Goal: Task Accomplishment & Management: Complete application form

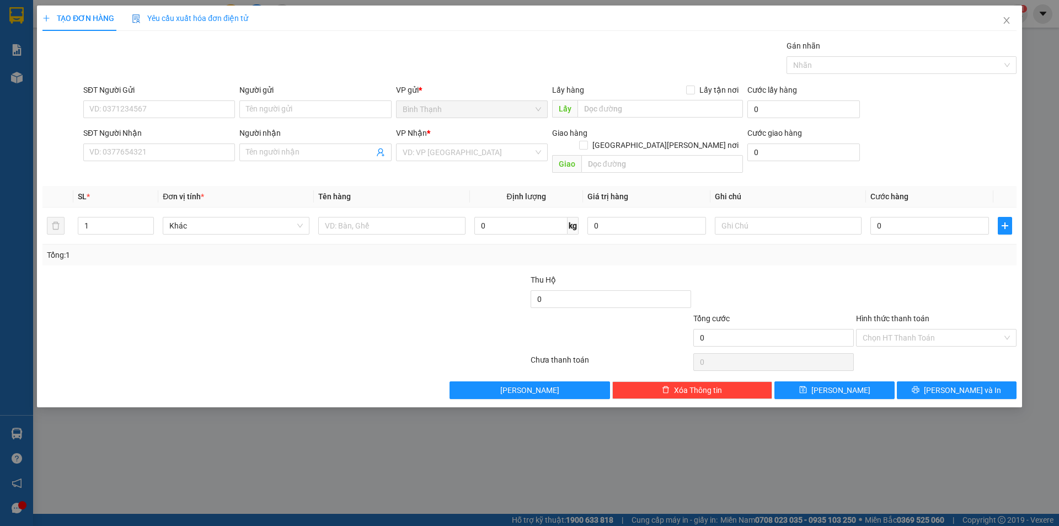
scroll to position [72, 0]
click at [1007, 19] on icon "close" at bounding box center [1006, 20] width 9 height 9
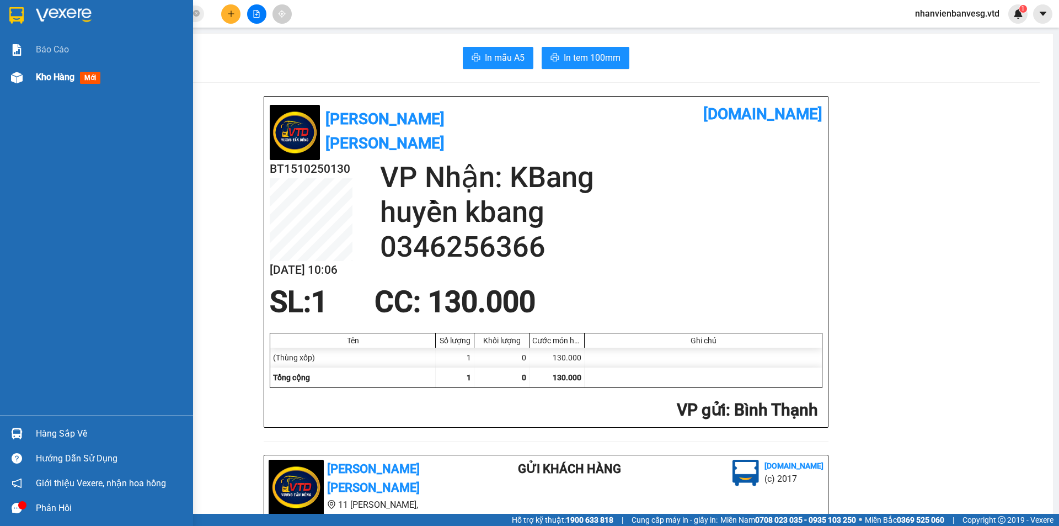
click at [58, 77] on span "Kho hàng" at bounding box center [55, 77] width 39 height 10
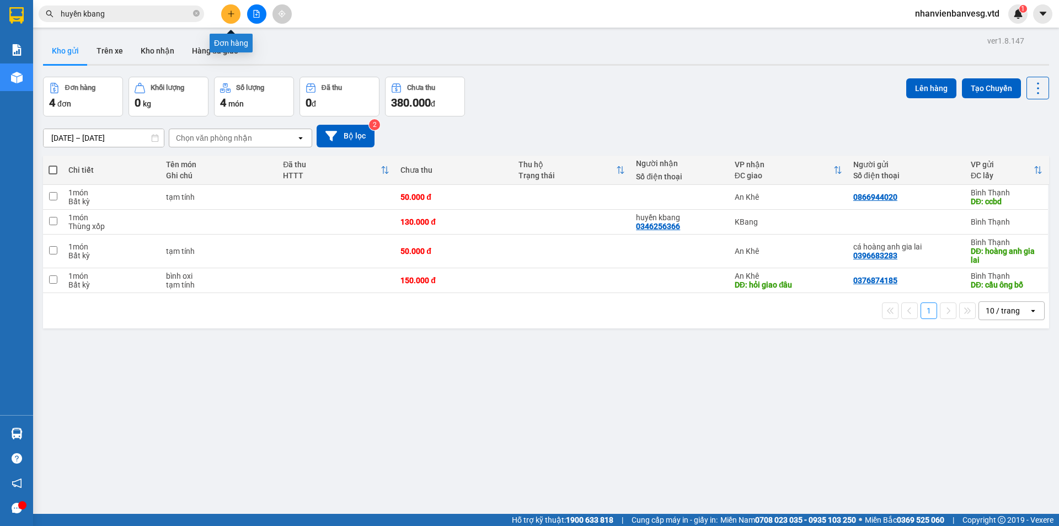
click at [227, 18] on button at bounding box center [230, 13] width 19 height 19
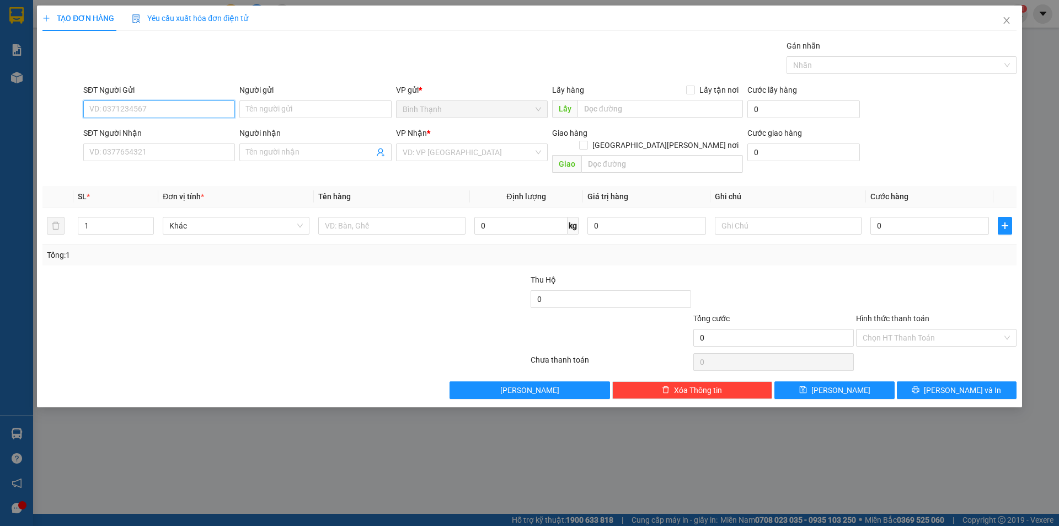
click at [199, 110] on input "SĐT Người Gửi" at bounding box center [159, 109] width 152 height 18
type input "0902508765"
drag, startPoint x: 129, startPoint y: 151, endPoint x: 129, endPoint y: 143, distance: 7.2
click at [129, 143] on input "SĐT Người Nhận" at bounding box center [159, 152] width 152 height 18
type input "9"
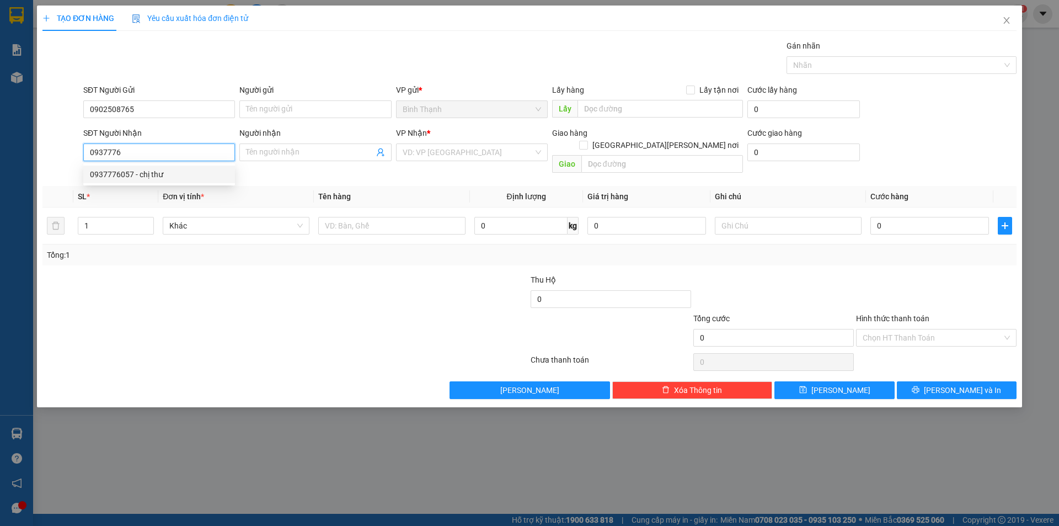
click at [130, 172] on div "0937776057 - chị thư" at bounding box center [159, 174] width 138 height 12
type input "0937776057"
type input "chị thư"
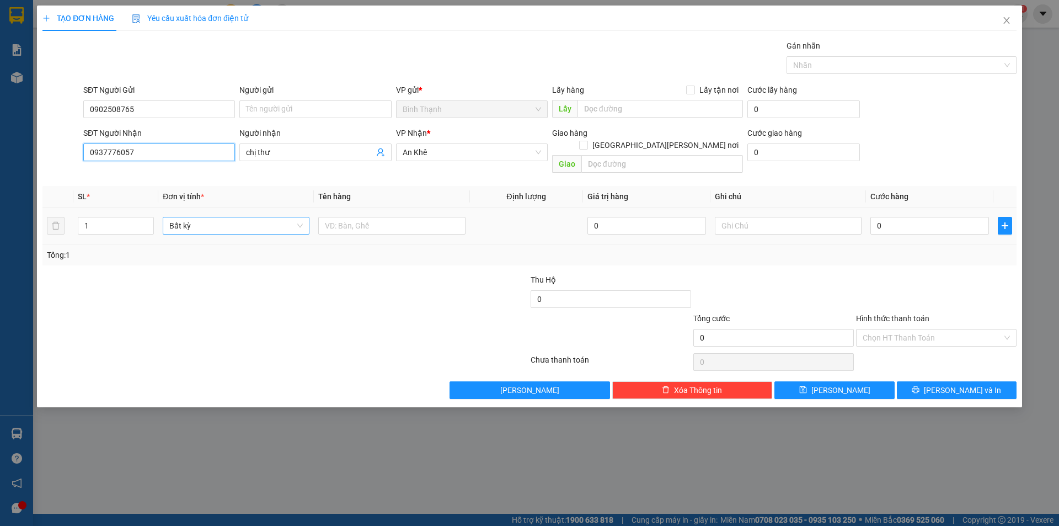
click at [244, 217] on span "Bất kỳ" at bounding box center [235, 225] width 133 height 17
type input "0937776057"
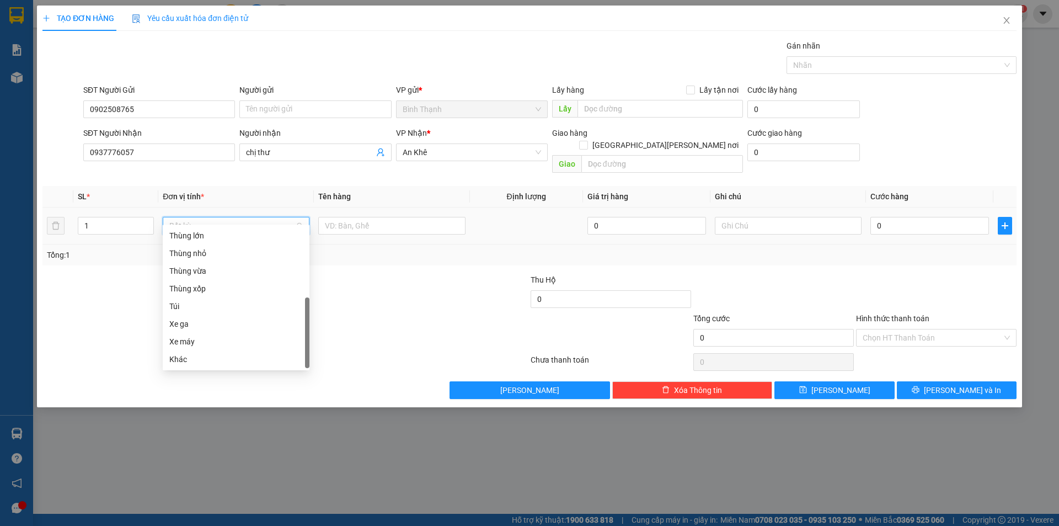
scroll to position [176, 0]
click at [243, 230] on div "Thùng lớn" at bounding box center [235, 235] width 133 height 12
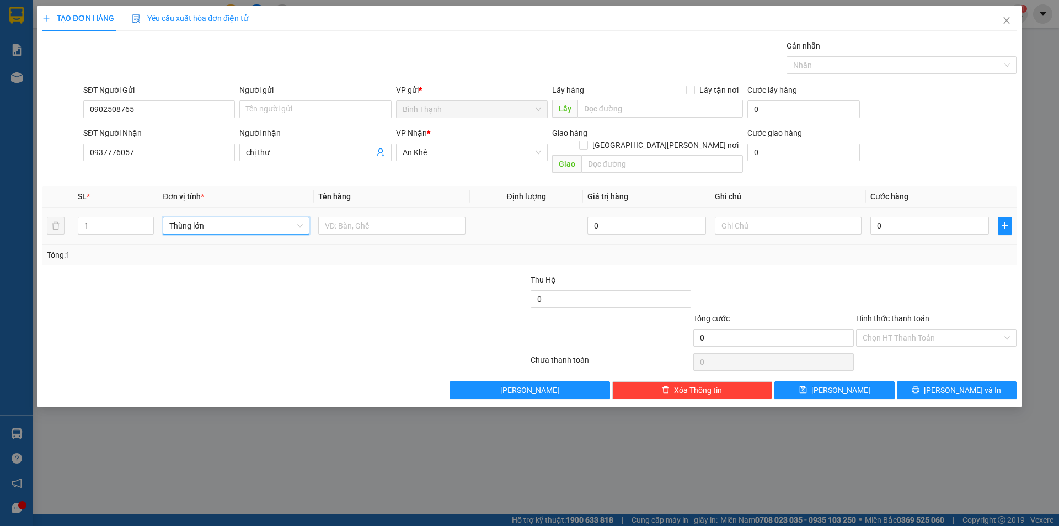
click at [240, 217] on span "Thùng lớn" at bounding box center [235, 225] width 133 height 17
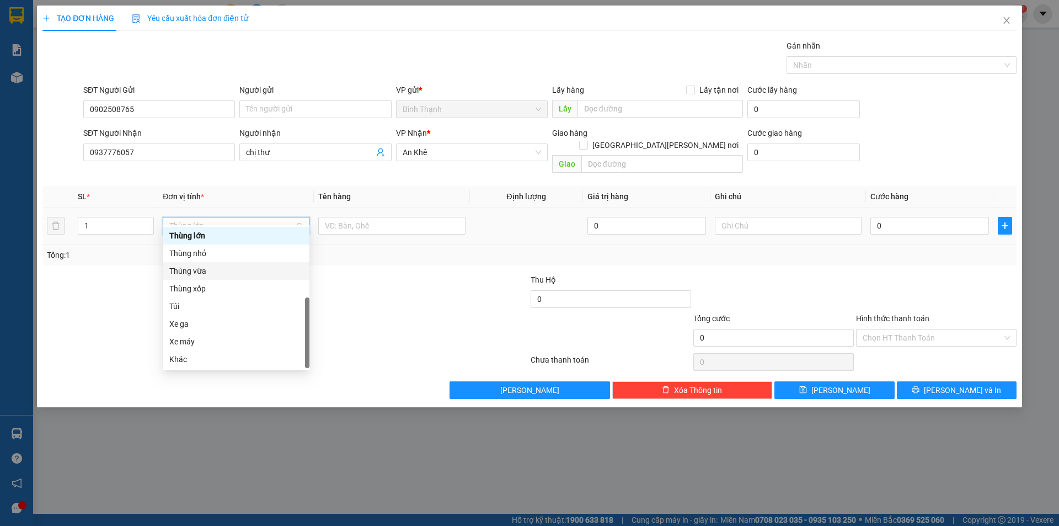
click at [245, 267] on div "Thùng vừa" at bounding box center [235, 271] width 133 height 12
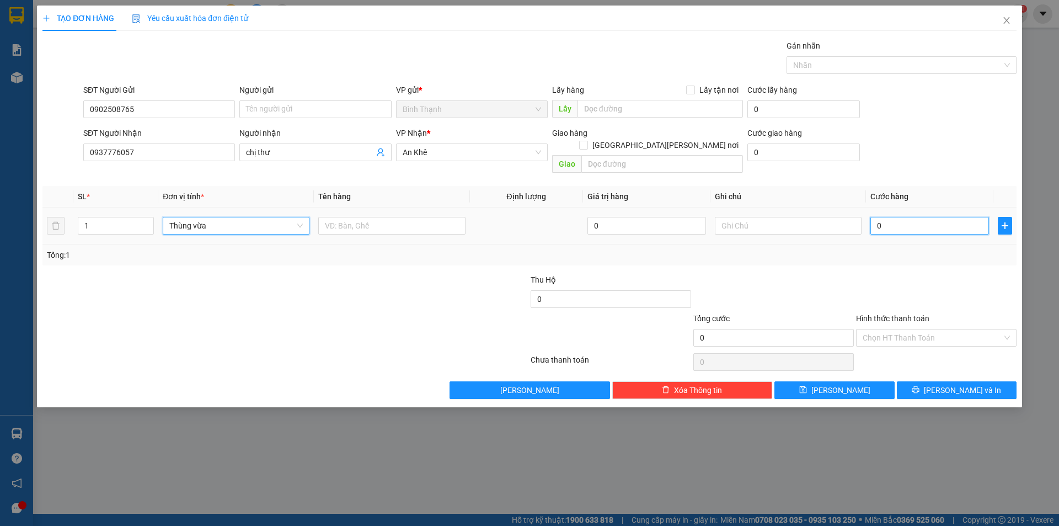
click at [925, 217] on input "0" at bounding box center [929, 226] width 119 height 18
type input "7"
type input "70"
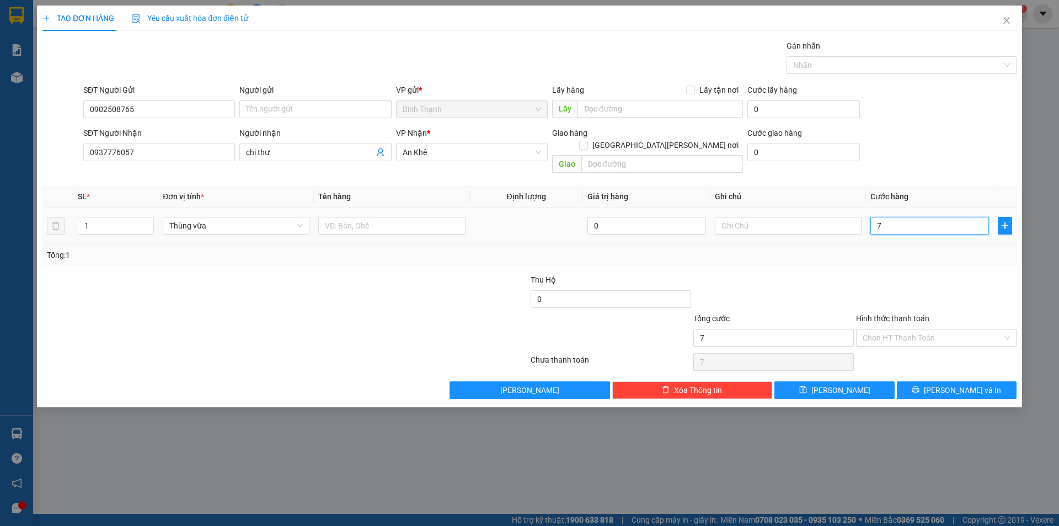
type input "70"
type input "700"
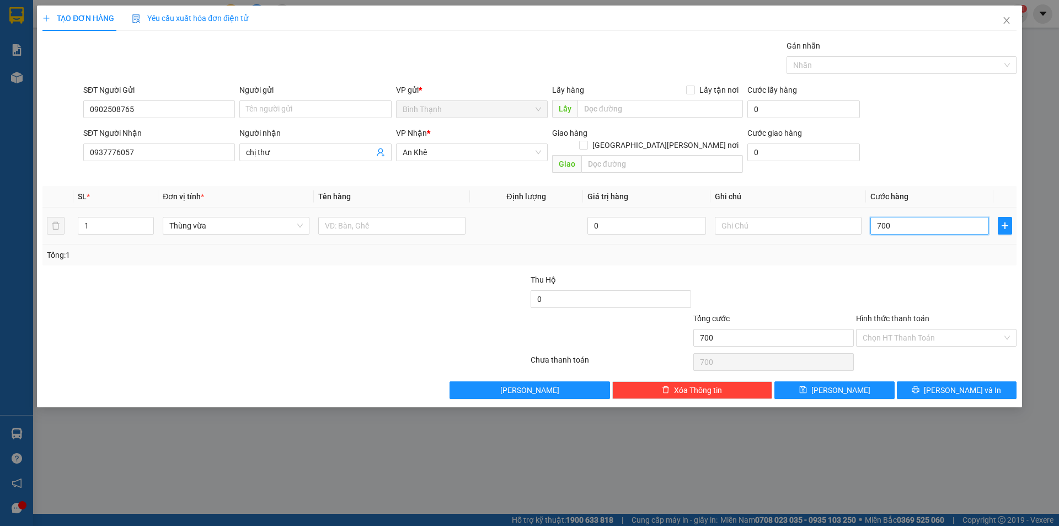
type input "7.000"
type input "70.000"
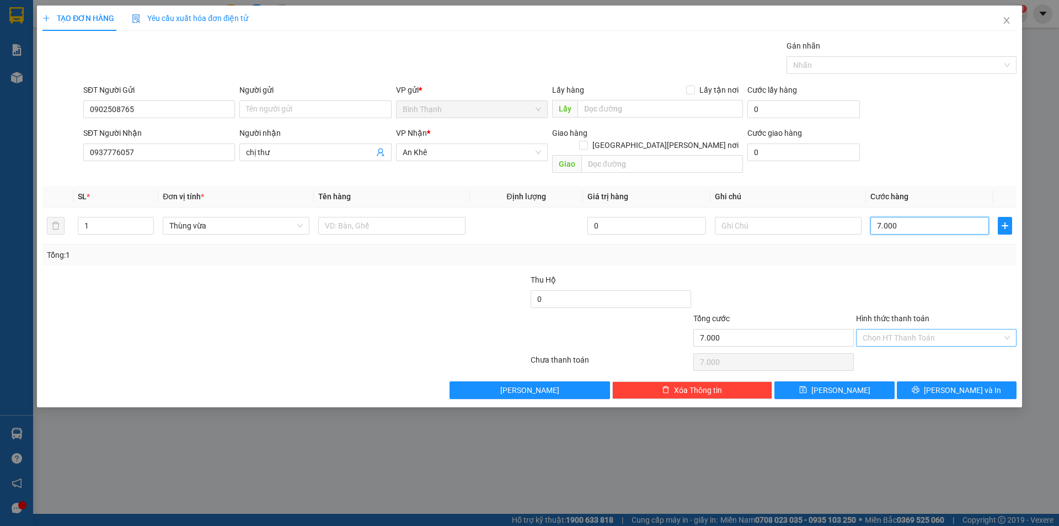
type input "70.000"
drag, startPoint x: 952, startPoint y: 325, endPoint x: 946, endPoint y: 331, distance: 9.0
click at [951, 329] on input "Hình thức thanh toán" at bounding box center [933, 337] width 140 height 17
drag, startPoint x: 938, startPoint y: 350, endPoint x: 942, endPoint y: 346, distance: 5.9
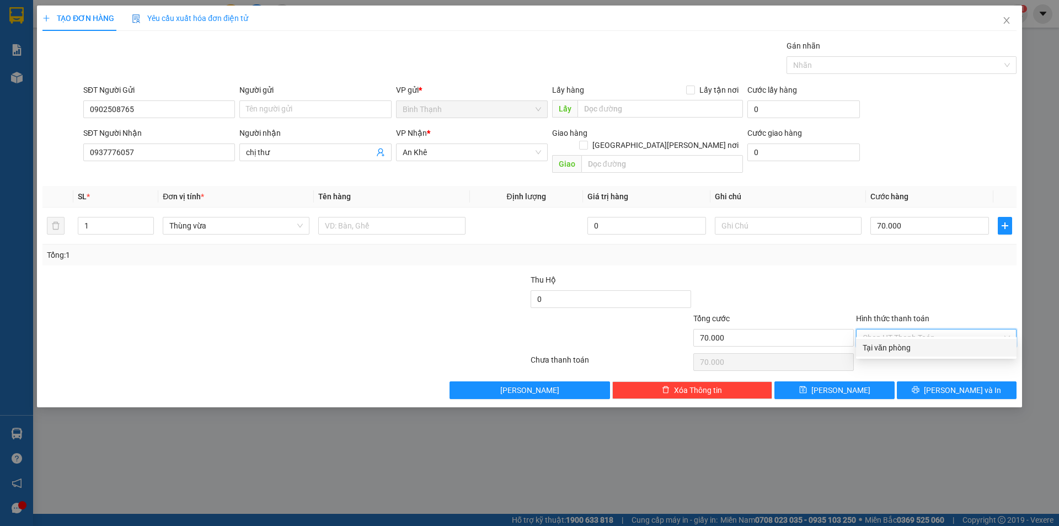
click at [939, 350] on div "Tại văn phòng" at bounding box center [936, 347] width 147 height 12
type input "0"
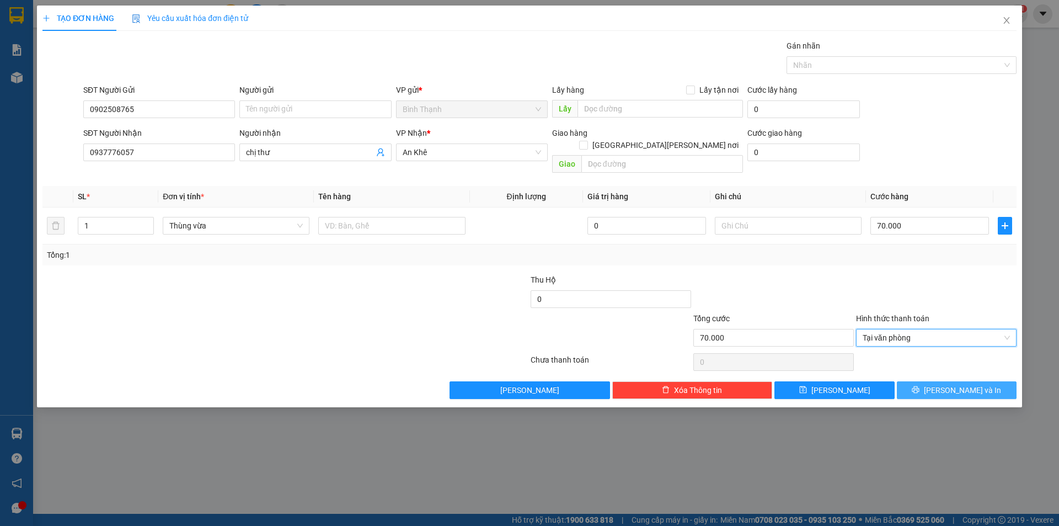
click at [919, 386] on span "printer" at bounding box center [916, 390] width 8 height 9
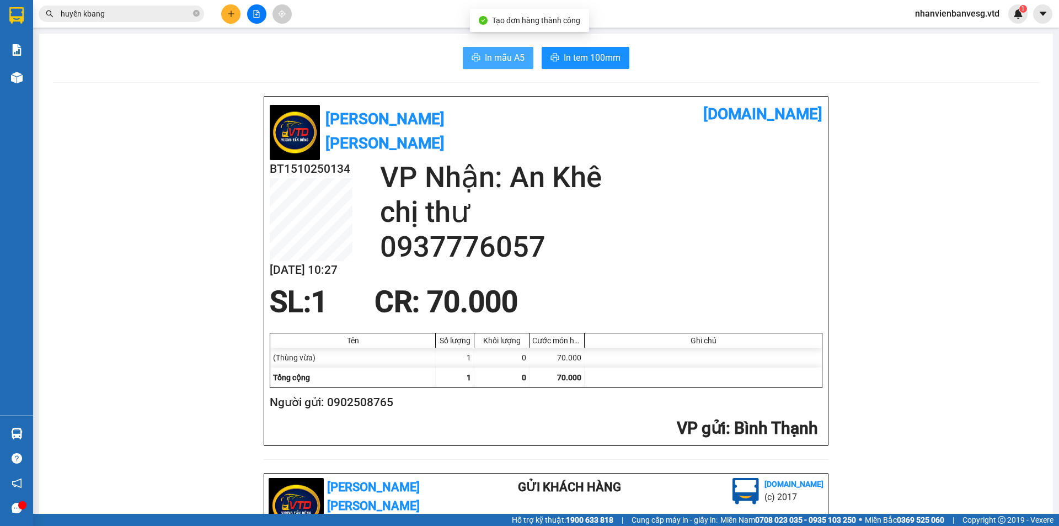
click at [503, 53] on span "In mẫu A5" at bounding box center [505, 58] width 40 height 14
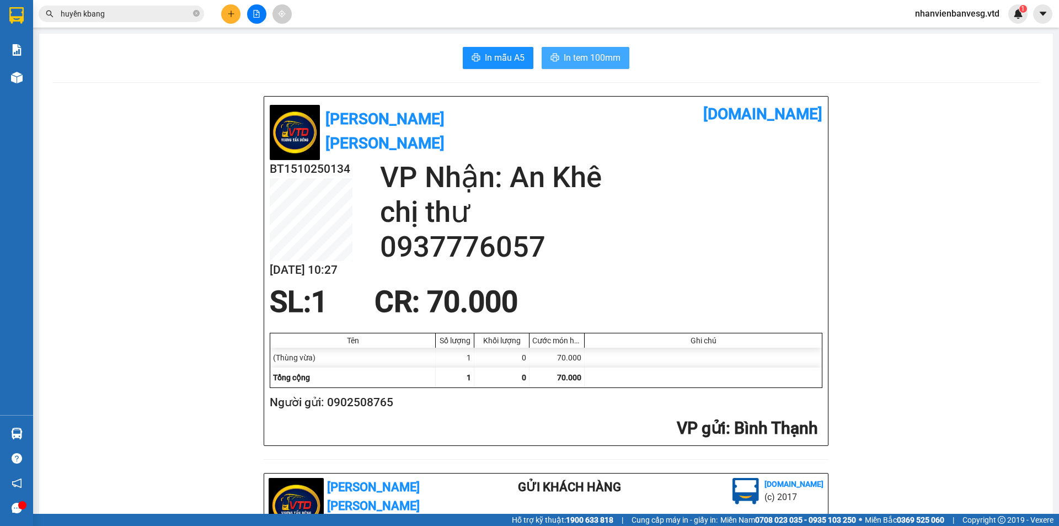
click at [604, 63] on span "In tem 100mm" at bounding box center [592, 58] width 57 height 14
click at [489, 62] on span "In mẫu A5" at bounding box center [505, 58] width 40 height 14
click at [227, 14] on icon "plus" at bounding box center [231, 14] width 8 height 8
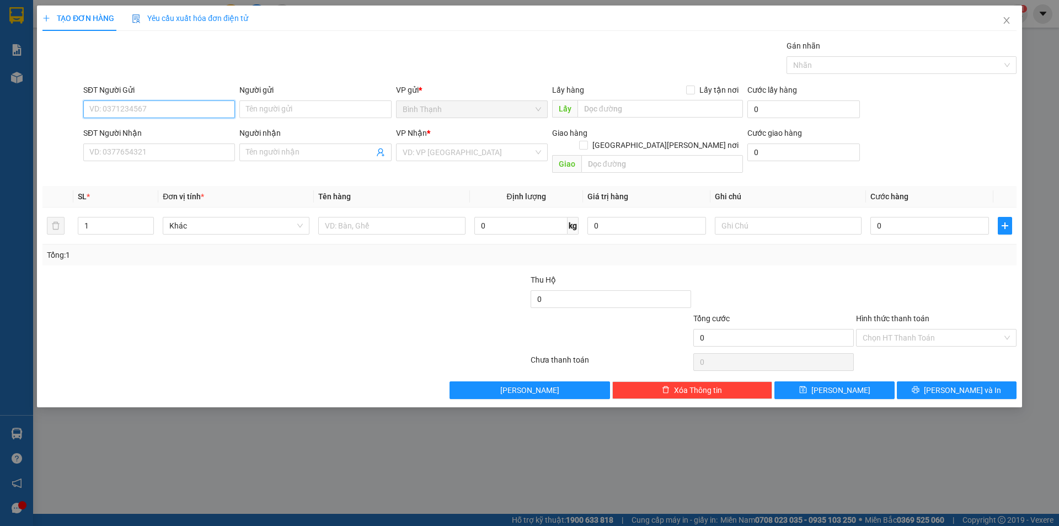
click at [187, 103] on input "SĐT Người Gửi" at bounding box center [159, 109] width 152 height 18
type input "0904944112"
click at [599, 110] on input "text" at bounding box center [659, 109] width 165 height 18
type input "cx huy hồng"
click at [448, 147] on input "search" at bounding box center [468, 152] width 131 height 17
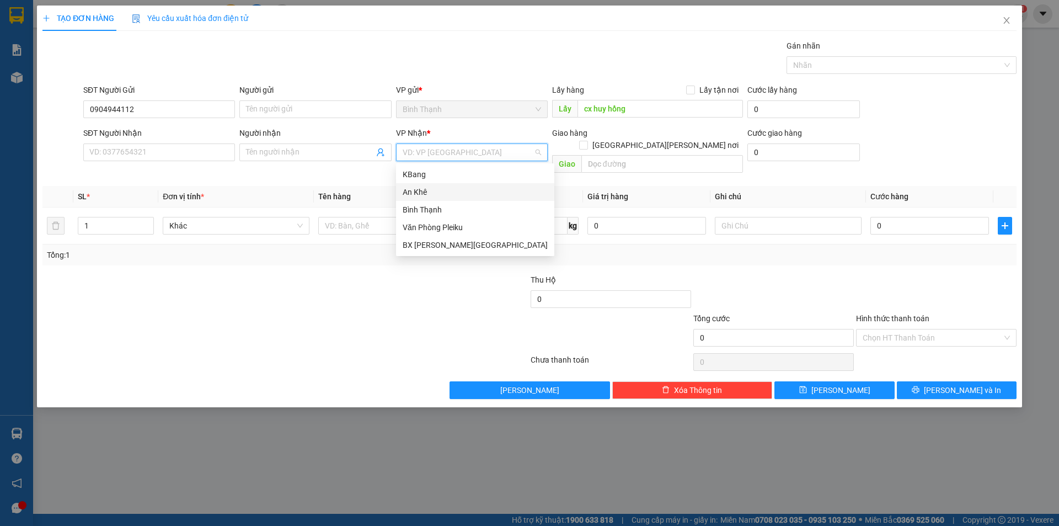
click at [457, 192] on div "An Khê" at bounding box center [475, 192] width 145 height 12
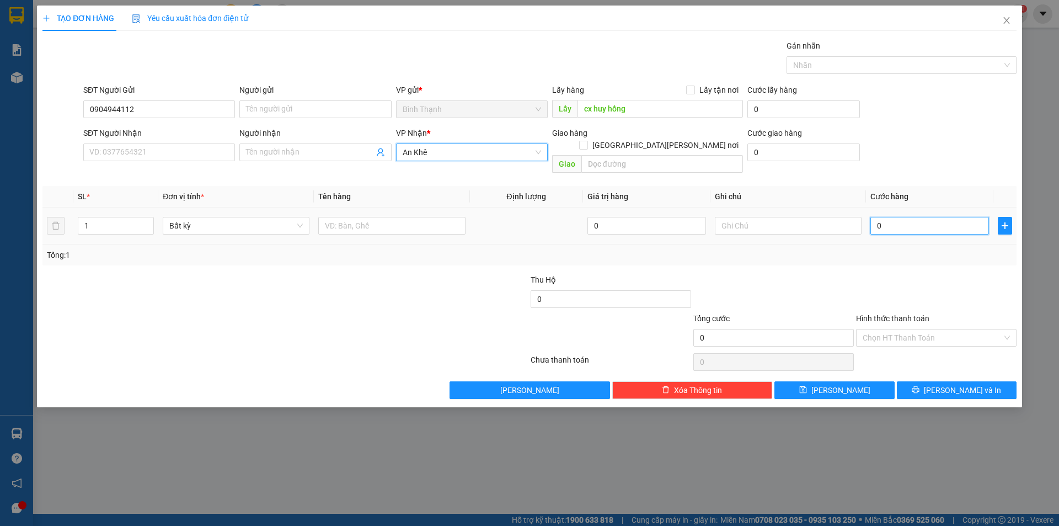
click at [923, 217] on input "0" at bounding box center [929, 226] width 119 height 18
click at [877, 217] on input "0" at bounding box center [929, 226] width 119 height 18
type input "50"
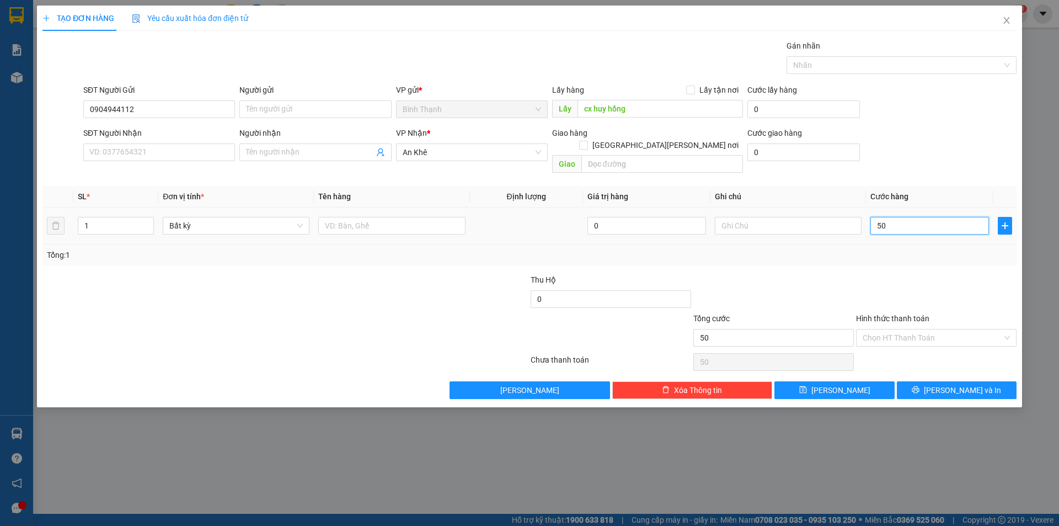
type input "500"
type input "5.000"
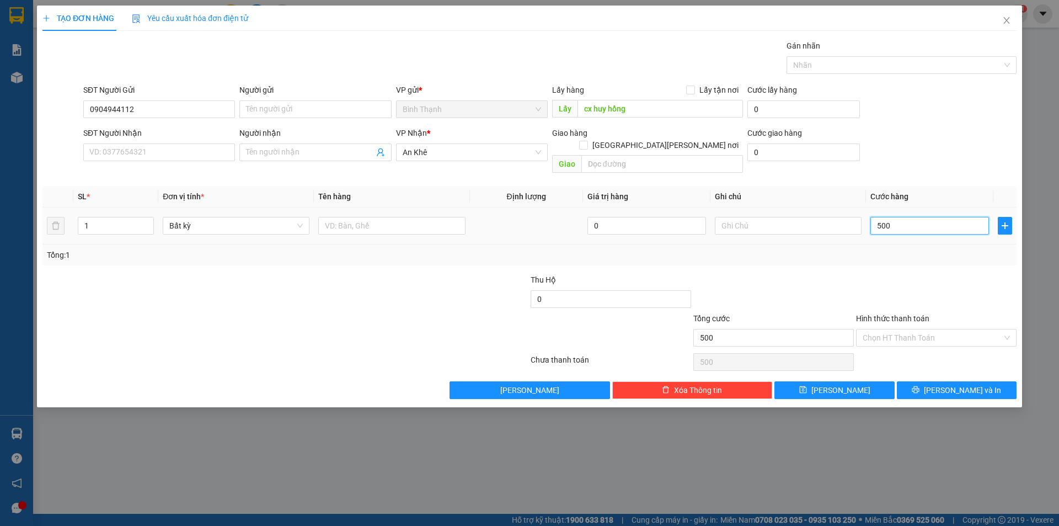
type input "5.000"
type input "50.000"
type input "500.000"
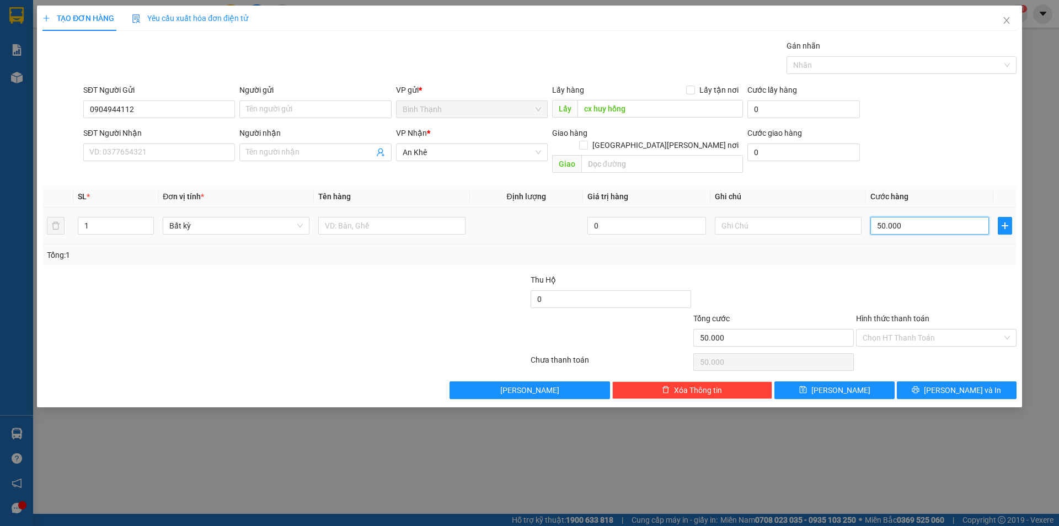
type input "500.000"
type input "50.000"
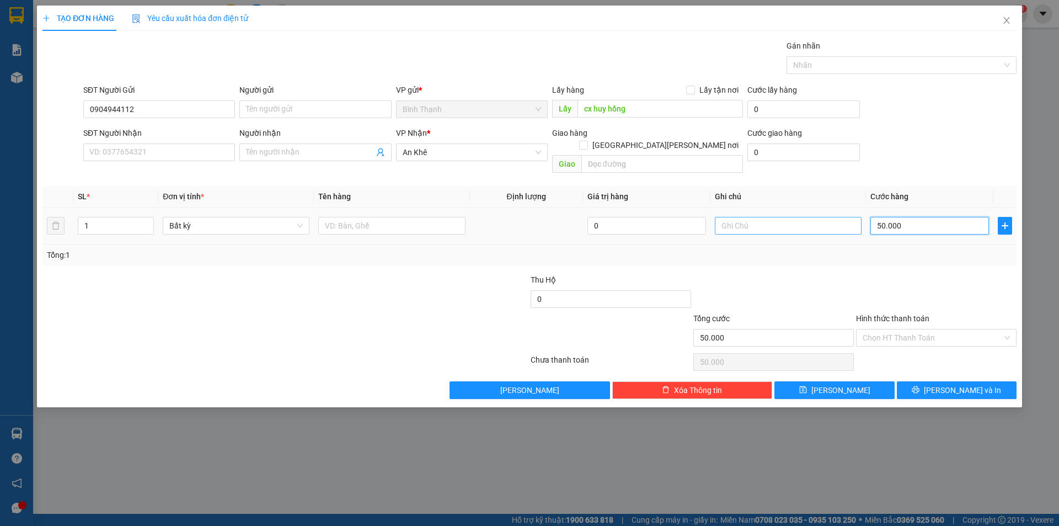
type input "50.000"
click at [823, 217] on input "text" at bounding box center [788, 226] width 147 height 18
type input "tạm tính"
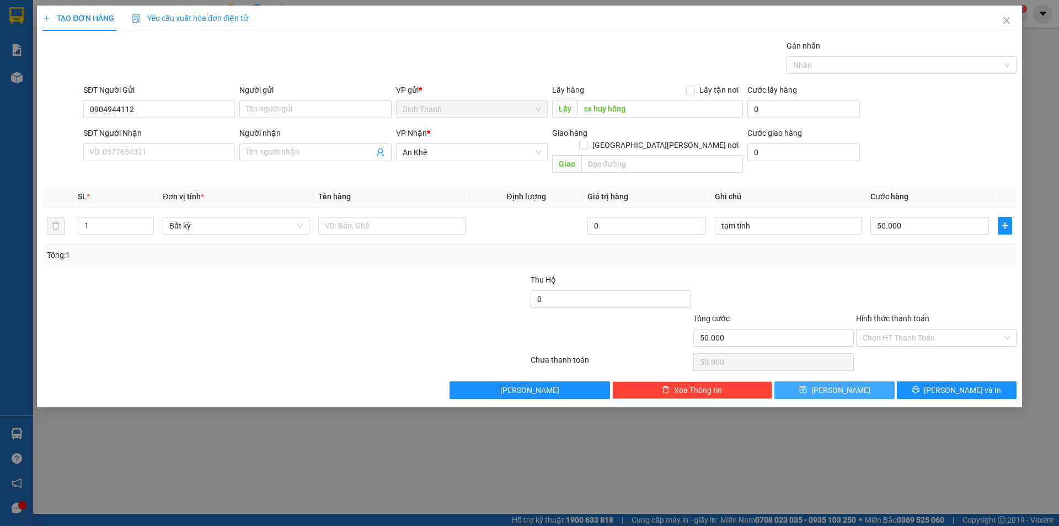
click at [848, 381] on button "[PERSON_NAME]" at bounding box center [834, 390] width 120 height 18
type input "0"
click at [1010, 23] on icon "close" at bounding box center [1006, 20] width 9 height 9
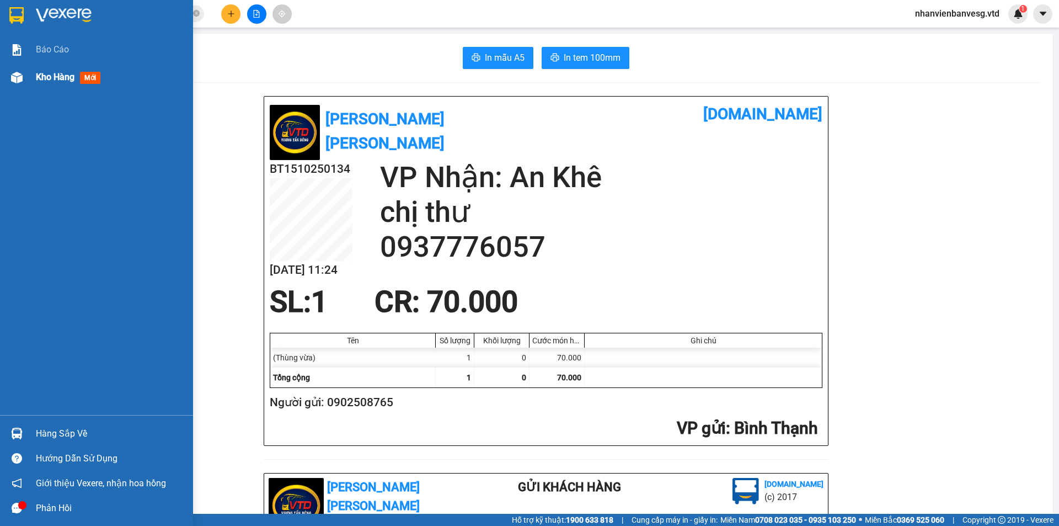
click at [46, 74] on span "Kho hàng" at bounding box center [55, 77] width 39 height 10
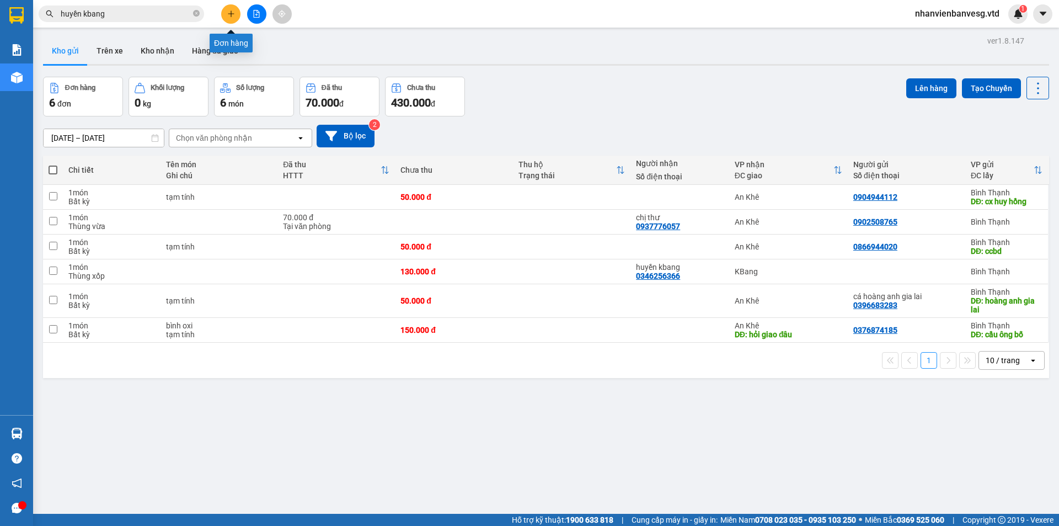
click at [234, 12] on icon "plus" at bounding box center [231, 14] width 8 height 8
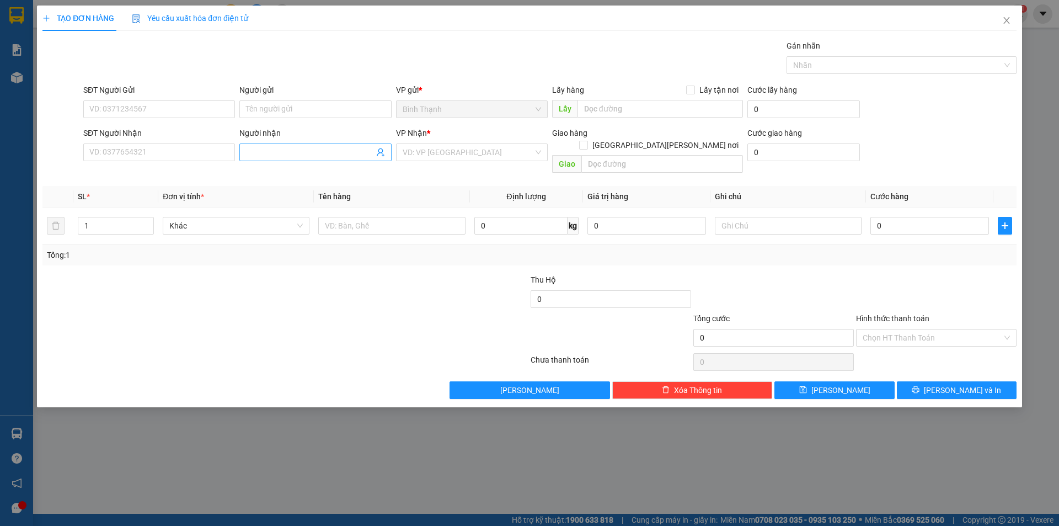
click at [313, 146] on input "Người nhận" at bounding box center [309, 152] width 127 height 12
type input "hương k"
click at [297, 191] on div "HƯƠNG kb - 0356481243" at bounding box center [315, 192] width 138 height 12
type input "0356481243"
type input "HƯƠNG kb"
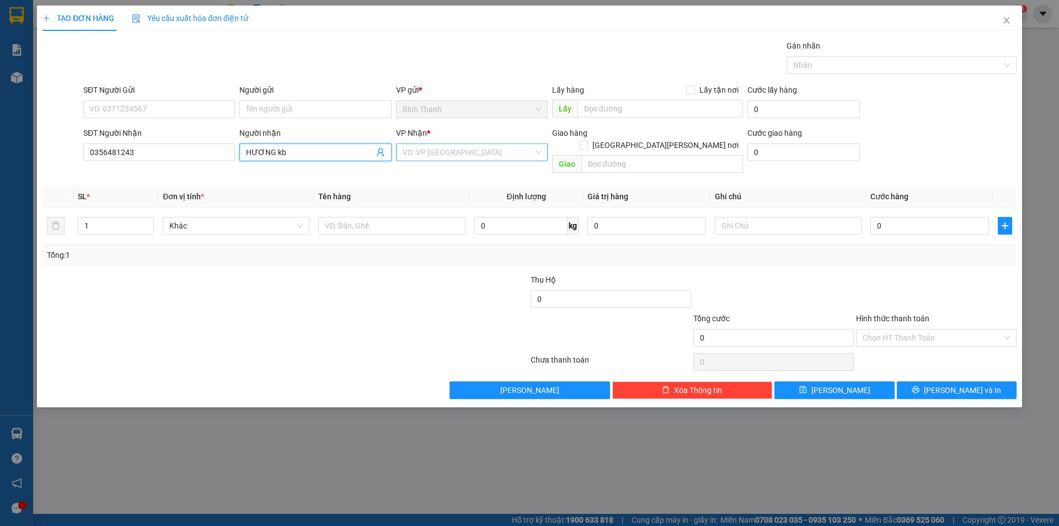
click at [447, 149] on input "search" at bounding box center [468, 152] width 131 height 17
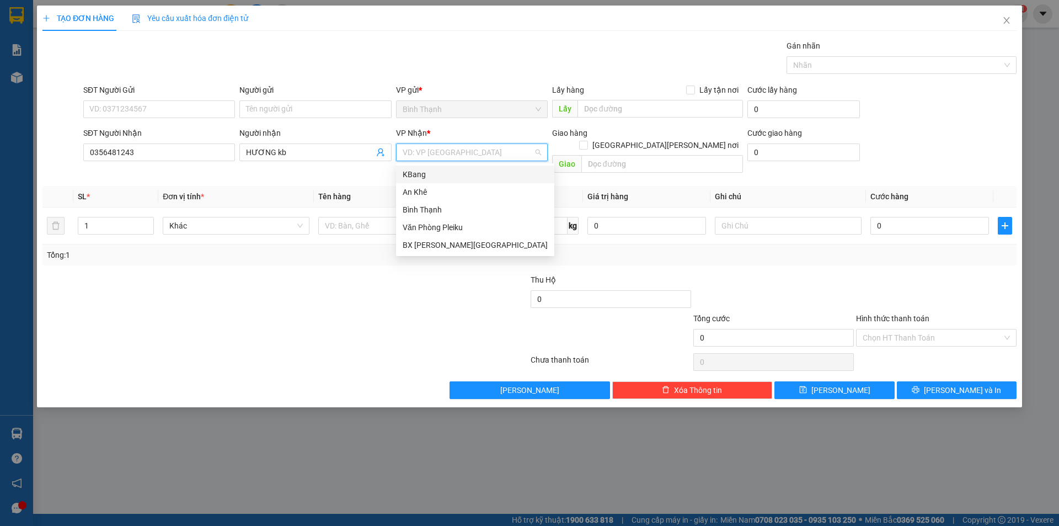
click at [435, 176] on div "KBang" at bounding box center [475, 174] width 145 height 12
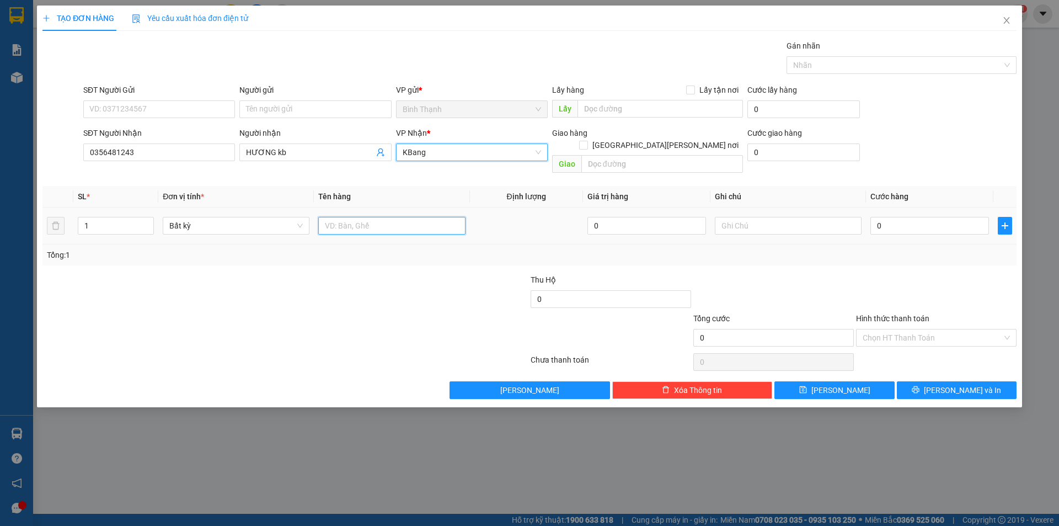
click at [374, 207] on td at bounding box center [392, 225] width 156 height 37
type input "bánh canh"
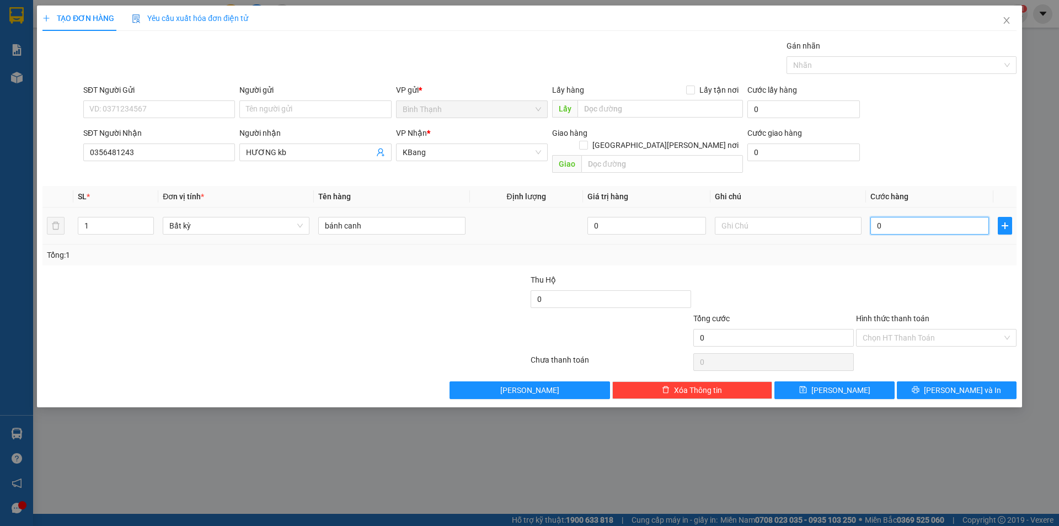
click at [911, 217] on input "0" at bounding box center [929, 226] width 119 height 18
type input "7"
type input "70"
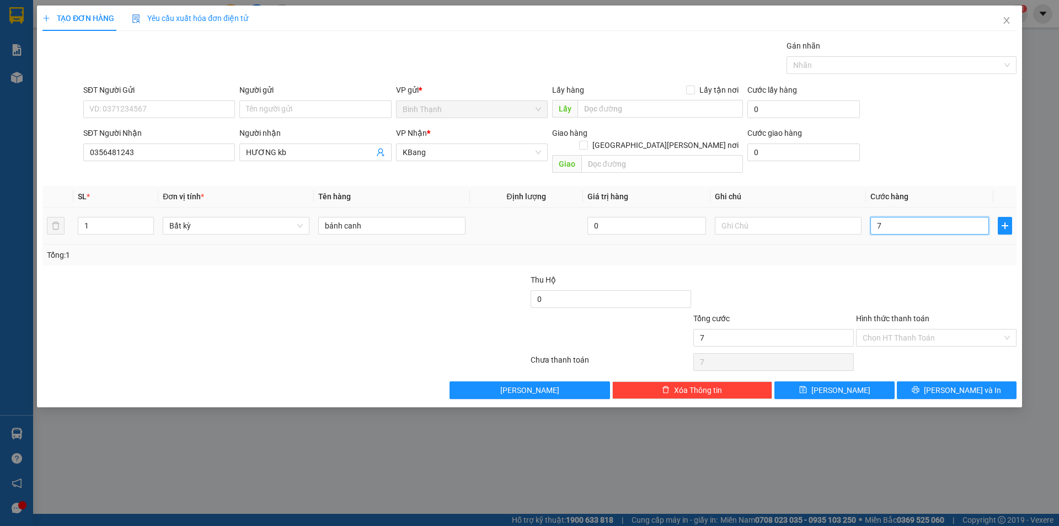
type input "70"
type input "700"
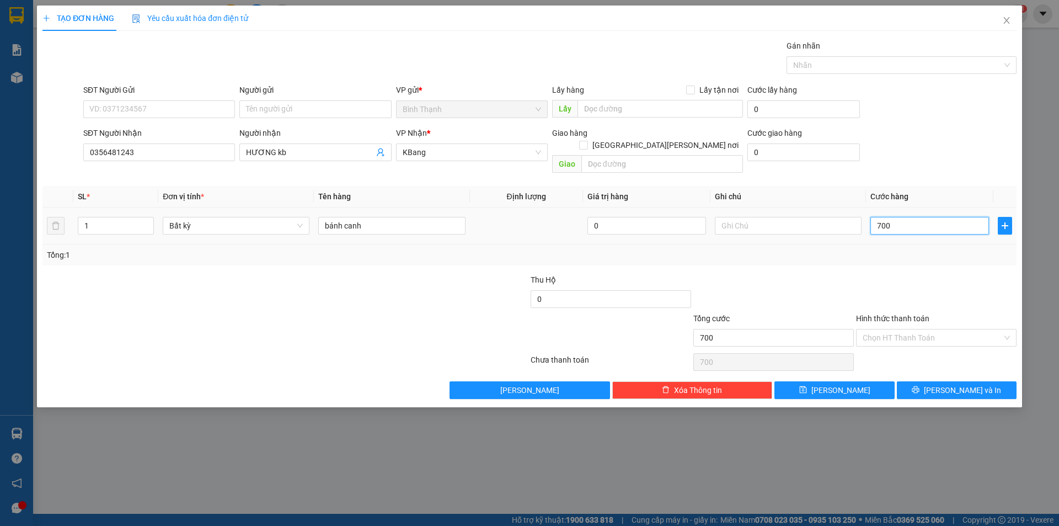
type input "7.000"
type input "70.000"
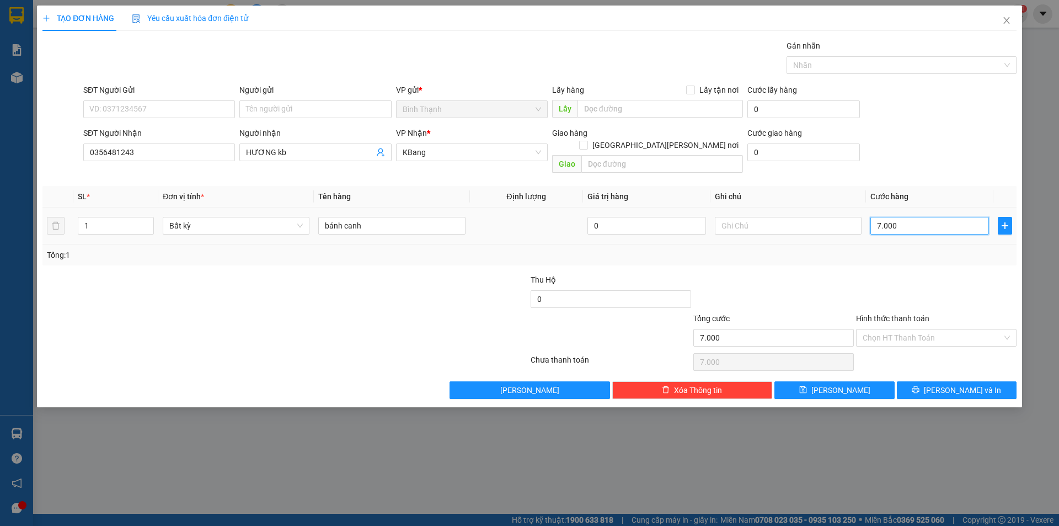
type input "70.000"
click at [859, 381] on button "[PERSON_NAME]" at bounding box center [834, 390] width 120 height 18
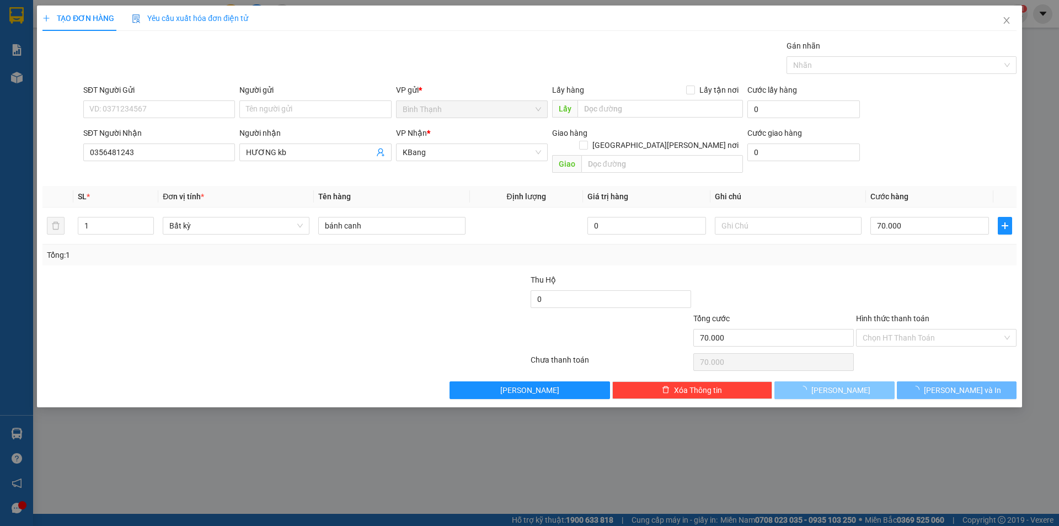
type input "0"
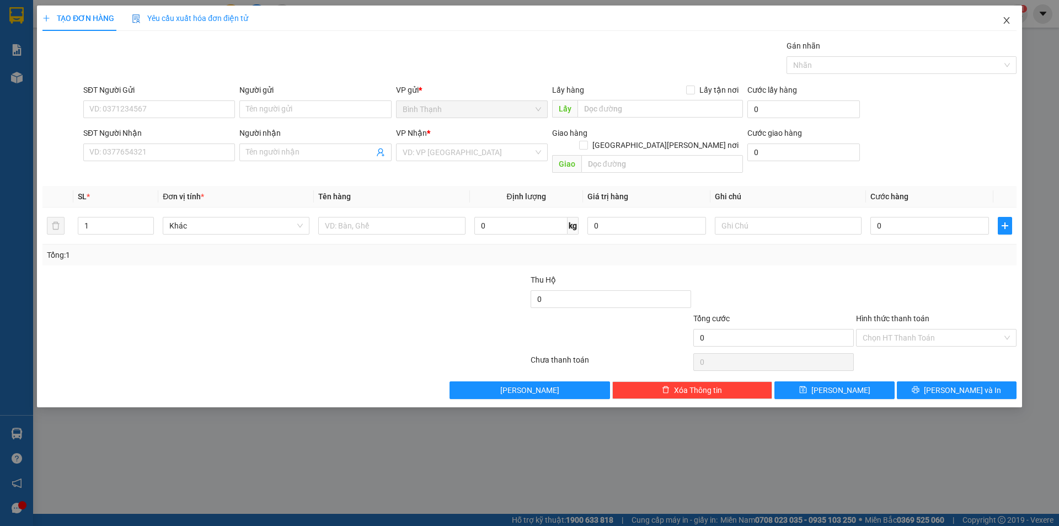
click at [1009, 26] on span "Close" at bounding box center [1006, 21] width 31 height 31
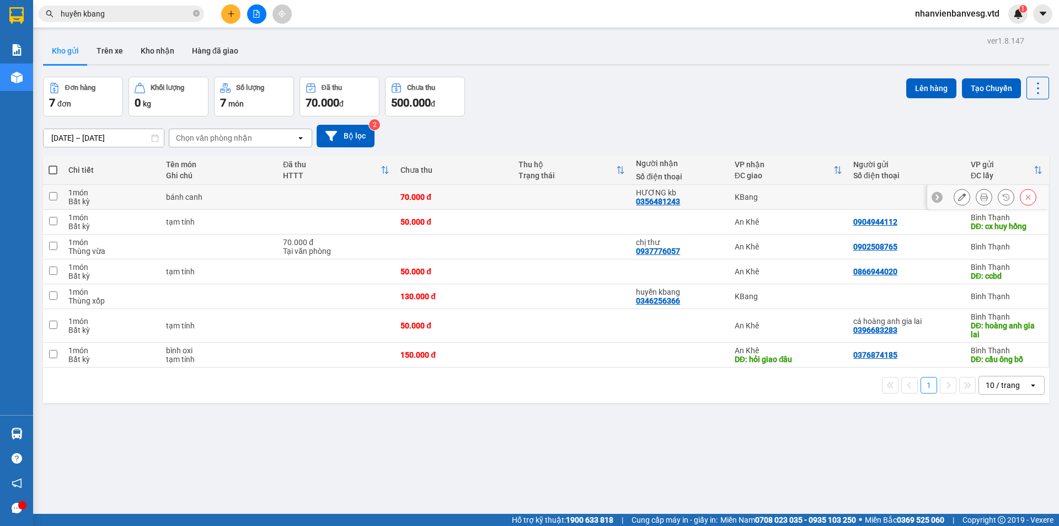
drag, startPoint x: 55, startPoint y: 197, endPoint x: 65, endPoint y: 189, distance: 12.1
click at [56, 197] on input "checkbox" at bounding box center [53, 196] width 8 height 8
checkbox input "true"
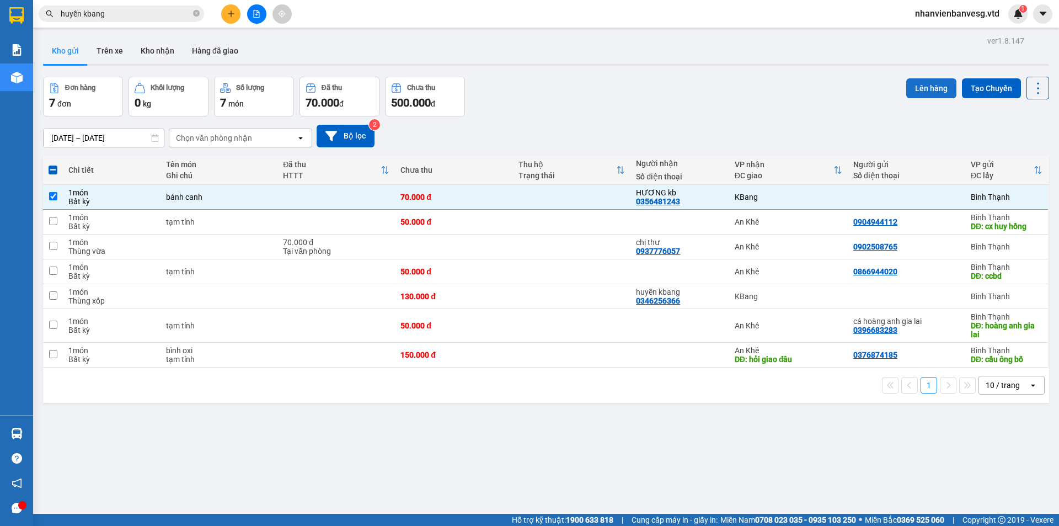
click at [917, 90] on button "Lên hàng" at bounding box center [931, 88] width 50 height 20
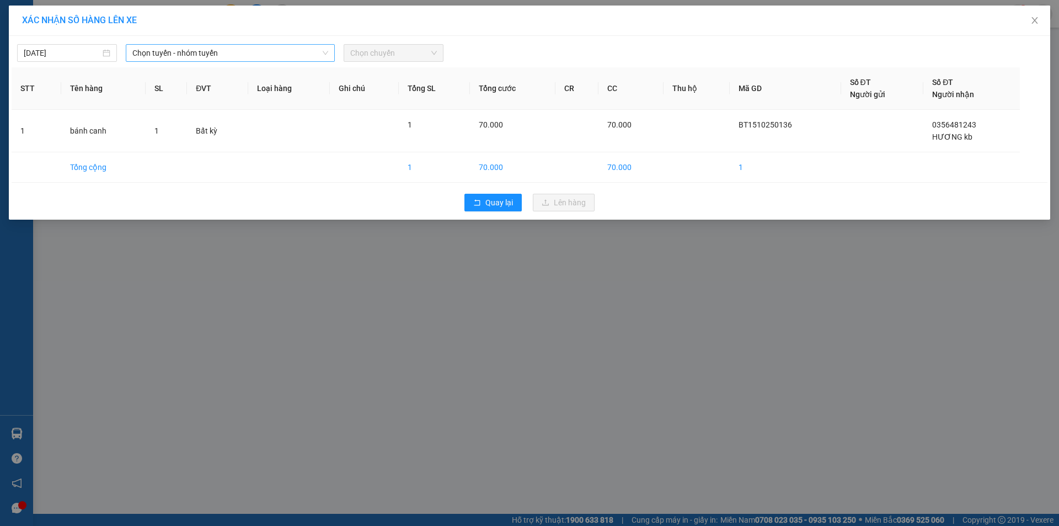
click at [217, 57] on span "Chọn tuyến - nhóm tuyến" at bounding box center [230, 53] width 196 height 17
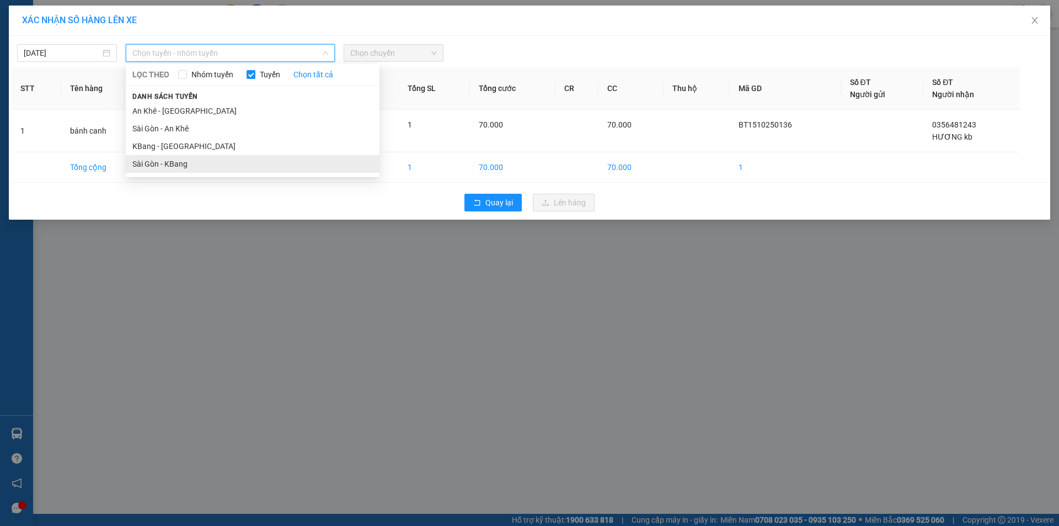
click at [227, 163] on li "Sài Gòn - KBang" at bounding box center [253, 164] width 254 height 18
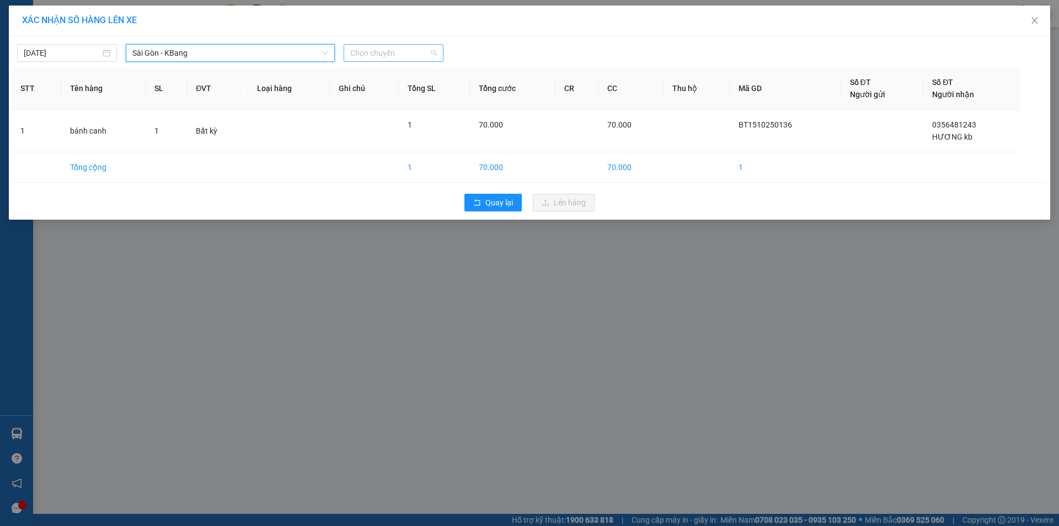
click at [377, 55] on span "Chọn chuyến" at bounding box center [393, 53] width 87 height 17
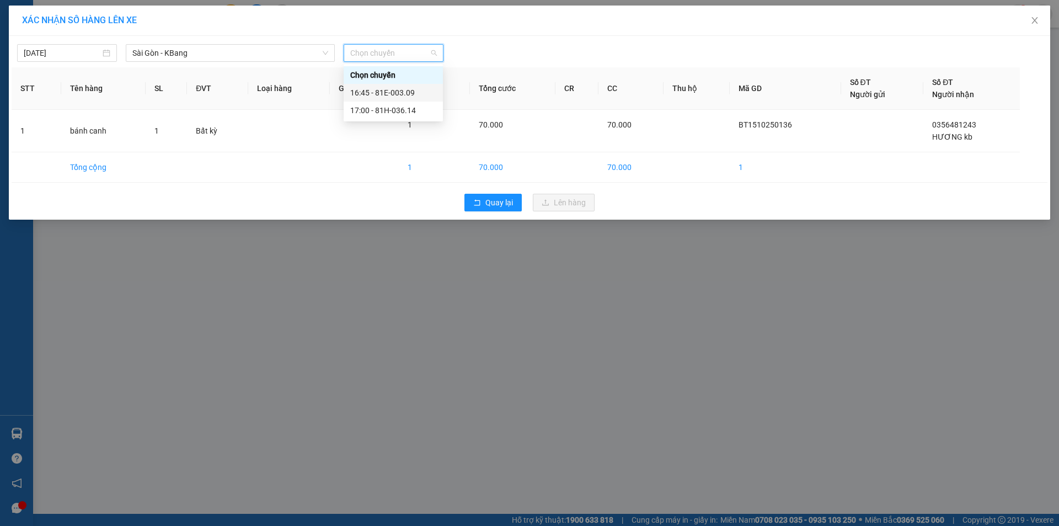
click at [409, 94] on div "16:45 - 81E-003.09" at bounding box center [393, 93] width 86 height 12
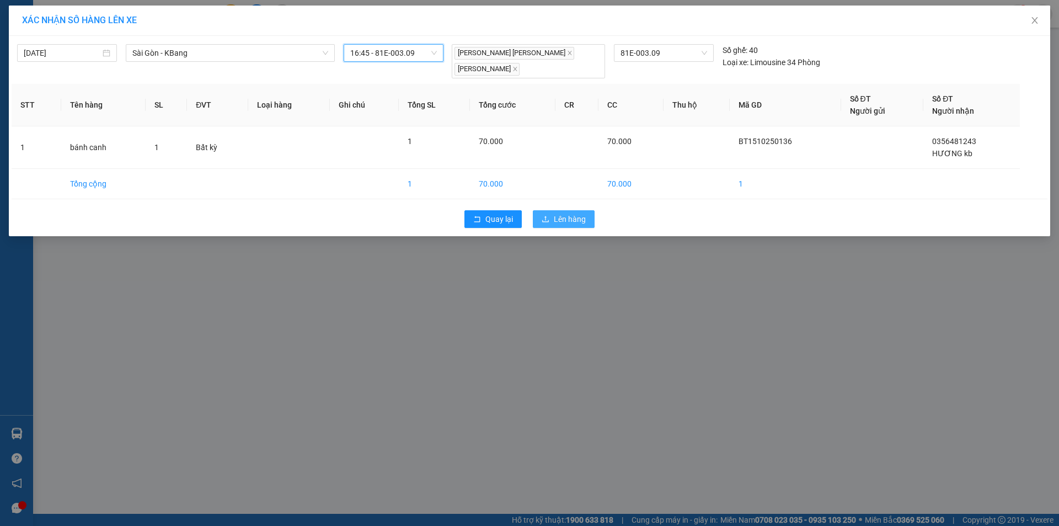
click at [561, 217] on span "Lên hàng" at bounding box center [570, 219] width 32 height 12
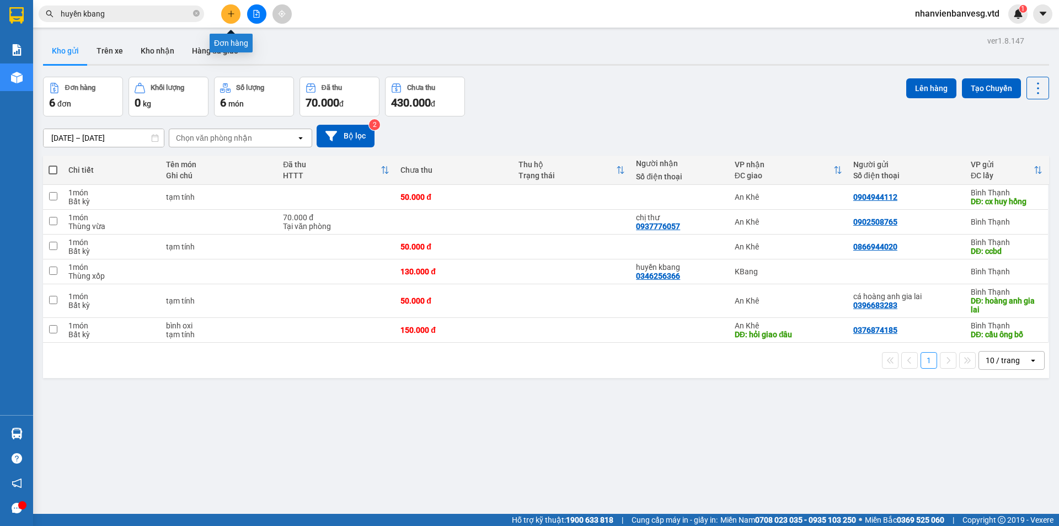
click at [231, 11] on icon "plus" at bounding box center [231, 14] width 8 height 8
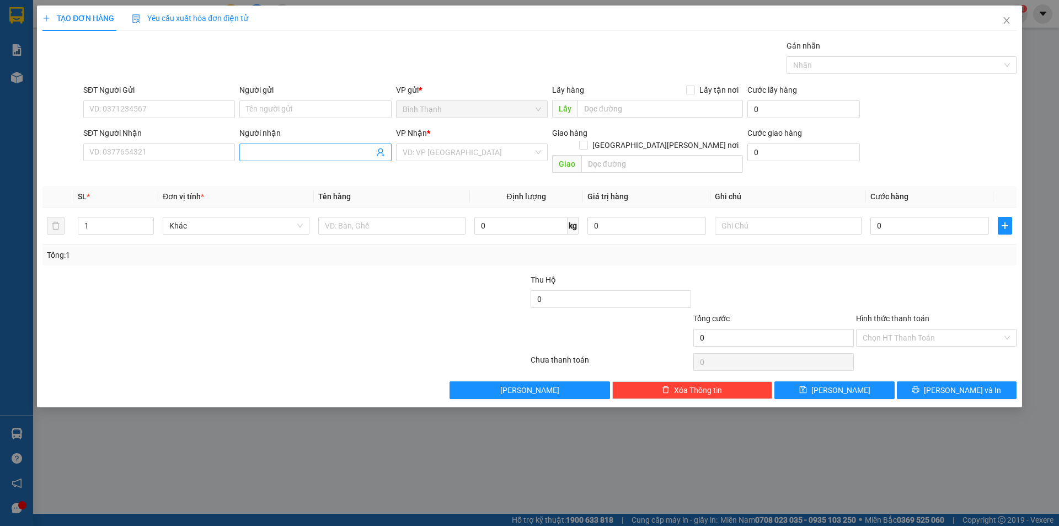
click at [317, 153] on input "Người nhận" at bounding box center [309, 152] width 127 height 12
type input "kbang"
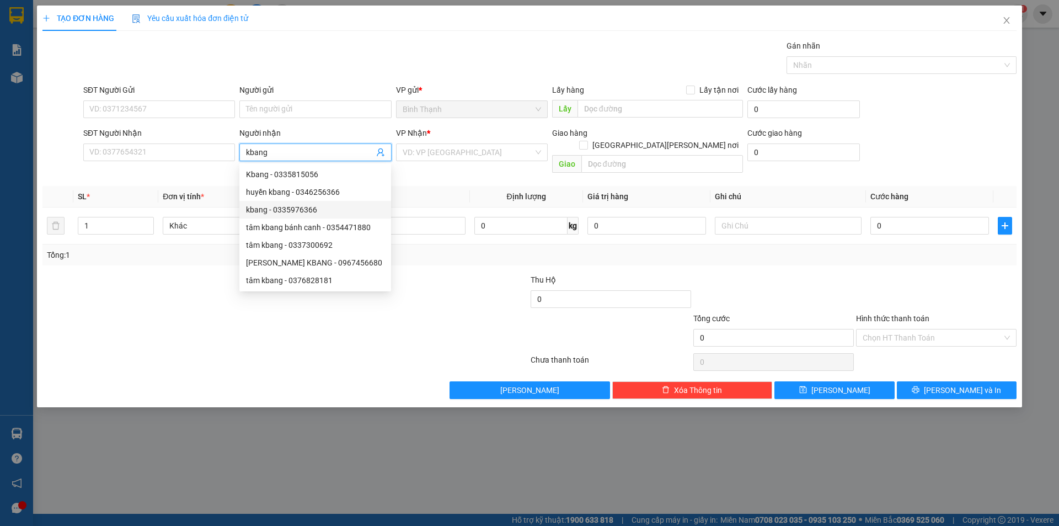
click at [358, 212] on div "kbang - 0335976366" at bounding box center [315, 210] width 138 height 12
type input "0335976366"
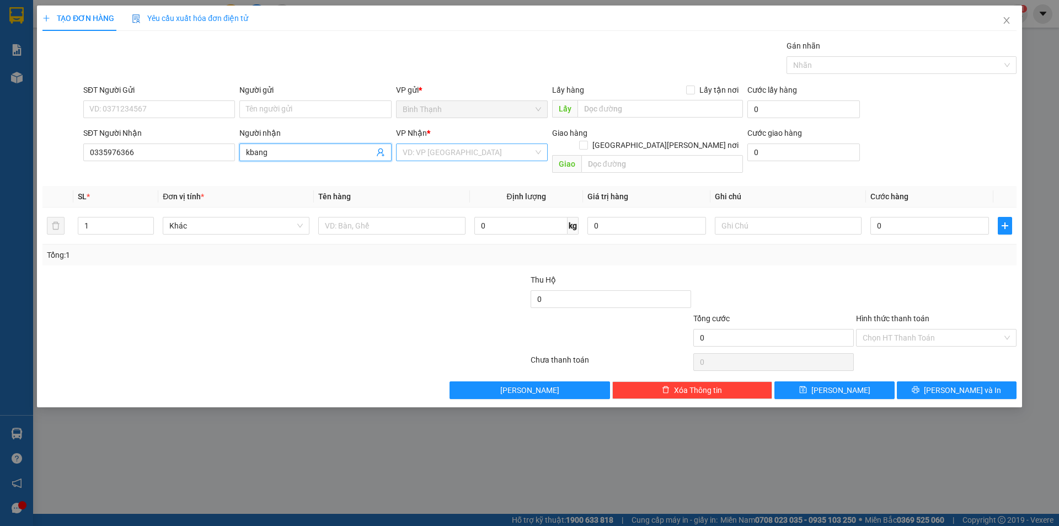
type input "kbang"
click at [469, 149] on input "search" at bounding box center [468, 152] width 131 height 17
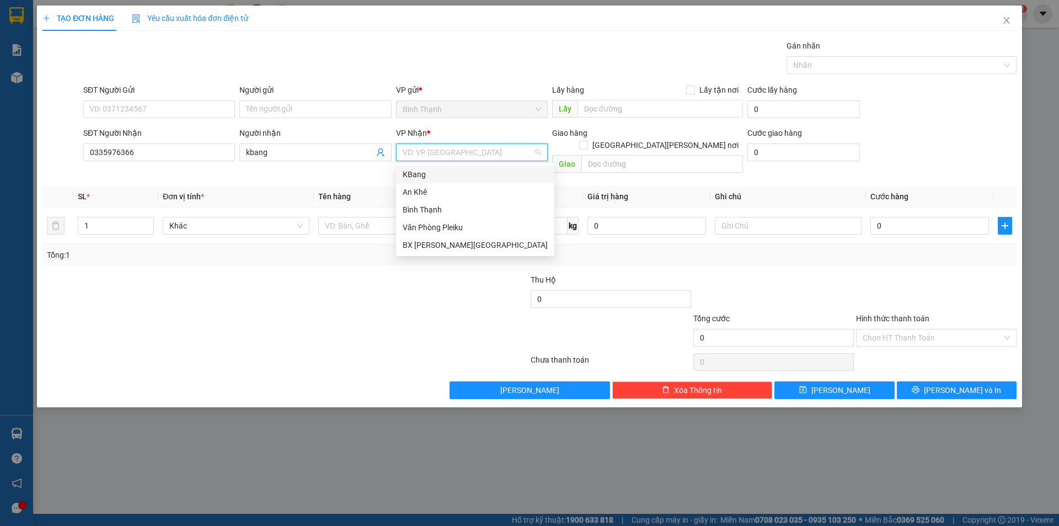
click at [448, 173] on div "KBang" at bounding box center [475, 174] width 145 height 12
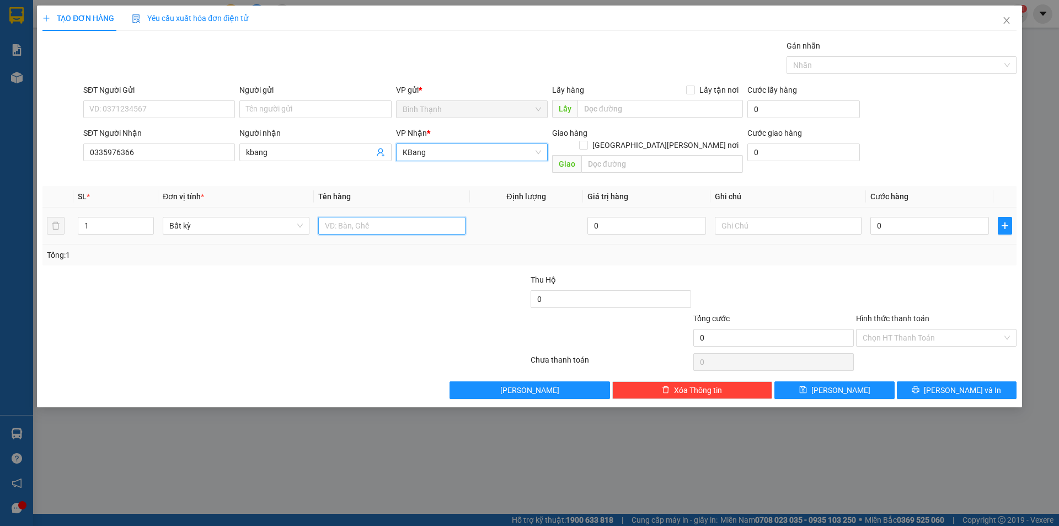
click at [384, 217] on input "text" at bounding box center [391, 226] width 147 height 18
type input "bánh canh"
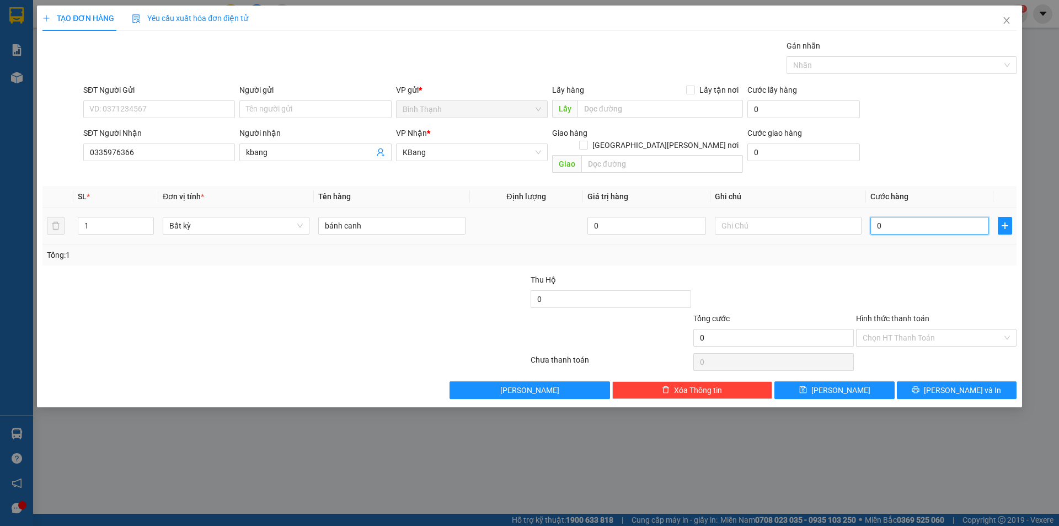
click at [896, 217] on input "0" at bounding box center [929, 226] width 119 height 18
type input "7"
type input "70"
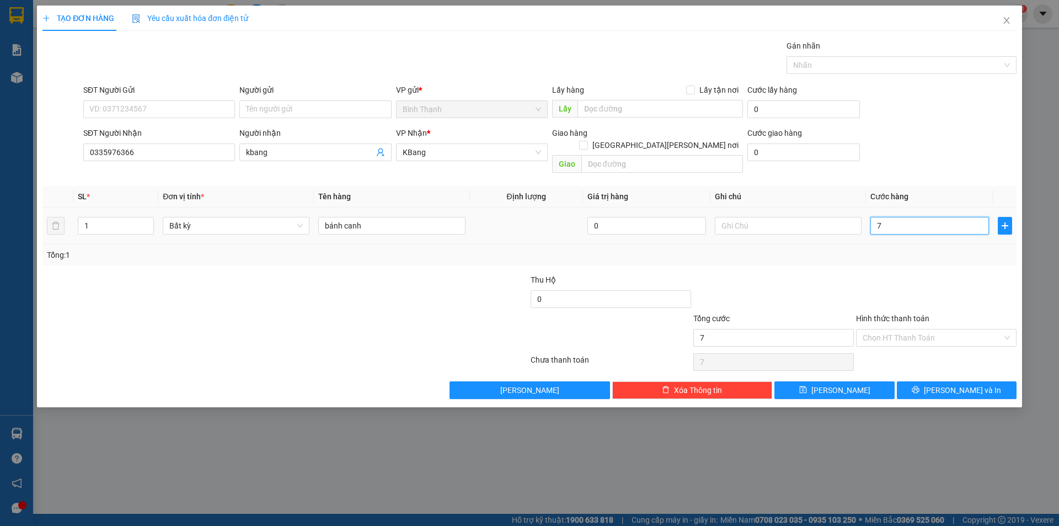
type input "70"
type input "700"
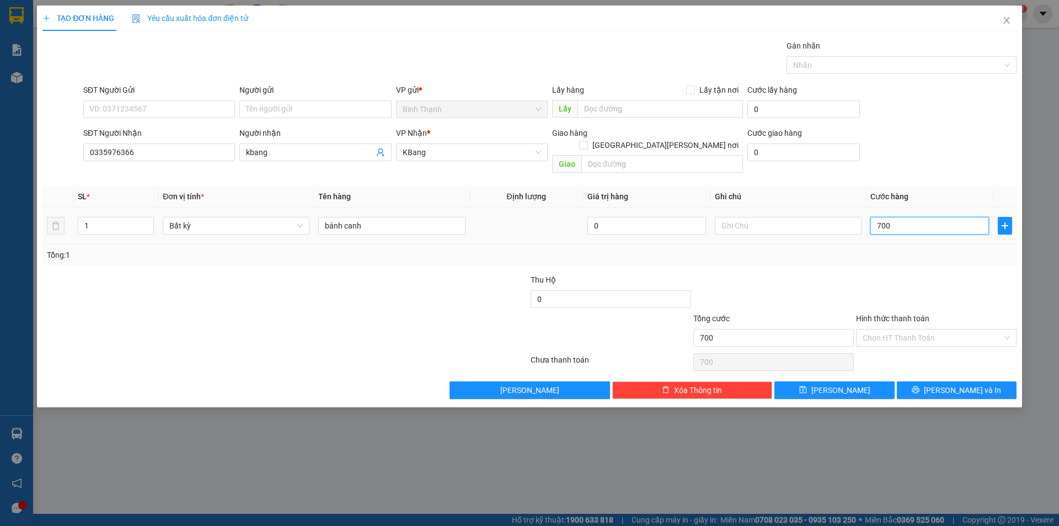
type input "7.000"
type input "70.000"
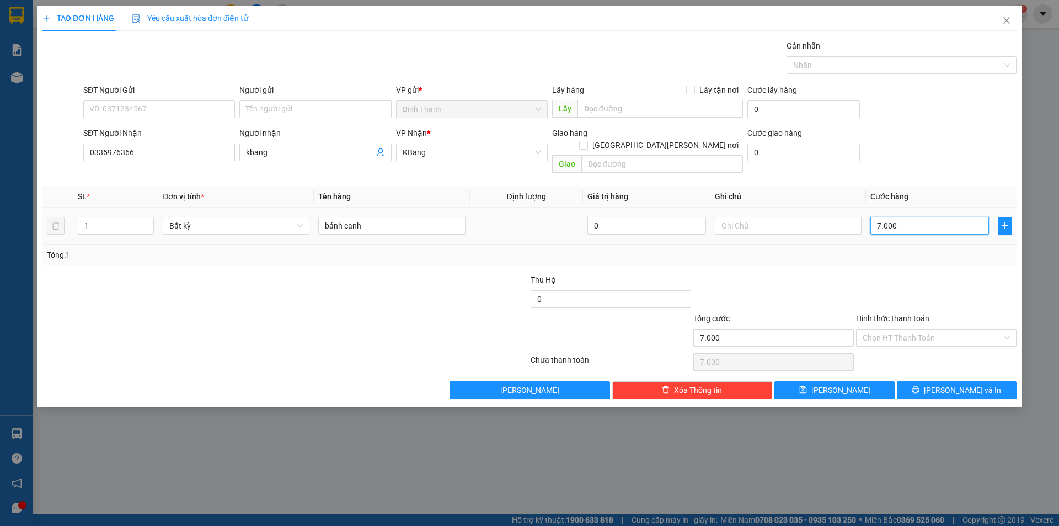
type input "70.000"
click at [946, 381] on button "[PERSON_NAME] và In" at bounding box center [957, 390] width 120 height 18
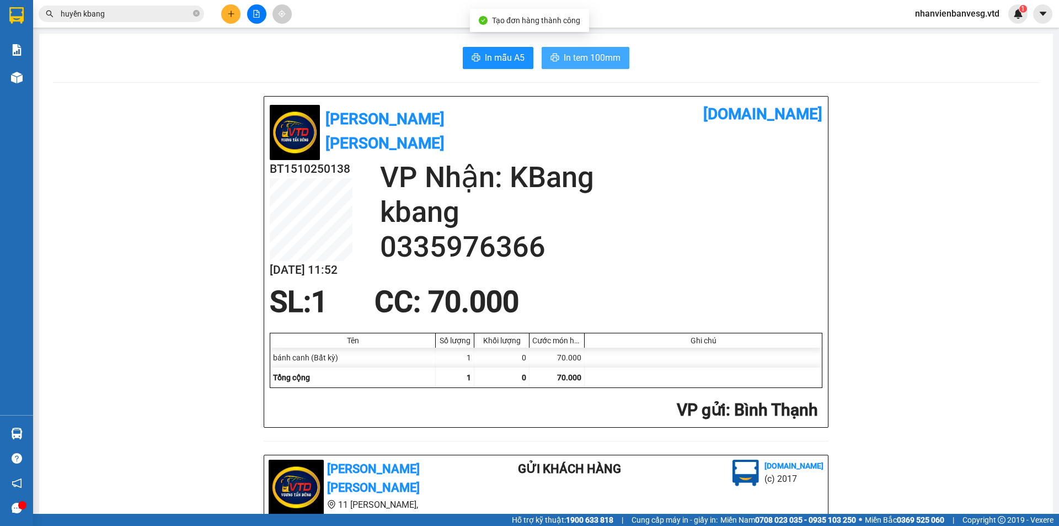
click at [590, 65] on span "In tem 100mm" at bounding box center [592, 58] width 57 height 14
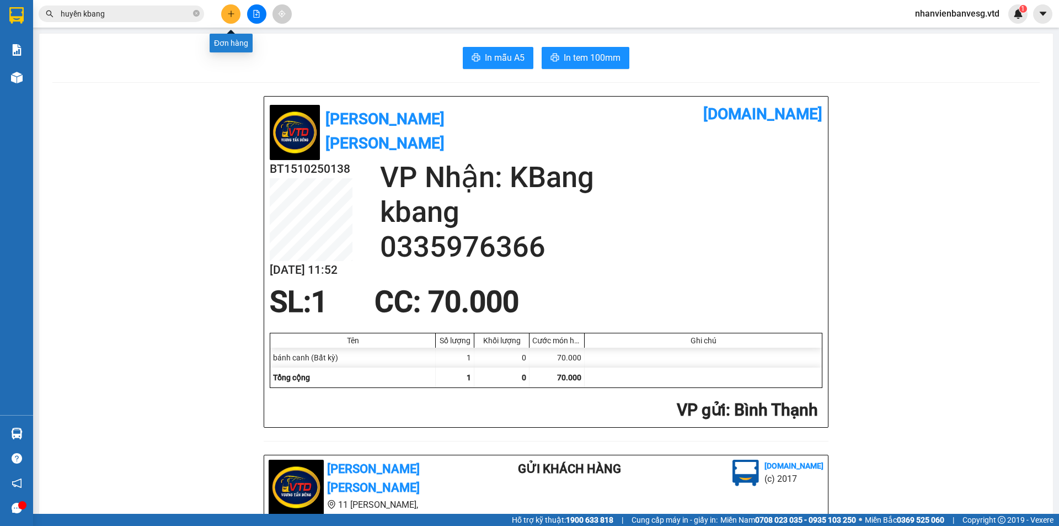
click at [233, 13] on icon "plus" at bounding box center [231, 14] width 8 height 8
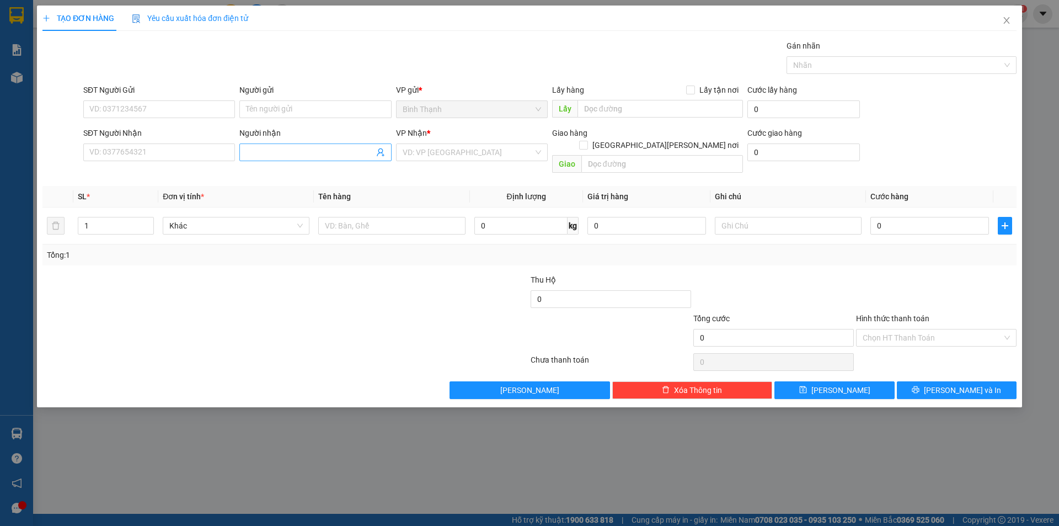
click at [344, 154] on input "Người nhận" at bounding box center [309, 152] width 127 height 12
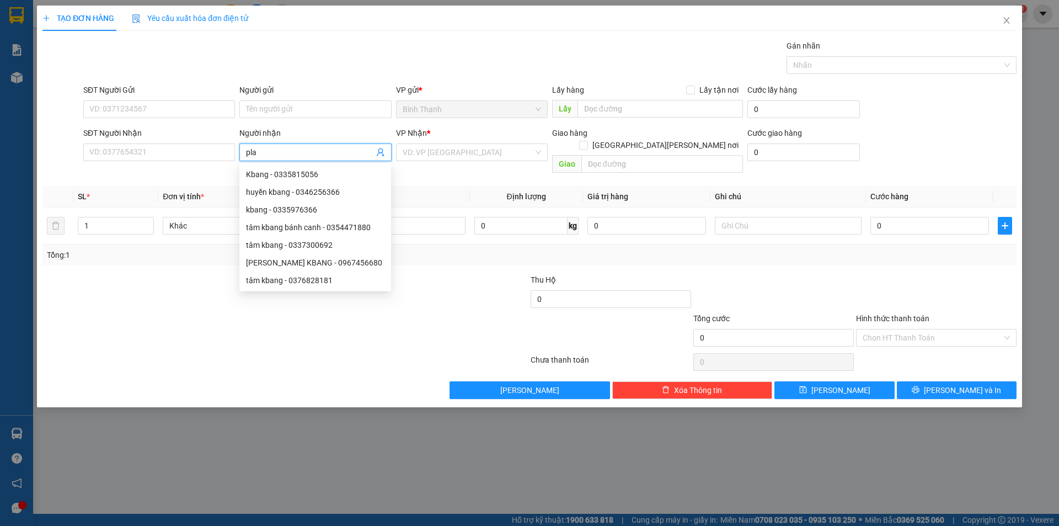
type input "play"
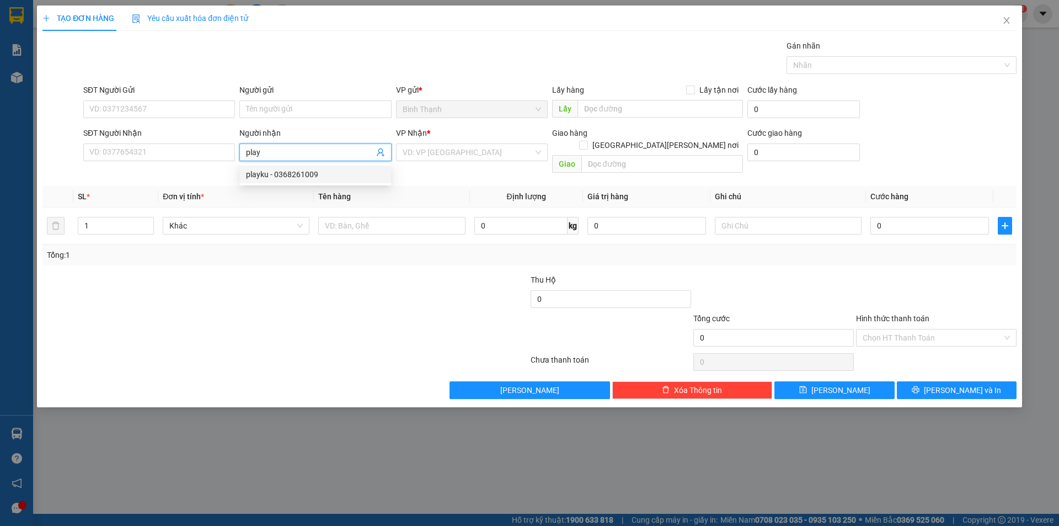
click at [317, 176] on div "playku - 0368261009" at bounding box center [315, 174] width 138 height 12
type input "0368261009"
type input "playku"
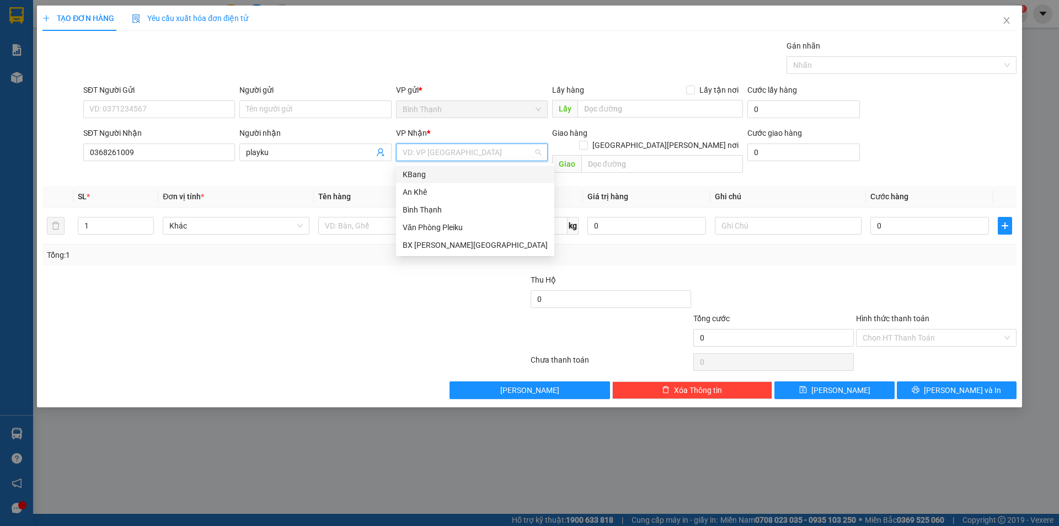
drag, startPoint x: 488, startPoint y: 148, endPoint x: 484, endPoint y: 179, distance: 30.6
click at [488, 149] on input "search" at bounding box center [468, 152] width 131 height 17
click at [465, 230] on div "Văn Phòng Pleiku" at bounding box center [475, 227] width 145 height 12
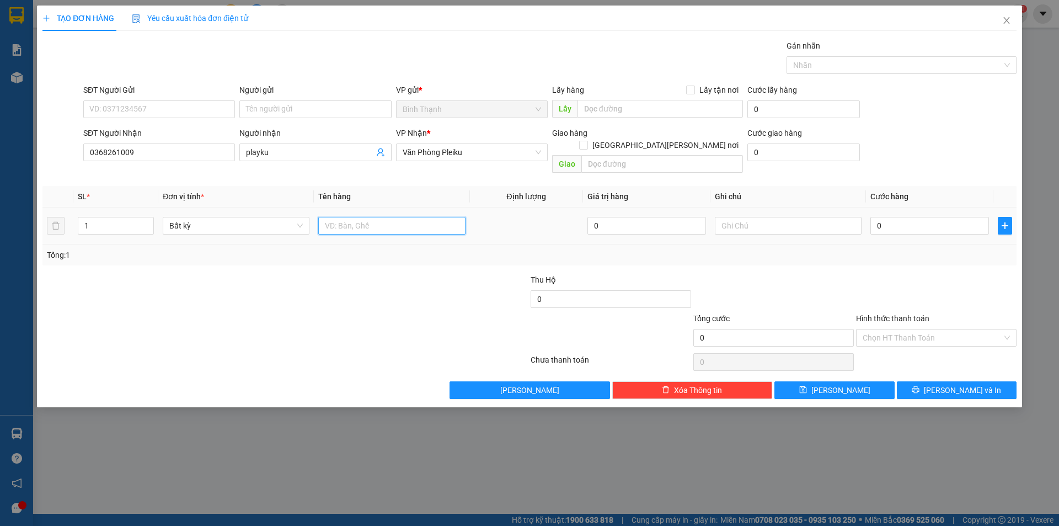
click at [366, 217] on input "text" at bounding box center [391, 226] width 147 height 18
type input "bánh canh"
click at [901, 218] on input "0" at bounding box center [929, 226] width 119 height 18
type input "6"
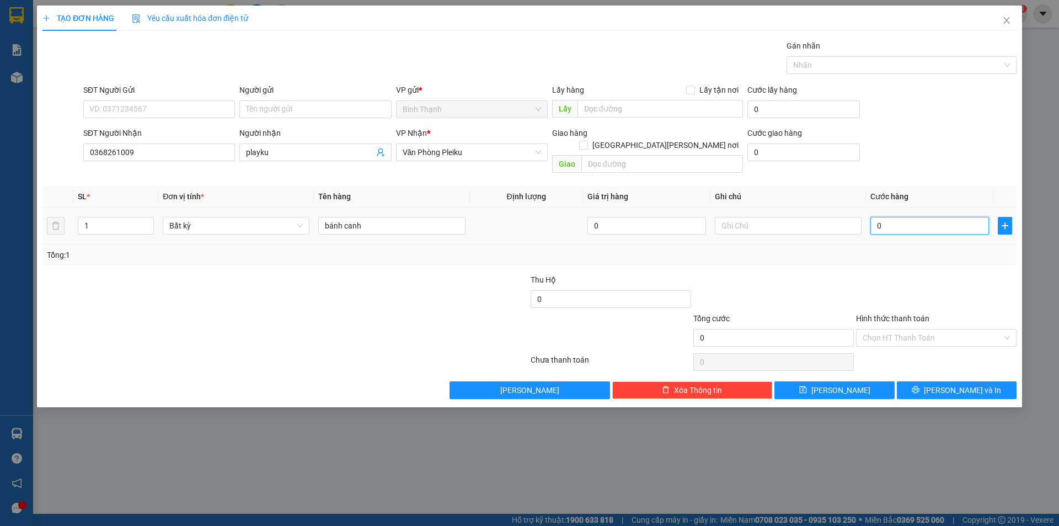
type input "6"
type input "60"
type input "600"
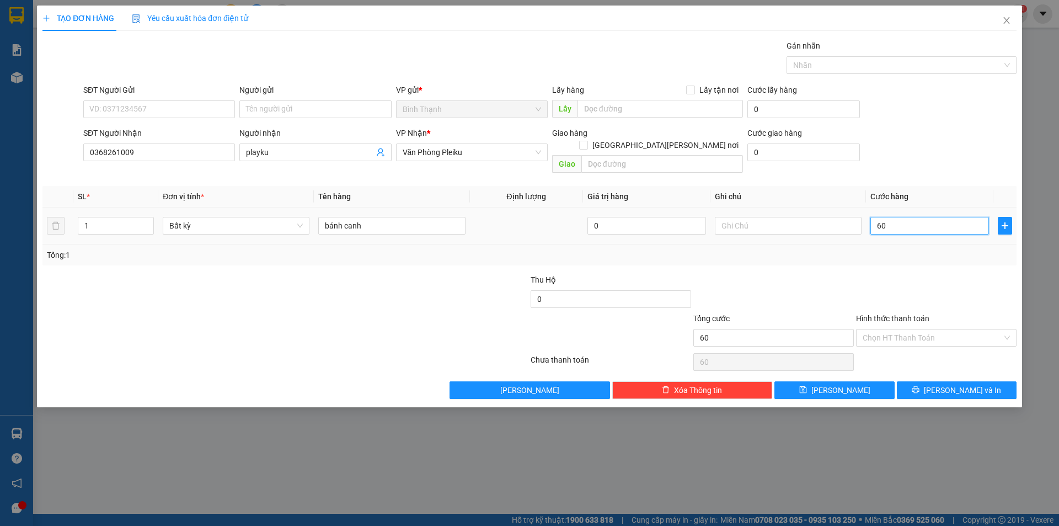
type input "600"
type input "6.000"
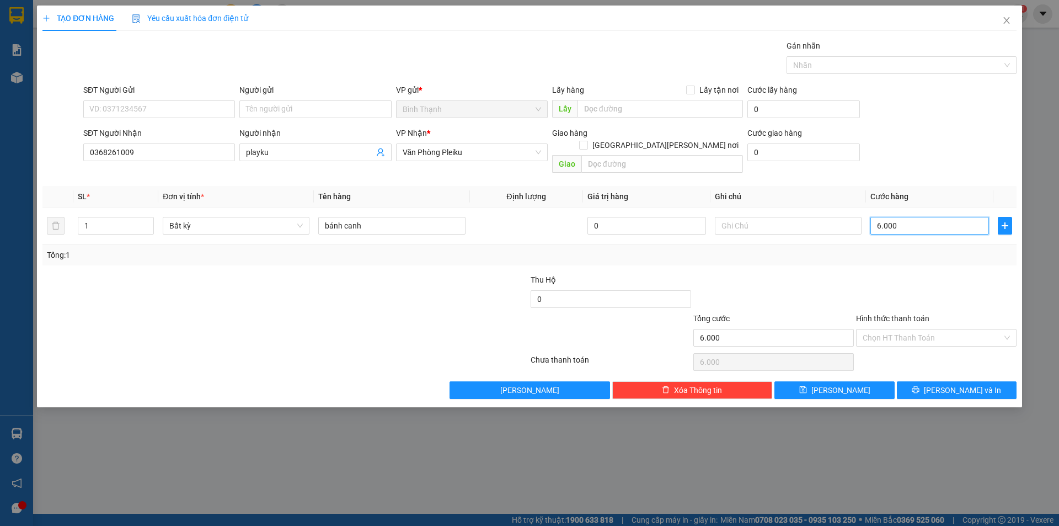
type input "60.000"
click at [945, 381] on button "[PERSON_NAME] và In" at bounding box center [957, 390] width 120 height 18
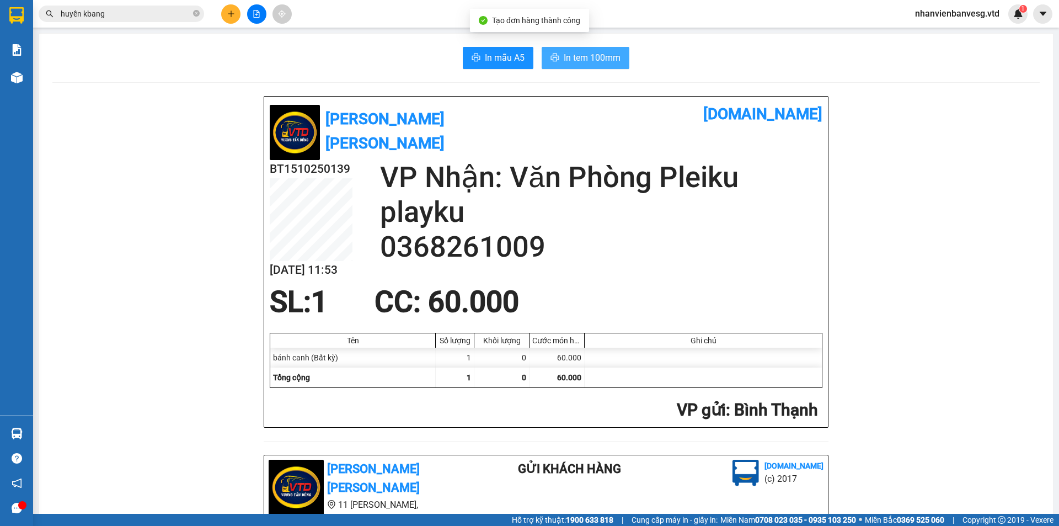
click at [569, 55] on span "In tem 100mm" at bounding box center [592, 58] width 57 height 14
click at [599, 66] on button "In tem 100mm" at bounding box center [586, 58] width 88 height 22
click at [226, 17] on button at bounding box center [230, 13] width 19 height 19
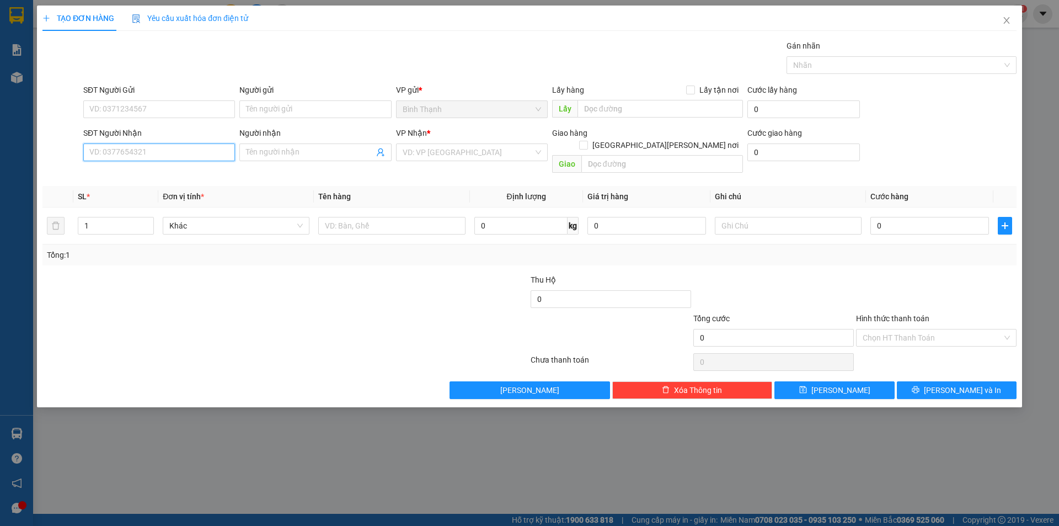
click at [149, 148] on input "SĐT Người Nhận" at bounding box center [159, 152] width 152 height 18
paste input "096 8600379"
click at [105, 151] on input "096 8600379" at bounding box center [159, 152] width 152 height 18
type input "0968600379"
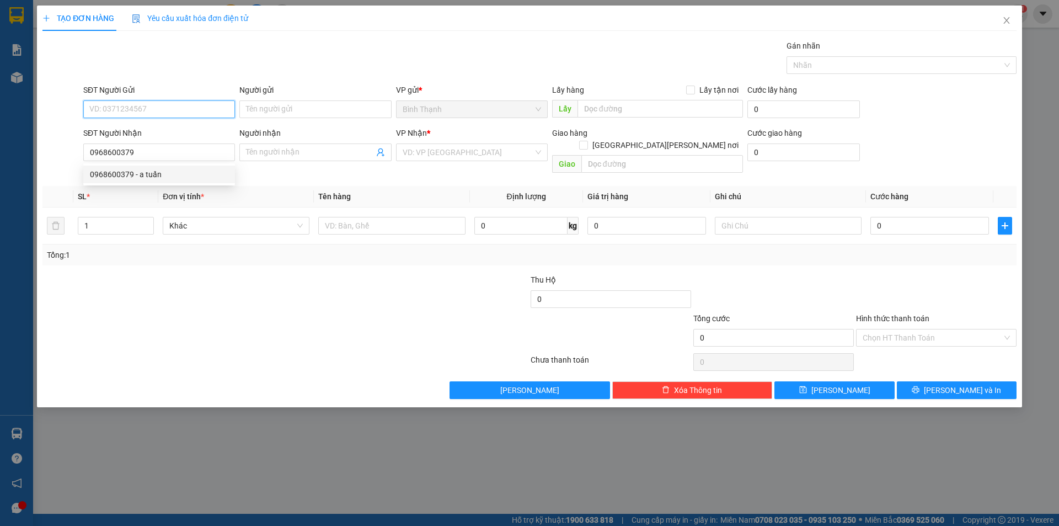
click at [157, 110] on input "SĐT Người Gửi" at bounding box center [159, 109] width 152 height 18
click at [148, 147] on div "0908881492 - như ca" at bounding box center [159, 149] width 138 height 12
type input "0908881492"
type input "như ca"
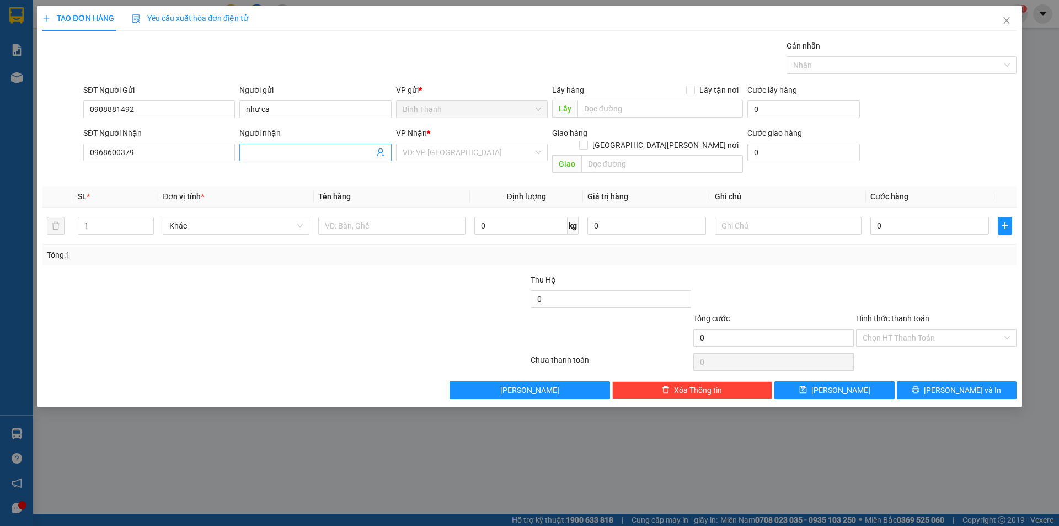
click at [299, 154] on input "Người nhận" at bounding box center [309, 152] width 127 height 12
click at [160, 150] on input "0968600379" at bounding box center [159, 152] width 152 height 18
click at [158, 173] on div "0968600379 - a tuấn" at bounding box center [159, 174] width 138 height 12
type input "a tuấn"
click at [216, 217] on span "Bất kỳ" at bounding box center [235, 225] width 133 height 17
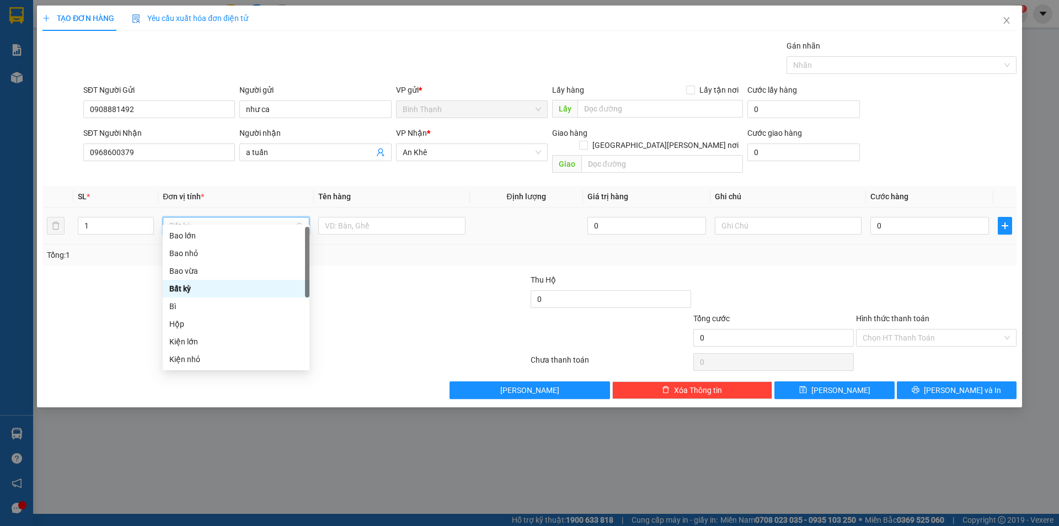
drag, startPoint x: 108, startPoint y: 213, endPoint x: 34, endPoint y: 218, distance: 74.1
click at [36, 217] on div "TẠO ĐƠN HÀNG Yêu cầu xuất hóa đơn điện tử Transit Pickup Surcharge Ids Transit …" at bounding box center [529, 263] width 1059 height 526
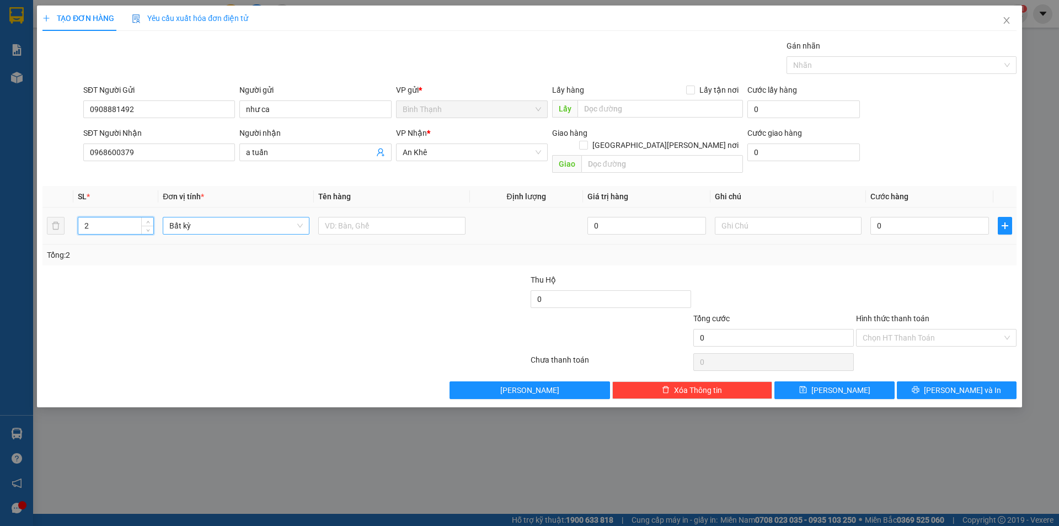
click at [221, 217] on span "Bất kỳ" at bounding box center [235, 225] width 133 height 17
type input "2"
type input "túi"
type input "6"
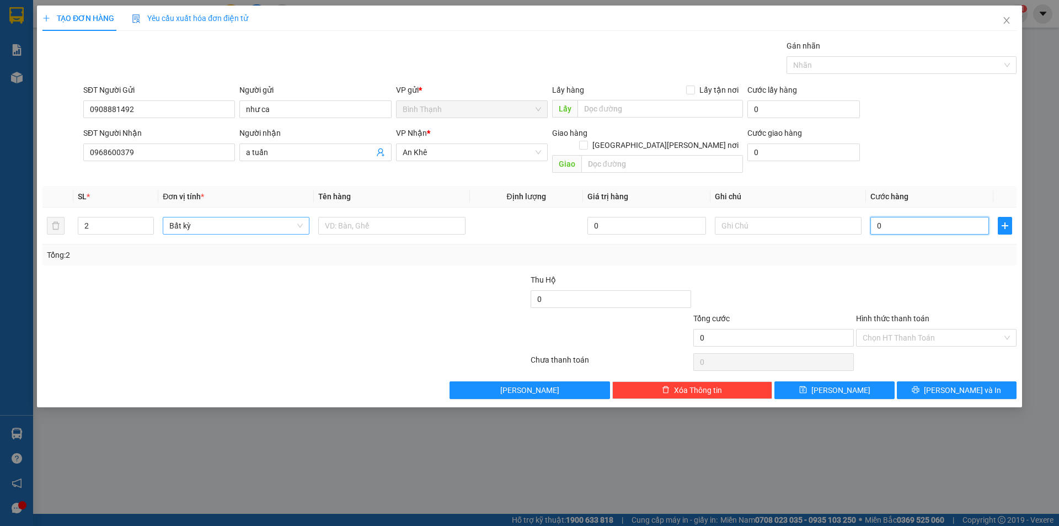
type input "6"
type input "60"
type input "600"
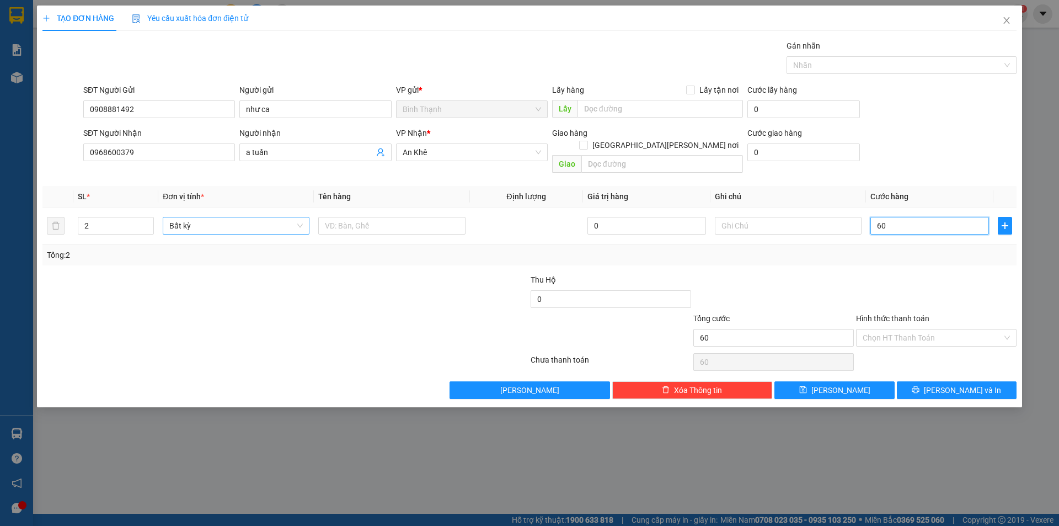
type input "600"
type input "6.000"
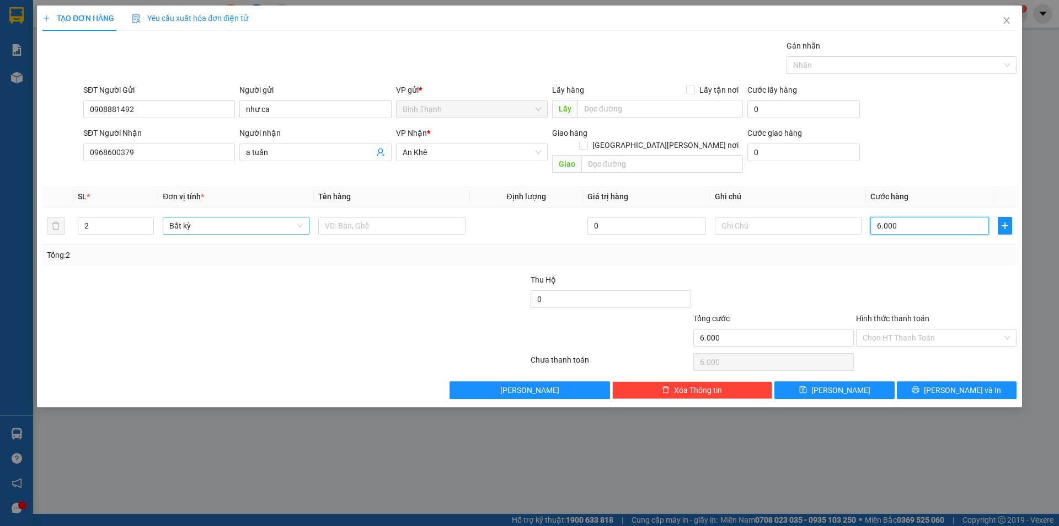
type input "60.000"
click at [952, 384] on span "[PERSON_NAME] và In" at bounding box center [962, 390] width 77 height 12
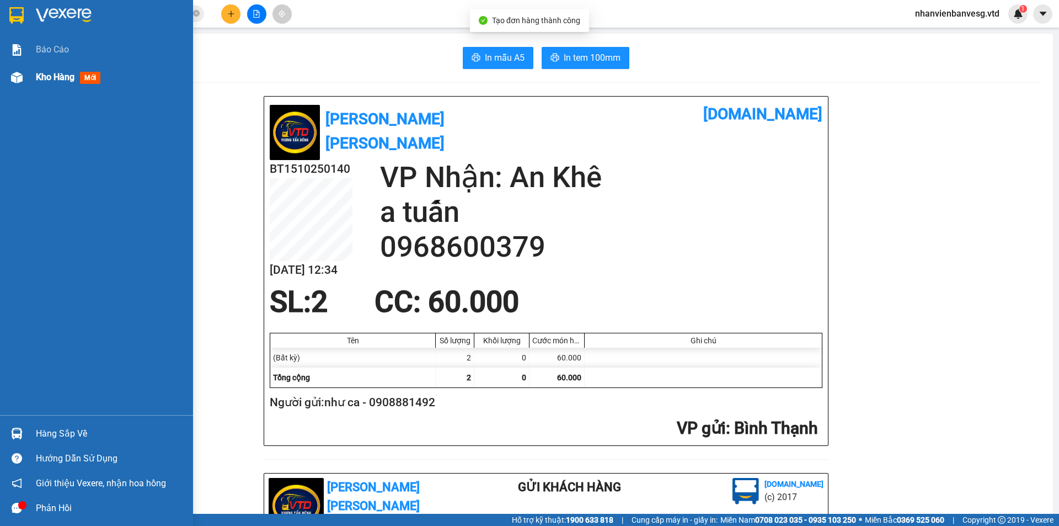
click at [50, 81] on span "Kho hàng" at bounding box center [55, 77] width 39 height 10
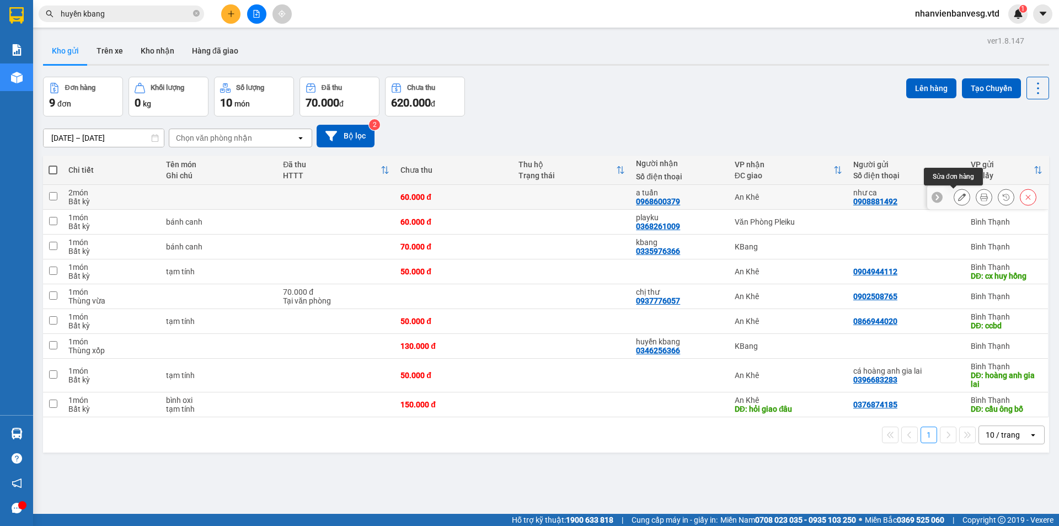
click at [958, 197] on icon at bounding box center [962, 197] width 8 height 8
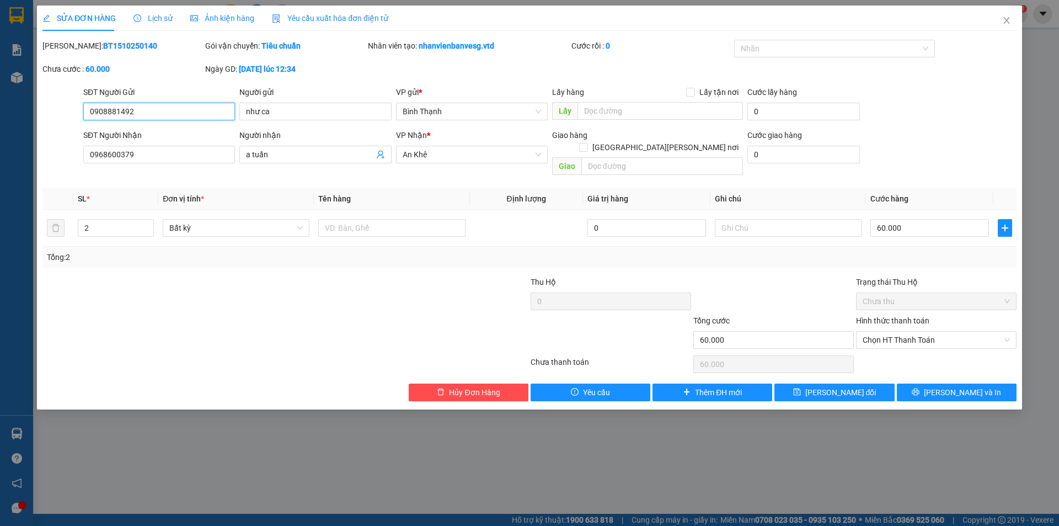
drag, startPoint x: 921, startPoint y: 325, endPoint x: 923, endPoint y: 338, distance: 12.8
click at [921, 331] on span "Chọn HT Thanh Toán" at bounding box center [936, 339] width 147 height 17
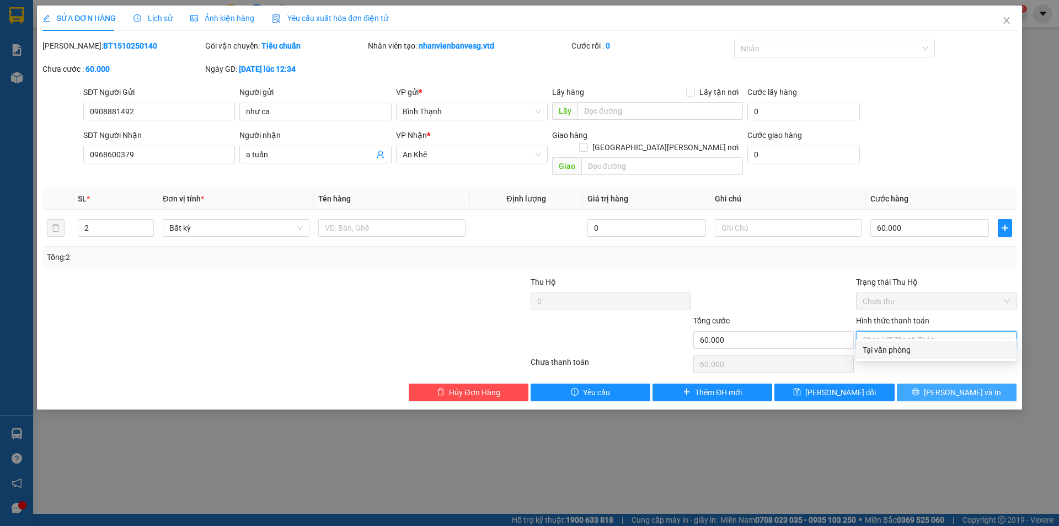
drag, startPoint x: 926, startPoint y: 351, endPoint x: 937, endPoint y: 375, distance: 26.2
click at [927, 354] on div "Tại văn phòng" at bounding box center [936, 350] width 147 height 12
type input "0"
click at [919, 388] on icon "printer" at bounding box center [915, 391] width 7 height 7
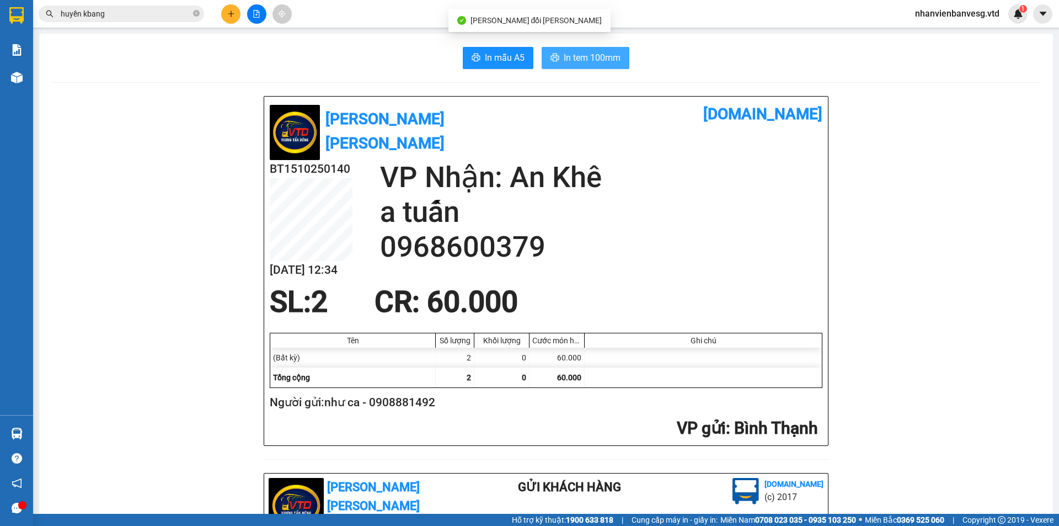
click at [606, 61] on span "In tem 100mm" at bounding box center [592, 58] width 57 height 14
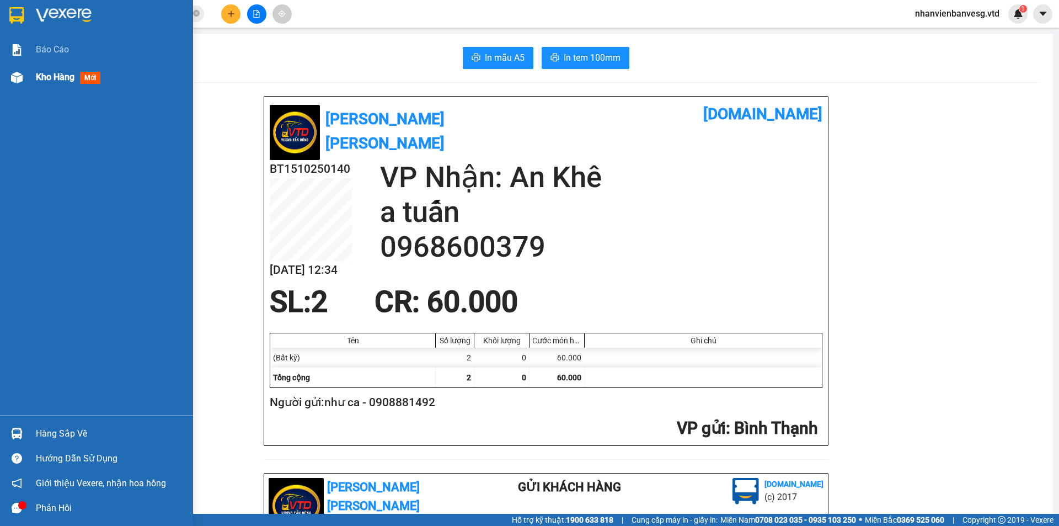
click at [45, 80] on span "Kho hàng" at bounding box center [55, 77] width 39 height 10
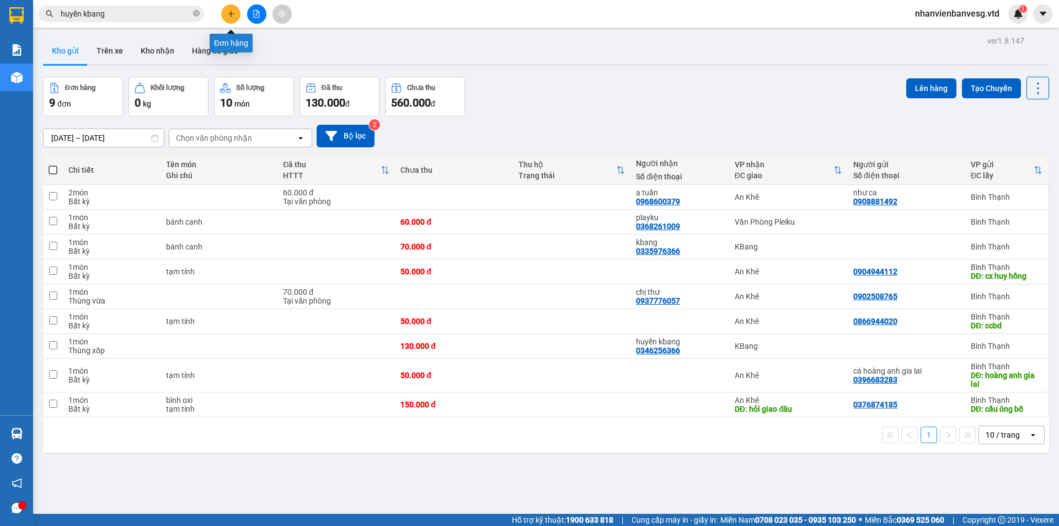
click at [232, 9] on button at bounding box center [230, 13] width 19 height 19
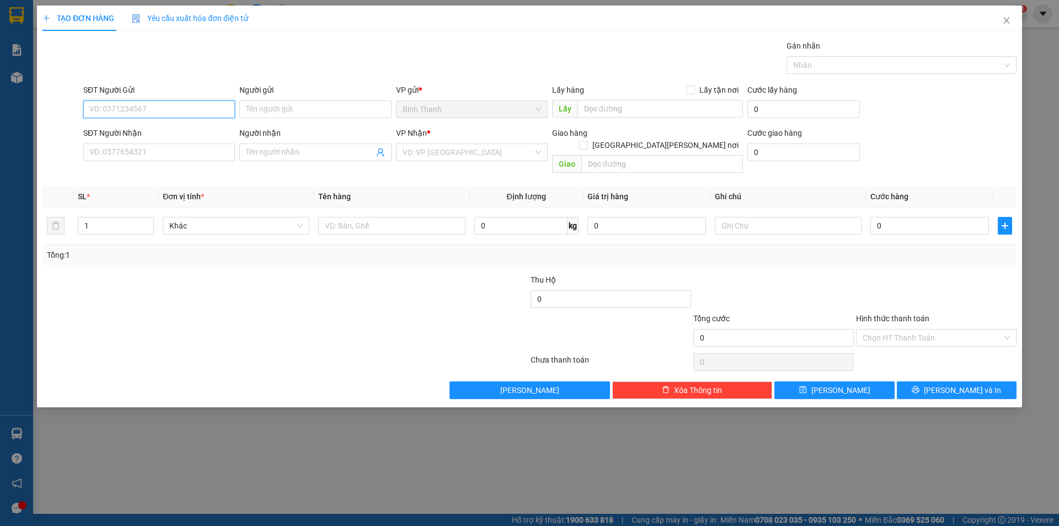
click at [137, 113] on input "SĐT Người Gửi" at bounding box center [159, 109] width 152 height 18
type input "0372481830"
click at [188, 152] on input "SĐT Người Nhận" at bounding box center [159, 152] width 152 height 18
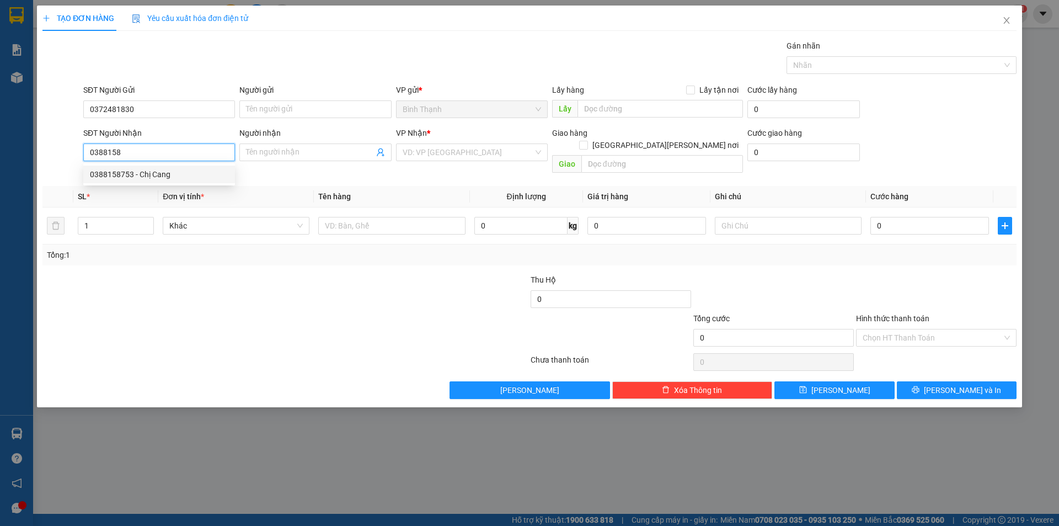
click at [182, 172] on div "0388158753 - Chị Cang" at bounding box center [159, 174] width 138 height 12
type input "0388158753"
type input "Chị Cang"
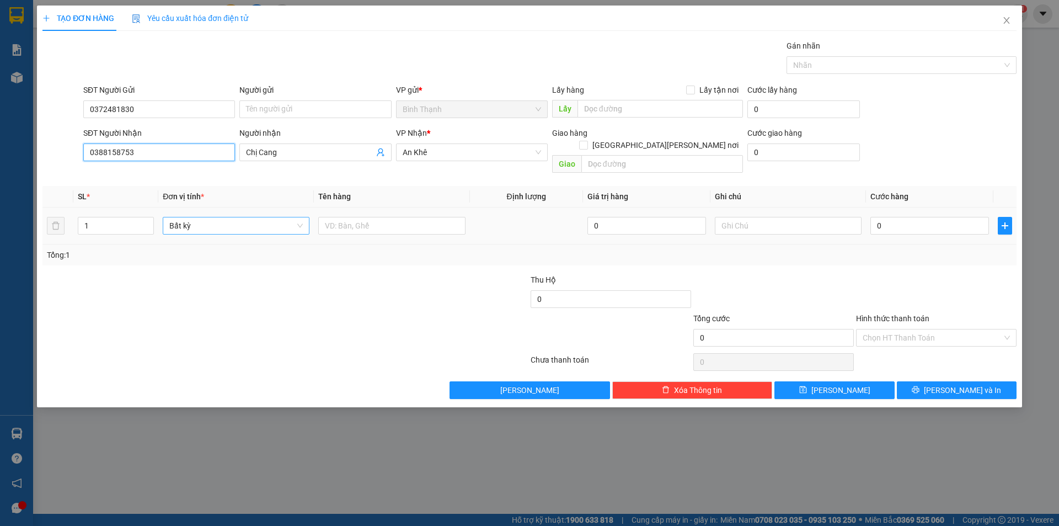
click at [262, 217] on span "Bất kỳ" at bounding box center [235, 225] width 133 height 17
type input "0388158753"
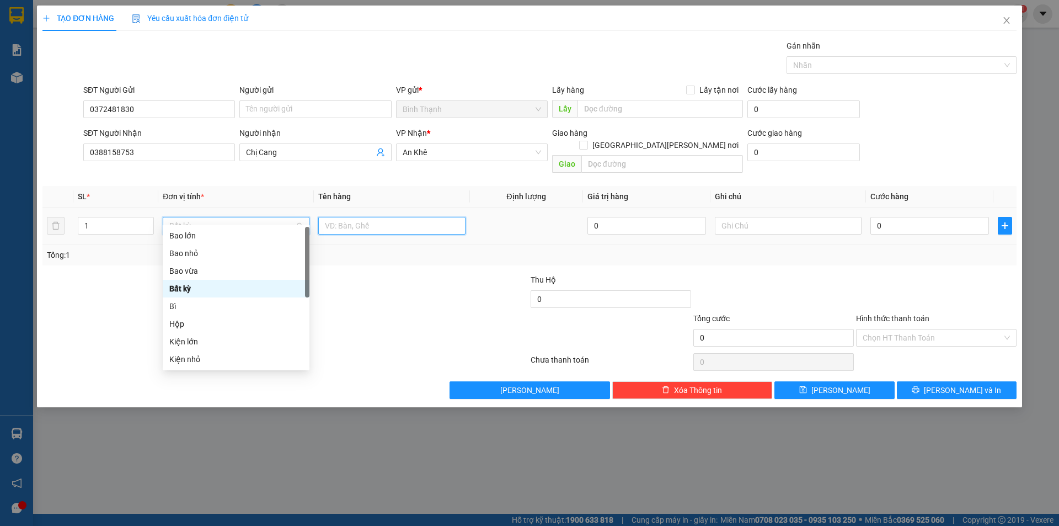
click at [403, 217] on input "text" at bounding box center [391, 226] width 147 height 18
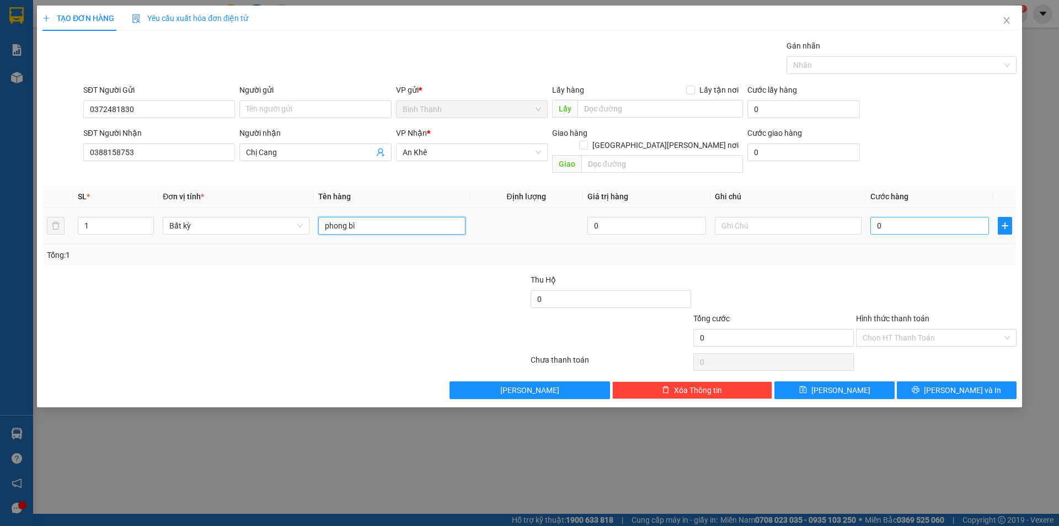
type input "phong bì"
click at [911, 217] on input "0" at bounding box center [929, 226] width 119 height 18
type input "3"
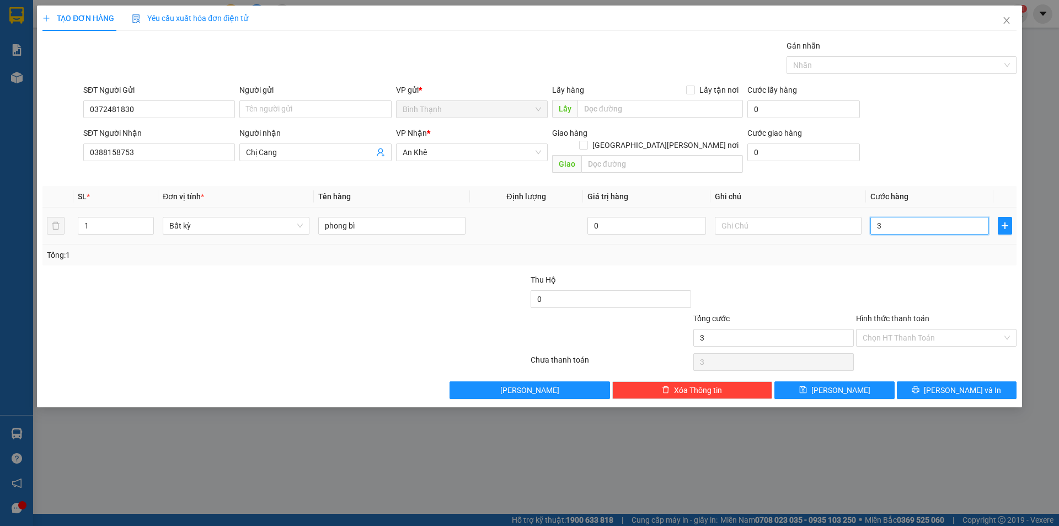
type input "30"
type input "300"
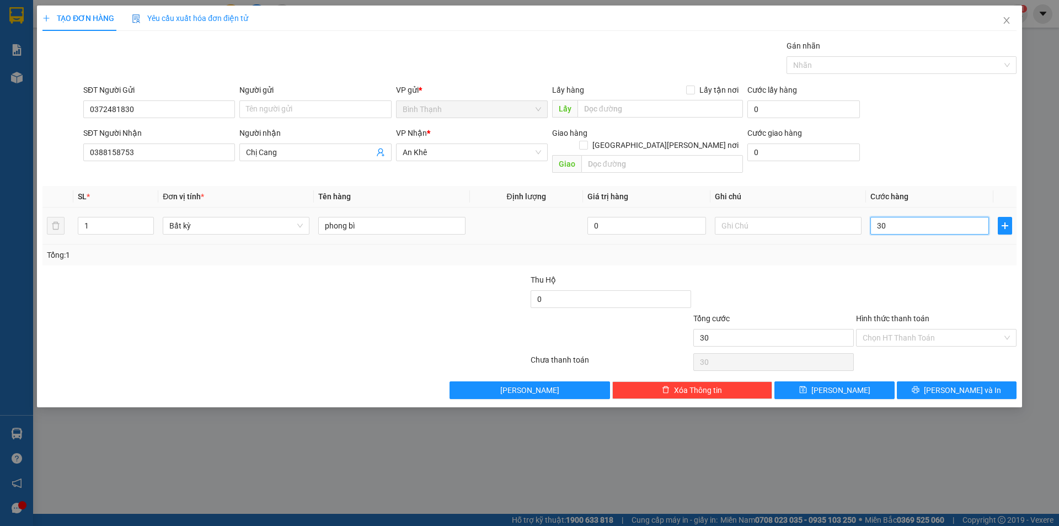
type input "300"
type input "3.000"
type input "30.000"
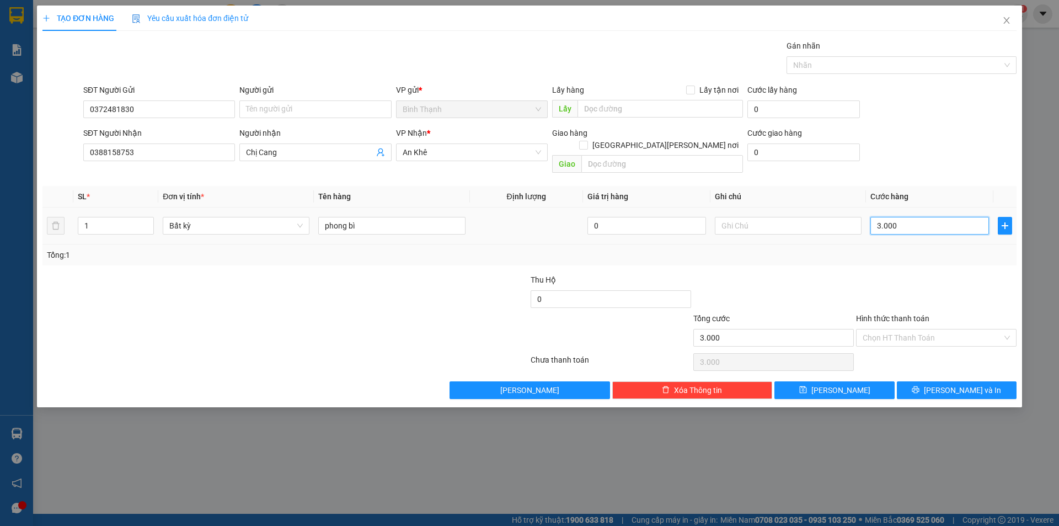
type input "30.000"
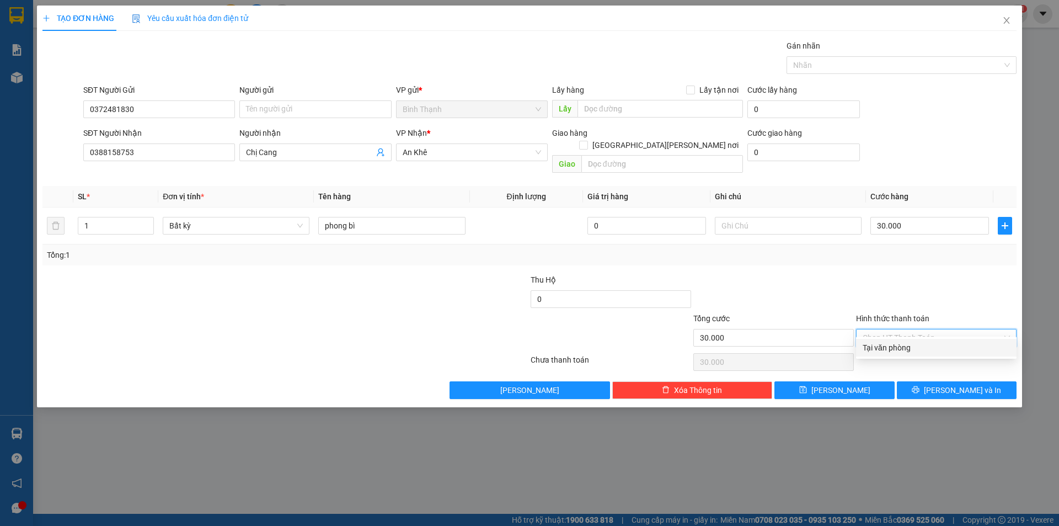
drag, startPoint x: 945, startPoint y: 317, endPoint x: 951, endPoint y: 338, distance: 21.1
click at [946, 329] on input "Hình thức thanh toán" at bounding box center [933, 337] width 140 height 17
click at [955, 351] on div "Tại văn phòng" at bounding box center [936, 347] width 147 height 12
type input "0"
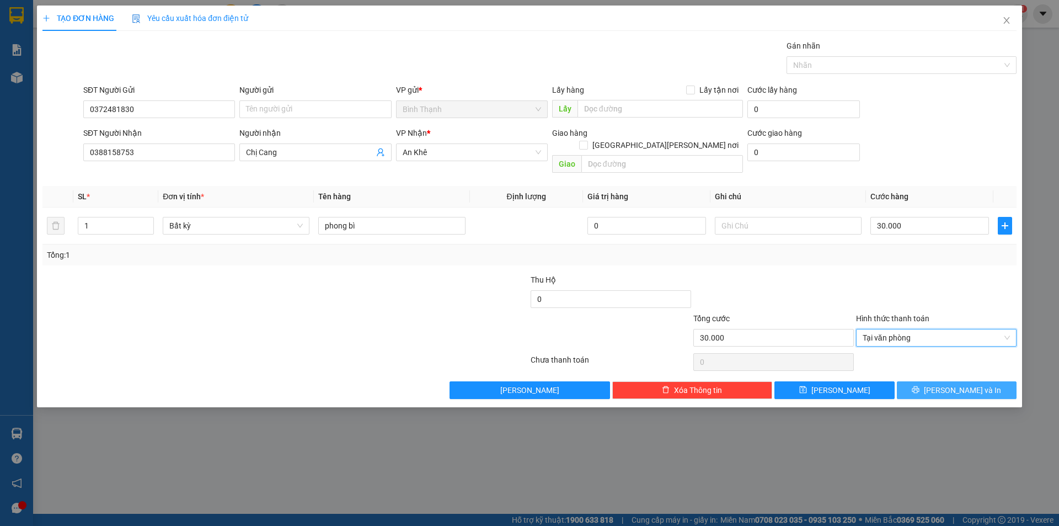
click at [969, 384] on span "[PERSON_NAME] và In" at bounding box center [962, 390] width 77 height 12
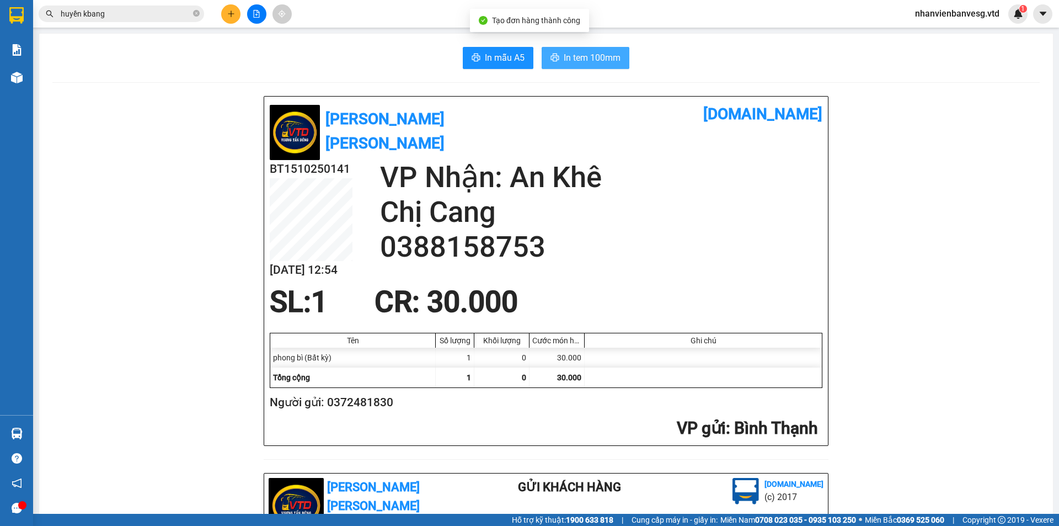
click at [554, 52] on button "In tem 100mm" at bounding box center [586, 58] width 88 height 22
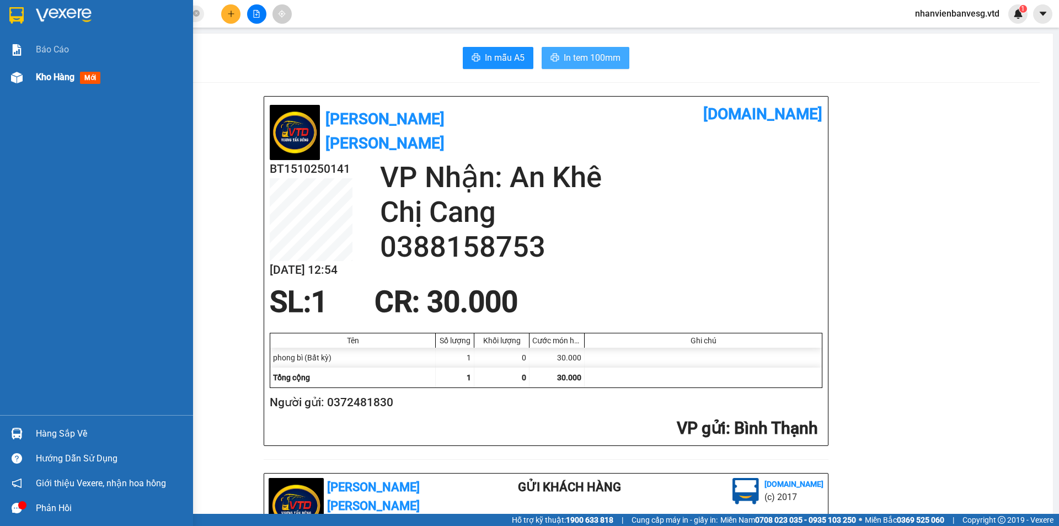
click at [62, 83] on div "Kho hàng mới" at bounding box center [70, 77] width 69 height 14
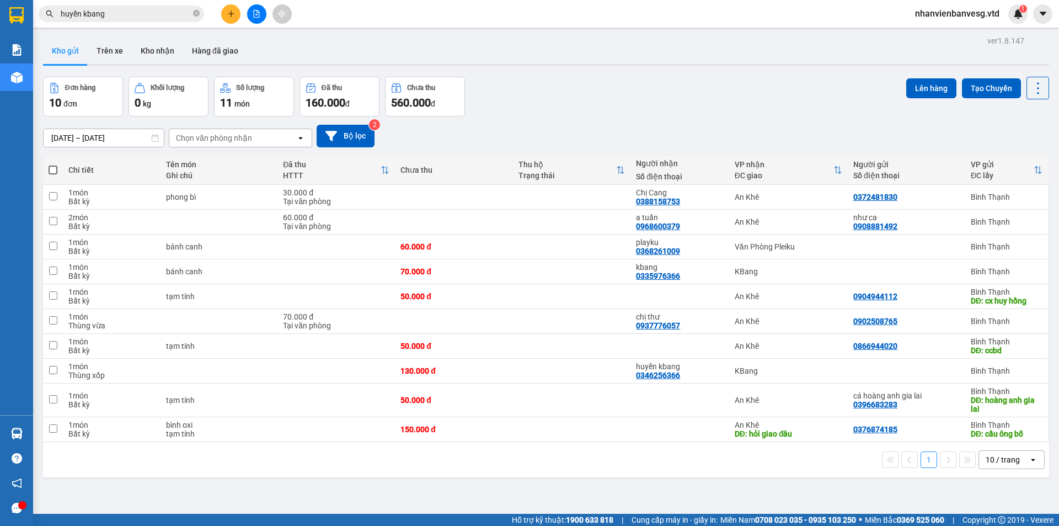
click at [235, 23] on div at bounding box center [256, 13] width 83 height 19
click at [235, 18] on button at bounding box center [230, 13] width 19 height 19
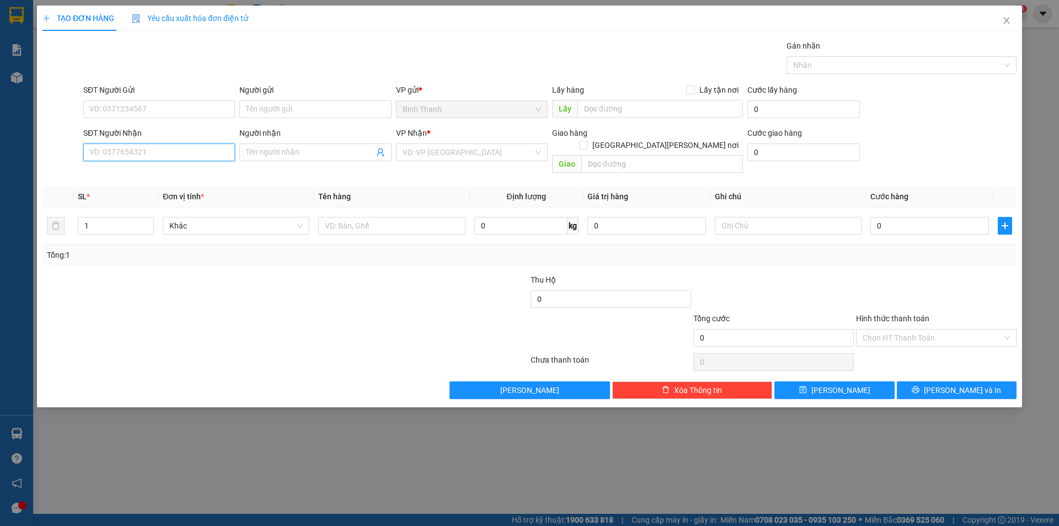
click at [167, 147] on input "SĐT Người Nhận" at bounding box center [159, 152] width 152 height 18
type input "1"
click at [380, 217] on input "text" at bounding box center [391, 226] width 147 height 18
type input "xe winner theo 10B"
click at [907, 219] on input "0" at bounding box center [929, 226] width 119 height 18
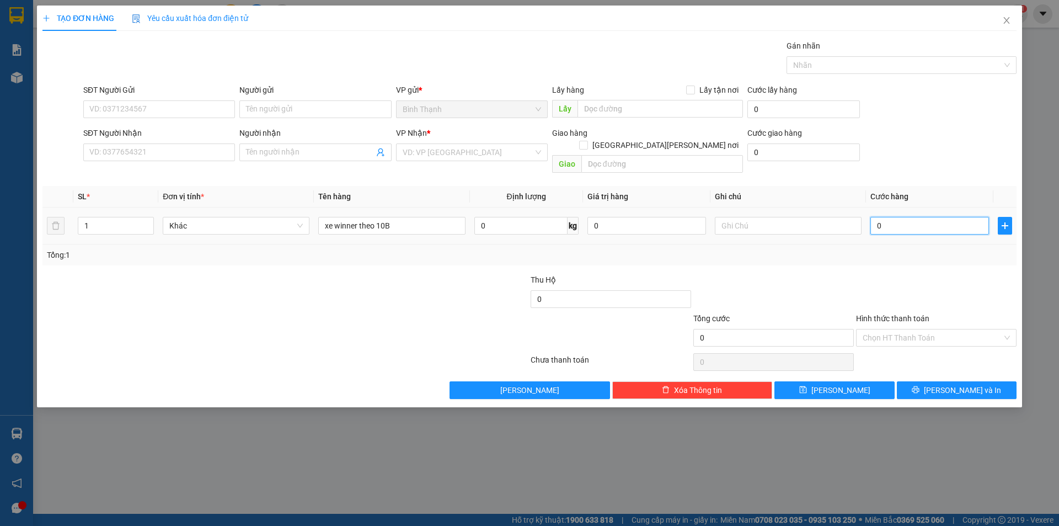
type input "5"
type input "50"
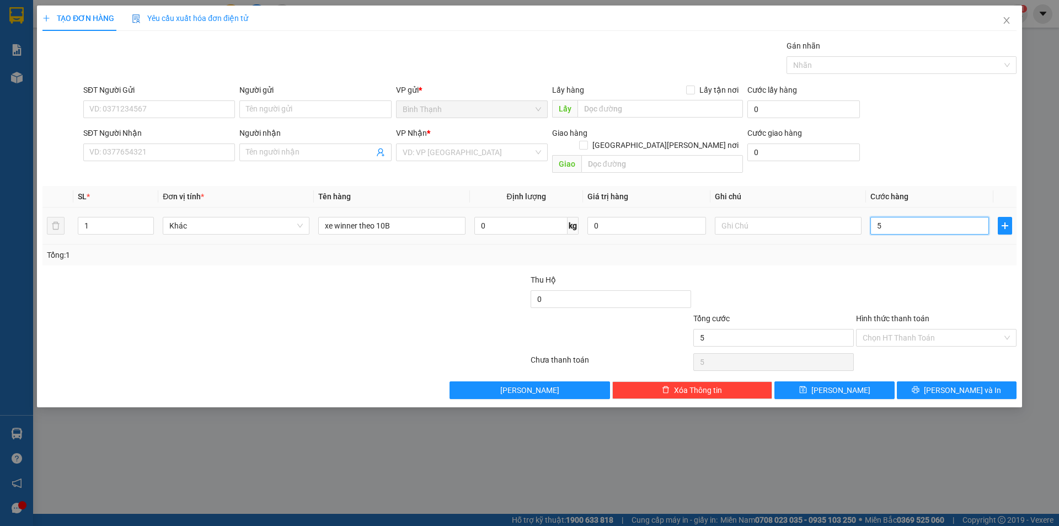
type input "50"
type input "500"
type input "5.000"
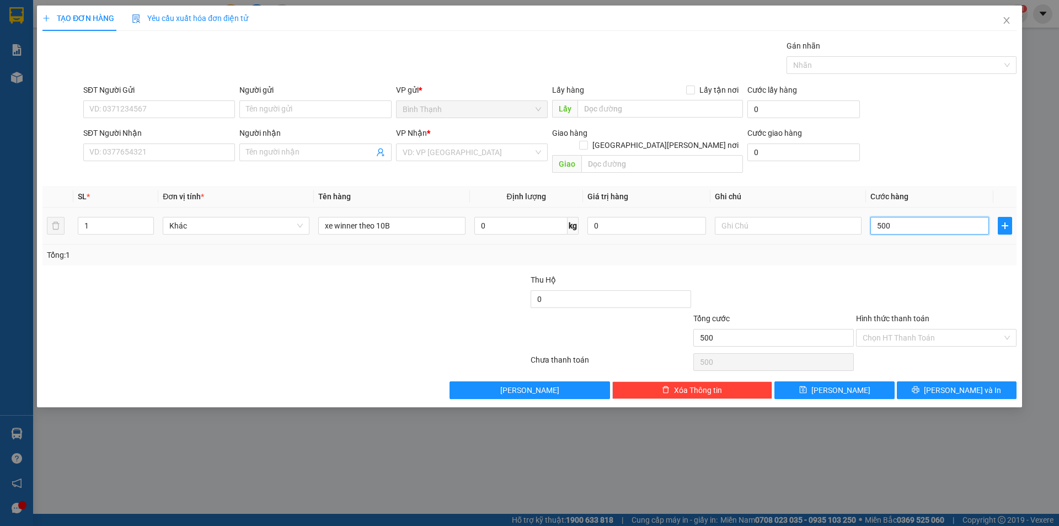
type input "5.000"
type input "50.000"
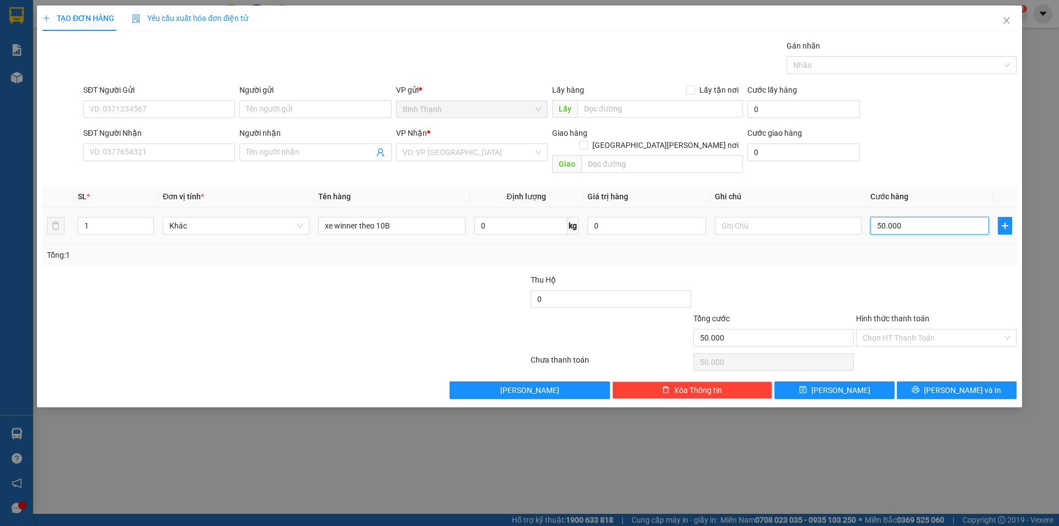
type input "500.000"
click at [865, 383] on button "[PERSON_NAME]" at bounding box center [834, 390] width 120 height 18
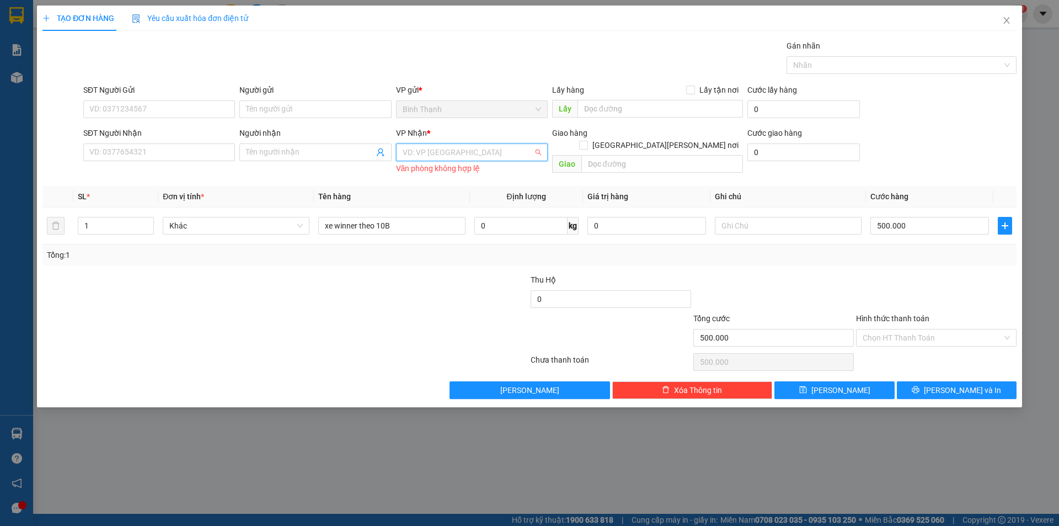
click at [461, 149] on input "search" at bounding box center [468, 152] width 131 height 17
drag, startPoint x: 442, startPoint y: 190, endPoint x: 444, endPoint y: 178, distance: 12.9
click at [442, 189] on div "An Khê" at bounding box center [475, 192] width 145 height 12
drag, startPoint x: 854, startPoint y: 380, endPoint x: 849, endPoint y: 373, distance: 8.3
click at [850, 381] on button "[PERSON_NAME]" at bounding box center [834, 390] width 120 height 18
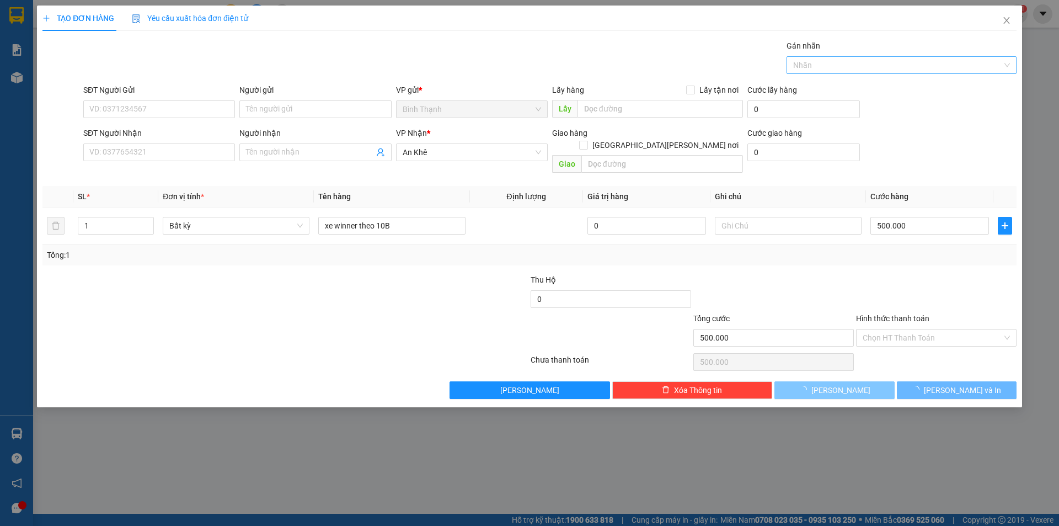
type input "0"
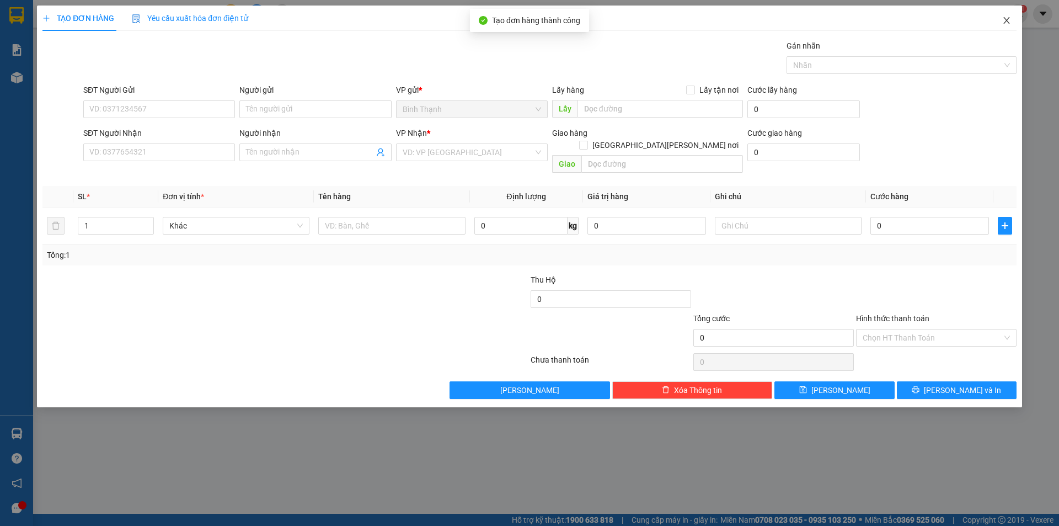
drag, startPoint x: 998, startPoint y: 23, endPoint x: 1004, endPoint y: 24, distance: 5.6
click at [1003, 25] on span "Close" at bounding box center [1006, 21] width 31 height 31
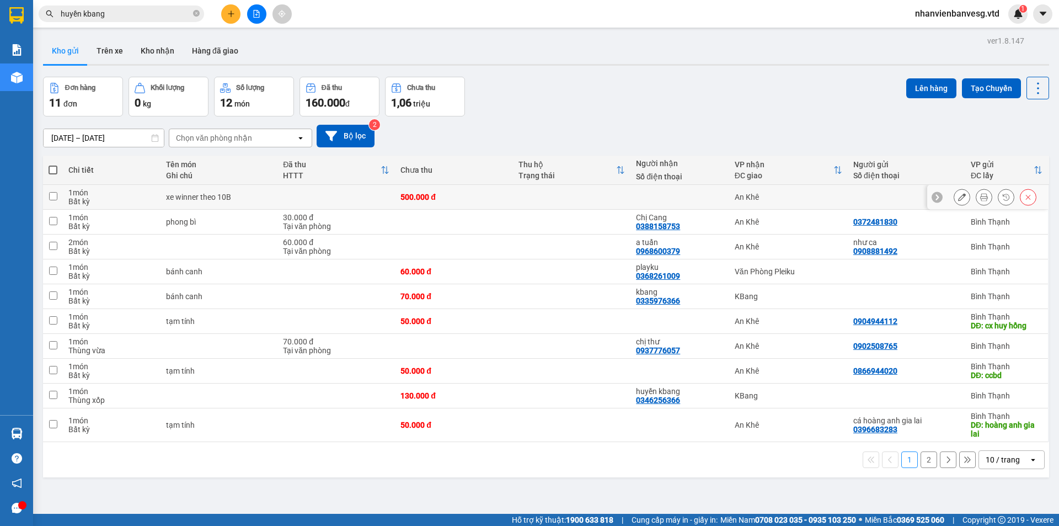
click at [55, 198] on input "checkbox" at bounding box center [53, 196] width 8 height 8
checkbox input "true"
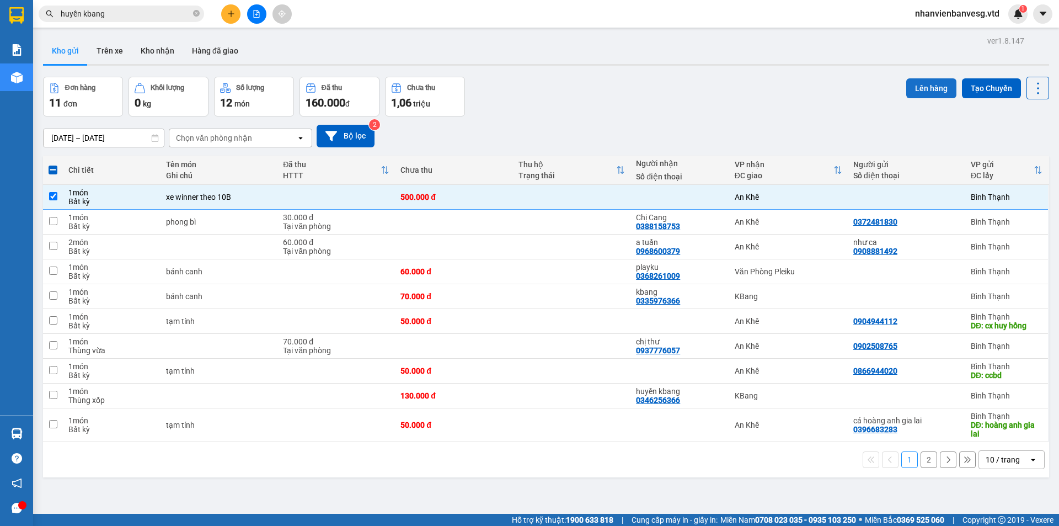
click at [935, 87] on button "Lên hàng" at bounding box center [931, 88] width 50 height 20
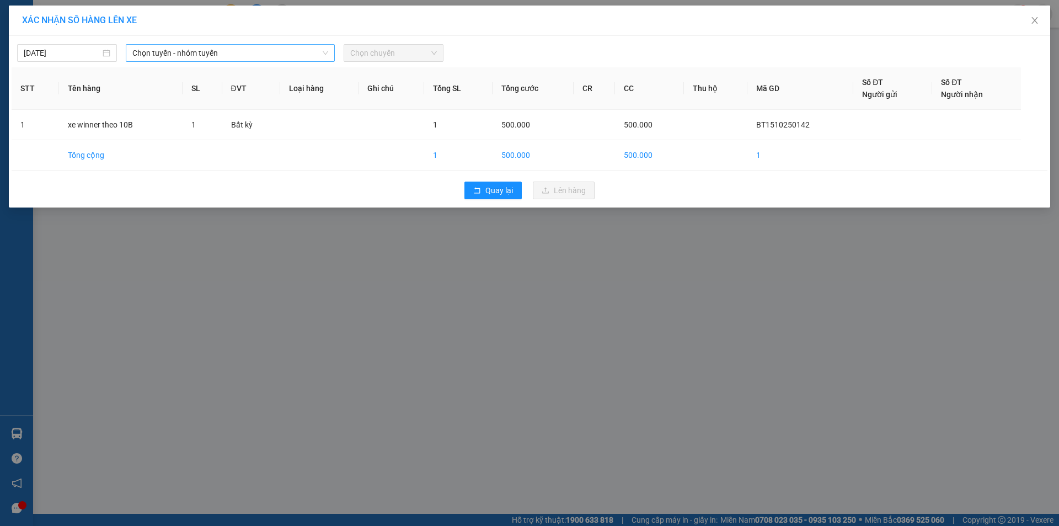
click at [265, 56] on span "Chọn tuyến - nhóm tuyến" at bounding box center [230, 53] width 196 height 17
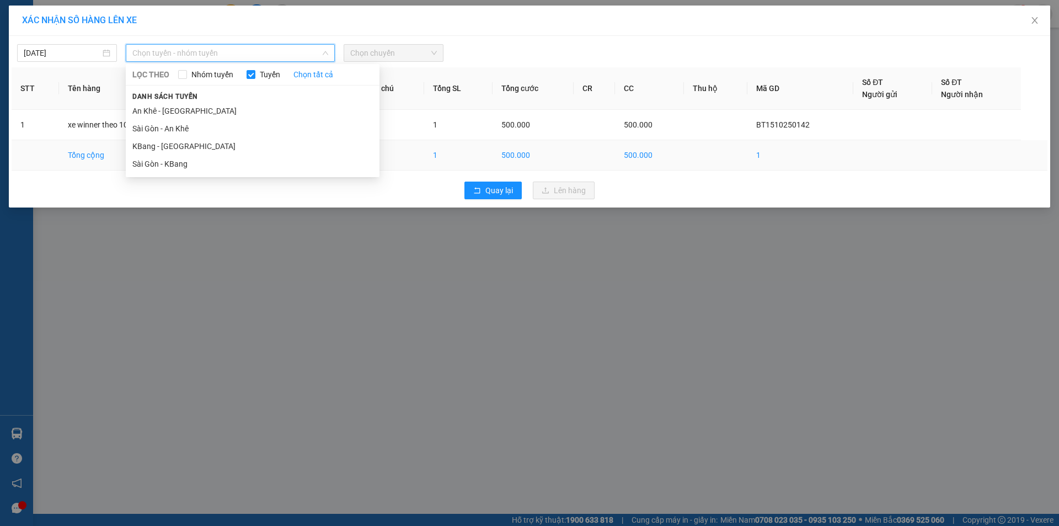
click at [246, 165] on li "Sài Gòn - KBang" at bounding box center [253, 164] width 254 height 18
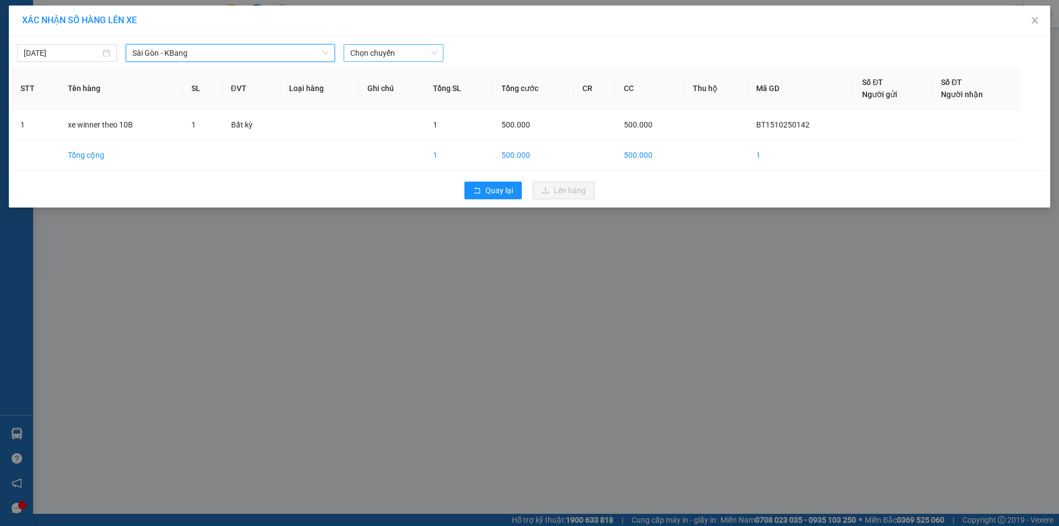
drag, startPoint x: 391, startPoint y: 51, endPoint x: 394, endPoint y: 60, distance: 9.2
click at [392, 57] on span "Chọn chuyến" at bounding box center [393, 53] width 87 height 17
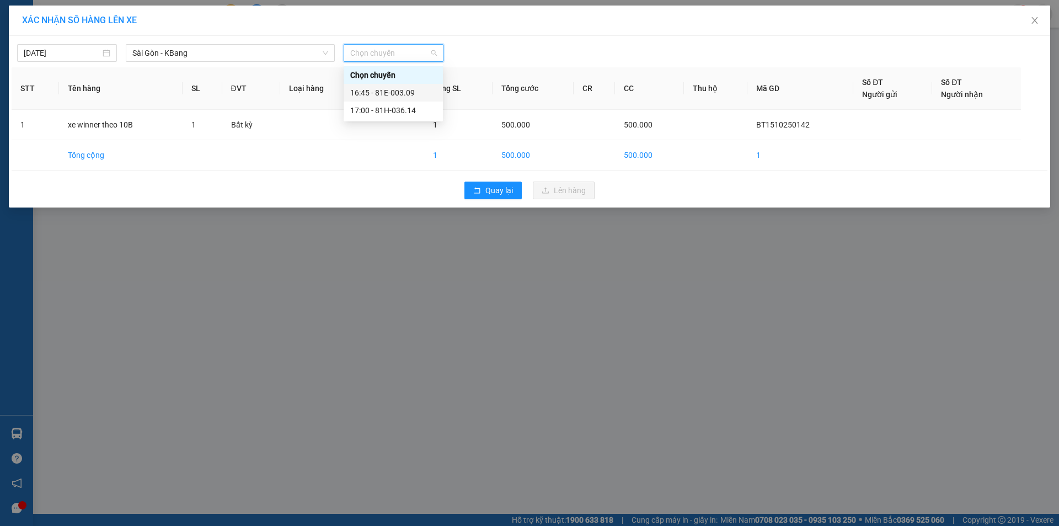
click at [414, 93] on div "16:45 - 81E-003.09" at bounding box center [393, 93] width 86 height 12
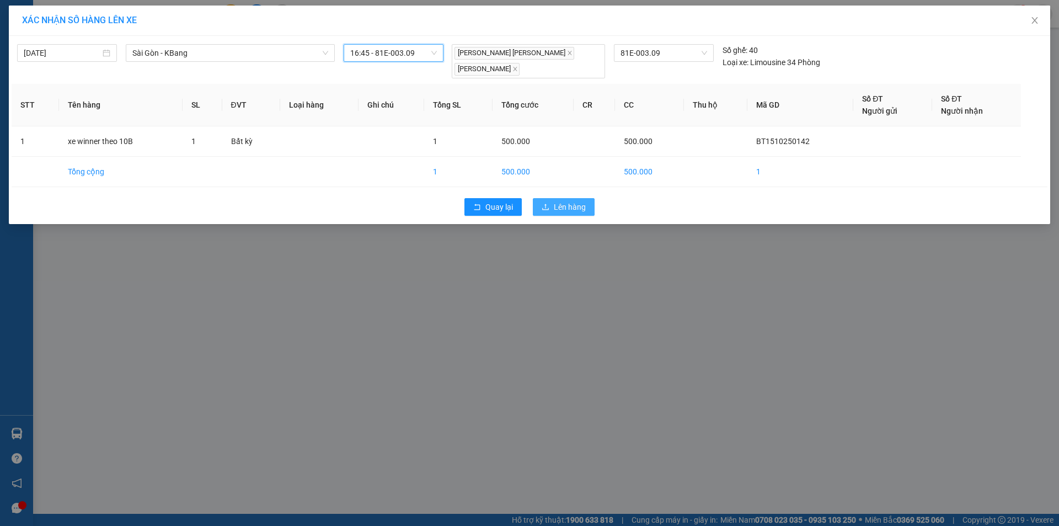
drag, startPoint x: 570, startPoint y: 206, endPoint x: 555, endPoint y: 206, distance: 14.3
click at [560, 206] on span "Lên hàng" at bounding box center [570, 207] width 32 height 12
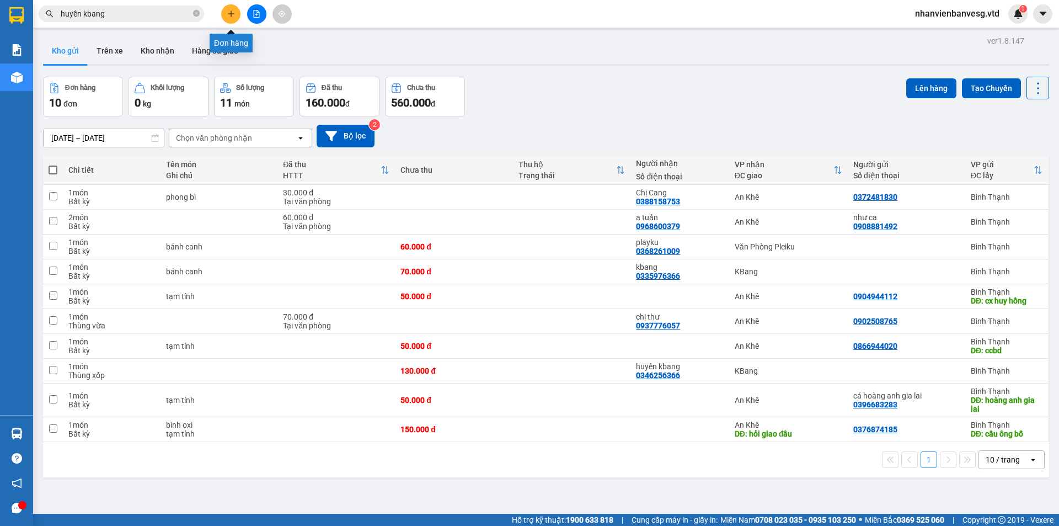
drag, startPoint x: 229, startPoint y: 11, endPoint x: 231, endPoint y: 18, distance: 6.8
click at [231, 18] on button at bounding box center [230, 13] width 19 height 19
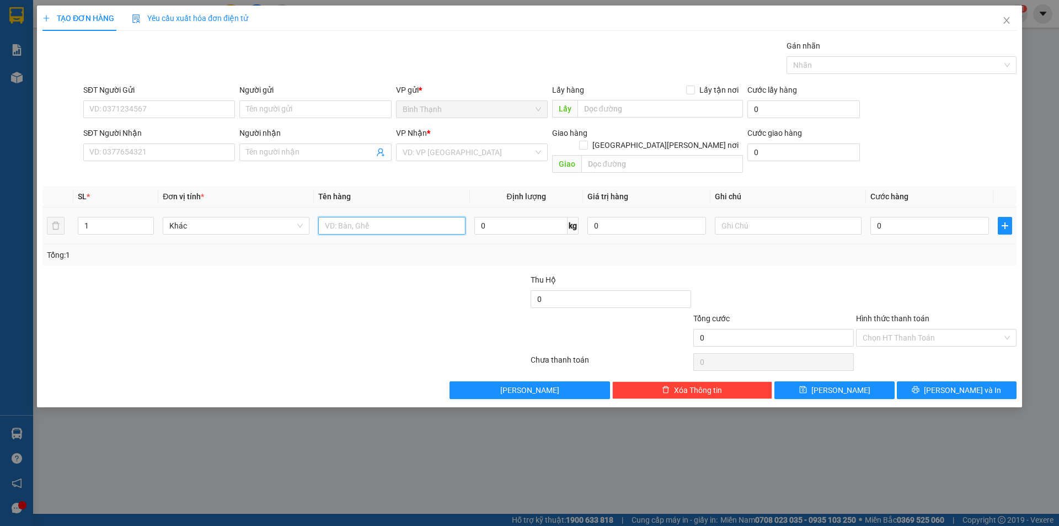
click at [351, 217] on input "text" at bounding box center [391, 226] width 147 height 18
type input "xe vision theo 6A"
click at [912, 217] on input "0" at bounding box center [929, 226] width 119 height 18
type input "5"
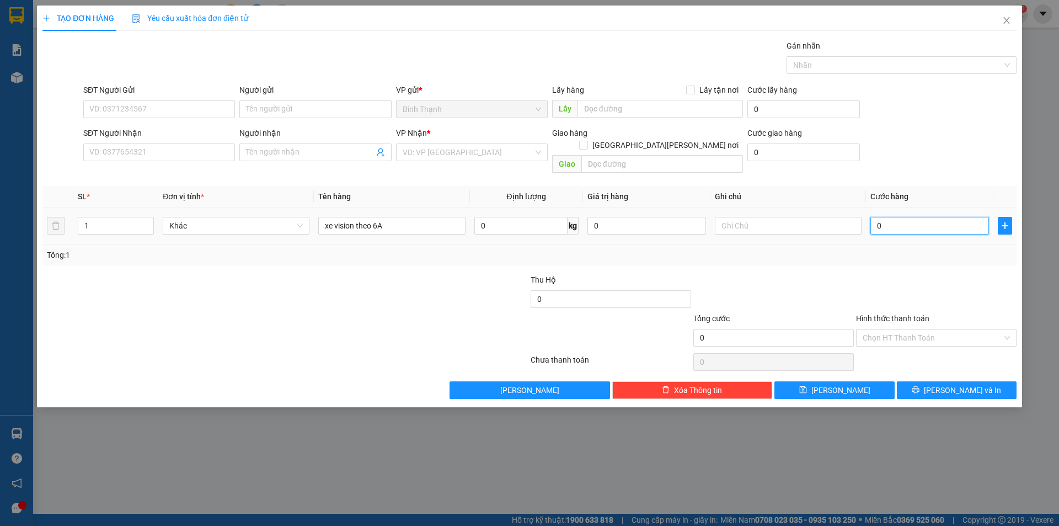
type input "5"
type input "50"
type input "500"
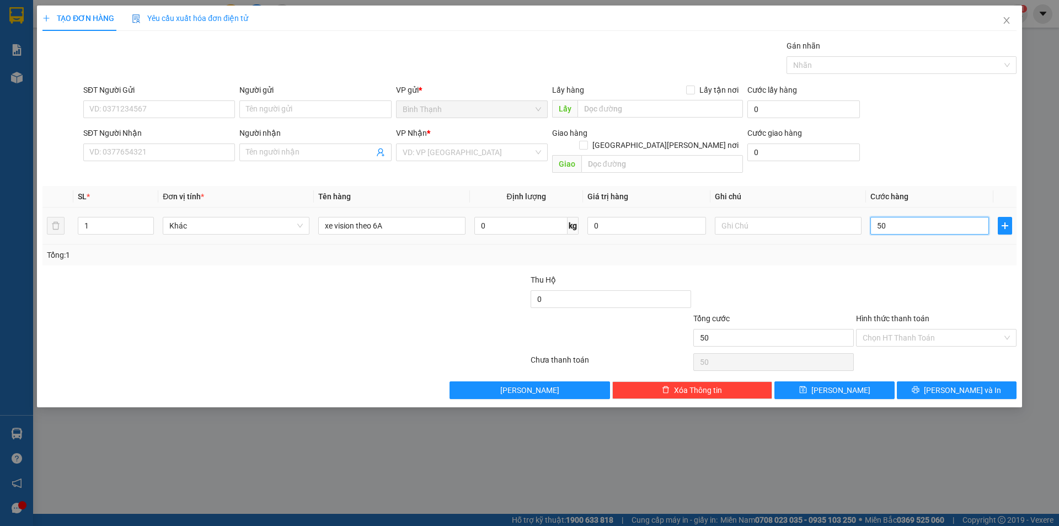
type input "500"
drag, startPoint x: 479, startPoint y: 151, endPoint x: 509, endPoint y: 177, distance: 39.9
click at [483, 155] on input "search" at bounding box center [468, 152] width 131 height 17
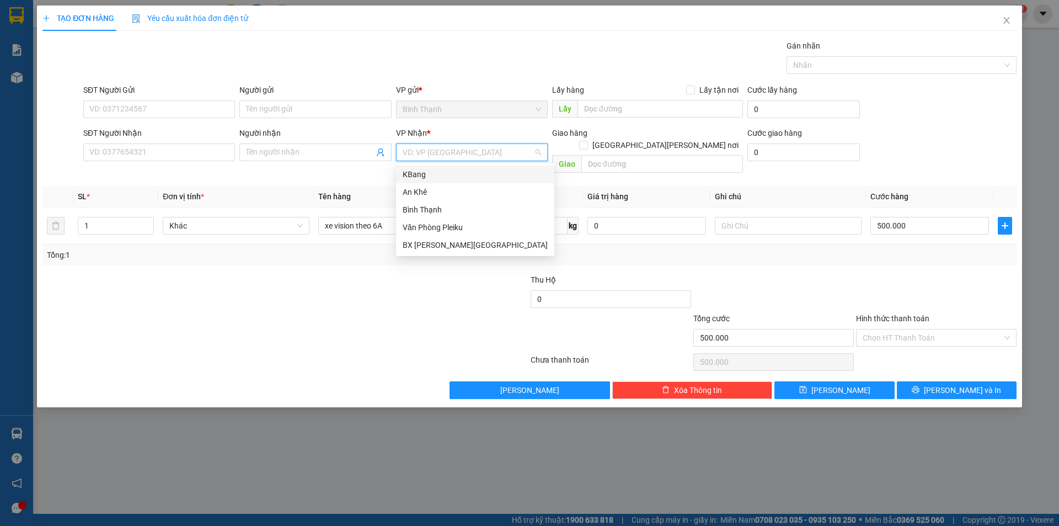
click at [498, 176] on div "KBang" at bounding box center [475, 174] width 145 height 12
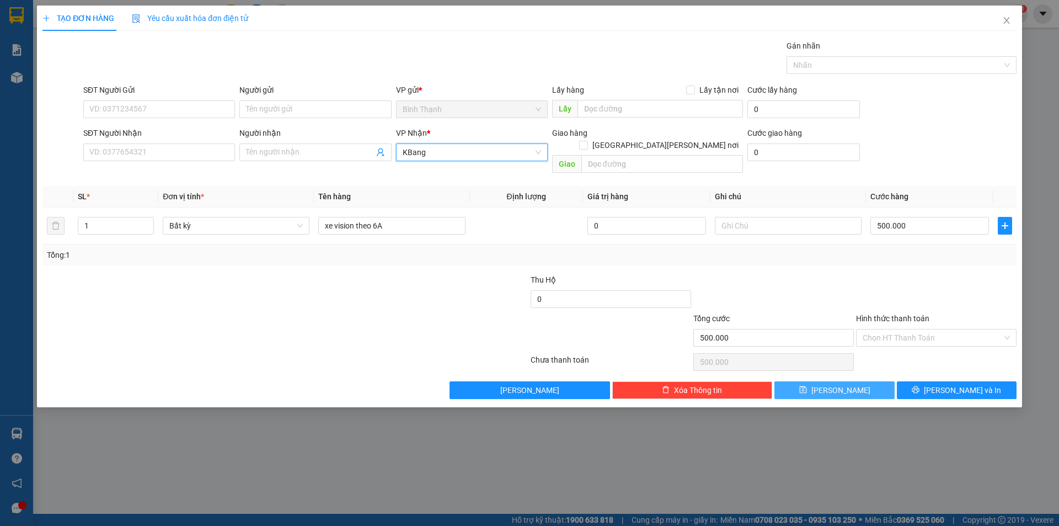
drag, startPoint x: 880, startPoint y: 382, endPoint x: 885, endPoint y: 370, distance: 12.6
click at [880, 382] on button "[PERSON_NAME]" at bounding box center [834, 390] width 120 height 18
click at [299, 154] on input "Người nhận" at bounding box center [309, 152] width 127 height 12
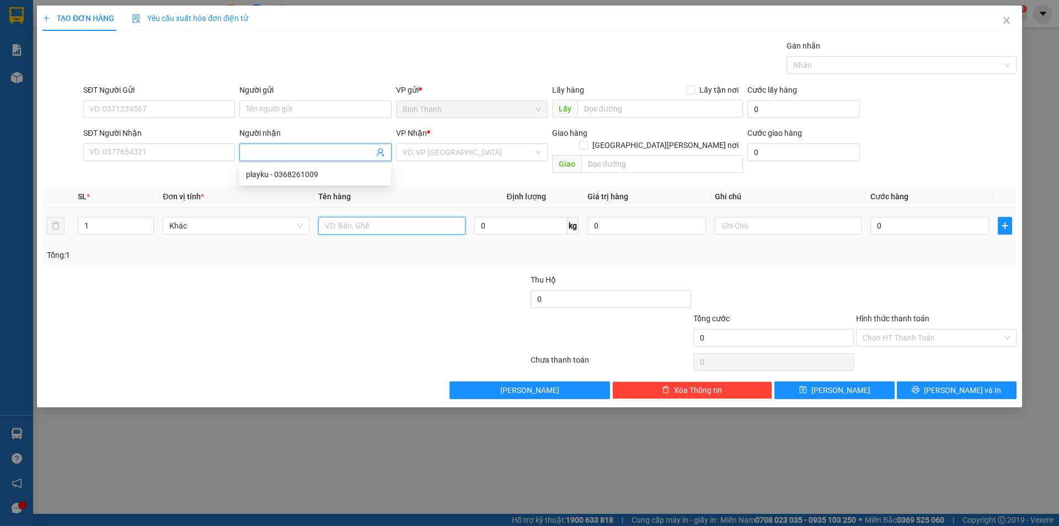
drag, startPoint x: 371, startPoint y: 214, endPoint x: 357, endPoint y: 206, distance: 15.8
click at [363, 217] on input "text" at bounding box center [391, 226] width 147 height 18
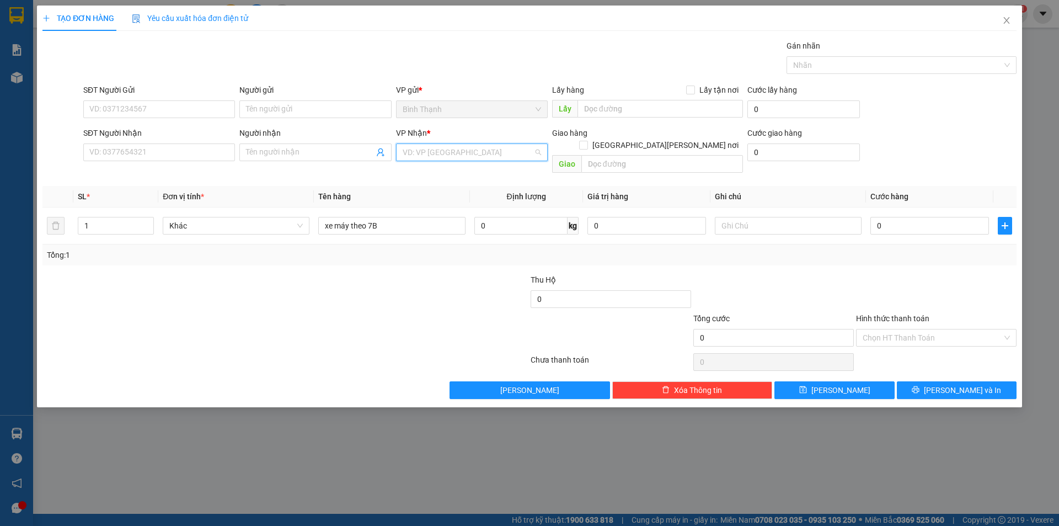
click at [492, 152] on input "search" at bounding box center [468, 152] width 131 height 17
drag, startPoint x: 510, startPoint y: 180, endPoint x: 727, endPoint y: 183, distance: 217.3
click at [511, 180] on div "KBang" at bounding box center [475, 174] width 145 height 12
click at [823, 217] on input "text" at bounding box center [788, 226] width 147 height 18
click at [816, 381] on button "[PERSON_NAME]" at bounding box center [834, 390] width 120 height 18
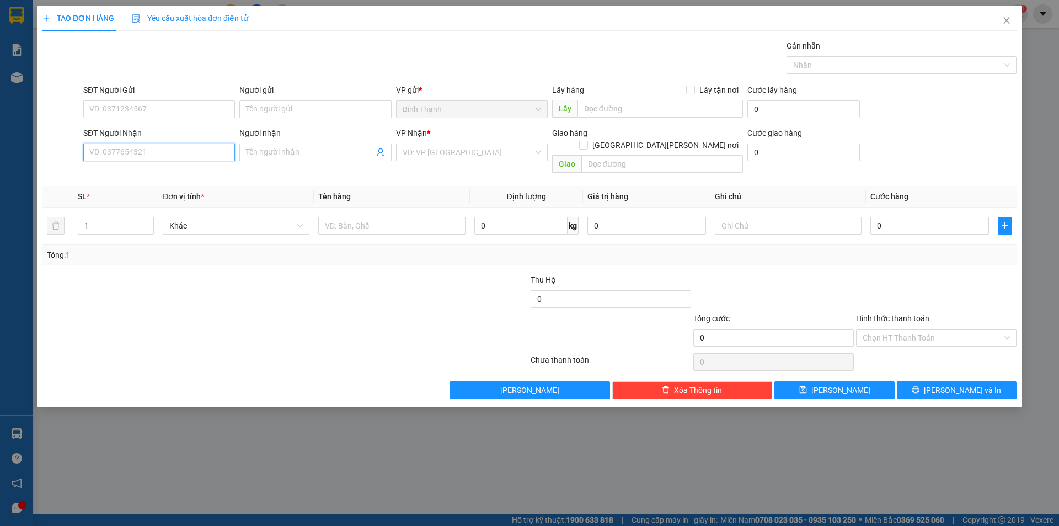
click at [215, 146] on input "SĐT Người Nhận" at bounding box center [159, 152] width 152 height 18
click at [181, 144] on input "SĐT Người Nhận" at bounding box center [159, 152] width 152 height 18
click at [197, 156] on input "SĐT Người Nhận" at bounding box center [159, 152] width 152 height 18
click at [352, 151] on input "Người nhận" at bounding box center [309, 152] width 127 height 12
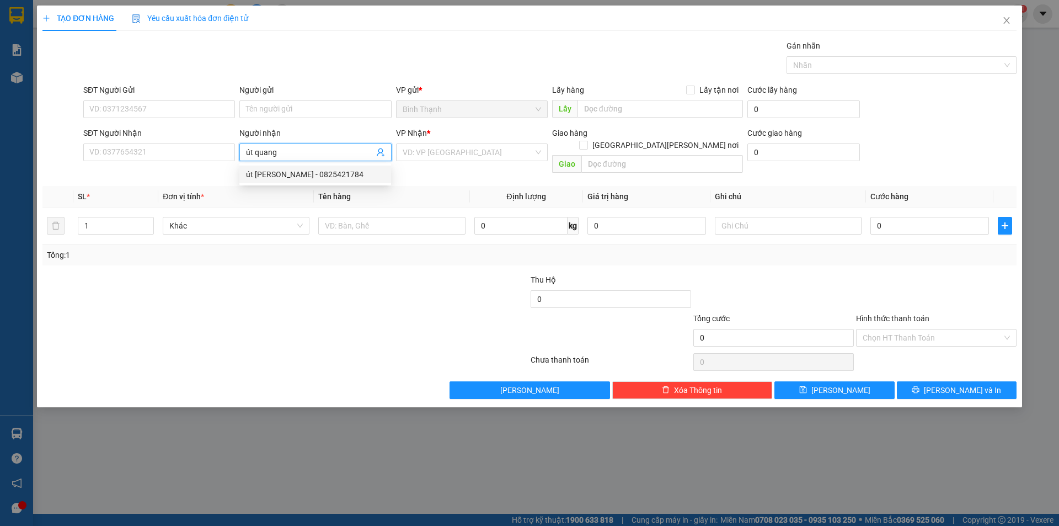
drag, startPoint x: 326, startPoint y: 174, endPoint x: 377, endPoint y: 179, distance: 50.9
click at [331, 176] on div "út quang - 0825421784" at bounding box center [315, 174] width 138 height 12
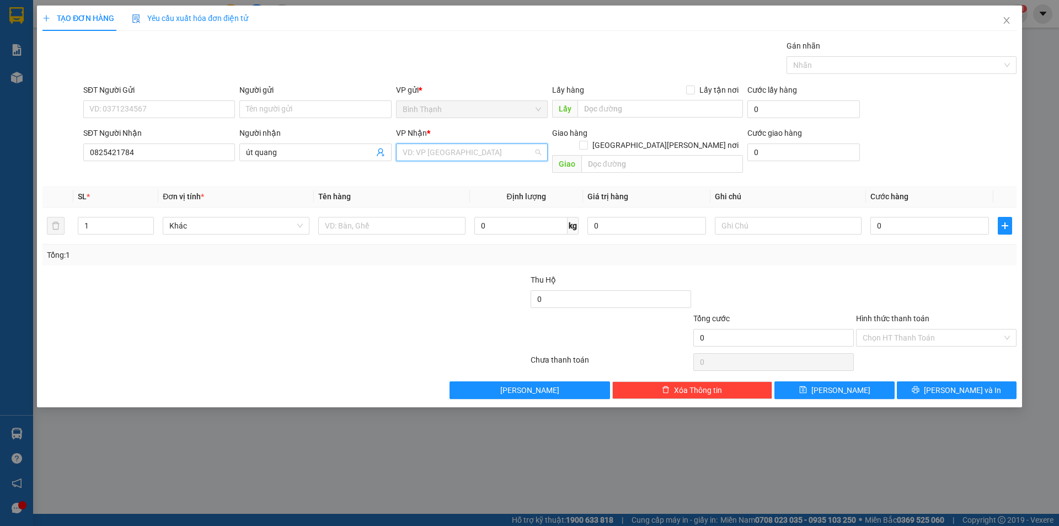
click at [445, 154] on input "search" at bounding box center [468, 152] width 131 height 17
click at [474, 226] on div "Văn Phòng Pleiku" at bounding box center [475, 227] width 145 height 12
drag, startPoint x: 116, startPoint y: 211, endPoint x: 0, endPoint y: 226, distance: 117.4
click at [0, 226] on div "TẠO ĐƠN HÀNG Yêu cầu xuất hóa đơn điện tử Transit Pickup Surcharge Ids Transit …" at bounding box center [529, 263] width 1059 height 526
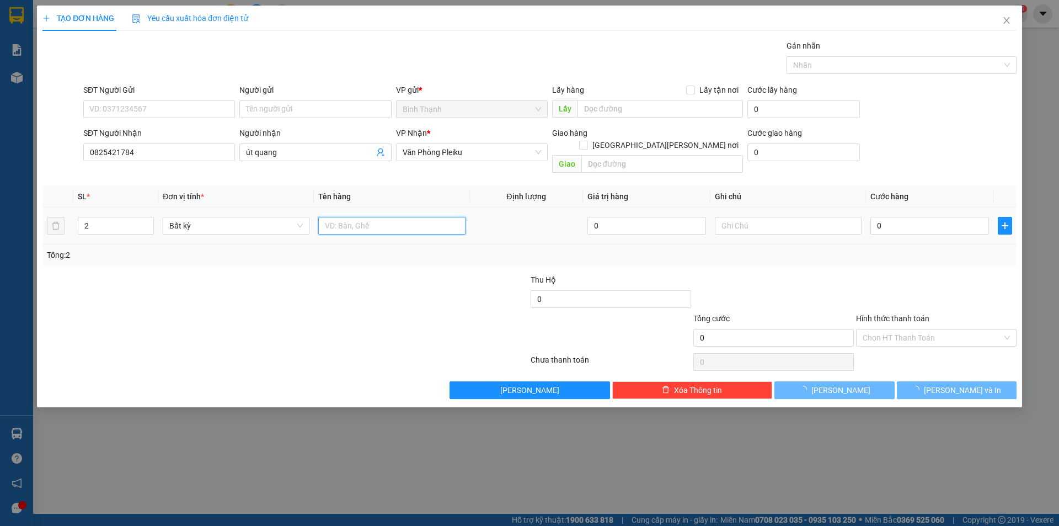
click at [352, 219] on input "text" at bounding box center [391, 226] width 147 height 18
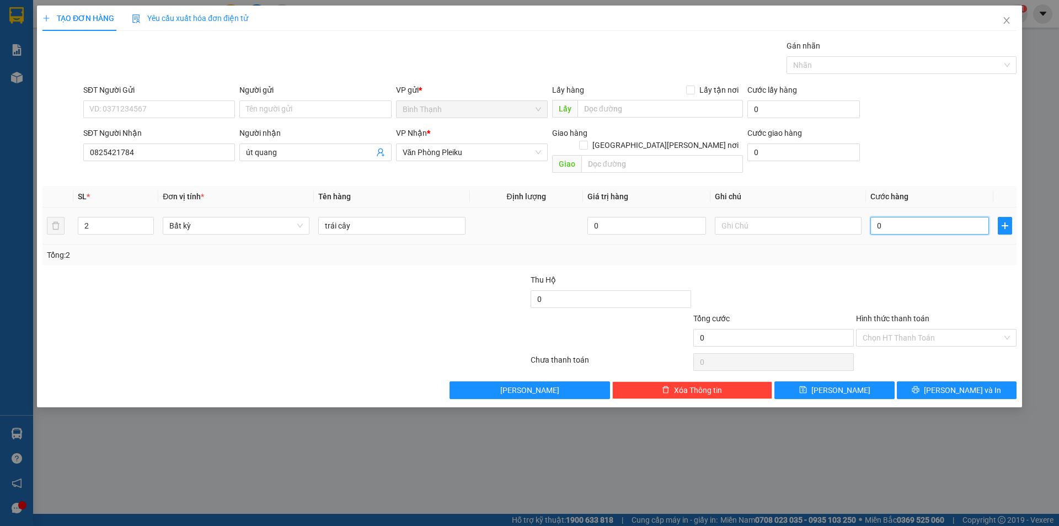
click at [928, 217] on input "0" at bounding box center [929, 226] width 119 height 18
drag, startPoint x: 952, startPoint y: 382, endPoint x: 952, endPoint y: 374, distance: 7.7
click at [952, 384] on span "[PERSON_NAME] và In" at bounding box center [962, 390] width 77 height 12
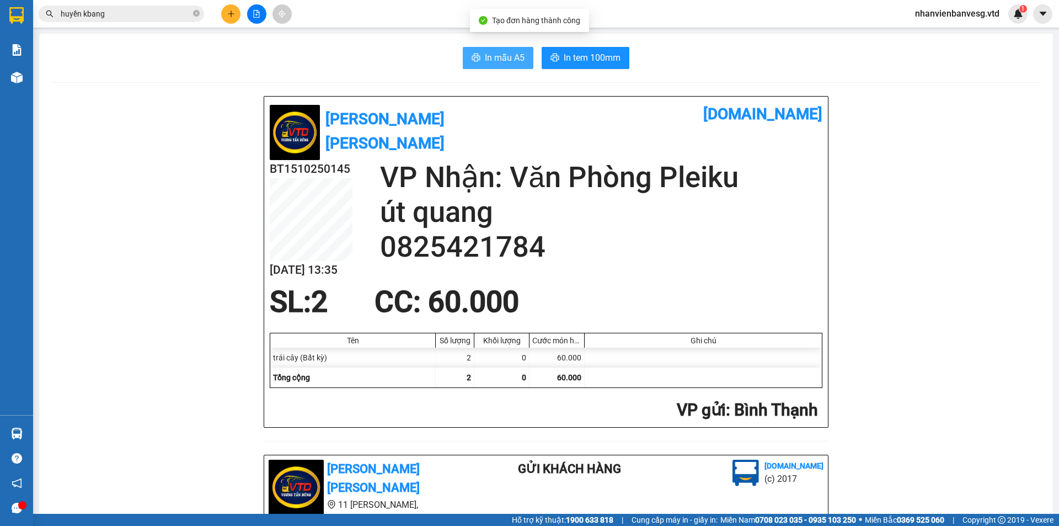
click at [485, 53] on span "In mẫu A5" at bounding box center [505, 58] width 40 height 14
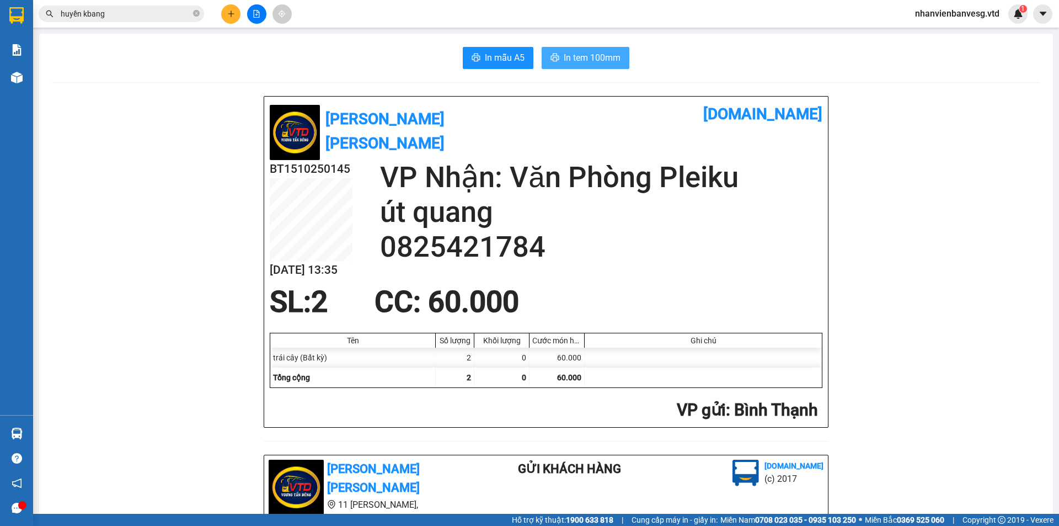
click at [593, 64] on span "In tem 100mm" at bounding box center [592, 58] width 57 height 14
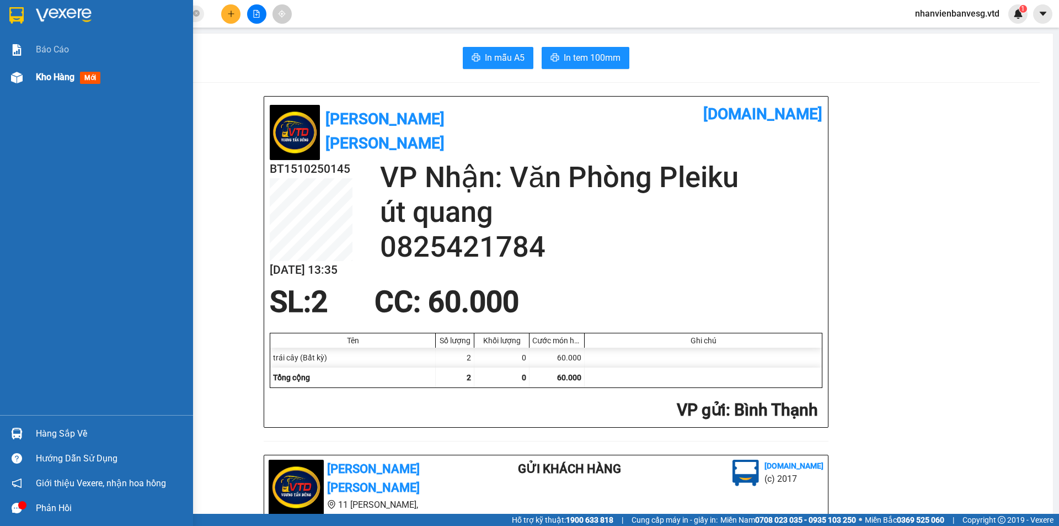
click at [47, 77] on span "Kho hàng" at bounding box center [55, 77] width 39 height 10
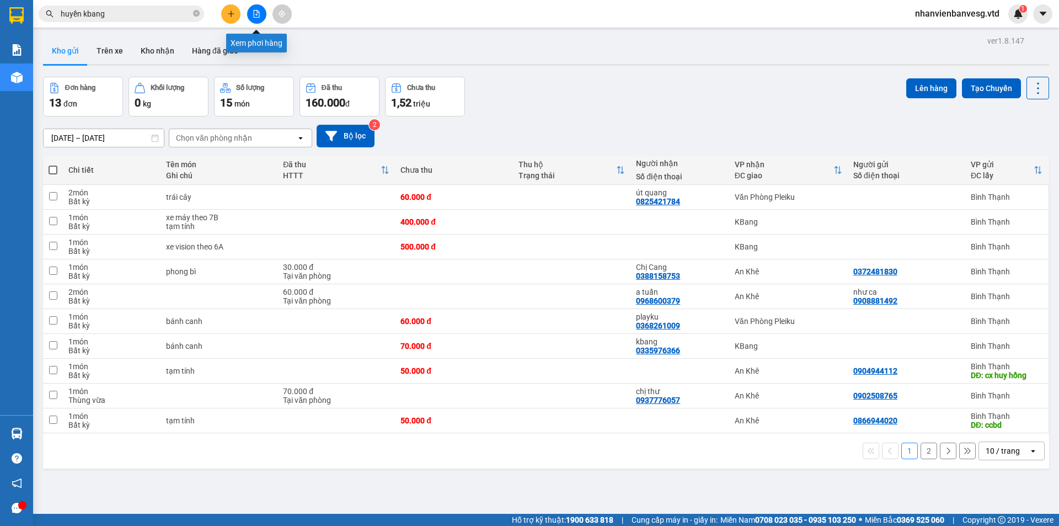
click at [258, 10] on icon "file-add" at bounding box center [257, 14] width 6 height 8
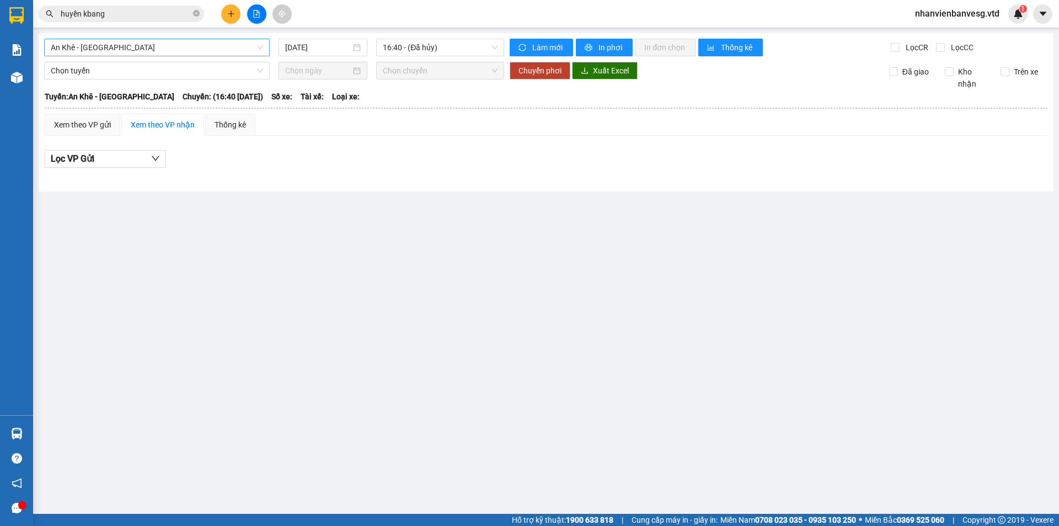
click at [168, 41] on span "An Khê - [GEOGRAPHIC_DATA]" at bounding box center [157, 47] width 212 height 17
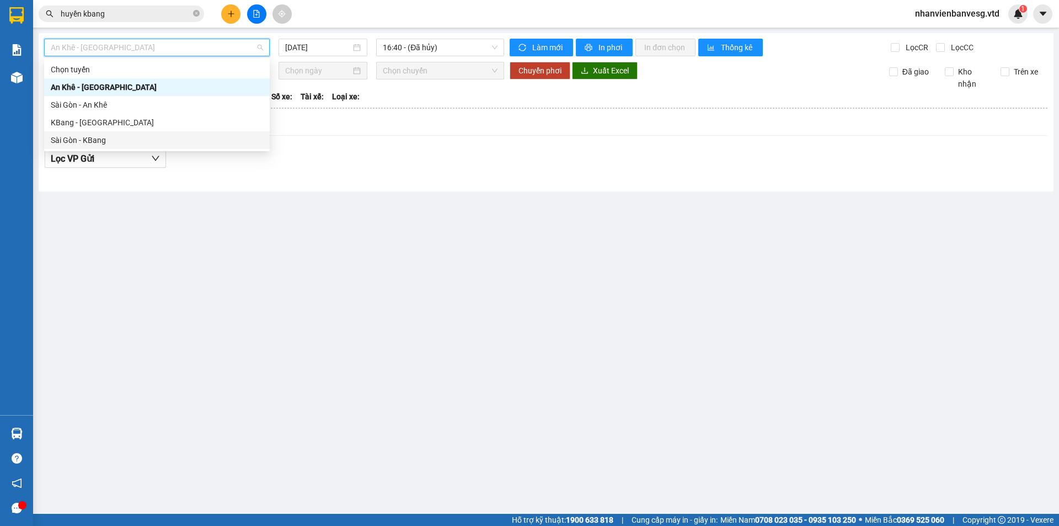
click at [128, 140] on div "Sài Gòn - KBang" at bounding box center [157, 140] width 212 height 12
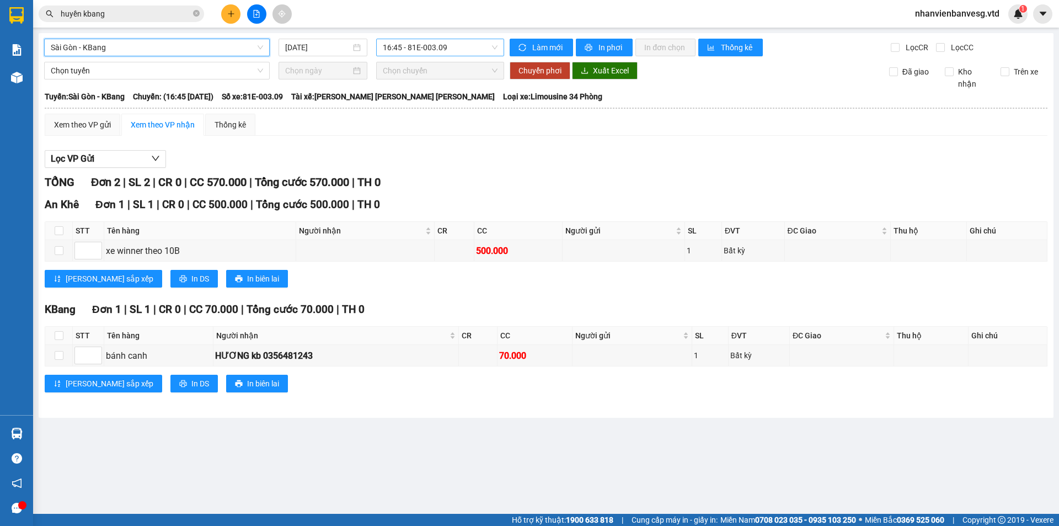
click at [415, 49] on span "16:45 - 81E-003.09" at bounding box center [440, 47] width 115 height 17
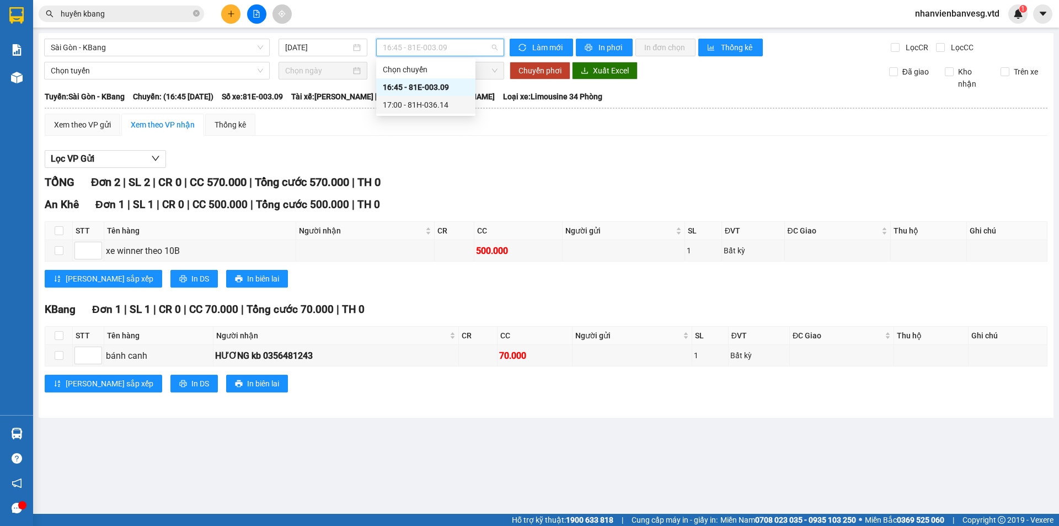
click at [434, 98] on div "17:00 - 81H-036.14" at bounding box center [425, 105] width 99 height 18
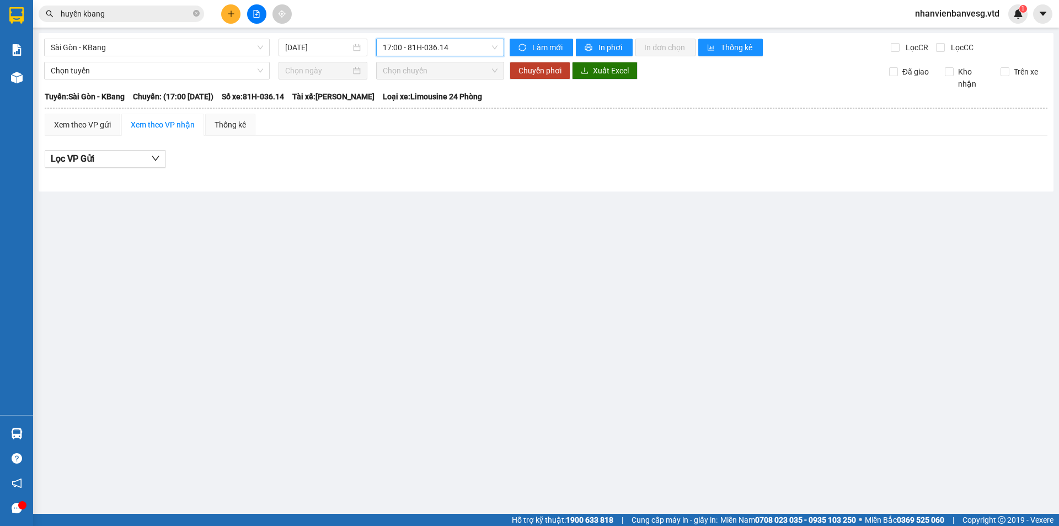
drag, startPoint x: 426, startPoint y: 45, endPoint x: 436, endPoint y: 60, distance: 17.8
click at [426, 46] on span "17:00 - 81H-036.14" at bounding box center [440, 47] width 115 height 17
click at [442, 78] on div "Chọn chuyến 16:45 - 81E-003.09 17:00 - 81H-036.14" at bounding box center [425, 87] width 99 height 53
click at [442, 80] on div "16:45 - 81E-003.09" at bounding box center [425, 87] width 99 height 18
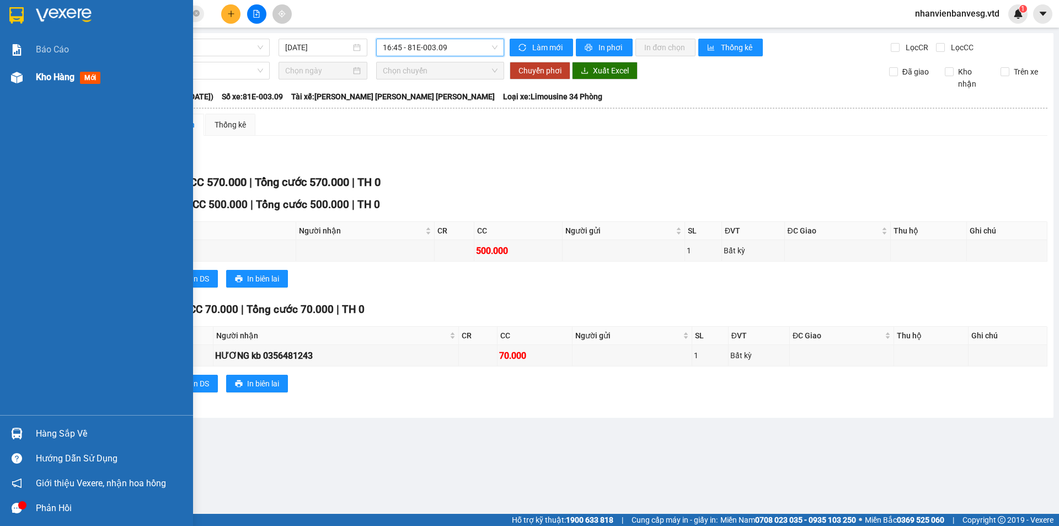
click at [44, 78] on span "Kho hàng" at bounding box center [55, 77] width 39 height 10
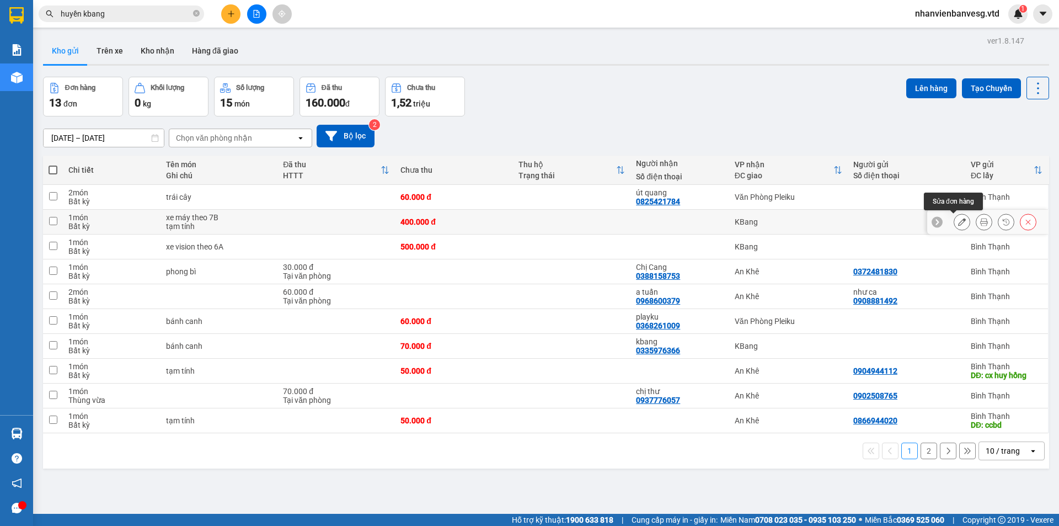
click at [954, 226] on button at bounding box center [961, 221] width 15 height 19
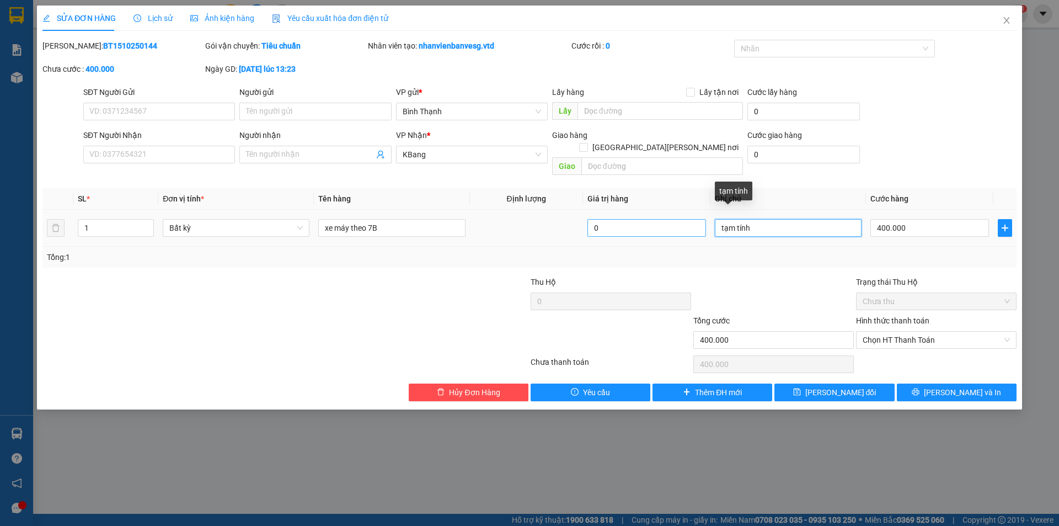
drag, startPoint x: 765, startPoint y: 219, endPoint x: 606, endPoint y: 217, distance: 159.9
click at [606, 217] on tr "1 Bất kỳ xe máy theo 7B 0 tạm tính 400.000" at bounding box center [529, 228] width 974 height 37
click at [928, 219] on input "400.000" at bounding box center [929, 228] width 119 height 18
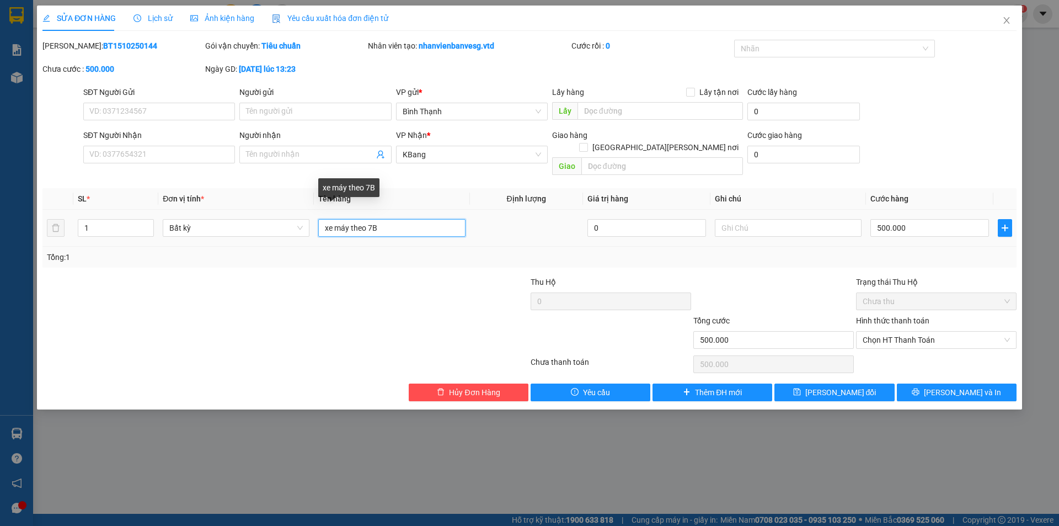
click at [408, 219] on input "xe máy theo 7B" at bounding box center [391, 228] width 147 height 18
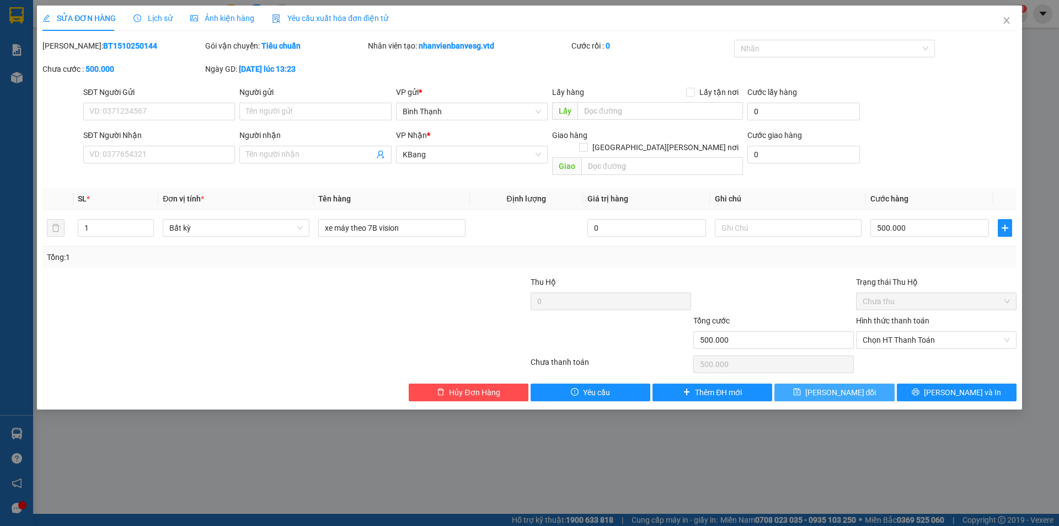
click at [863, 387] on button "[PERSON_NAME] thay đổi" at bounding box center [834, 392] width 120 height 18
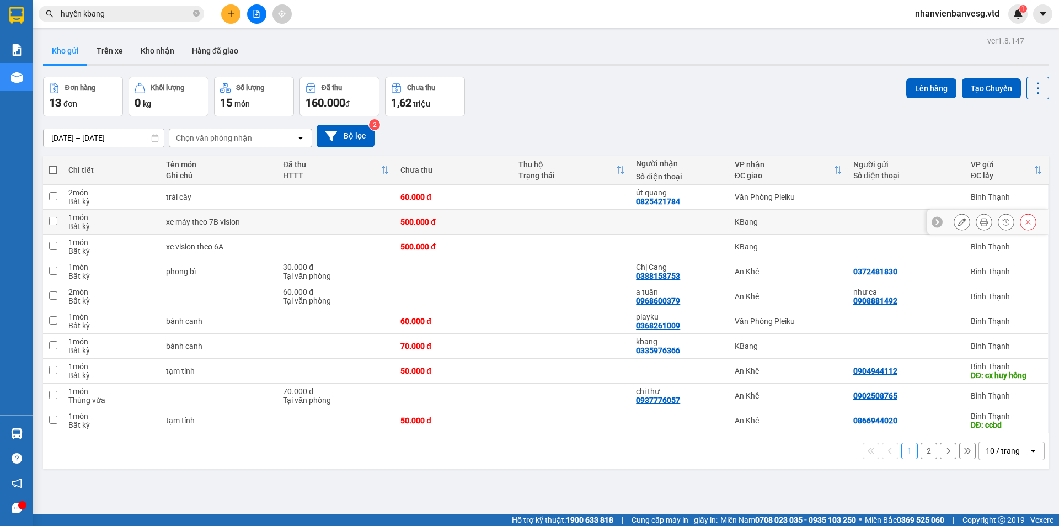
drag, startPoint x: 79, startPoint y: 217, endPoint x: 78, endPoint y: 241, distance: 23.8
click at [79, 221] on div "1 món Bất kỳ" at bounding box center [111, 222] width 87 height 18
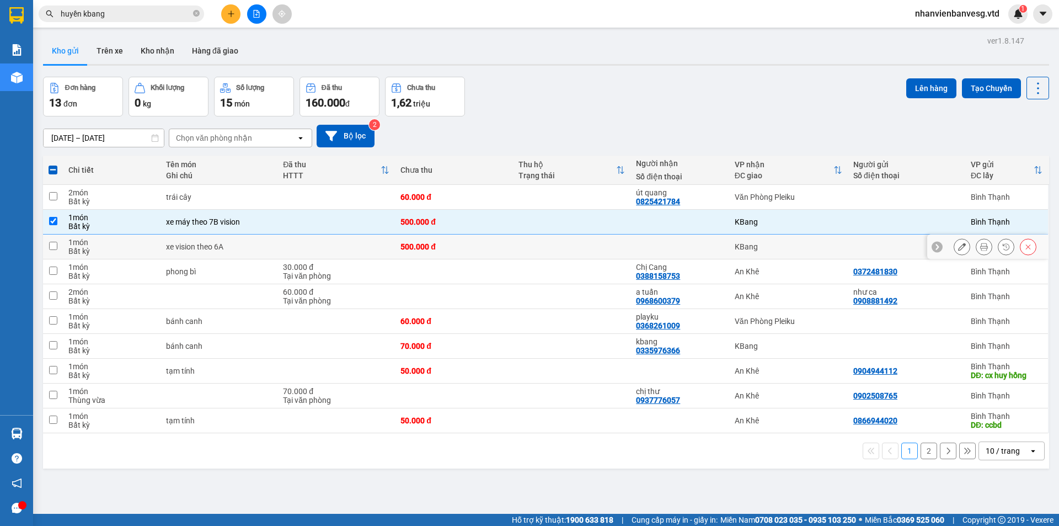
click at [78, 241] on div "1 món" at bounding box center [111, 242] width 87 height 9
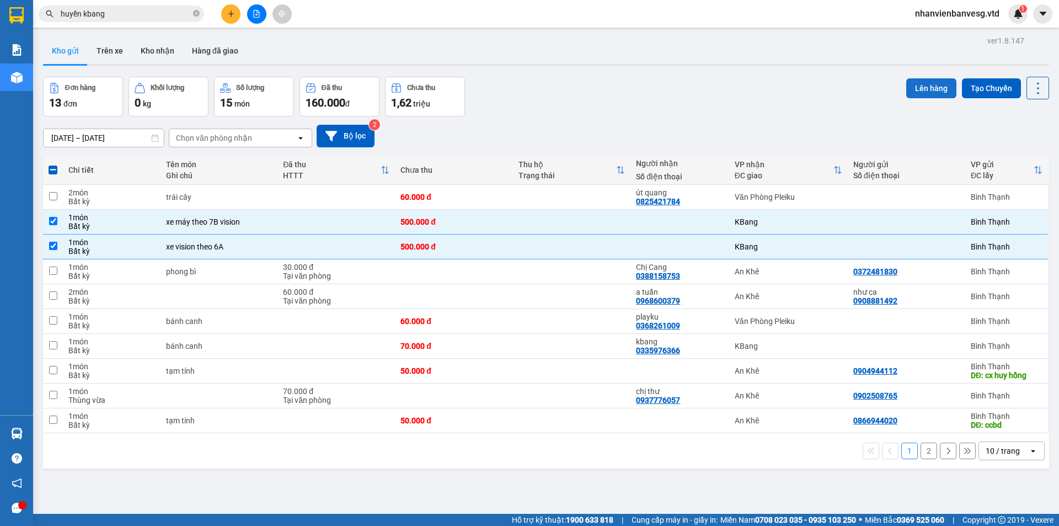
click at [920, 83] on button "Lên hàng" at bounding box center [931, 88] width 50 height 20
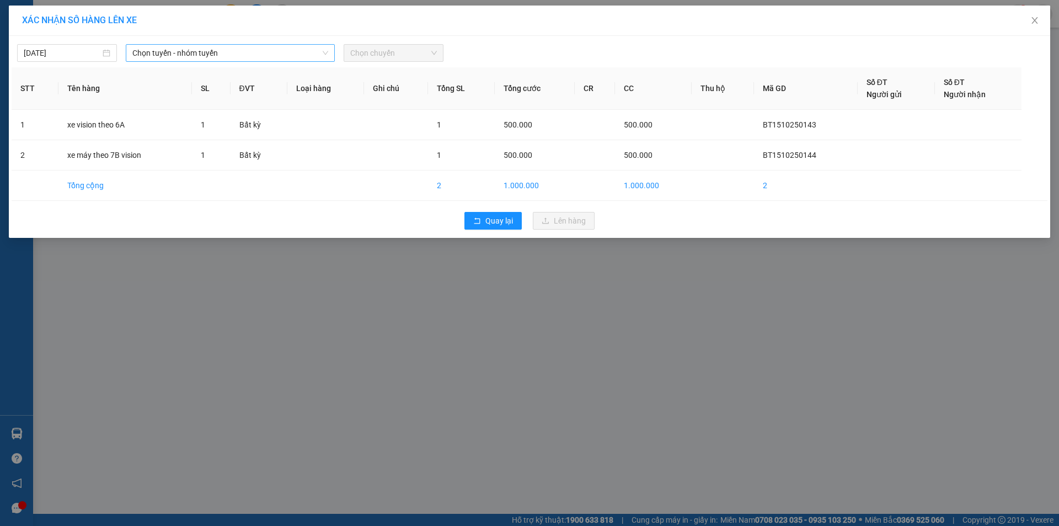
click at [274, 54] on span "Chọn tuyến - nhóm tuyến" at bounding box center [230, 53] width 196 height 17
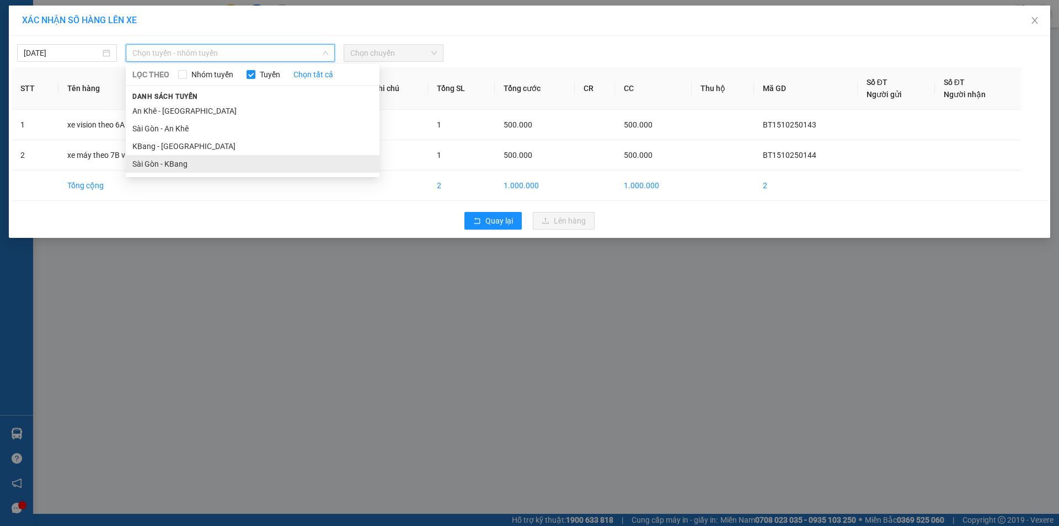
click at [239, 156] on li "Sài Gòn - KBang" at bounding box center [253, 164] width 254 height 18
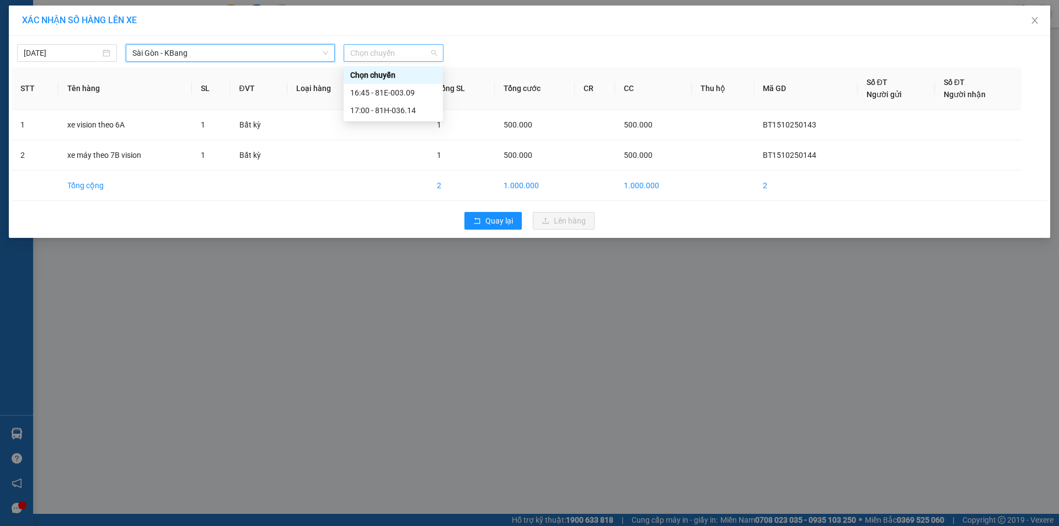
click at [399, 50] on span "Chọn chuyến" at bounding box center [393, 53] width 87 height 17
click at [421, 114] on div "17:00 - 81H-036.14" at bounding box center [393, 110] width 86 height 12
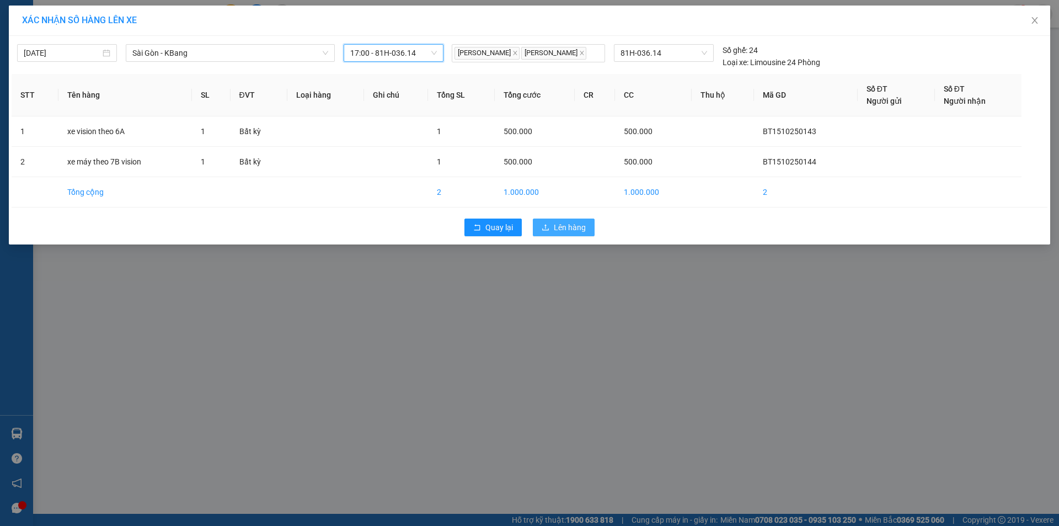
click at [554, 227] on span "Lên hàng" at bounding box center [570, 227] width 32 height 12
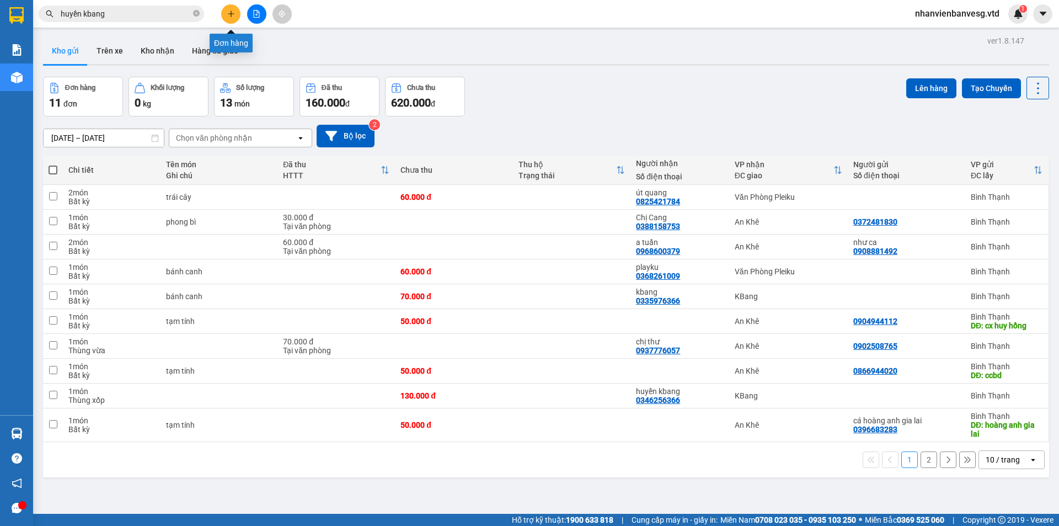
drag, startPoint x: 231, startPoint y: 6, endPoint x: 229, endPoint y: -4, distance: 10.1
click at [229, 0] on html "Kết quả tìm kiếm ( 3 ) Bộ lọc Mã ĐH Trạng thái Món hàng Thu hộ Tổng cước Chưa c…" at bounding box center [529, 263] width 1059 height 526
click at [228, 19] on button at bounding box center [230, 13] width 19 height 19
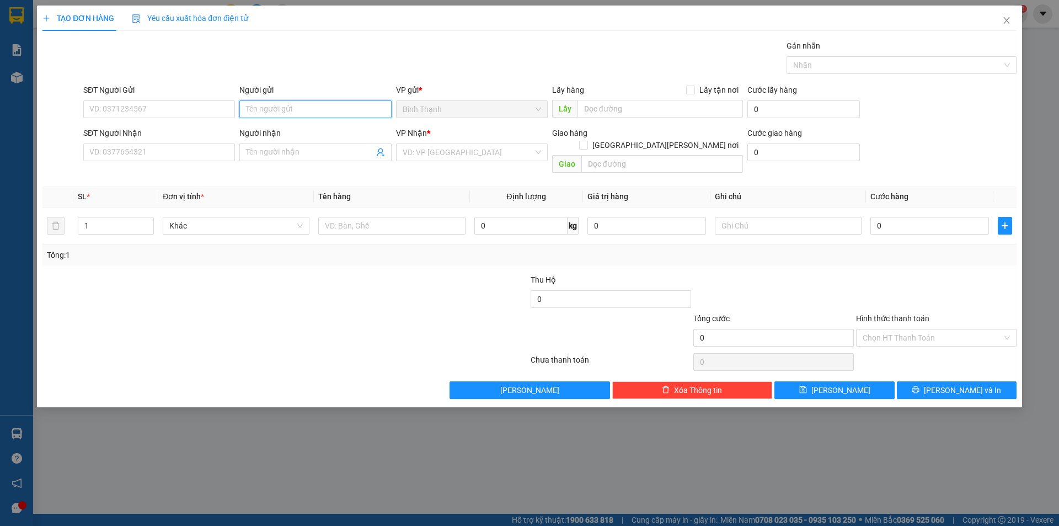
click at [298, 111] on input "Người gửi" at bounding box center [315, 109] width 152 height 18
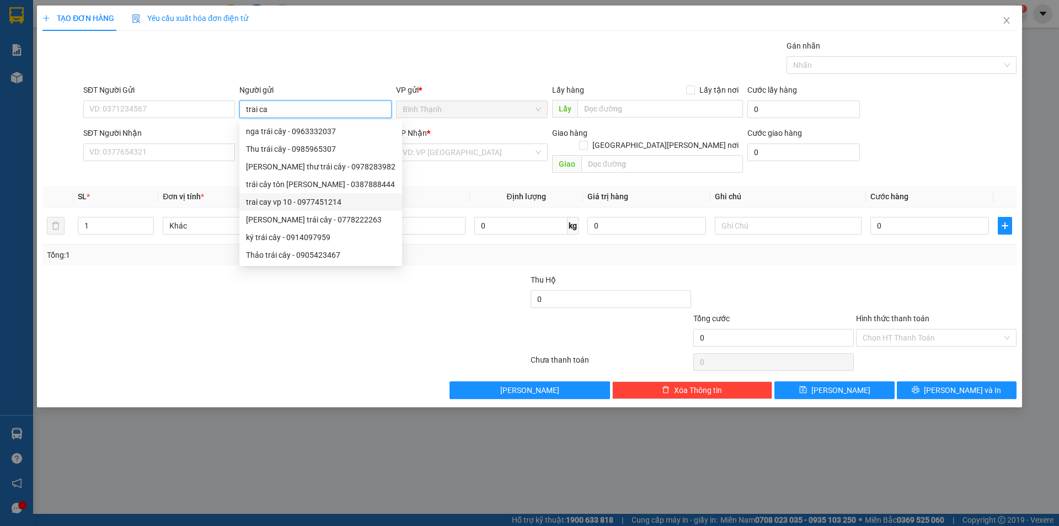
click at [294, 203] on div "trai cay vp 10 - 0977451214" at bounding box center [320, 202] width 149 height 12
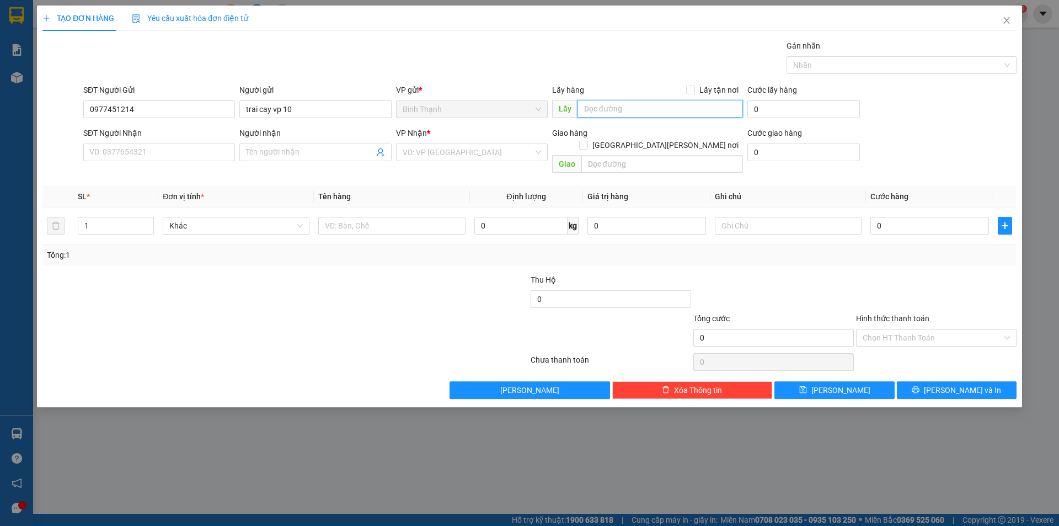
click at [677, 110] on input "text" at bounding box center [659, 109] width 165 height 18
click at [529, 217] on input "0" at bounding box center [520, 226] width 93 height 18
click at [506, 151] on input "search" at bounding box center [468, 152] width 131 height 17
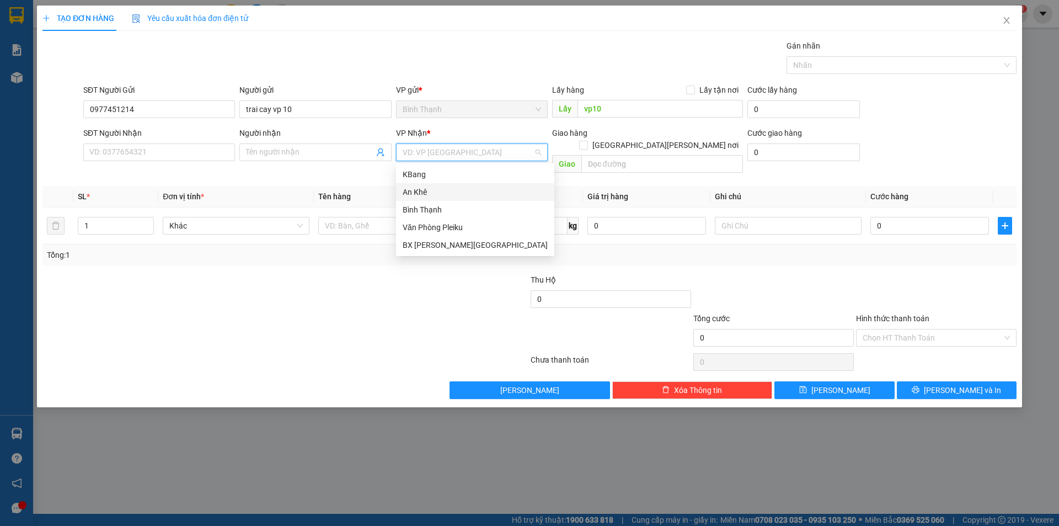
click at [487, 187] on div "An Khê" at bounding box center [475, 192] width 145 height 12
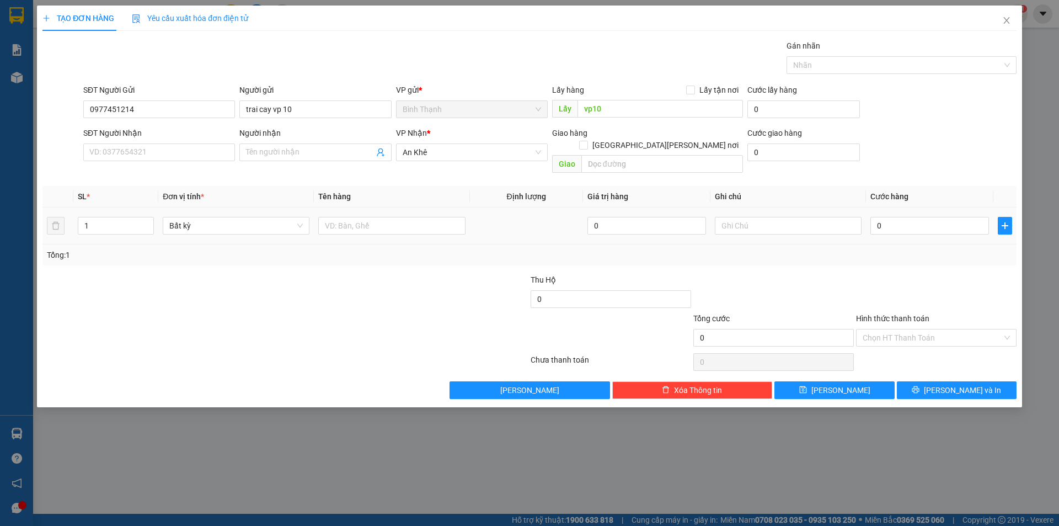
click at [515, 213] on td at bounding box center [526, 225] width 113 height 37
click at [242, 217] on span "Bất kỳ" at bounding box center [235, 225] width 133 height 17
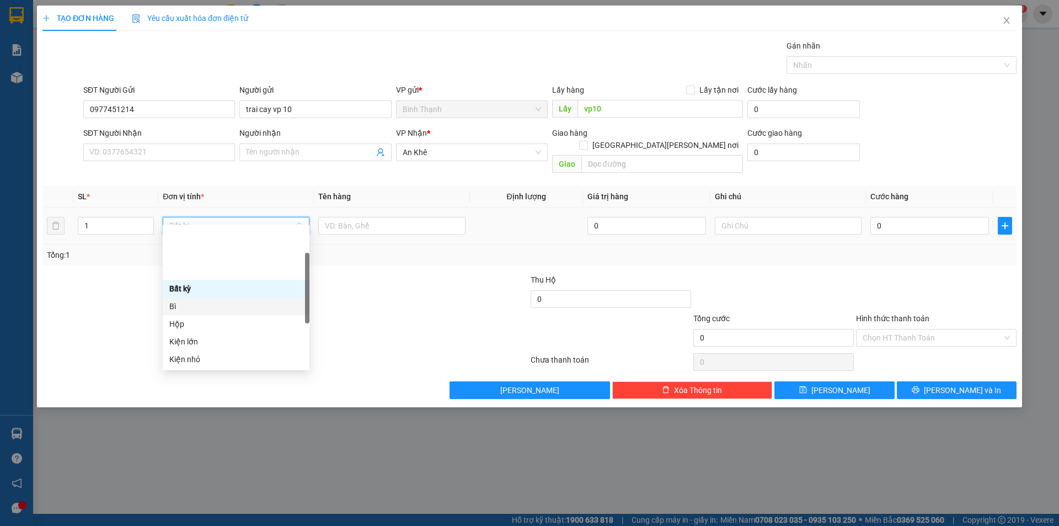
scroll to position [176, 0]
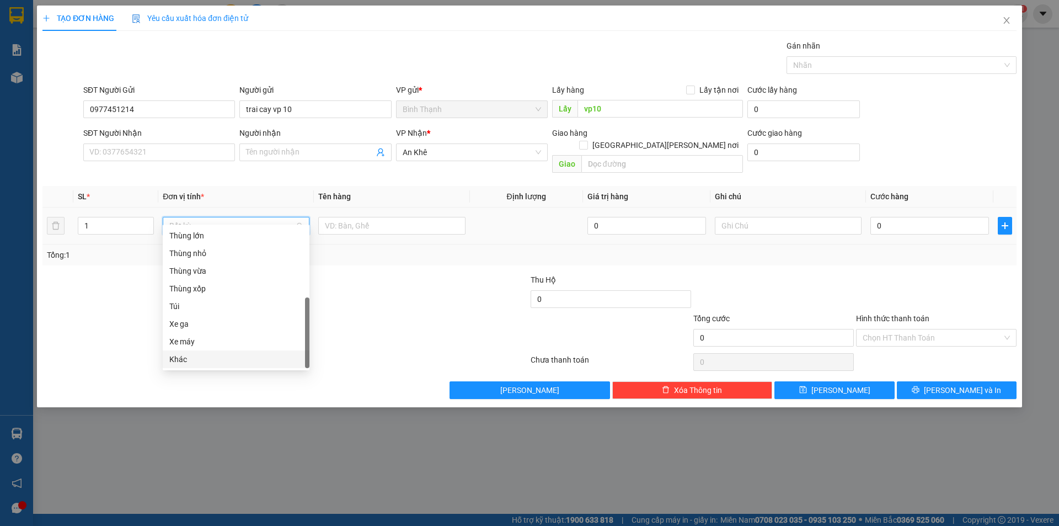
click at [221, 360] on div "Khác" at bounding box center [235, 359] width 133 height 12
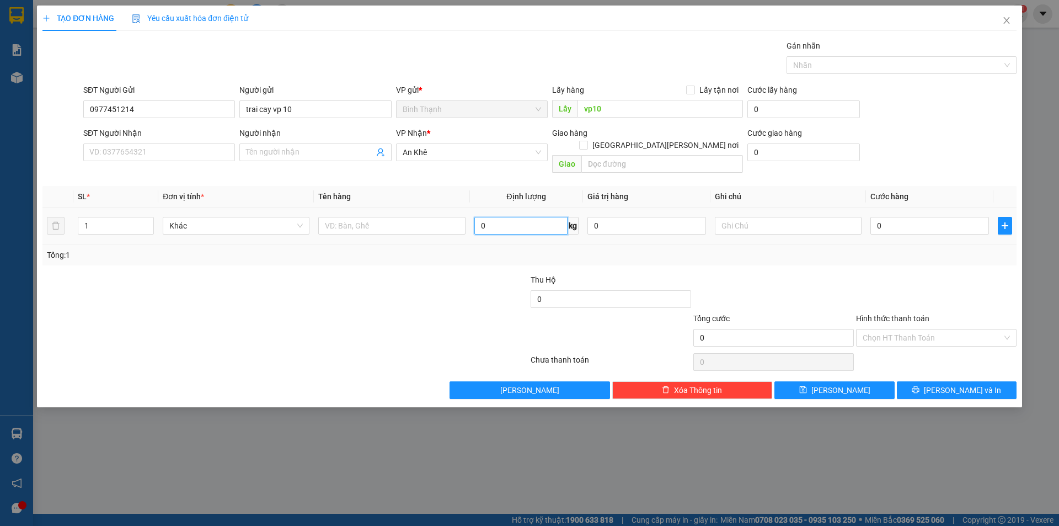
click at [538, 218] on input "0" at bounding box center [520, 226] width 93 height 18
click at [921, 217] on input "0" at bounding box center [929, 226] width 119 height 18
drag, startPoint x: 762, startPoint y: 215, endPoint x: 778, endPoint y: 215, distance: 16.0
click at [763, 217] on input "text" at bounding box center [788, 226] width 147 height 18
click at [841, 384] on span "[PERSON_NAME]" at bounding box center [840, 390] width 59 height 12
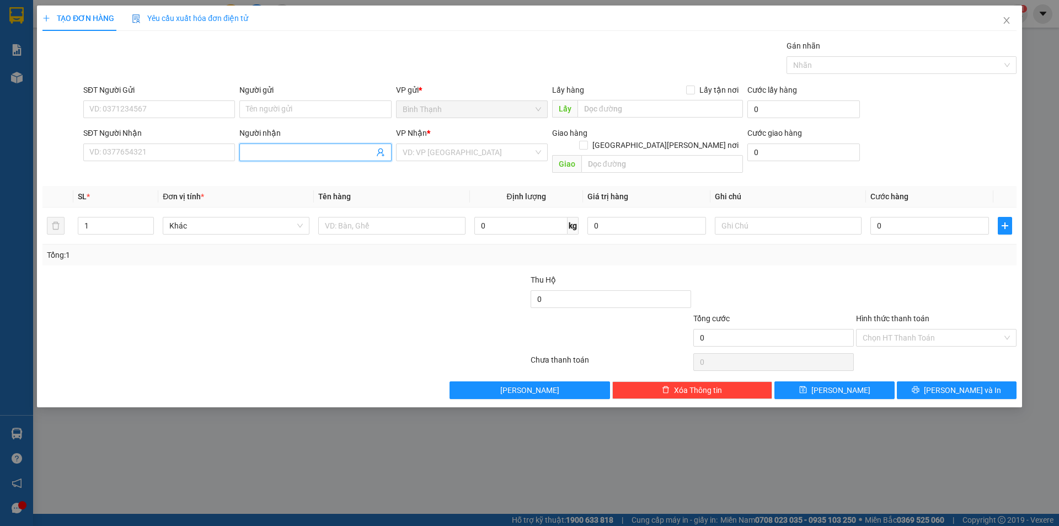
click at [287, 151] on input "Người nhận" at bounding box center [309, 152] width 127 height 12
click at [306, 190] on div "tâm kbang - 0337300692" at bounding box center [315, 192] width 138 height 12
drag, startPoint x: 438, startPoint y: 143, endPoint x: 440, endPoint y: 151, distance: 7.4
click at [438, 144] on div "VD: VP [GEOGRAPHIC_DATA]" at bounding box center [472, 152] width 152 height 18
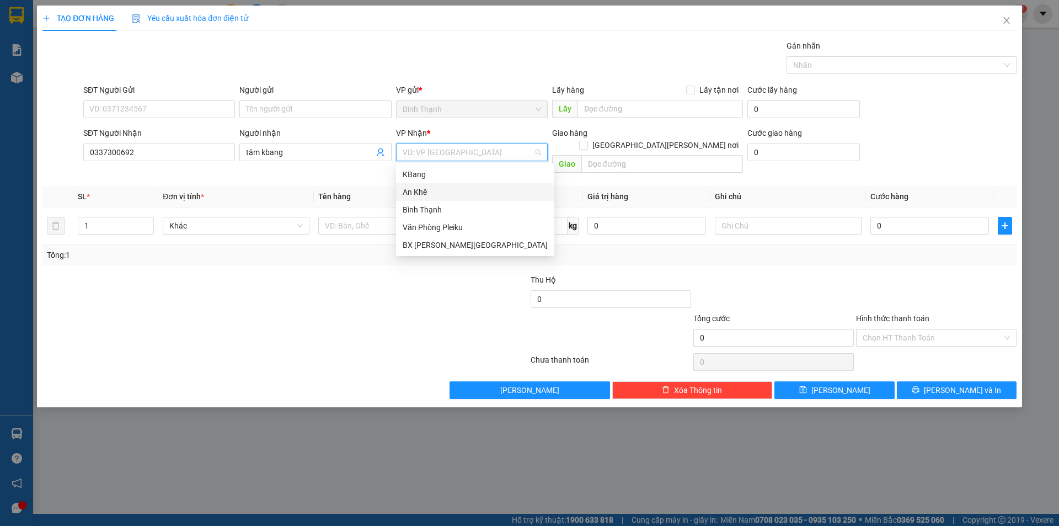
click at [440, 152] on input "search" at bounding box center [468, 152] width 131 height 17
click at [456, 173] on div "KBang" at bounding box center [475, 174] width 145 height 12
click at [89, 217] on input "1" at bounding box center [115, 225] width 75 height 17
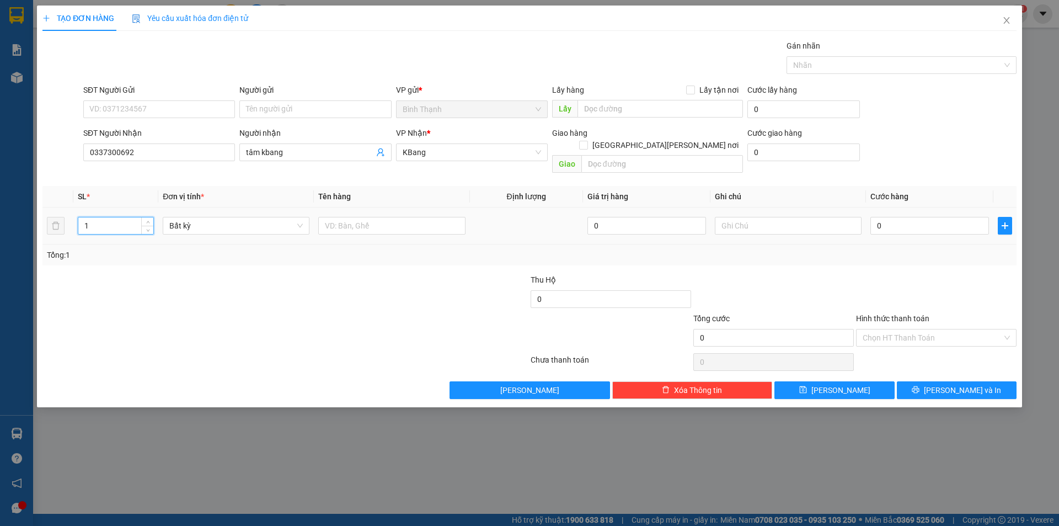
drag, startPoint x: 89, startPoint y: 212, endPoint x: 35, endPoint y: 222, distance: 55.1
click at [35, 222] on div "TẠO ĐƠN HÀNG Yêu cầu xuất hóa đơn điện tử Transit Pickup Surcharge Ids Transit …" at bounding box center [529, 263] width 1059 height 526
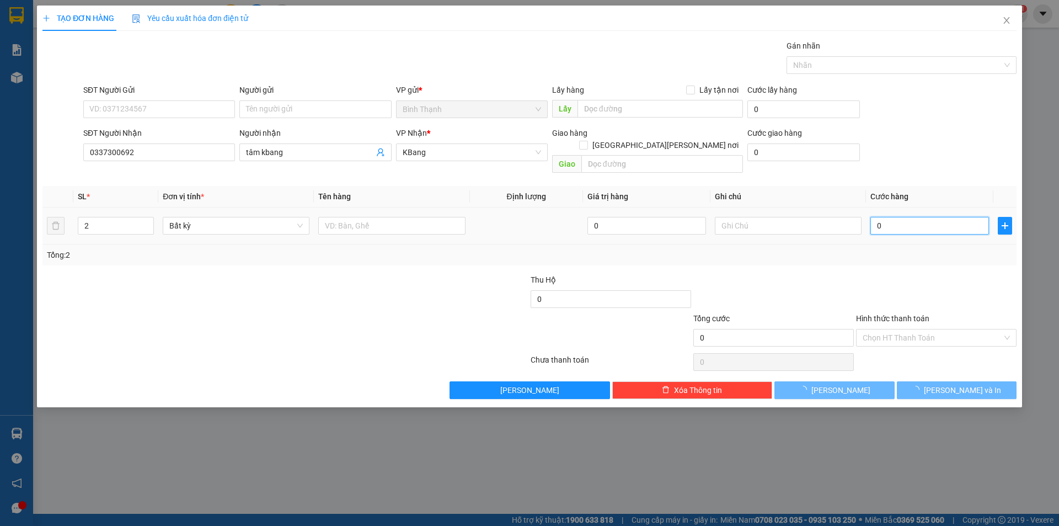
click at [924, 217] on input "0" at bounding box center [929, 226] width 119 height 18
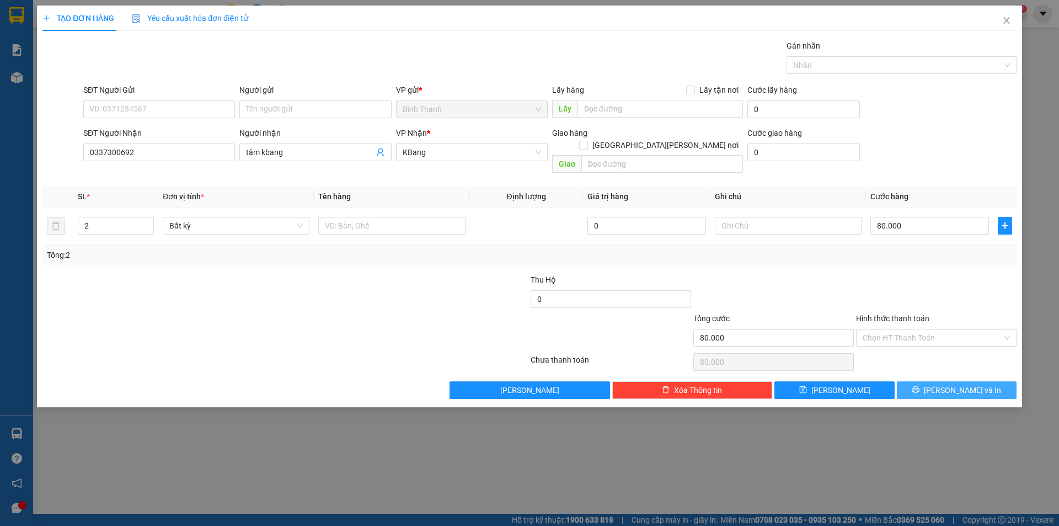
click at [946, 381] on button "[PERSON_NAME] và In" at bounding box center [957, 390] width 120 height 18
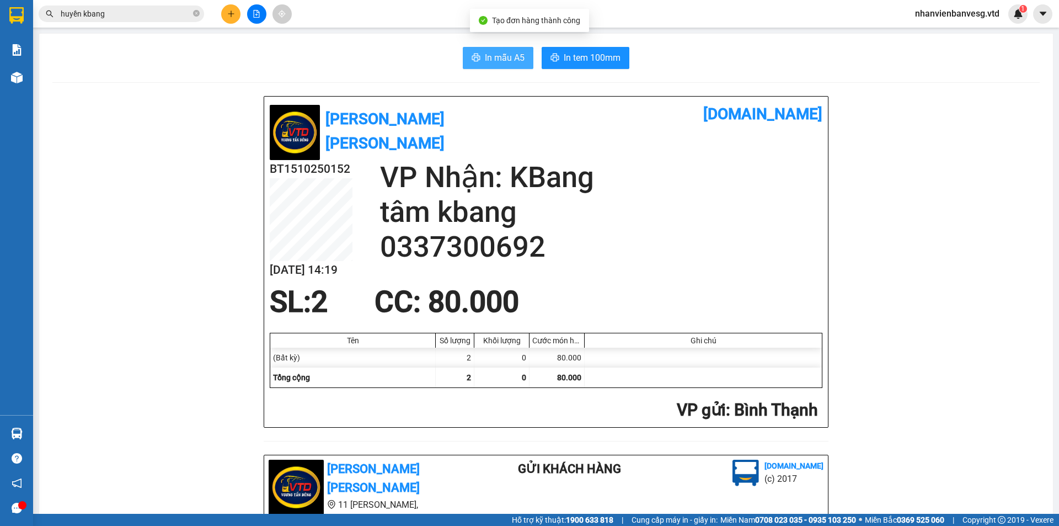
click at [493, 57] on span "In mẫu A5" at bounding box center [505, 58] width 40 height 14
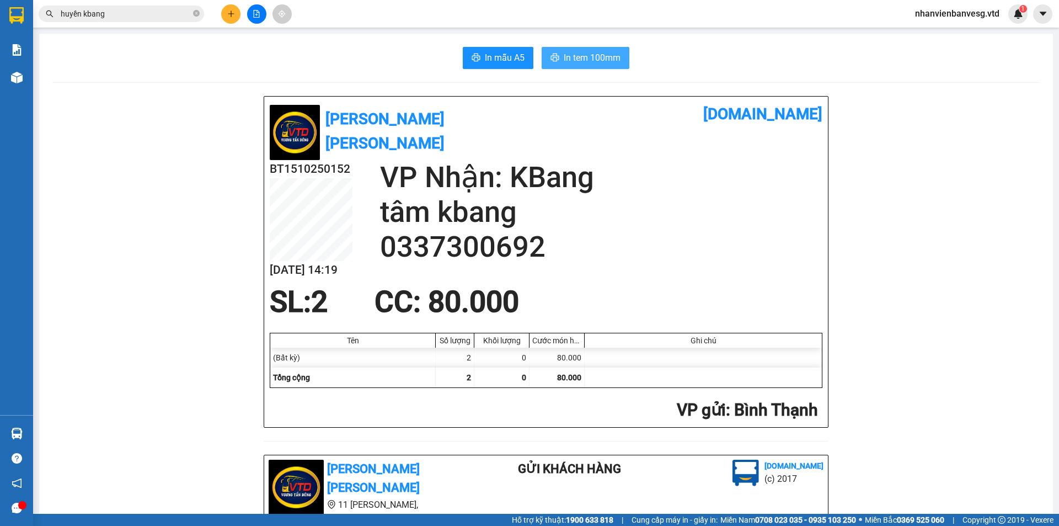
click at [591, 58] on span "In tem 100mm" at bounding box center [592, 58] width 57 height 14
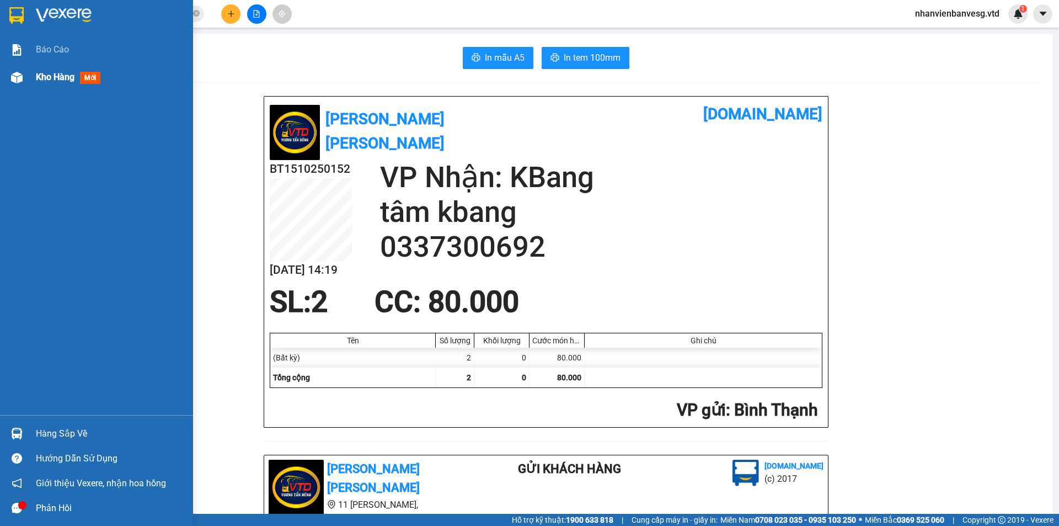
click at [41, 77] on span "Kho hàng" at bounding box center [55, 77] width 39 height 10
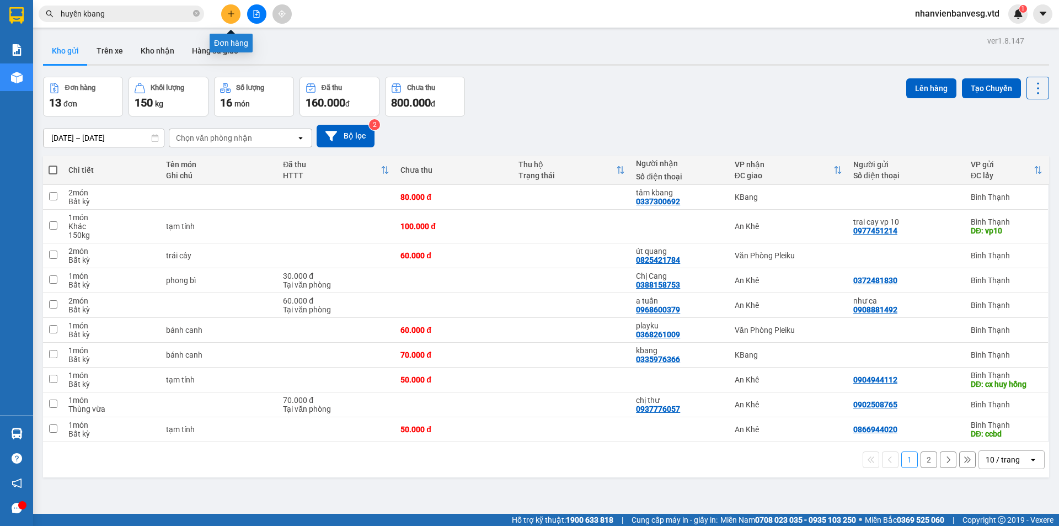
click at [229, 15] on icon "plus" at bounding box center [231, 14] width 8 height 8
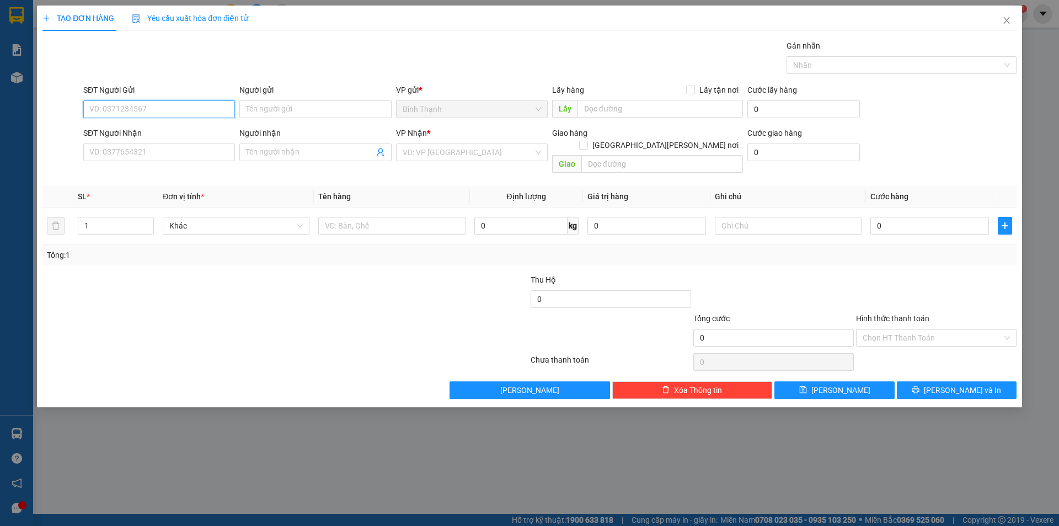
click at [208, 110] on input "SĐT Người Gửi" at bounding box center [159, 109] width 152 height 18
click at [185, 153] on input "SĐT Người Nhận" at bounding box center [159, 152] width 152 height 18
click at [122, 114] on input "SĐT Người Gửi" at bounding box center [159, 109] width 152 height 18
click at [317, 157] on input "Người nhận" at bounding box center [309, 152] width 127 height 12
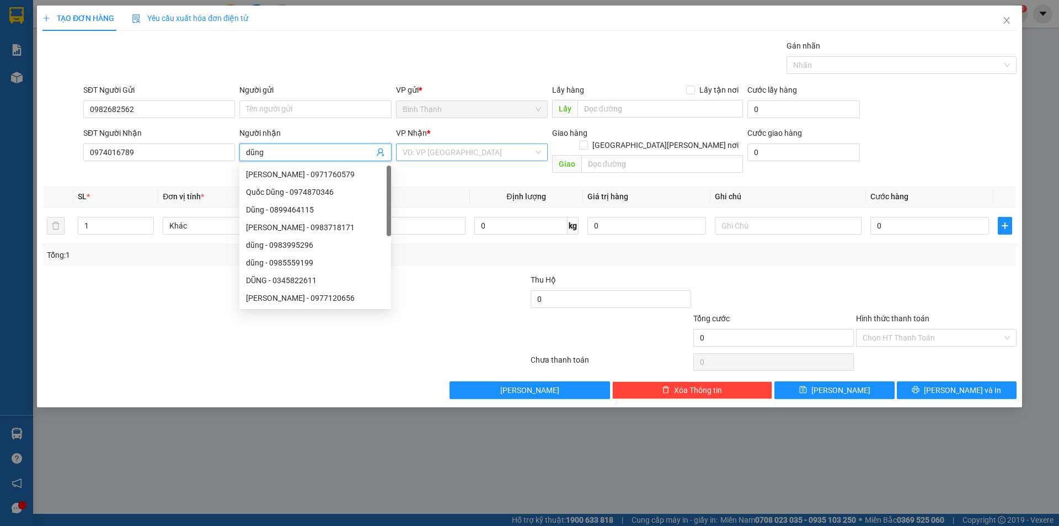
click at [423, 159] on input "search" at bounding box center [468, 152] width 131 height 17
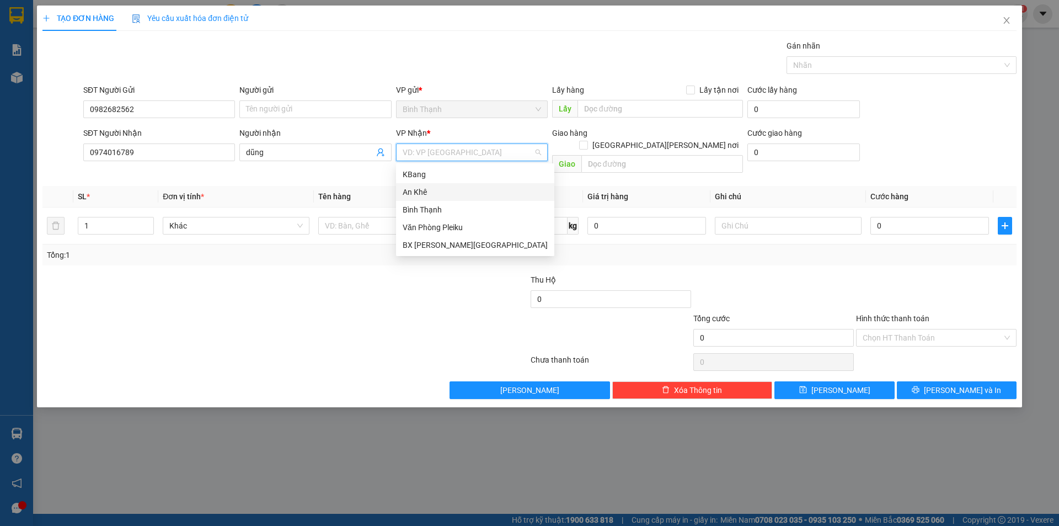
click at [438, 189] on div "An Khê" at bounding box center [475, 192] width 145 height 12
drag, startPoint x: 104, startPoint y: 218, endPoint x: 0, endPoint y: 243, distance: 107.0
click at [0, 242] on div "TẠO ĐƠN HÀNG Yêu cầu xuất hóa đơn điện tử Transit Pickup Surcharge Ids Transit …" at bounding box center [529, 263] width 1059 height 526
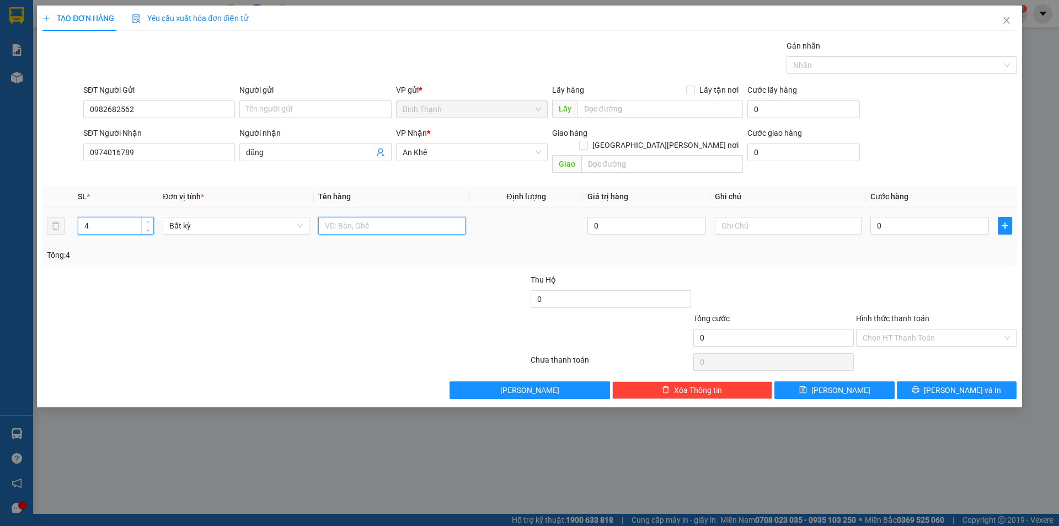
click at [327, 217] on input "text" at bounding box center [391, 226] width 147 height 18
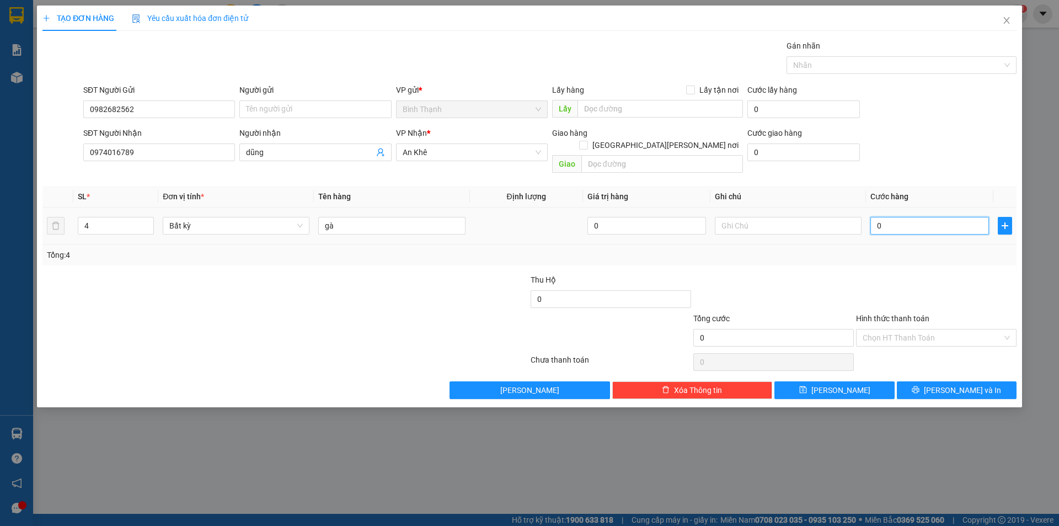
click at [910, 217] on input "0" at bounding box center [929, 226] width 119 height 18
drag, startPoint x: 957, startPoint y: 383, endPoint x: 944, endPoint y: 389, distance: 14.1
click at [955, 384] on span "[PERSON_NAME] và In" at bounding box center [962, 390] width 77 height 12
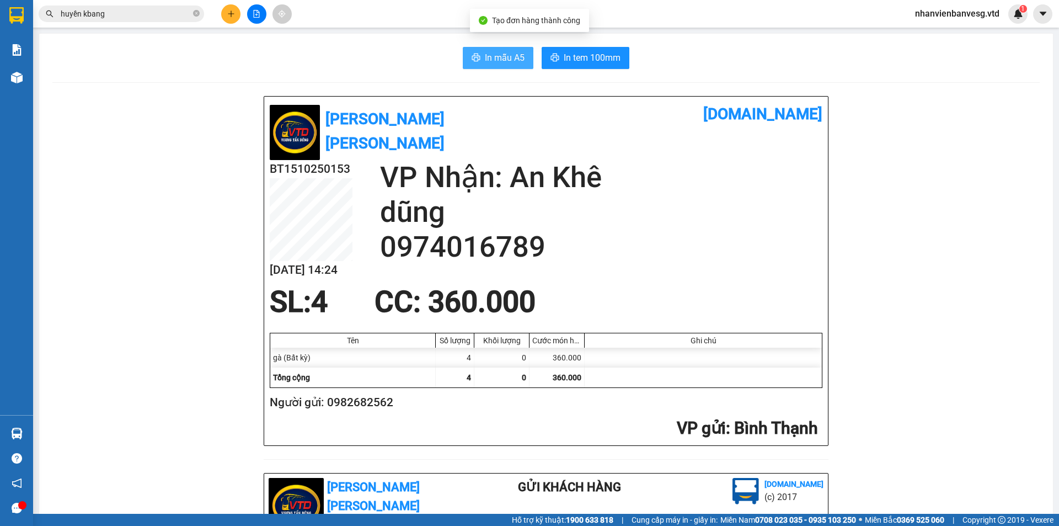
click at [485, 57] on span "In mẫu A5" at bounding box center [505, 58] width 40 height 14
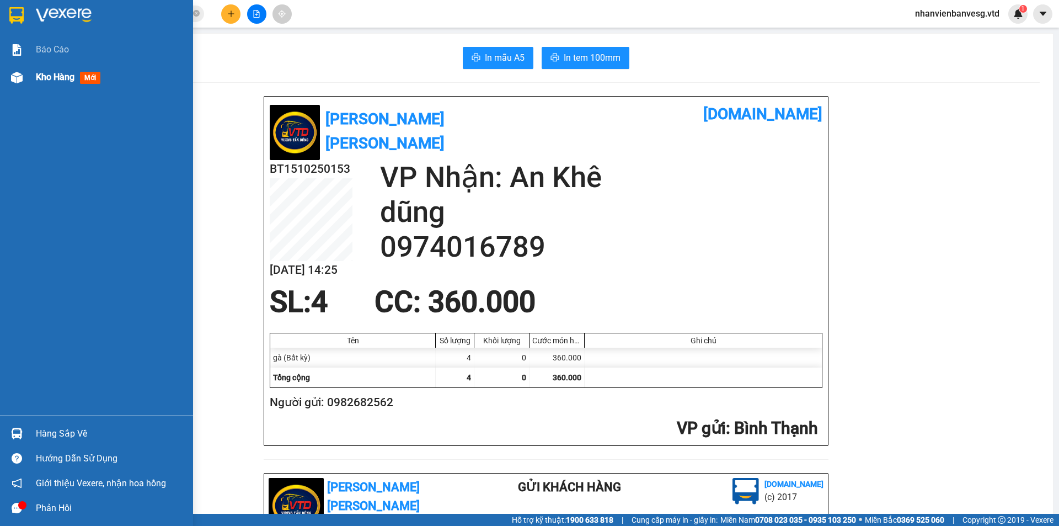
click at [59, 72] on span "Kho hàng" at bounding box center [55, 77] width 39 height 10
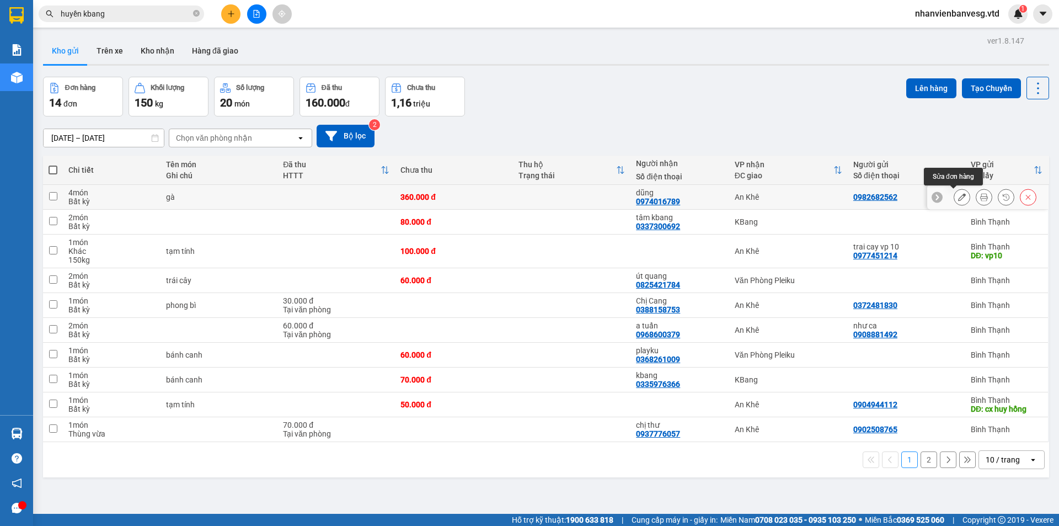
click at [959, 199] on button at bounding box center [961, 197] width 15 height 19
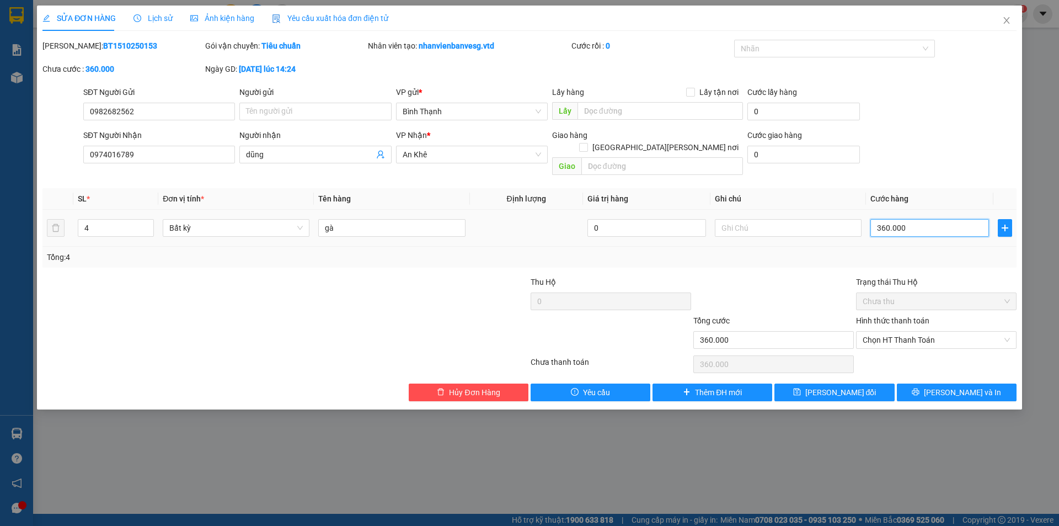
click at [911, 219] on input "360.000" at bounding box center [929, 228] width 119 height 18
click at [971, 386] on span "[PERSON_NAME] và In" at bounding box center [962, 392] width 77 height 12
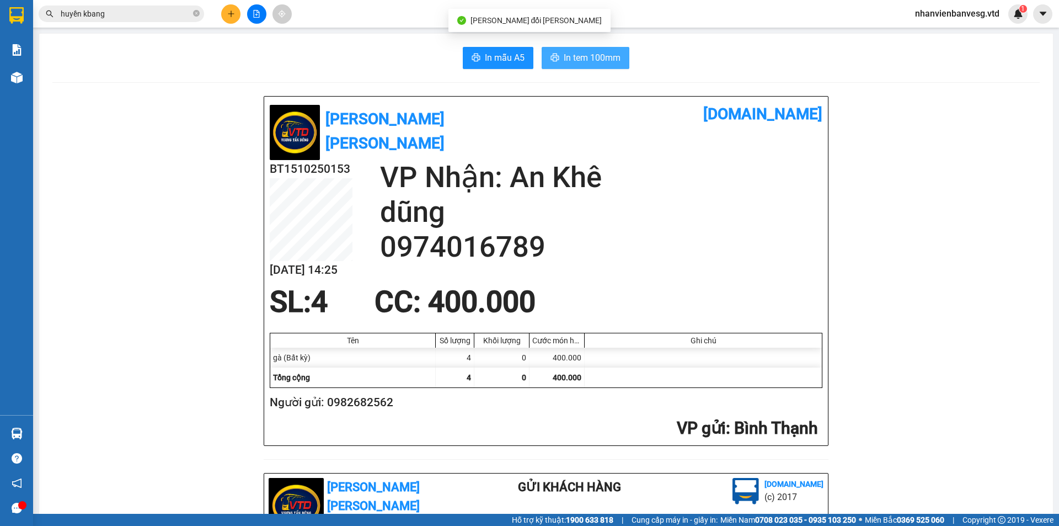
click at [575, 61] on span "In tem 100mm" at bounding box center [592, 58] width 57 height 14
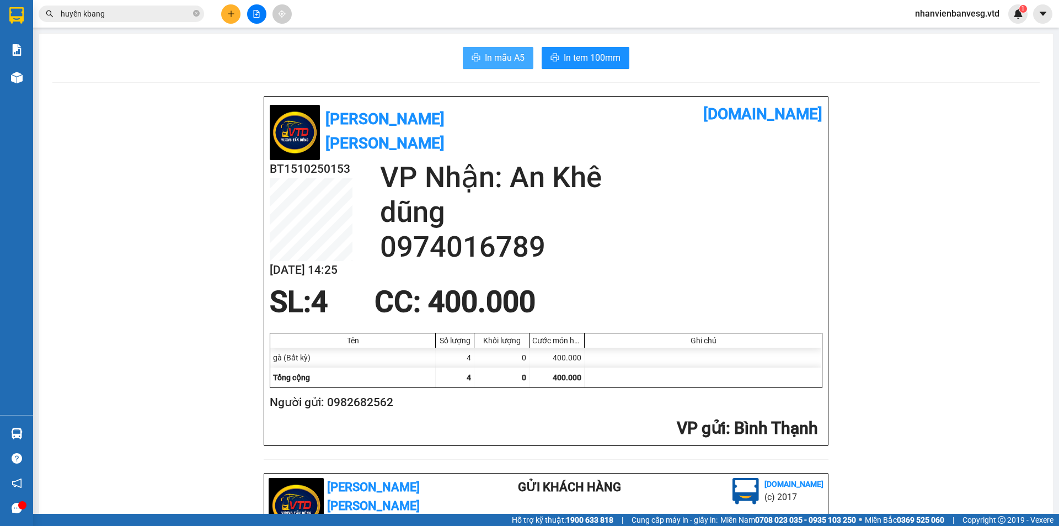
click at [500, 55] on span "In mẫu A5" at bounding box center [505, 58] width 40 height 14
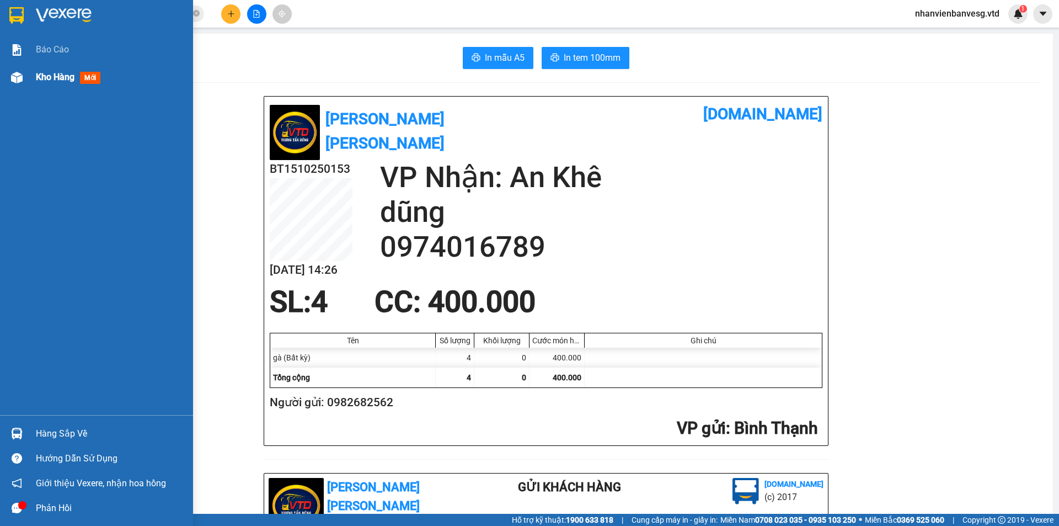
click at [48, 75] on span "Kho hàng" at bounding box center [55, 77] width 39 height 10
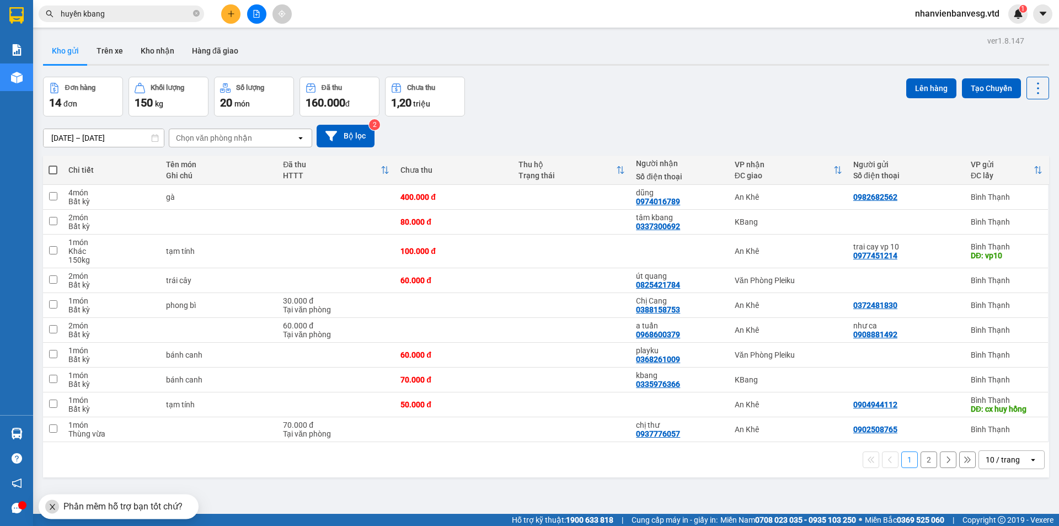
click at [920, 463] on button "2" at bounding box center [928, 459] width 17 height 17
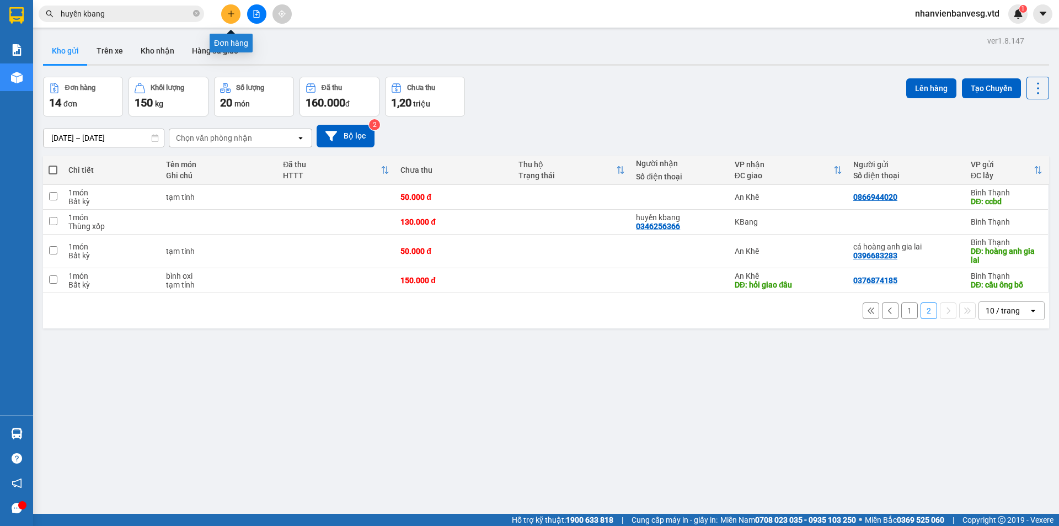
click at [233, 13] on icon "plus" at bounding box center [231, 14] width 8 height 8
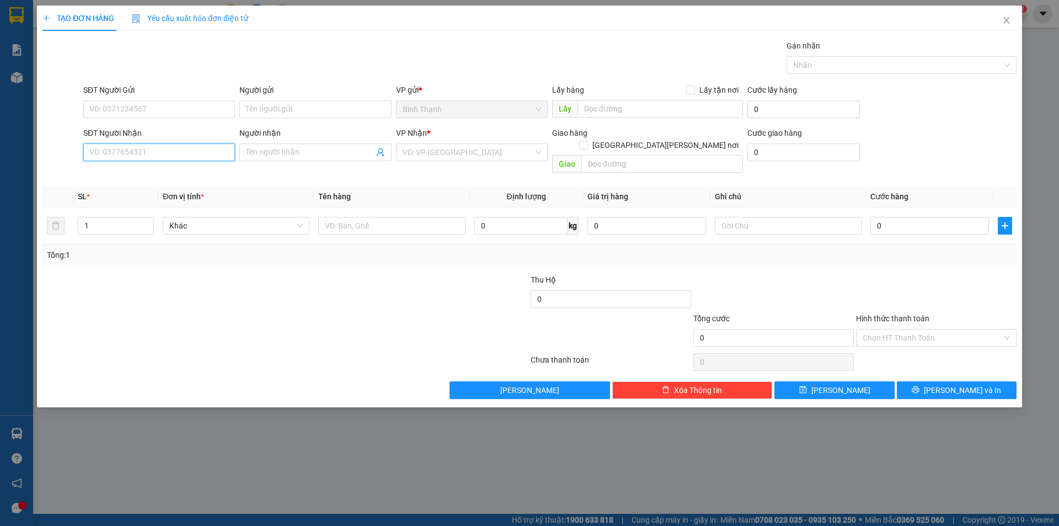
click at [172, 157] on input "SĐT Người Nhận" at bounding box center [159, 152] width 152 height 18
click at [184, 175] on div "0903547148 - tú tài" at bounding box center [159, 174] width 138 height 12
drag, startPoint x: 90, startPoint y: 210, endPoint x: 20, endPoint y: 214, distance: 70.7
click at [20, 214] on div "TẠO ĐƠN HÀNG Yêu cầu xuất hóa đơn điện tử Transit Pickup Surcharge Ids Transit …" at bounding box center [529, 263] width 1059 height 526
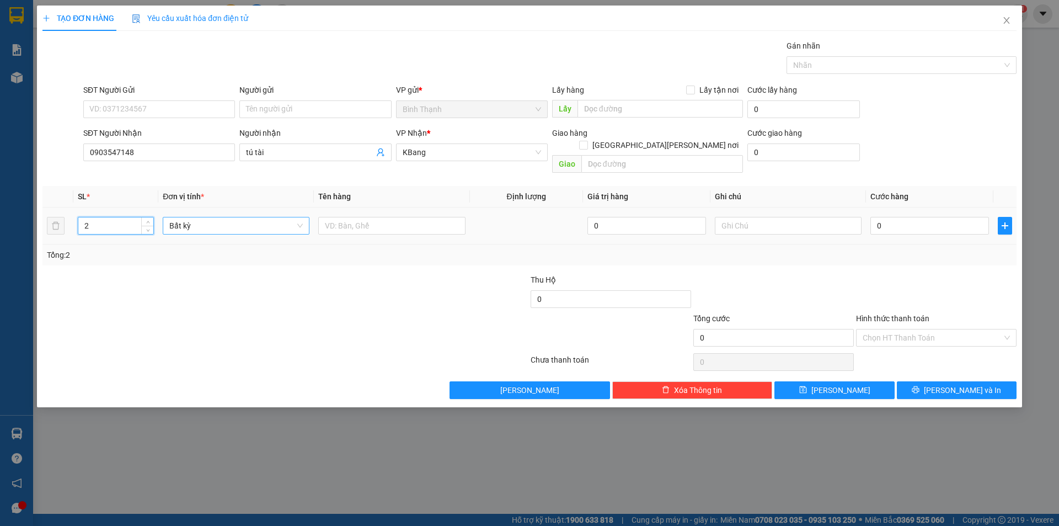
click at [200, 217] on span "Bất kỳ" at bounding box center [235, 225] width 133 height 17
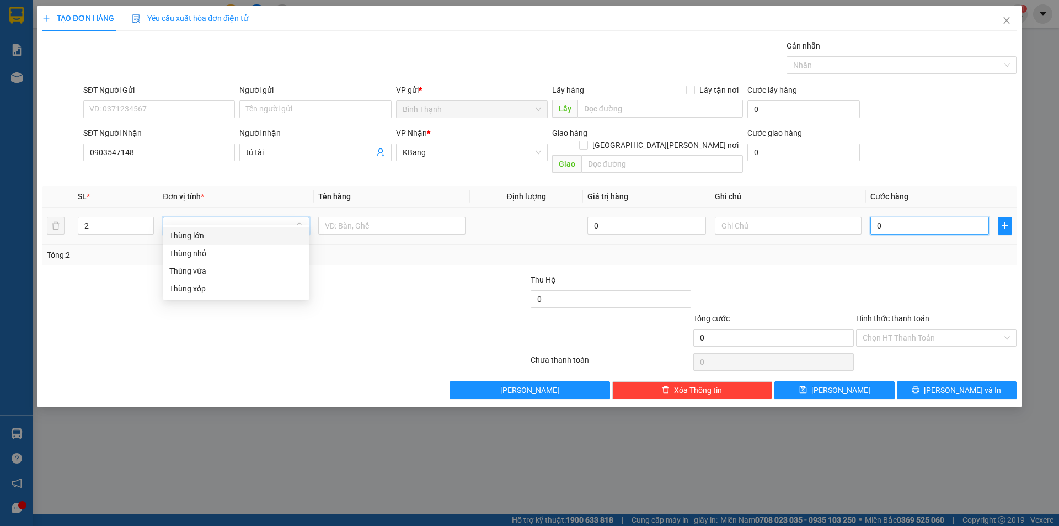
click at [918, 217] on input "0" at bounding box center [929, 226] width 119 height 18
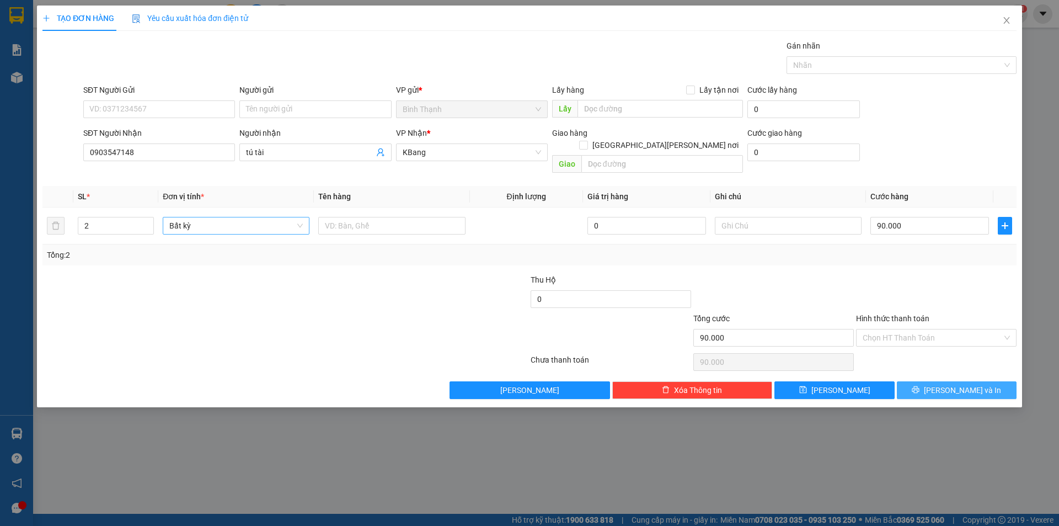
click at [928, 381] on button "[PERSON_NAME] và In" at bounding box center [957, 390] width 120 height 18
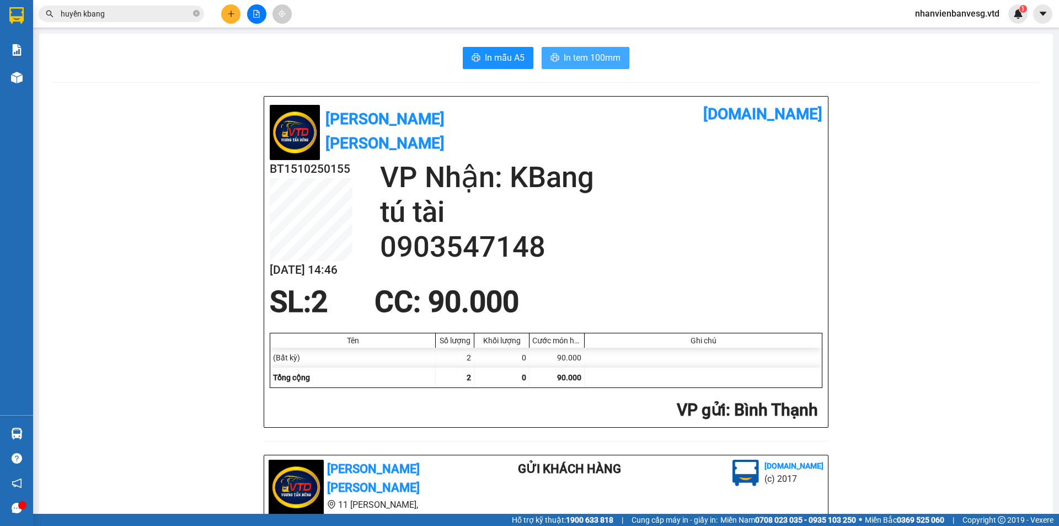
click at [579, 53] on span "In tem 100mm" at bounding box center [592, 58] width 57 height 14
click at [485, 63] on span "In mẫu A5" at bounding box center [505, 58] width 40 height 14
click at [234, 12] on icon "plus" at bounding box center [231, 14] width 8 height 8
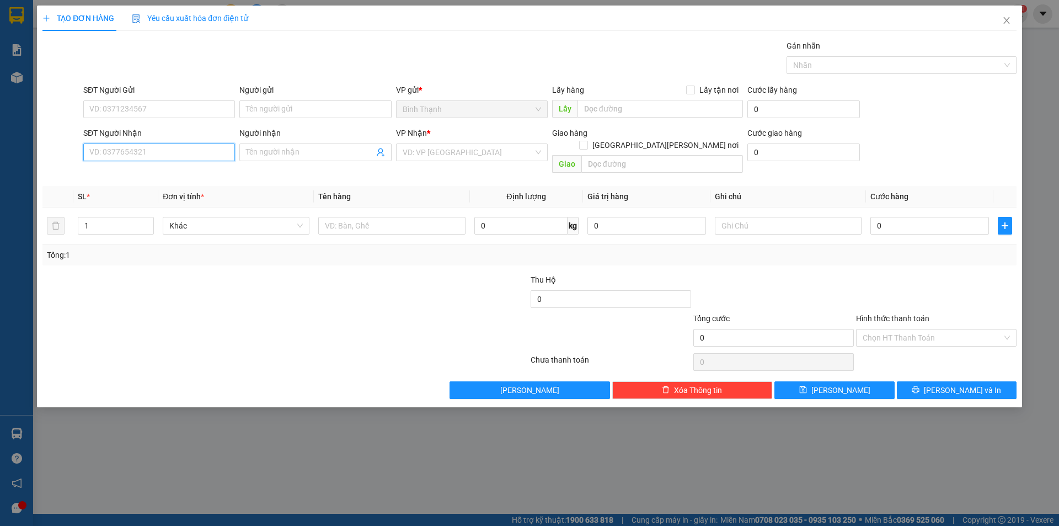
click at [125, 153] on input "SĐT Người Nhận" at bounding box center [159, 152] width 152 height 18
click at [188, 172] on div "0327955567 - thanh tài" at bounding box center [159, 174] width 138 height 12
click at [195, 217] on span "Bất kỳ" at bounding box center [235, 225] width 133 height 17
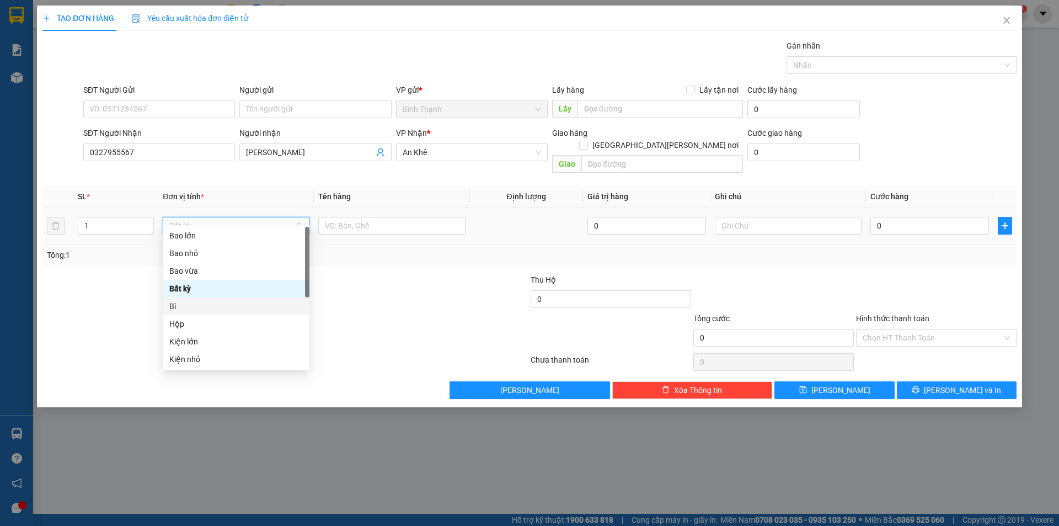
scroll to position [55, 0]
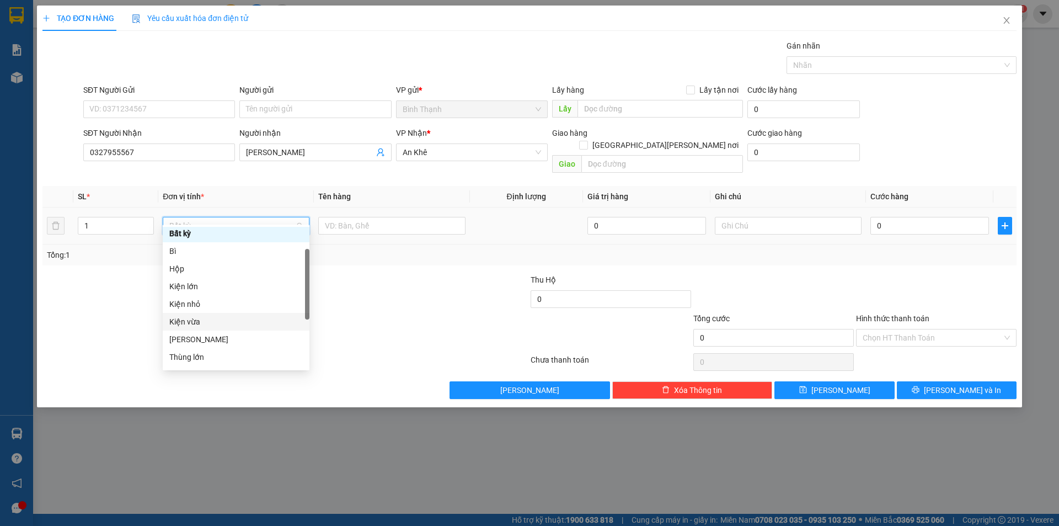
click at [218, 317] on div "Kiện vừa" at bounding box center [235, 321] width 133 height 12
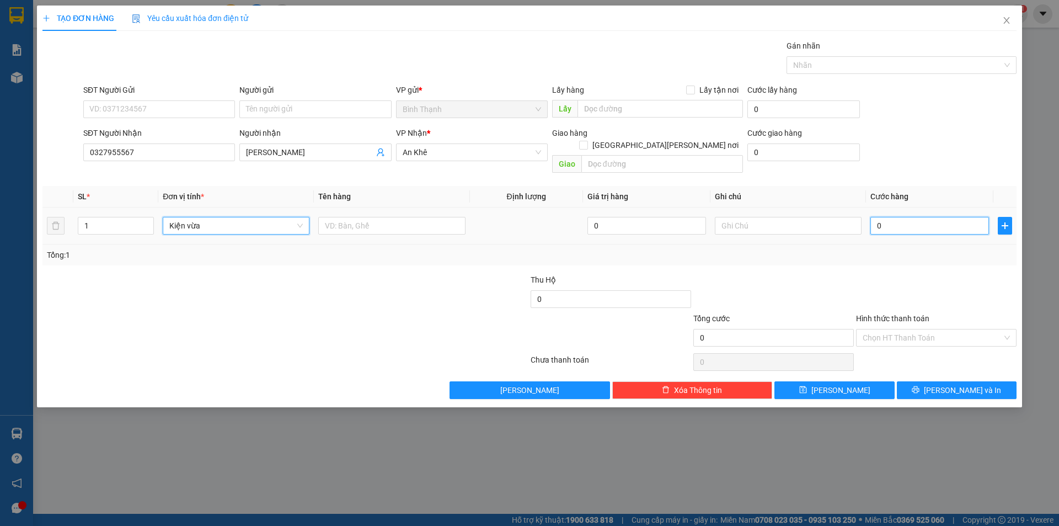
click at [920, 217] on input "0" at bounding box center [929, 226] width 119 height 18
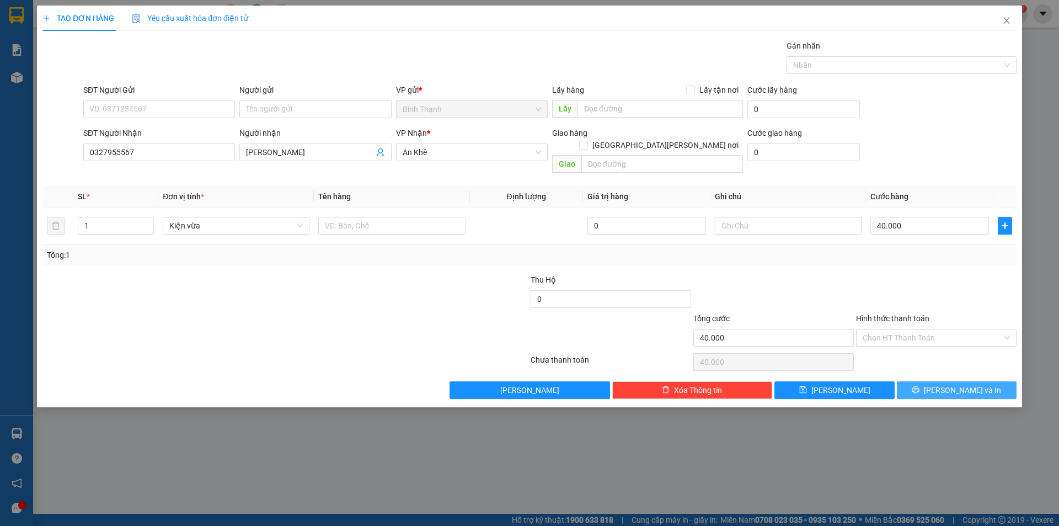
click at [950, 384] on span "[PERSON_NAME] và In" at bounding box center [962, 390] width 77 height 12
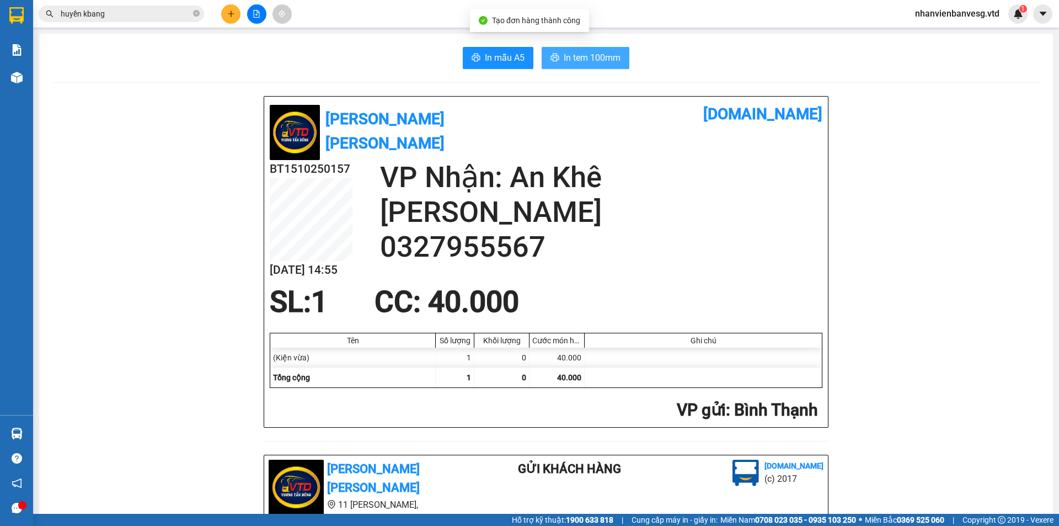
click at [596, 59] on span "In tem 100mm" at bounding box center [592, 58] width 57 height 14
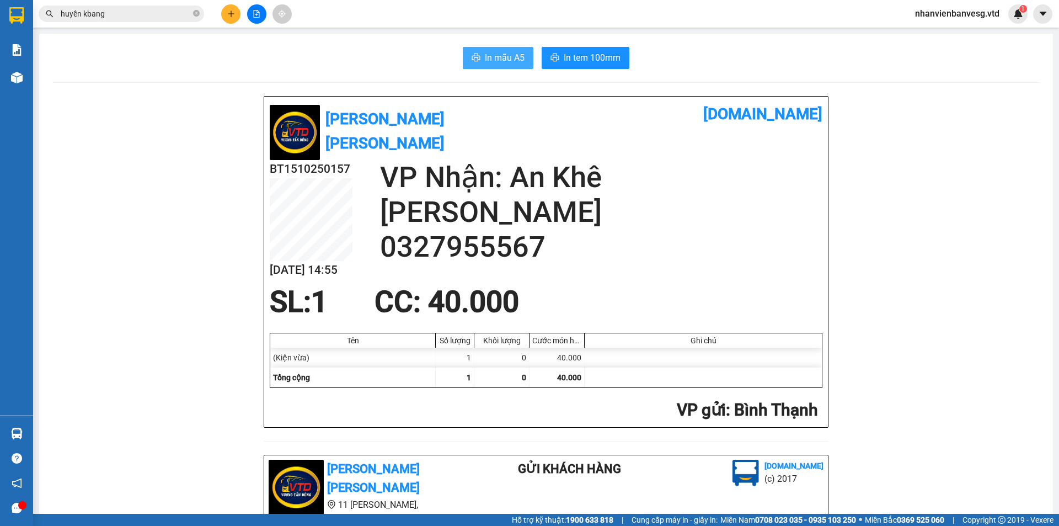
click at [489, 63] on span "In mẫu A5" at bounding box center [505, 58] width 40 height 14
click at [580, 56] on span "In tem 100mm" at bounding box center [592, 58] width 57 height 14
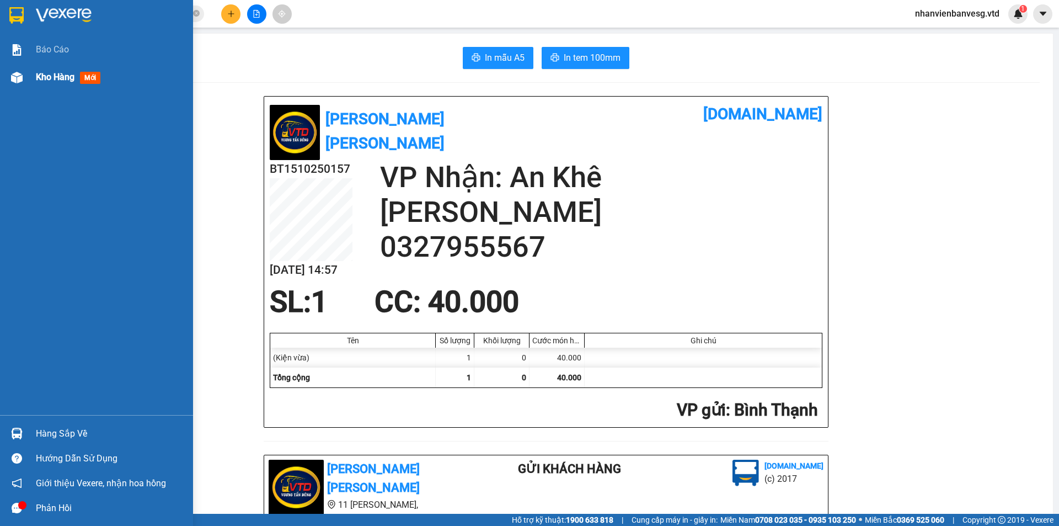
click at [51, 78] on span "Kho hàng" at bounding box center [55, 77] width 39 height 10
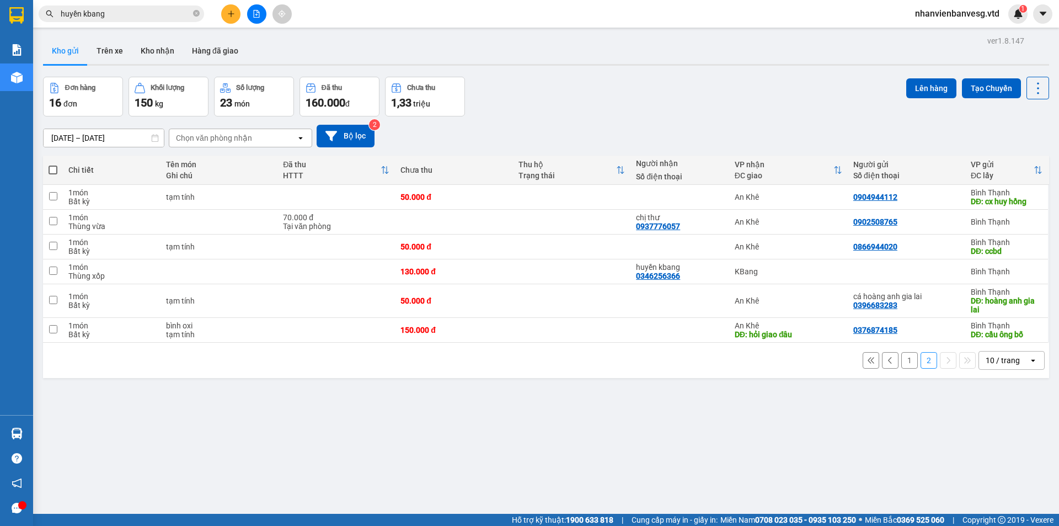
click at [903, 360] on button "1" at bounding box center [909, 360] width 17 height 17
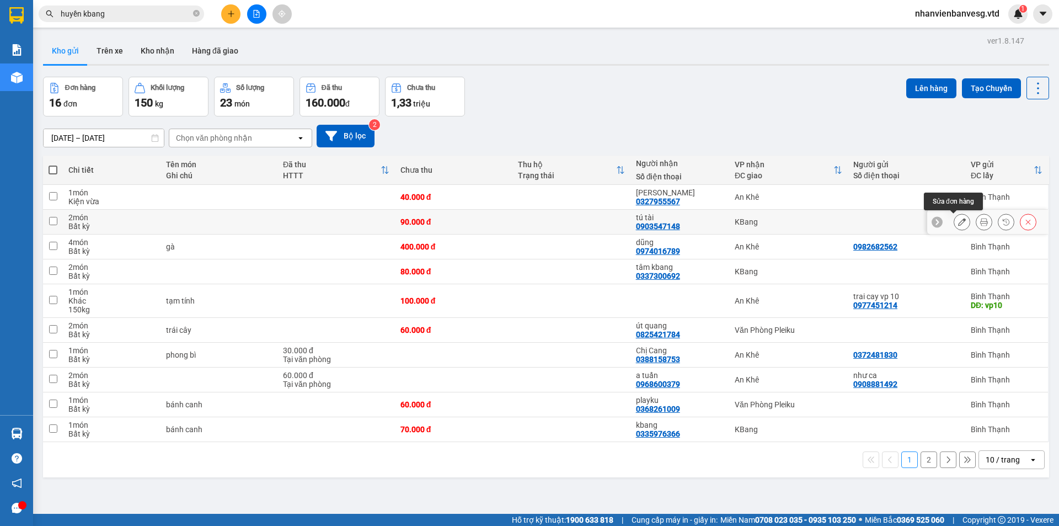
click at [958, 223] on icon at bounding box center [962, 222] width 8 height 8
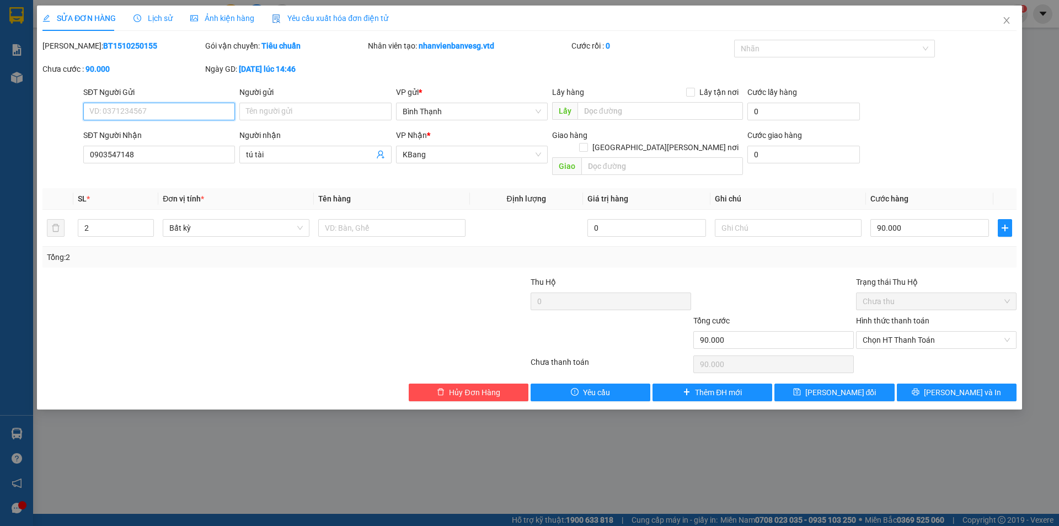
drag, startPoint x: 920, startPoint y: 325, endPoint x: 926, endPoint y: 339, distance: 15.1
click at [923, 334] on span "Chọn HT Thanh Toán" at bounding box center [936, 339] width 147 height 17
click at [928, 352] on div "Tại văn phòng" at bounding box center [936, 350] width 147 height 12
click at [919, 388] on icon "printer" at bounding box center [916, 392] width 8 height 8
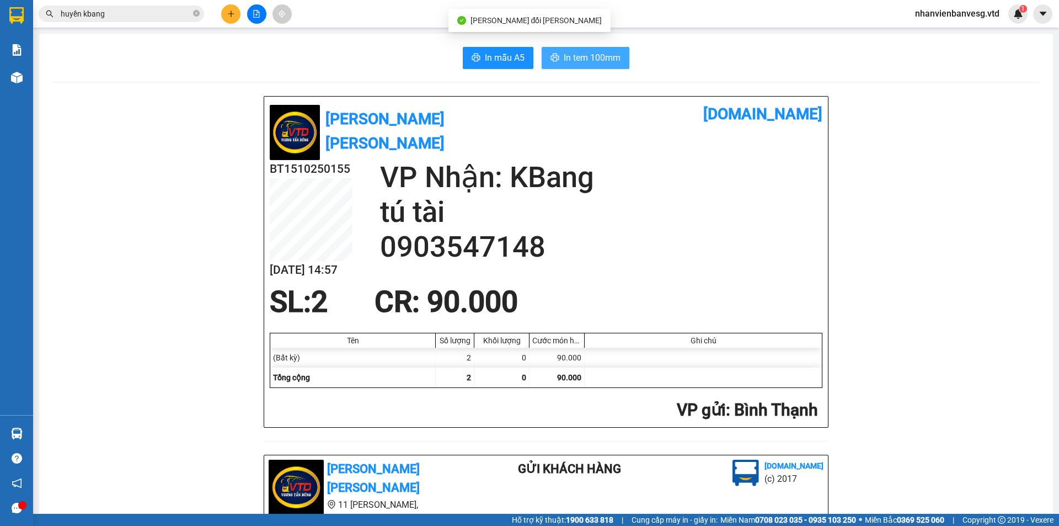
click at [592, 60] on span "In tem 100mm" at bounding box center [592, 58] width 57 height 14
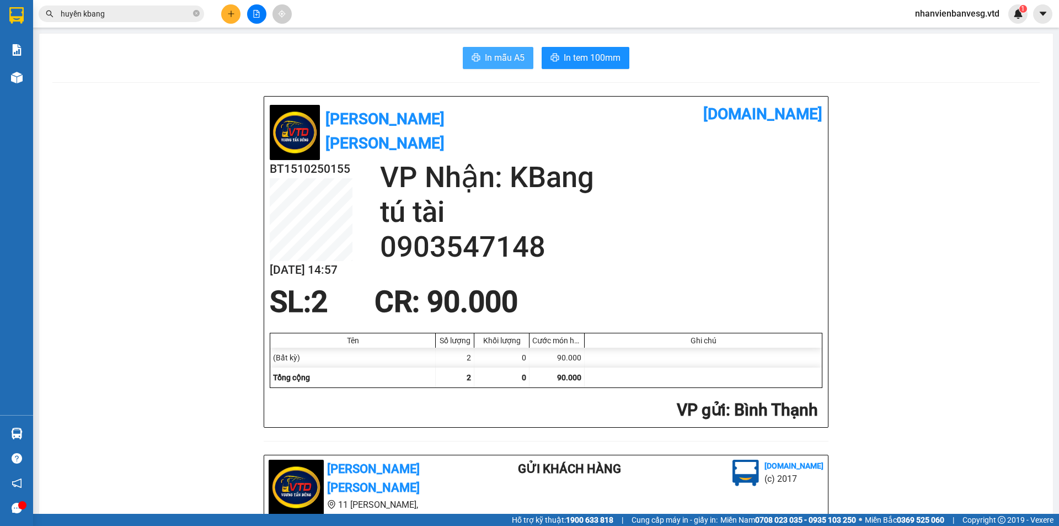
click at [493, 63] on span "In mẫu A5" at bounding box center [505, 58] width 40 height 14
click at [224, 18] on button at bounding box center [230, 13] width 19 height 19
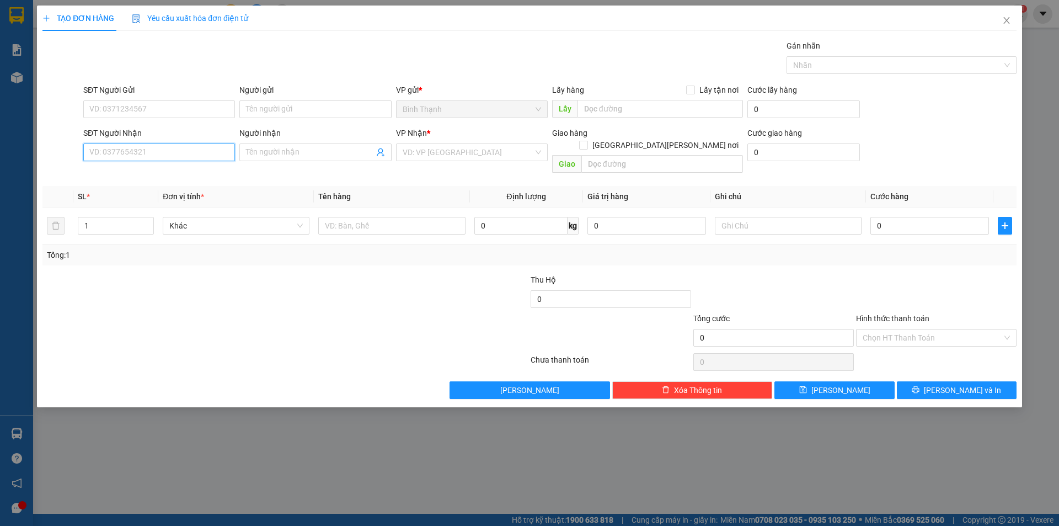
click at [184, 148] on input "SĐT Người Nhận" at bounding box center [159, 152] width 152 height 18
click at [318, 152] on input "Người nhận" at bounding box center [309, 152] width 127 height 12
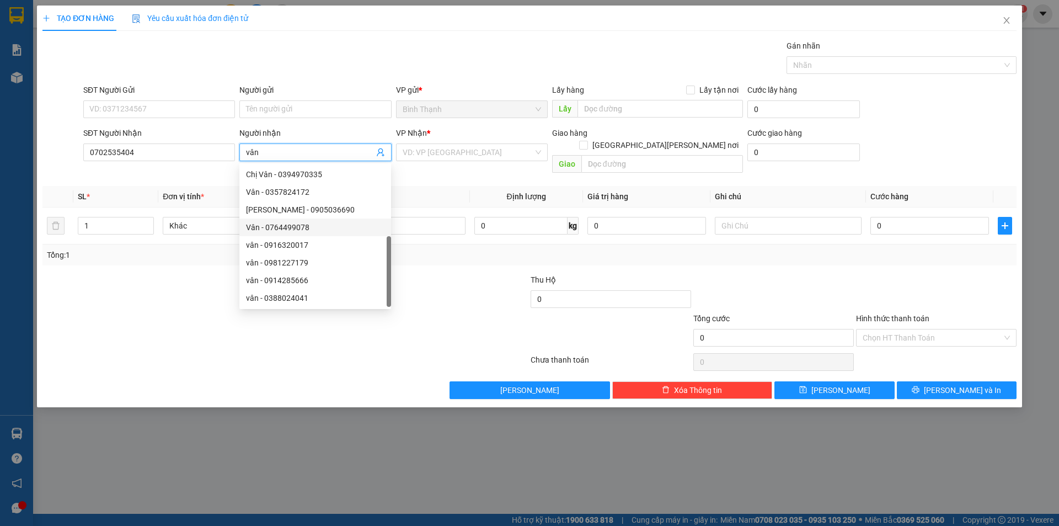
scroll to position [35, 0]
click at [484, 149] on input "search" at bounding box center [468, 152] width 131 height 17
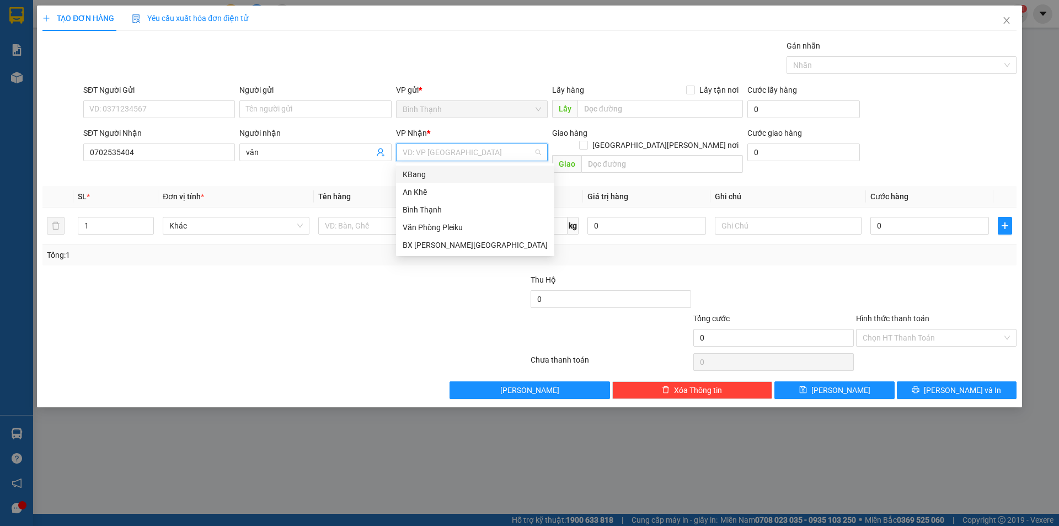
drag, startPoint x: 483, startPoint y: 178, endPoint x: 384, endPoint y: 185, distance: 98.5
click at [481, 178] on div "KBang" at bounding box center [475, 174] width 145 height 12
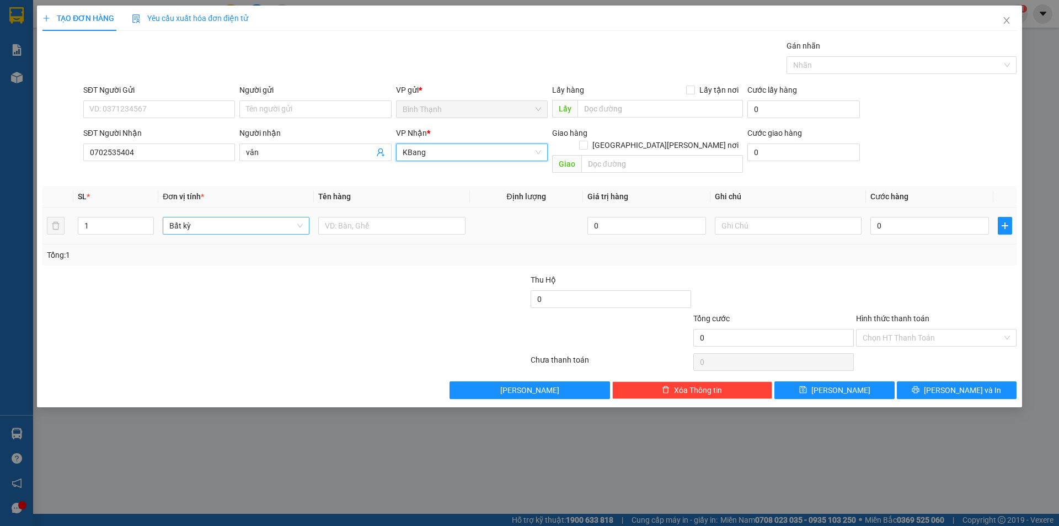
click at [248, 217] on span "Bất kỳ" at bounding box center [235, 225] width 133 height 17
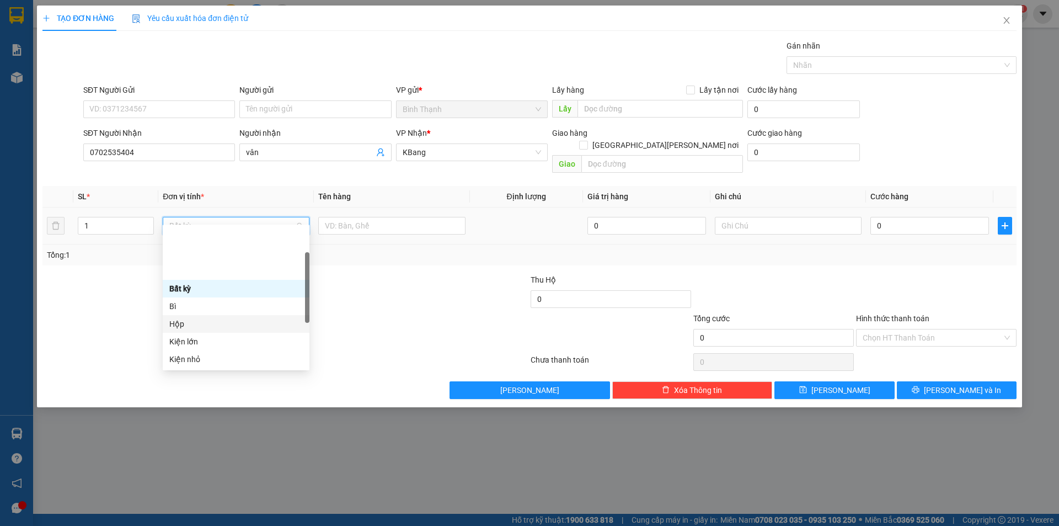
scroll to position [176, 0]
click at [247, 289] on div "Thùng xốp" at bounding box center [235, 288] width 133 height 12
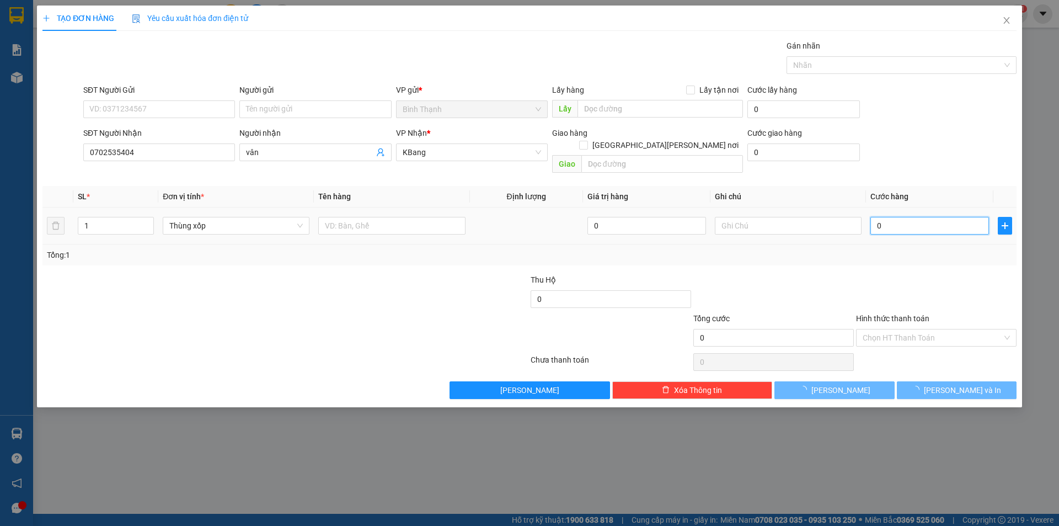
click at [910, 217] on input "0" at bounding box center [929, 226] width 119 height 18
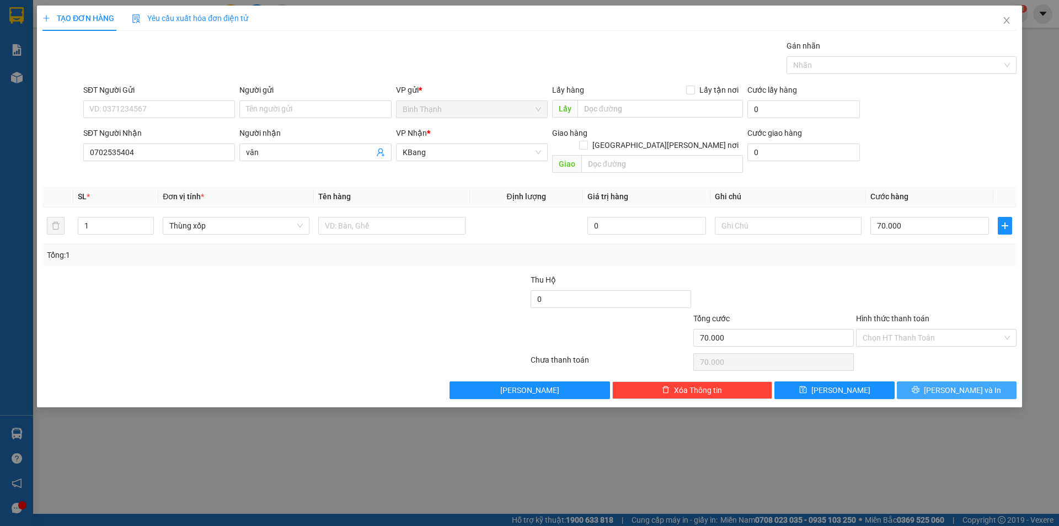
click at [955, 384] on span "[PERSON_NAME] và In" at bounding box center [962, 390] width 77 height 12
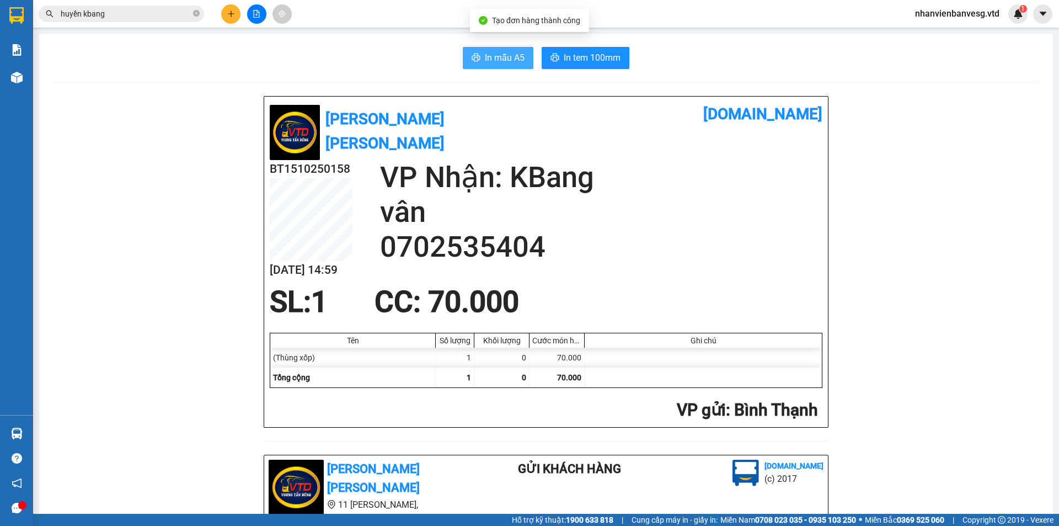
click at [489, 53] on span "In mẫu A5" at bounding box center [505, 58] width 40 height 14
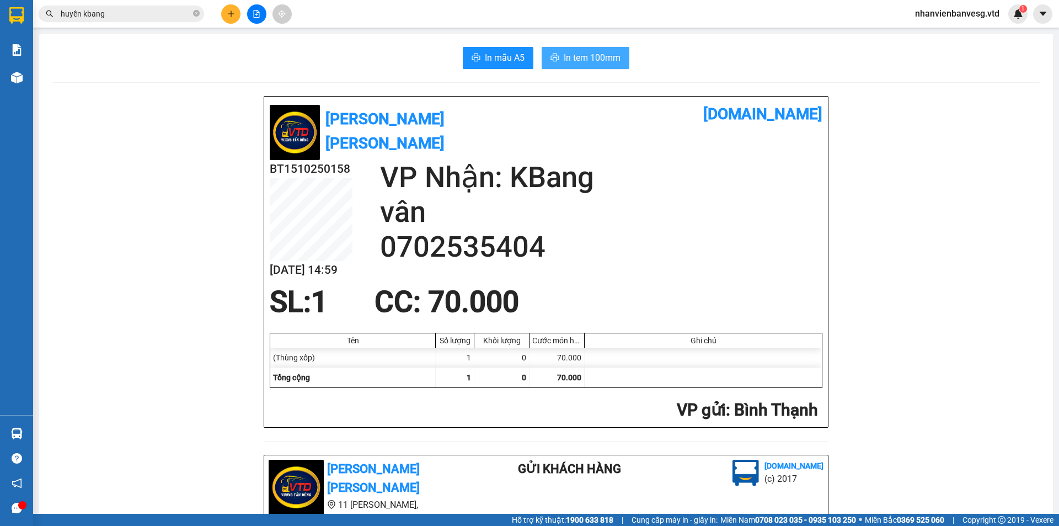
click at [592, 65] on span "In tem 100mm" at bounding box center [592, 58] width 57 height 14
click at [232, 12] on icon "plus" at bounding box center [231, 14] width 8 height 8
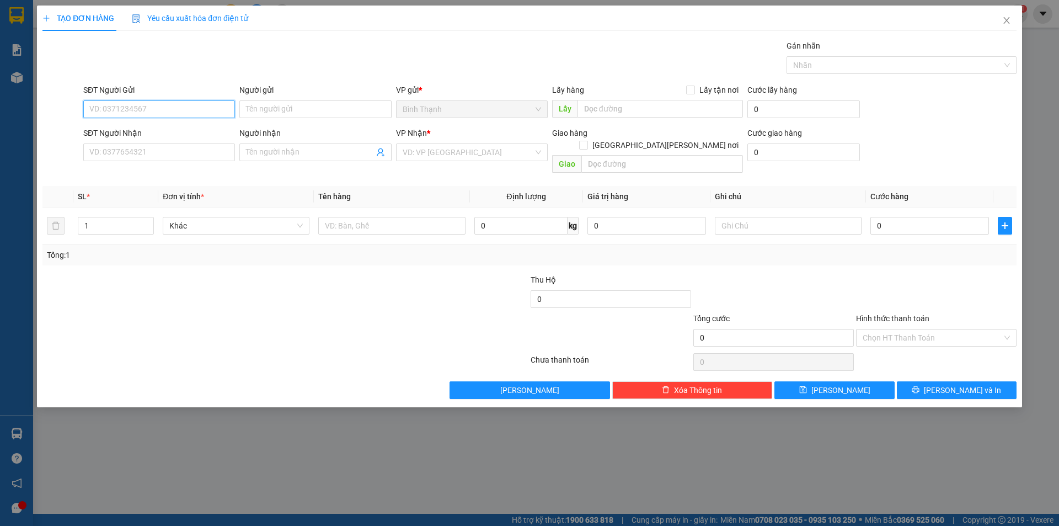
click at [154, 116] on input "SĐT Người Gửi" at bounding box center [159, 109] width 152 height 18
click at [164, 148] on input "SĐT Người Nhận" at bounding box center [159, 152] width 152 height 18
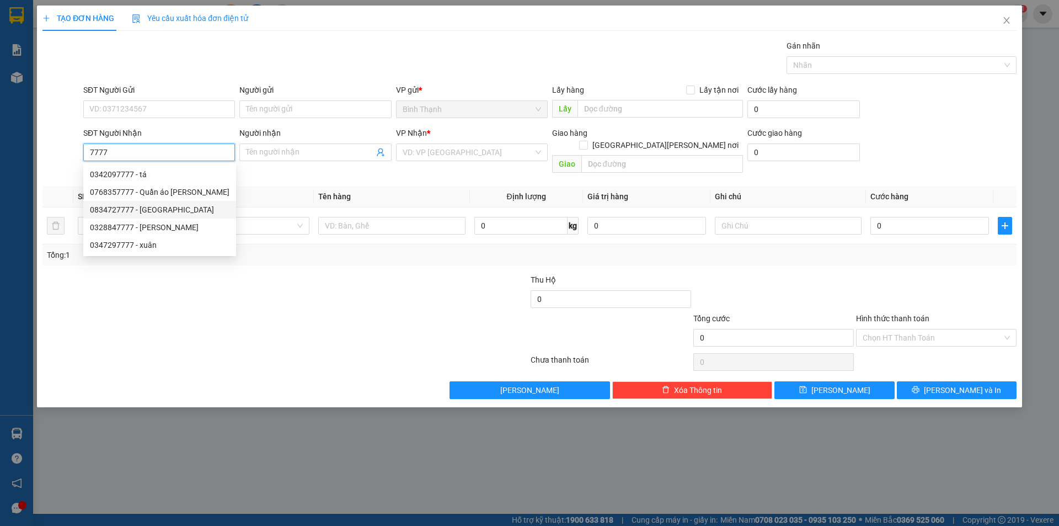
click at [175, 212] on div "0834727777 - Nhật" at bounding box center [160, 210] width 140 height 12
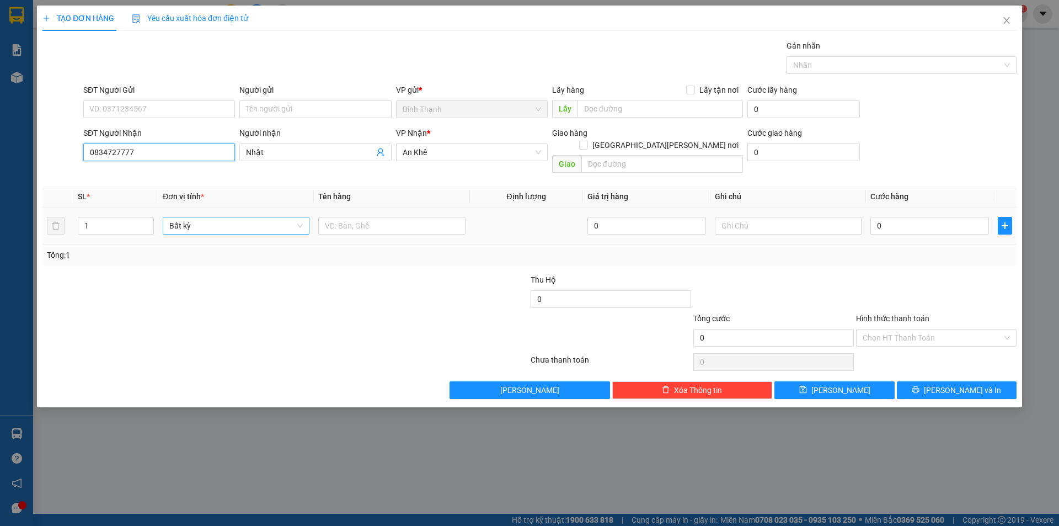
click at [211, 217] on span "Bất kỳ" at bounding box center [235, 225] width 133 height 17
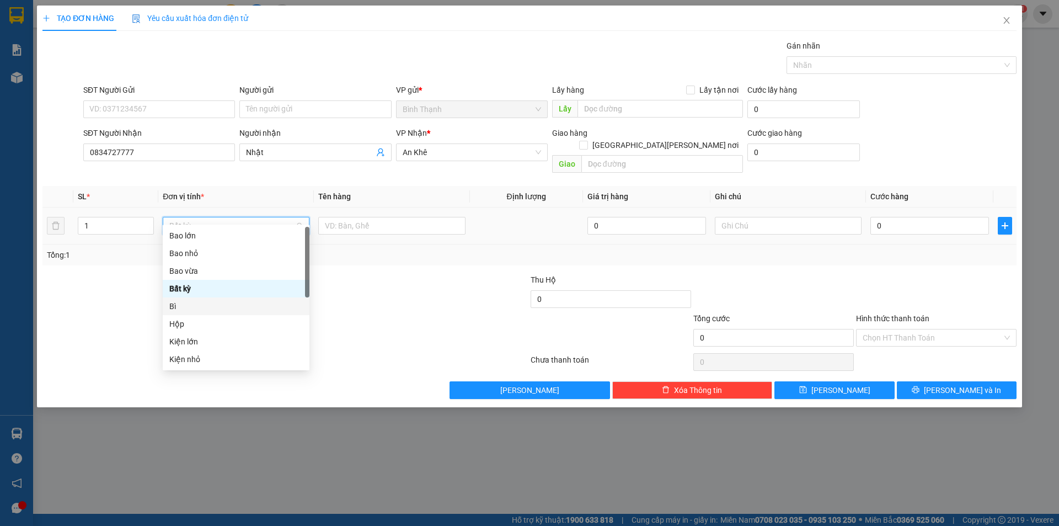
click at [201, 301] on div "Bì" at bounding box center [235, 306] width 133 height 12
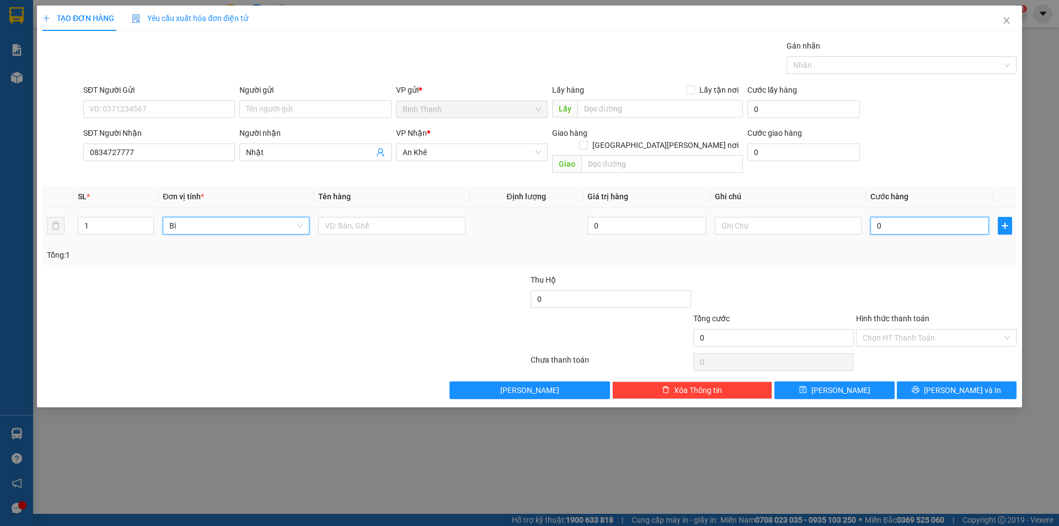
click at [884, 218] on input "0" at bounding box center [929, 226] width 119 height 18
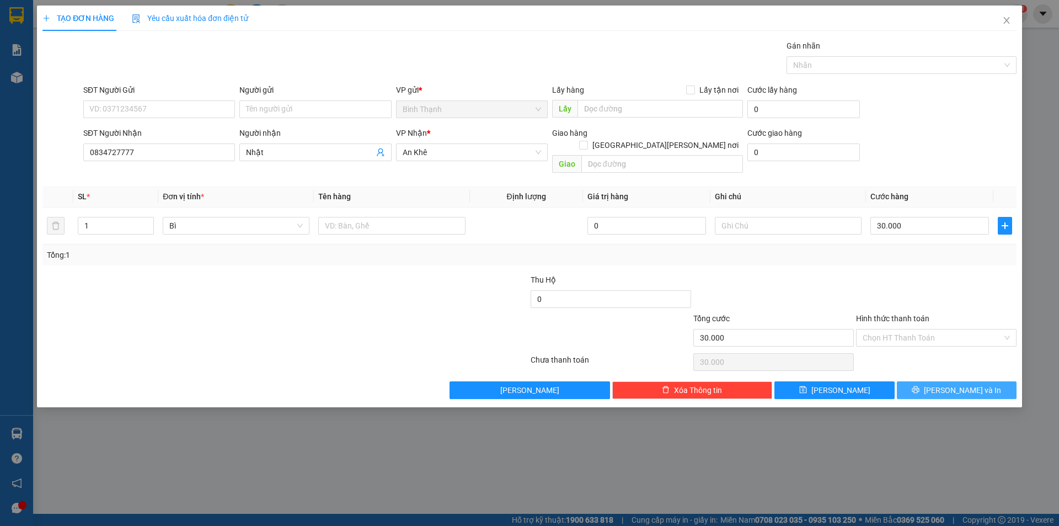
drag, startPoint x: 955, startPoint y: 379, endPoint x: 959, endPoint y: 395, distance: 16.1
click at [955, 384] on span "[PERSON_NAME] và In" at bounding box center [962, 390] width 77 height 12
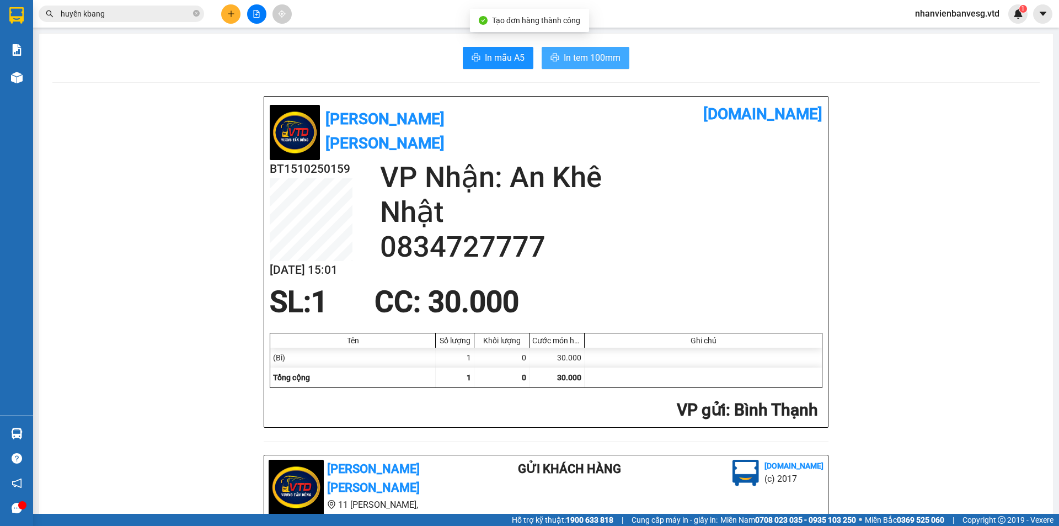
click at [581, 62] on span "In tem 100mm" at bounding box center [592, 58] width 57 height 14
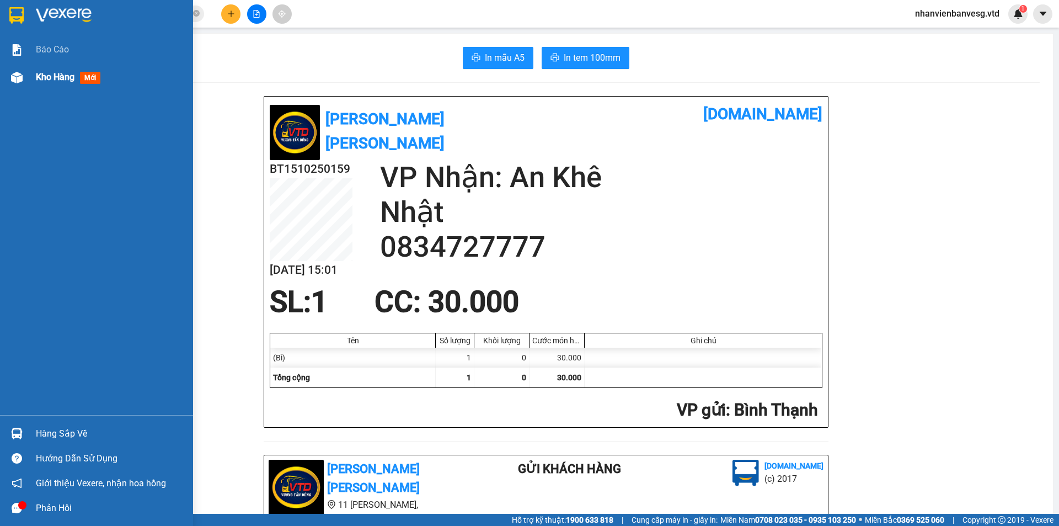
click at [50, 76] on span "Kho hàng" at bounding box center [55, 77] width 39 height 10
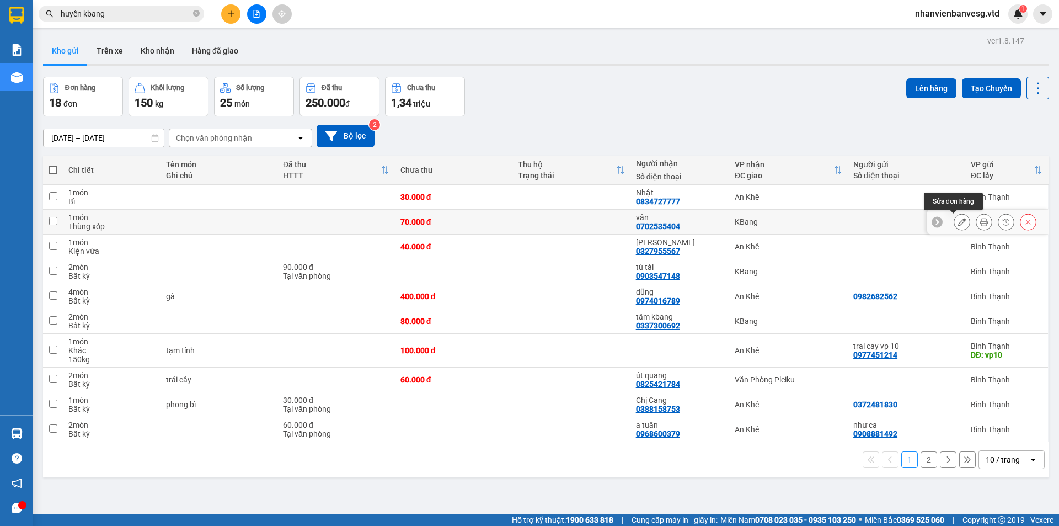
click at [958, 219] on icon at bounding box center [962, 222] width 8 height 8
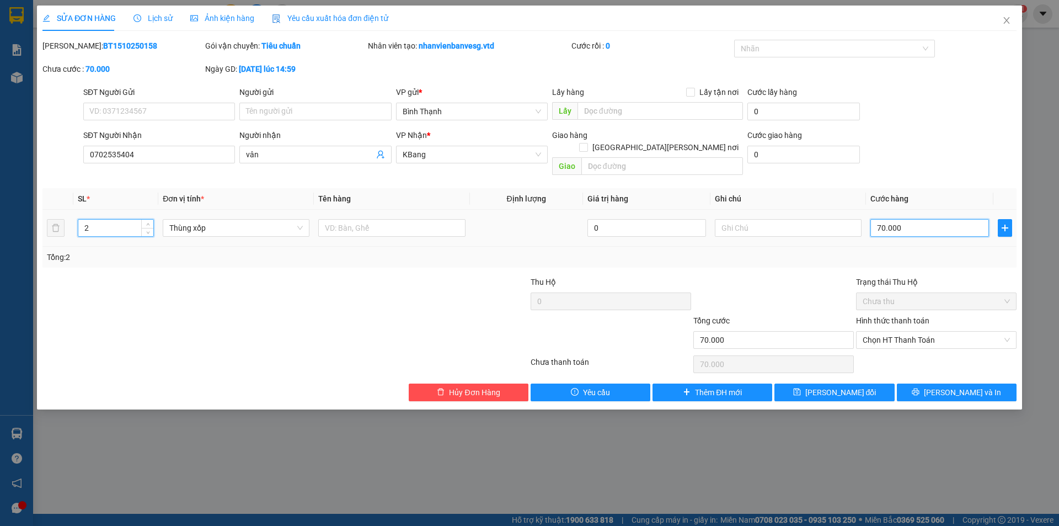
click at [919, 219] on input "70.000" at bounding box center [929, 228] width 119 height 18
click at [955, 386] on span "[PERSON_NAME] và In" at bounding box center [962, 392] width 77 height 12
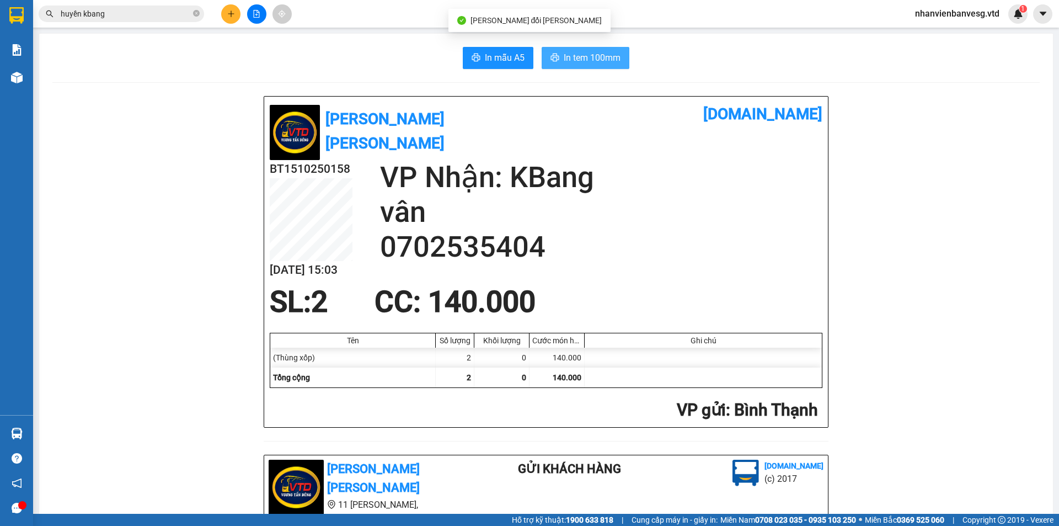
click at [580, 63] on span "In tem 100mm" at bounding box center [592, 58] width 57 height 14
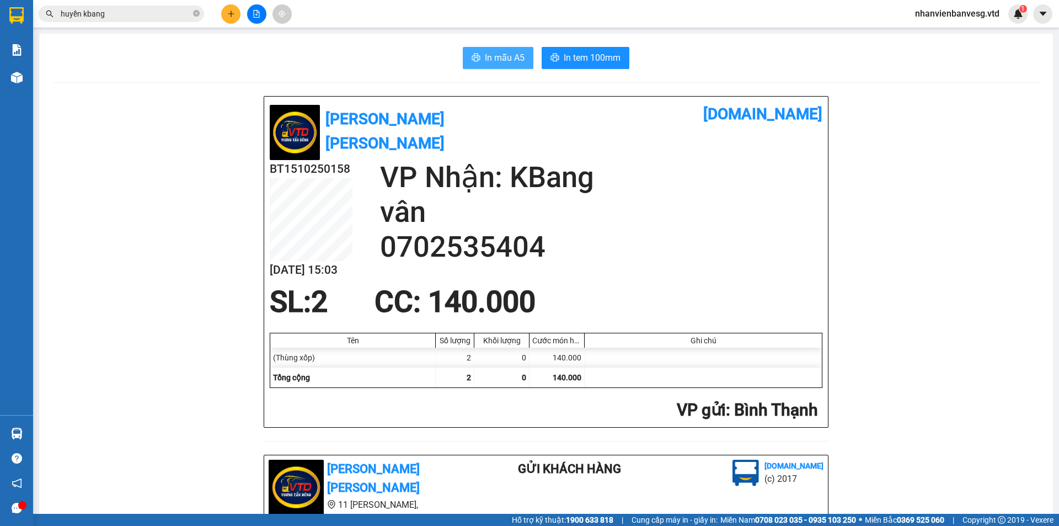
click at [488, 52] on span "In mẫu A5" at bounding box center [505, 58] width 40 height 14
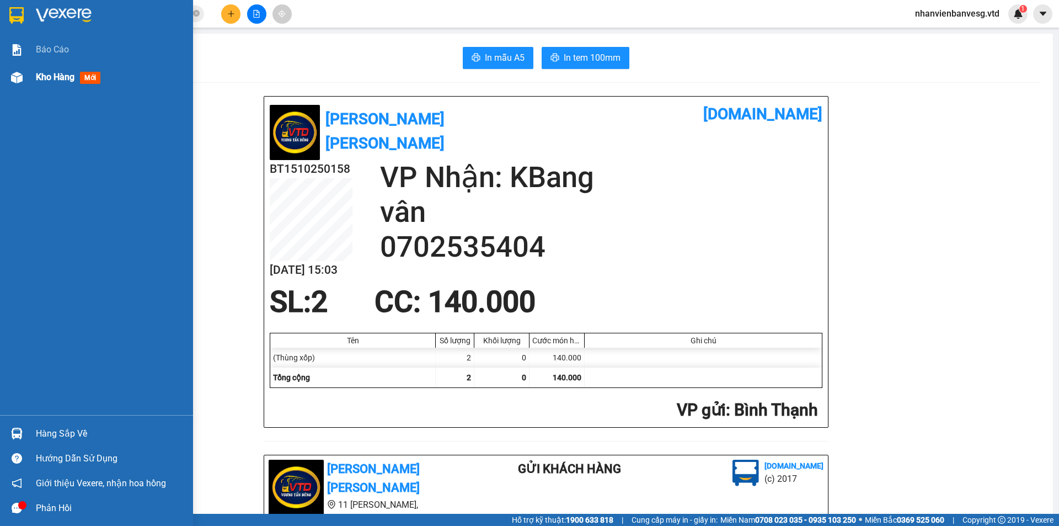
click at [37, 78] on span "Kho hàng" at bounding box center [55, 77] width 39 height 10
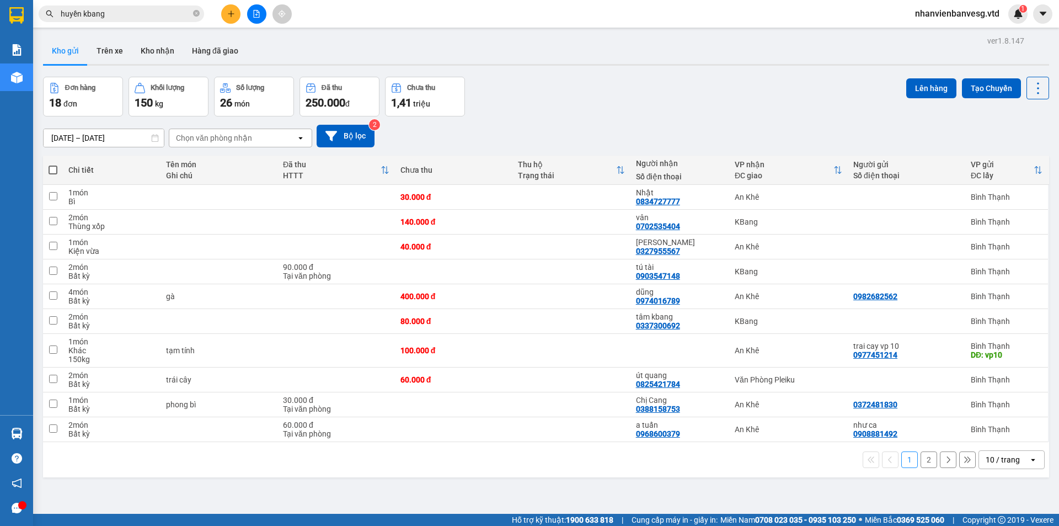
click at [920, 464] on button "2" at bounding box center [928, 459] width 17 height 17
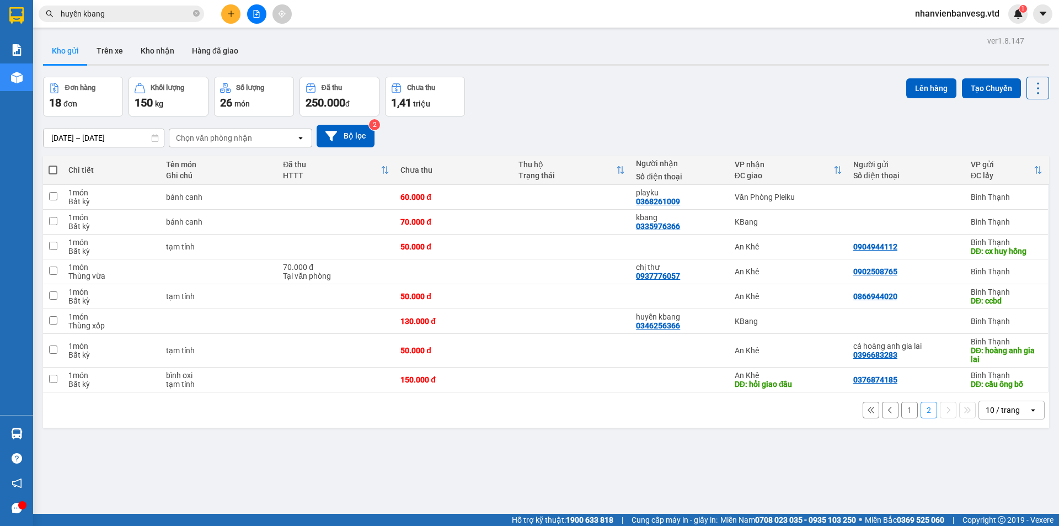
click at [51, 169] on span at bounding box center [53, 169] width 9 height 9
click at [53, 164] on input "checkbox" at bounding box center [53, 164] width 0 height 0
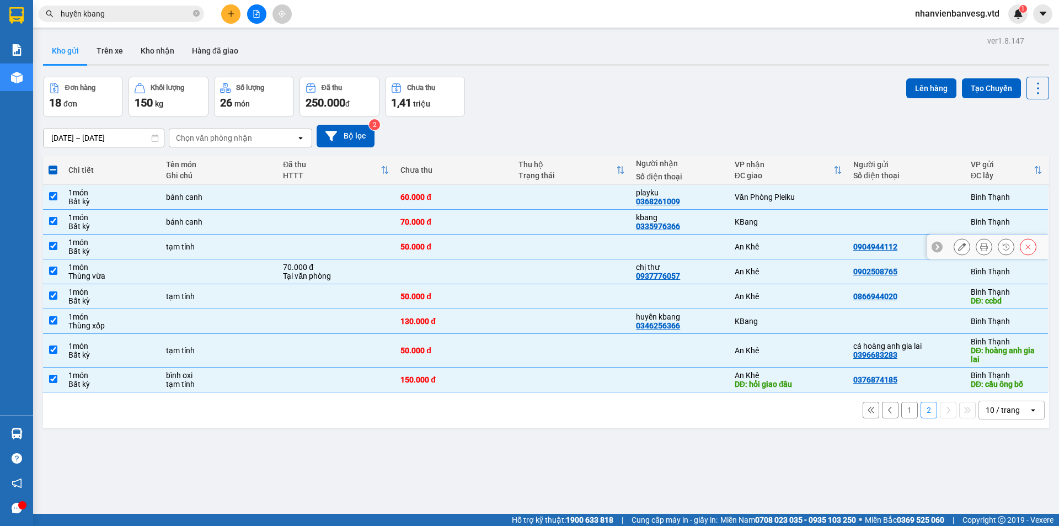
click at [51, 246] on input "checkbox" at bounding box center [53, 246] width 8 height 8
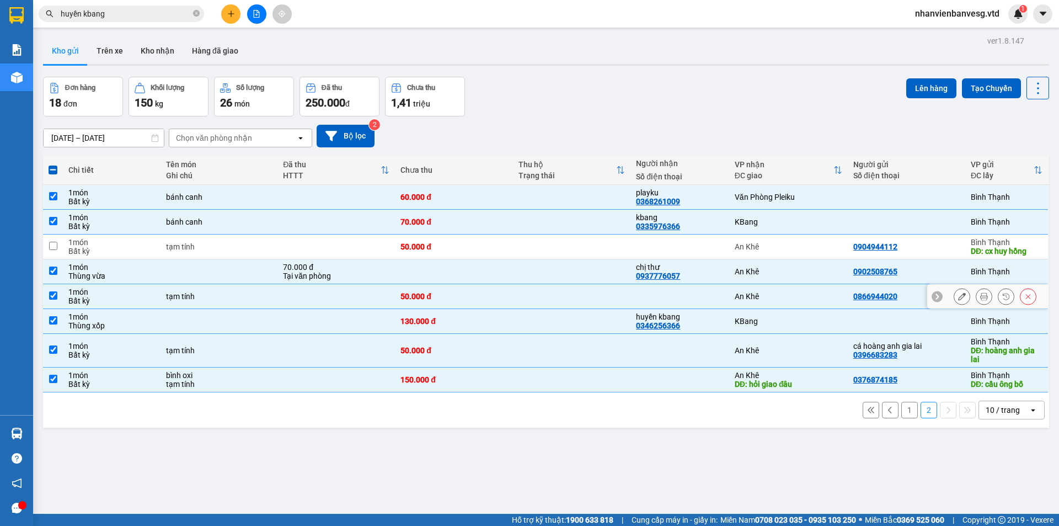
click at [60, 296] on td at bounding box center [53, 296] width 20 height 25
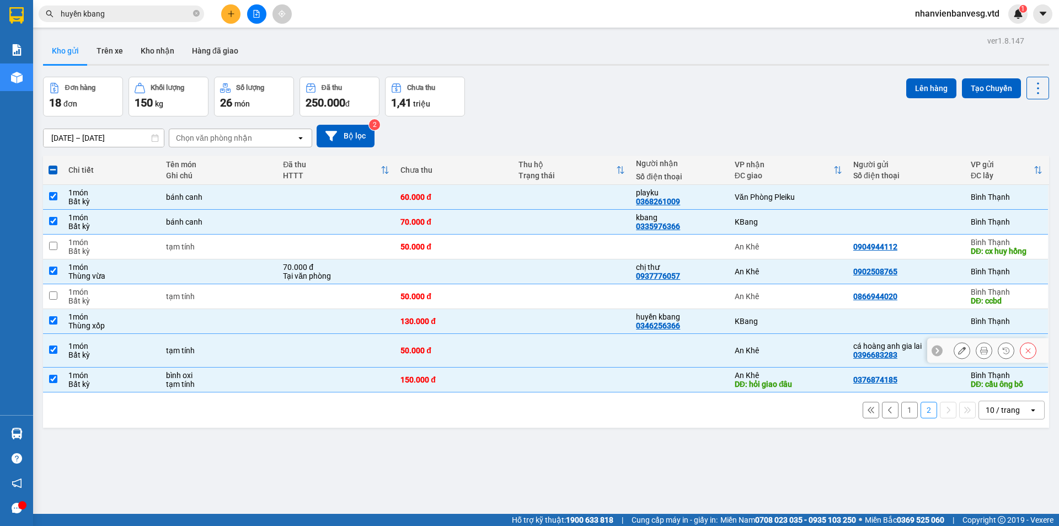
click at [55, 352] on input "checkbox" at bounding box center [53, 349] width 8 height 8
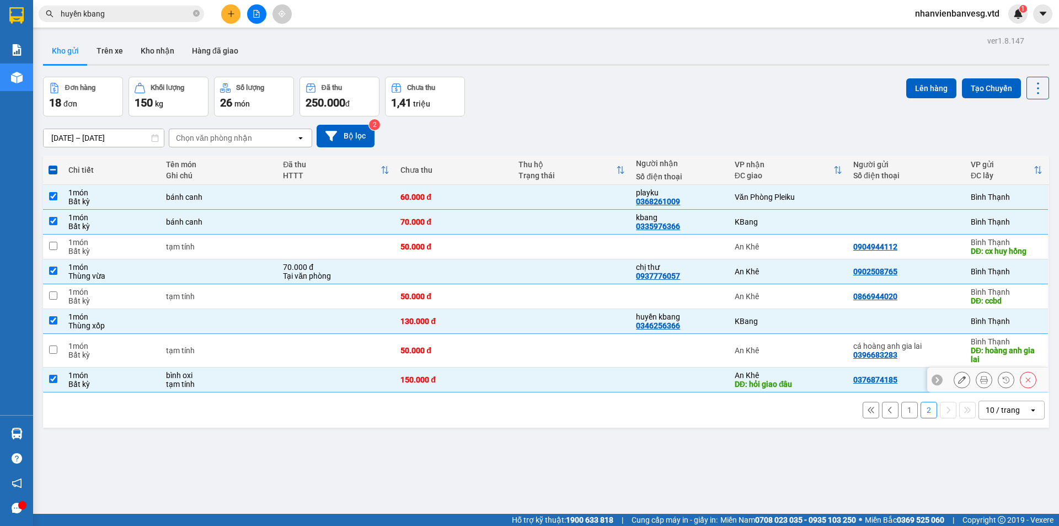
drag, startPoint x: 58, startPoint y: 380, endPoint x: 40, endPoint y: 371, distance: 20.5
click at [57, 379] on td at bounding box center [53, 379] width 20 height 25
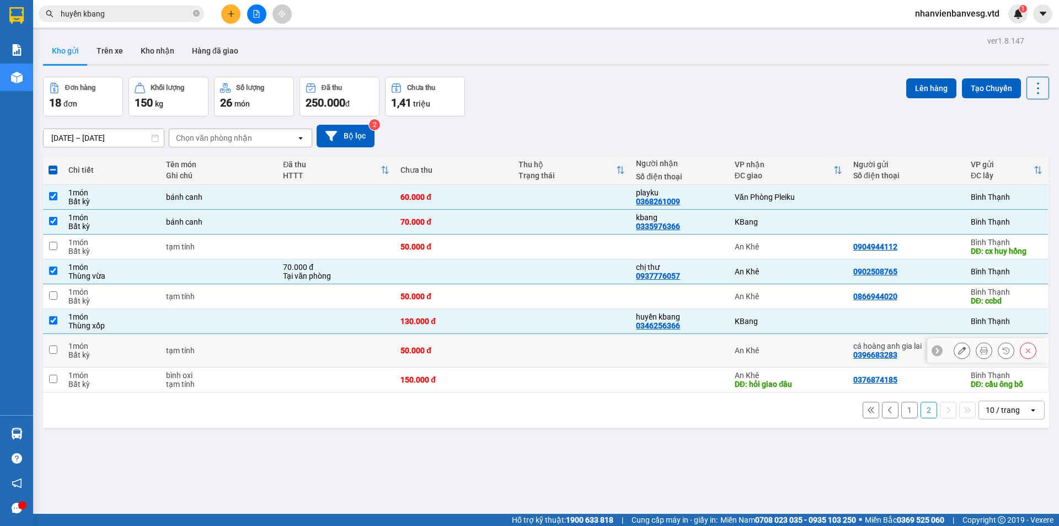
click at [51, 350] on input "checkbox" at bounding box center [53, 349] width 8 height 8
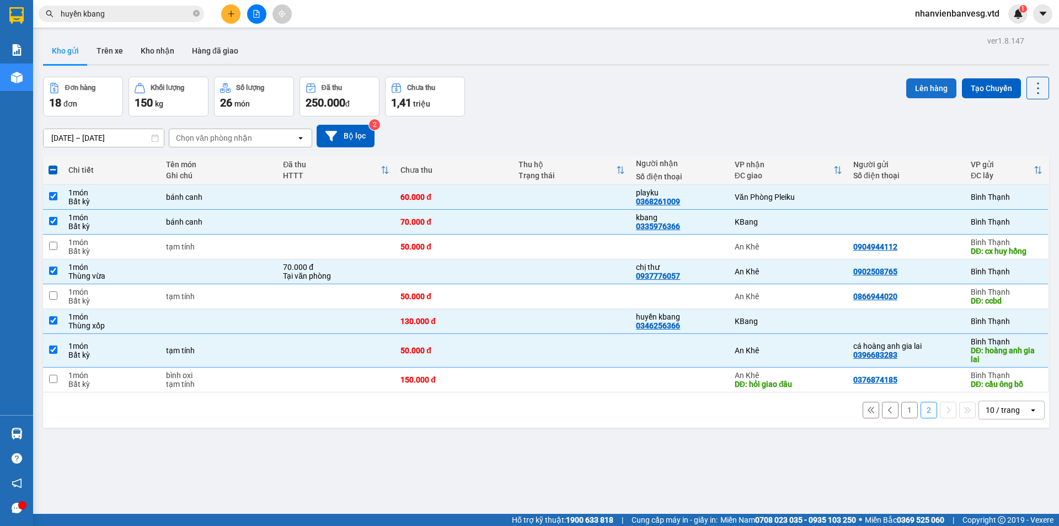
click at [910, 83] on button "Lên hàng" at bounding box center [931, 88] width 50 height 20
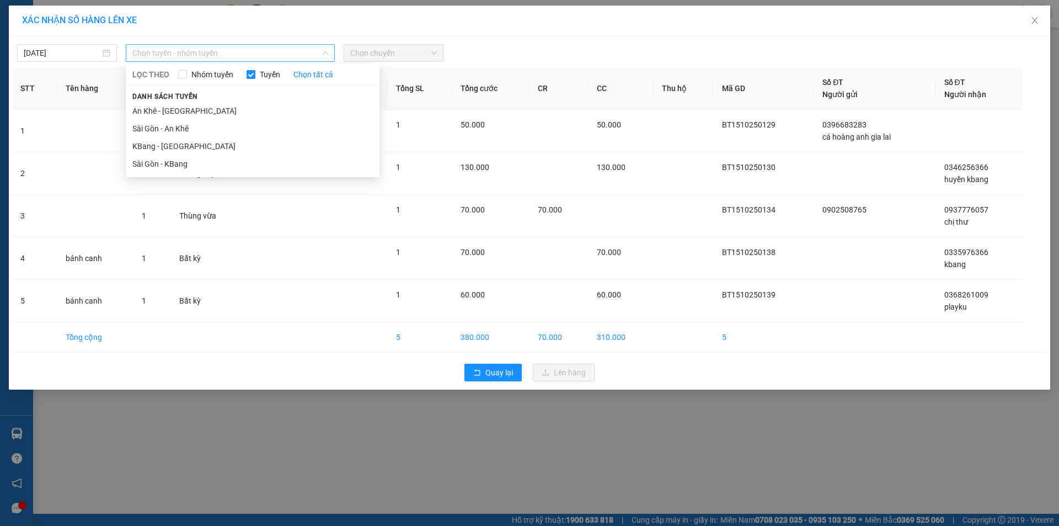
click at [254, 51] on span "Chọn tuyến - nhóm tuyến" at bounding box center [230, 53] width 196 height 17
drag, startPoint x: 238, startPoint y: 165, endPoint x: 352, endPoint y: 81, distance: 141.5
click at [239, 164] on li "Sài Gòn - KBang" at bounding box center [253, 164] width 254 height 18
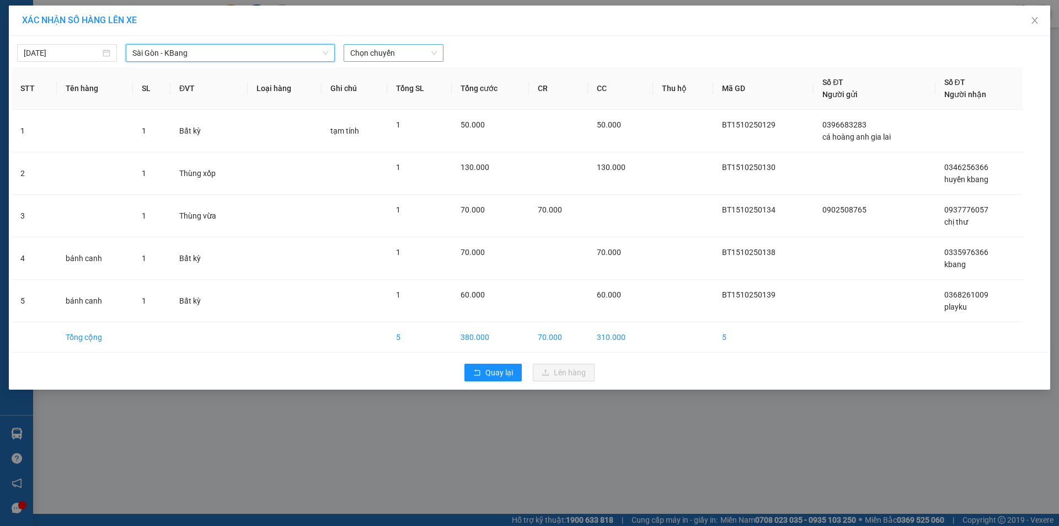
click at [384, 55] on span "Chọn chuyến" at bounding box center [393, 53] width 87 height 17
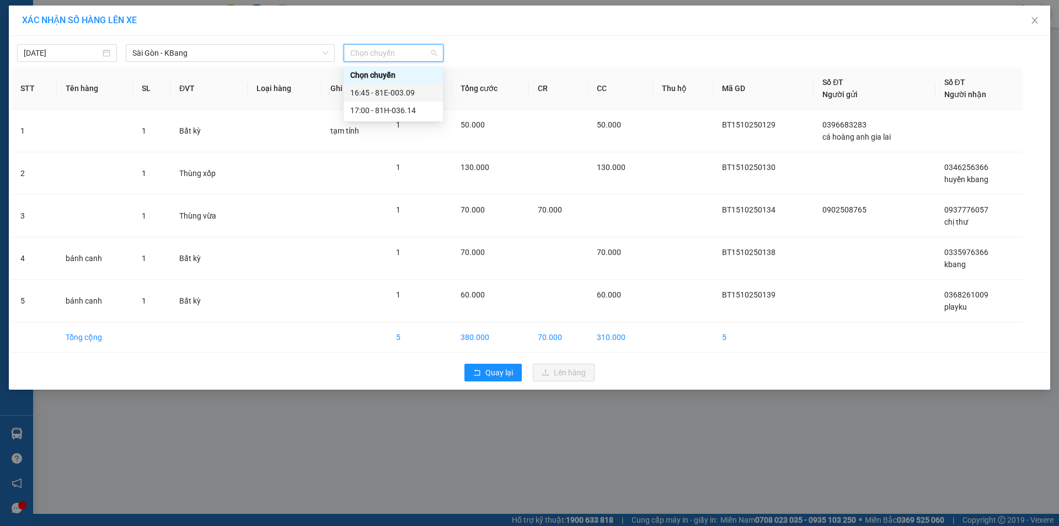
click at [408, 95] on div "16:45 - 81E-003.09" at bounding box center [393, 93] width 86 height 12
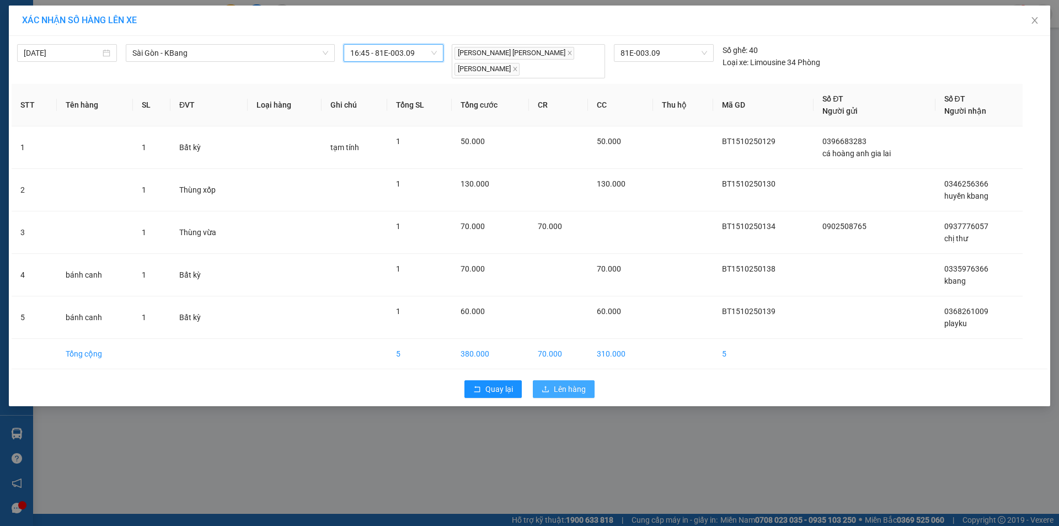
click at [577, 387] on span "Lên hàng" at bounding box center [570, 389] width 32 height 12
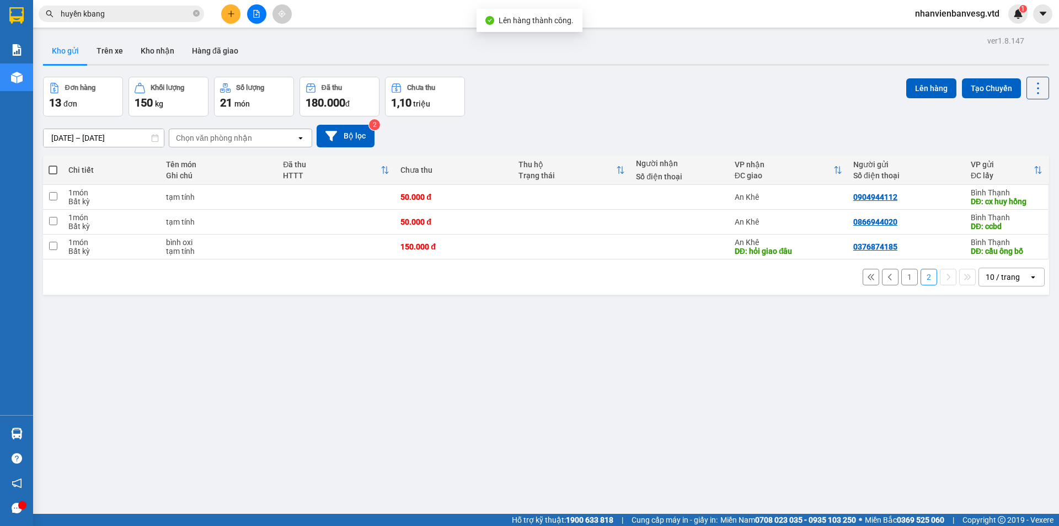
click at [902, 277] on button "1" at bounding box center [909, 277] width 17 height 17
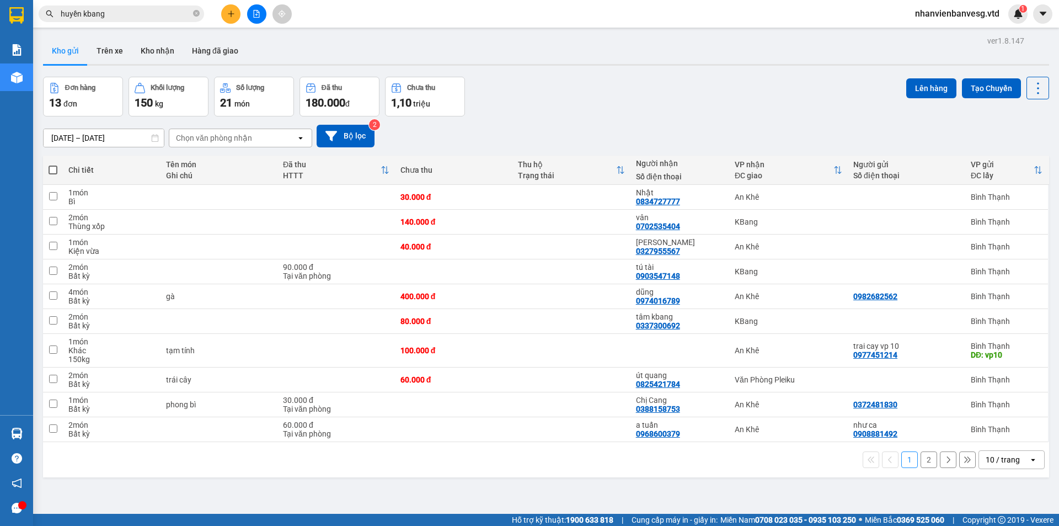
click at [52, 170] on span at bounding box center [53, 169] width 9 height 9
click at [53, 164] on input "checkbox" at bounding box center [53, 164] width 0 height 0
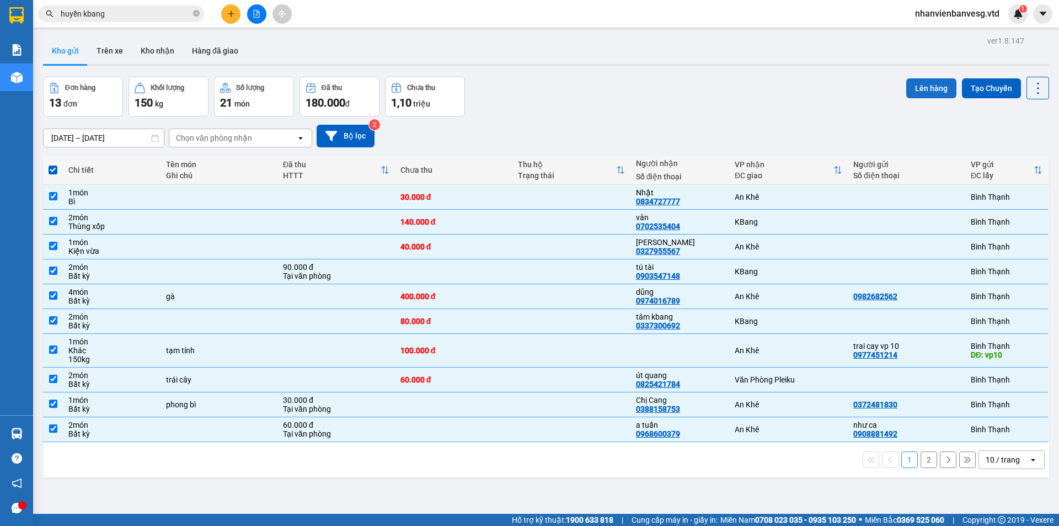
click at [909, 92] on button "Lên hàng" at bounding box center [931, 88] width 50 height 20
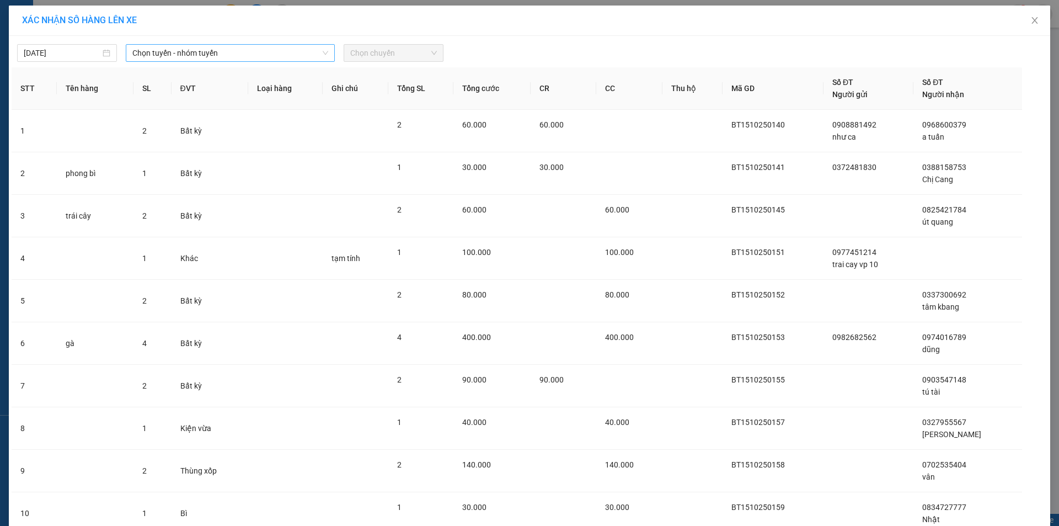
click at [168, 53] on span "Chọn tuyến - nhóm tuyến" at bounding box center [230, 53] width 196 height 17
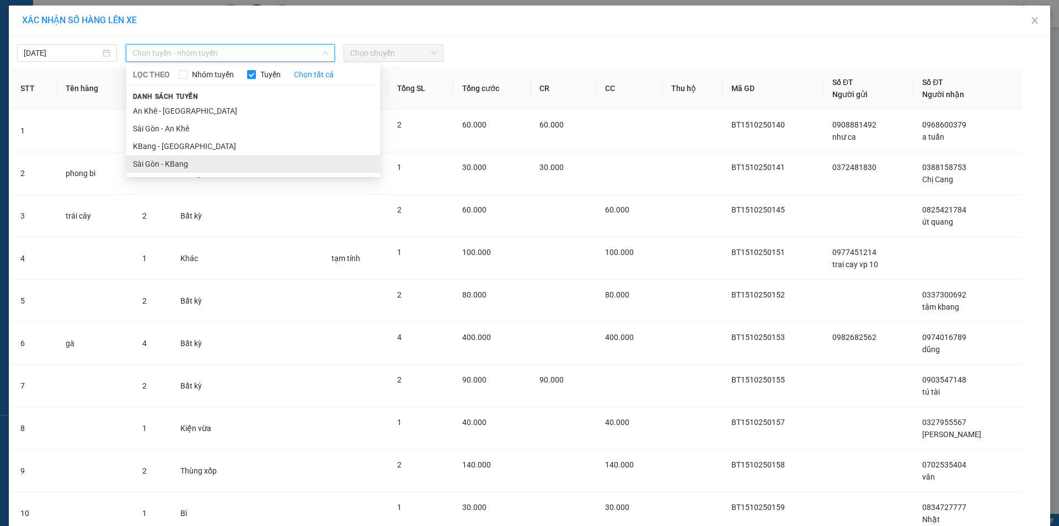
click at [201, 160] on li "Sài Gòn - KBang" at bounding box center [253, 164] width 254 height 18
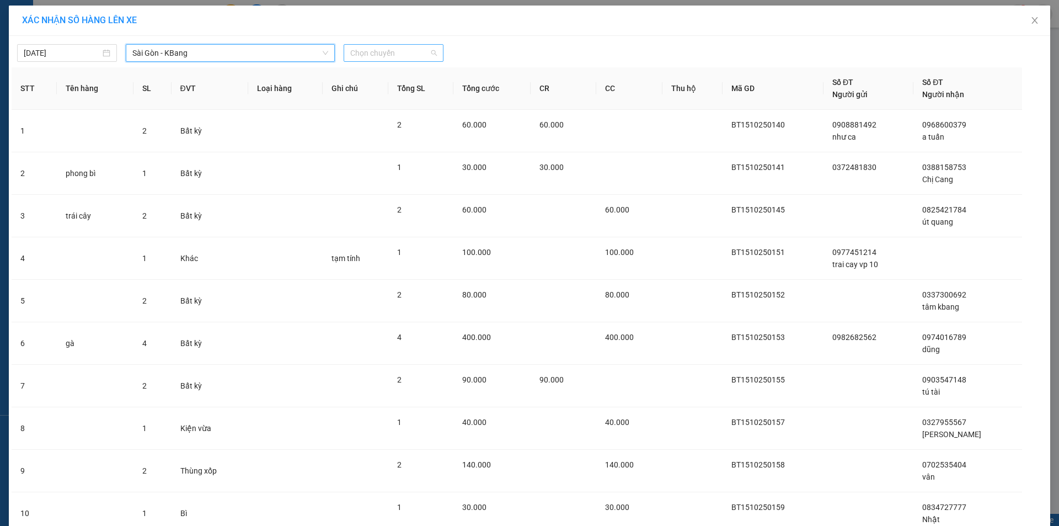
click at [397, 50] on span "Chọn chuyến" at bounding box center [393, 53] width 87 height 17
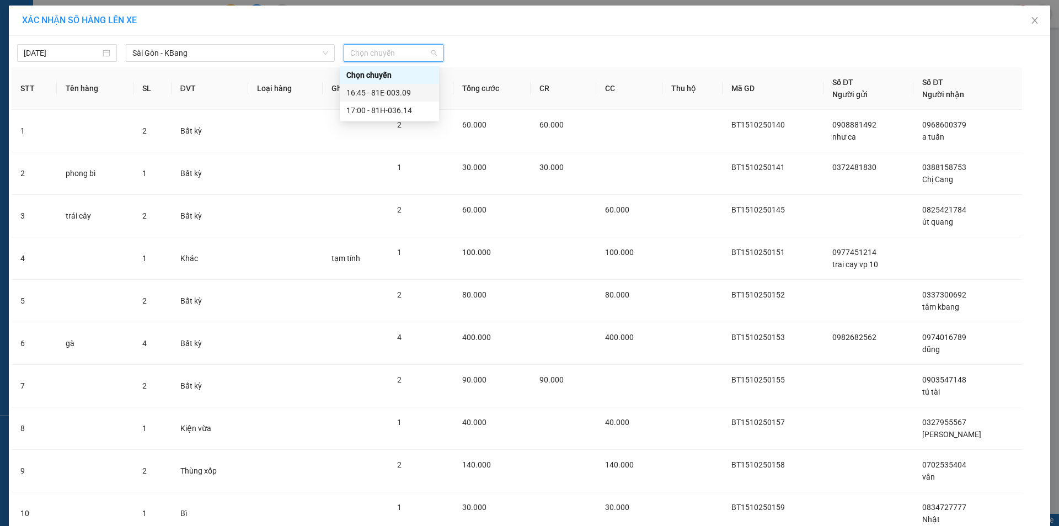
click at [409, 93] on div "16:45 - 81E-003.09" at bounding box center [389, 93] width 86 height 12
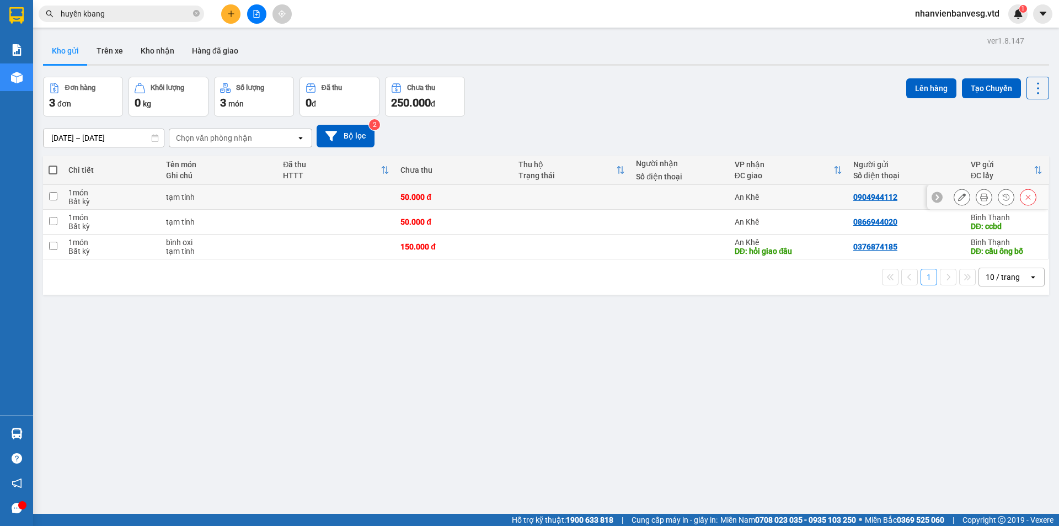
click at [53, 196] on input "checkbox" at bounding box center [53, 196] width 8 height 8
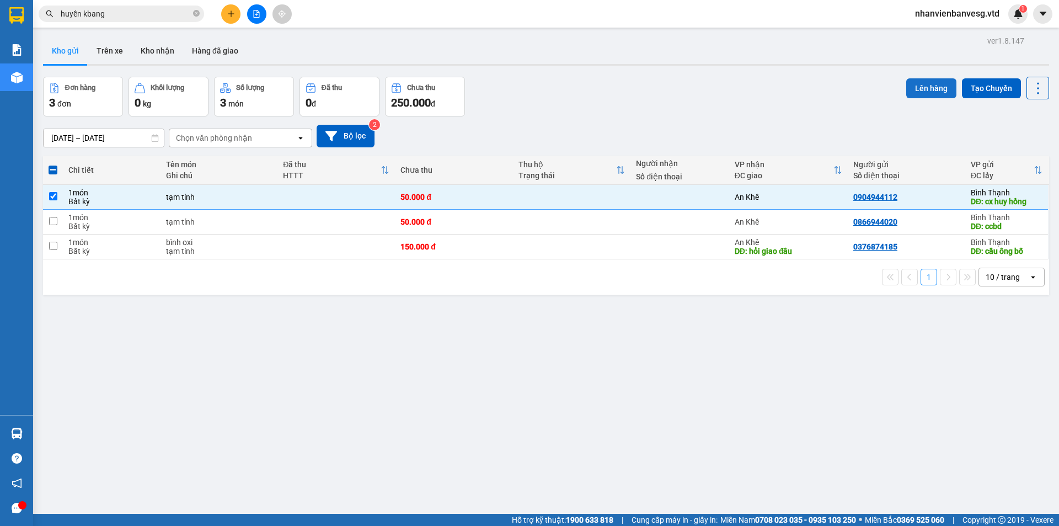
click at [920, 82] on button "Lên hàng" at bounding box center [931, 88] width 50 height 20
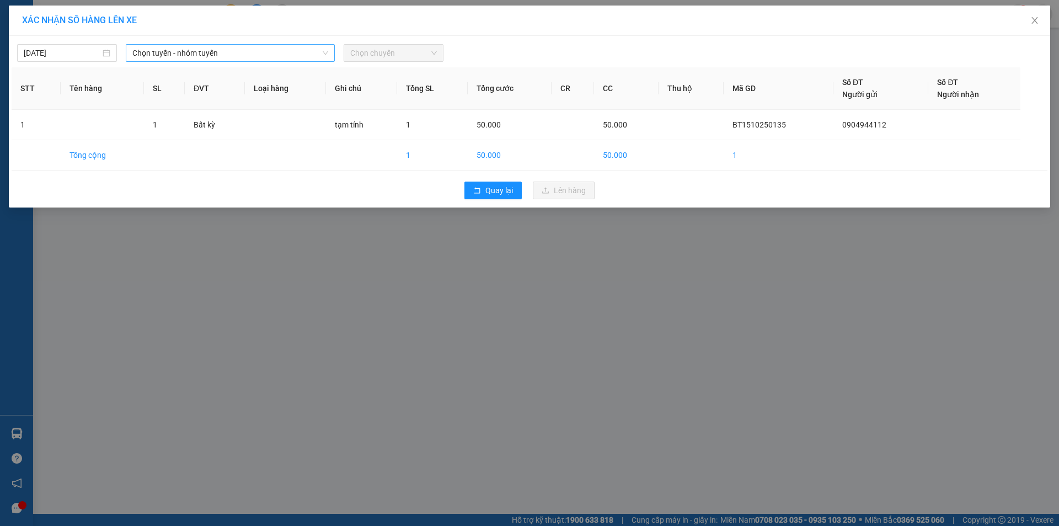
click at [272, 58] on span "Chọn tuyến - nhóm tuyến" at bounding box center [230, 53] width 196 height 17
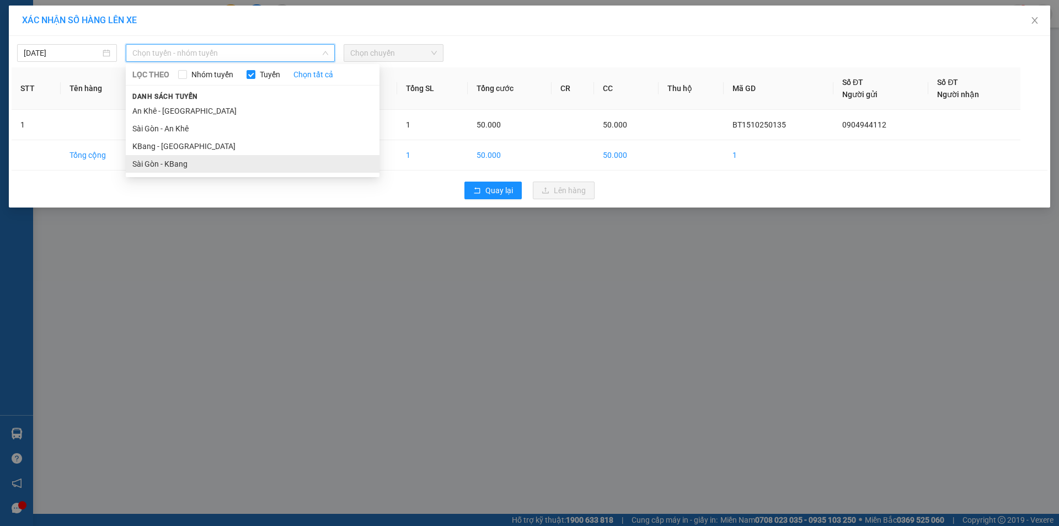
click at [261, 164] on li "Sài Gòn - KBang" at bounding box center [253, 164] width 254 height 18
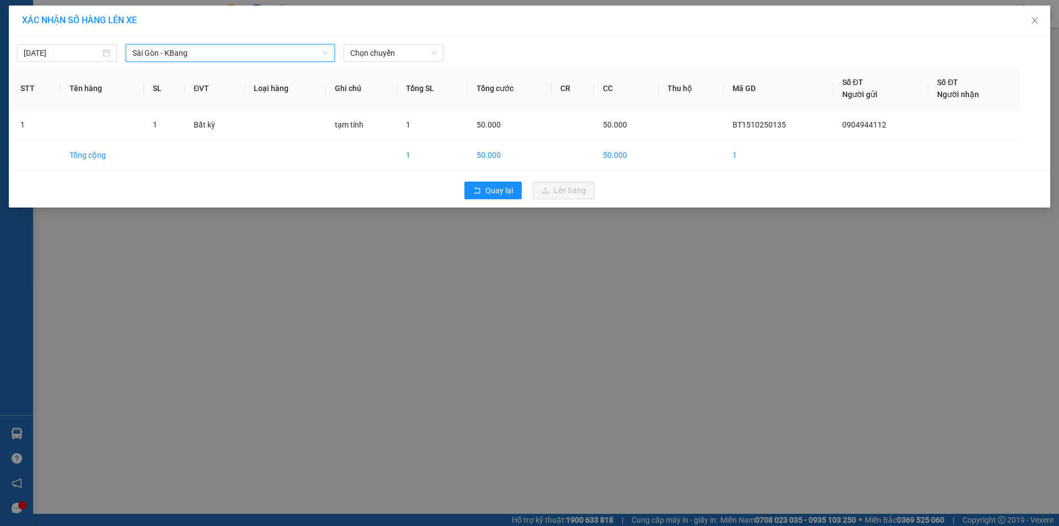
drag, startPoint x: 380, startPoint y: 51, endPoint x: 469, endPoint y: 57, distance: 89.0
click at [385, 53] on span "Chọn chuyến" at bounding box center [393, 53] width 87 height 17
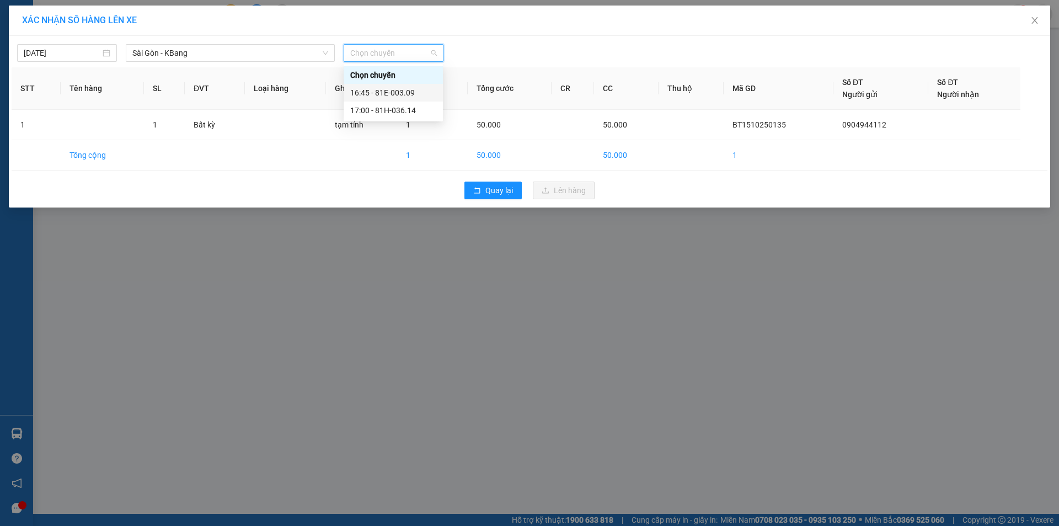
click at [425, 95] on div "16:45 - 81E-003.09" at bounding box center [393, 93] width 86 height 12
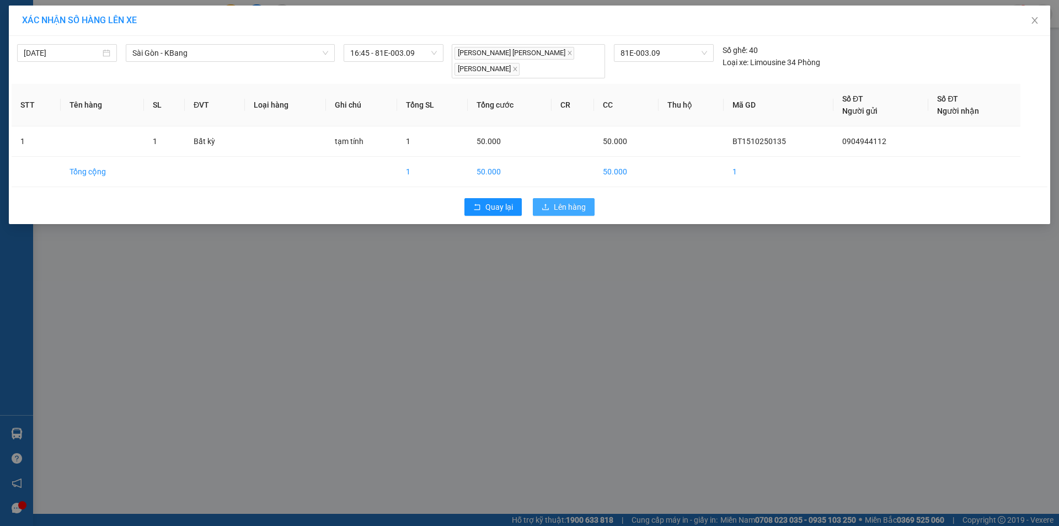
click at [561, 207] on span "Lên hàng" at bounding box center [570, 207] width 32 height 12
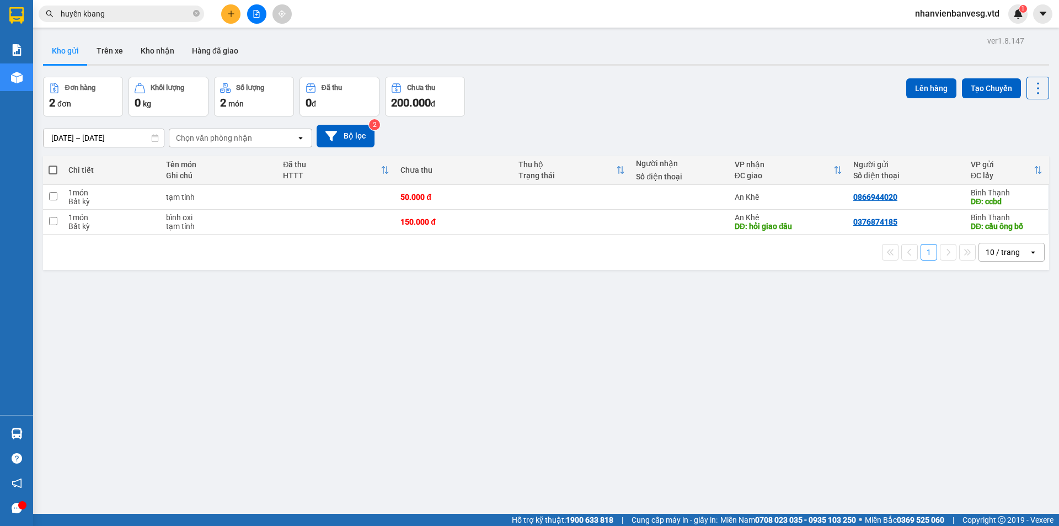
click at [52, 170] on span at bounding box center [53, 169] width 9 height 9
click at [53, 164] on input "checkbox" at bounding box center [53, 164] width 0 height 0
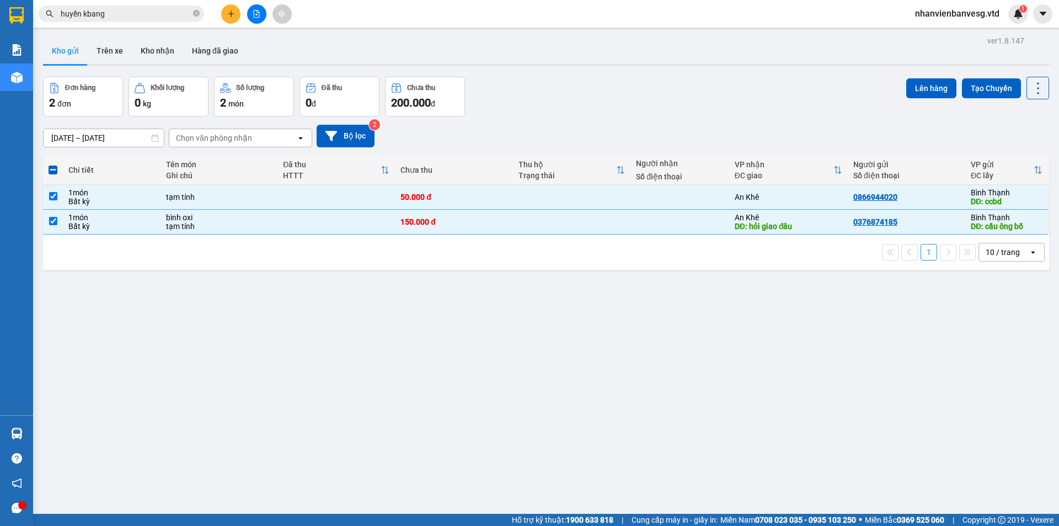
drag, startPoint x: 489, startPoint y: 352, endPoint x: 485, endPoint y: 342, distance: 10.7
click at [489, 350] on div "ver 1.8.147 Kho gửi Trên xe Kho nhận Hàng đã giao Đơn hàng 2 đơn Khối lượng 0 k…" at bounding box center [546, 296] width 1015 height 526
drag, startPoint x: 419, startPoint y: 351, endPoint x: 201, endPoint y: 85, distance: 343.3
click at [372, 291] on div "ver 1.8.147 Kho gửi Trên xe Kho nhận Hàng đã giao Đơn hàng 2 đơn Khối lượng 0 k…" at bounding box center [546, 296] width 1015 height 526
click at [233, 15] on icon "plus" at bounding box center [231, 14] width 8 height 8
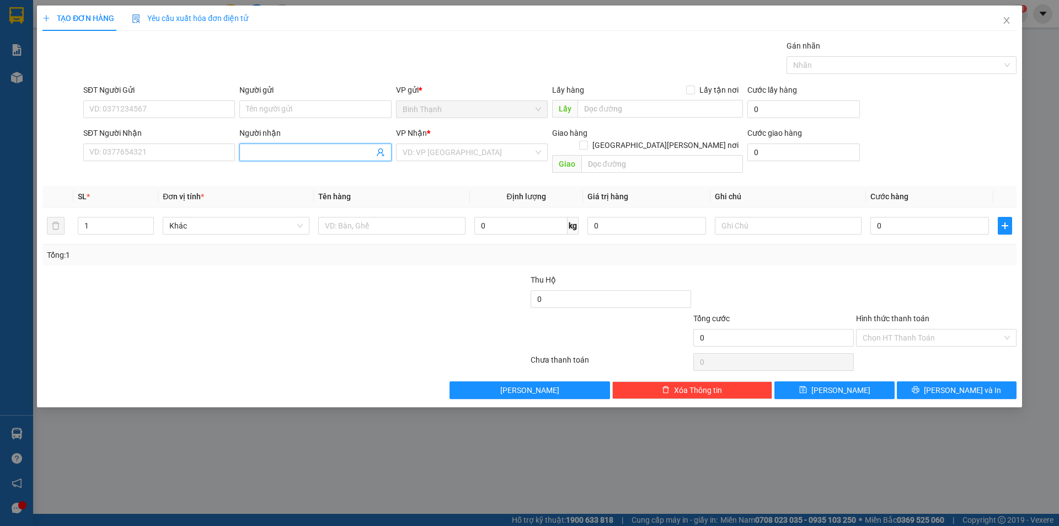
click at [279, 151] on input "Người nhận" at bounding box center [309, 152] width 127 height 12
drag, startPoint x: 335, startPoint y: 173, endPoint x: 301, endPoint y: 174, distance: 34.2
click at [301, 174] on div "sơn cá cảnh - 0769449099" at bounding box center [315, 174] width 138 height 12
click at [301, 279] on div at bounding box center [203, 293] width 325 height 39
drag, startPoint x: 306, startPoint y: 151, endPoint x: 200, endPoint y: 170, distance: 107.1
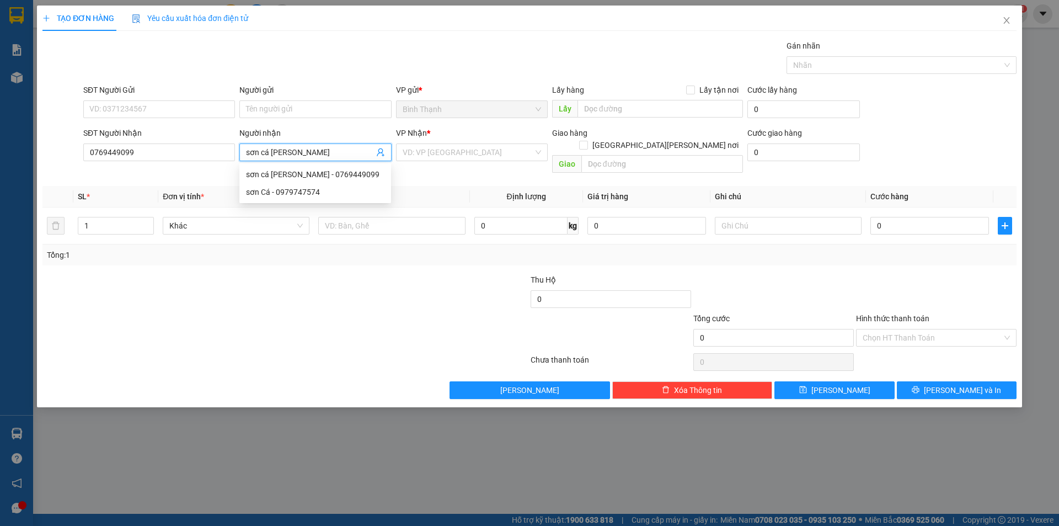
click at [200, 170] on div "Transit Pickup Surcharge Ids Transit Deliver Surcharge Ids Transit Deliver Surc…" at bounding box center [529, 219] width 974 height 359
click at [306, 175] on div "sơn cá cảnh - 0769449099" at bounding box center [315, 174] width 138 height 12
drag, startPoint x: 288, startPoint y: 151, endPoint x: 0, endPoint y: 163, distance: 288.1
click at [2, 161] on div "TẠO ĐƠN HÀNG Yêu cầu xuất hóa đơn điện tử Transit Pickup Surcharge Ids Transit …" at bounding box center [529, 263] width 1059 height 526
drag, startPoint x: 140, startPoint y: 154, endPoint x: 0, endPoint y: 162, distance: 139.7
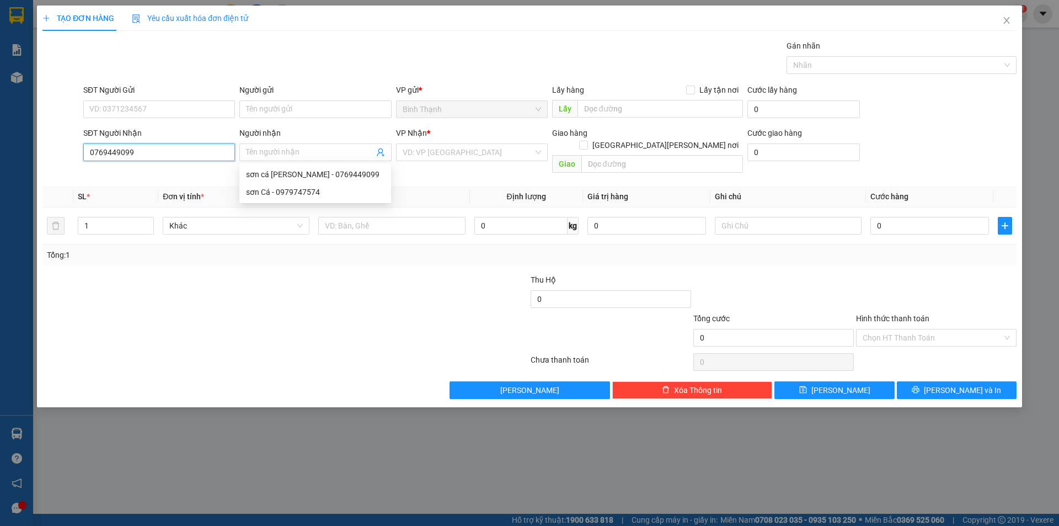
click at [0, 162] on div "TẠO ĐƠN HÀNG Yêu cầu xuất hóa đơn điện tử Transit Pickup Surcharge Ids Transit …" at bounding box center [529, 263] width 1059 height 526
click at [1007, 23] on icon "close" at bounding box center [1006, 20] width 9 height 9
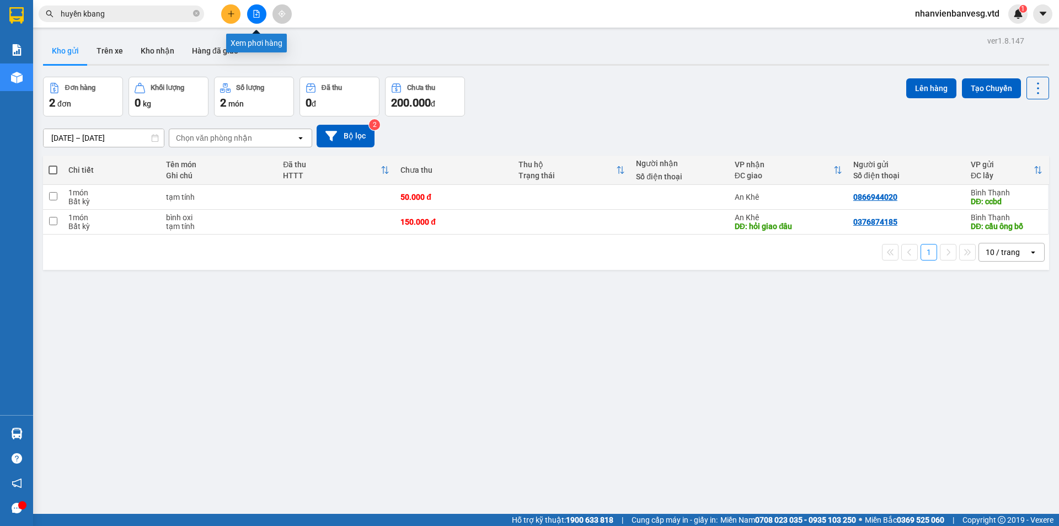
click at [260, 11] on button at bounding box center [256, 13] width 19 height 19
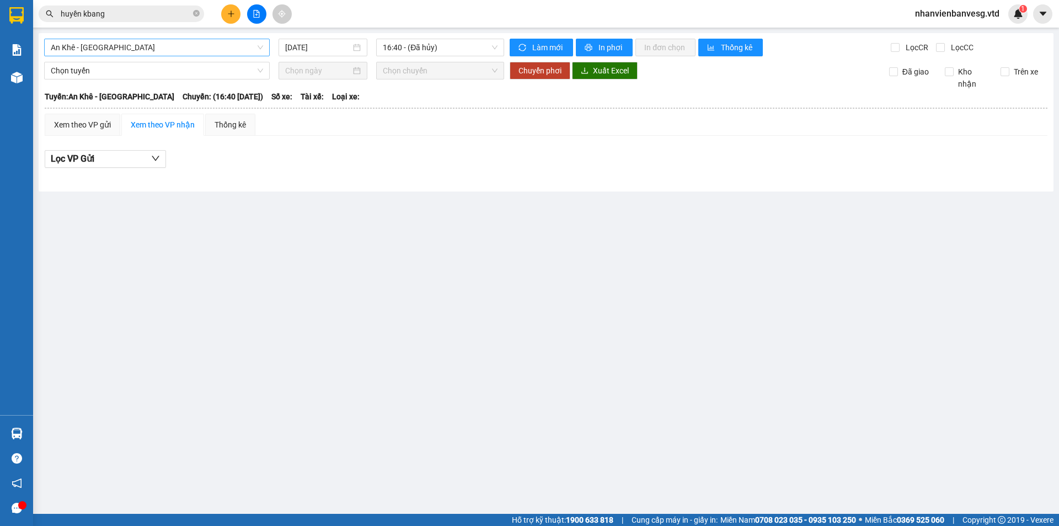
click at [140, 46] on span "An Khê - [GEOGRAPHIC_DATA]" at bounding box center [157, 47] width 212 height 17
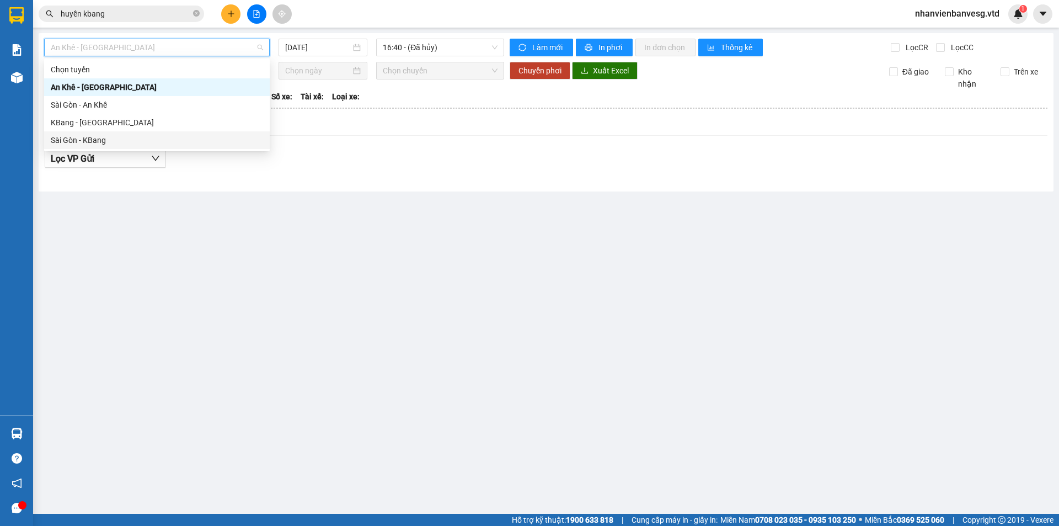
click at [136, 143] on div "Sài Gòn - KBang" at bounding box center [157, 140] width 212 height 12
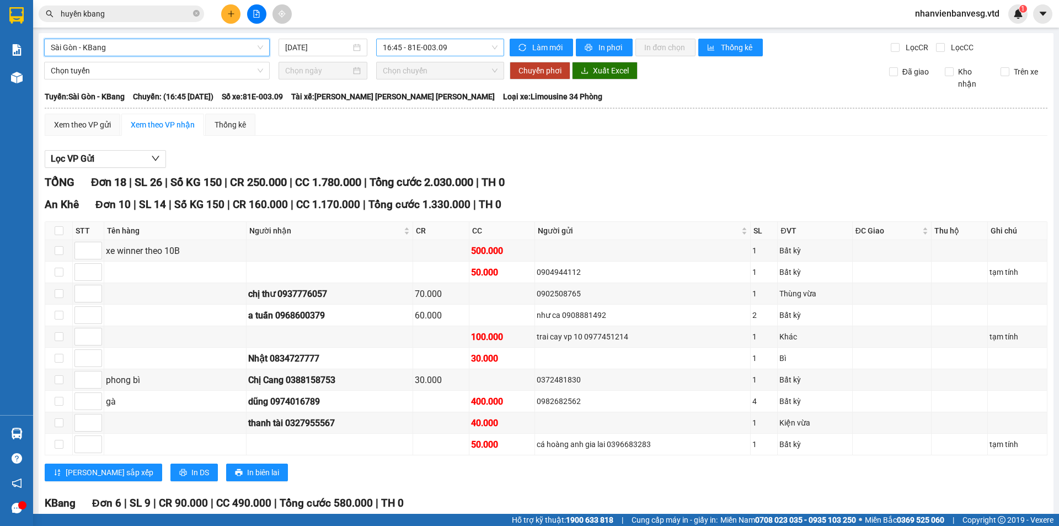
click at [416, 50] on span "16:45 - 81E-003.09" at bounding box center [440, 47] width 115 height 17
click at [332, 139] on div "Xem theo VP gửi Xem theo VP nhận Thống kê Lọc VP Gửi TỔNG Đơn 18 | SL 26 | Số …" at bounding box center [546, 474] width 1003 height 720
click at [234, 14] on icon "plus" at bounding box center [231, 13] width 6 height 1
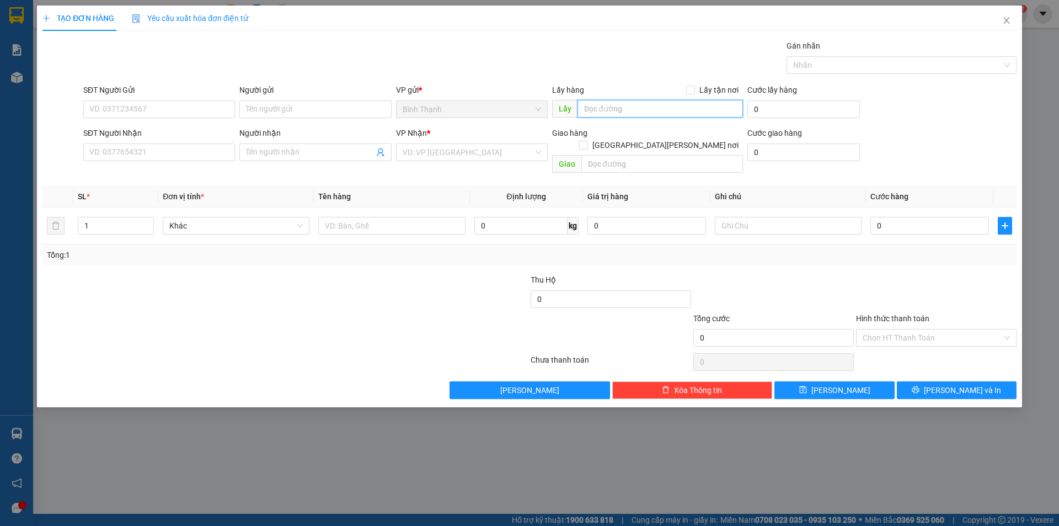
click at [662, 110] on input "text" at bounding box center [659, 109] width 165 height 18
click at [558, 290] on input "0" at bounding box center [611, 299] width 160 height 18
drag, startPoint x: 100, startPoint y: 207, endPoint x: 33, endPoint y: 186, distance: 70.5
click at [34, 189] on div "TẠO ĐƠN HÀNG Yêu cầu xuất hóa đơn điện tử Transit Pickup Surcharge Ids Transit …" at bounding box center [529, 263] width 1059 height 526
click at [153, 102] on input "SĐT Người Gửi" at bounding box center [159, 109] width 152 height 18
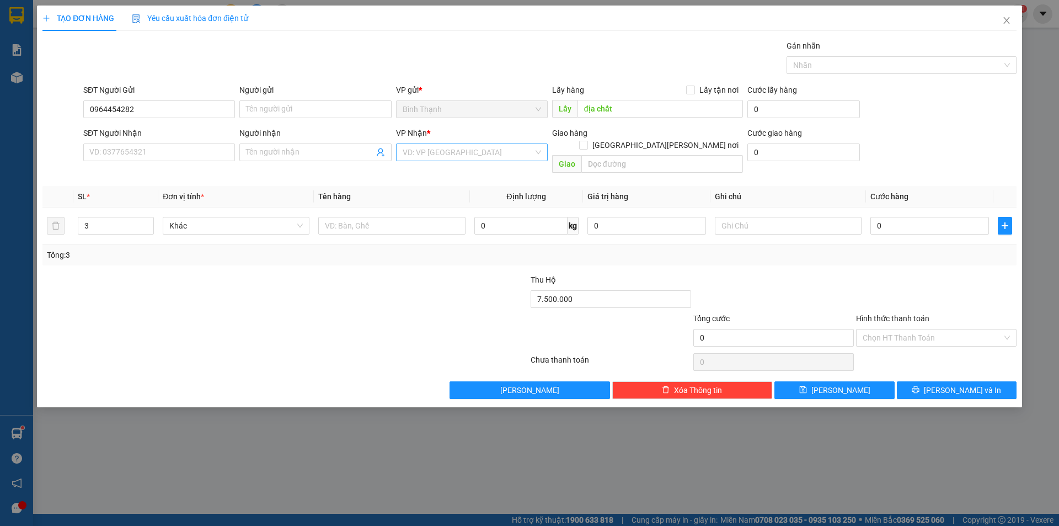
click at [460, 157] on input "search" at bounding box center [468, 152] width 131 height 17
click at [454, 189] on div "An Khê" at bounding box center [475, 192] width 145 height 12
click at [659, 155] on input "text" at bounding box center [662, 164] width 162 height 18
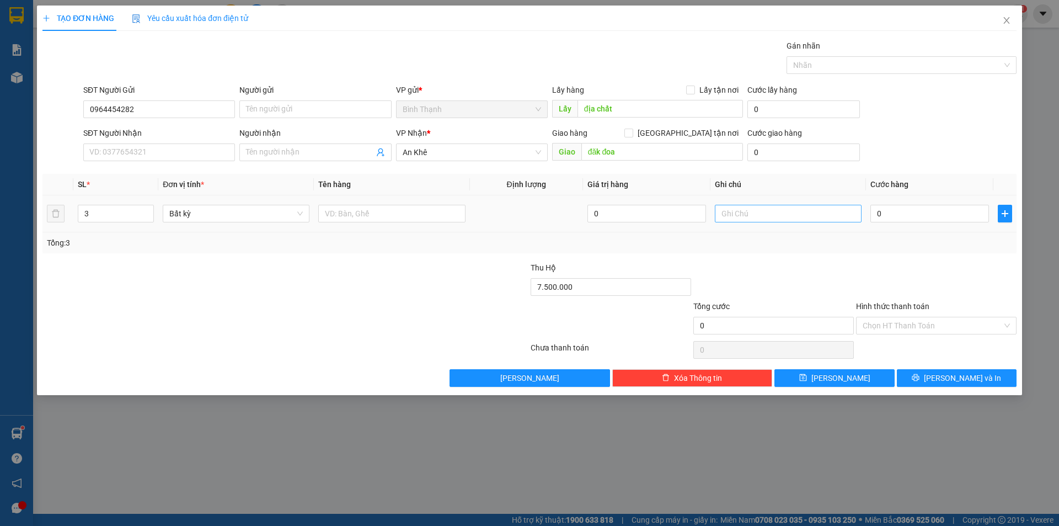
type input "đăk đoa"
click at [730, 212] on input "text" at bounding box center [788, 214] width 147 height 18
type input "tới cầu ông bố gọi"
click at [933, 216] on input "0" at bounding box center [929, 214] width 119 height 18
type input "2"
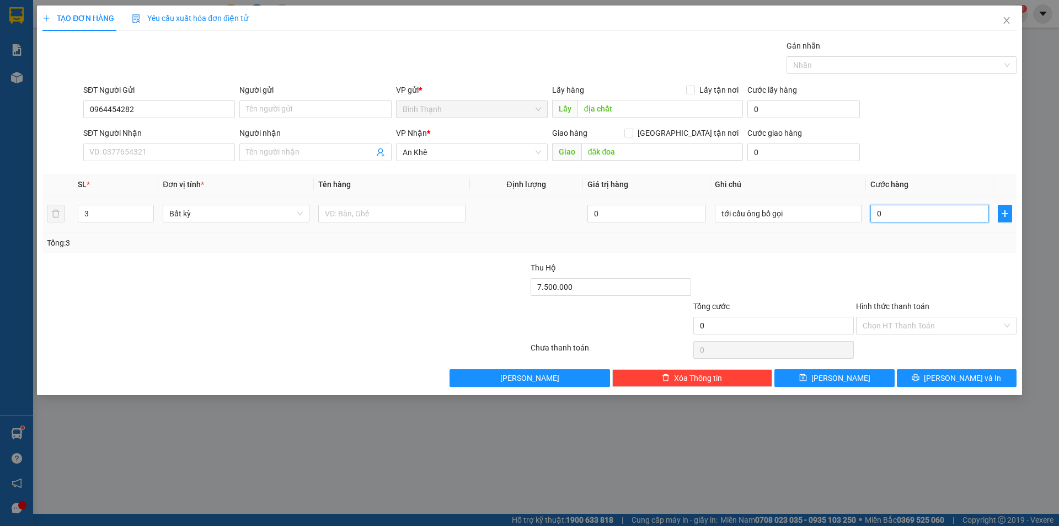
type input "2"
type input "20"
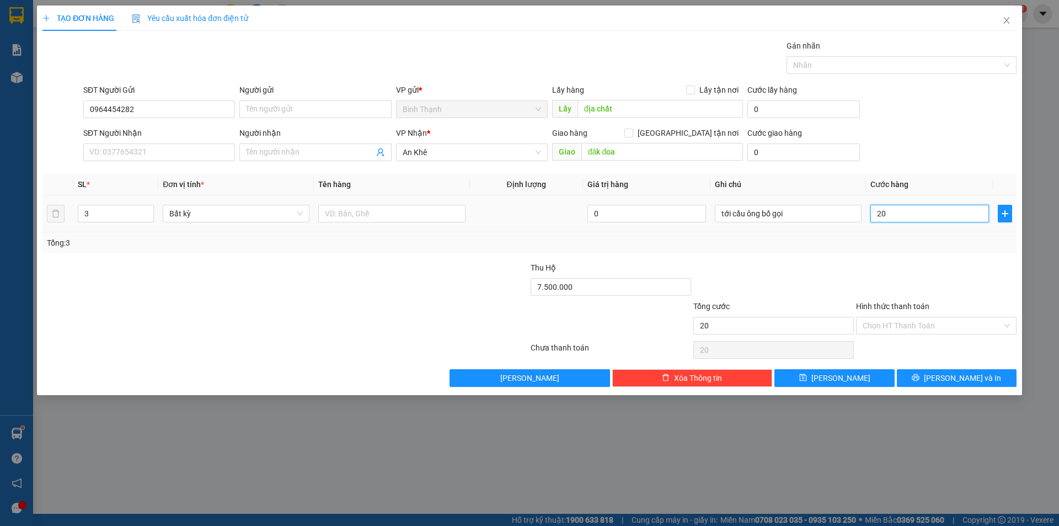
type input "200"
type input "2.000"
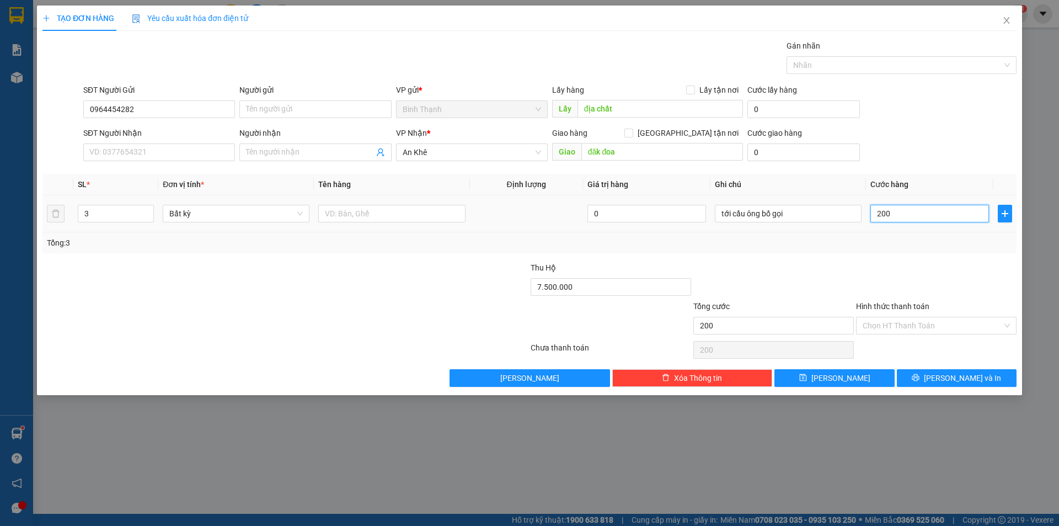
type input "2.000"
type input "20.000"
type input "200.000"
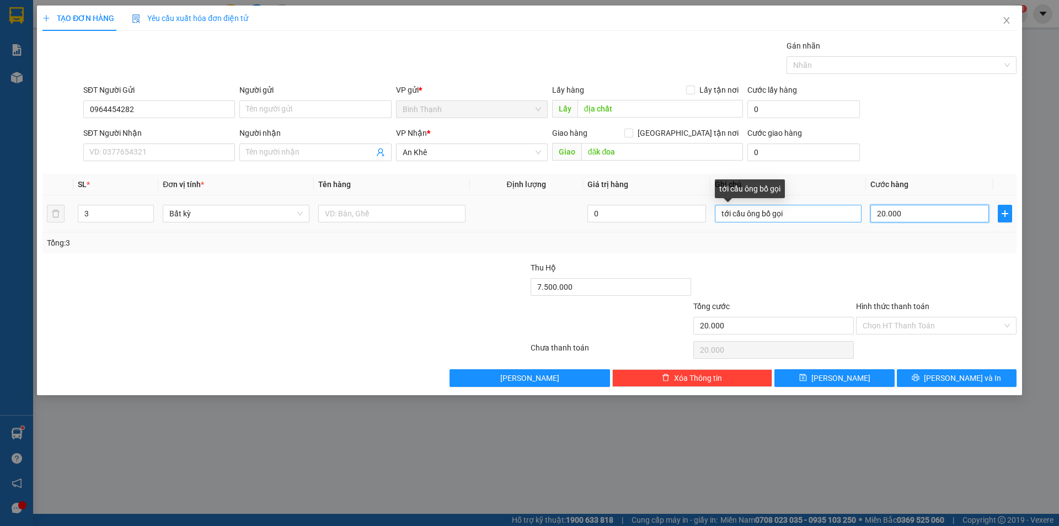
type input "200.000"
click at [801, 216] on input "tới cầu ông bố gọi" at bounding box center [788, 214] width 147 height 18
type input "tới cầu ông bố gọi/ tạm tính"
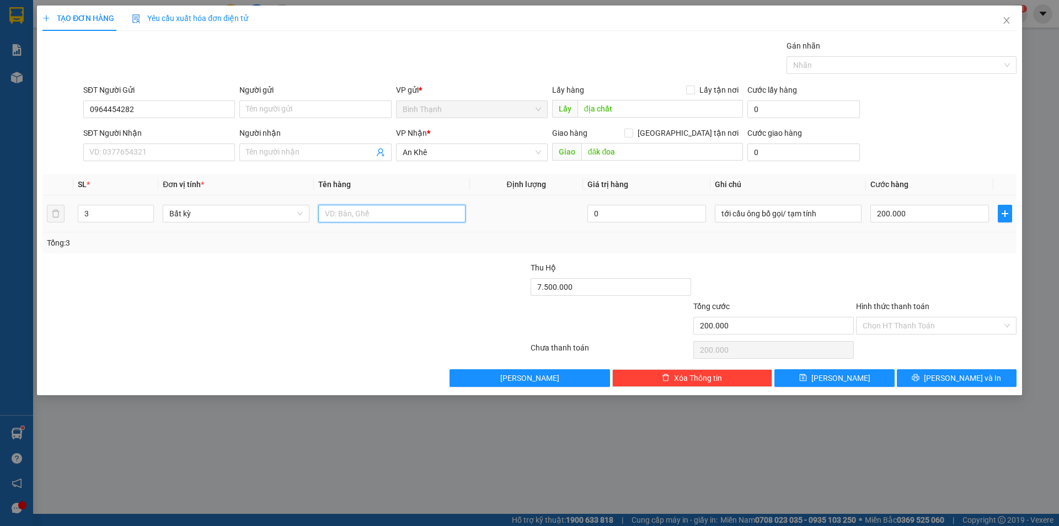
click at [392, 215] on input "text" at bounding box center [391, 214] width 147 height 18
type input "loa"
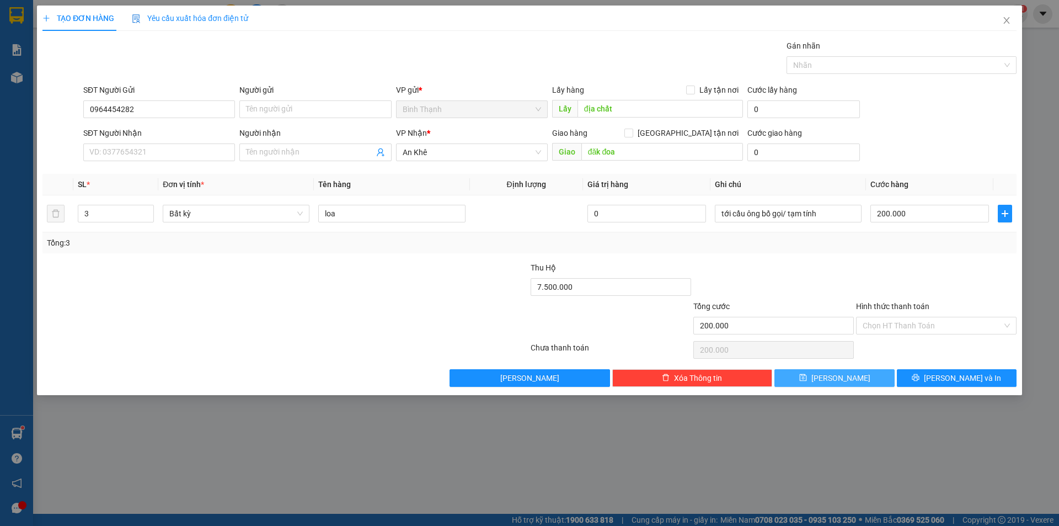
click at [867, 380] on button "[PERSON_NAME]" at bounding box center [834, 378] width 120 height 18
type input "1"
type input "0"
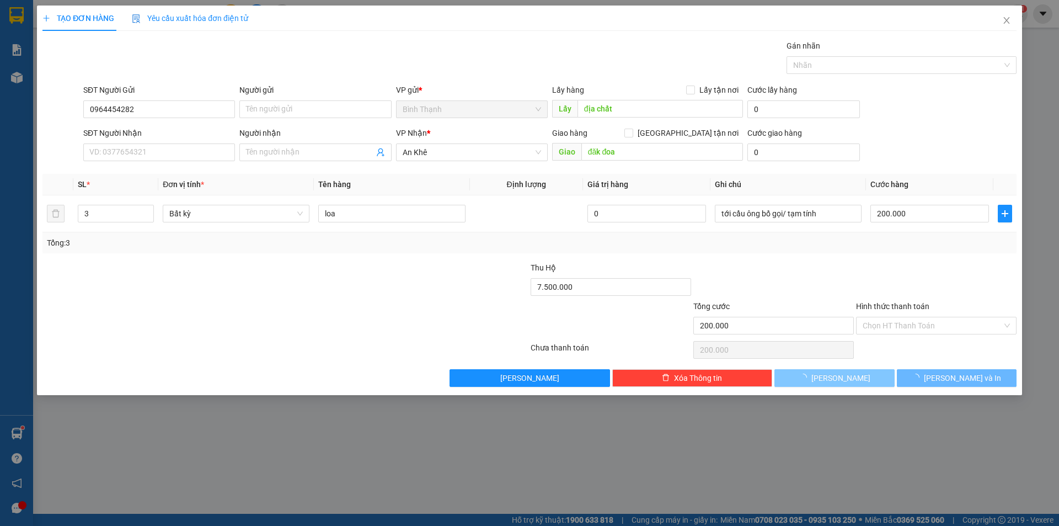
type input "0"
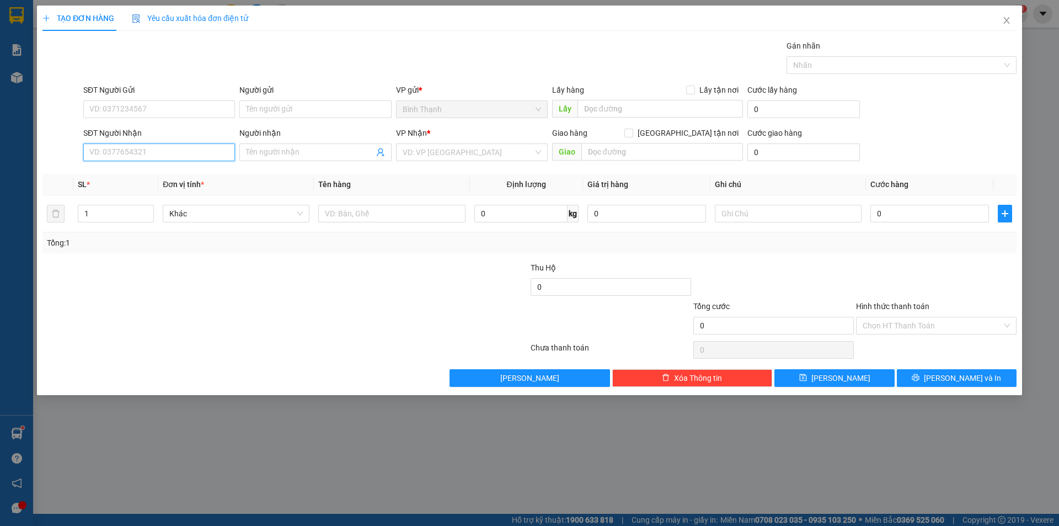
click at [117, 146] on input "SĐT Người Nhận" at bounding box center [159, 152] width 152 height 18
type input "0979054421"
click at [152, 175] on div "0979054421 - thuận phước" at bounding box center [159, 174] width 138 height 12
type input "thuận phước"
drag, startPoint x: 204, startPoint y: 208, endPoint x: 196, endPoint y: 222, distance: 15.3
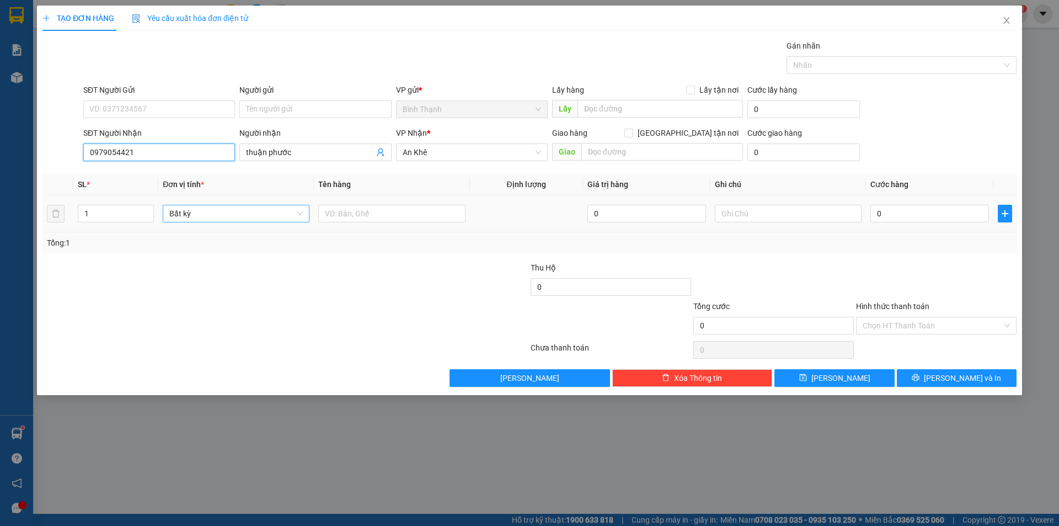
click at [204, 209] on span "Bất kỳ" at bounding box center [235, 213] width 133 height 17
type input "0979054421"
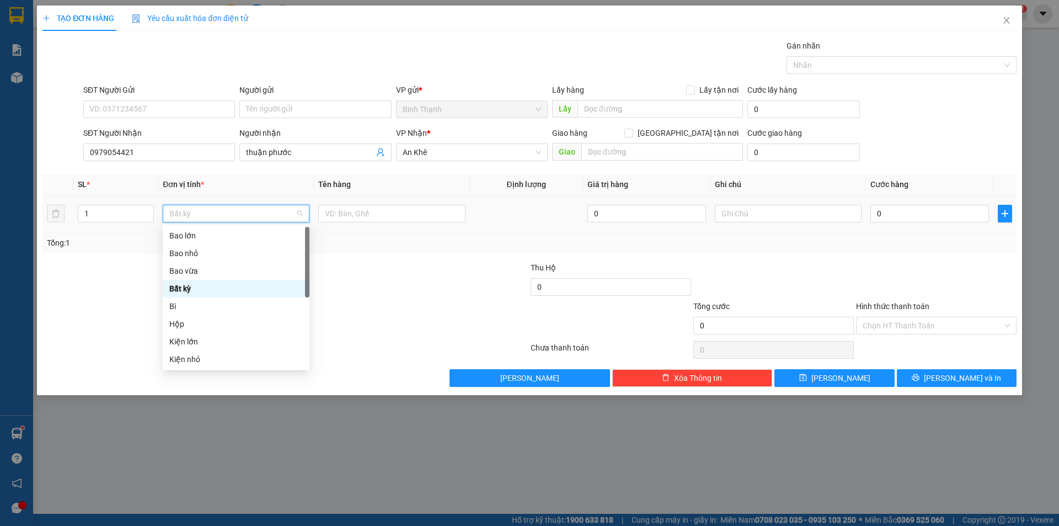
scroll to position [176, 0]
click at [215, 288] on div "Thùng xốp" at bounding box center [235, 288] width 133 height 12
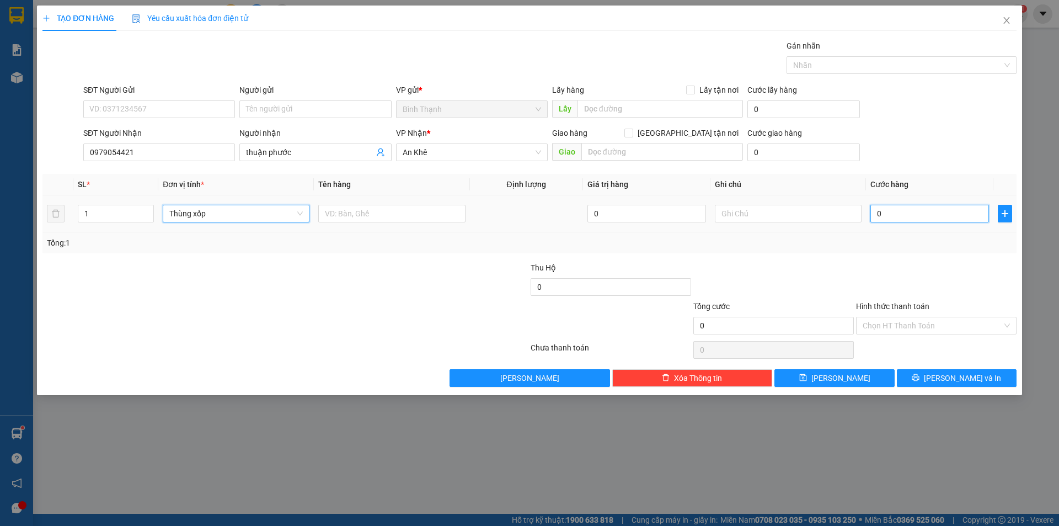
click at [914, 213] on input "0" at bounding box center [929, 214] width 119 height 18
type input "5"
type input "50"
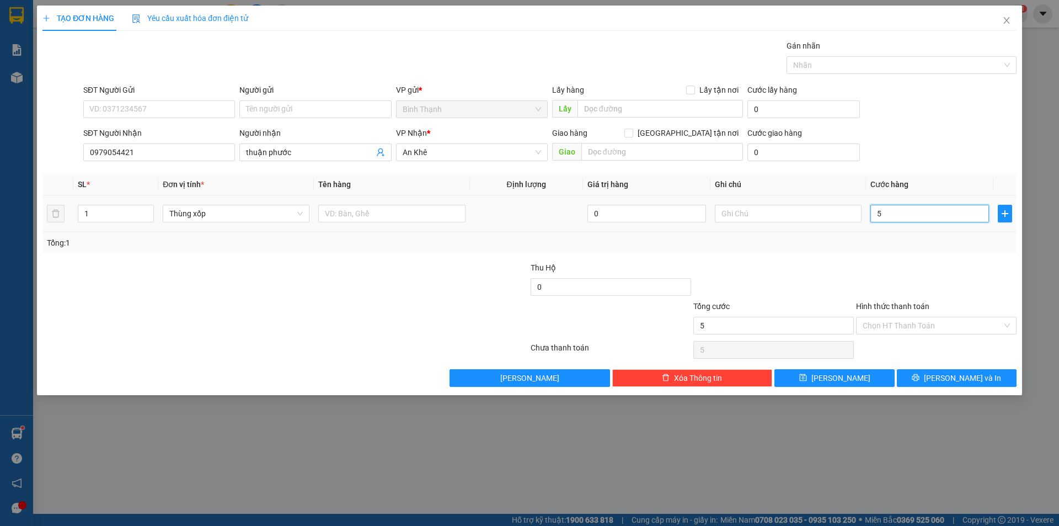
type input "50"
type input "500"
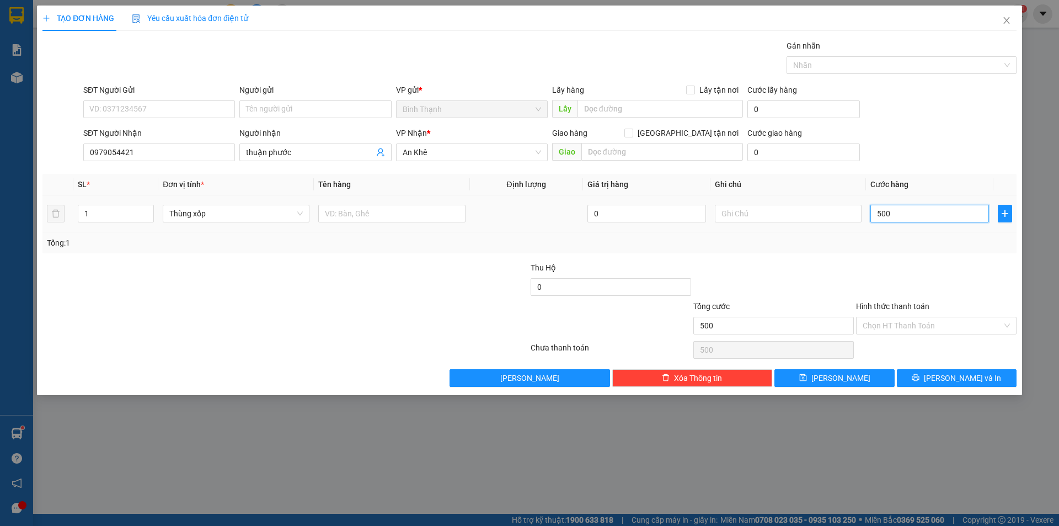
type input "5.000"
type input "50.000"
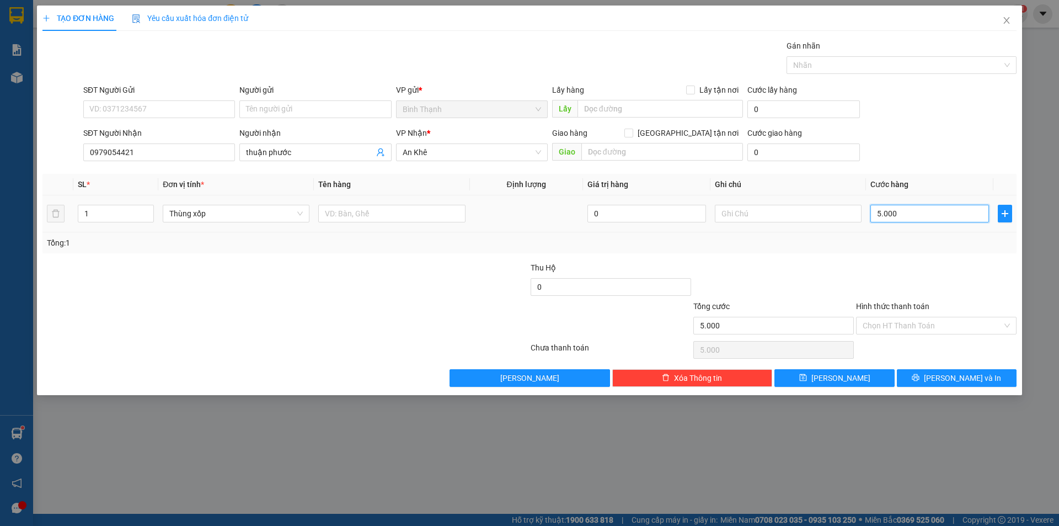
type input "50.000"
drag, startPoint x: 952, startPoint y: 377, endPoint x: 955, endPoint y: 370, distance: 7.4
click at [954, 375] on span "[PERSON_NAME] và In" at bounding box center [962, 378] width 77 height 12
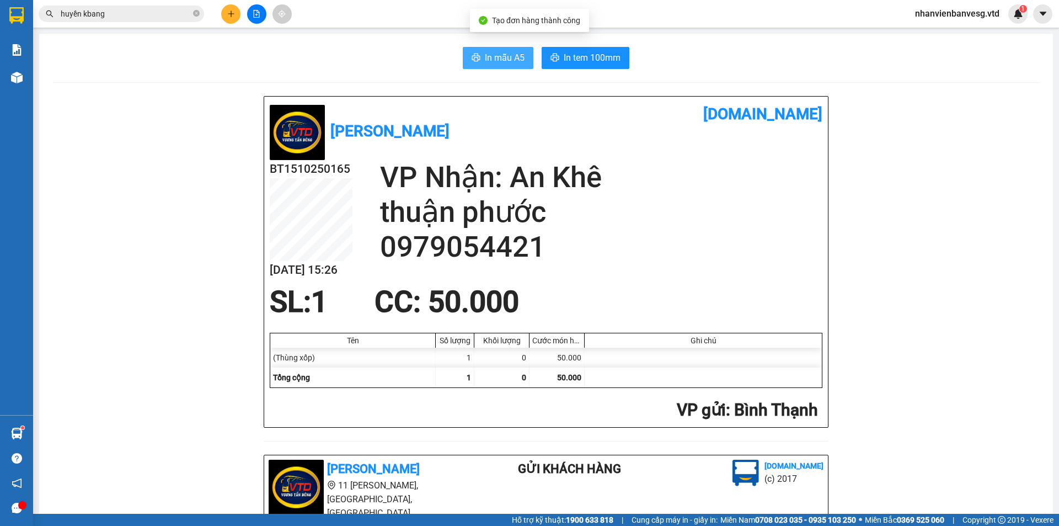
click at [473, 52] on button "In mẫu A5" at bounding box center [498, 58] width 71 height 22
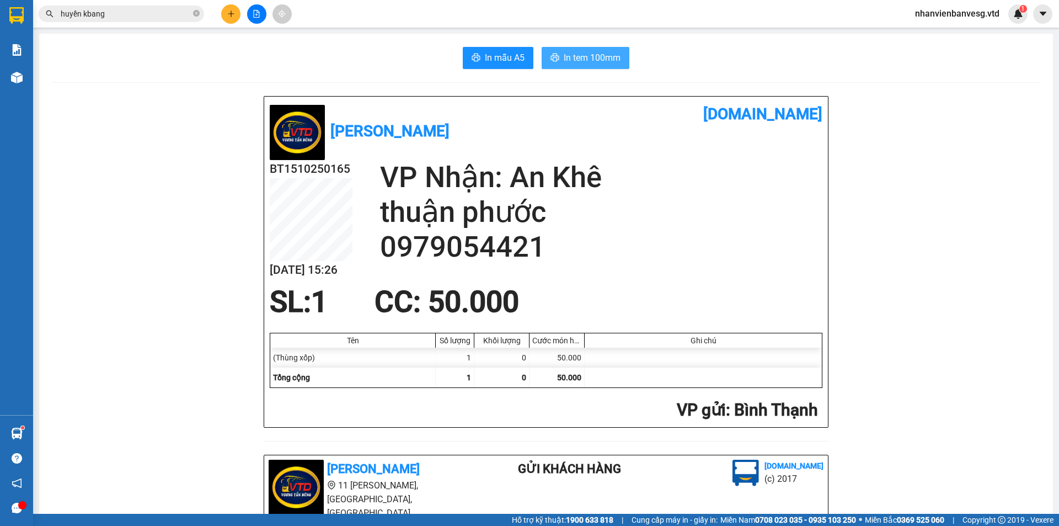
click at [564, 64] on span "In tem 100mm" at bounding box center [592, 58] width 57 height 14
click at [258, 8] on button at bounding box center [256, 13] width 19 height 19
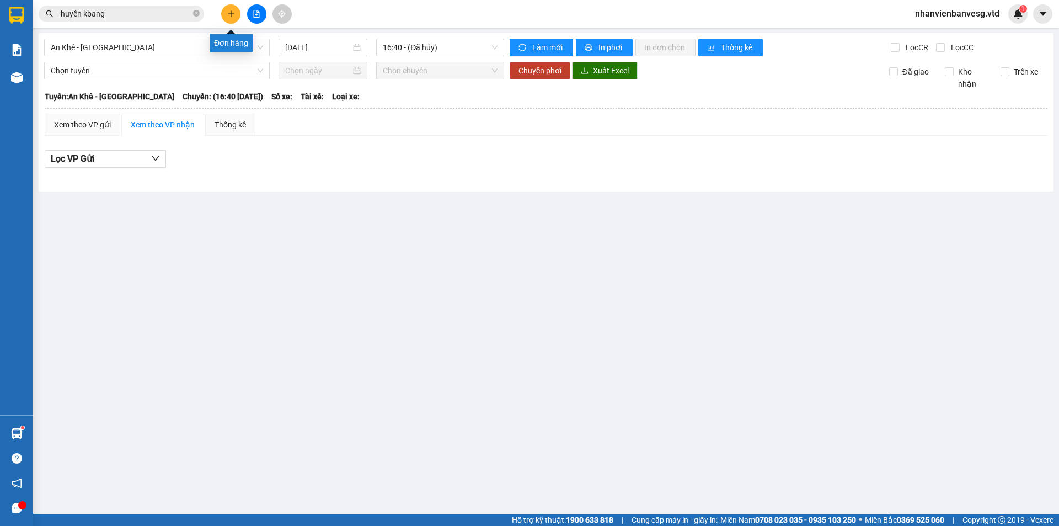
click at [227, 17] on icon "plus" at bounding box center [231, 14] width 8 height 8
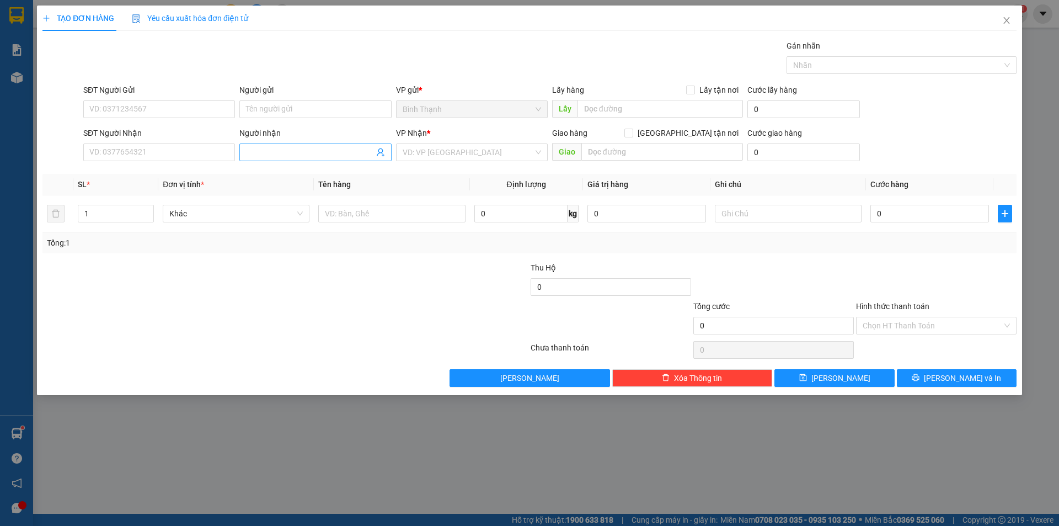
drag, startPoint x: 285, startPoint y: 156, endPoint x: 282, endPoint y: 145, distance: 10.8
click at [282, 146] on span at bounding box center [315, 152] width 152 height 18
type input "tâm k"
drag, startPoint x: 309, startPoint y: 195, endPoint x: 394, endPoint y: 174, distance: 87.3
click at [309, 194] on div "tâm kbang - 0337300692" at bounding box center [315, 192] width 138 height 12
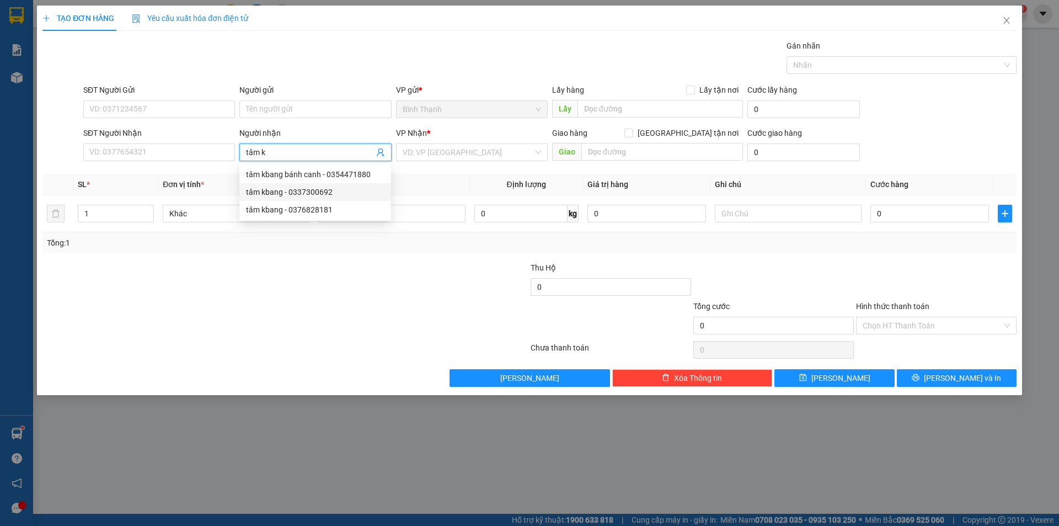
type input "0337300692"
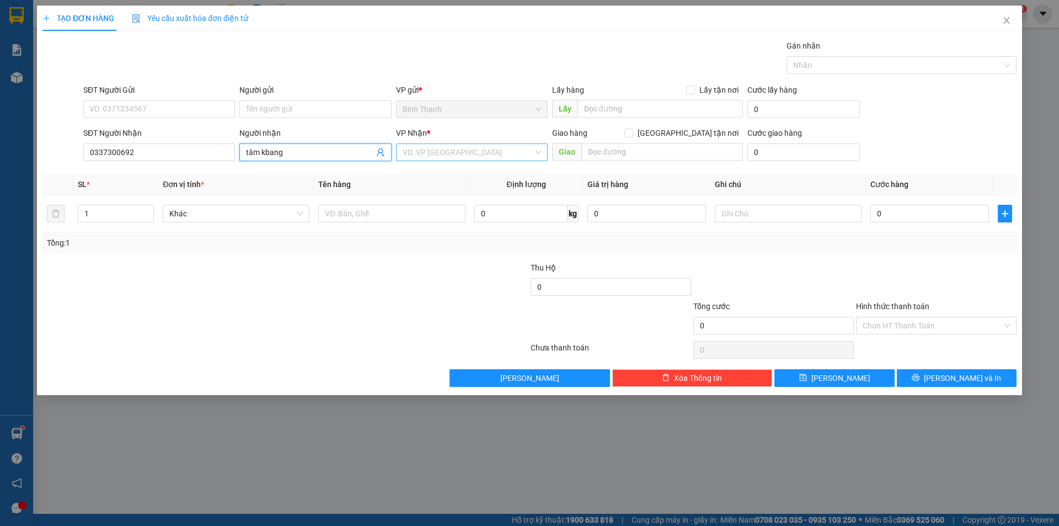
type input "tâm kbang"
click at [449, 150] on input "search" at bounding box center [468, 152] width 131 height 17
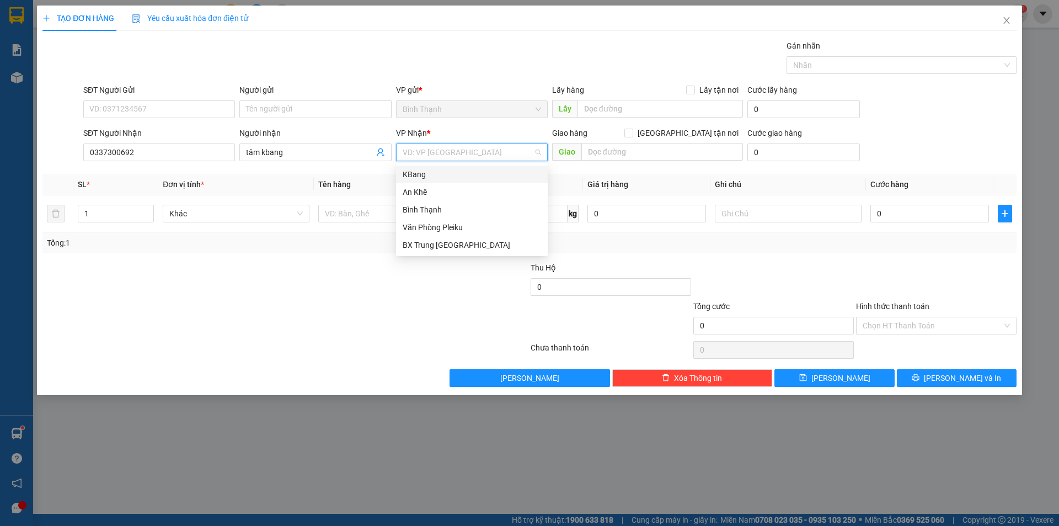
click at [453, 174] on div "KBang" at bounding box center [472, 174] width 138 height 12
click at [0, 261] on div "TẠO ĐƠN HÀNG Yêu cầu xuất hóa đơn điện tử Transit Pickup Surcharge Ids Transit …" at bounding box center [529, 263] width 1059 height 526
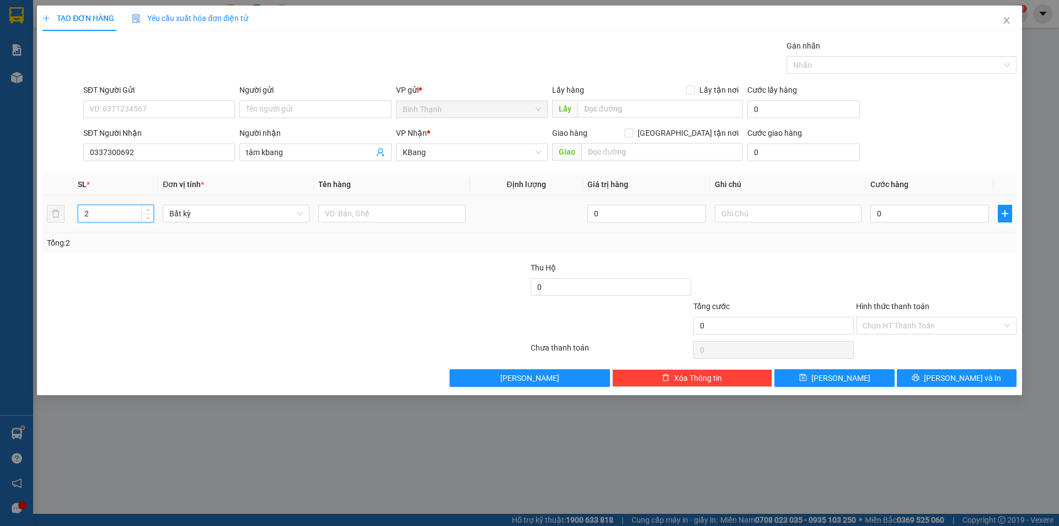
type input "2"
drag, startPoint x: 855, startPoint y: 203, endPoint x: 868, endPoint y: 209, distance: 14.1
click at [858, 206] on div at bounding box center [788, 213] width 147 height 22
click at [877, 208] on input "0" at bounding box center [929, 214] width 119 height 18
type input "3"
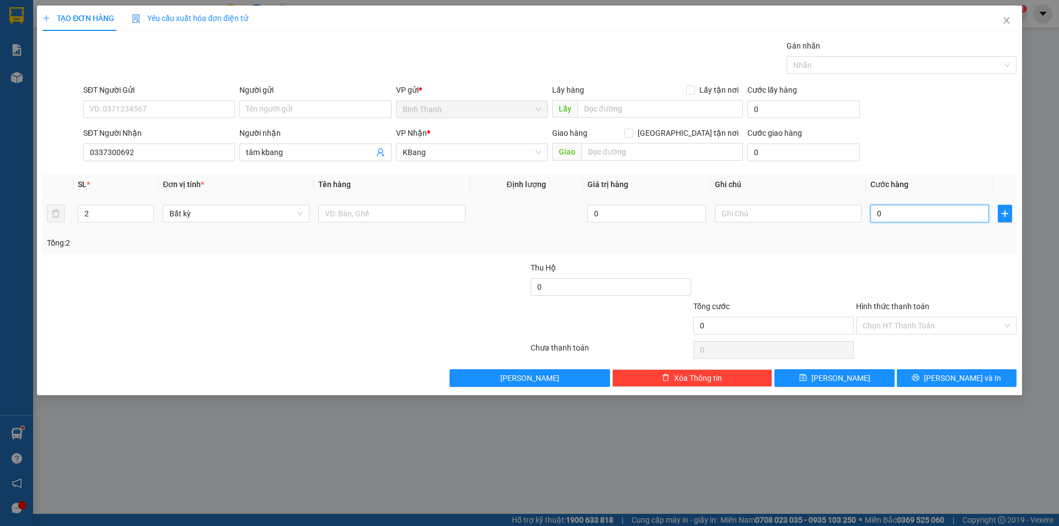
type input "3"
type input "0"
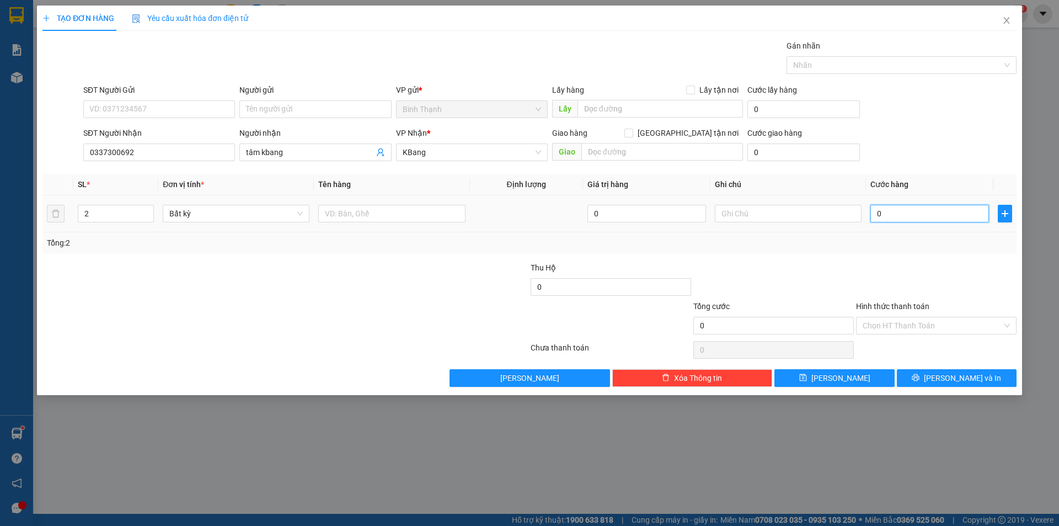
type input "06"
type input "6"
type input "060"
type input "60"
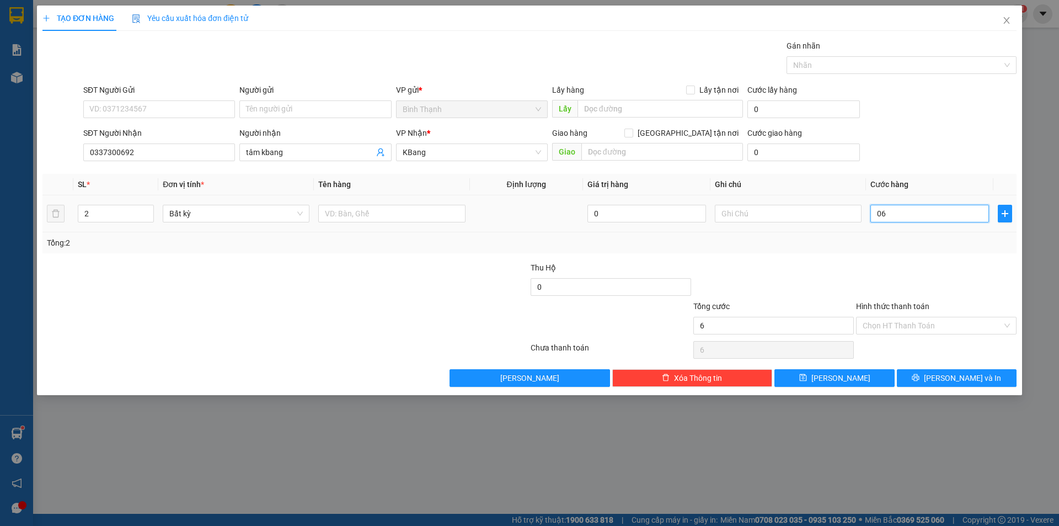
type input "60"
type input "0.600"
type input "600"
type input "06.000"
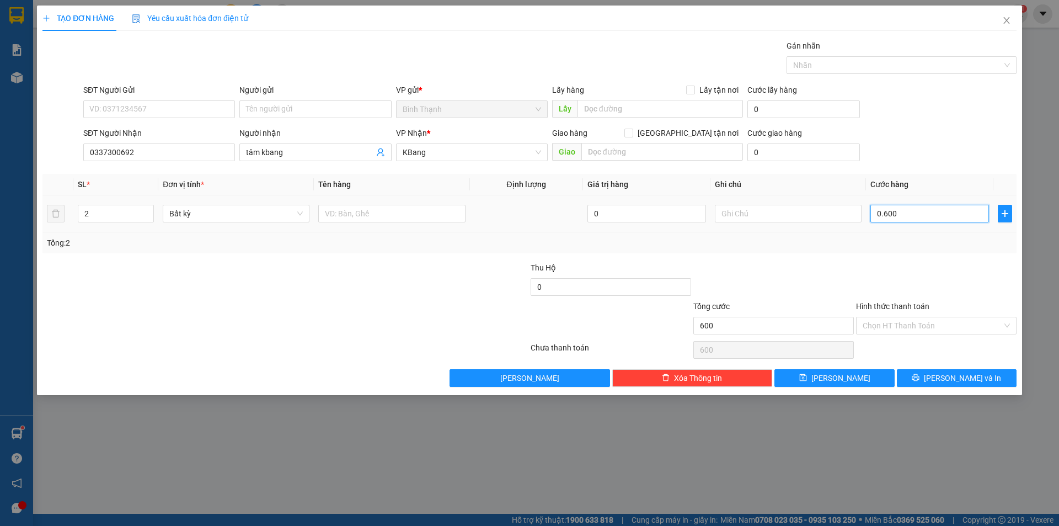
type input "6.000"
type input "060.000"
type input "60.000"
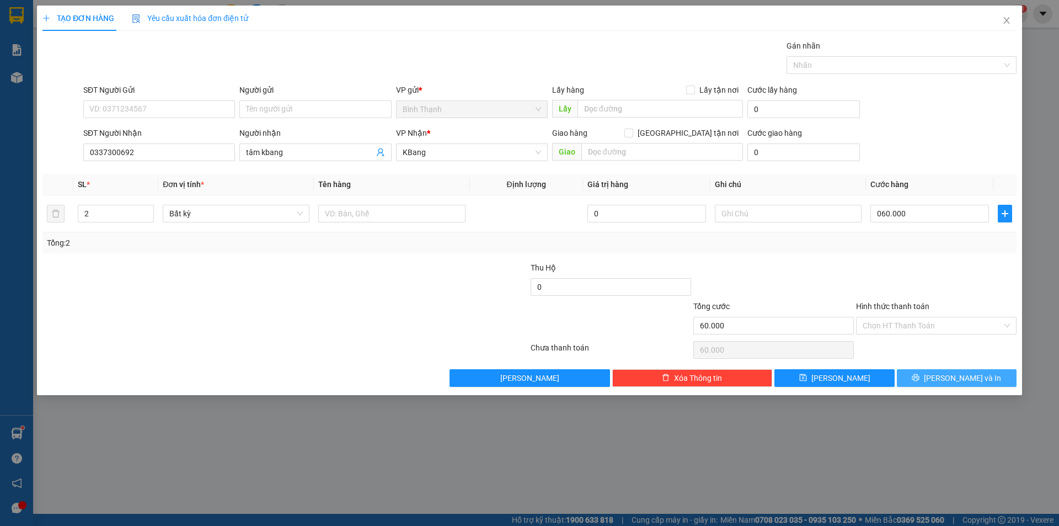
type input "60.000"
click at [959, 384] on button "[PERSON_NAME] và In" at bounding box center [957, 378] width 120 height 18
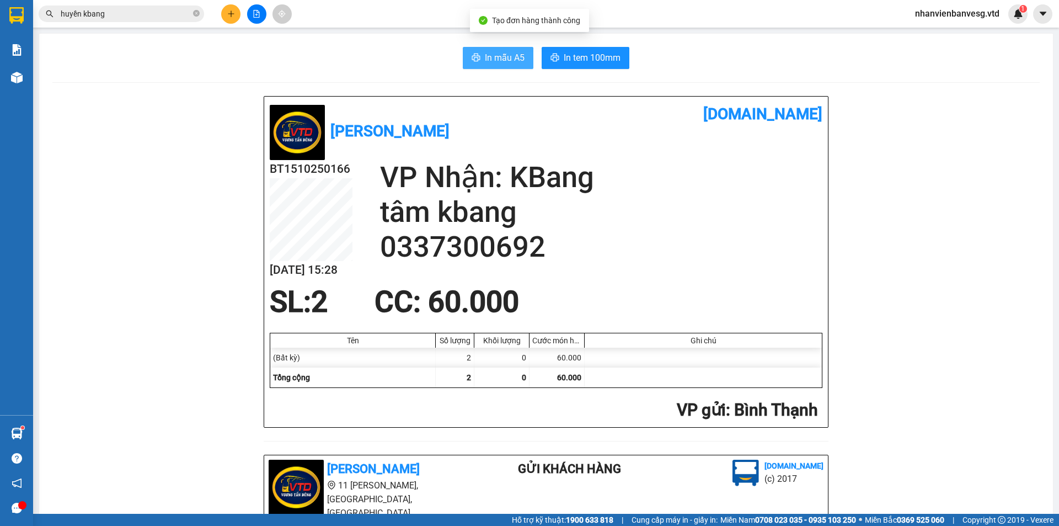
click at [509, 57] on span "In mẫu A5" at bounding box center [505, 58] width 40 height 14
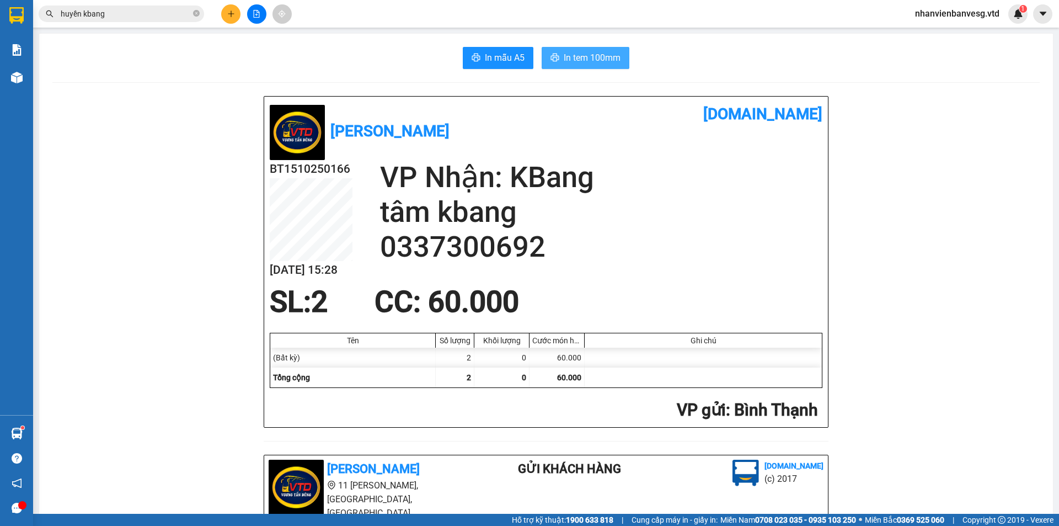
click at [554, 61] on icon "printer" at bounding box center [554, 57] width 9 height 9
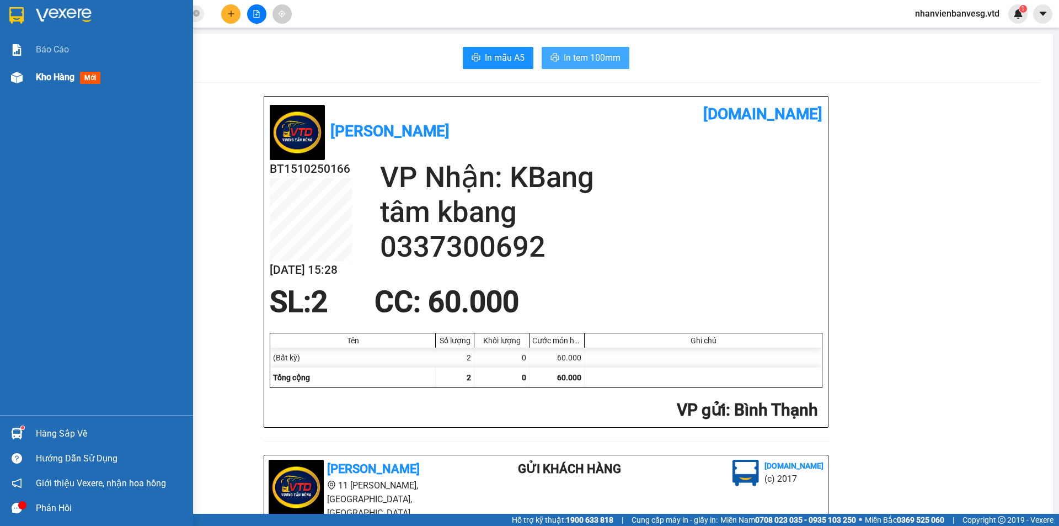
click at [79, 67] on div "Kho hàng mới" at bounding box center [110, 77] width 149 height 28
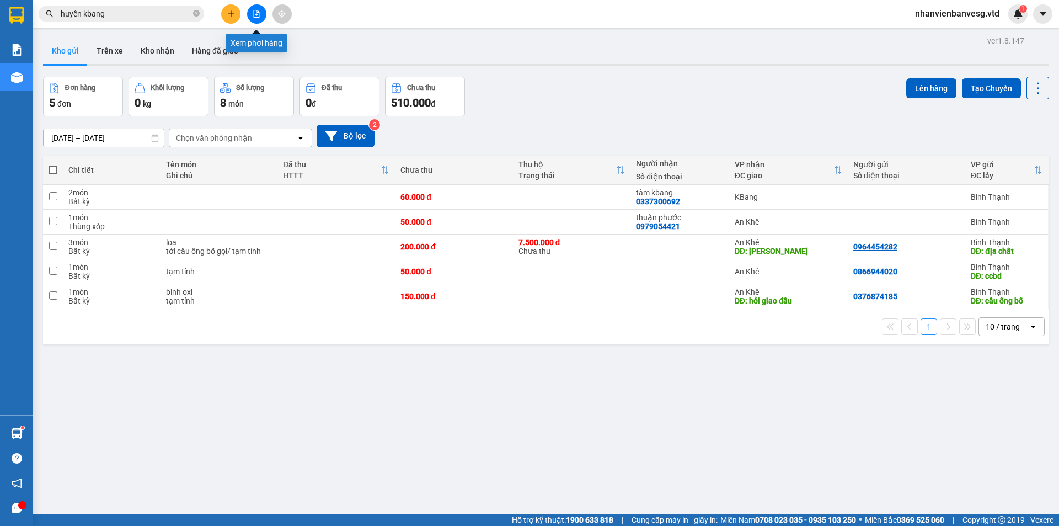
drag, startPoint x: 253, startPoint y: 11, endPoint x: 249, endPoint y: 31, distance: 20.8
click at [253, 12] on icon "file-add" at bounding box center [257, 14] width 8 height 8
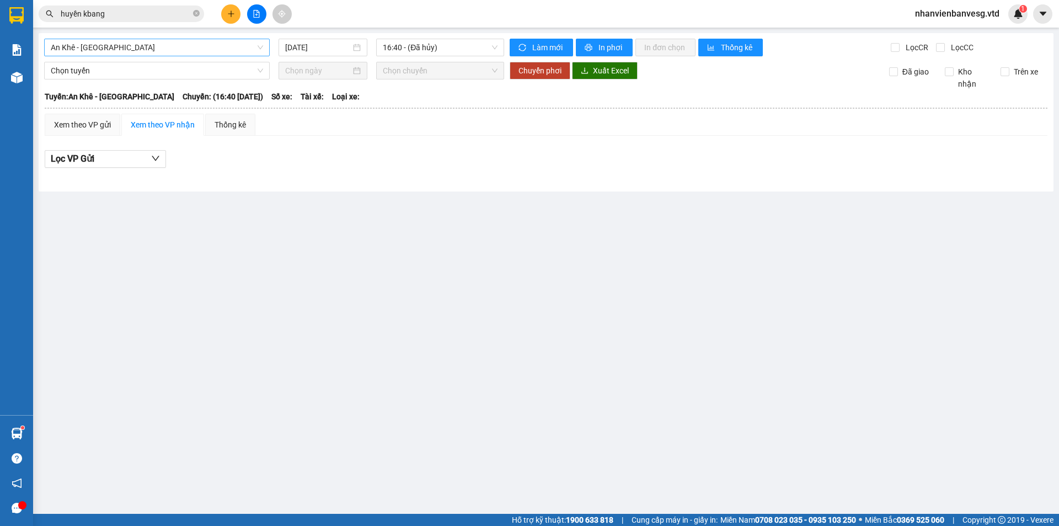
click at [195, 51] on span "An Khê - [GEOGRAPHIC_DATA]" at bounding box center [157, 47] width 212 height 17
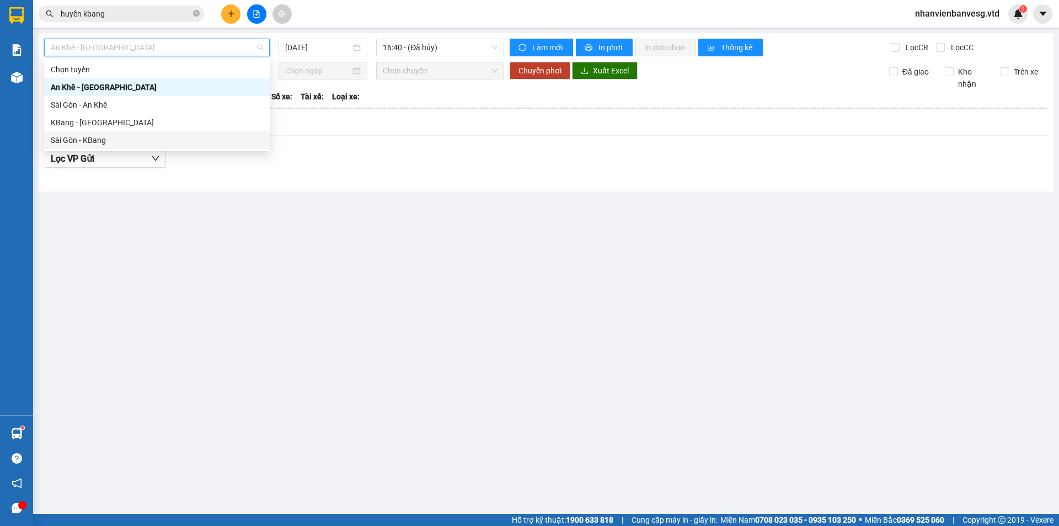
click at [223, 137] on div "Sài Gòn - KBang" at bounding box center [157, 140] width 212 height 12
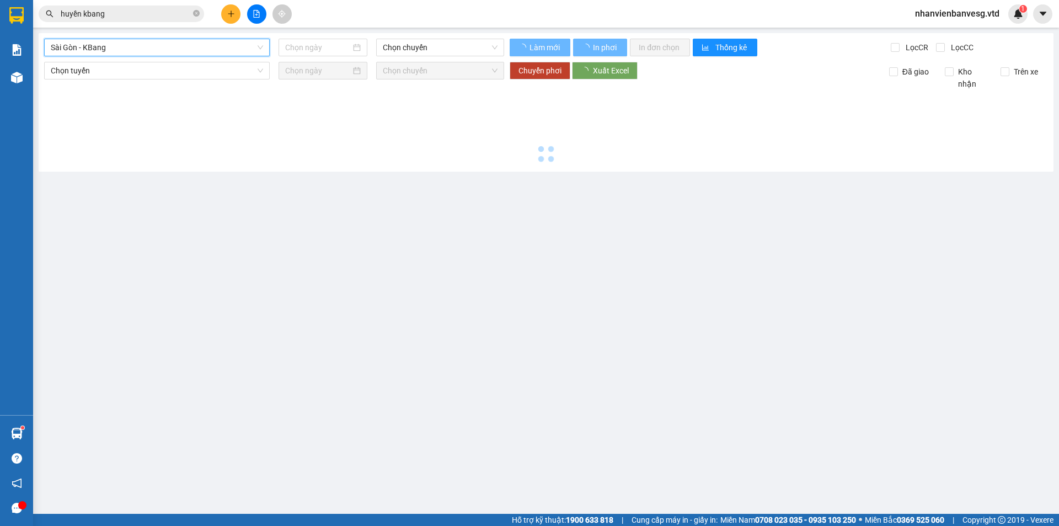
type input "[DATE]"
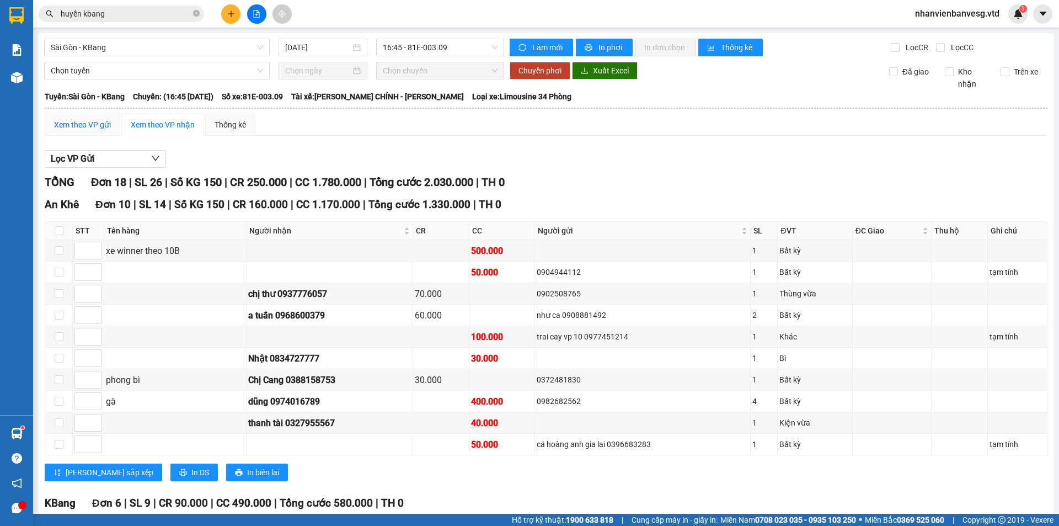
click at [100, 126] on div "Xem theo VP gửi" at bounding box center [82, 125] width 57 height 12
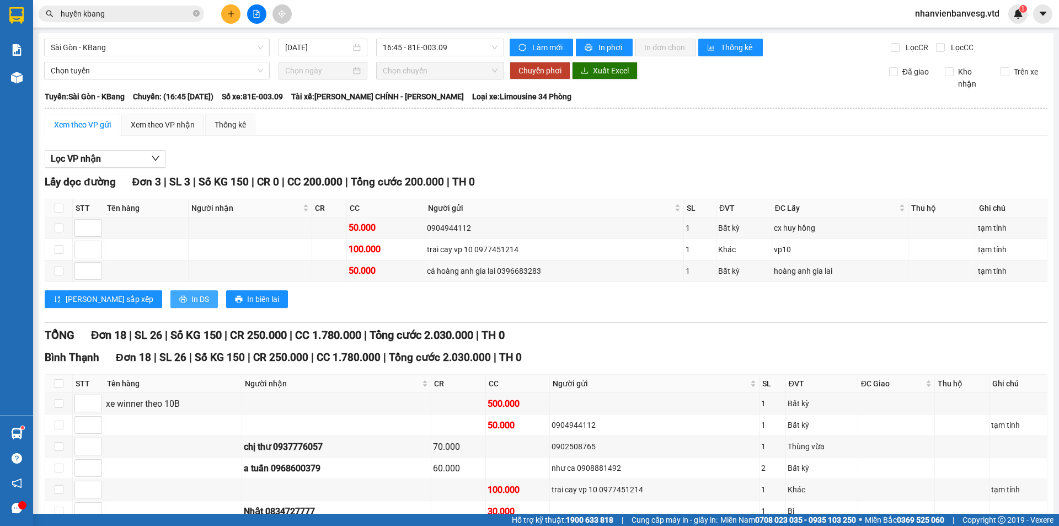
click at [191, 299] on span "In DS" at bounding box center [200, 299] width 18 height 12
click at [58, 248] on input "checkbox" at bounding box center [59, 249] width 9 height 9
checkbox input "true"
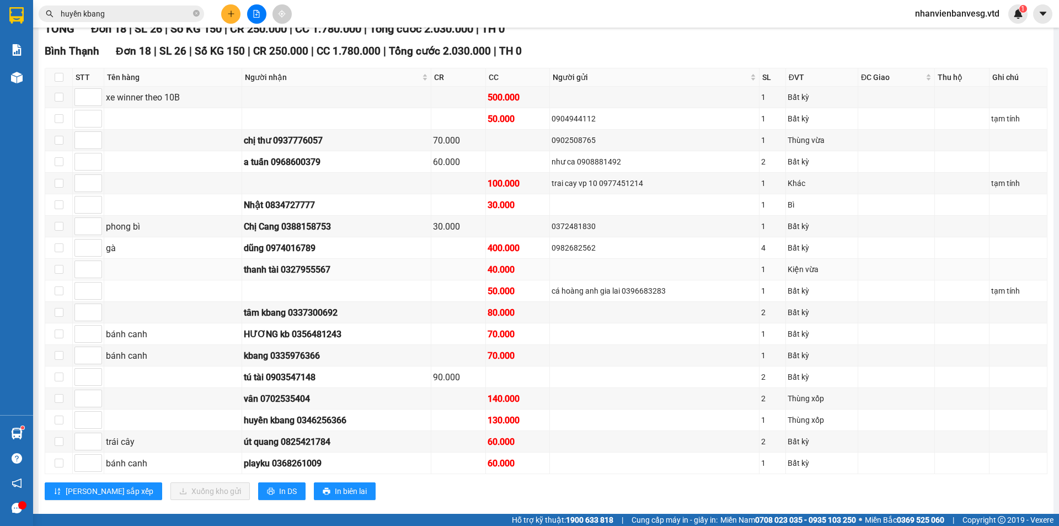
scroll to position [323, 0]
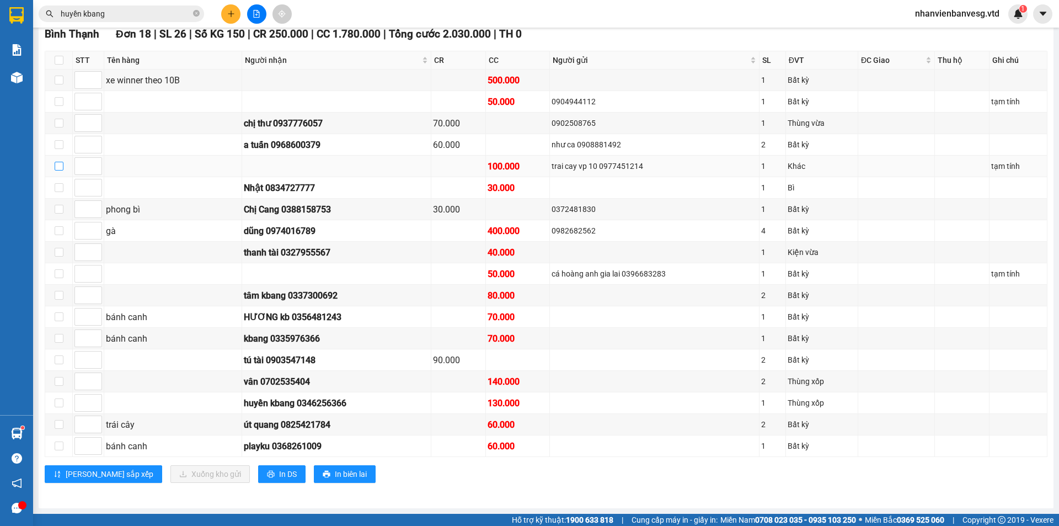
click at [59, 168] on input "checkbox" at bounding box center [59, 166] width 9 height 9
checkbox input "true"
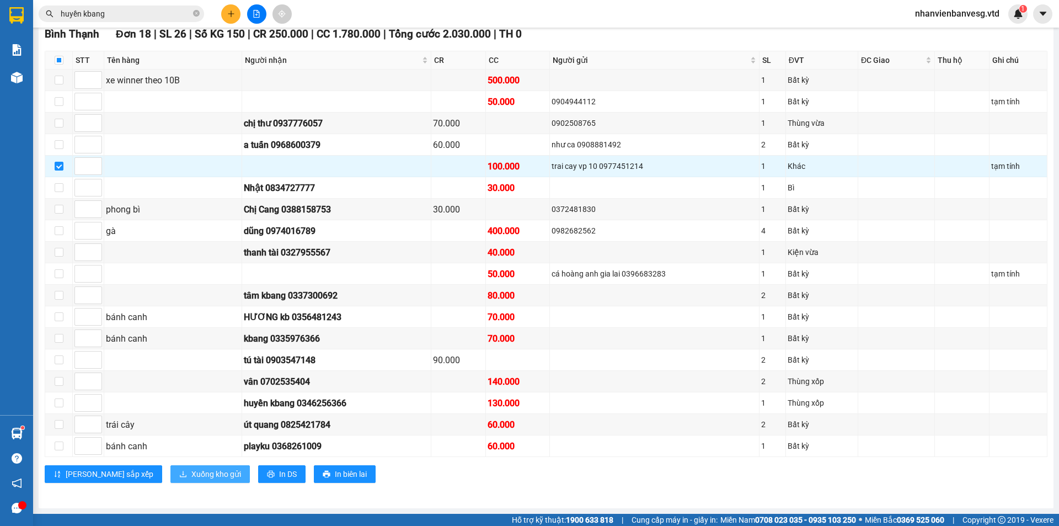
click at [191, 470] on span "Xuống kho gửi" at bounding box center [216, 474] width 50 height 12
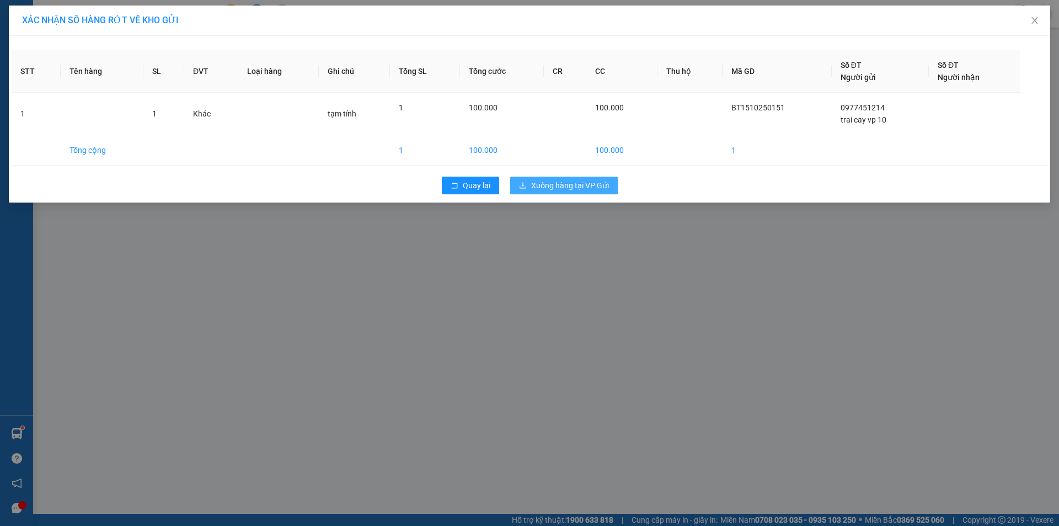
click at [544, 190] on span "Xuống hàng tại VP Gửi" at bounding box center [570, 185] width 78 height 12
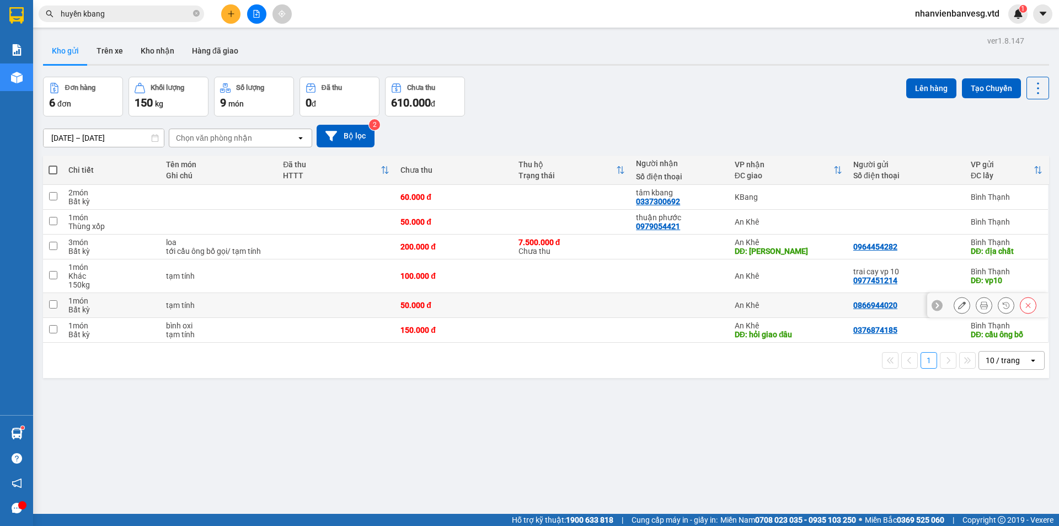
click at [55, 300] on input "checkbox" at bounding box center [53, 304] width 8 height 8
checkbox input "true"
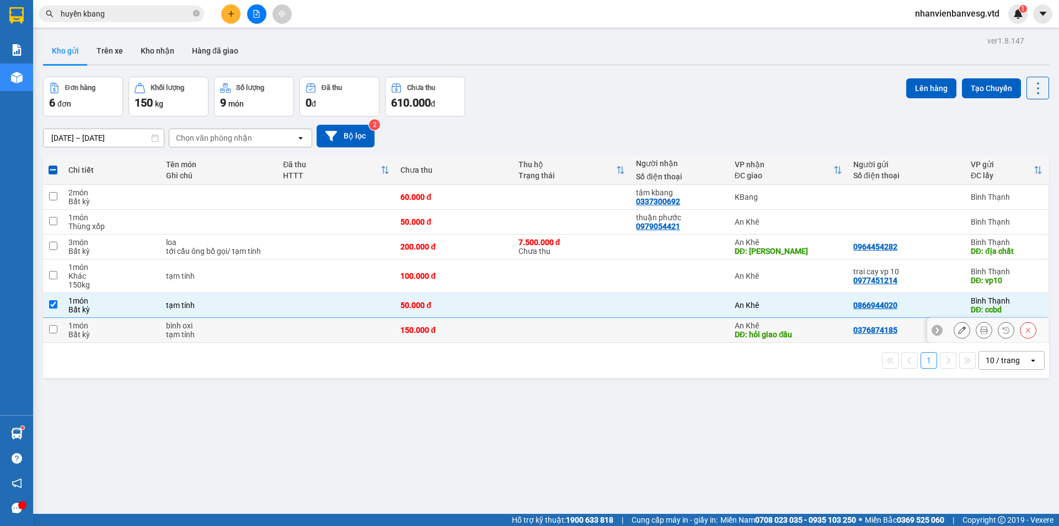
click at [61, 330] on td at bounding box center [53, 330] width 20 height 25
checkbox input "true"
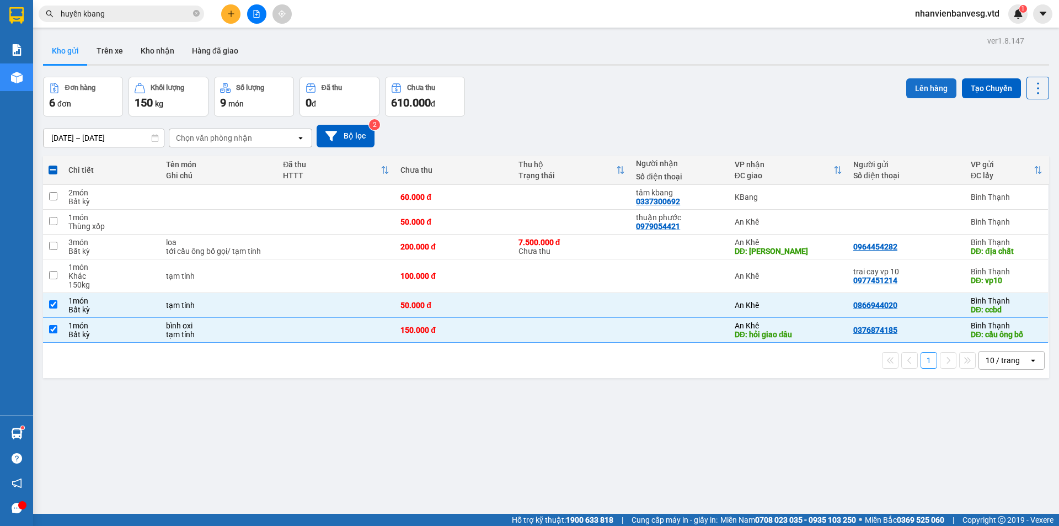
click at [913, 88] on button "Lên hàng" at bounding box center [931, 88] width 50 height 20
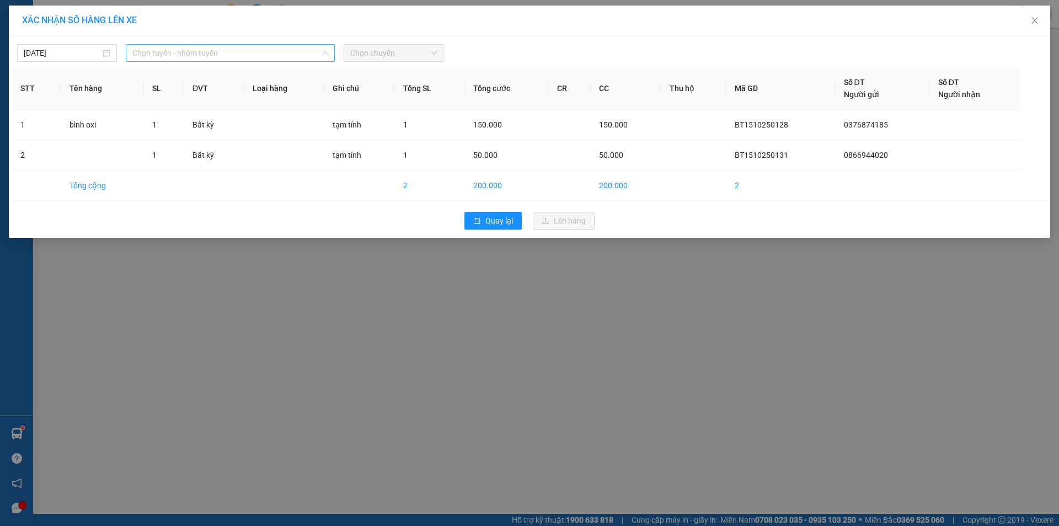
click at [223, 51] on span "Chọn tuyến - nhóm tuyến" at bounding box center [230, 53] width 196 height 17
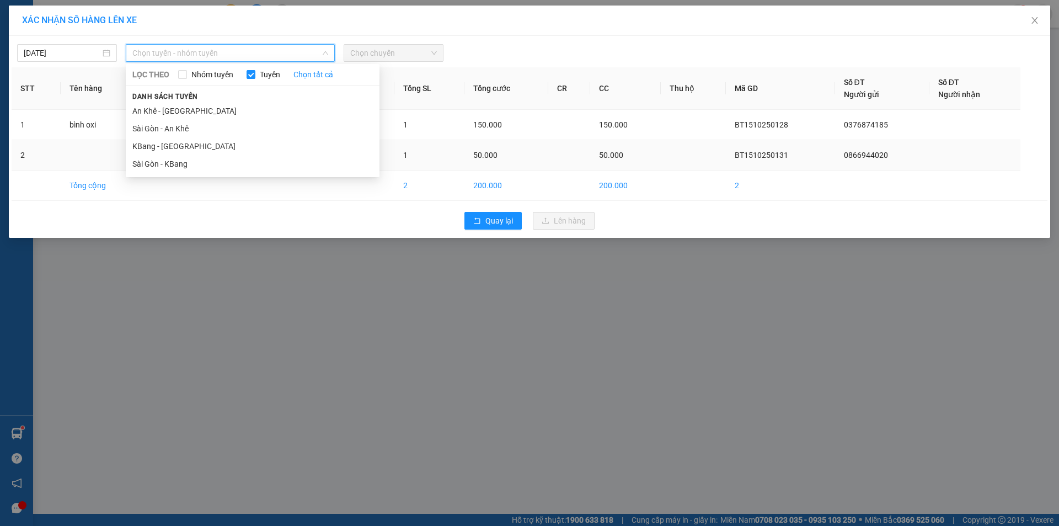
click at [227, 161] on li "Sài Gòn - KBang" at bounding box center [253, 164] width 254 height 18
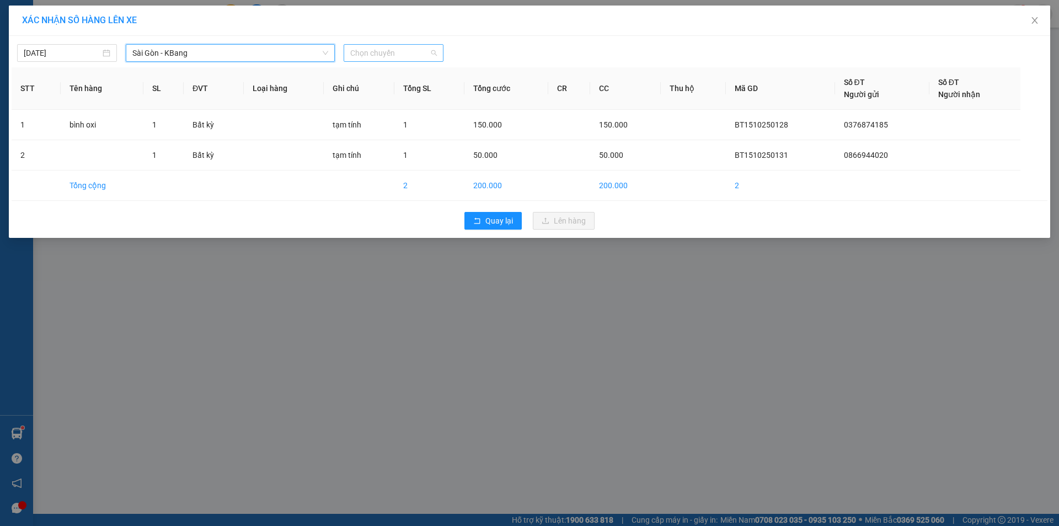
click at [394, 55] on span "Chọn chuyến" at bounding box center [393, 53] width 87 height 17
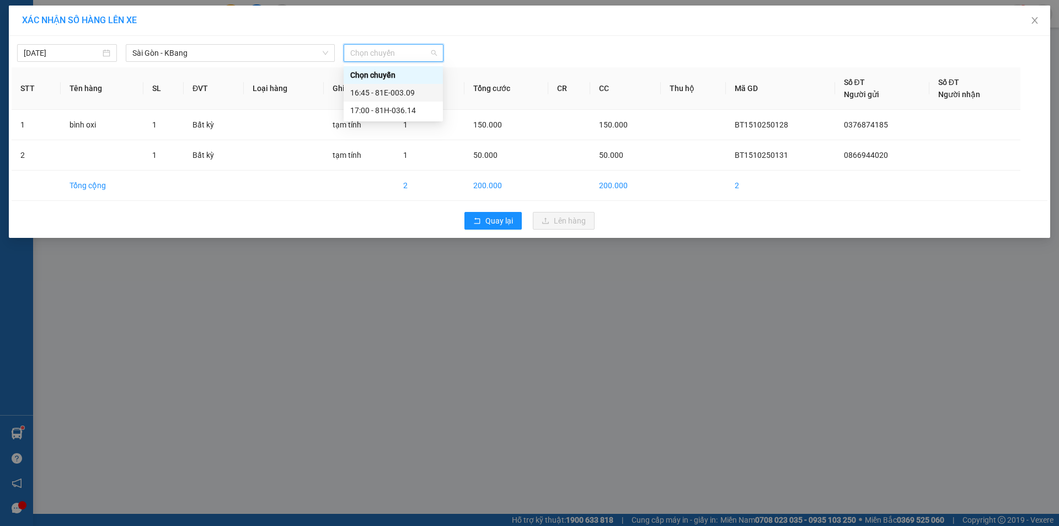
drag, startPoint x: 395, startPoint y: 93, endPoint x: 386, endPoint y: 88, distance: 10.9
click at [395, 93] on div "16:45 - 81E-003.09" at bounding box center [393, 93] width 86 height 12
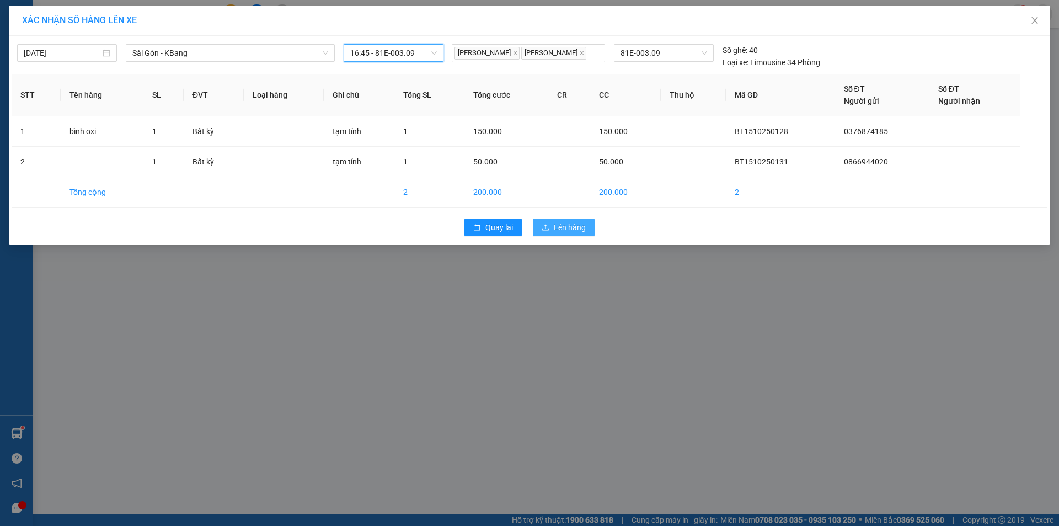
click at [569, 233] on span "Lên hàng" at bounding box center [570, 227] width 32 height 12
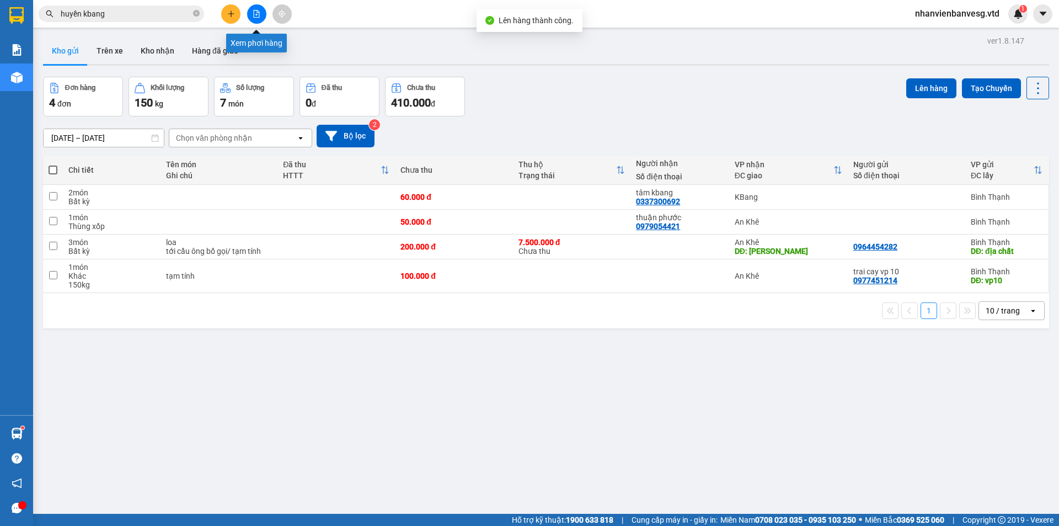
click at [254, 16] on icon "file-add" at bounding box center [257, 14] width 6 height 8
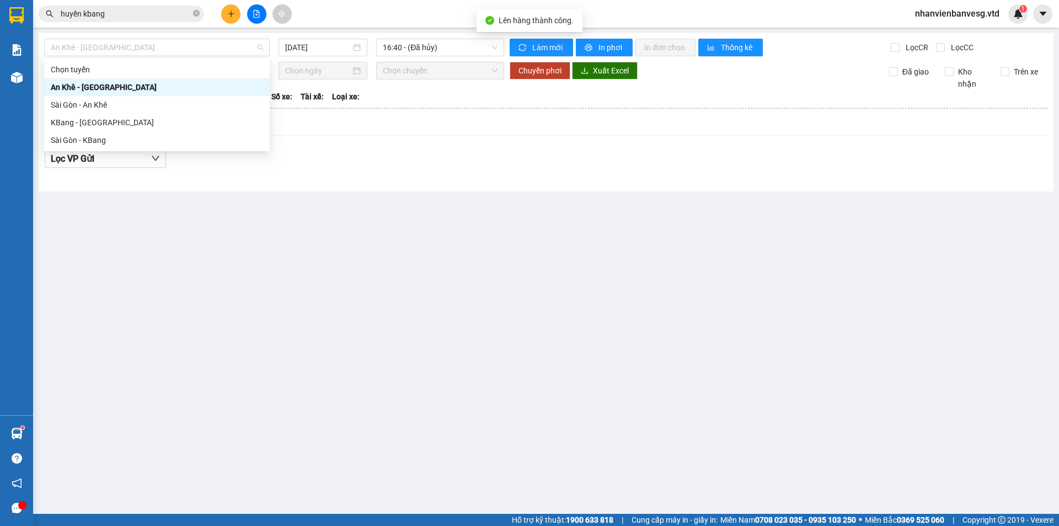
drag, startPoint x: 174, startPoint y: 46, endPoint x: 177, endPoint y: 77, distance: 31.0
click at [174, 49] on span "An Khê - [GEOGRAPHIC_DATA]" at bounding box center [157, 47] width 212 height 17
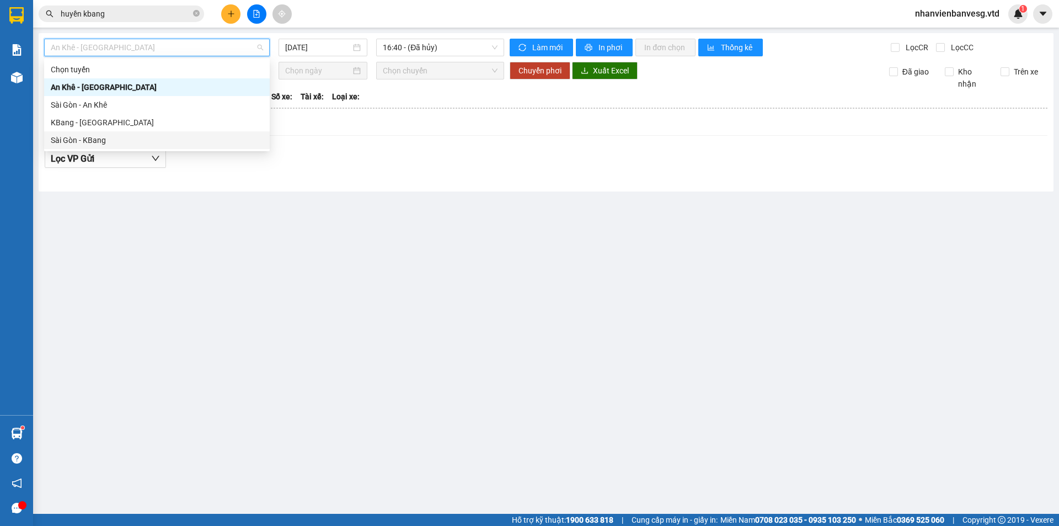
click at [172, 146] on div "Sài Gòn - KBang" at bounding box center [157, 140] width 212 height 12
type input "[DATE]"
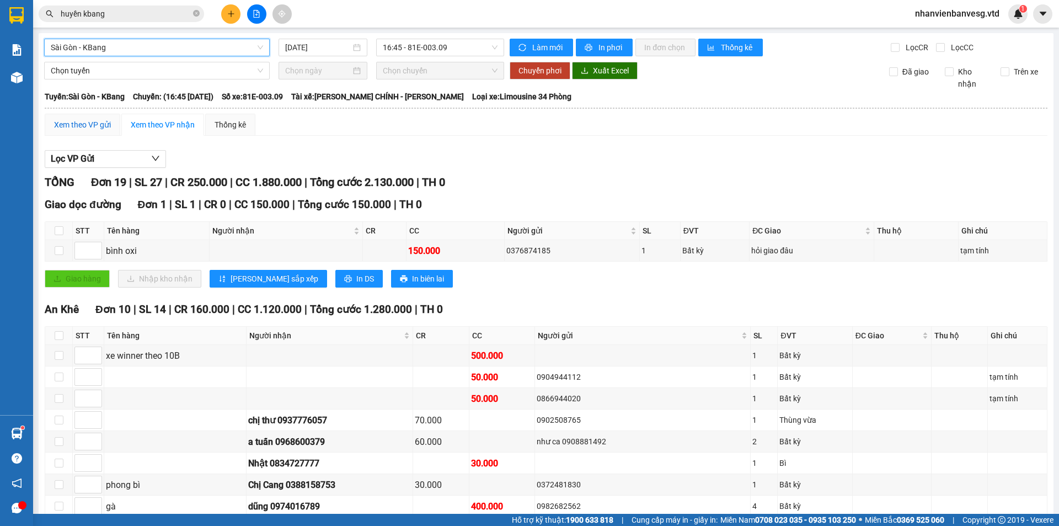
click at [96, 125] on div "Xem theo VP gửi" at bounding box center [82, 125] width 57 height 12
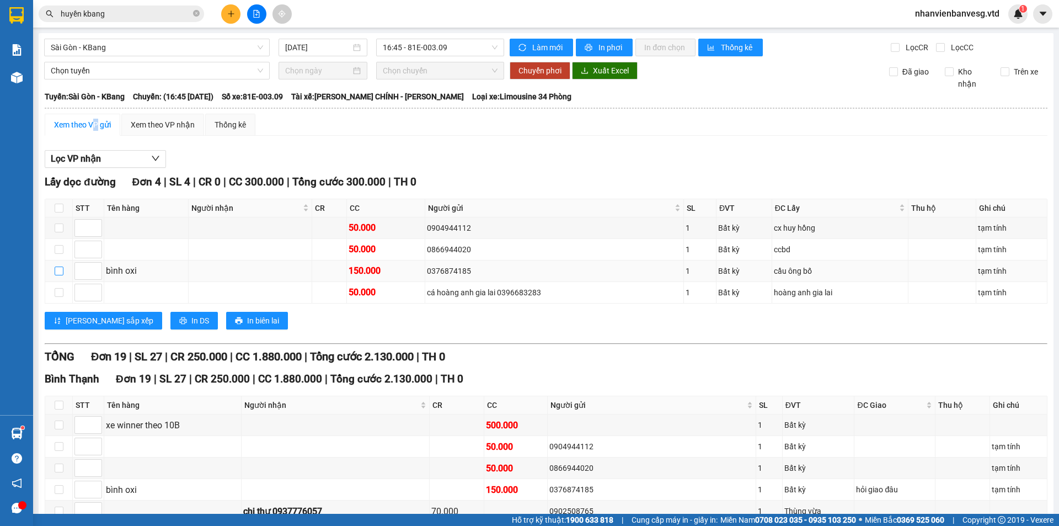
click at [58, 269] on input "checkbox" at bounding box center [59, 270] width 9 height 9
checkbox input "true"
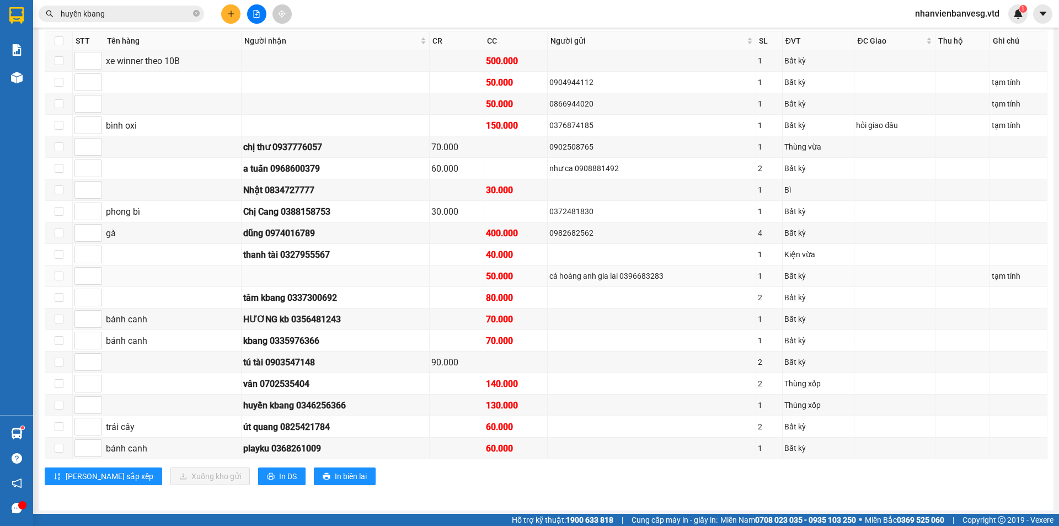
scroll to position [366, 0]
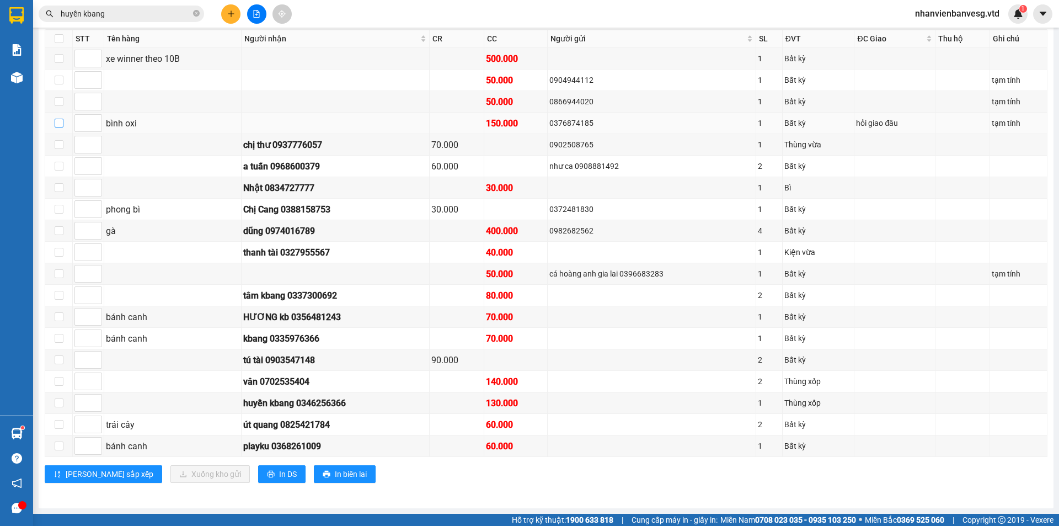
click at [58, 122] on input "checkbox" at bounding box center [59, 123] width 9 height 9
checkbox input "true"
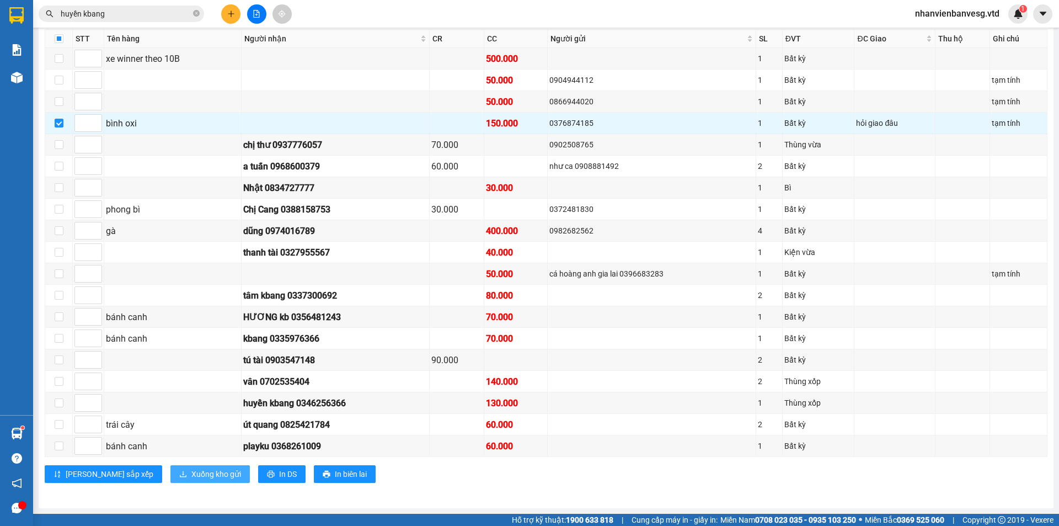
click at [191, 473] on span "Xuống kho gửi" at bounding box center [216, 474] width 50 height 12
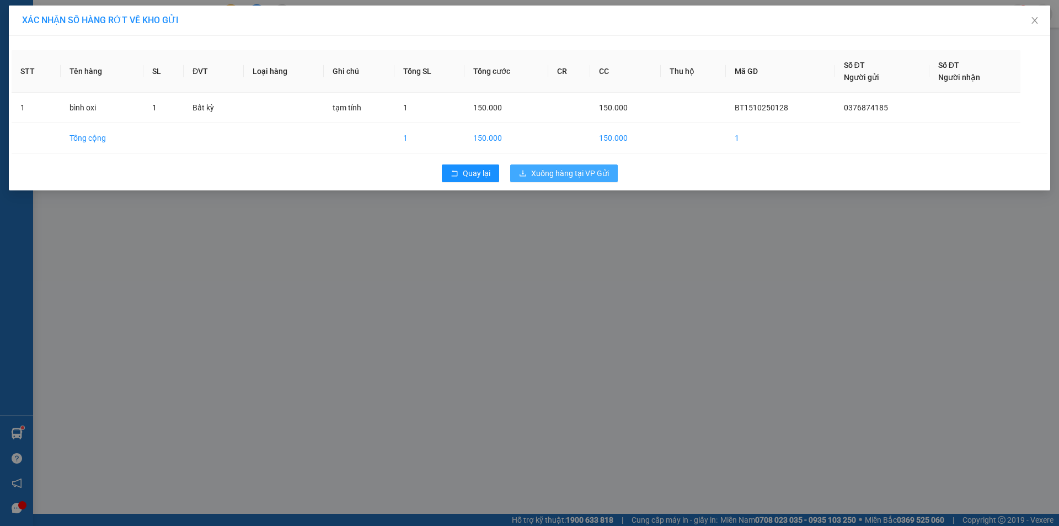
click at [531, 174] on button "Xuống hàng tại VP Gửi" at bounding box center [564, 173] width 108 height 18
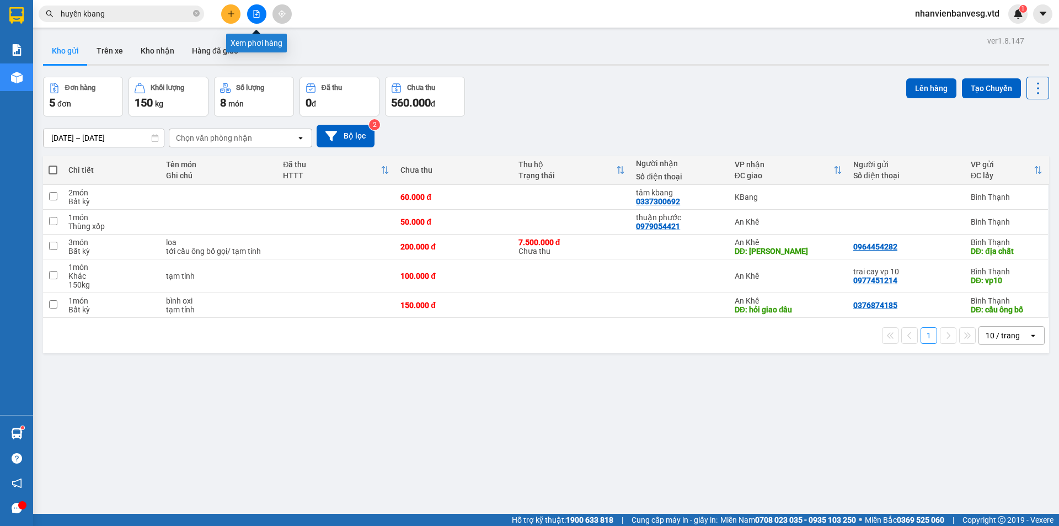
click at [256, 15] on icon "file-add" at bounding box center [257, 14] width 6 height 8
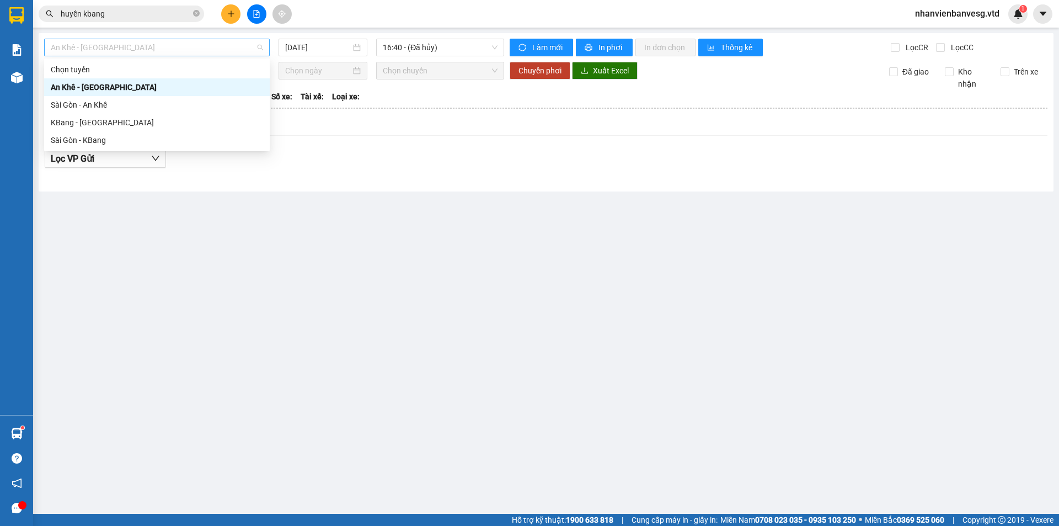
click at [172, 50] on span "An Khê - [GEOGRAPHIC_DATA]" at bounding box center [157, 47] width 212 height 17
click at [176, 138] on div "Sài Gòn - KBang" at bounding box center [157, 140] width 212 height 12
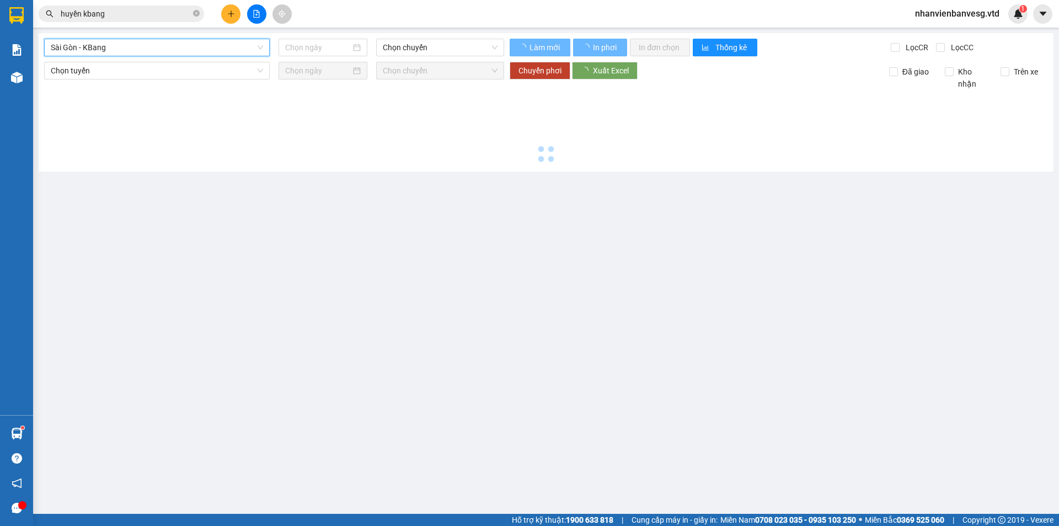
type input "[DATE]"
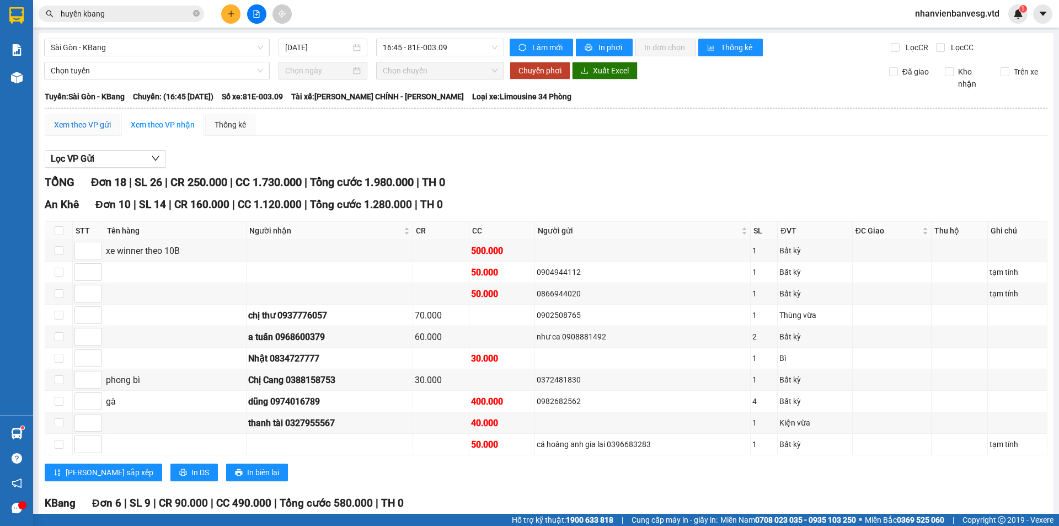
click at [78, 123] on div "Xem theo VP gửi" at bounding box center [82, 125] width 57 height 12
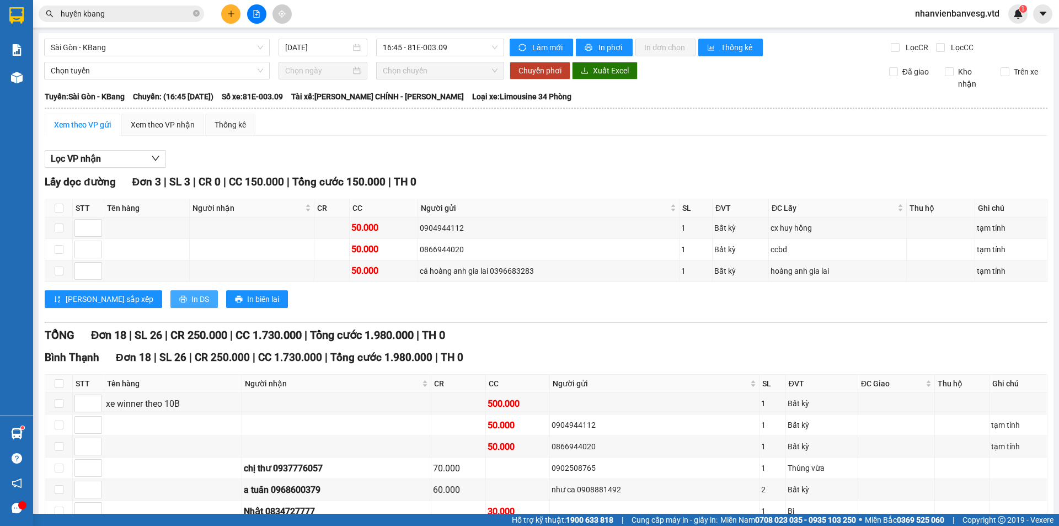
click at [191, 301] on span "In DS" at bounding box center [200, 299] width 18 height 12
click at [171, 120] on div "Xem theo VP nhận" at bounding box center [163, 125] width 64 height 12
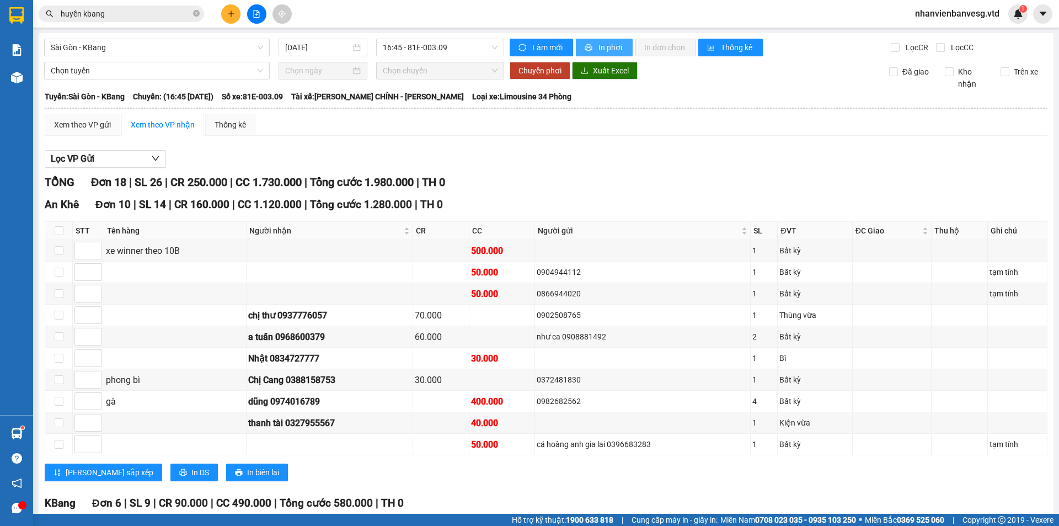
click at [619, 46] on span "In phơi" at bounding box center [610, 47] width 25 height 12
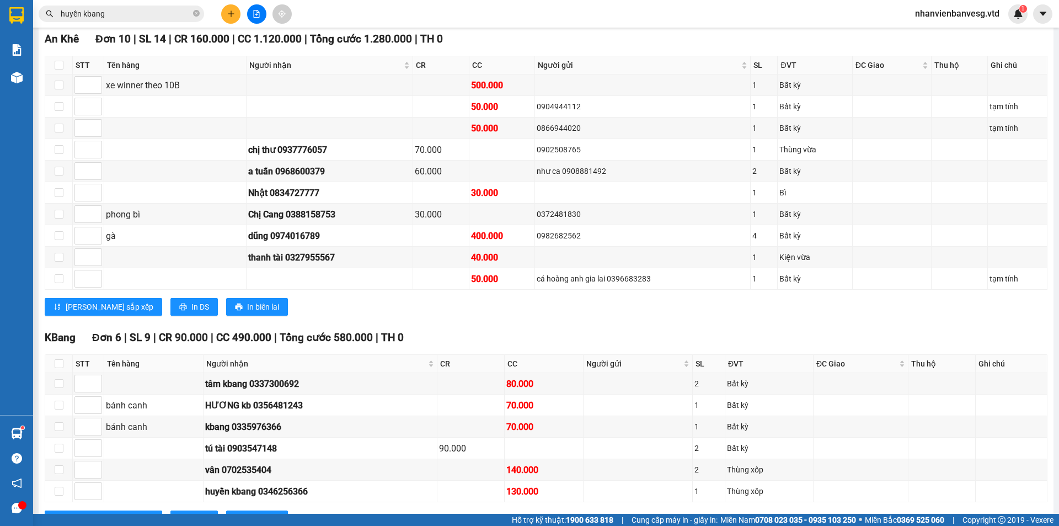
scroll to position [110, 0]
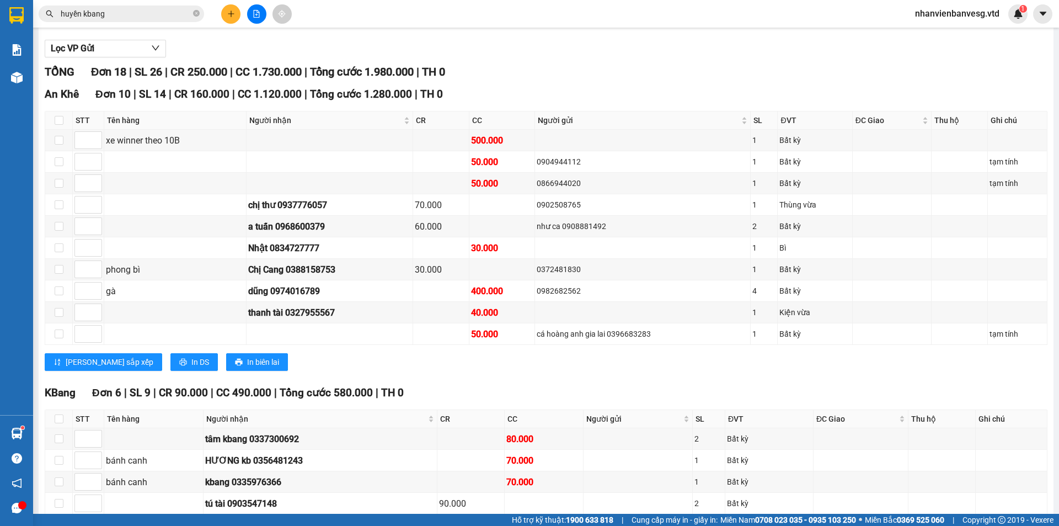
click at [129, 17] on input "huyền kbang" at bounding box center [126, 14] width 130 height 12
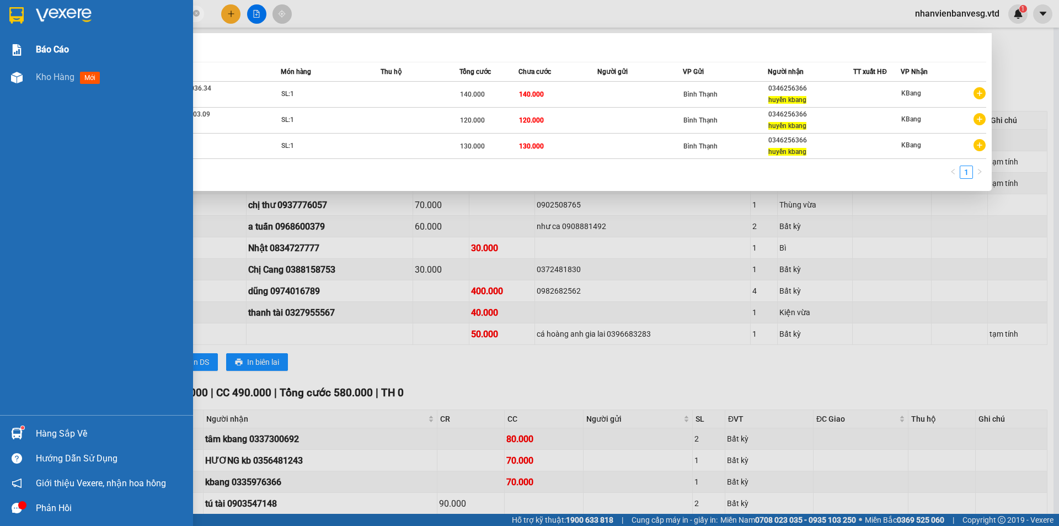
drag, startPoint x: 117, startPoint y: 11, endPoint x: 8, endPoint y: 56, distance: 117.5
click at [0, 44] on section "Kết quả tìm kiếm ( 3 ) Bộ lọc Mã ĐH Trạng thái Món hàng Thu hộ Tổng cước Chưa c…" at bounding box center [529, 263] width 1059 height 526
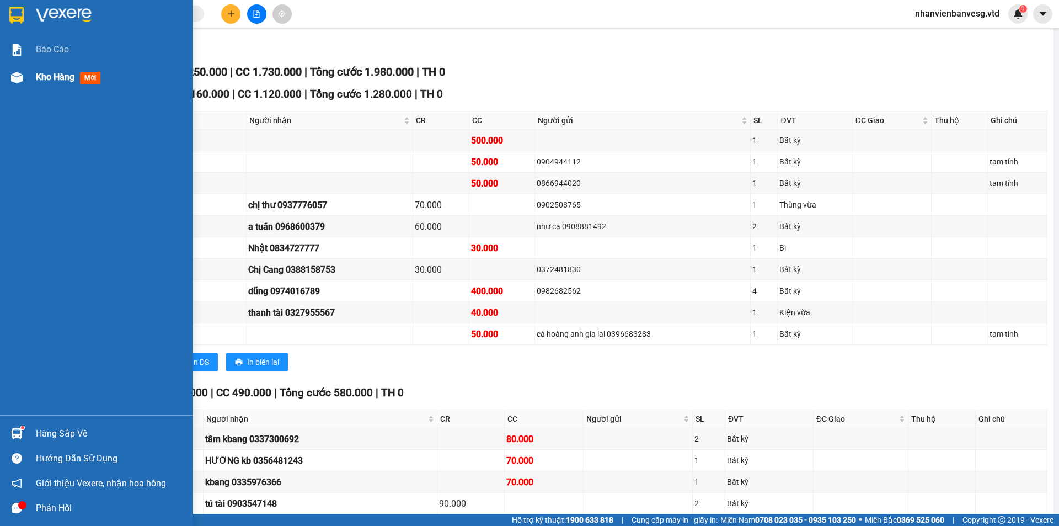
click at [42, 72] on span "Kho hàng" at bounding box center [55, 77] width 39 height 10
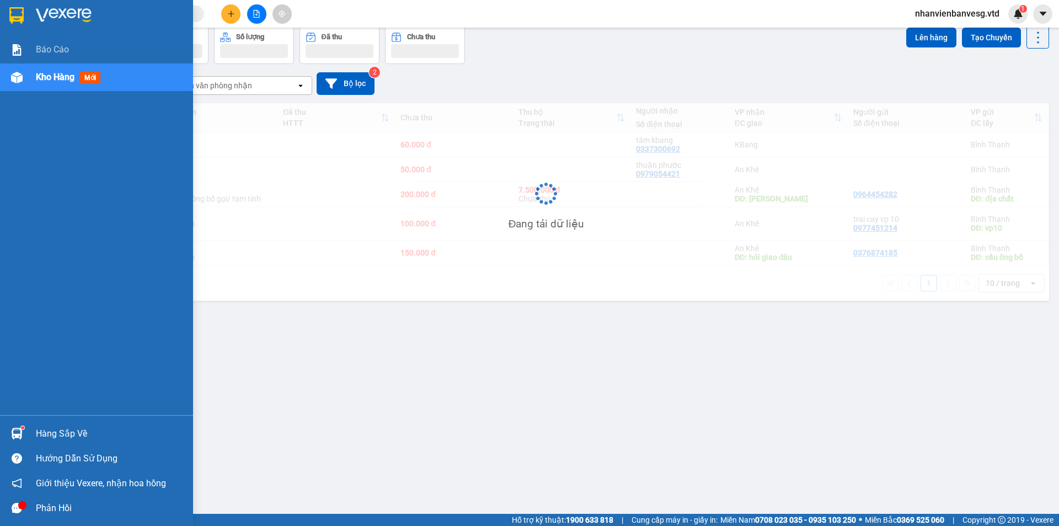
scroll to position [51, 0]
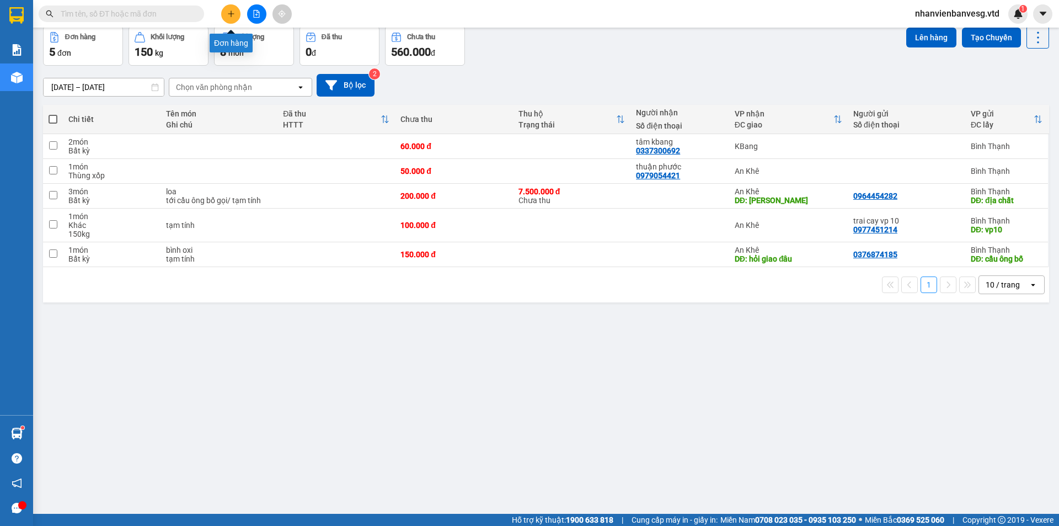
click at [235, 14] on button at bounding box center [230, 13] width 19 height 19
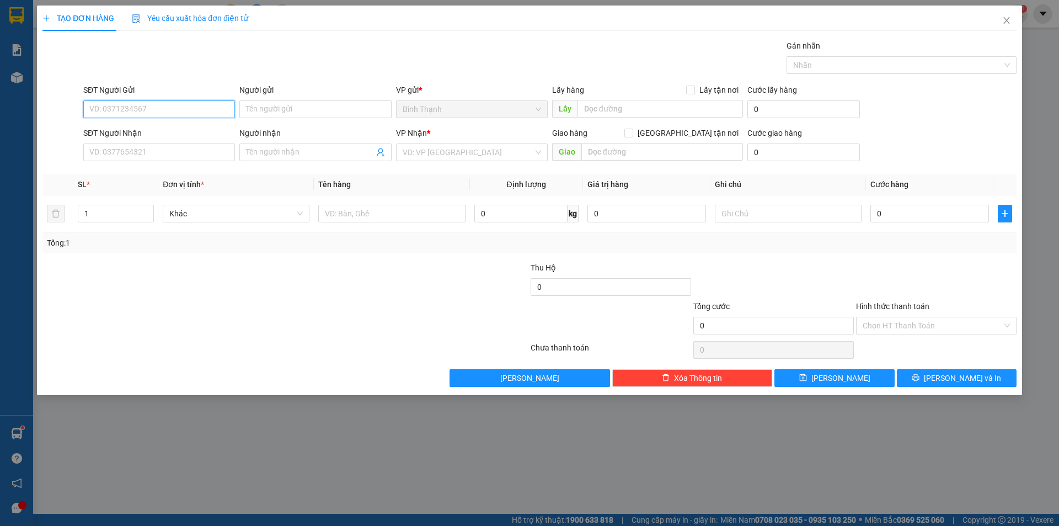
paste input "086 2568567"
click at [106, 108] on input "086 2568567" at bounding box center [159, 109] width 152 height 18
type input "0862568567"
click at [594, 109] on input "text" at bounding box center [659, 109] width 165 height 18
type input "ccbd"
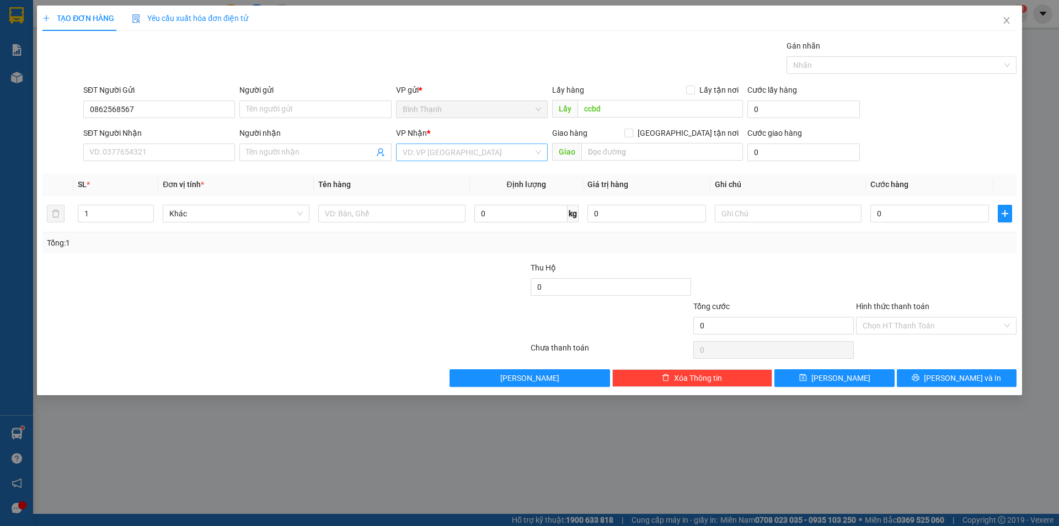
click at [475, 152] on input "search" at bounding box center [468, 152] width 131 height 17
drag, startPoint x: 464, startPoint y: 190, endPoint x: 607, endPoint y: 169, distance: 143.8
click at [467, 187] on div "An Khê" at bounding box center [472, 192] width 138 height 12
click at [634, 148] on input "text" at bounding box center [662, 152] width 162 height 18
type input "chí công"
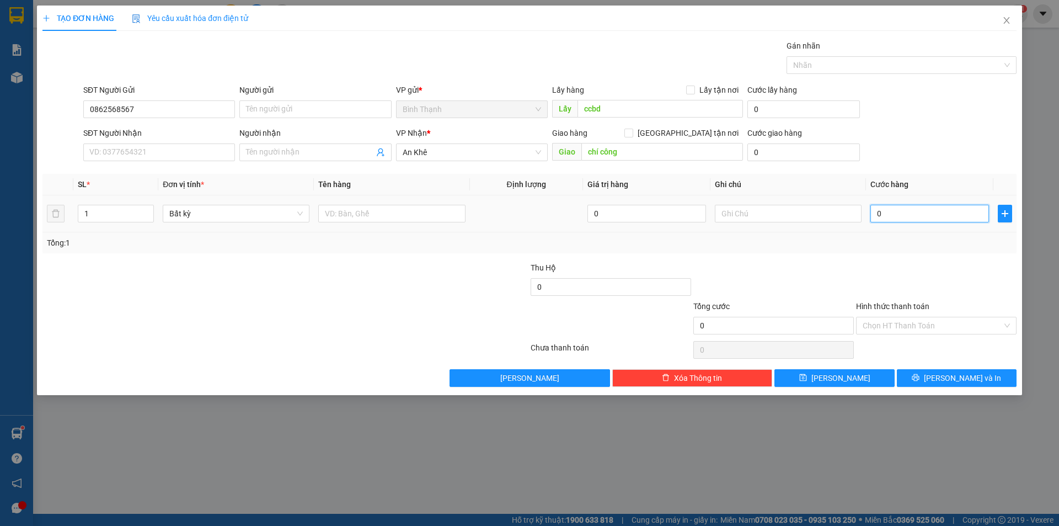
click at [903, 206] on input "0" at bounding box center [929, 214] width 119 height 18
type input "5"
type input "50"
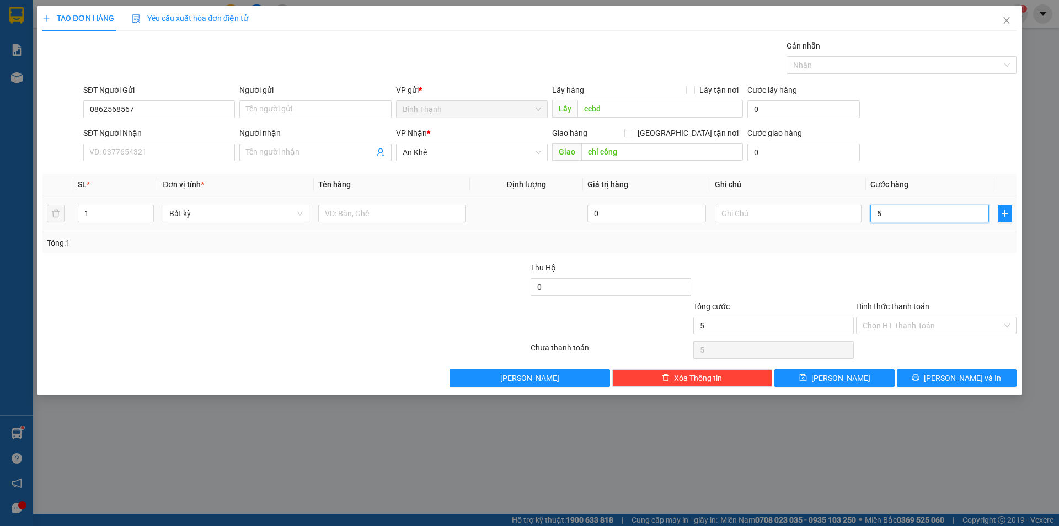
type input "50"
type input "500"
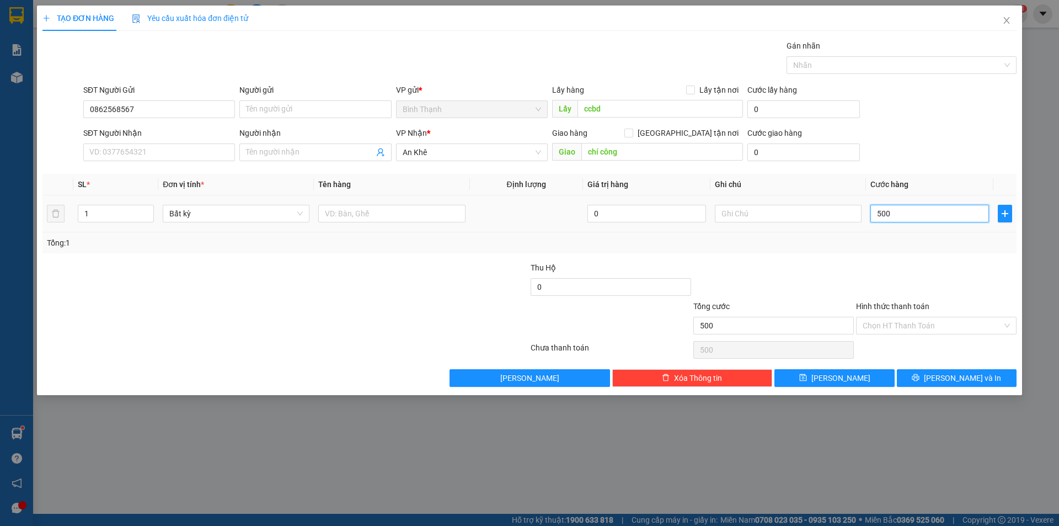
type input "5.000"
type input "50.000"
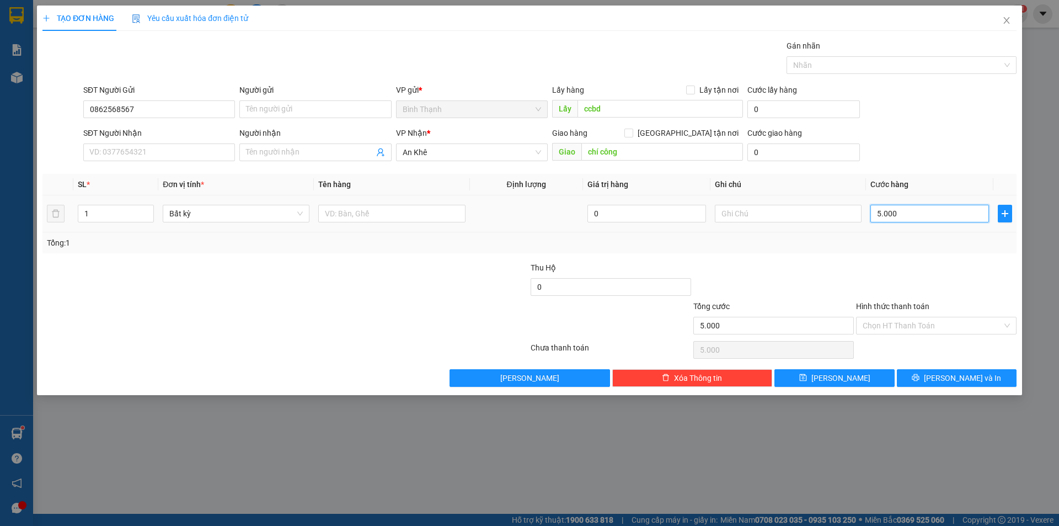
type input "50.000"
type input "5.000"
type input "500"
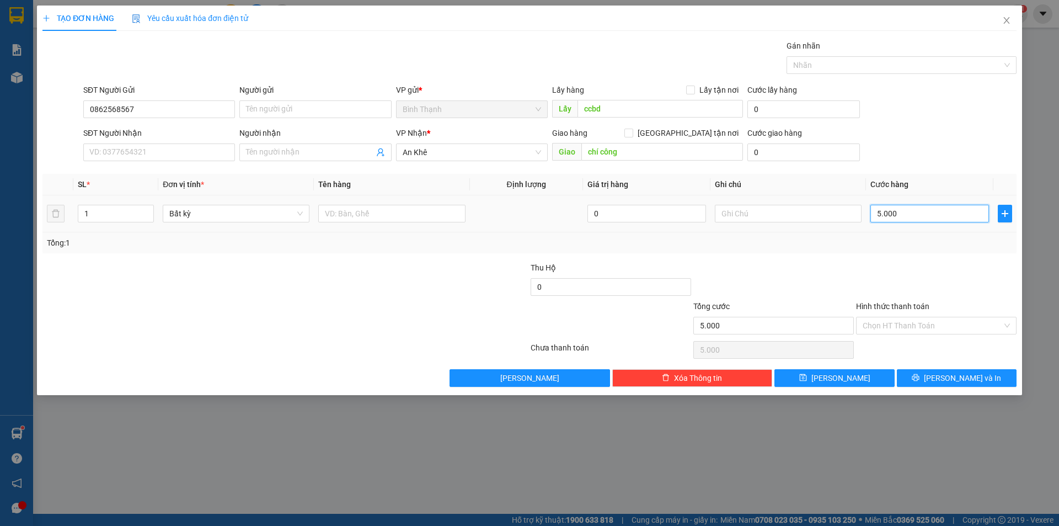
type input "500"
type input "50"
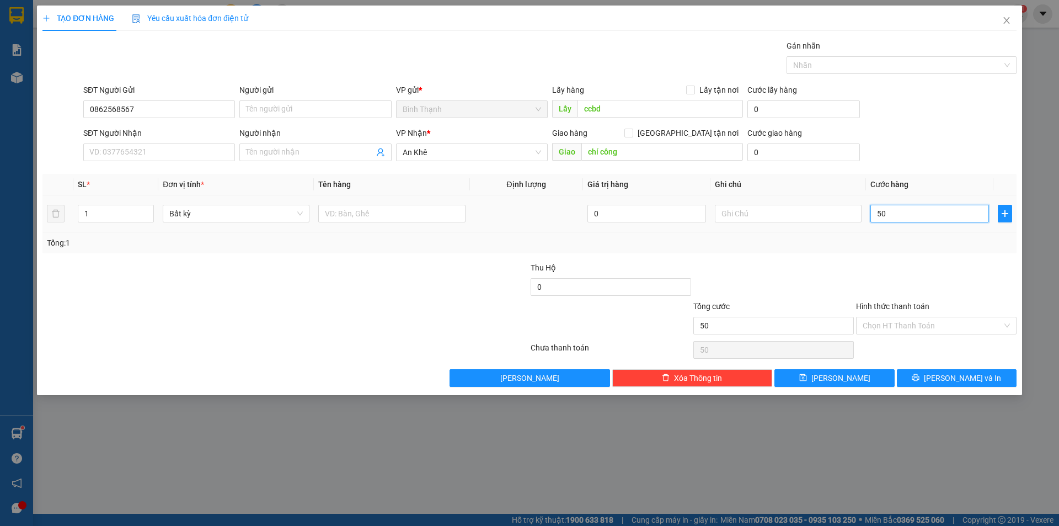
type input "5"
type input "0"
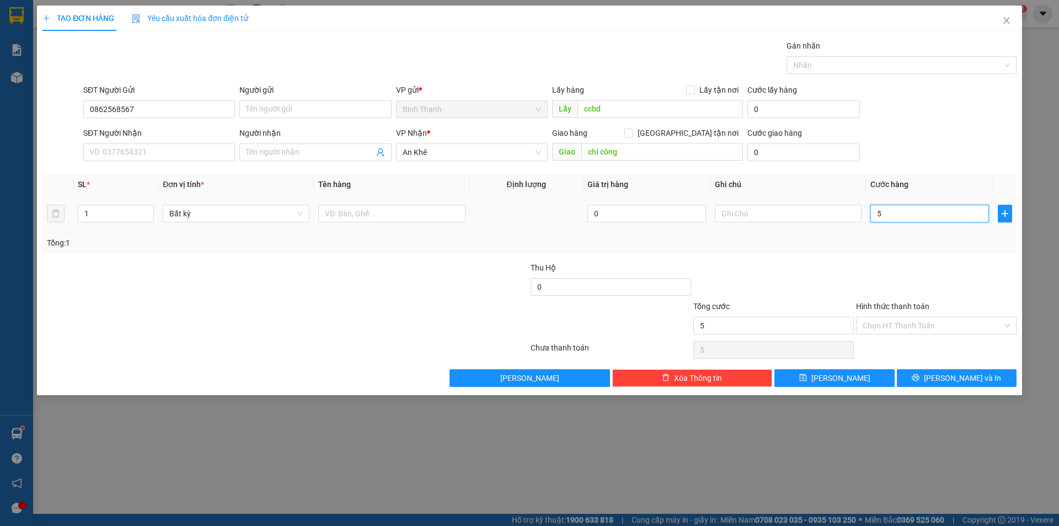
type input "0"
type input "05"
type input "5"
type input "050"
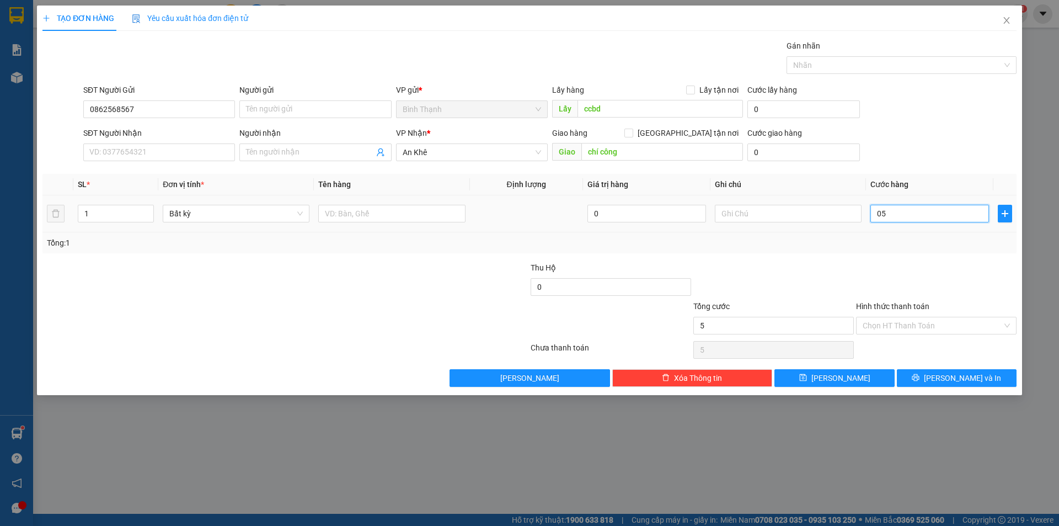
type input "50"
type input "0.500"
type input "500"
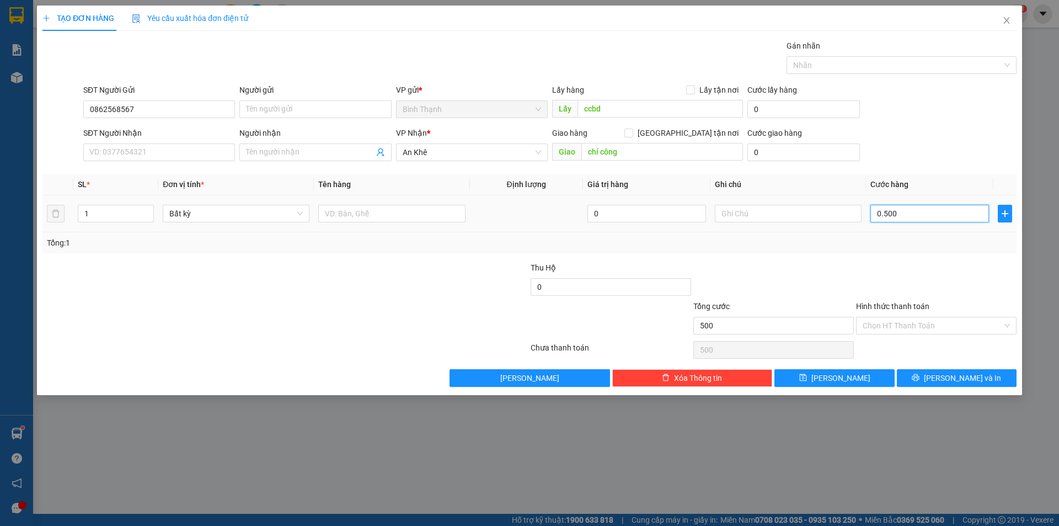
type input "05.000"
type input "5.000"
type input "050.000"
type input "50.000"
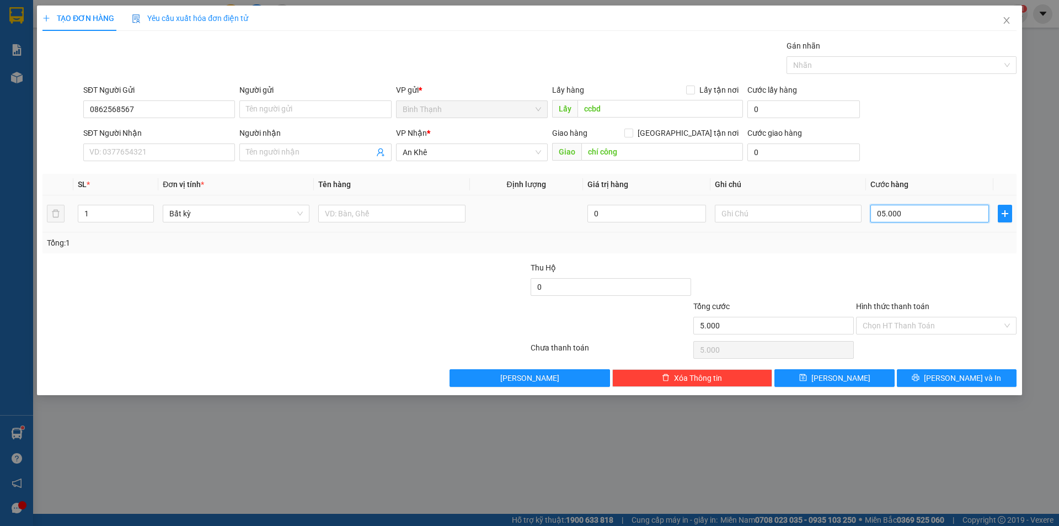
type input "50.000"
click at [809, 221] on input "text" at bounding box center [788, 214] width 147 height 18
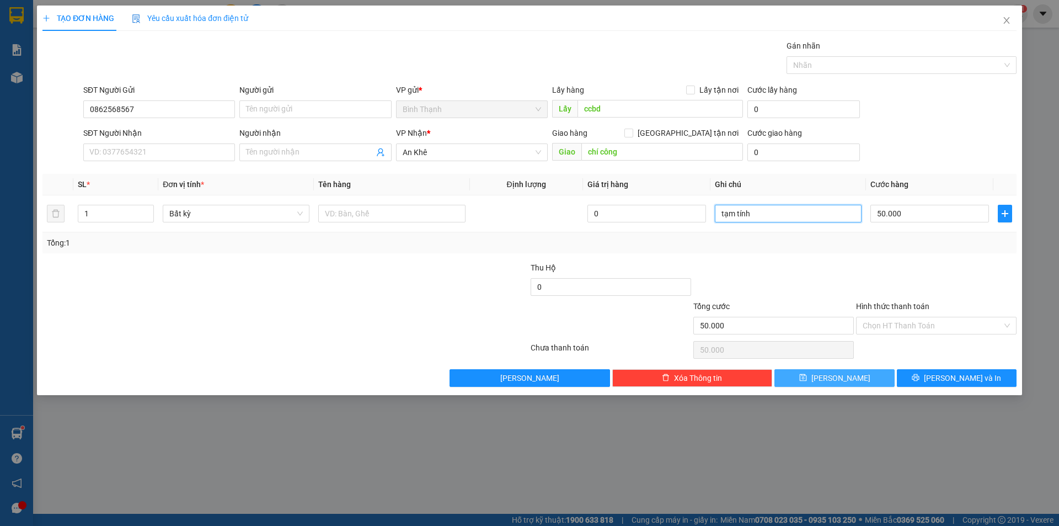
type input "tạm tính"
click at [833, 383] on button "[PERSON_NAME]" at bounding box center [834, 378] width 120 height 18
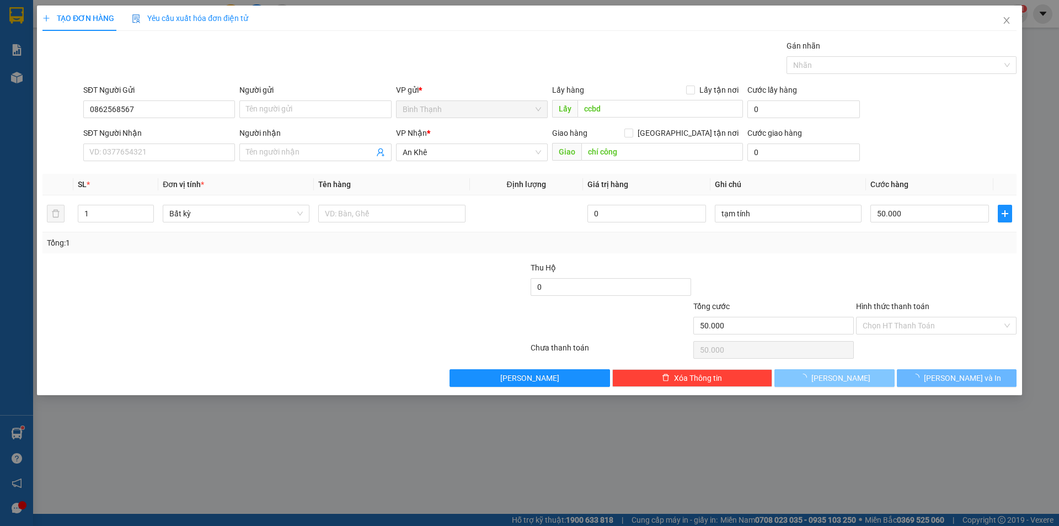
type input "0"
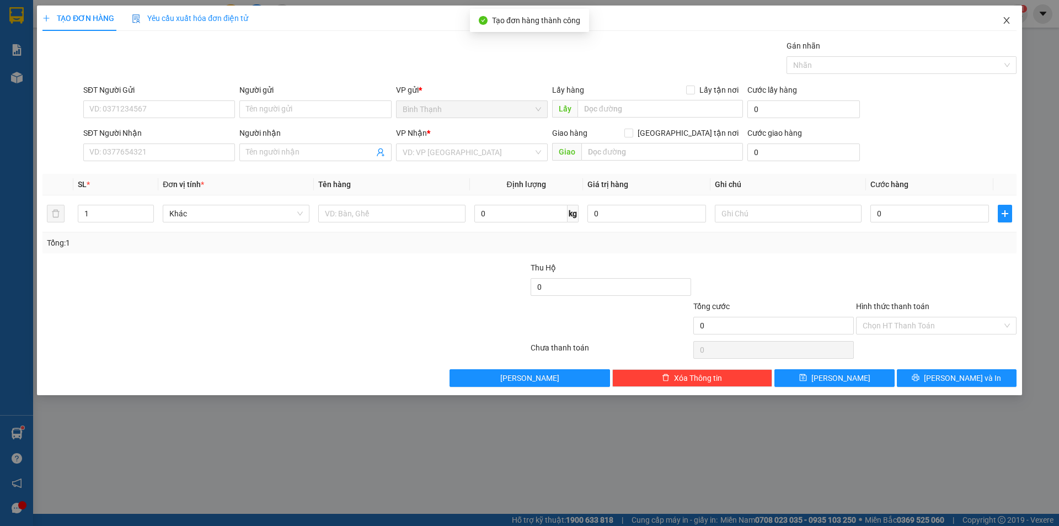
click at [1001, 19] on span "Close" at bounding box center [1006, 21] width 31 height 31
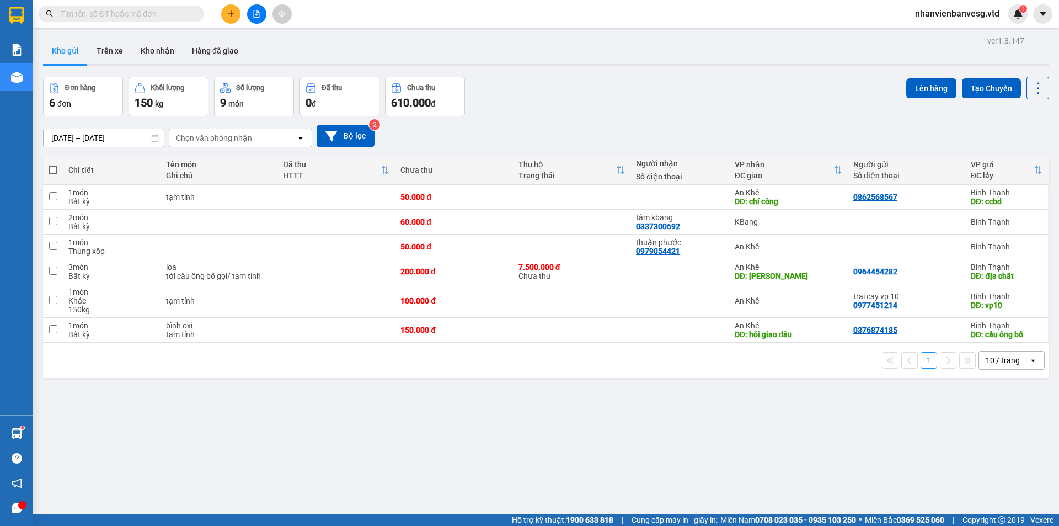
click at [555, 120] on div "10/10/2025 – 15/10/2025 Press the down arrow key to interact with the calendar …" at bounding box center [546, 135] width 1006 height 39
click at [52, 194] on input "checkbox" at bounding box center [53, 196] width 8 height 8
checkbox input "true"
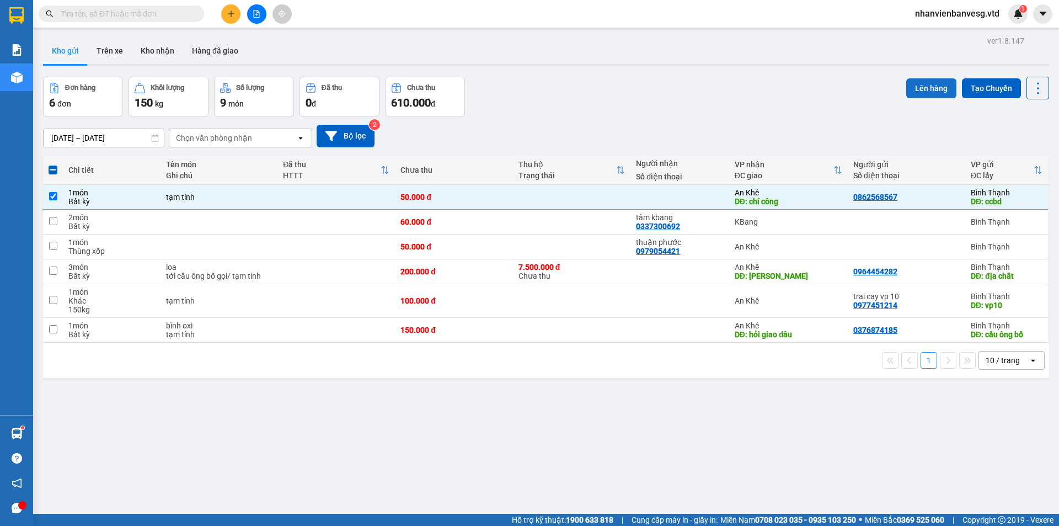
click at [926, 94] on button "Lên hàng" at bounding box center [931, 88] width 50 height 20
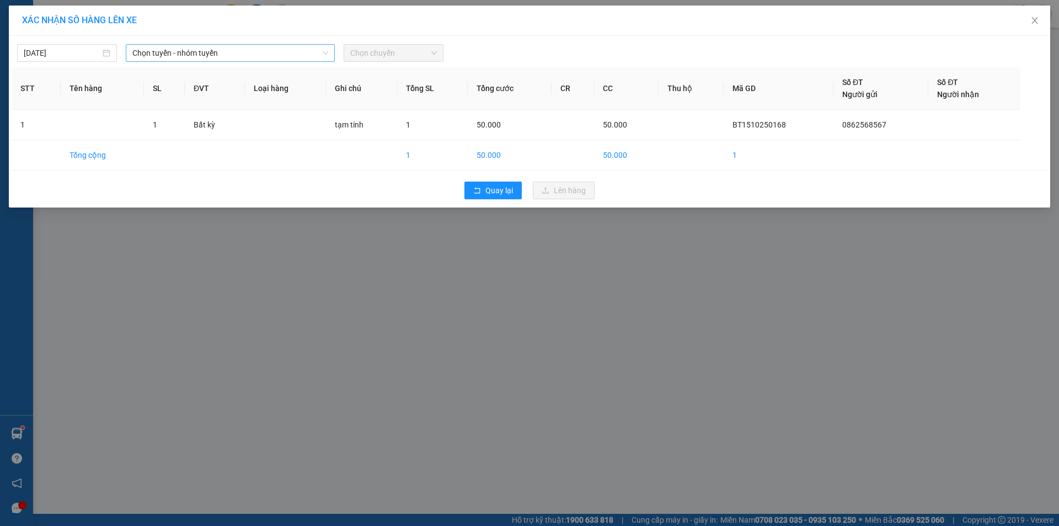
drag, startPoint x: 255, startPoint y: 52, endPoint x: 254, endPoint y: 58, distance: 6.3
click at [255, 54] on span "Chọn tuyến - nhóm tuyến" at bounding box center [230, 53] width 196 height 17
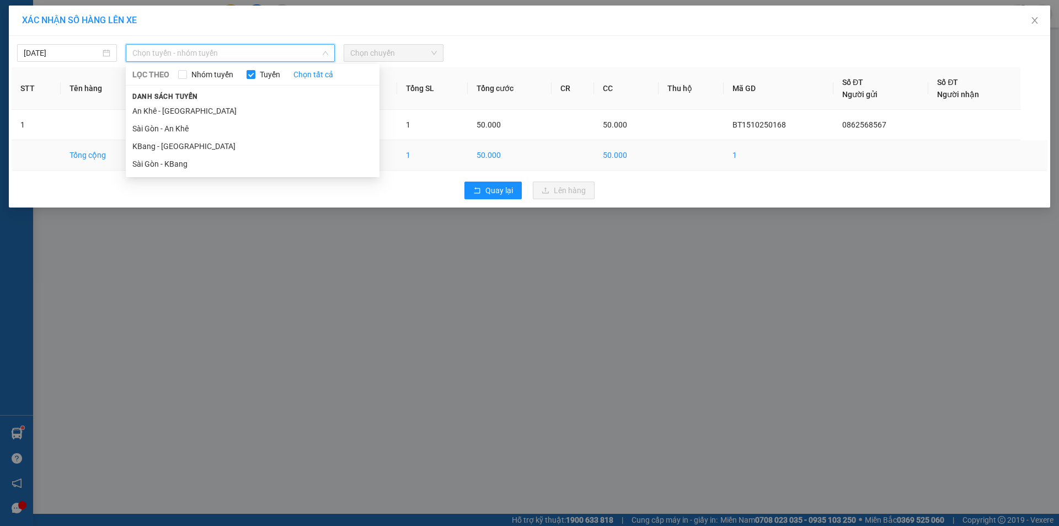
drag, startPoint x: 223, startPoint y: 164, endPoint x: 229, endPoint y: 159, distance: 8.2
click at [229, 159] on li "Sài Gòn - KBang" at bounding box center [253, 164] width 254 height 18
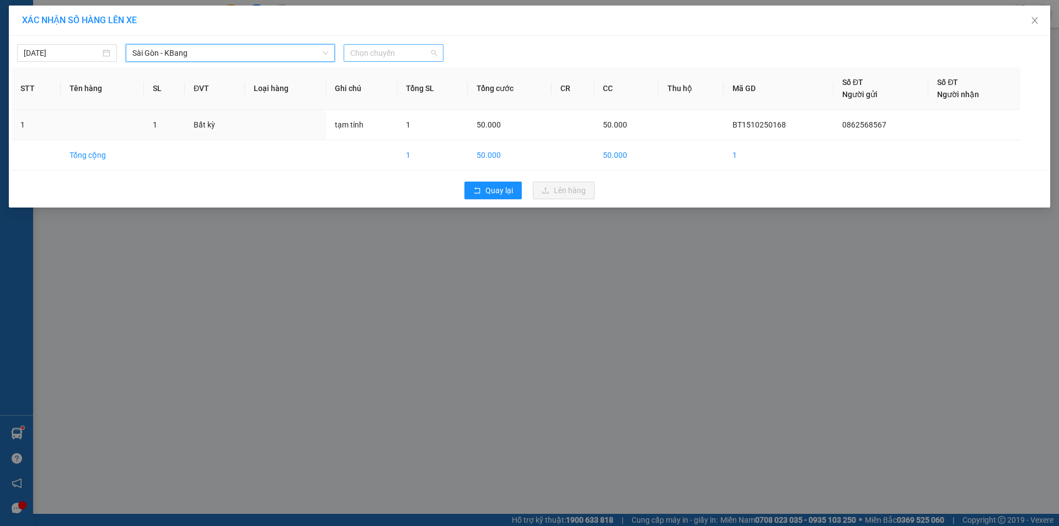
click at [376, 51] on span "Chọn chuyến" at bounding box center [393, 53] width 87 height 17
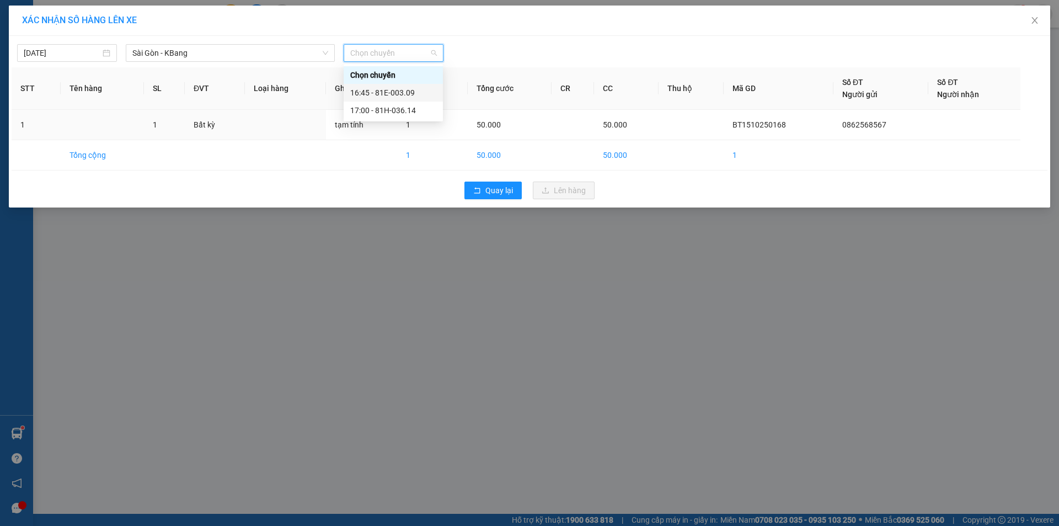
drag, startPoint x: 403, startPoint y: 87, endPoint x: 432, endPoint y: 117, distance: 42.1
click at [404, 90] on div "16:45 - 81E-003.09" at bounding box center [393, 93] width 86 height 12
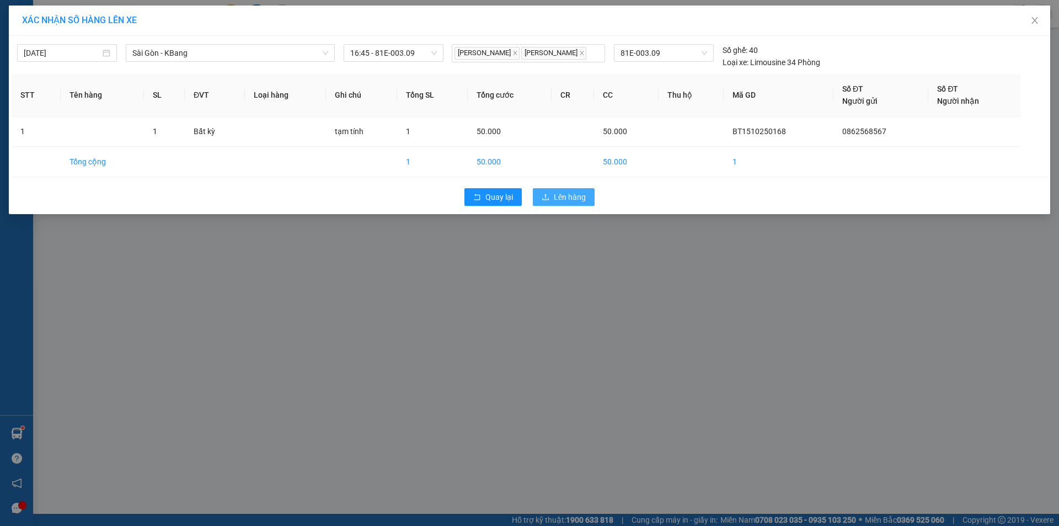
click at [578, 203] on span "Lên hàng" at bounding box center [570, 197] width 32 height 12
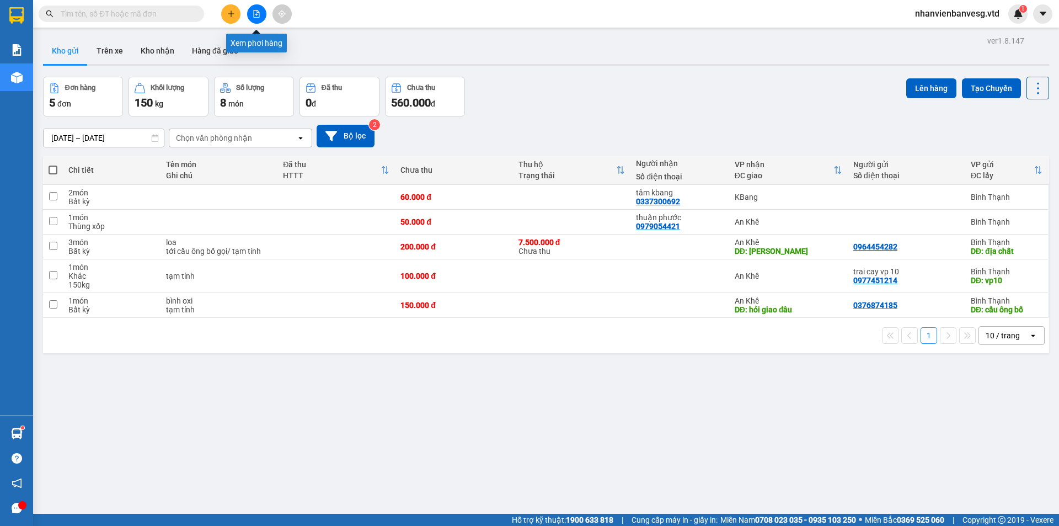
click at [261, 10] on button at bounding box center [256, 13] width 19 height 19
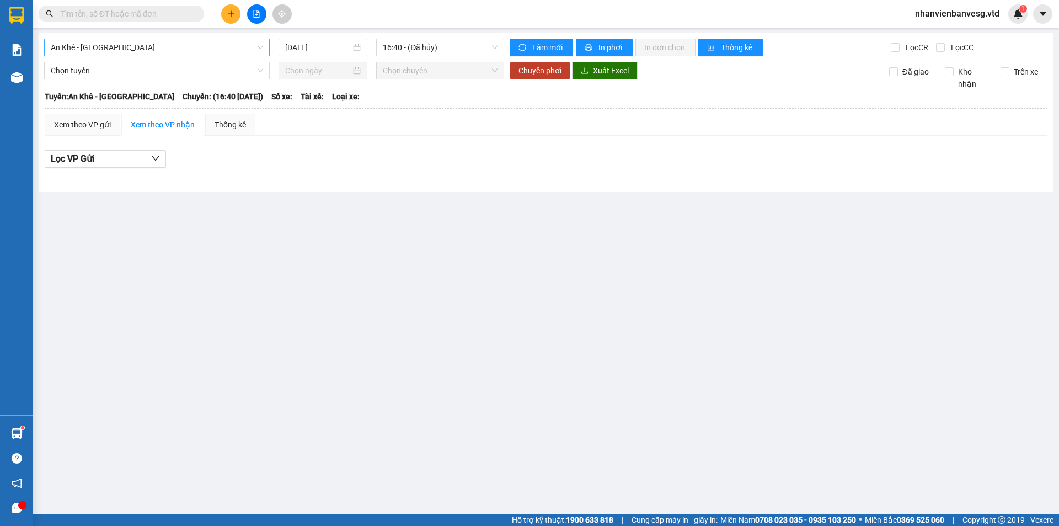
click at [194, 49] on span "An Khê - [GEOGRAPHIC_DATA]" at bounding box center [157, 47] width 212 height 17
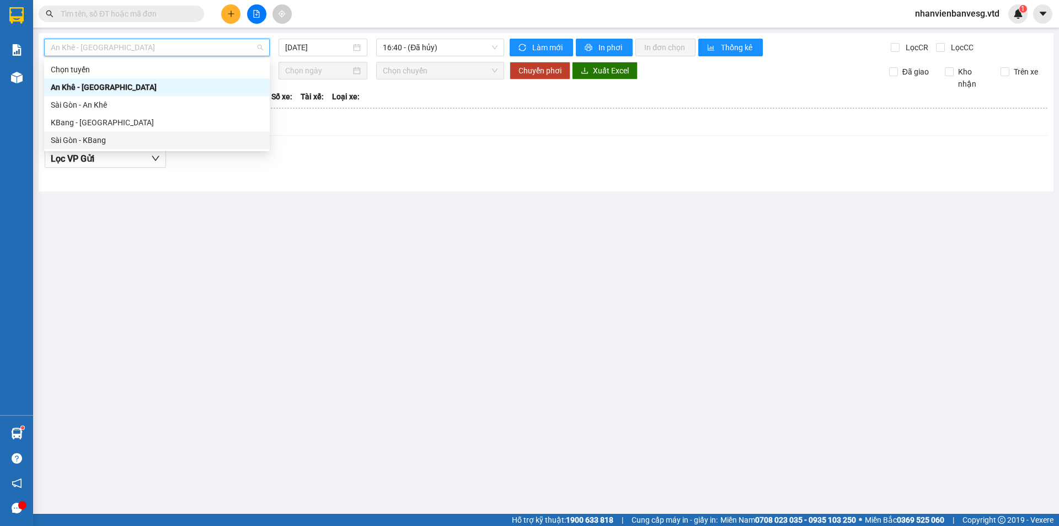
click at [176, 142] on div "Sài Gòn - KBang" at bounding box center [157, 140] width 212 height 12
type input "[DATE]"
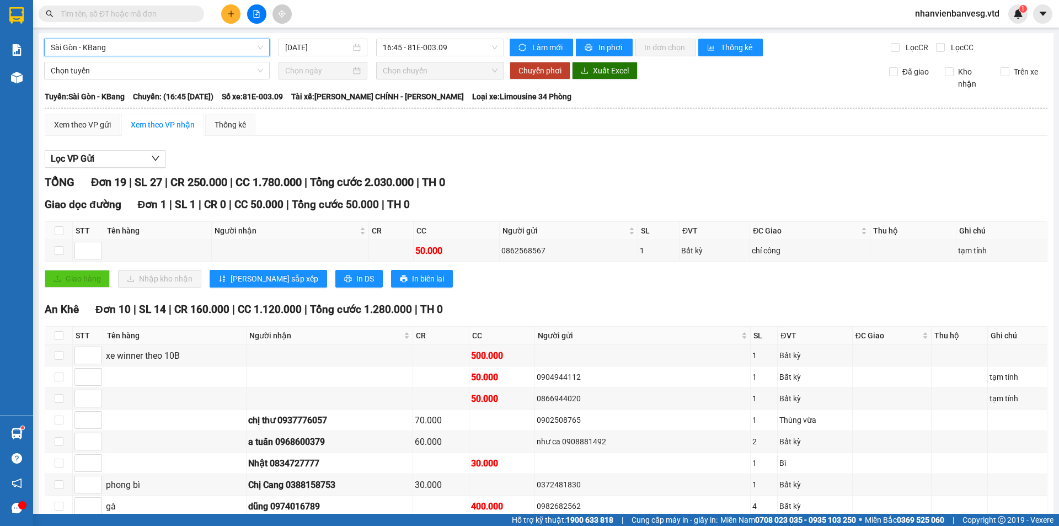
drag, startPoint x: 435, startPoint y: 41, endPoint x: 436, endPoint y: 57, distance: 15.5
click at [435, 47] on span "16:45 - 81E-003.09" at bounding box center [440, 47] width 115 height 17
click at [82, 121] on div "Xem theo VP gửi" at bounding box center [82, 125] width 57 height 12
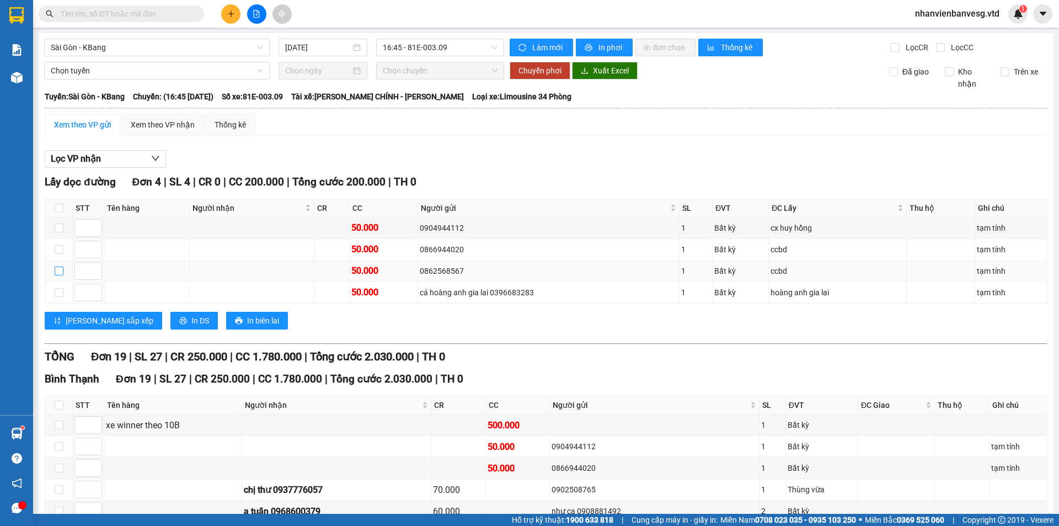
click at [58, 273] on input "checkbox" at bounding box center [59, 270] width 9 height 9
checkbox input "true"
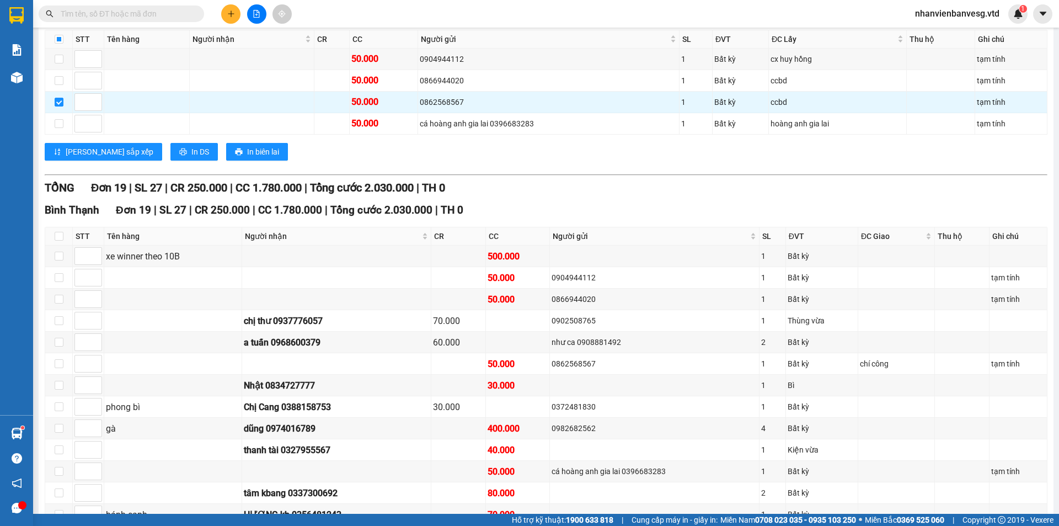
scroll to position [221, 0]
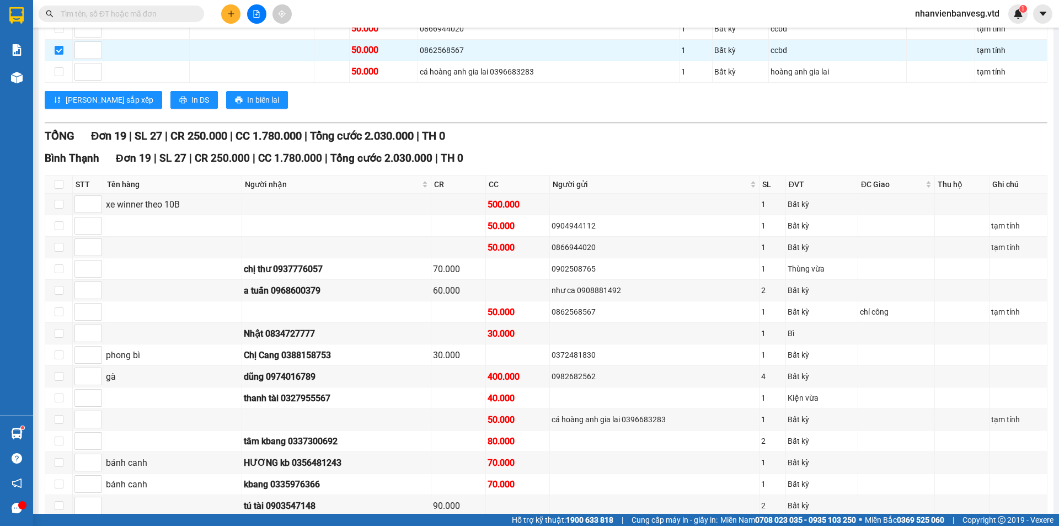
click at [633, 109] on div "Lấy dọc đường Đơn 4 | SL 4 | CR 0 | CC 200.000 | Tổng cước 200.000 | TH 0 STT T…" at bounding box center [546, 35] width 1003 height 164
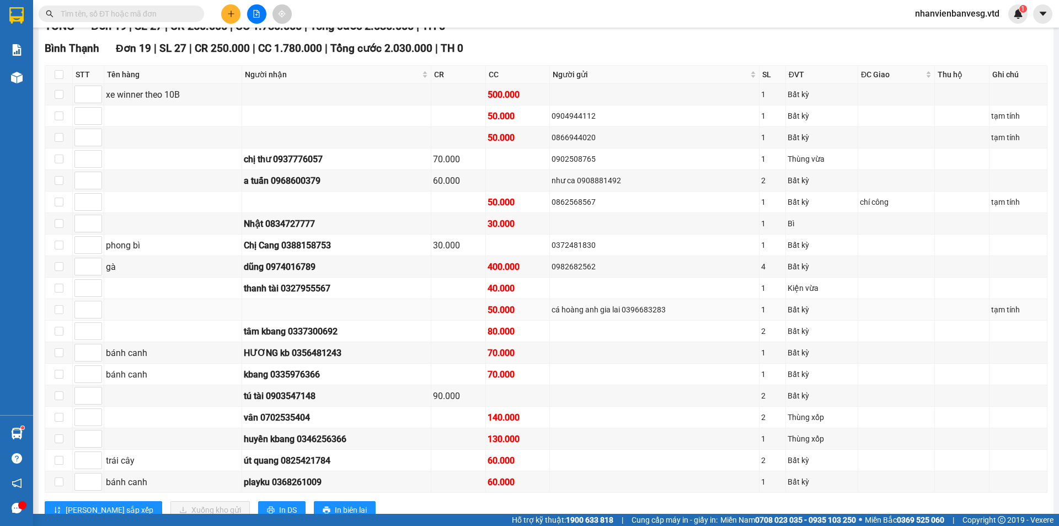
scroll to position [311, 0]
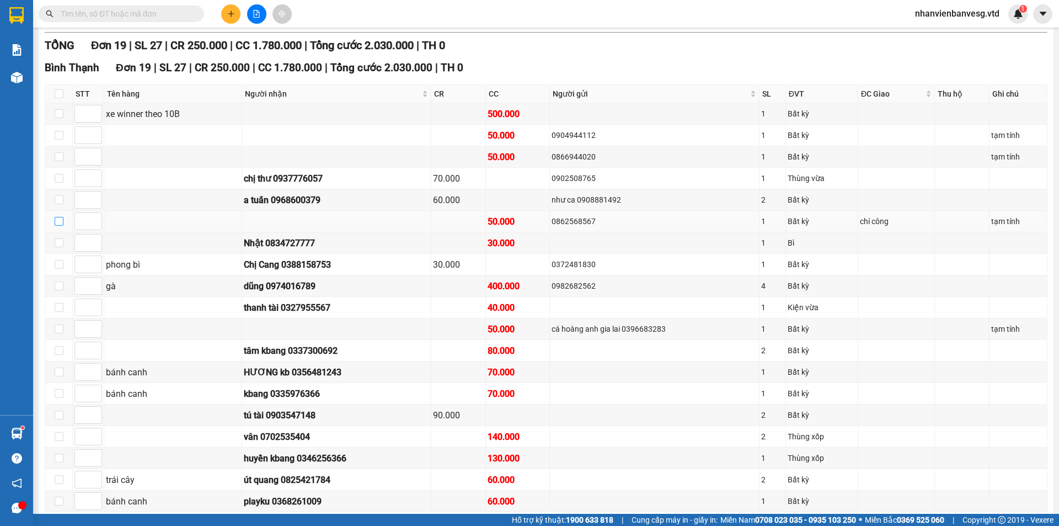
drag, startPoint x: 55, startPoint y: 220, endPoint x: 60, endPoint y: 223, distance: 5.9
click at [55, 220] on input "checkbox" at bounding box center [59, 221] width 9 height 9
checkbox input "true"
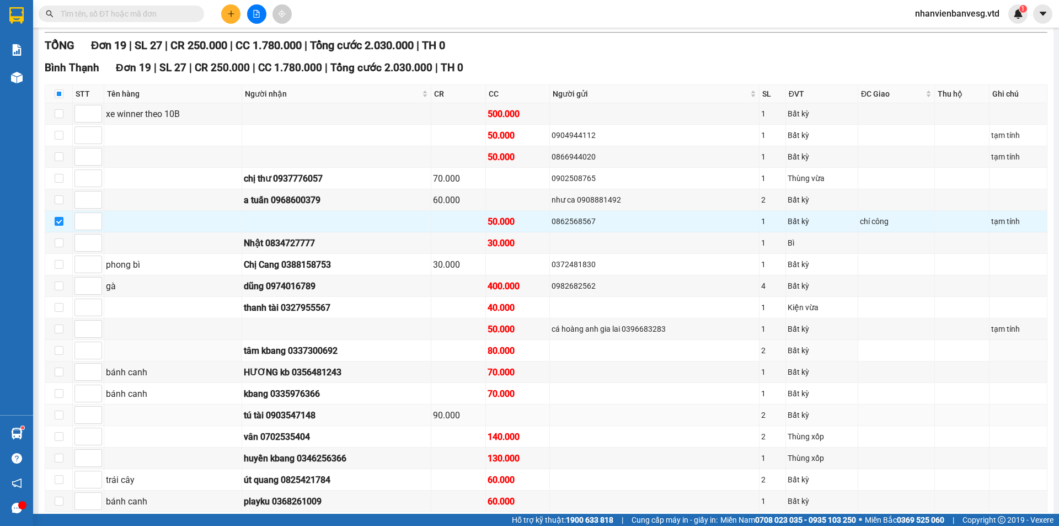
scroll to position [366, 0]
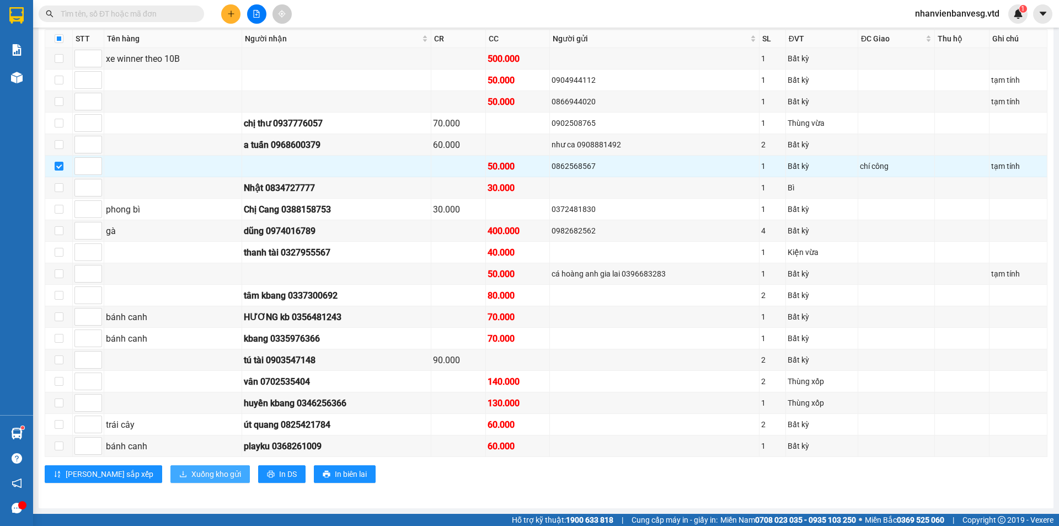
click at [191, 471] on span "Xuống kho gửi" at bounding box center [216, 474] width 50 height 12
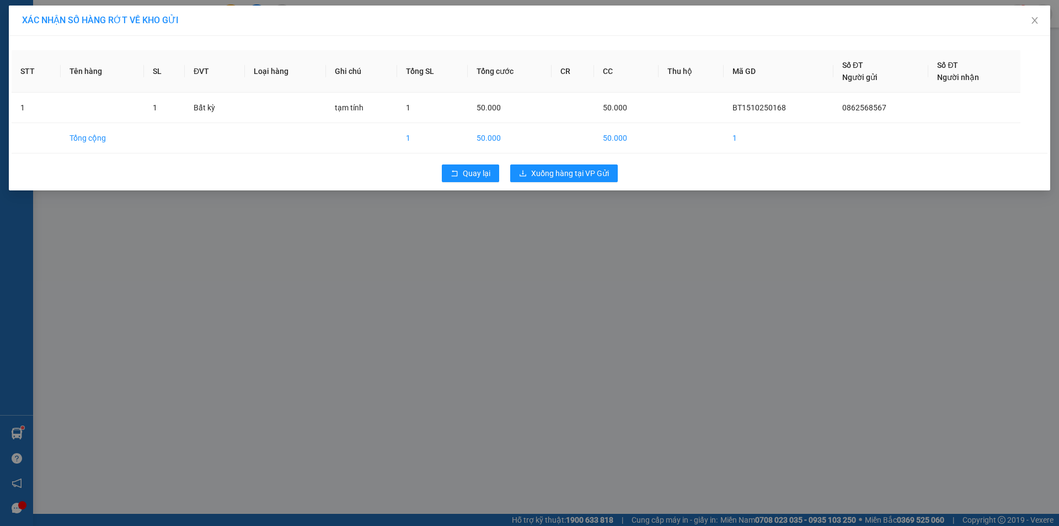
click at [596, 163] on div "Quay lại Xuống hàng tại VP Gửi" at bounding box center [530, 173] width 1036 height 29
click at [592, 169] on span "Xuống hàng tại VP Gửi" at bounding box center [570, 173] width 78 height 12
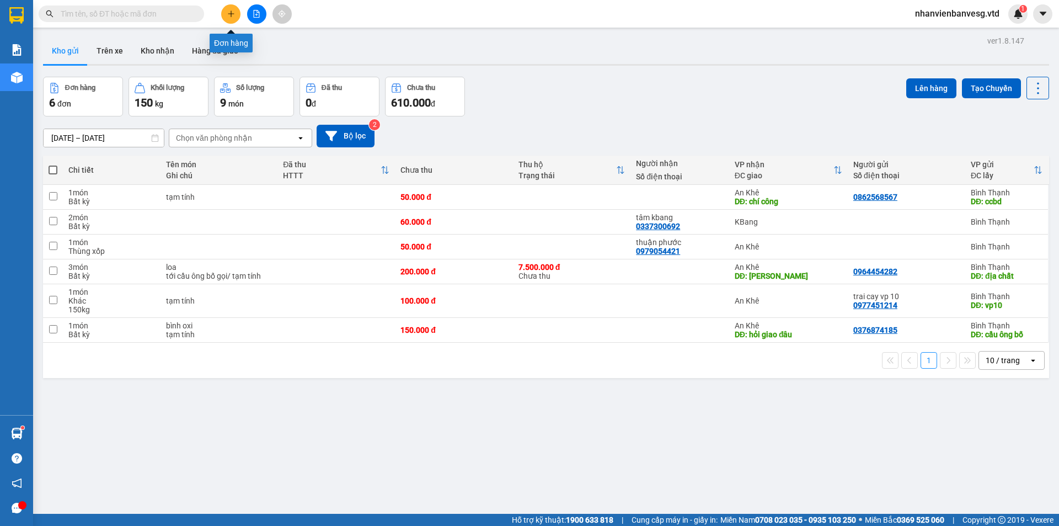
click at [226, 17] on button at bounding box center [230, 13] width 19 height 19
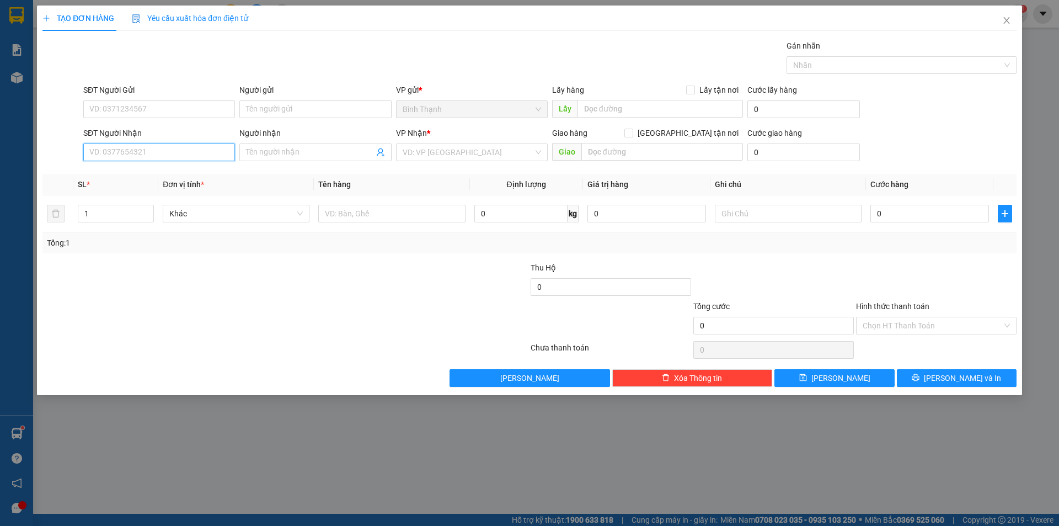
click at [150, 148] on input "SĐT Người Nhận" at bounding box center [159, 152] width 152 height 18
type input "0899360645"
click at [167, 171] on div "0899360645 - c.linh" at bounding box center [159, 174] width 138 height 12
type input "c.linh"
type input "0899360645"
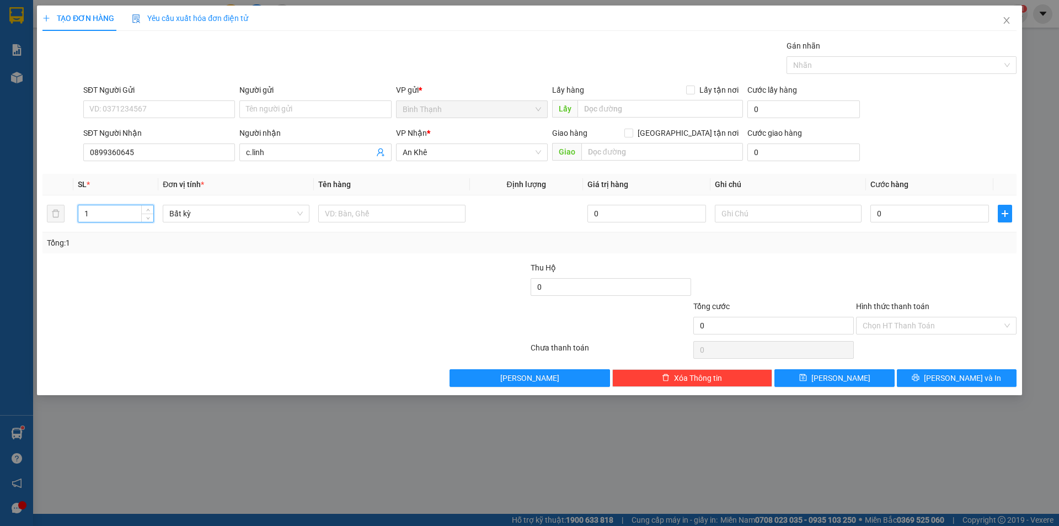
drag, startPoint x: 51, startPoint y: 235, endPoint x: 4, endPoint y: 276, distance: 61.8
click at [0, 282] on div "TẠO ĐƠN HÀNG Yêu cầu xuất hóa đơn điện tử Transit Pickup Surcharge Ids Transit …" at bounding box center [529, 263] width 1059 height 526
type input "2"
click at [222, 216] on span "Bất kỳ" at bounding box center [235, 213] width 133 height 17
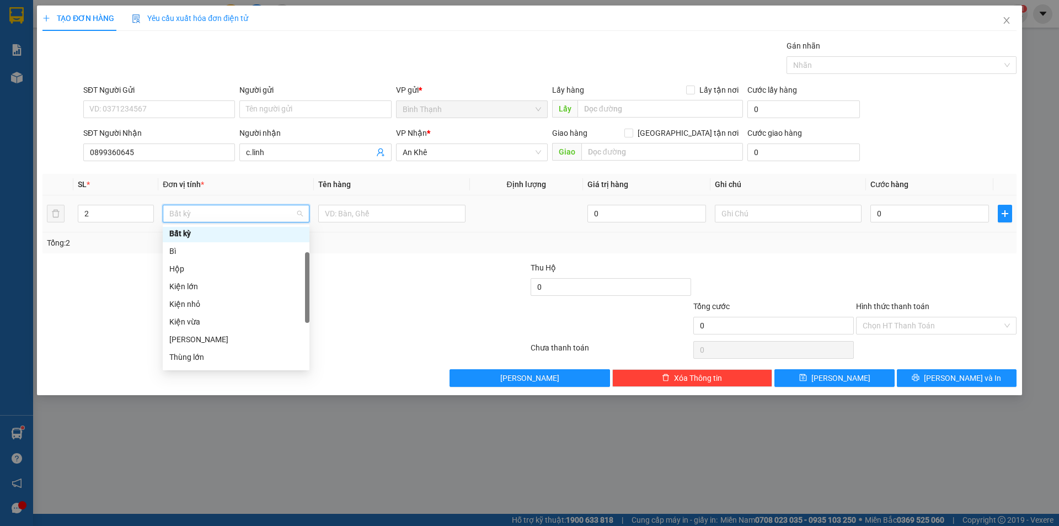
scroll to position [110, 0]
click at [244, 334] on div "Thùng vừa" at bounding box center [235, 337] width 133 height 12
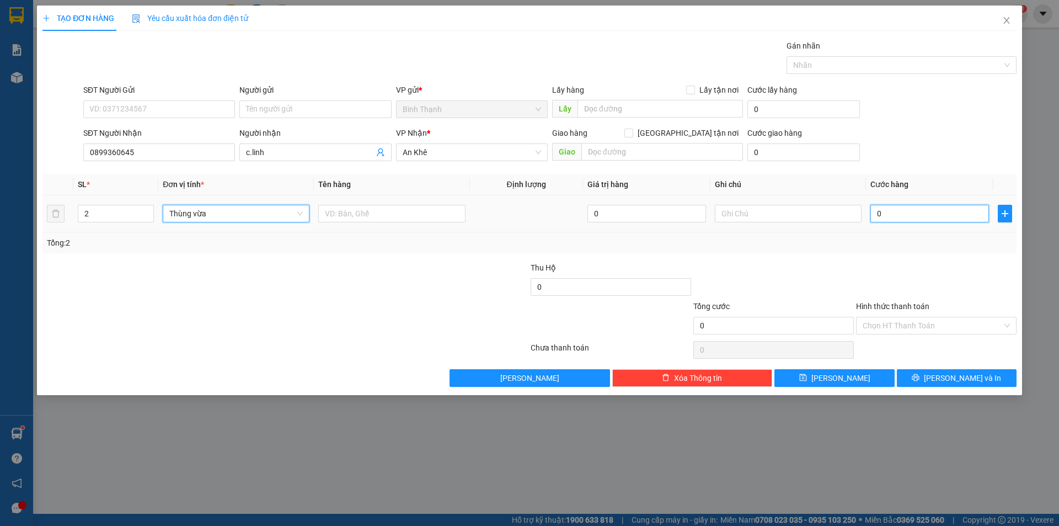
click at [930, 215] on input "0" at bounding box center [929, 214] width 119 height 18
type input "7"
type input "70"
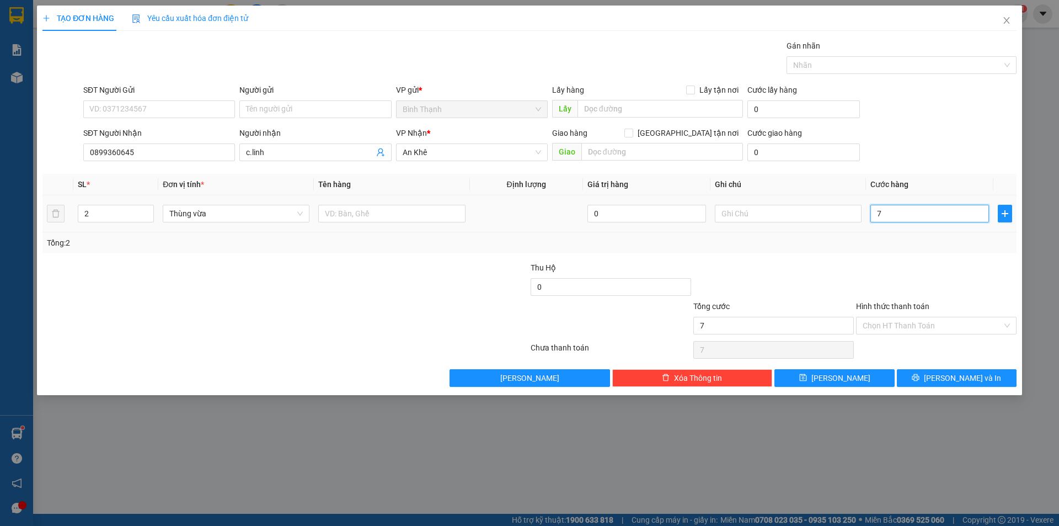
type input "70"
type input "700"
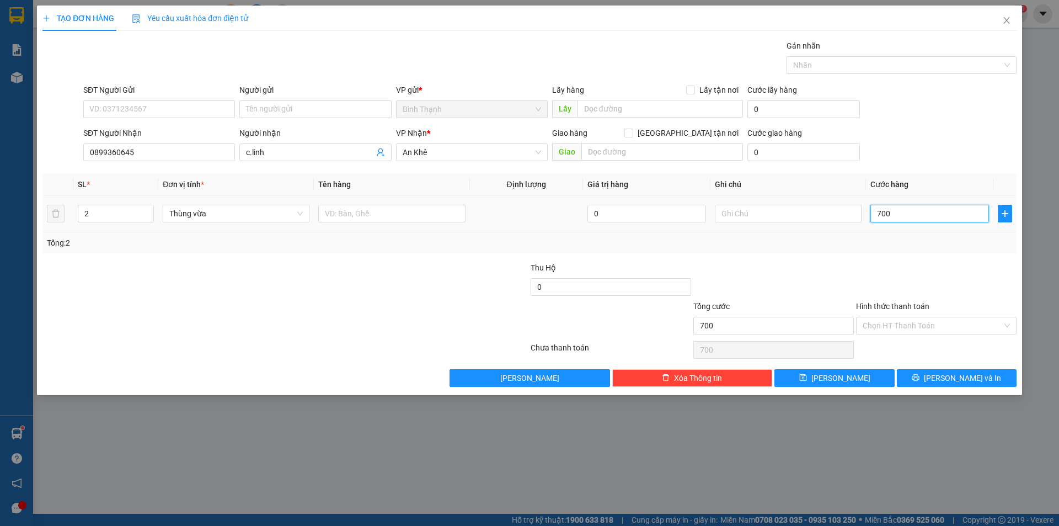
type input "7.000"
type input "70.000"
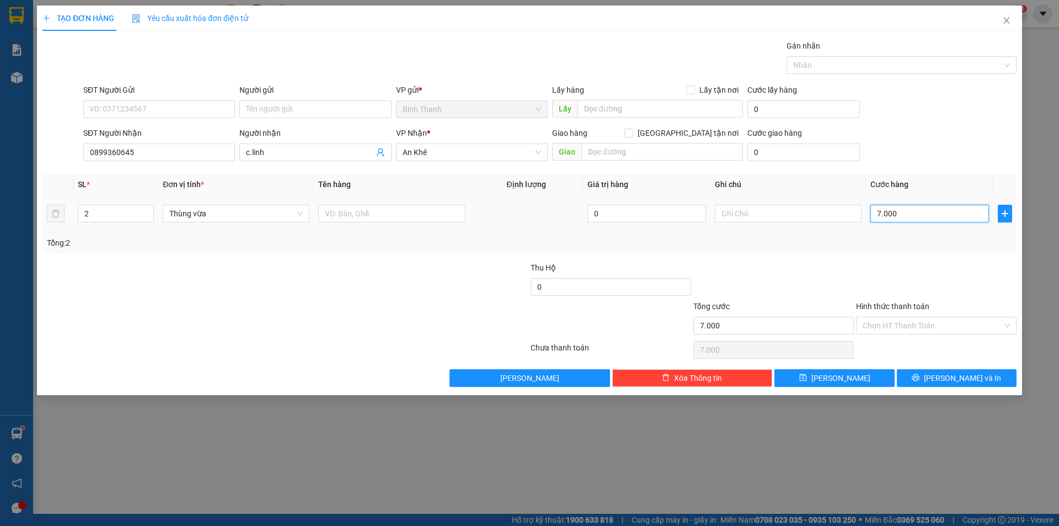
type input "70.000"
click at [943, 377] on button "[PERSON_NAME] và In" at bounding box center [957, 378] width 120 height 18
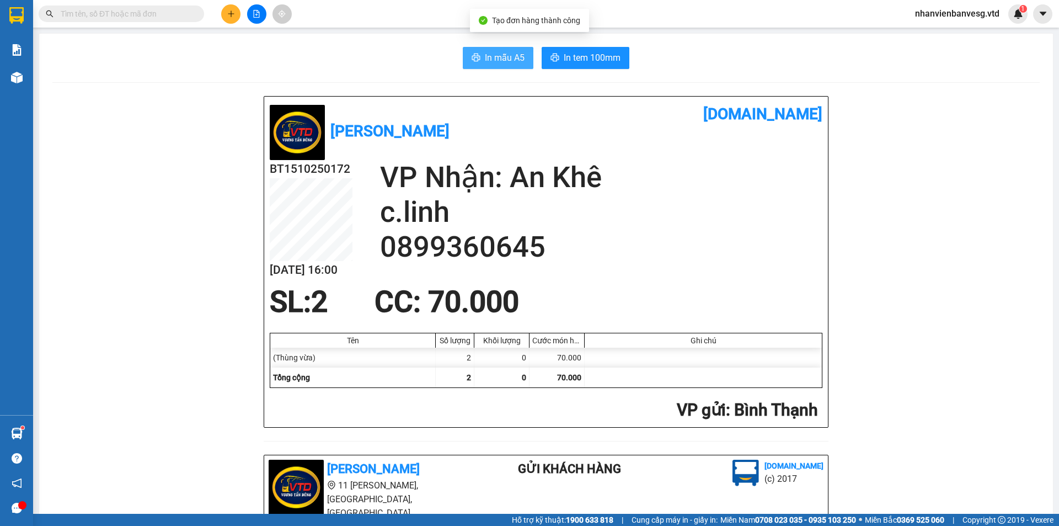
click at [505, 58] on span "In mẫu A5" at bounding box center [505, 58] width 40 height 14
click at [663, 63] on div "In mẫu A5 In tem 100mm" at bounding box center [545, 58] width 987 height 22
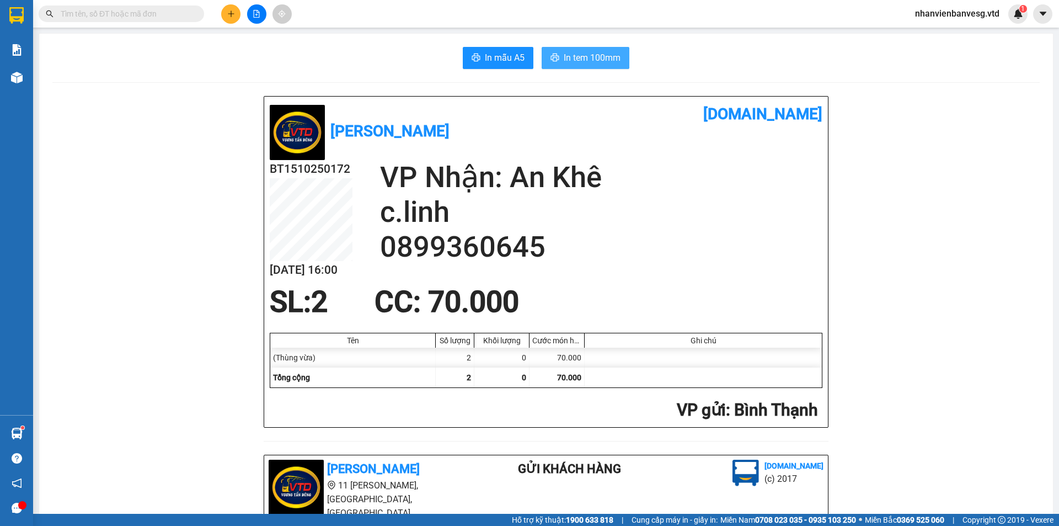
click at [567, 50] on button "In tem 100mm" at bounding box center [586, 58] width 88 height 22
click at [231, 17] on icon "plus" at bounding box center [231, 13] width 1 height 6
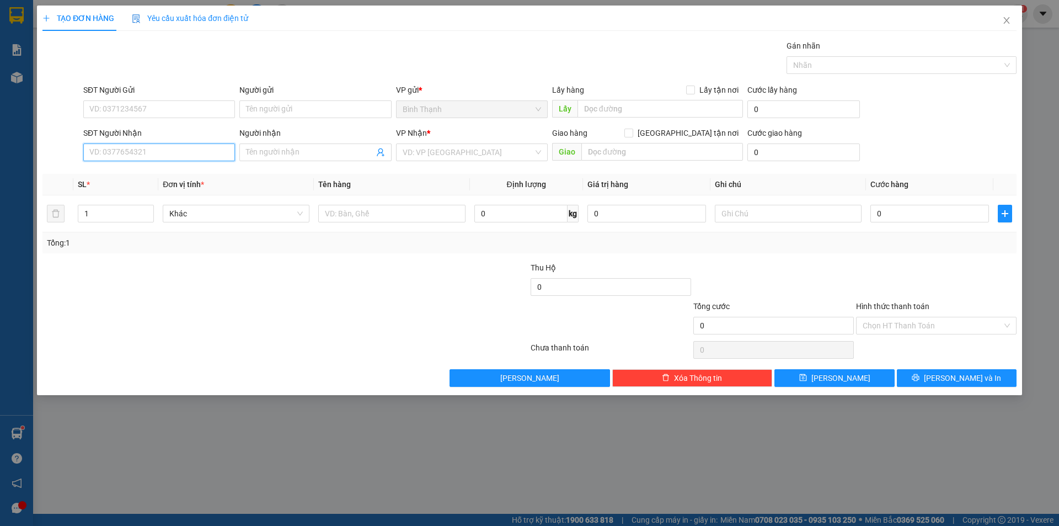
click at [143, 145] on input "SĐT Người Nhận" at bounding box center [159, 152] width 152 height 18
click at [159, 173] on div "0379793787 - hiền" at bounding box center [159, 174] width 138 height 12
type input "0379793787"
type input "hiền"
type input "ngã 3 an thạch"
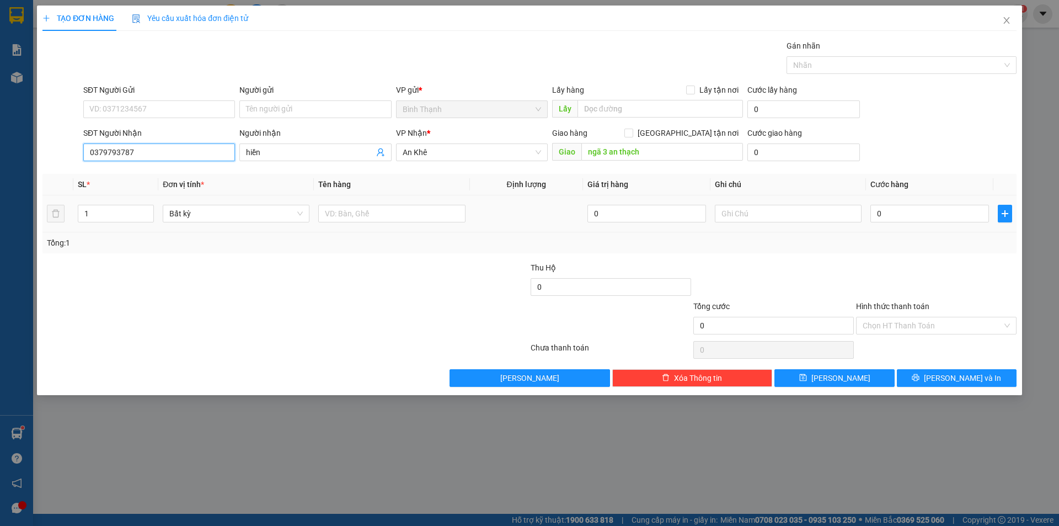
drag, startPoint x: 200, startPoint y: 214, endPoint x: 197, endPoint y: 235, distance: 21.1
click at [200, 216] on span "Bất kỳ" at bounding box center [235, 213] width 133 height 17
type input "0379793787"
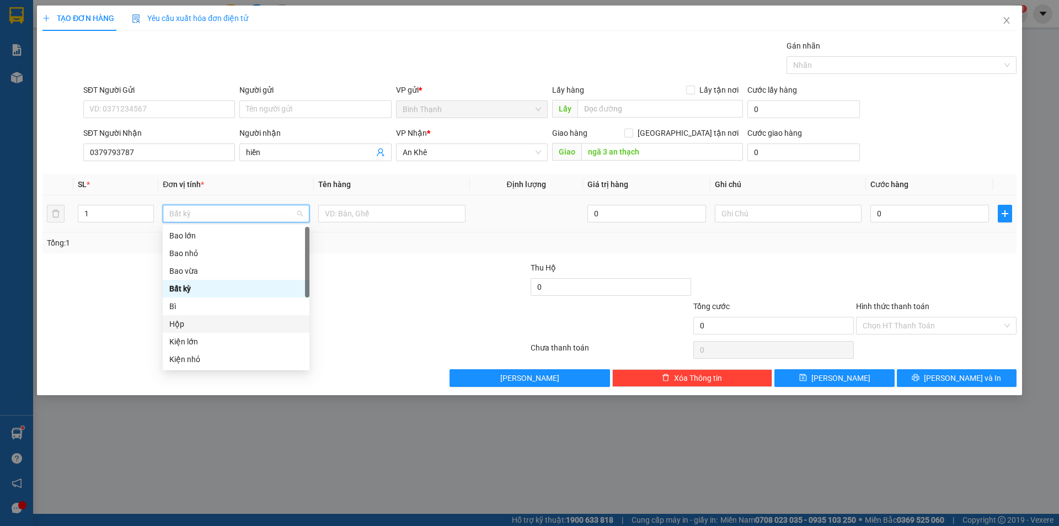
click at [201, 317] on div "Hộp" at bounding box center [236, 324] width 147 height 18
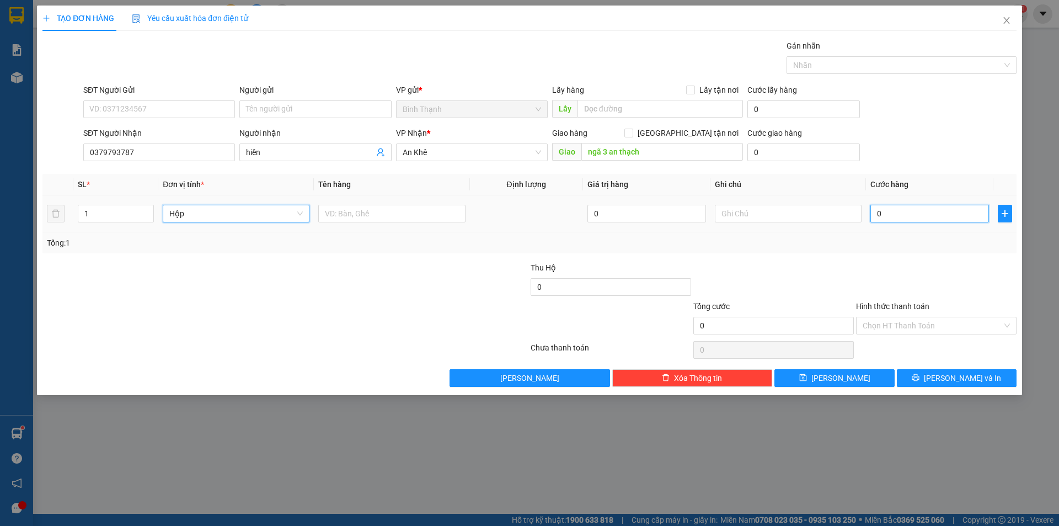
click at [887, 213] on input "0" at bounding box center [929, 214] width 119 height 18
type input "3"
type input "30"
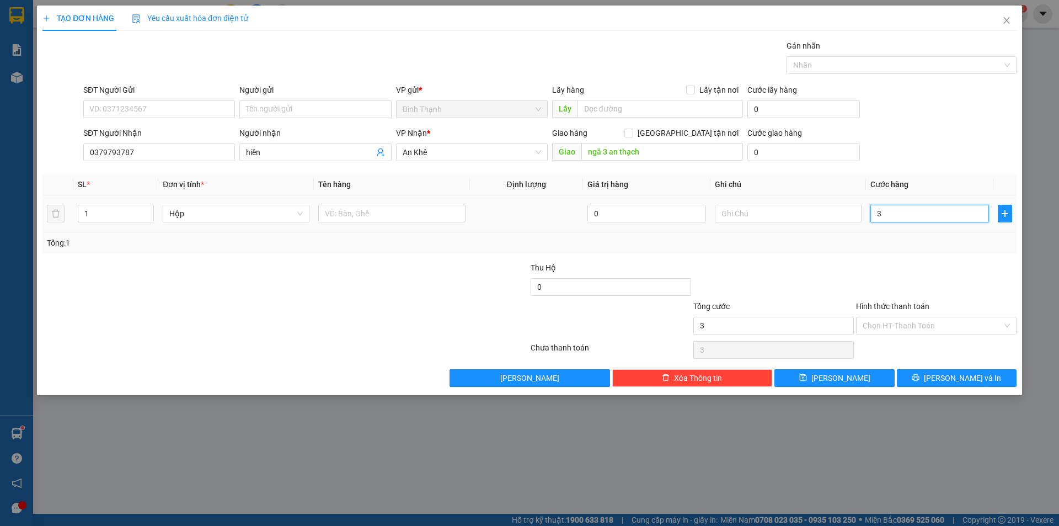
type input "30"
type input "300"
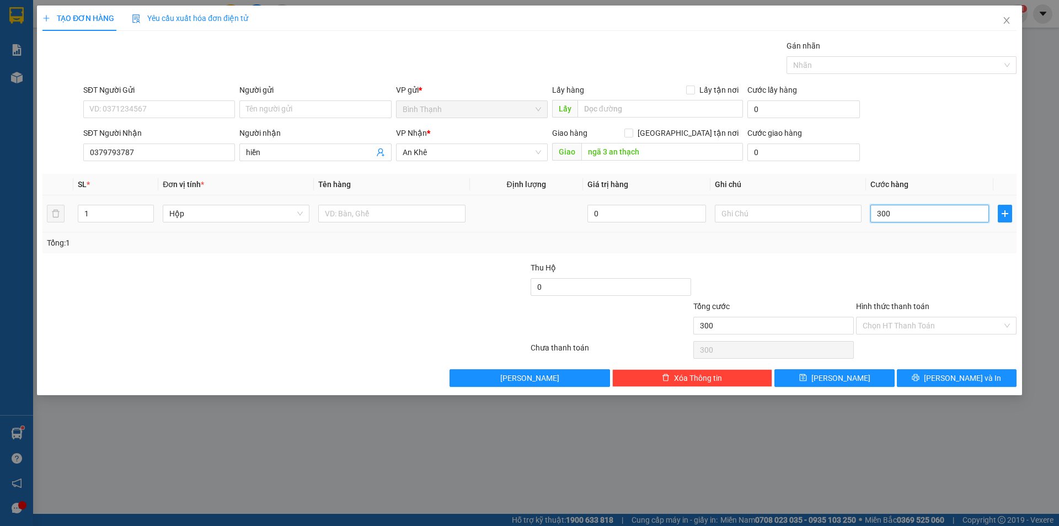
type input "3.000"
type input "30.000"
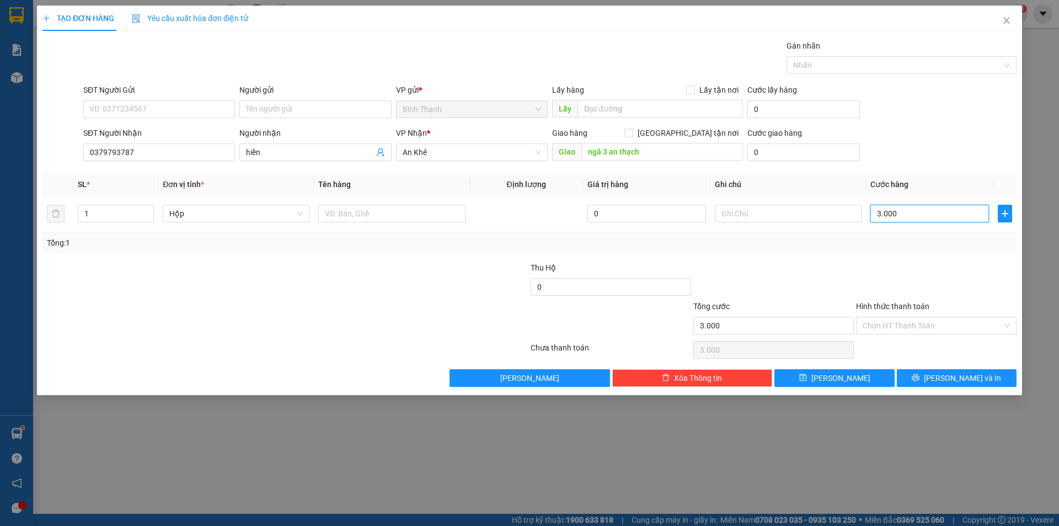
type input "30.000"
click at [852, 380] on button "[PERSON_NAME]" at bounding box center [834, 378] width 120 height 18
type input "0"
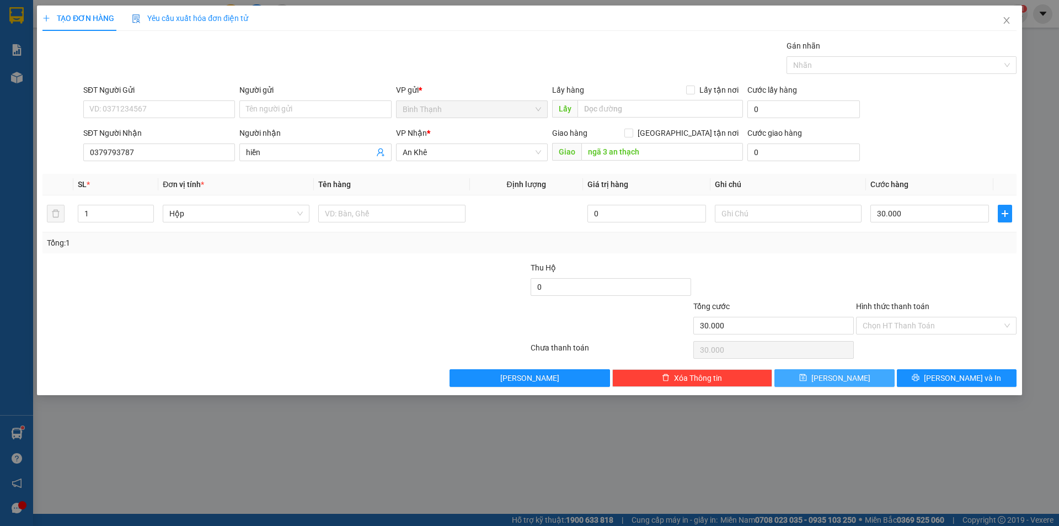
type input "0"
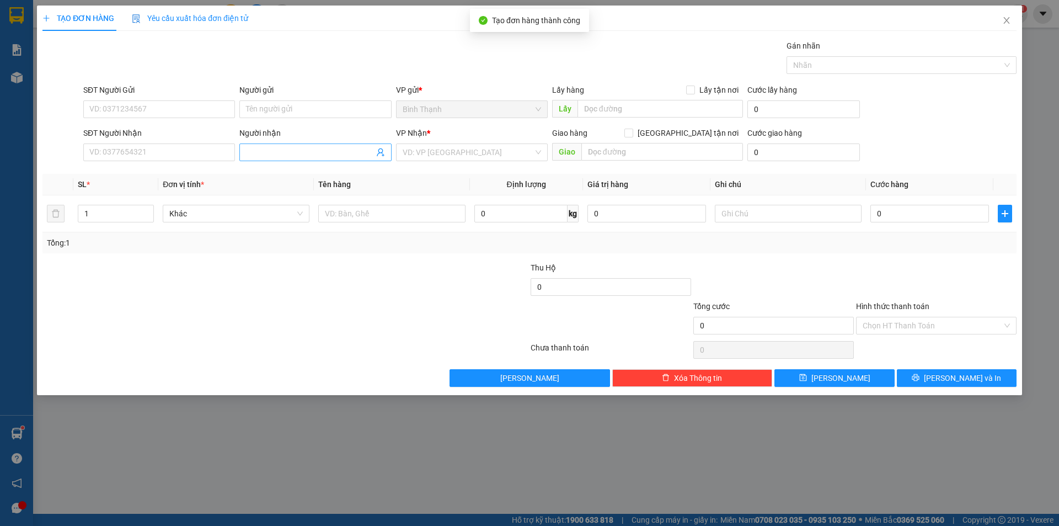
drag, startPoint x: 253, startPoint y: 154, endPoint x: 253, endPoint y: 148, distance: 6.6
click at [253, 148] on input "Người nhận" at bounding box center [309, 152] width 127 height 12
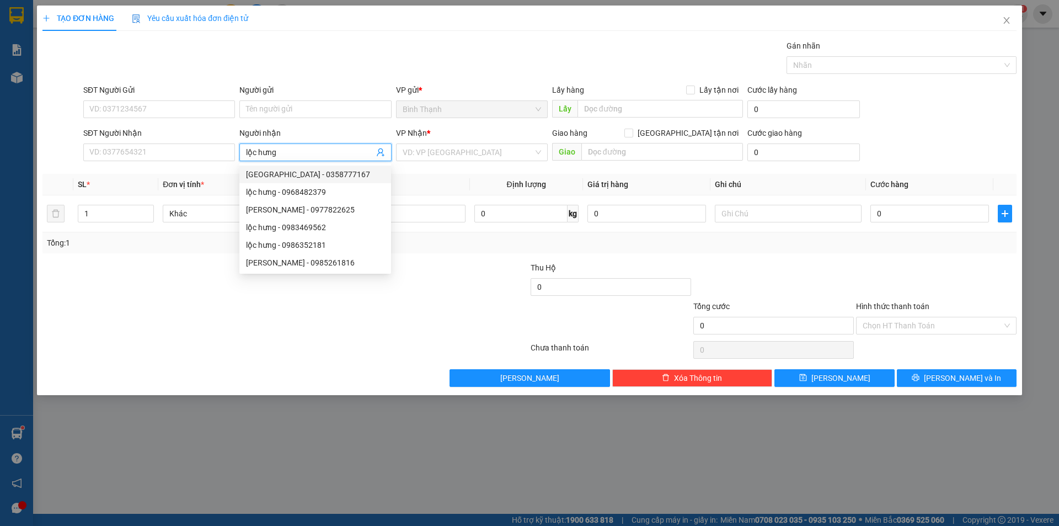
drag, startPoint x: 304, startPoint y: 175, endPoint x: 329, endPoint y: 162, distance: 28.4
click at [323, 164] on div "8429708 7068952 lộc hưng - 0358777167 lộc hưng - 0968482379 Lộc Hưng - 09778226…" at bounding box center [315, 218] width 152 height 110
type input "lộc hưng"
click at [416, 154] on input "search" at bounding box center [468, 152] width 131 height 17
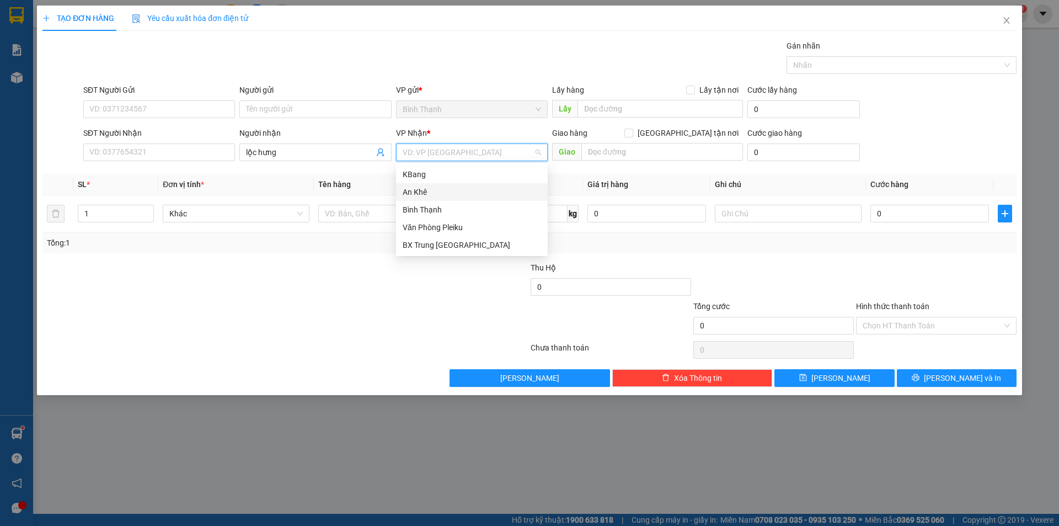
drag, startPoint x: 443, startPoint y: 187, endPoint x: 224, endPoint y: 186, distance: 219.5
click at [442, 187] on div "An Khê" at bounding box center [472, 192] width 138 height 12
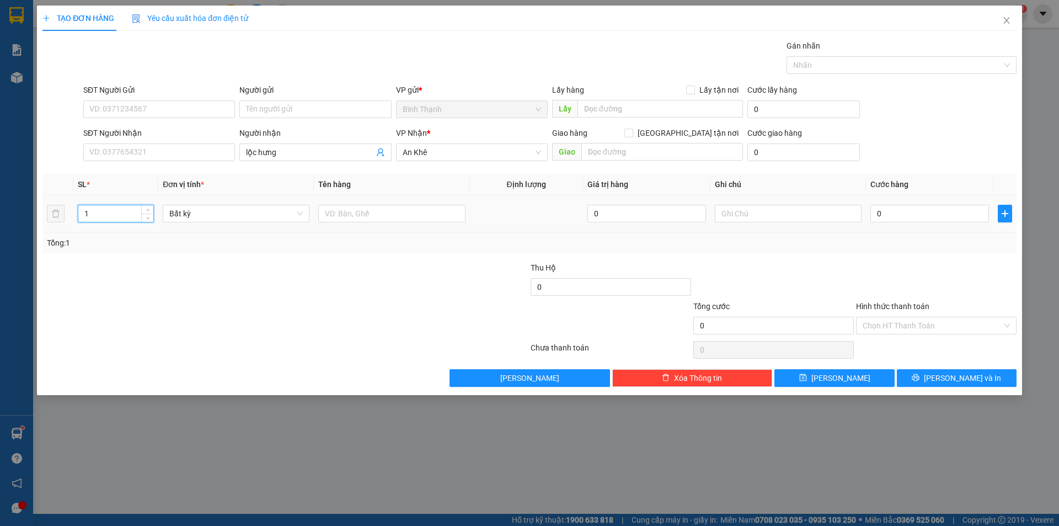
drag, startPoint x: 87, startPoint y: 208, endPoint x: 25, endPoint y: 219, distance: 62.7
click at [26, 219] on div "TẠO ĐƠN HÀNG Yêu cầu xuất hóa đơn điện tử Transit Pickup Surcharge Ids Transit …" at bounding box center [529, 263] width 1059 height 526
type input "2"
click at [917, 215] on input "0" at bounding box center [929, 214] width 119 height 18
type input "1"
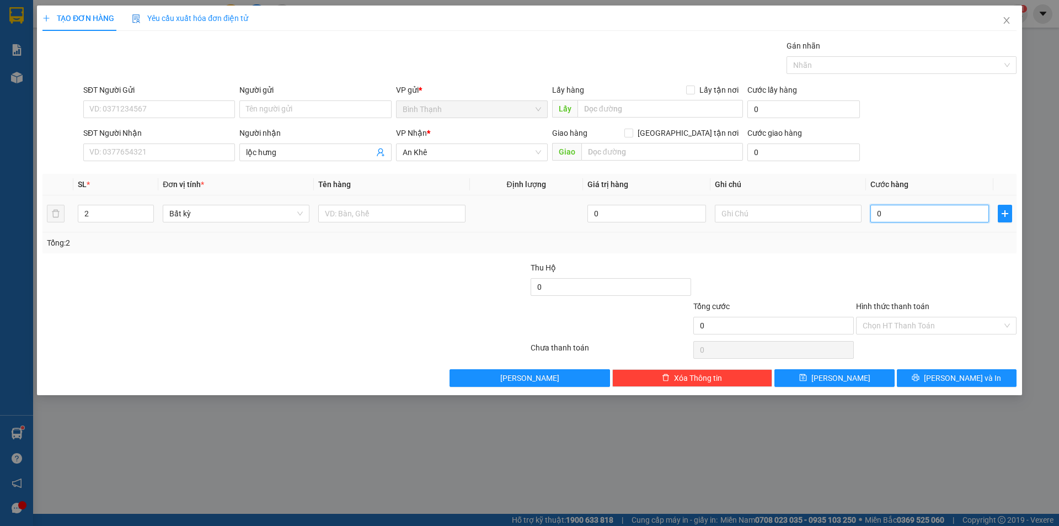
type input "1"
click at [805, 219] on input "text" at bounding box center [788, 214] width 147 height 18
click at [860, 384] on button "[PERSON_NAME]" at bounding box center [834, 378] width 120 height 18
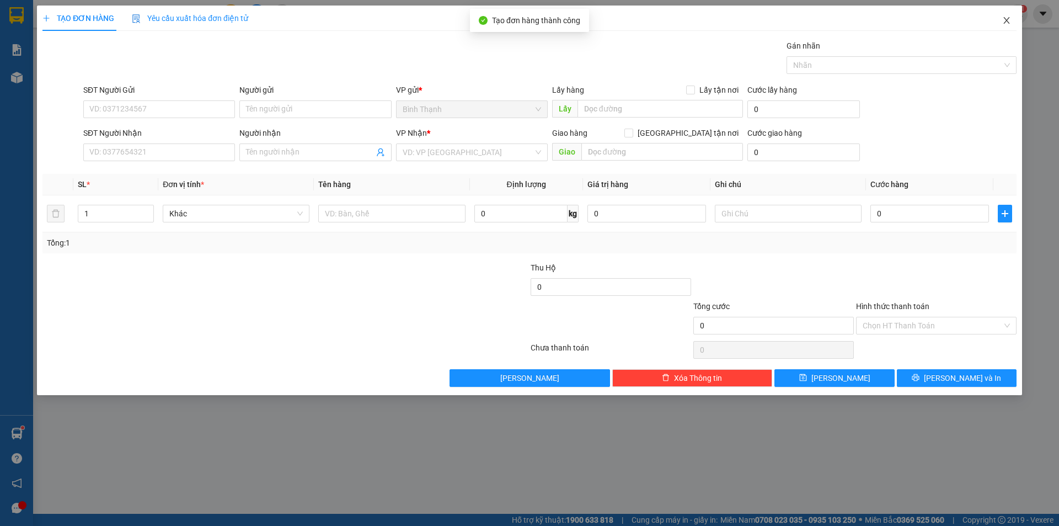
click at [1001, 22] on span "Close" at bounding box center [1006, 21] width 31 height 31
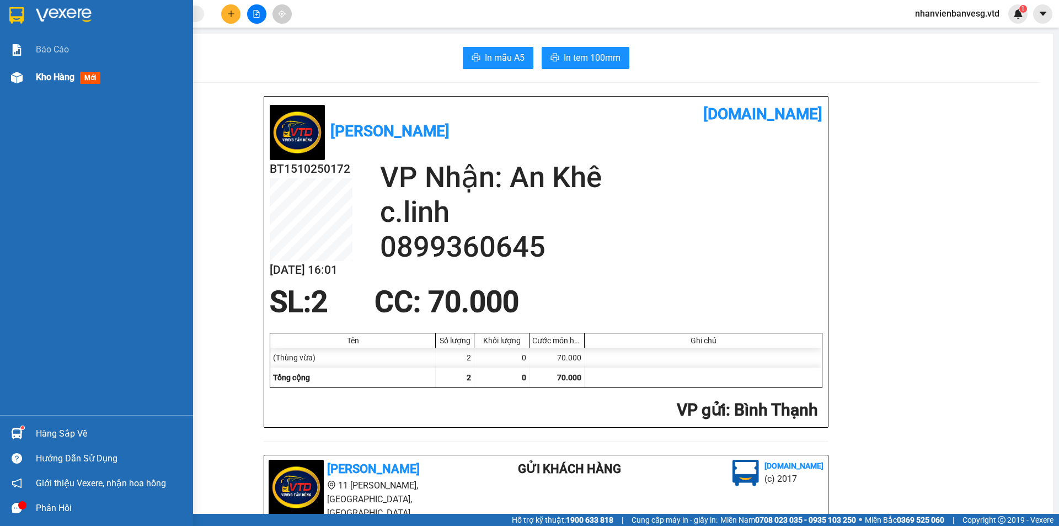
click at [48, 72] on span "Kho hàng" at bounding box center [55, 77] width 39 height 10
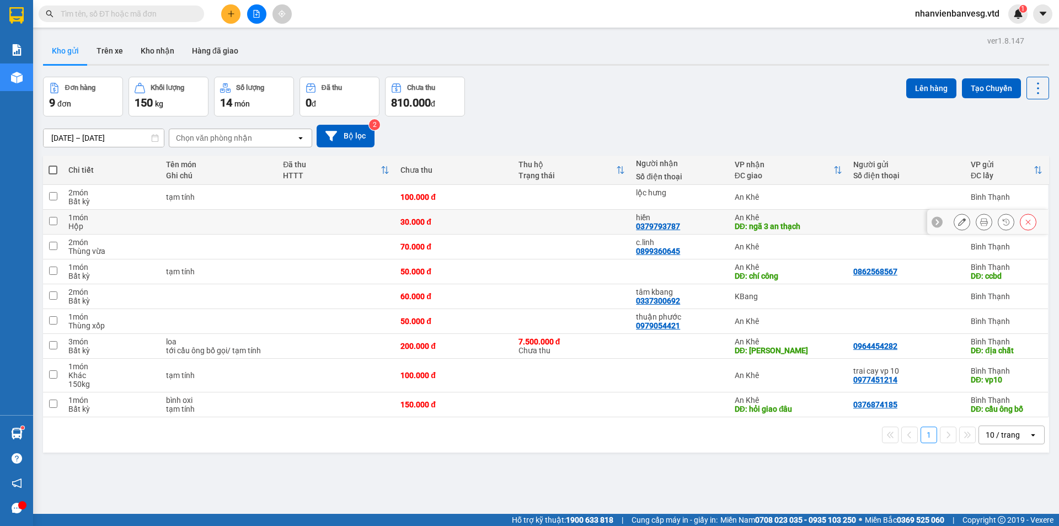
click at [111, 222] on div "Hộp" at bounding box center [111, 226] width 87 height 9
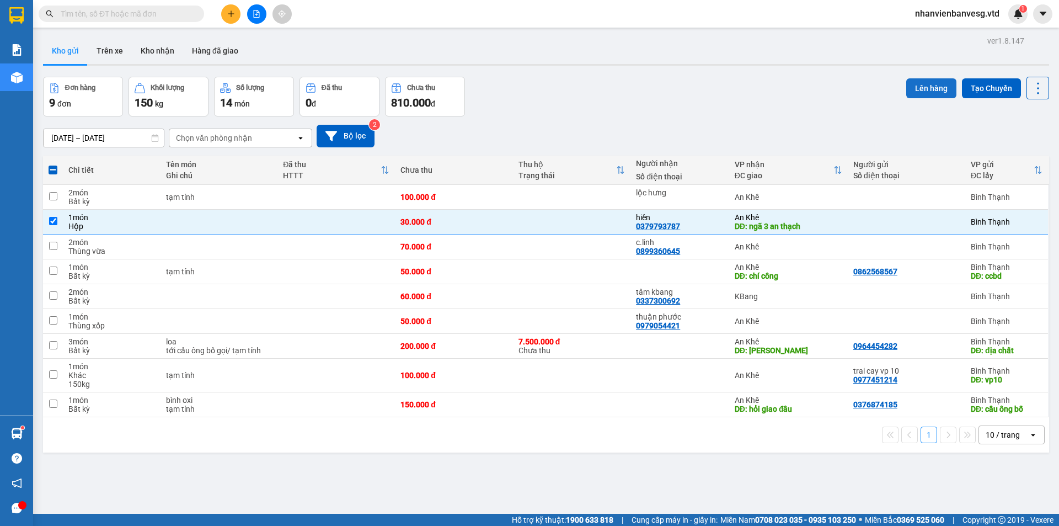
click at [917, 91] on button "Lên hàng" at bounding box center [931, 88] width 50 height 20
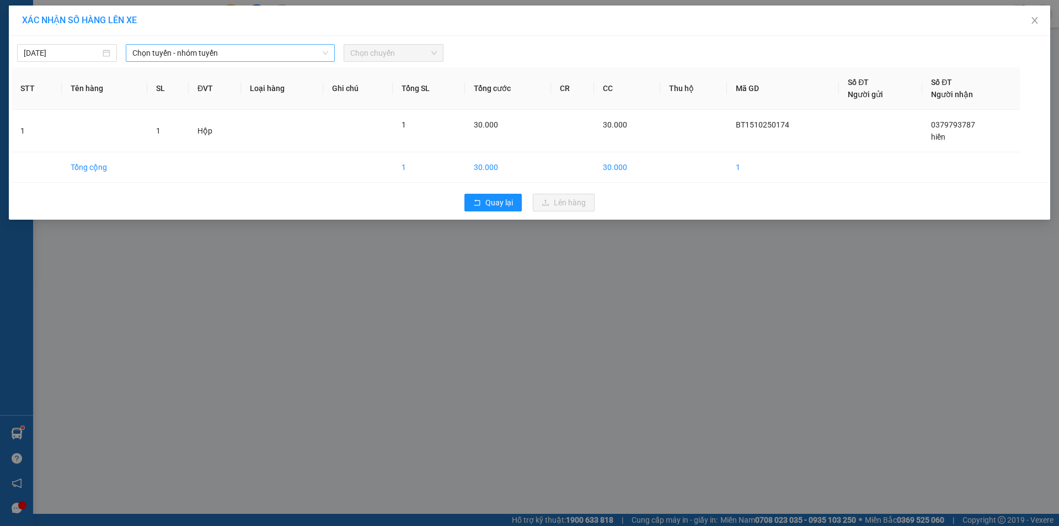
click at [281, 56] on span "Chọn tuyến - nhóm tuyến" at bounding box center [230, 53] width 196 height 17
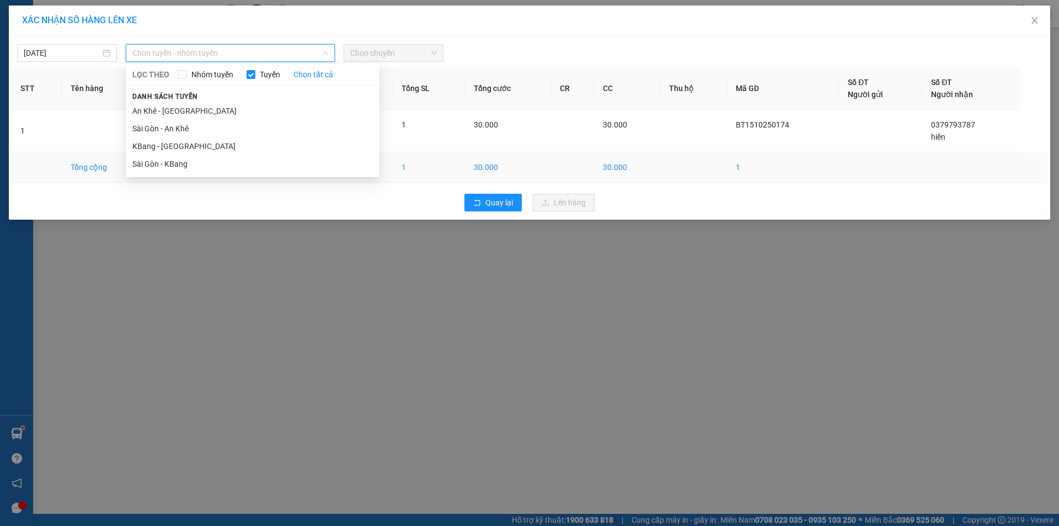
click at [248, 169] on li "Sài Gòn - KBang" at bounding box center [253, 164] width 254 height 18
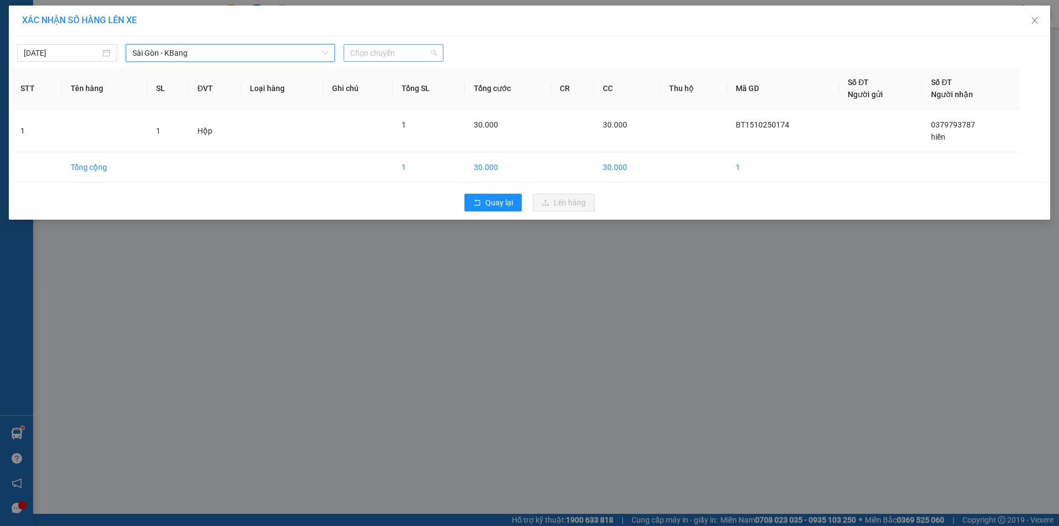
click at [378, 51] on span "Chọn chuyến" at bounding box center [393, 53] width 87 height 17
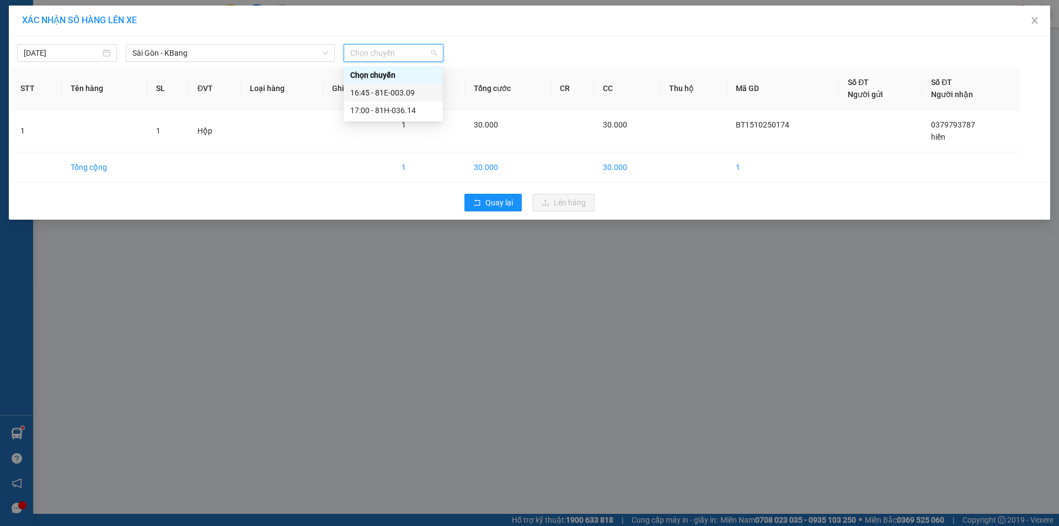
drag, startPoint x: 401, startPoint y: 92, endPoint x: 453, endPoint y: 125, distance: 62.3
click at [405, 94] on div "16:45 - 81E-003.09" at bounding box center [393, 93] width 86 height 12
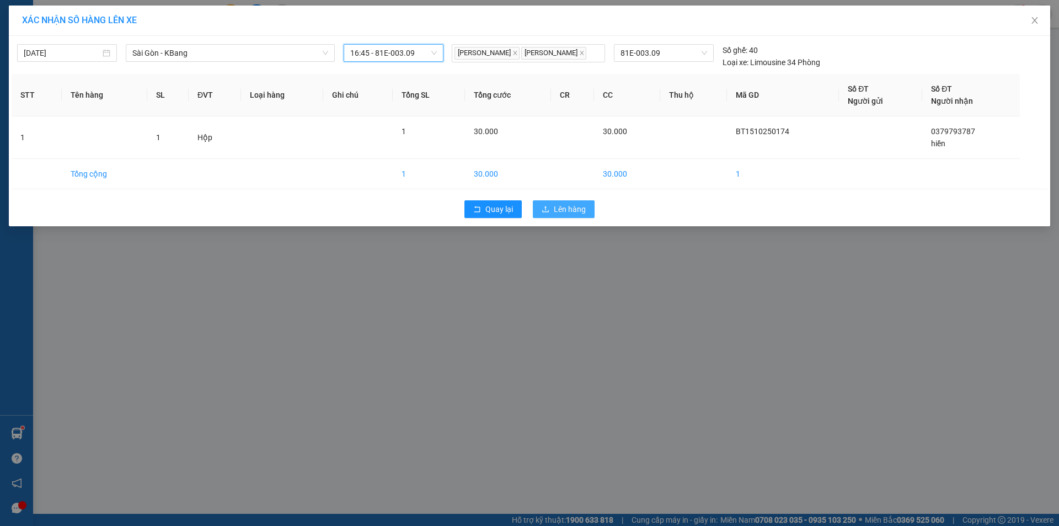
click at [558, 215] on span "Lên hàng" at bounding box center [570, 209] width 32 height 12
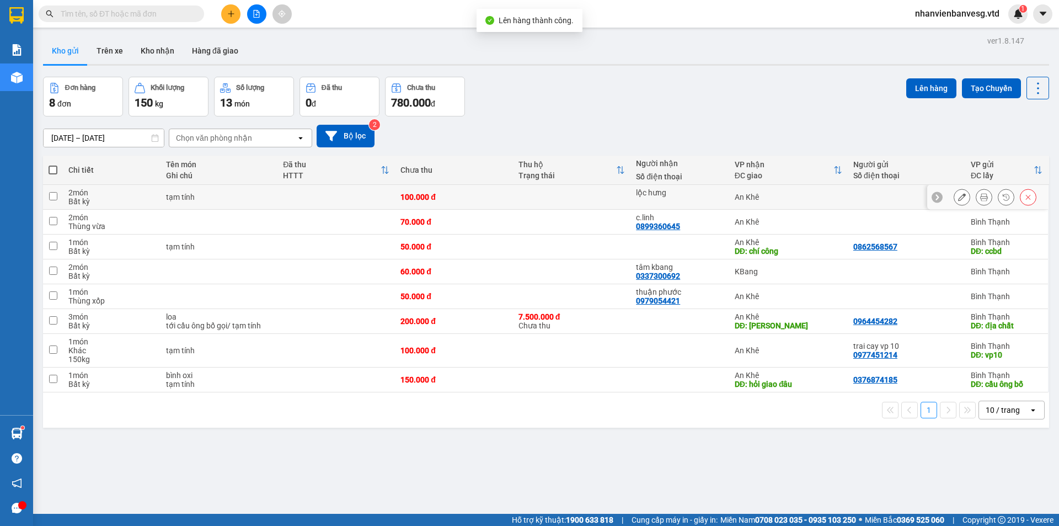
click at [109, 200] on div "Bất kỳ" at bounding box center [111, 201] width 87 height 9
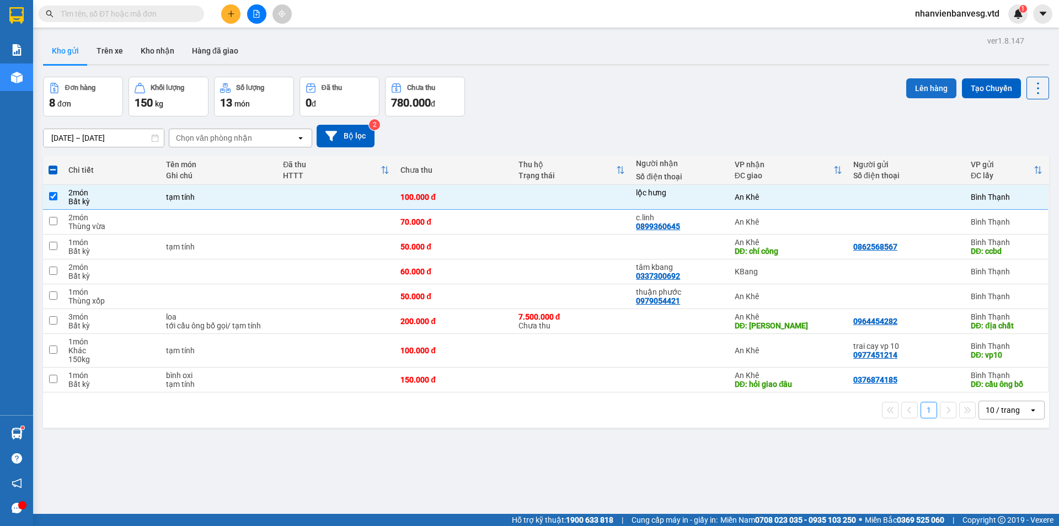
click at [913, 89] on button "Lên hàng" at bounding box center [931, 88] width 50 height 20
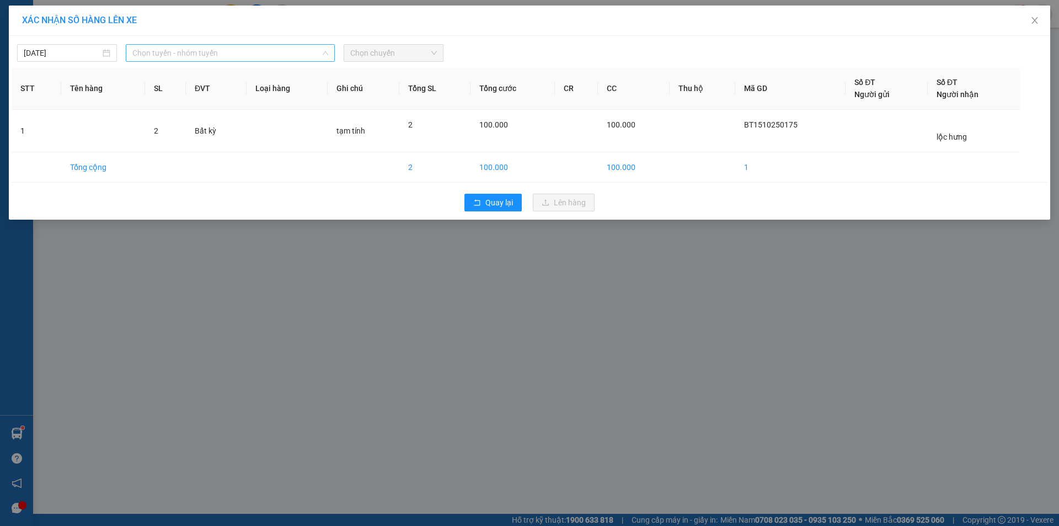
drag, startPoint x: 238, startPoint y: 56, endPoint x: 229, endPoint y: 110, distance: 54.9
click at [238, 59] on span "Chọn tuyến - nhóm tuyến" at bounding box center [230, 53] width 196 height 17
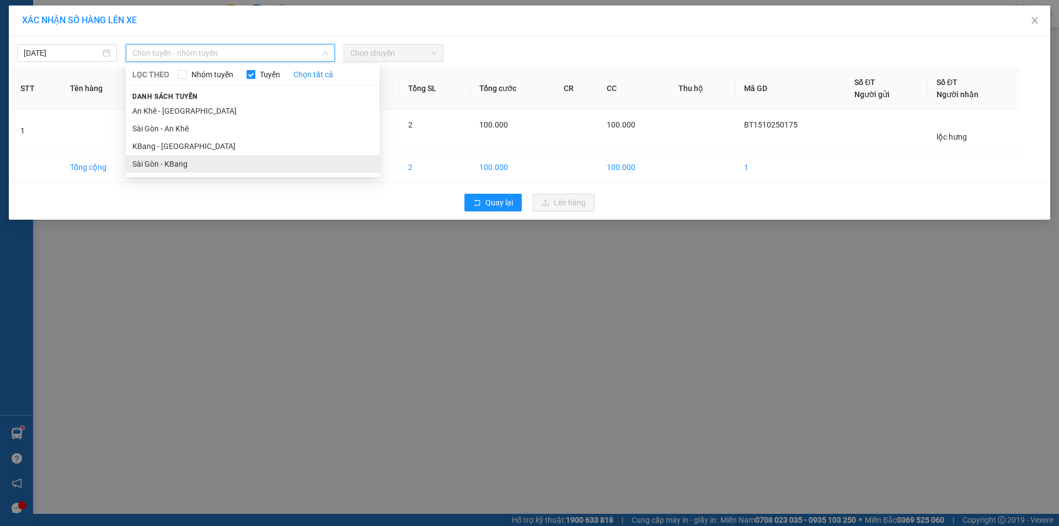
click at [214, 160] on li "Sài Gòn - KBang" at bounding box center [253, 164] width 254 height 18
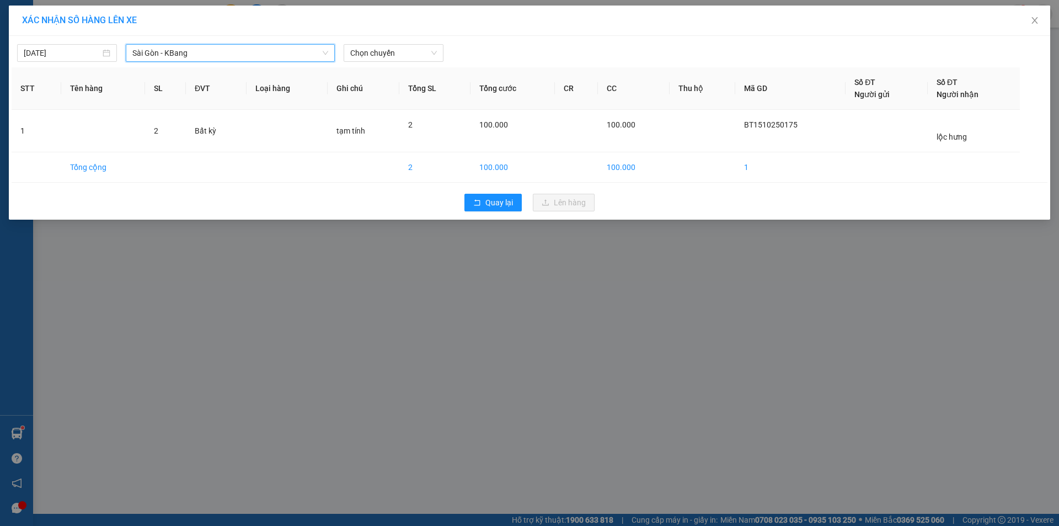
drag, startPoint x: 394, startPoint y: 49, endPoint x: 393, endPoint y: 62, distance: 12.8
click at [393, 51] on span "Chọn chuyến" at bounding box center [393, 53] width 87 height 17
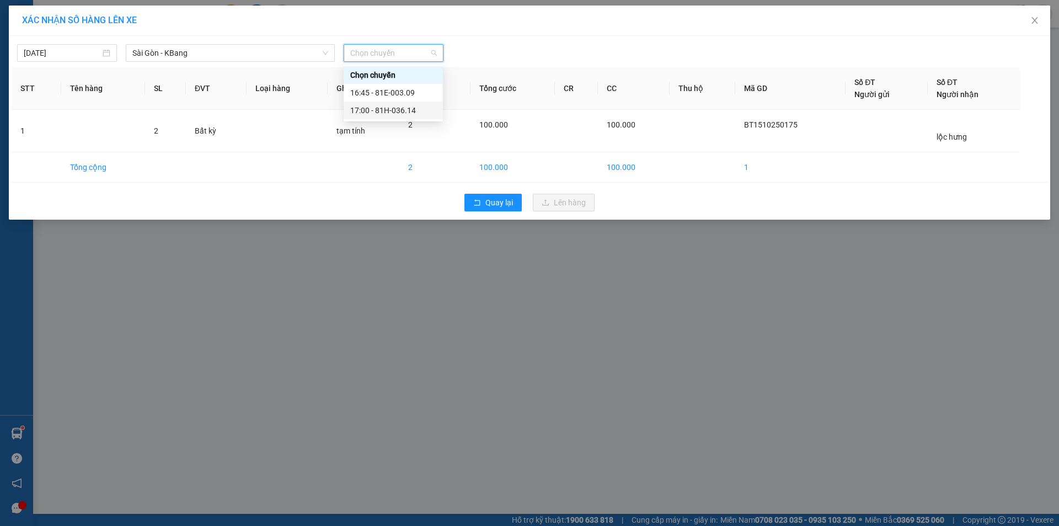
click at [403, 107] on div "17:00 - 81H-036.14" at bounding box center [393, 110] width 86 height 12
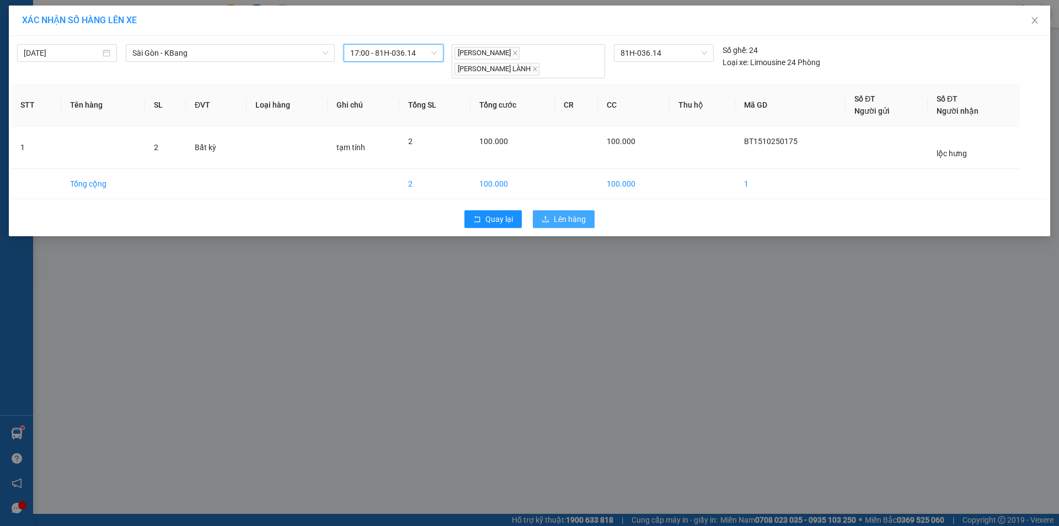
drag, startPoint x: 561, startPoint y: 206, endPoint x: 555, endPoint y: 190, distance: 17.1
click at [559, 213] on span "Lên hàng" at bounding box center [570, 219] width 32 height 12
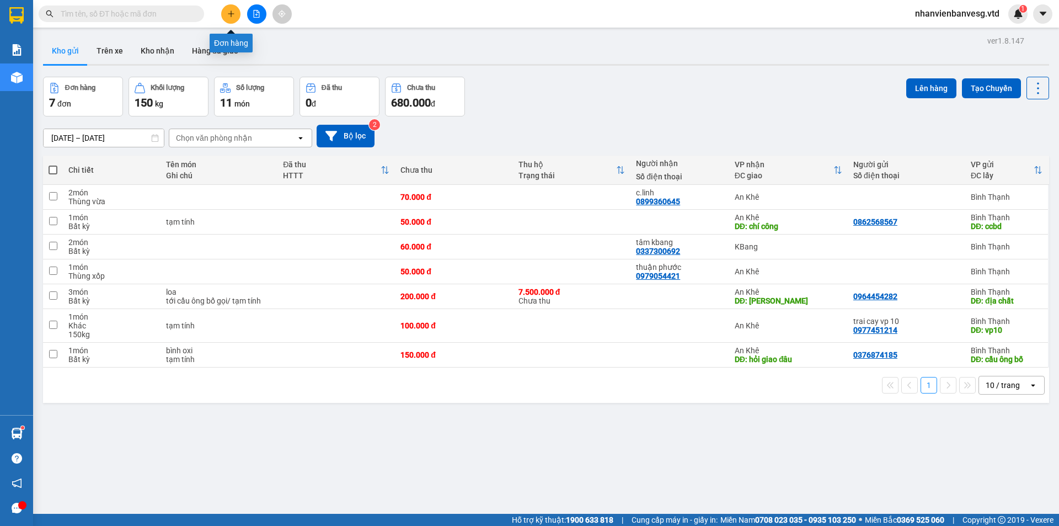
click at [231, 16] on icon "plus" at bounding box center [231, 13] width 1 height 6
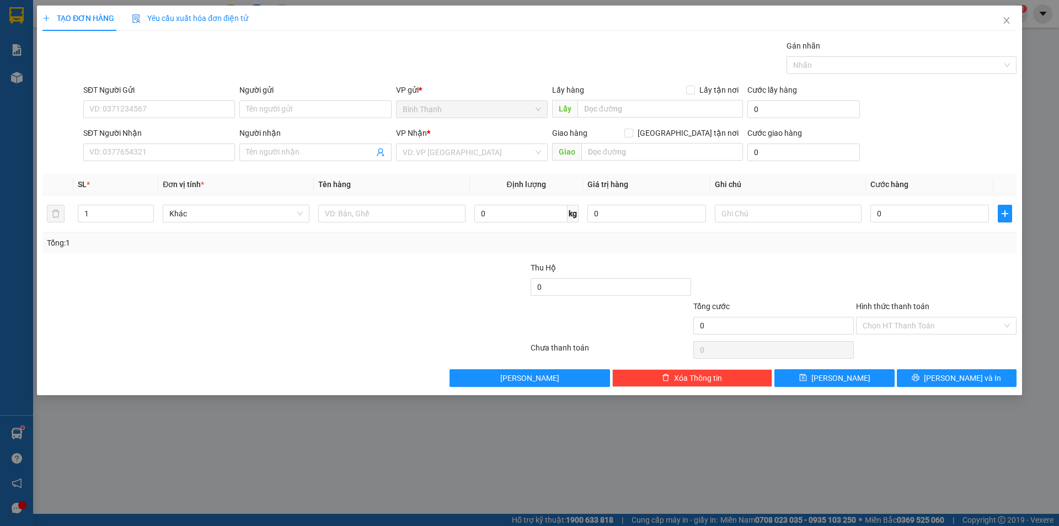
drag, startPoint x: 288, startPoint y: 151, endPoint x: 274, endPoint y: 121, distance: 32.8
click at [279, 130] on div "Người nhận Tên người nhận" at bounding box center [315, 146] width 152 height 39
click at [314, 171] on div "lành chợ đồn - 0334331331" at bounding box center [316, 174] width 141 height 12
click at [448, 153] on input "search" at bounding box center [468, 152] width 131 height 17
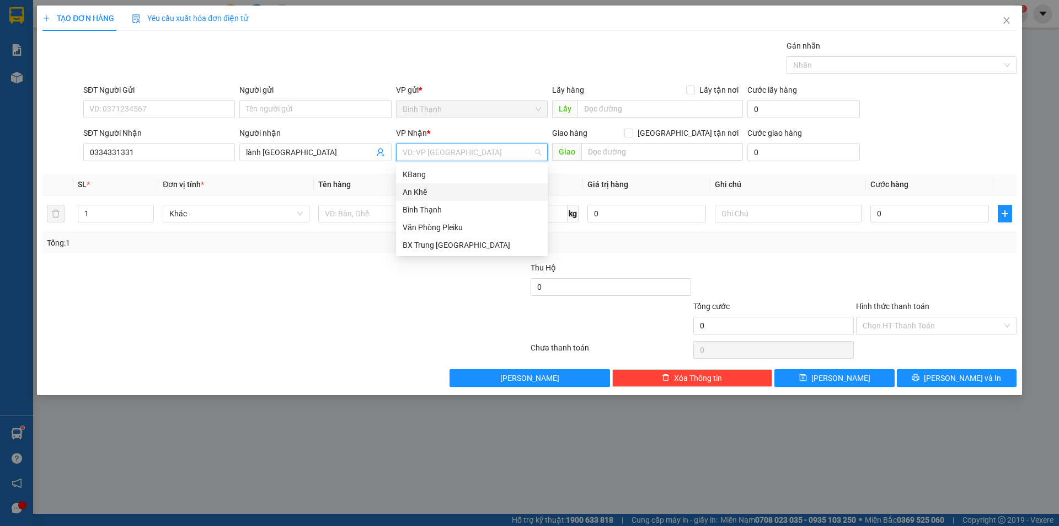
click at [457, 192] on div "An Khê" at bounding box center [472, 192] width 138 height 12
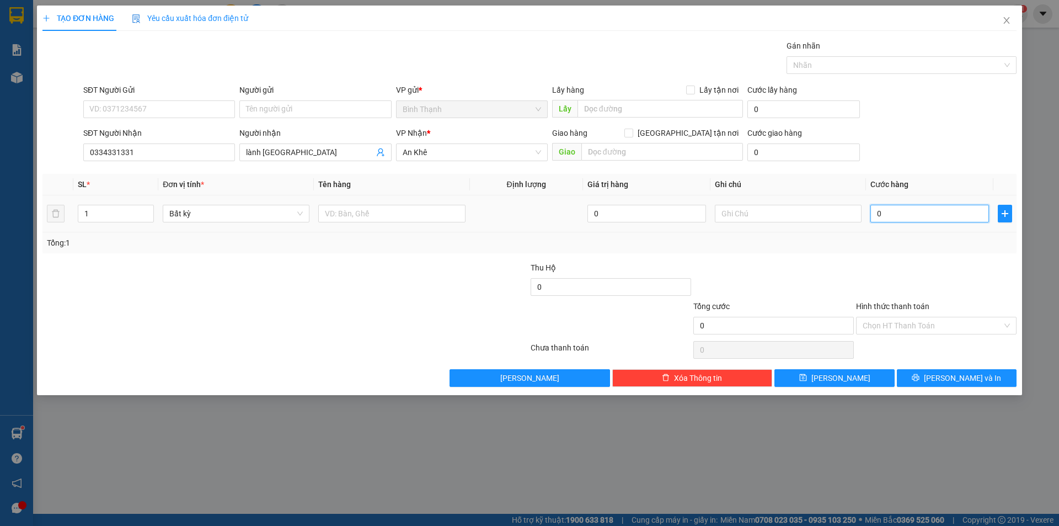
click at [955, 218] on input "0" at bounding box center [929, 214] width 119 height 18
click at [918, 375] on button "[PERSON_NAME] và In" at bounding box center [957, 378] width 120 height 18
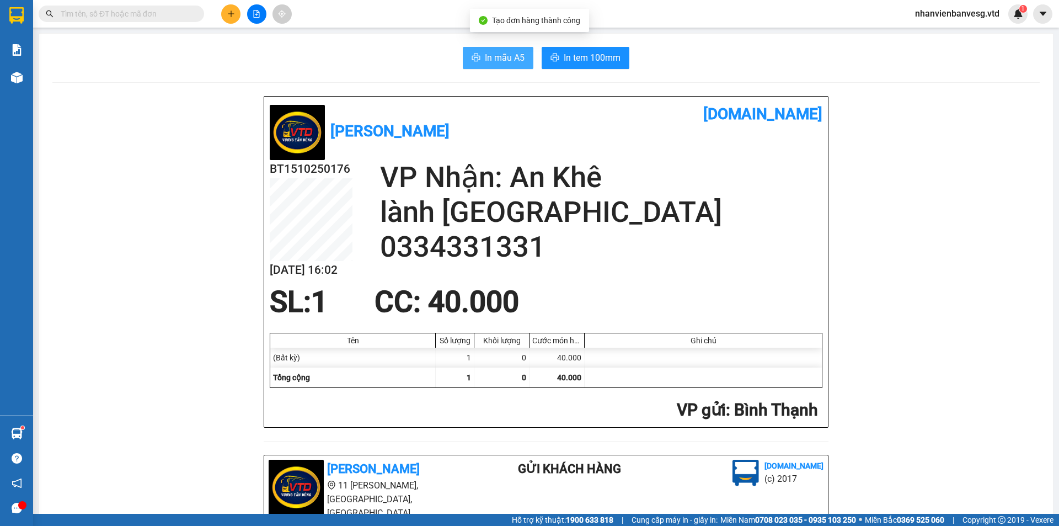
click at [500, 60] on span "In mẫu A5" at bounding box center [505, 58] width 40 height 14
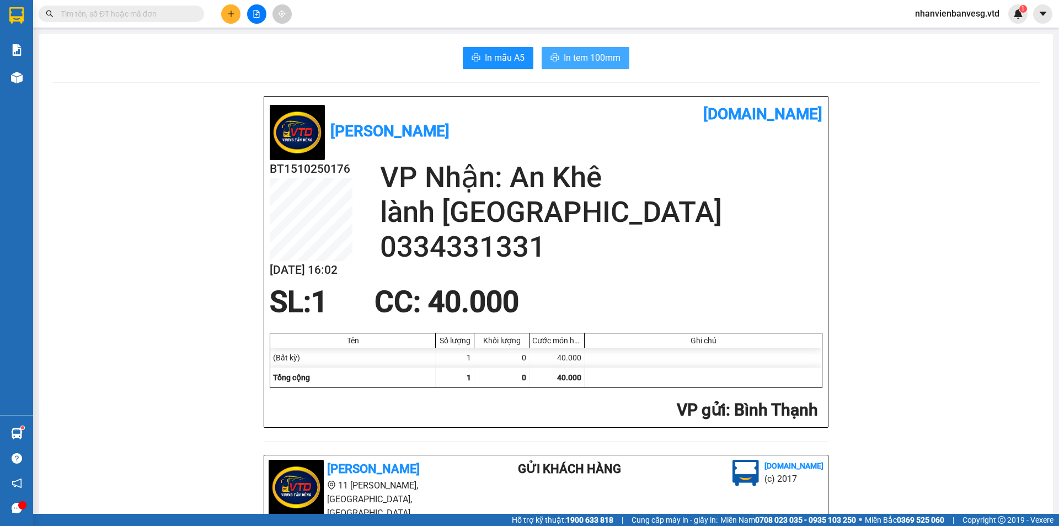
click at [583, 58] on span "In tem 100mm" at bounding box center [592, 58] width 57 height 14
click at [253, 12] on button at bounding box center [256, 13] width 19 height 19
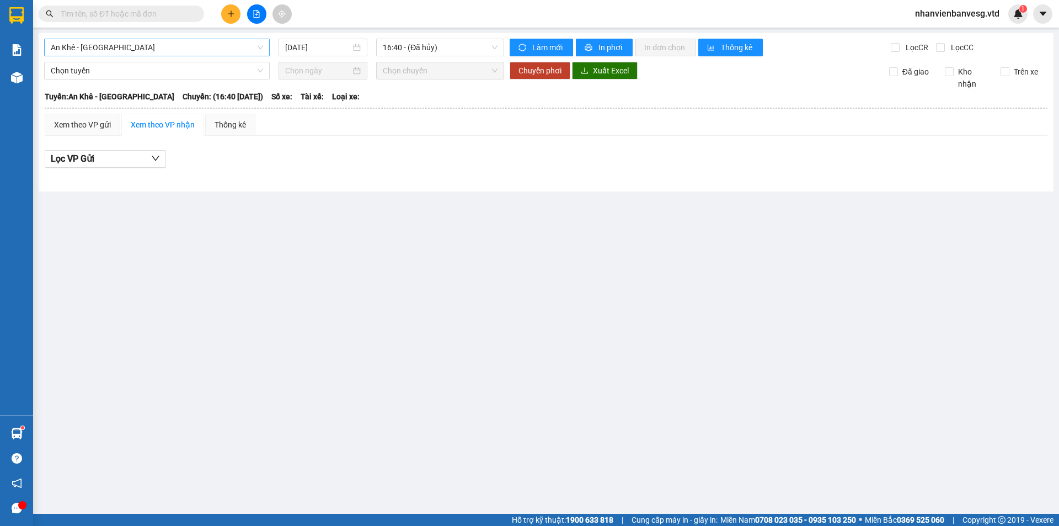
click at [108, 49] on span "An Khê - [GEOGRAPHIC_DATA]" at bounding box center [157, 47] width 212 height 17
click at [231, 18] on button at bounding box center [230, 13] width 19 height 19
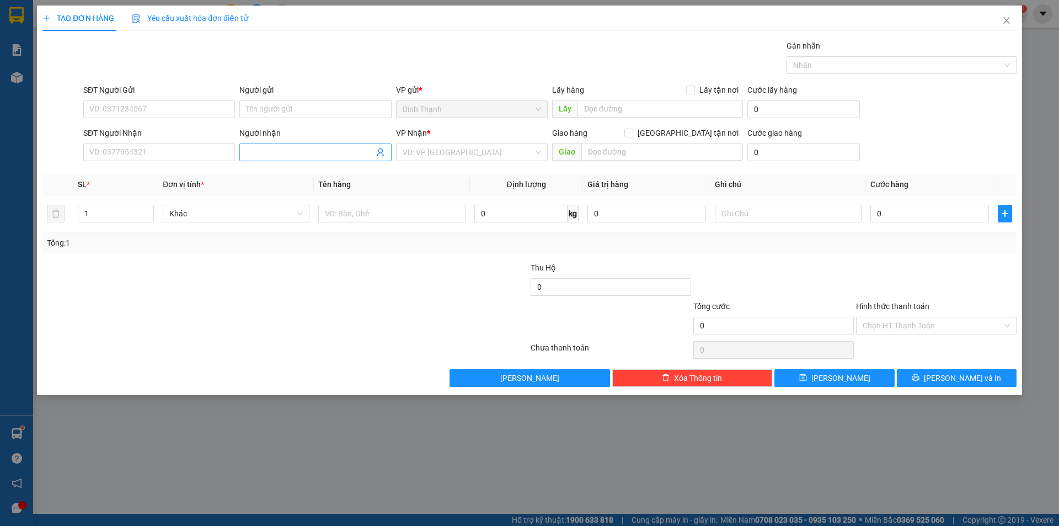
click at [278, 146] on span at bounding box center [315, 152] width 152 height 18
drag, startPoint x: 300, startPoint y: 173, endPoint x: 419, endPoint y: 173, distance: 118.6
click at [301, 173] on div "lài chợ đồn - 0825533339" at bounding box center [315, 174] width 138 height 12
drag, startPoint x: 448, startPoint y: 149, endPoint x: 448, endPoint y: 158, distance: 8.8
click at [448, 151] on input "search" at bounding box center [468, 152] width 131 height 17
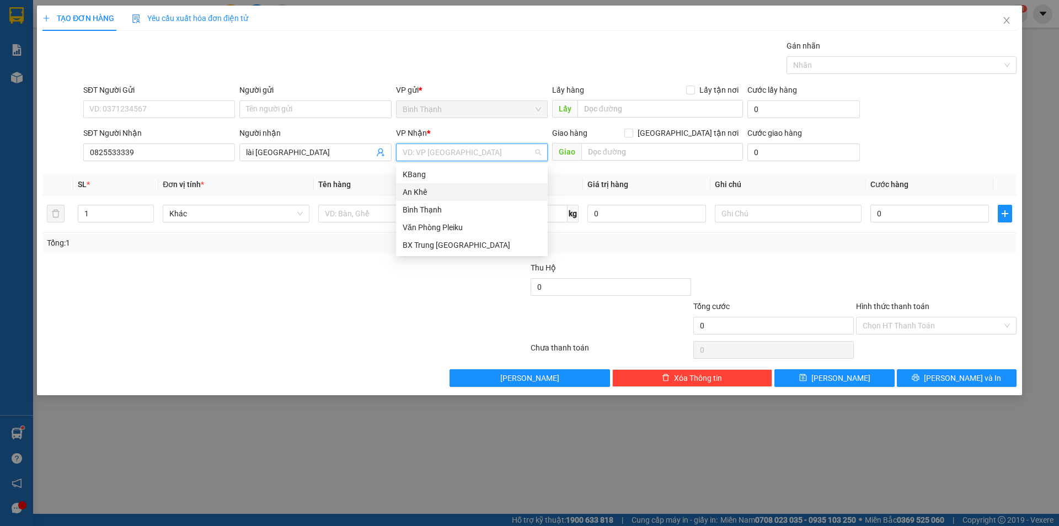
click at [449, 191] on div "An Khê" at bounding box center [472, 192] width 138 height 12
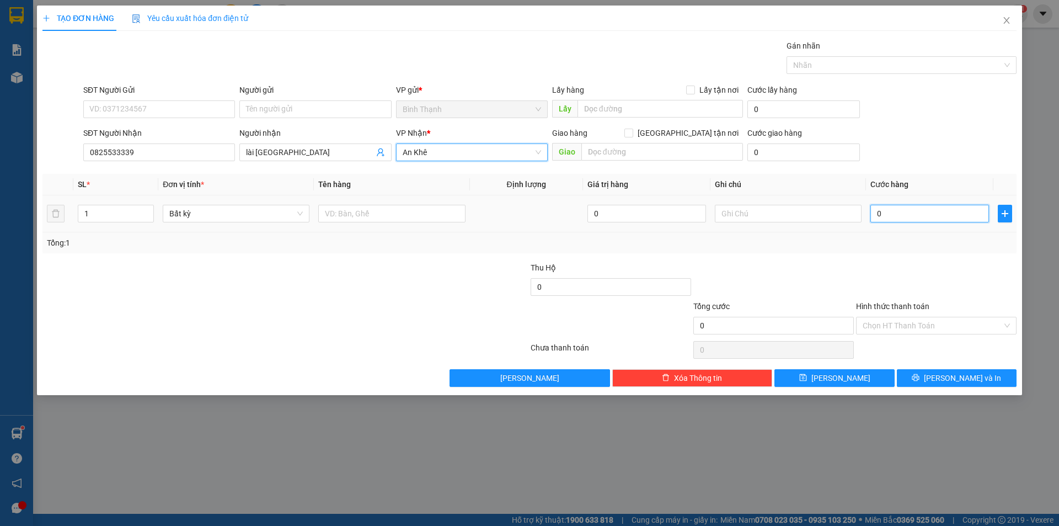
click at [888, 208] on input "0" at bounding box center [929, 214] width 119 height 18
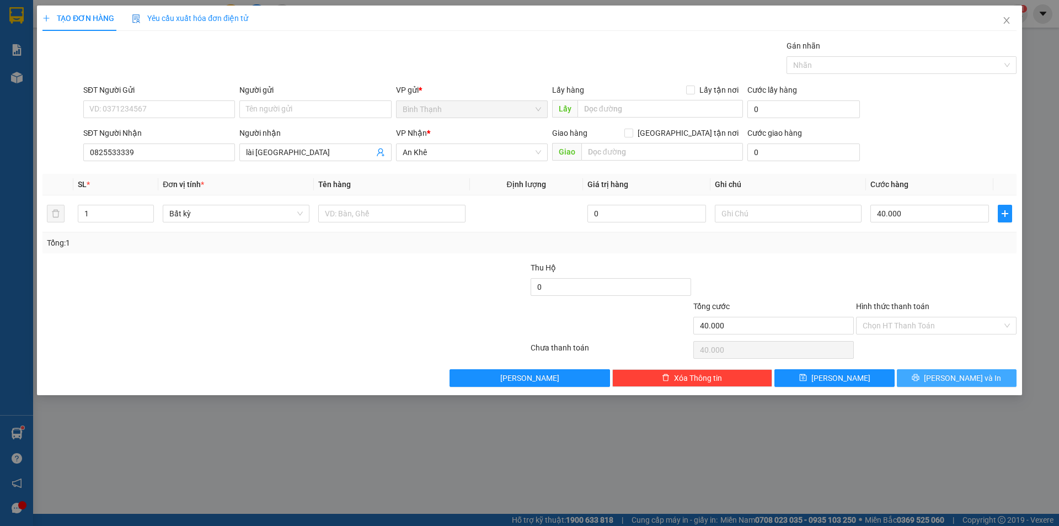
drag, startPoint x: 936, startPoint y: 374, endPoint x: 879, endPoint y: 344, distance: 65.4
click at [919, 373] on icon "printer" at bounding box center [916, 377] width 8 height 8
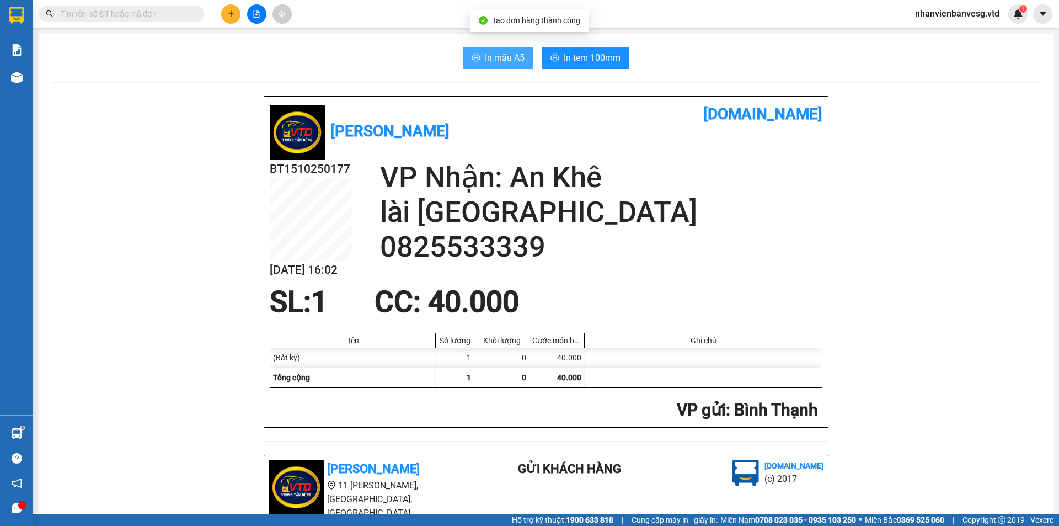
click at [485, 58] on span "In mẫu A5" at bounding box center [505, 58] width 40 height 14
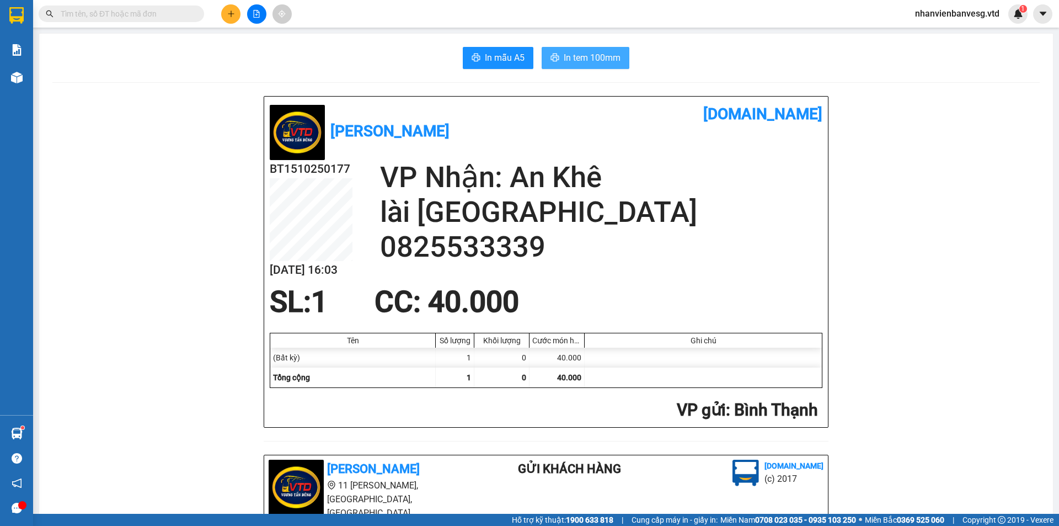
click at [612, 50] on button "In tem 100mm" at bounding box center [586, 58] width 88 height 22
click at [255, 18] on button at bounding box center [256, 13] width 19 height 19
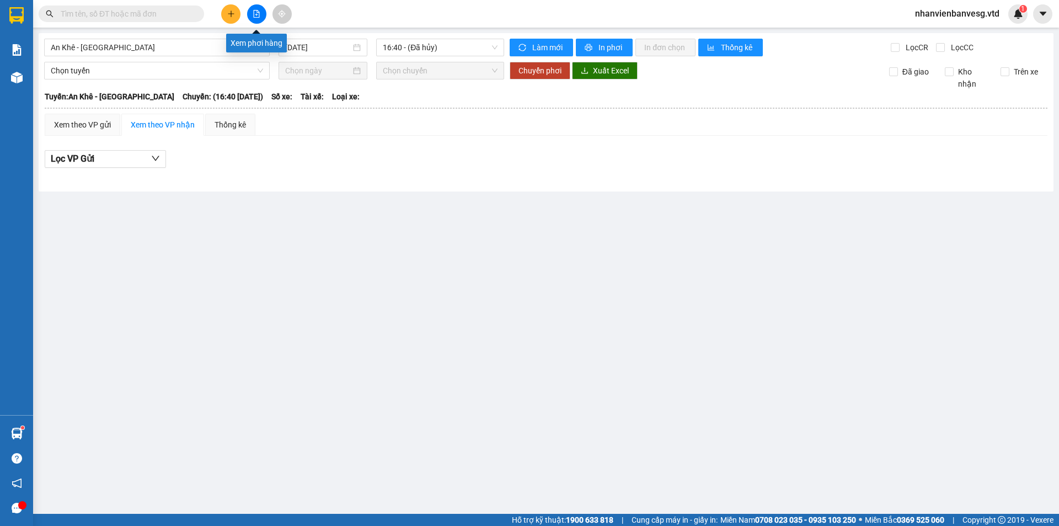
click at [254, 15] on icon "file-add" at bounding box center [257, 14] width 8 height 8
drag, startPoint x: 133, startPoint y: 47, endPoint x: 132, endPoint y: 121, distance: 73.9
click at [133, 47] on span "An Khê - [GEOGRAPHIC_DATA]" at bounding box center [157, 47] width 212 height 17
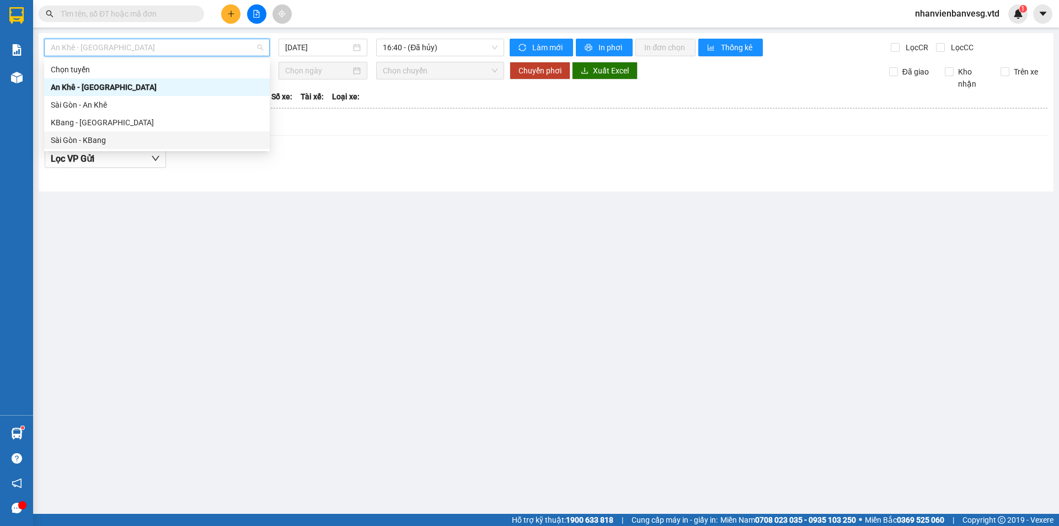
click at [129, 138] on div "Sài Gòn - KBang" at bounding box center [157, 140] width 212 height 12
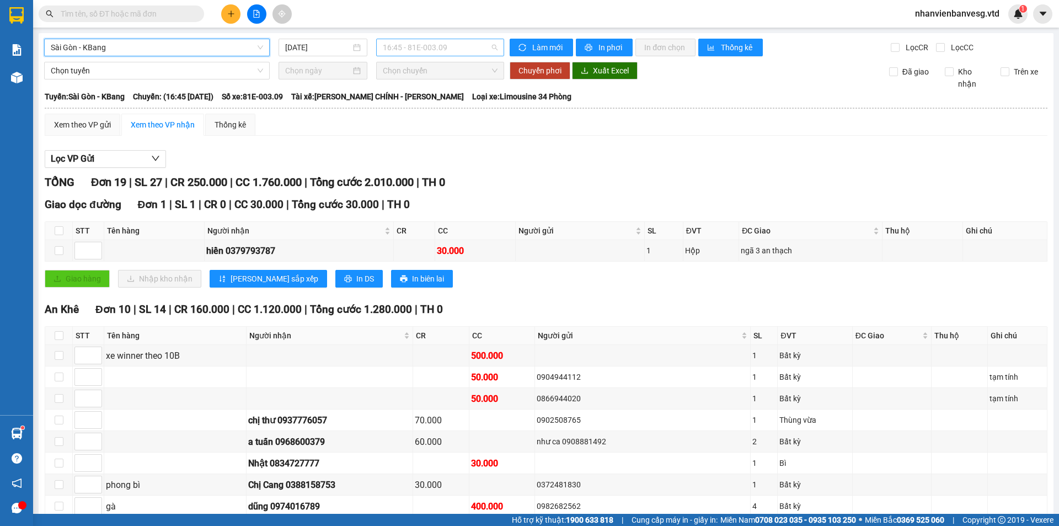
click at [427, 47] on span "16:45 - 81E-003.09" at bounding box center [440, 47] width 115 height 17
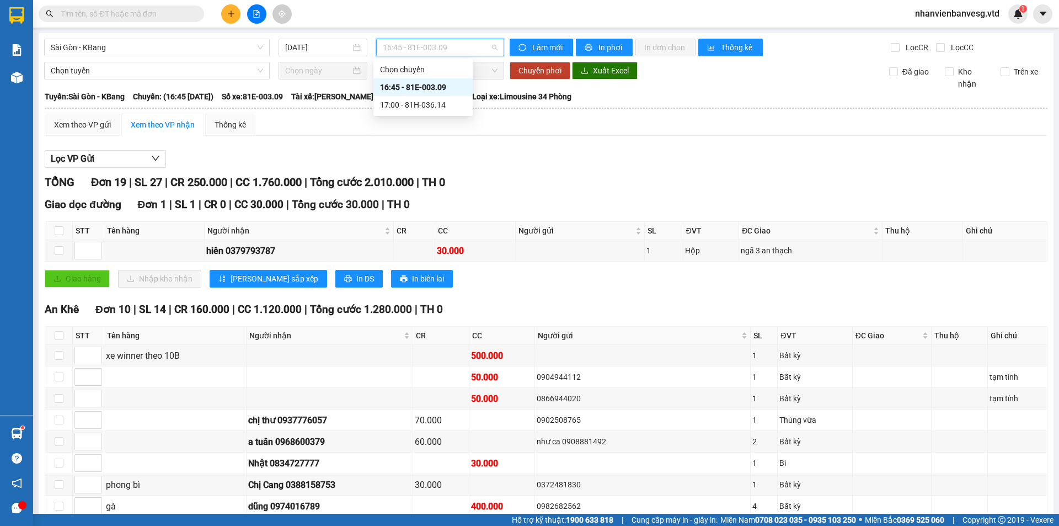
click at [442, 85] on div "16:45 - 81E-003.09" at bounding box center [423, 87] width 86 height 12
click at [56, 251] on input "checkbox" at bounding box center [59, 250] width 9 height 9
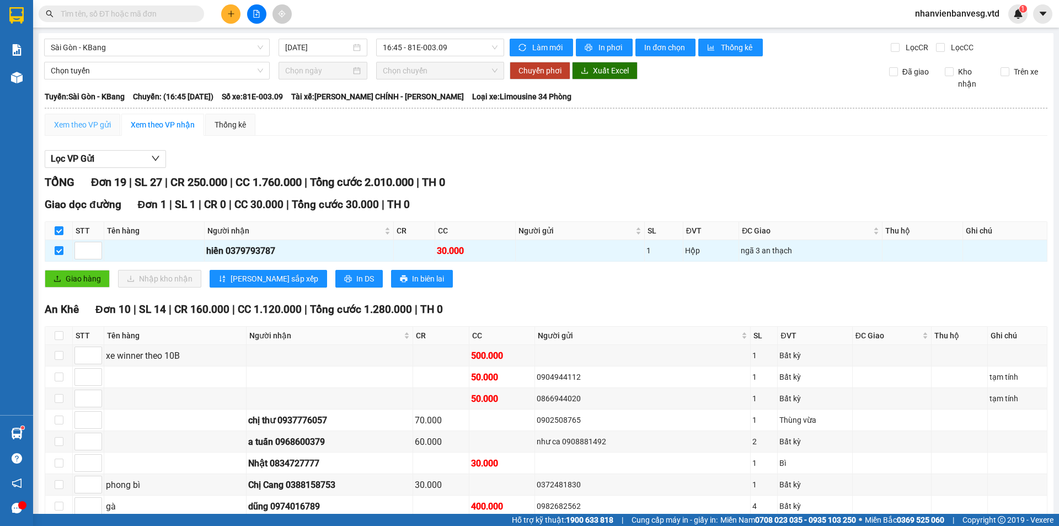
click at [94, 115] on div "Xem theo VP gửi" at bounding box center [83, 125] width 76 height 22
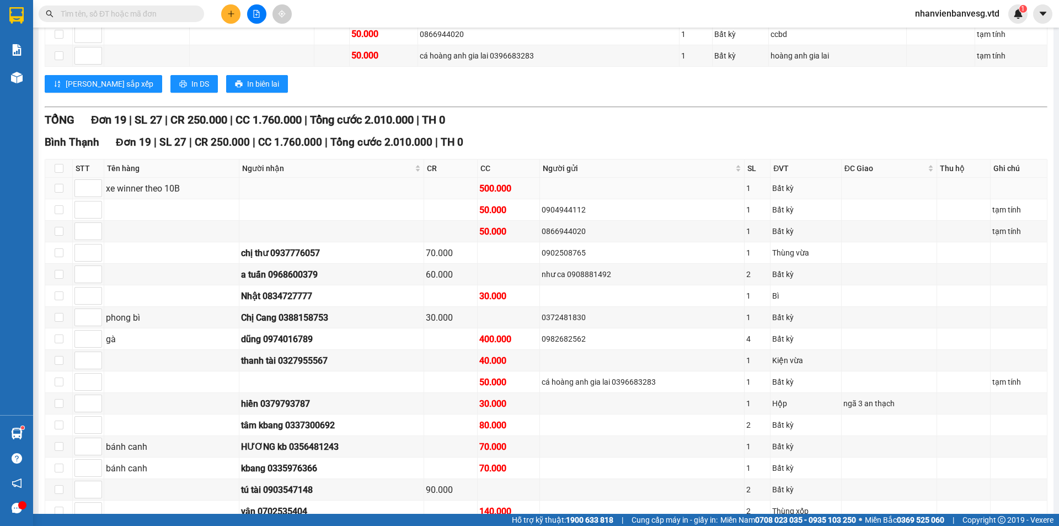
scroll to position [345, 0]
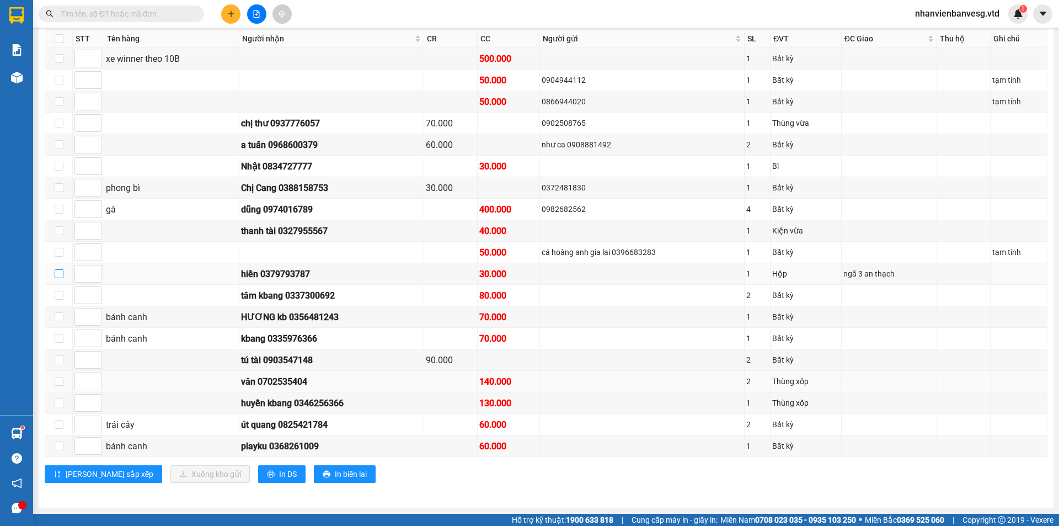
drag, startPoint x: 57, startPoint y: 269, endPoint x: 157, endPoint y: 373, distance: 144.7
click at [58, 272] on input "checkbox" at bounding box center [59, 273] width 9 height 9
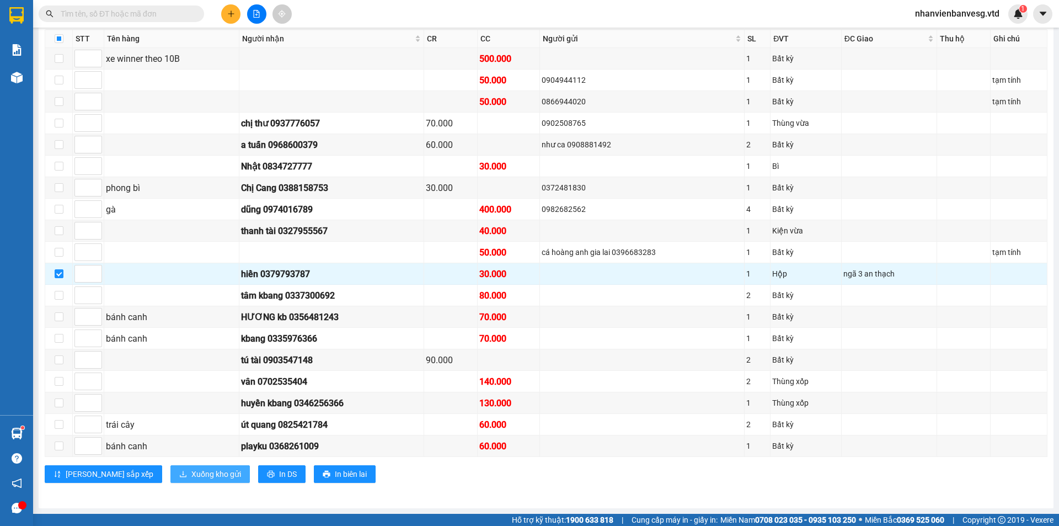
click at [191, 474] on span "Xuống kho gửi" at bounding box center [216, 474] width 50 height 12
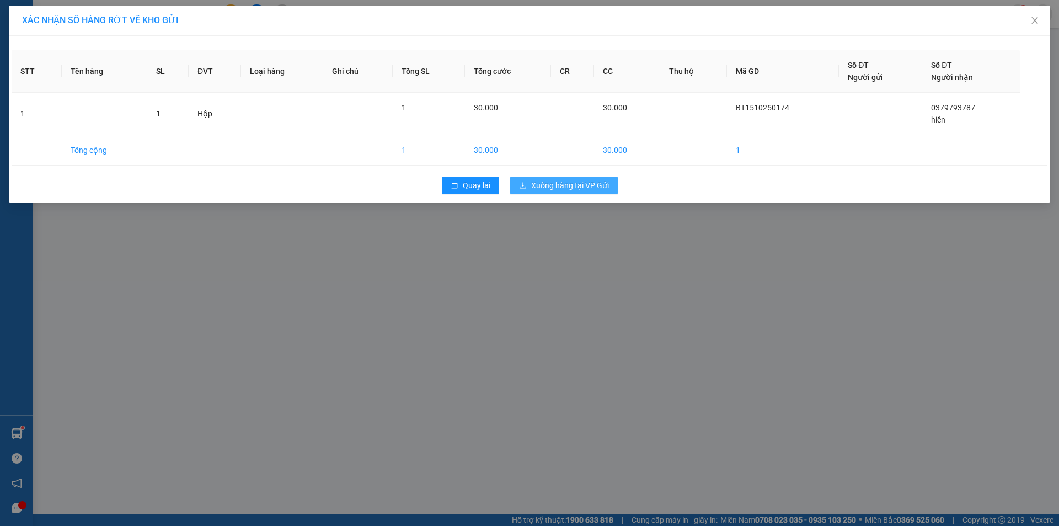
click at [571, 189] on span "Xuống hàng tại VP Gửi" at bounding box center [570, 185] width 78 height 12
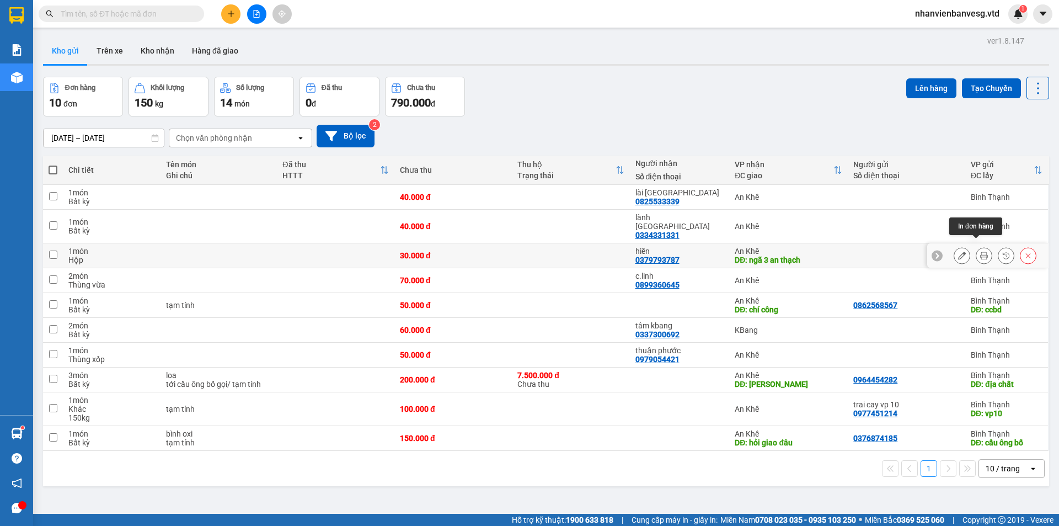
click at [980, 251] on icon at bounding box center [984, 255] width 8 height 8
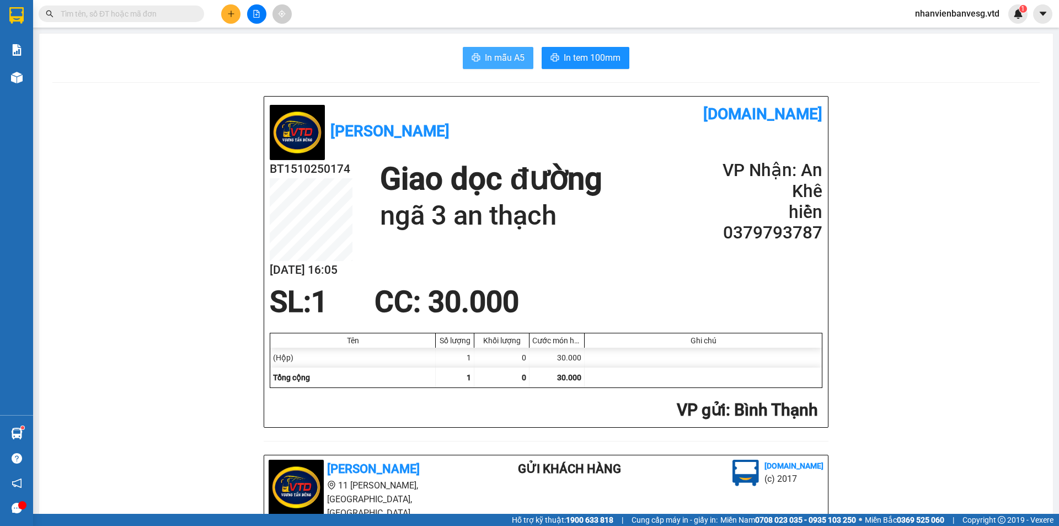
click at [494, 53] on span "In mẫu A5" at bounding box center [505, 58] width 40 height 14
click at [619, 53] on button "In tem 100mm" at bounding box center [586, 58] width 88 height 22
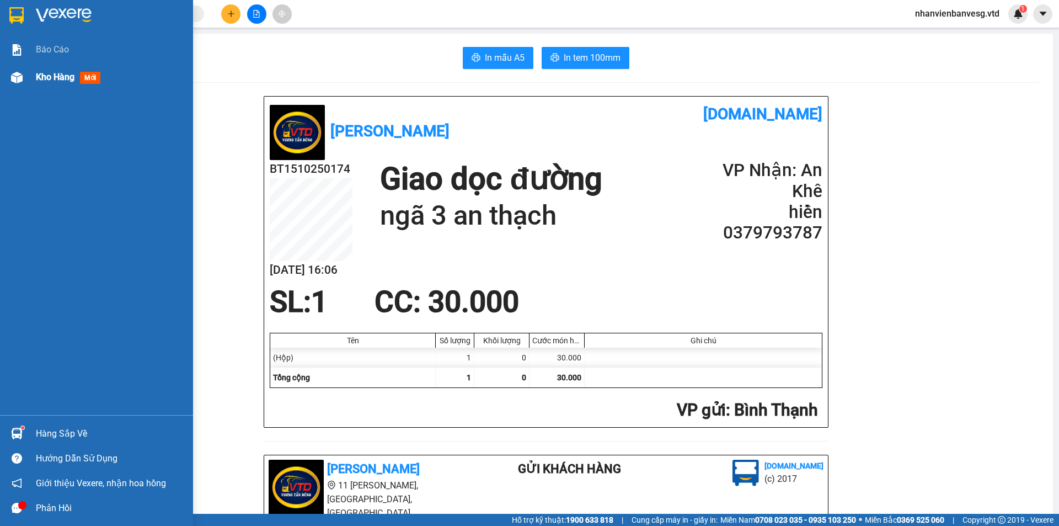
click at [33, 79] on div "Kho hàng mới" at bounding box center [96, 77] width 193 height 28
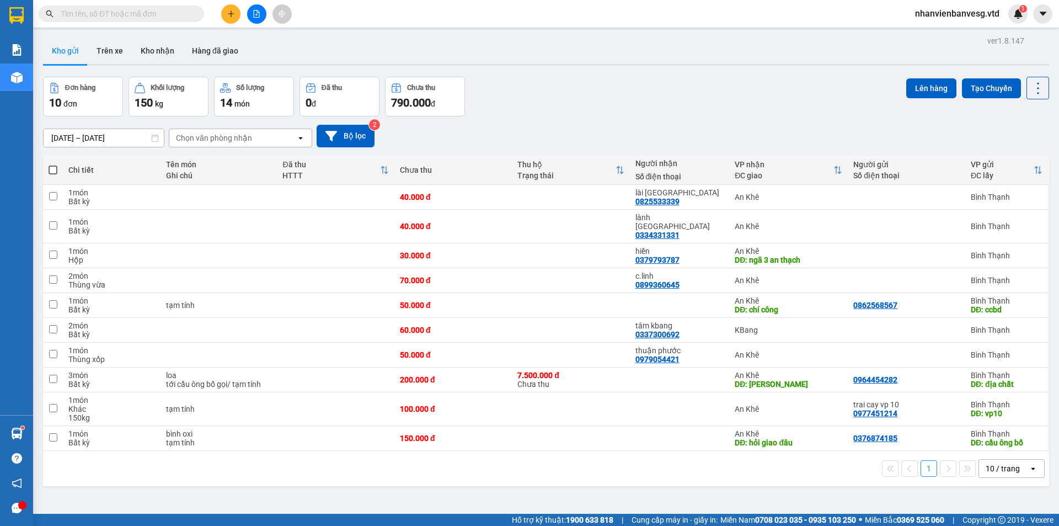
click at [53, 169] on span at bounding box center [53, 169] width 9 height 9
click at [53, 164] on input "checkbox" at bounding box center [53, 164] width 0 height 0
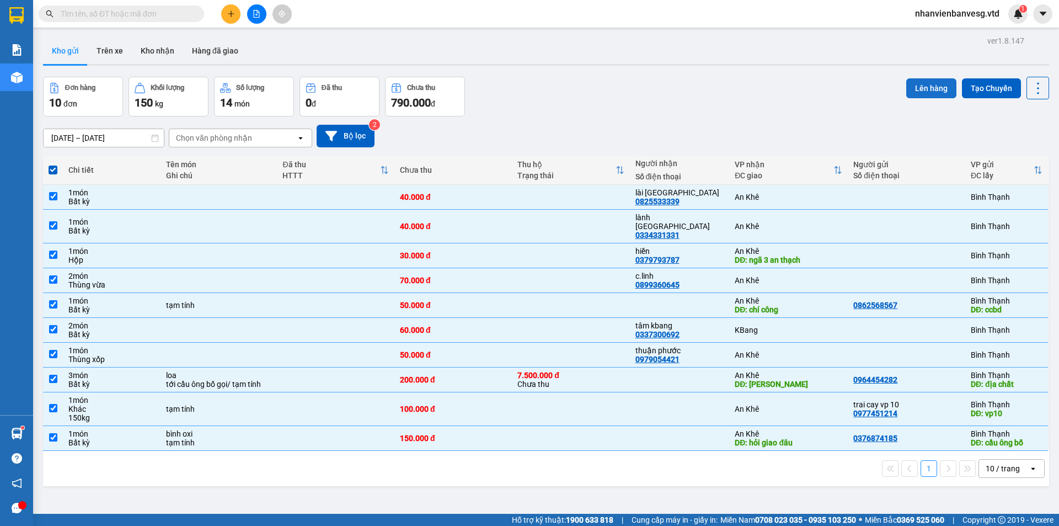
click at [924, 90] on button "Lên hàng" at bounding box center [931, 88] width 50 height 20
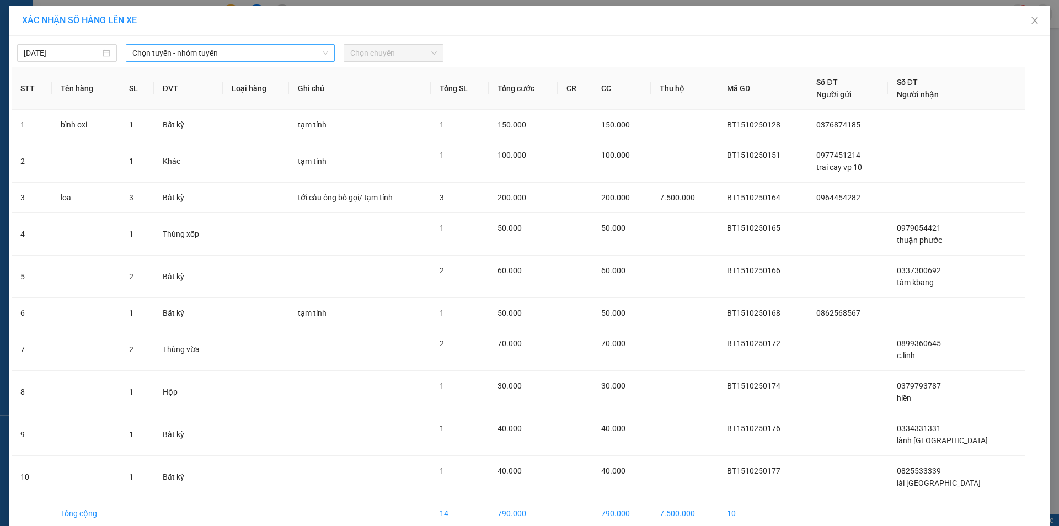
click at [229, 58] on span "Chọn tuyến - nhóm tuyến" at bounding box center [230, 53] width 196 height 17
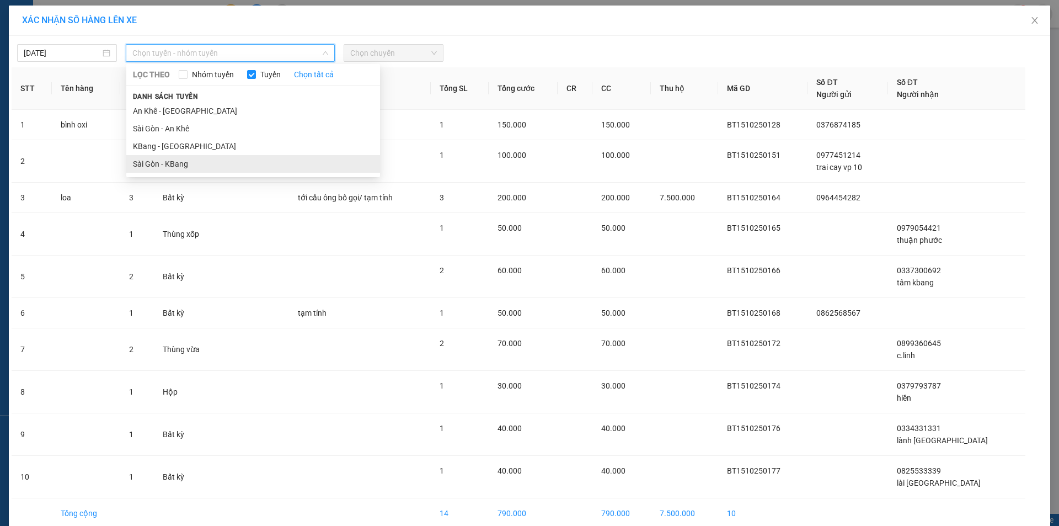
click at [258, 163] on li "Sài Gòn - KBang" at bounding box center [253, 164] width 254 height 18
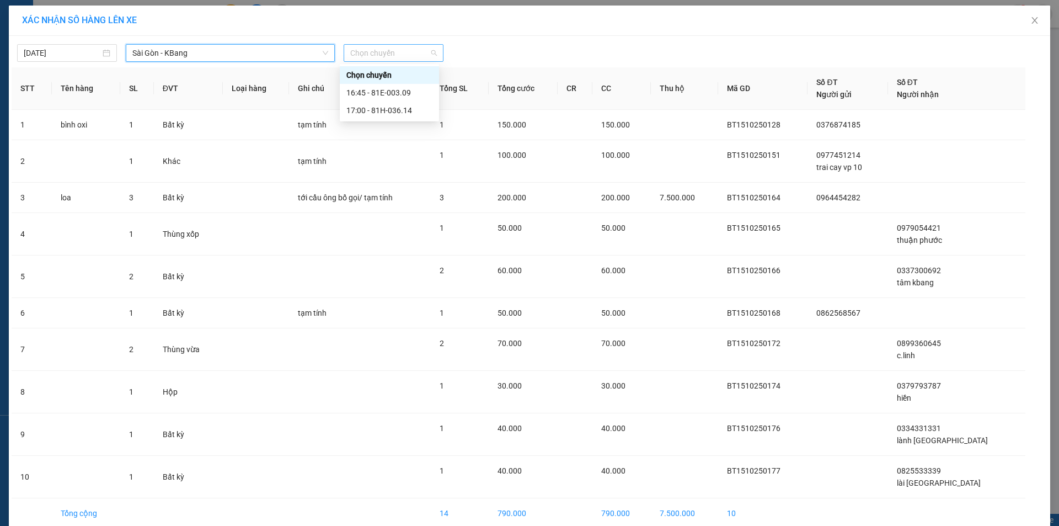
click at [385, 54] on span "Chọn chuyến" at bounding box center [393, 53] width 87 height 17
click at [399, 109] on div "17:00 - 81H-036.14" at bounding box center [389, 110] width 86 height 12
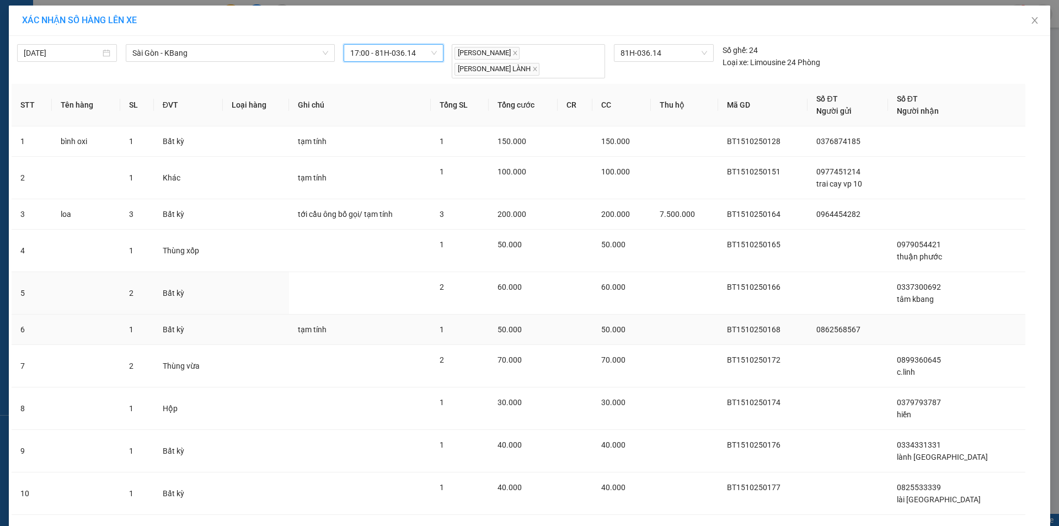
scroll to position [60, 0]
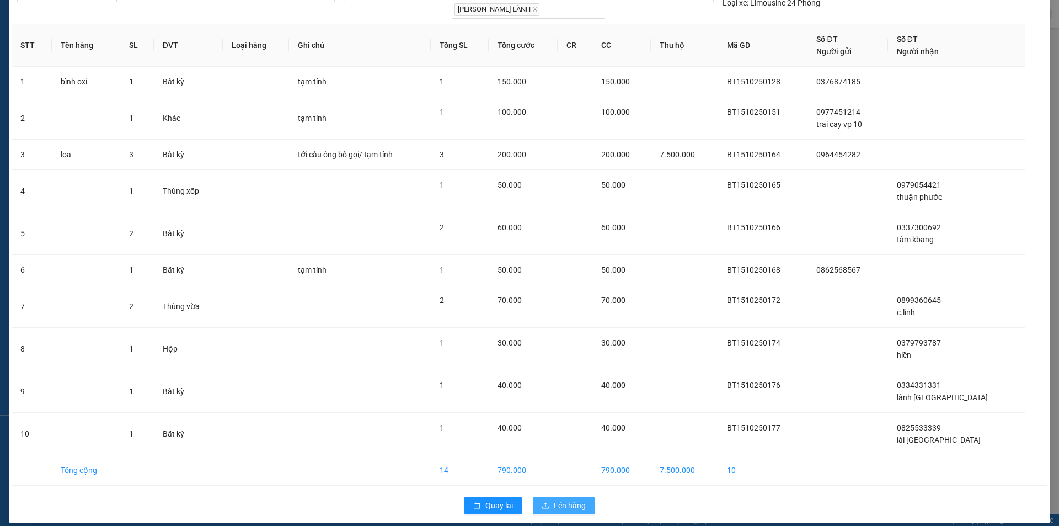
click at [549, 496] on button "Lên hàng" at bounding box center [564, 505] width 62 height 18
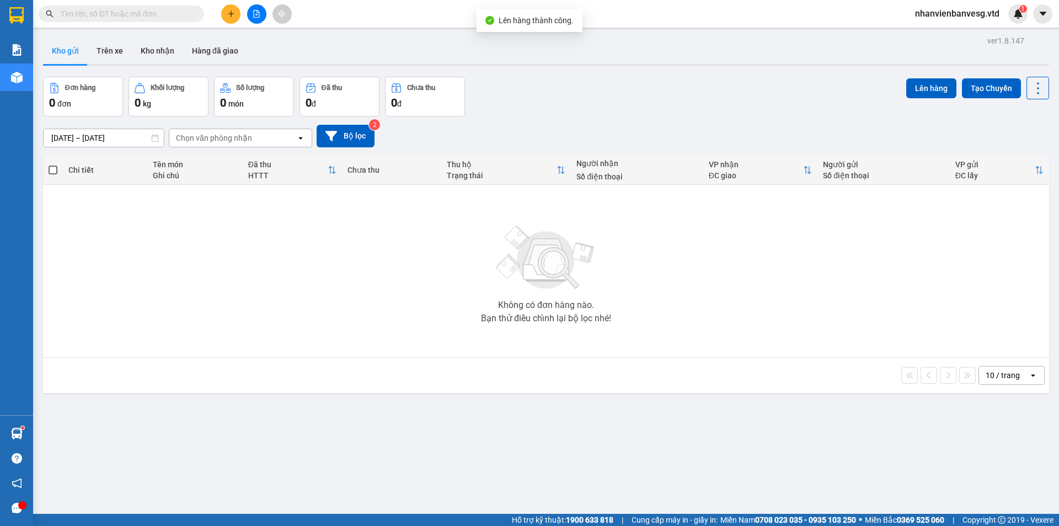
click at [231, 14] on icon "plus" at bounding box center [231, 13] width 6 height 1
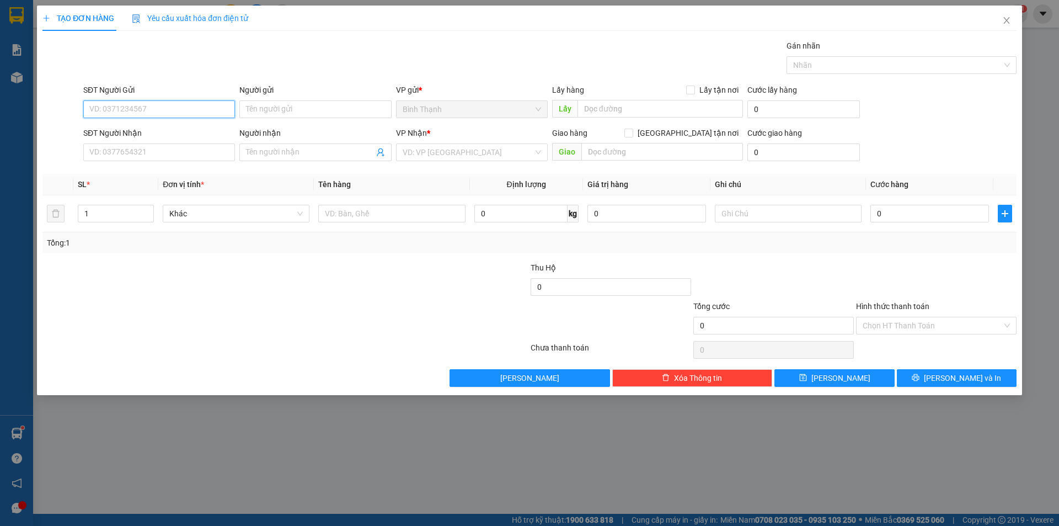
click at [183, 107] on input "SĐT Người Gửi" at bounding box center [159, 109] width 152 height 18
drag, startPoint x: 141, startPoint y: 157, endPoint x: 161, endPoint y: 141, distance: 25.6
click at [153, 149] on input "SĐT Người Nhận" at bounding box center [159, 152] width 152 height 18
click at [290, 153] on input "Người nhận" at bounding box center [309, 152] width 127 height 12
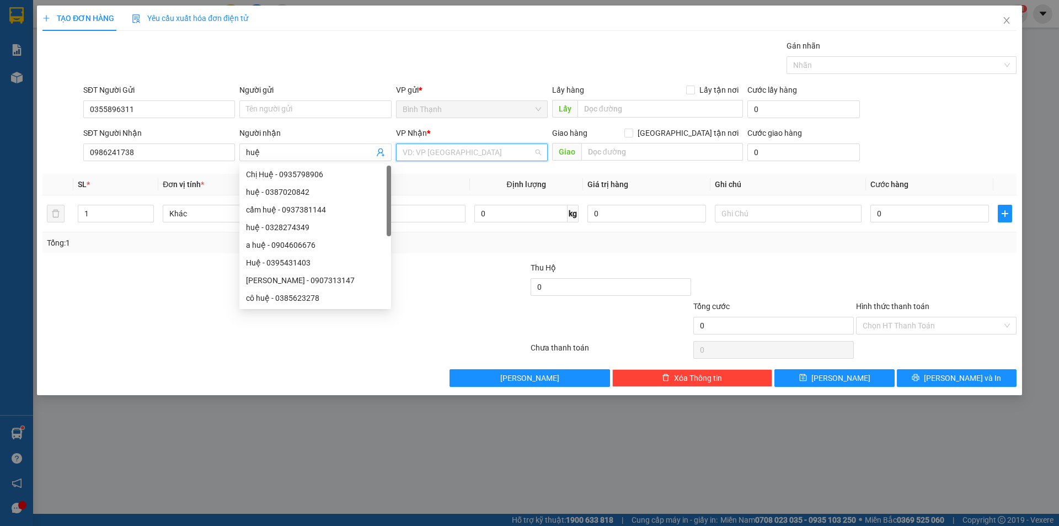
click at [481, 156] on input "search" at bounding box center [468, 152] width 131 height 17
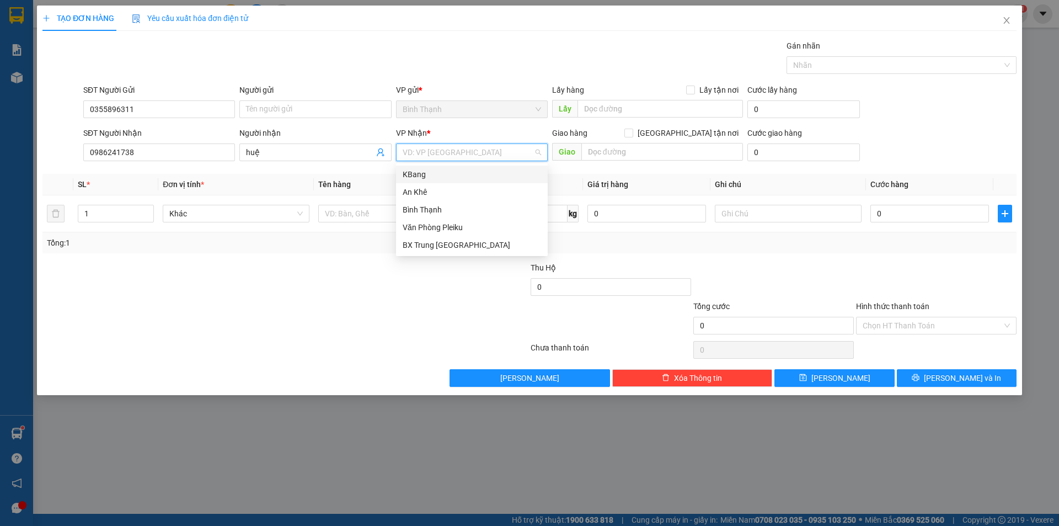
click at [464, 174] on div "KBang" at bounding box center [472, 174] width 138 height 12
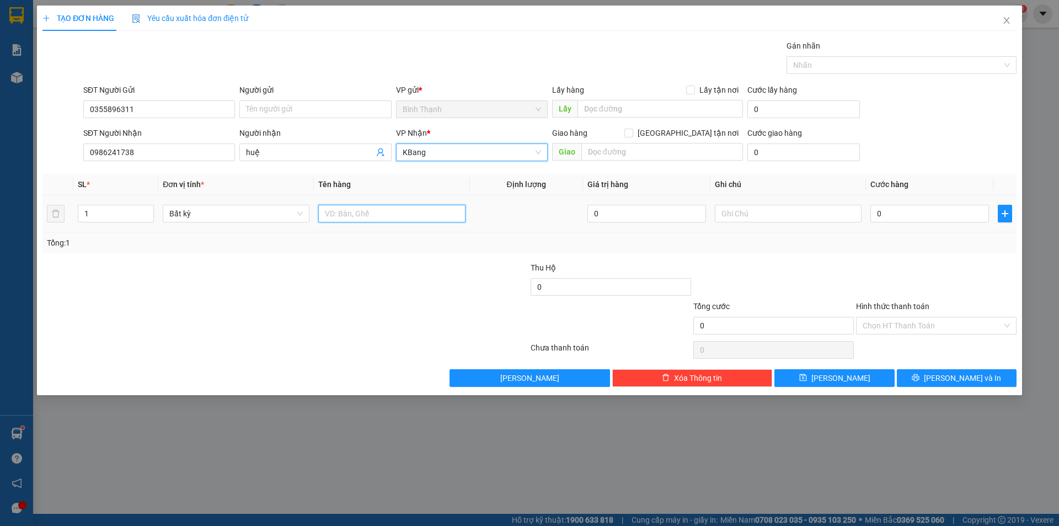
click at [362, 215] on input "text" at bounding box center [391, 214] width 147 height 18
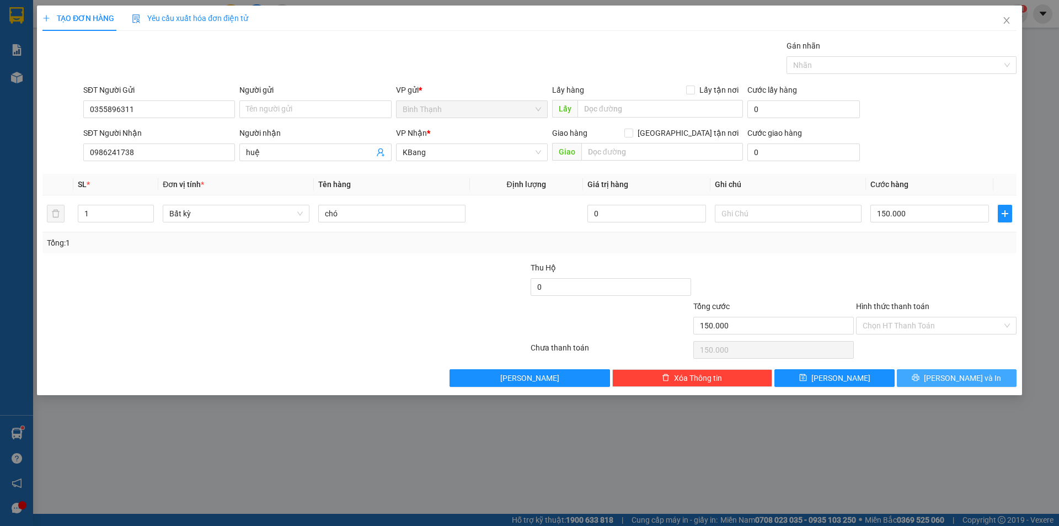
click at [951, 378] on span "[PERSON_NAME] và In" at bounding box center [962, 378] width 77 height 12
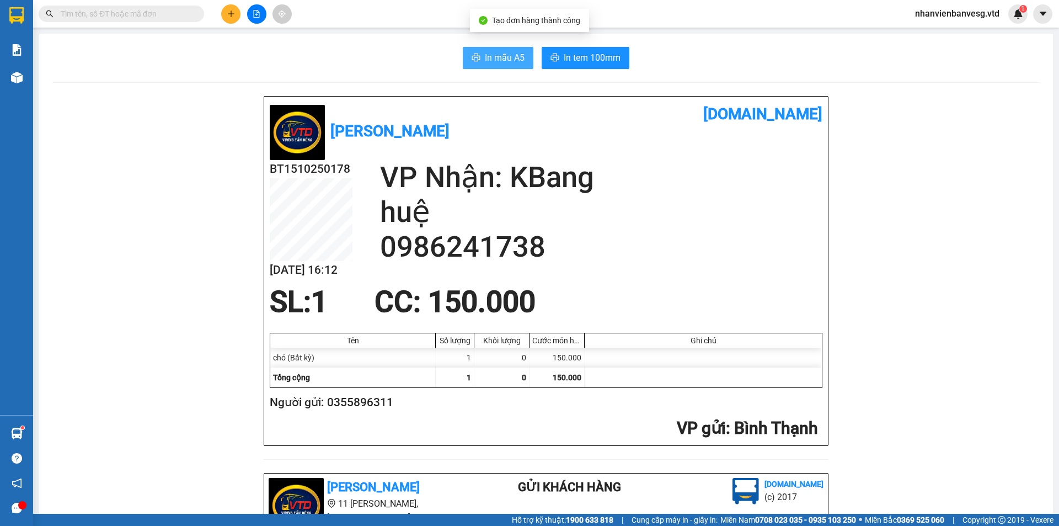
click at [511, 56] on span "In mẫu A5" at bounding box center [505, 58] width 40 height 14
click at [487, 53] on span "In mẫu A5" at bounding box center [505, 58] width 40 height 14
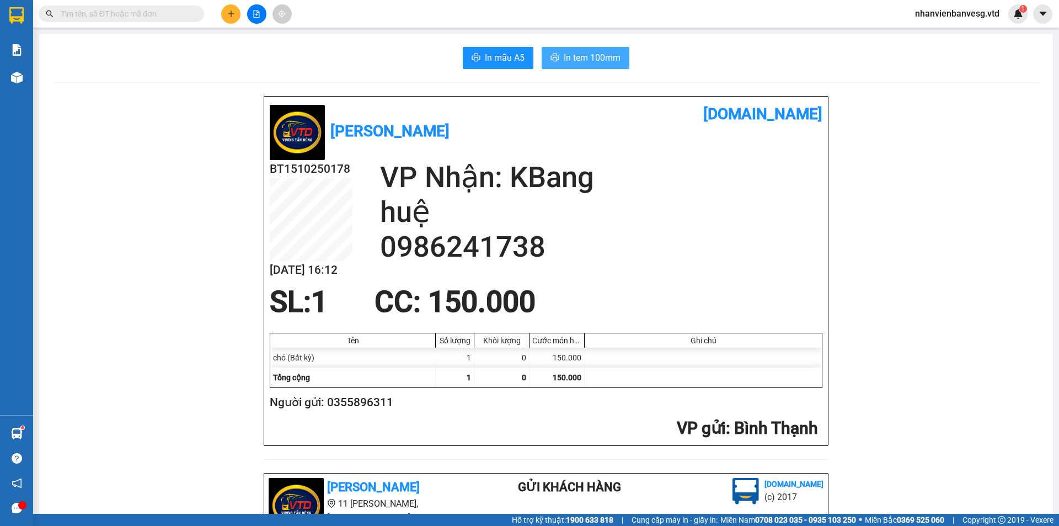
click at [585, 61] on span "In tem 100mm" at bounding box center [592, 58] width 57 height 14
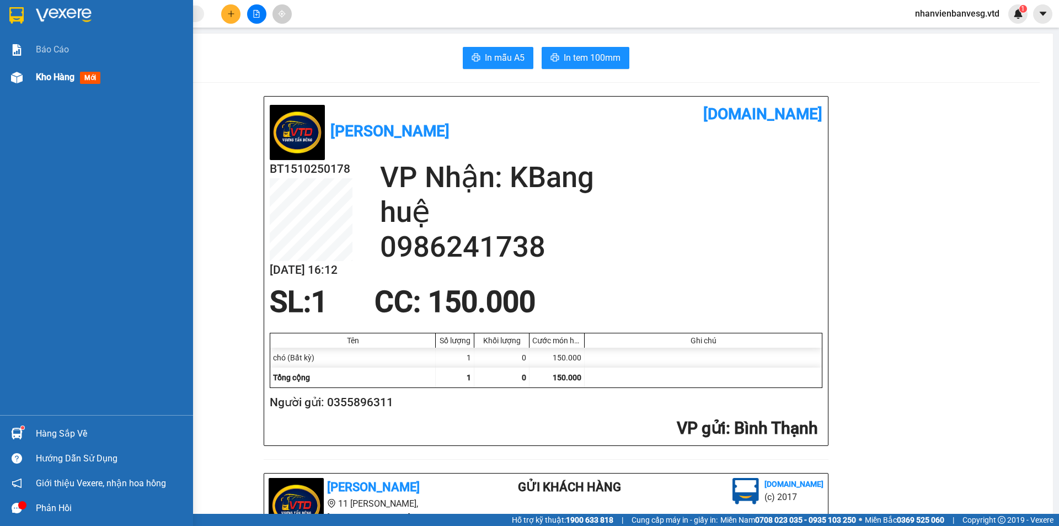
click at [20, 77] on img at bounding box center [17, 78] width 12 height 12
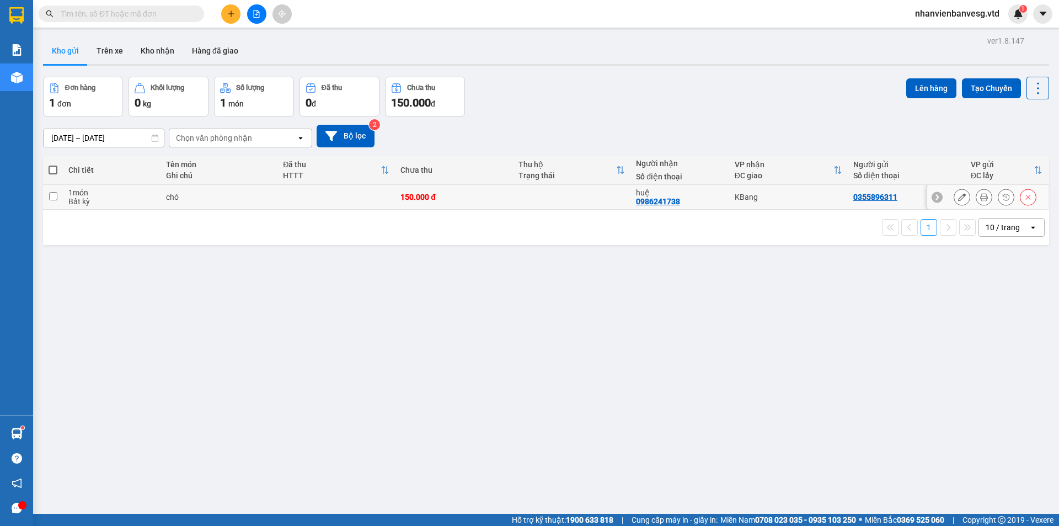
click at [53, 201] on td at bounding box center [53, 197] width 20 height 25
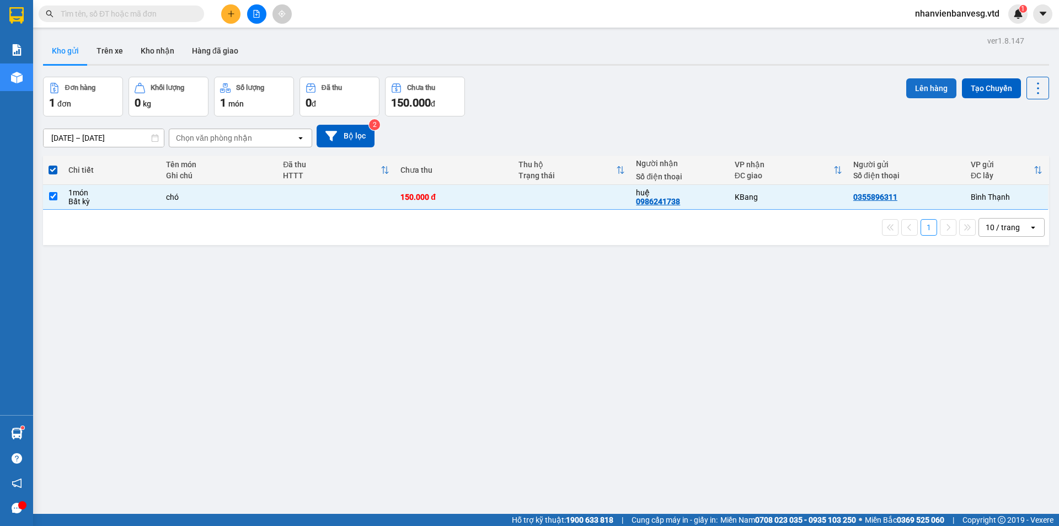
click at [925, 93] on button "Lên hàng" at bounding box center [931, 88] width 50 height 20
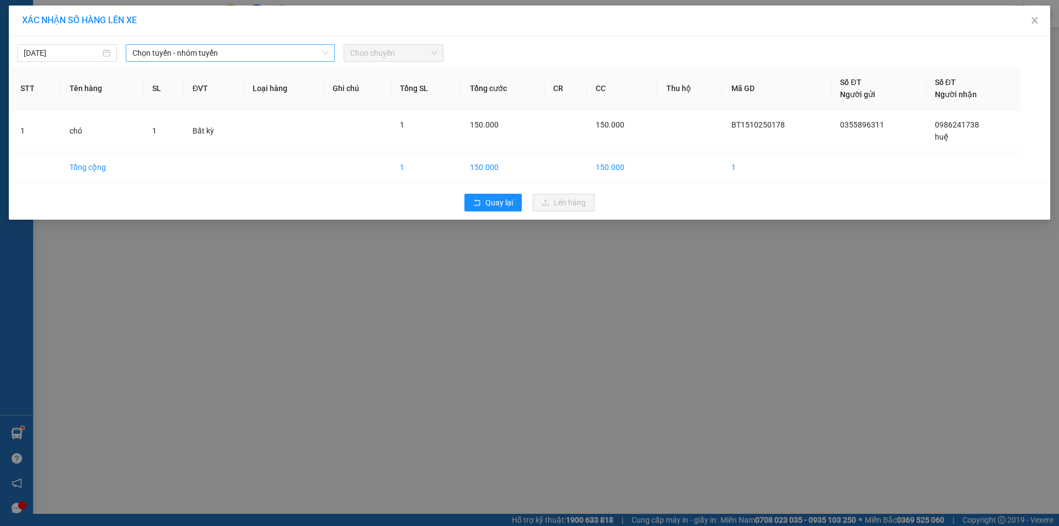
click at [267, 51] on span "Chọn tuyến - nhóm tuyến" at bounding box center [230, 53] width 196 height 17
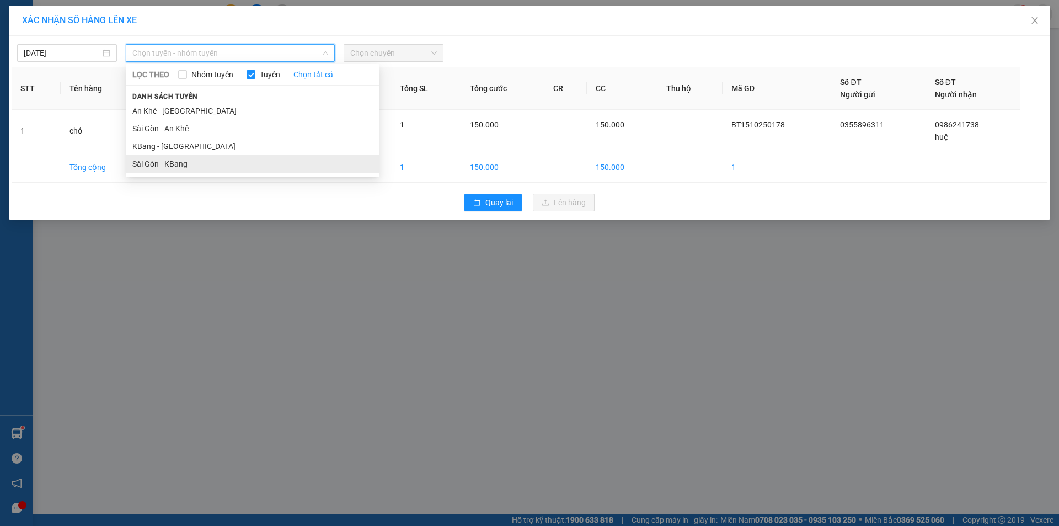
click at [217, 160] on li "Sài Gòn - KBang" at bounding box center [253, 164] width 254 height 18
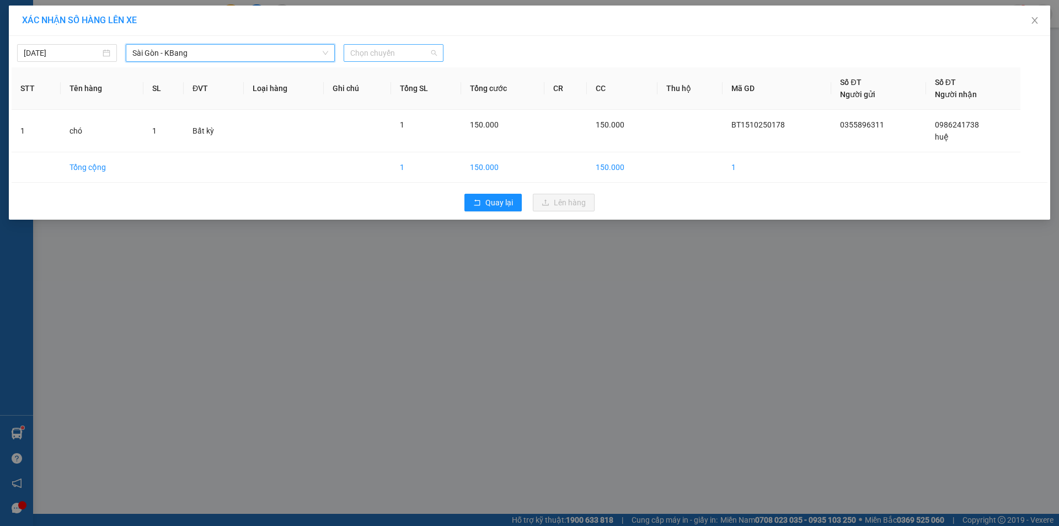
click at [389, 50] on span "Chọn chuyến" at bounding box center [393, 53] width 87 height 17
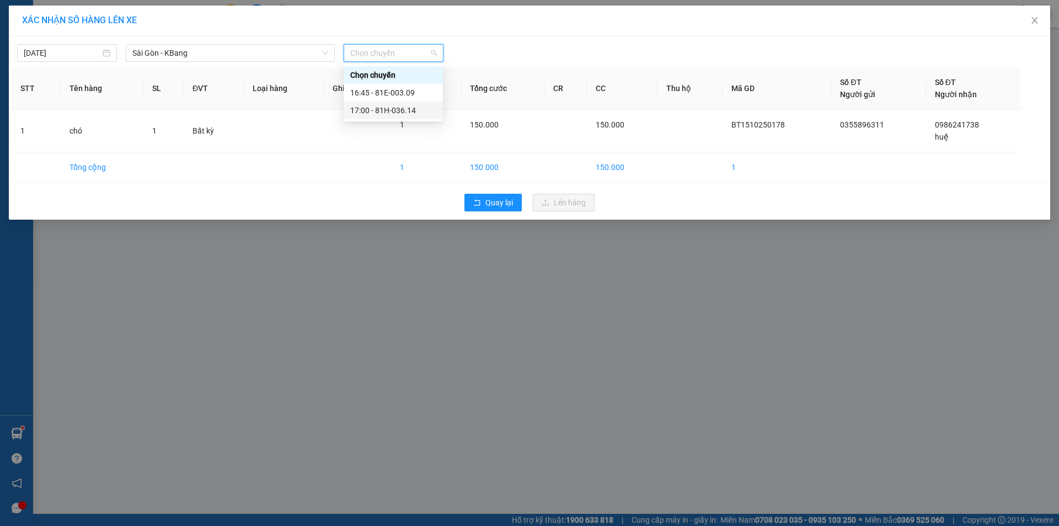
click at [397, 106] on div "17:00 - 81H-036.14" at bounding box center [393, 110] width 86 height 12
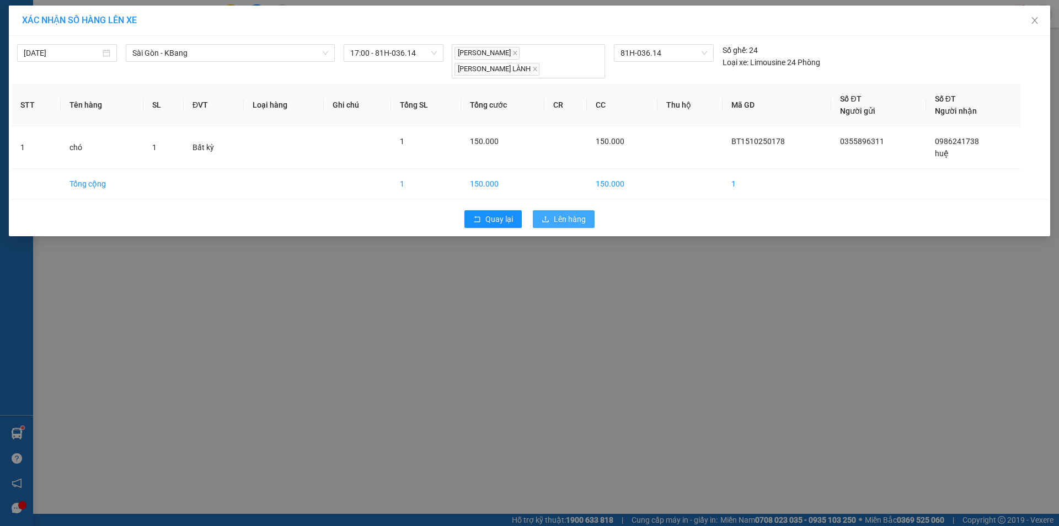
click at [545, 215] on icon "upload" at bounding box center [546, 219] width 8 height 8
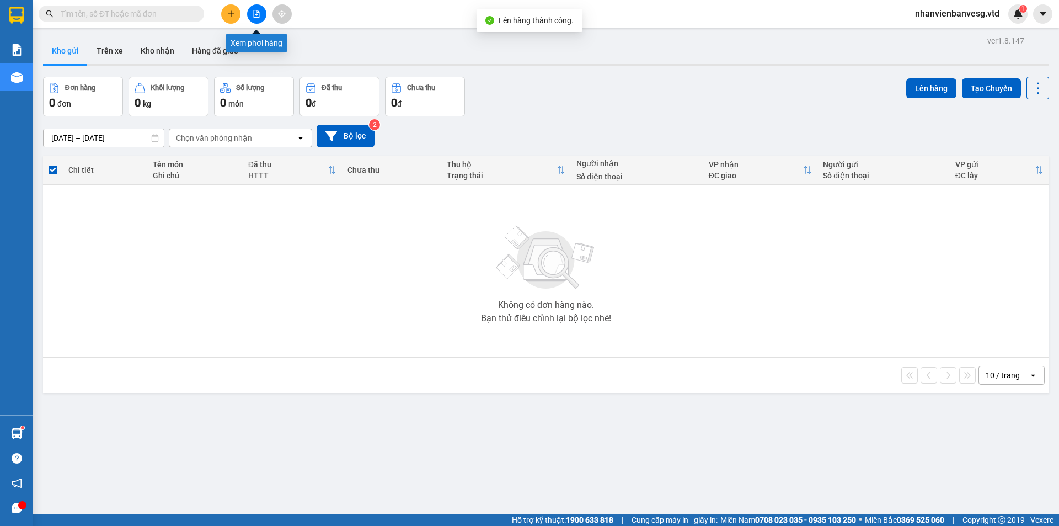
click at [253, 10] on icon "file-add" at bounding box center [257, 14] width 8 height 8
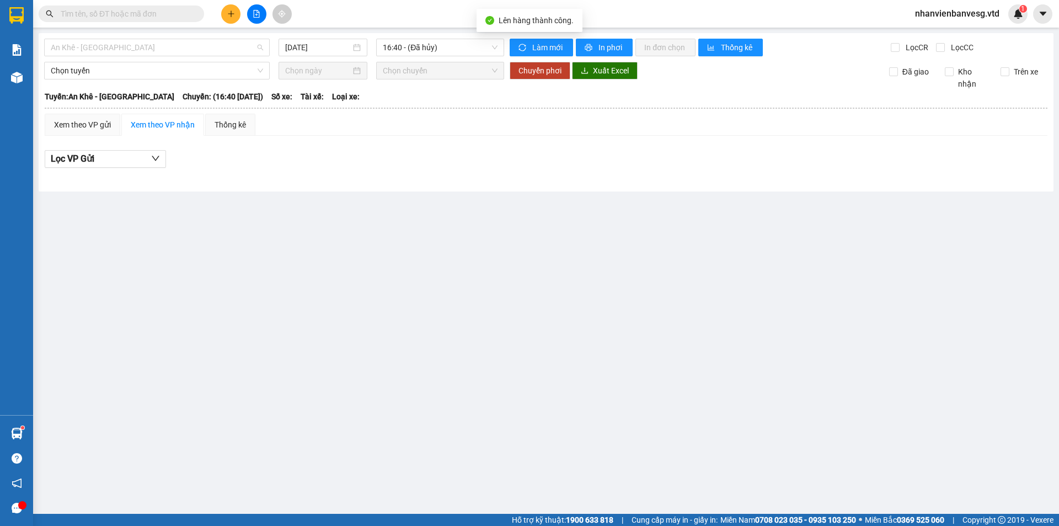
drag, startPoint x: 132, startPoint y: 45, endPoint x: 157, endPoint y: 117, distance: 76.2
click at [132, 48] on span "An Khê - [GEOGRAPHIC_DATA]" at bounding box center [157, 47] width 212 height 17
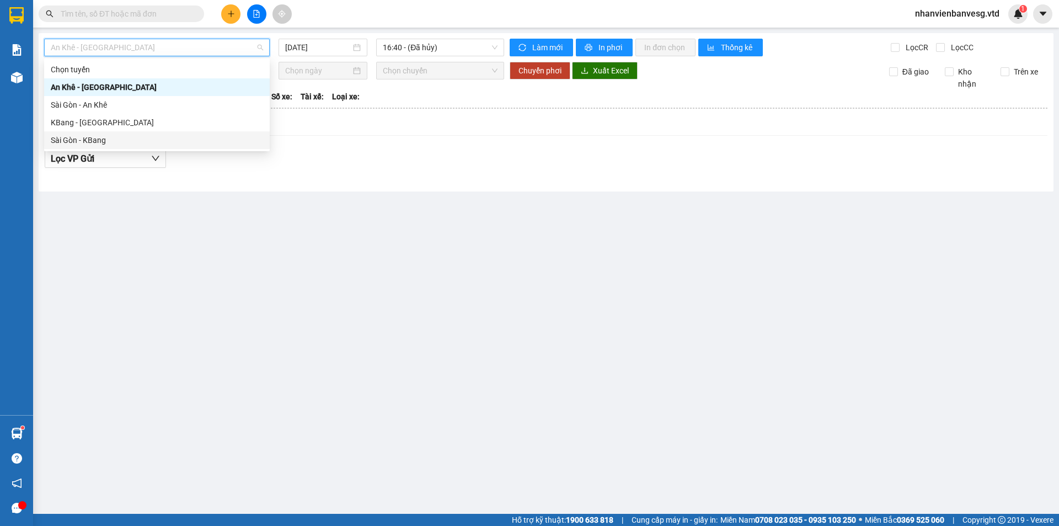
click at [155, 137] on div "Sài Gòn - KBang" at bounding box center [157, 140] width 212 height 12
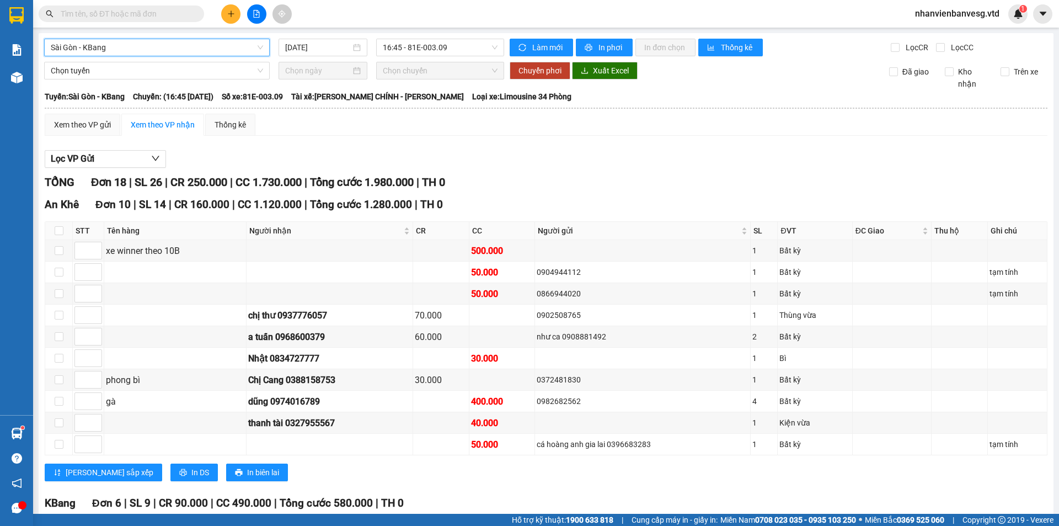
drag, startPoint x: 412, startPoint y: 44, endPoint x: 417, endPoint y: 58, distance: 15.2
click at [413, 46] on span "16:45 - 81E-003.09" at bounding box center [440, 47] width 115 height 17
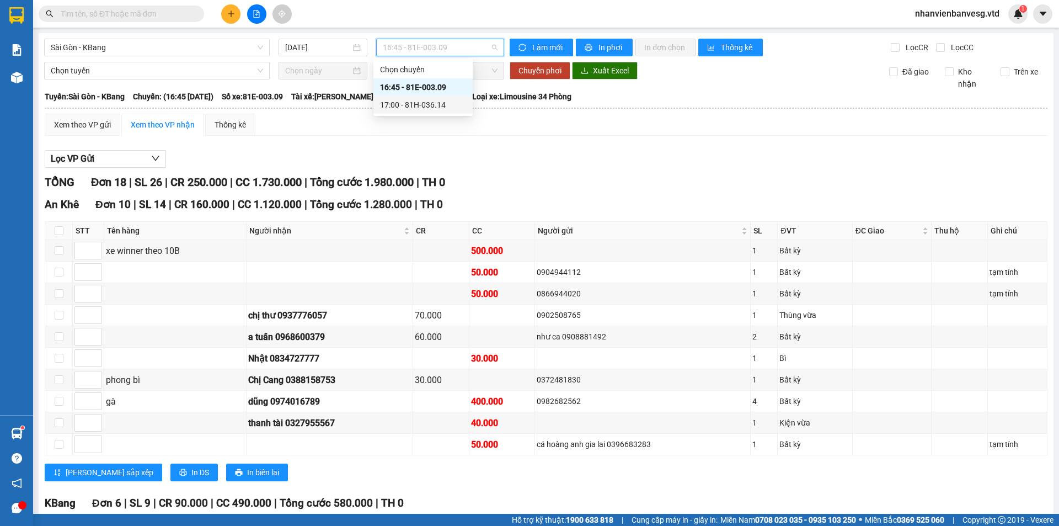
click at [429, 104] on div "17:00 - 81H-036.14" at bounding box center [423, 105] width 86 height 12
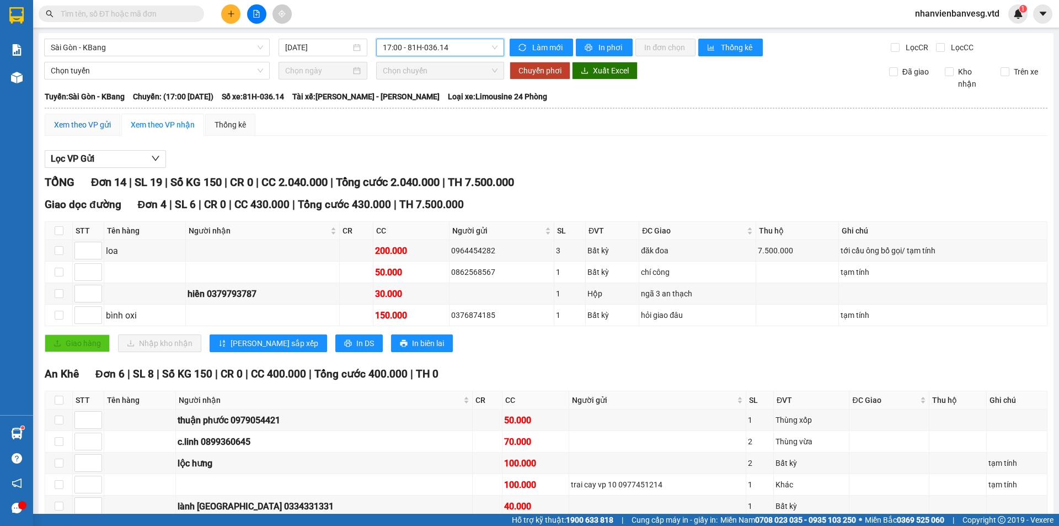
drag, startPoint x: 97, startPoint y: 129, endPoint x: 91, endPoint y: 118, distance: 11.8
click at [95, 128] on div "Xem theo VP gửi" at bounding box center [82, 125] width 57 height 12
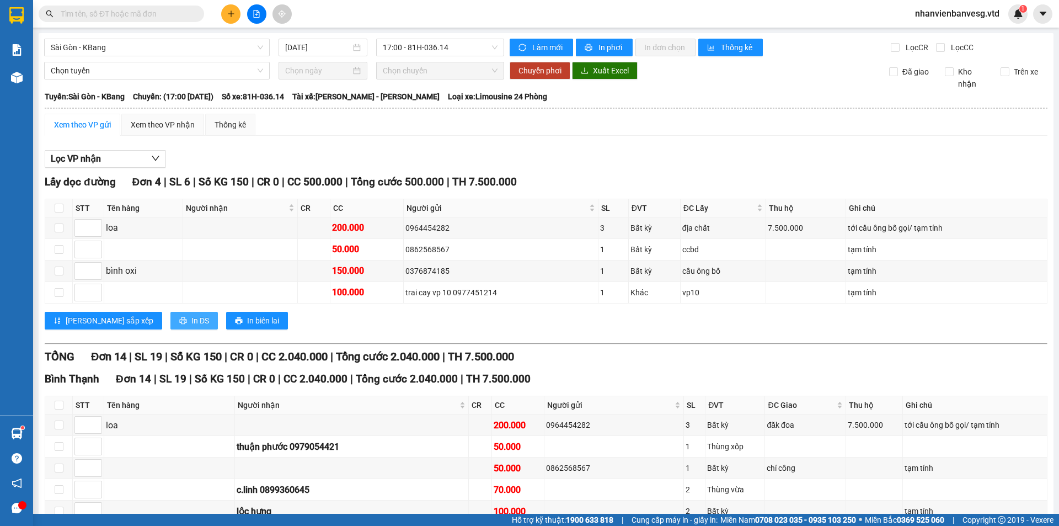
click at [191, 325] on span "In DS" at bounding box center [200, 320] width 18 height 12
click at [235, 13] on button at bounding box center [230, 13] width 19 height 19
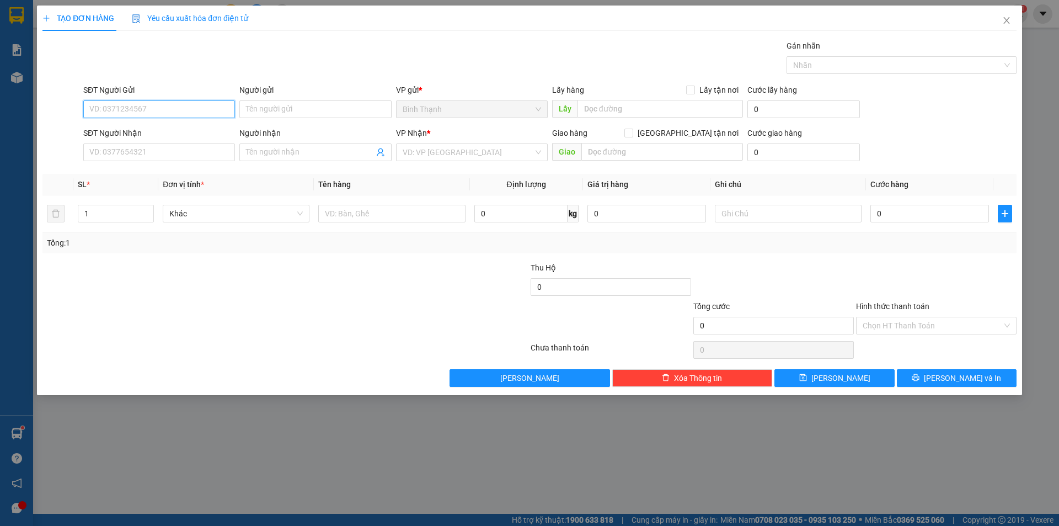
click at [184, 110] on input "SĐT Người Gửi" at bounding box center [159, 109] width 152 height 18
click at [189, 154] on input "SĐT Người Nhận" at bounding box center [159, 152] width 152 height 18
click at [290, 155] on input "Người nhận" at bounding box center [309, 152] width 127 height 12
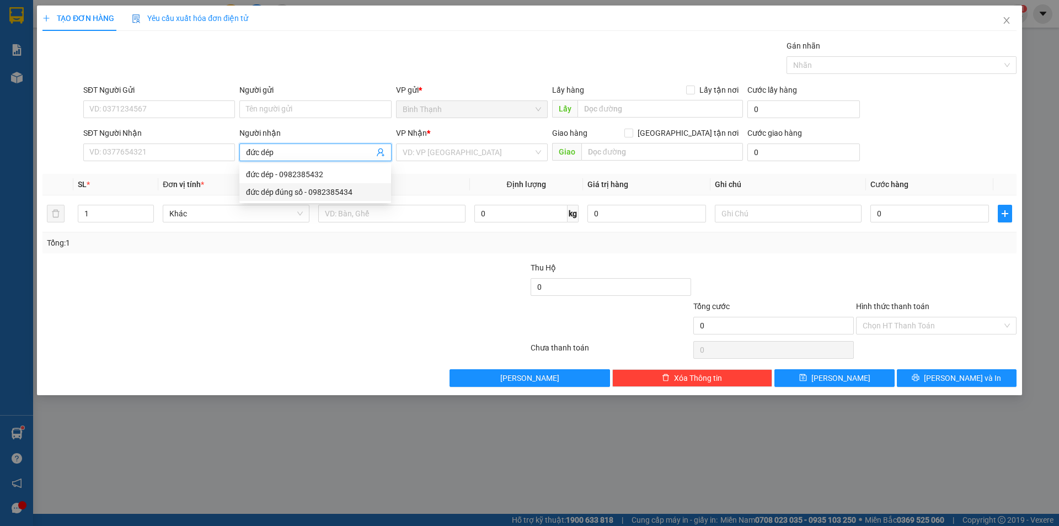
click at [320, 188] on div "đức dép đúng số - 0982385434" at bounding box center [315, 192] width 138 height 12
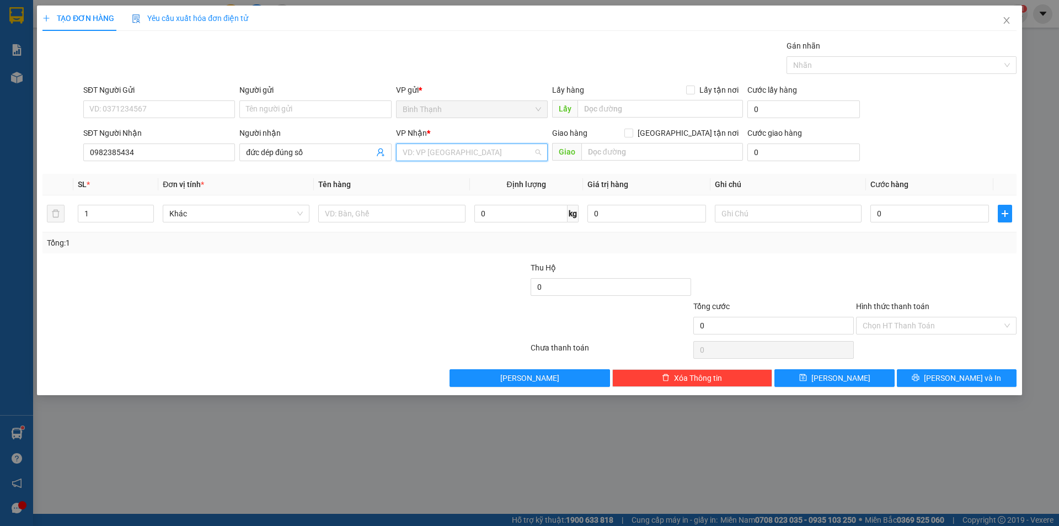
drag, startPoint x: 504, startPoint y: 153, endPoint x: 517, endPoint y: 147, distance: 14.3
click at [505, 153] on input "search" at bounding box center [468, 152] width 131 height 17
click at [461, 175] on div "KBang" at bounding box center [472, 174] width 138 height 12
drag, startPoint x: 94, startPoint y: 212, endPoint x: 0, endPoint y: 229, distance: 95.3
click at [0, 229] on div "TẠO ĐƠN HÀNG Yêu cầu xuất hóa đơn điện tử Transit Pickup Surcharge Ids Transit …" at bounding box center [529, 263] width 1059 height 526
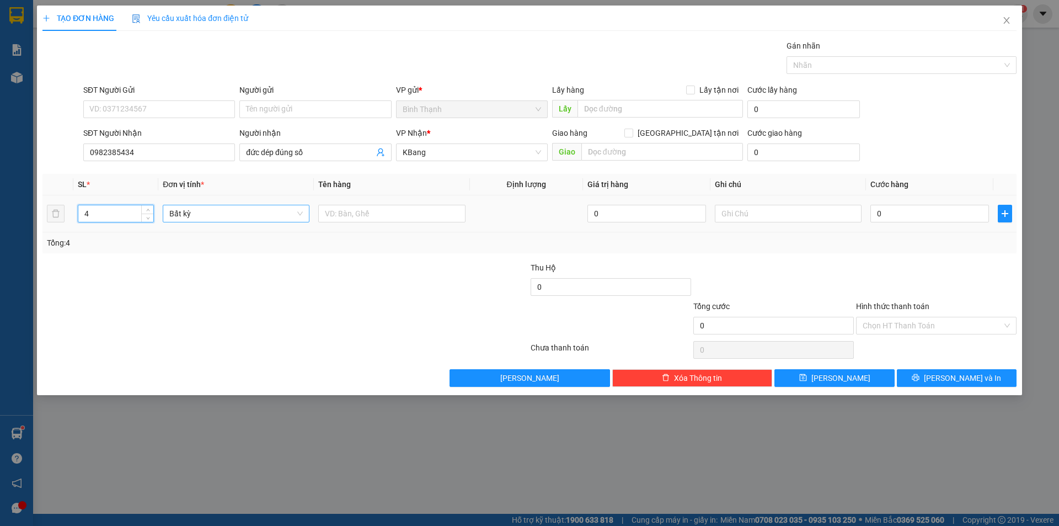
click at [226, 217] on span "Bất kỳ" at bounding box center [235, 213] width 133 height 17
click at [376, 219] on input "text" at bounding box center [391, 214] width 147 height 18
click at [470, 166] on div "Transit Pickup Surcharge Ids Transit Deliver Surcharge Ids Transit Deliver Surc…" at bounding box center [529, 213] width 974 height 347
click at [934, 216] on input "0" at bounding box center [929, 214] width 119 height 18
drag, startPoint x: 932, startPoint y: 379, endPoint x: 827, endPoint y: 307, distance: 128.0
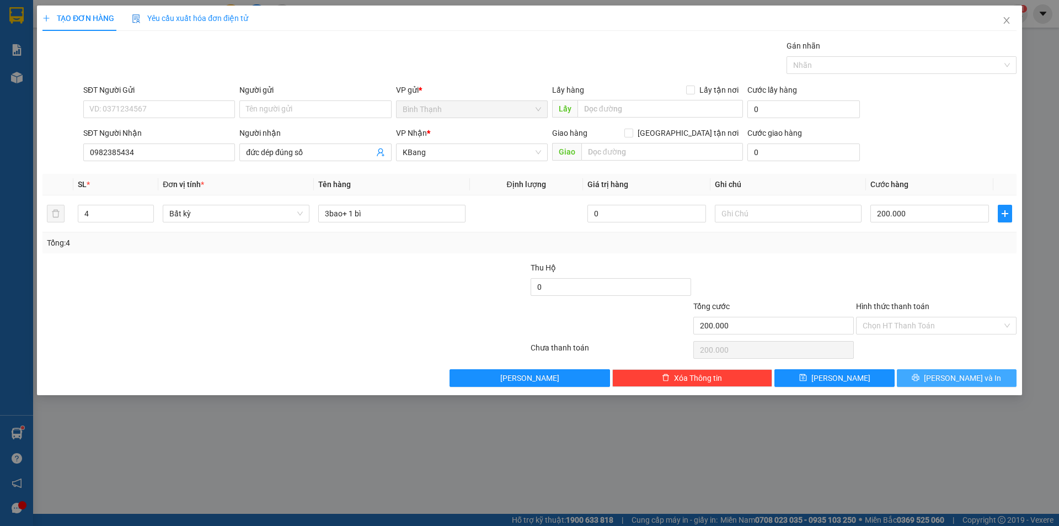
click at [932, 379] on button "[PERSON_NAME] và In" at bounding box center [957, 378] width 120 height 18
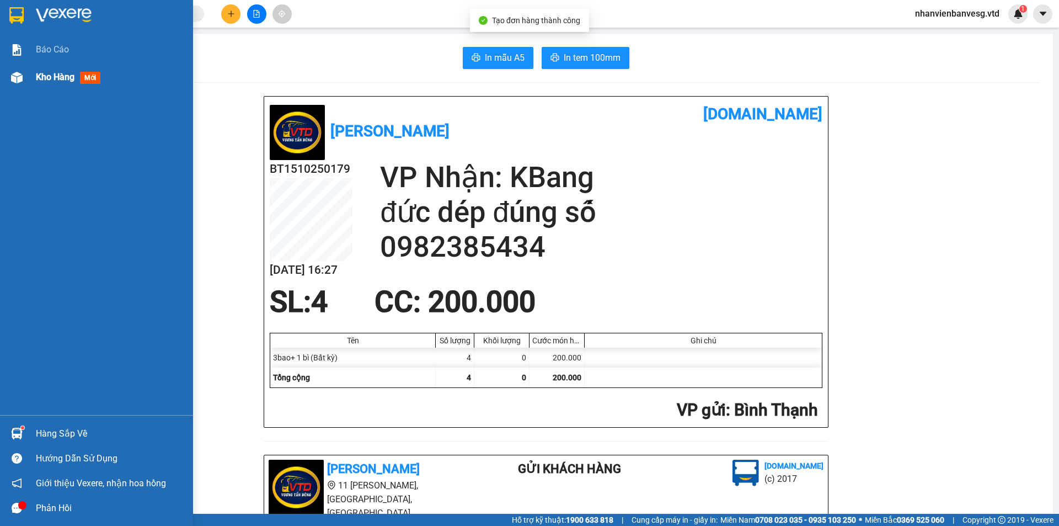
click at [66, 68] on div "Kho hàng mới" at bounding box center [110, 77] width 149 height 28
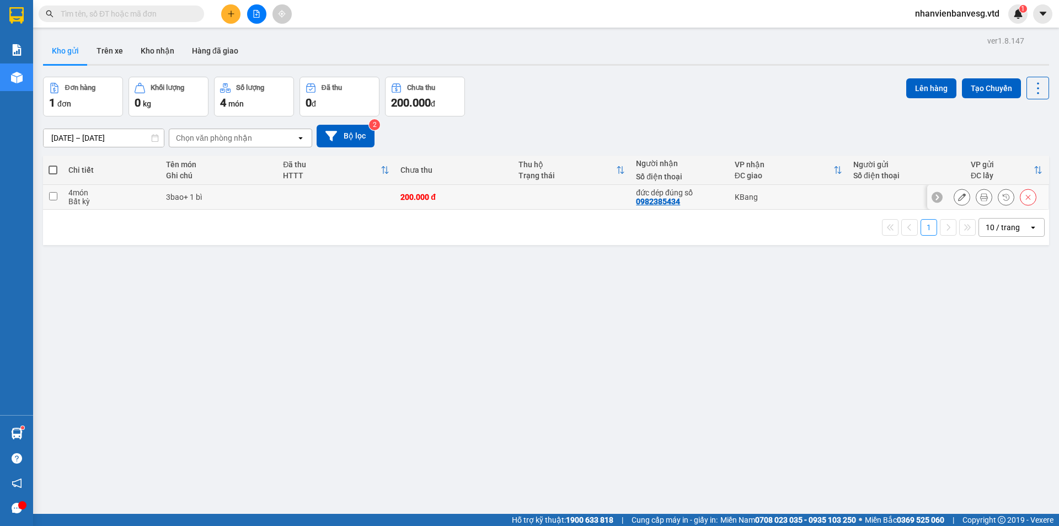
click at [958, 198] on icon at bounding box center [962, 197] width 8 height 8
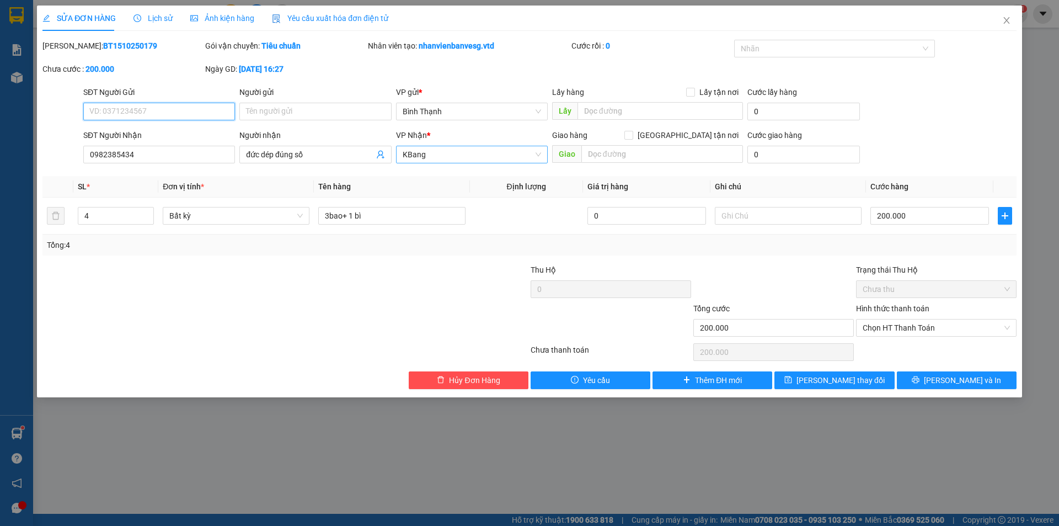
click at [454, 150] on span "KBang" at bounding box center [472, 154] width 138 height 17
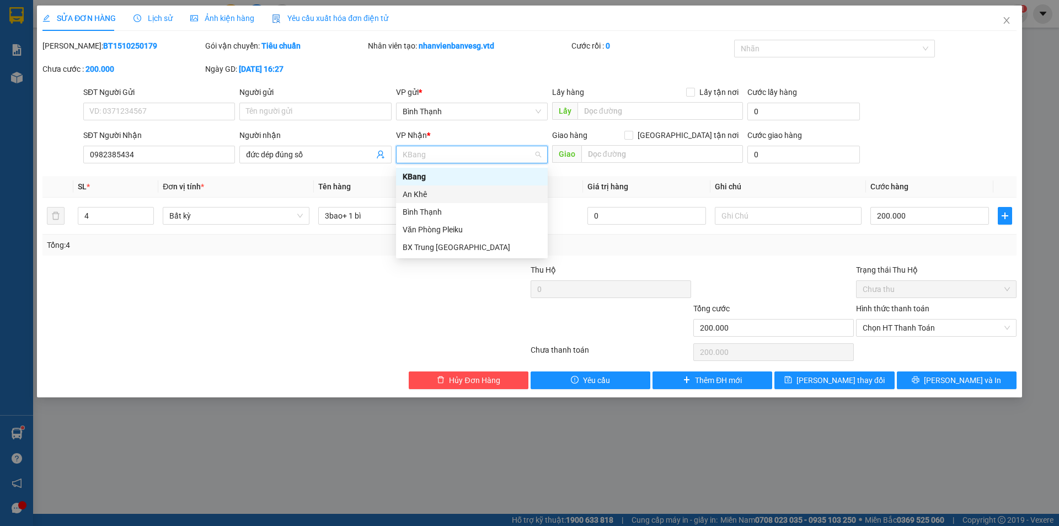
click at [440, 196] on div "An Khê" at bounding box center [472, 194] width 138 height 12
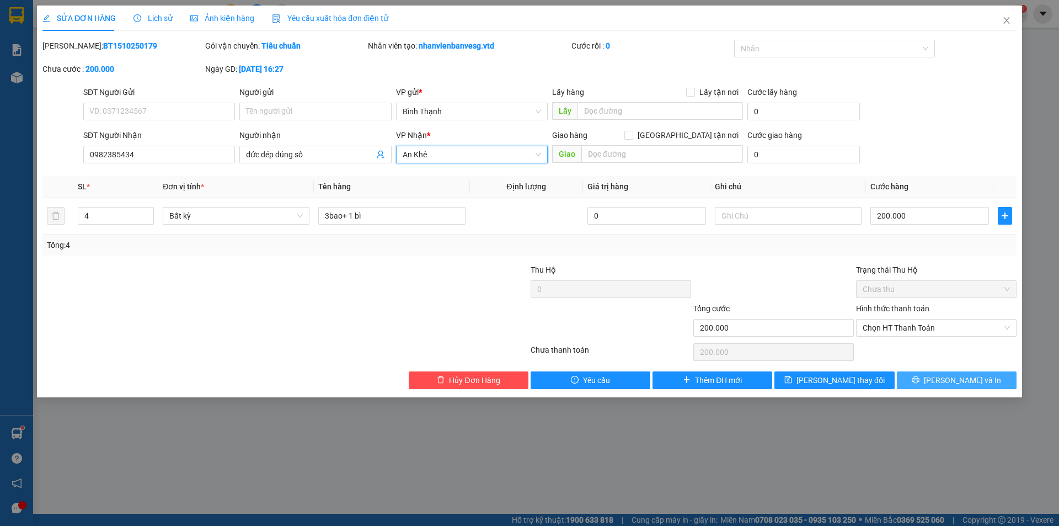
click at [916, 379] on button "[PERSON_NAME] và In" at bounding box center [957, 380] width 120 height 18
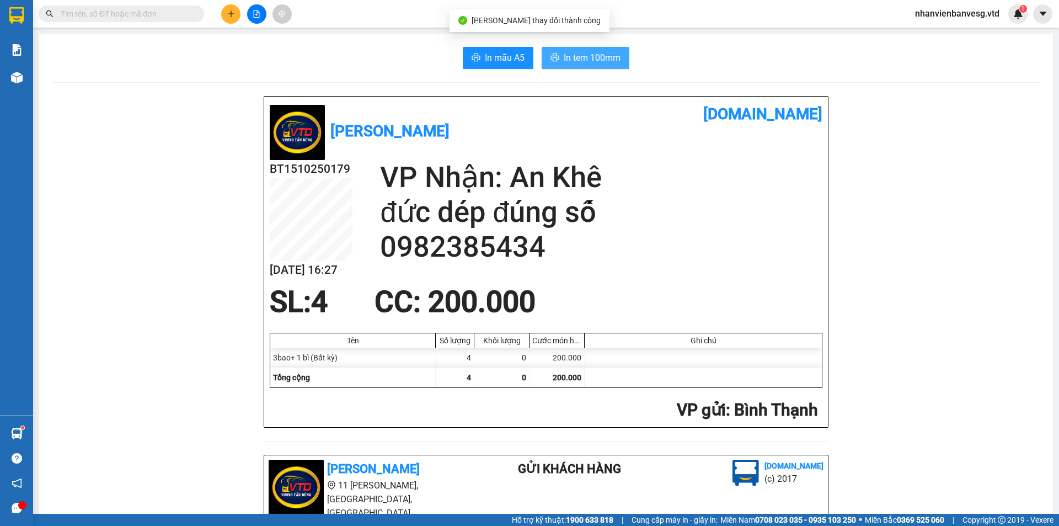
click at [586, 59] on span "In tem 100mm" at bounding box center [592, 58] width 57 height 14
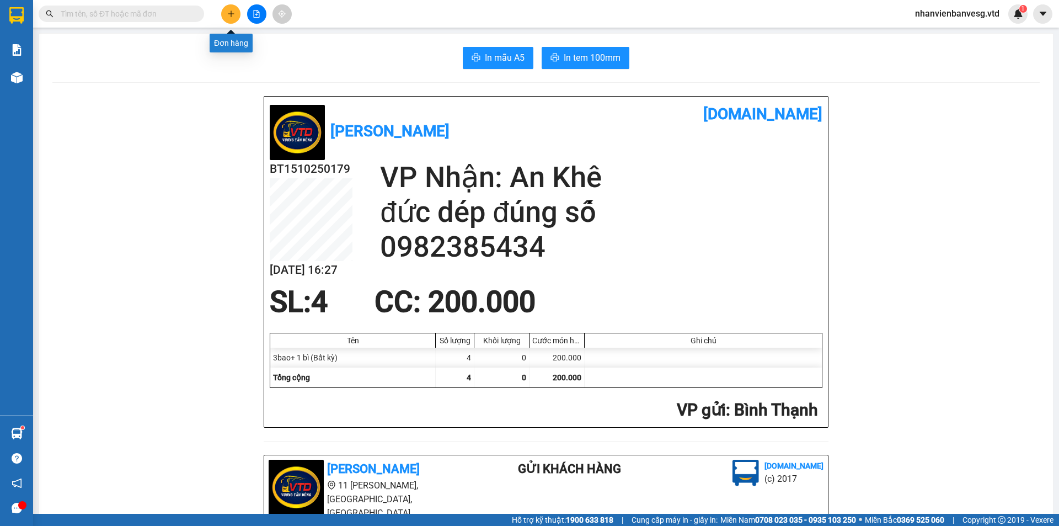
click at [232, 14] on icon "plus" at bounding box center [231, 14] width 8 height 8
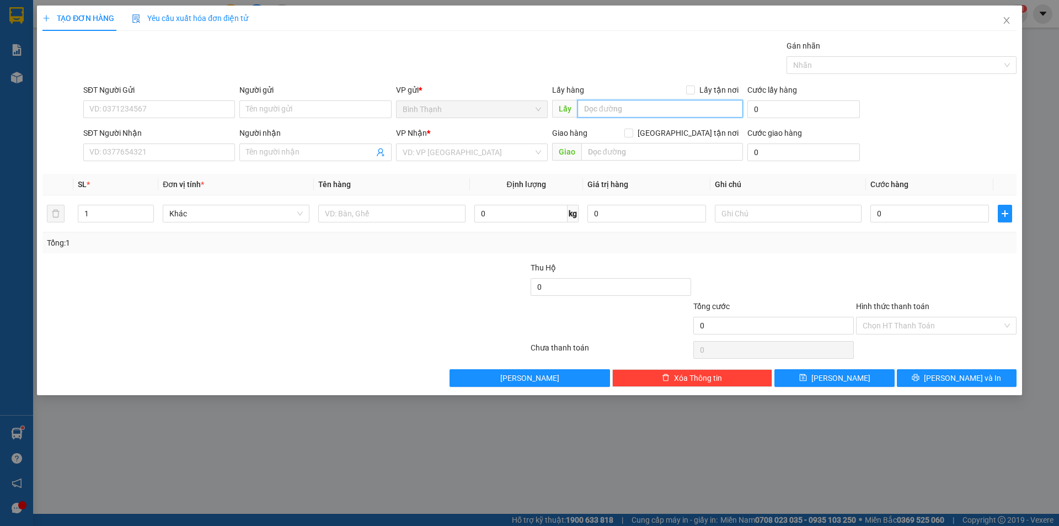
click at [588, 106] on input "text" at bounding box center [659, 109] width 165 height 18
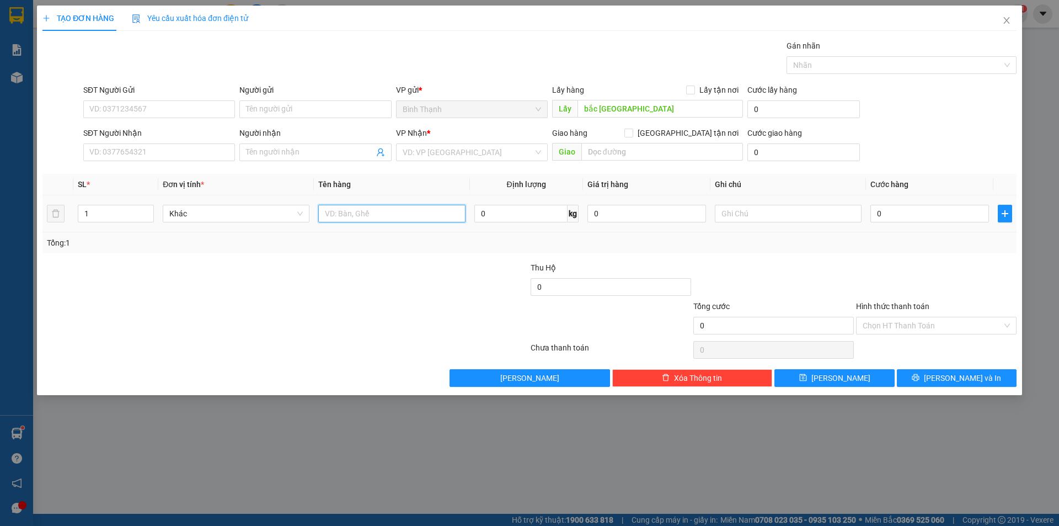
click at [349, 210] on input "text" at bounding box center [391, 214] width 147 height 18
click at [470, 145] on input "search" at bounding box center [468, 152] width 131 height 17
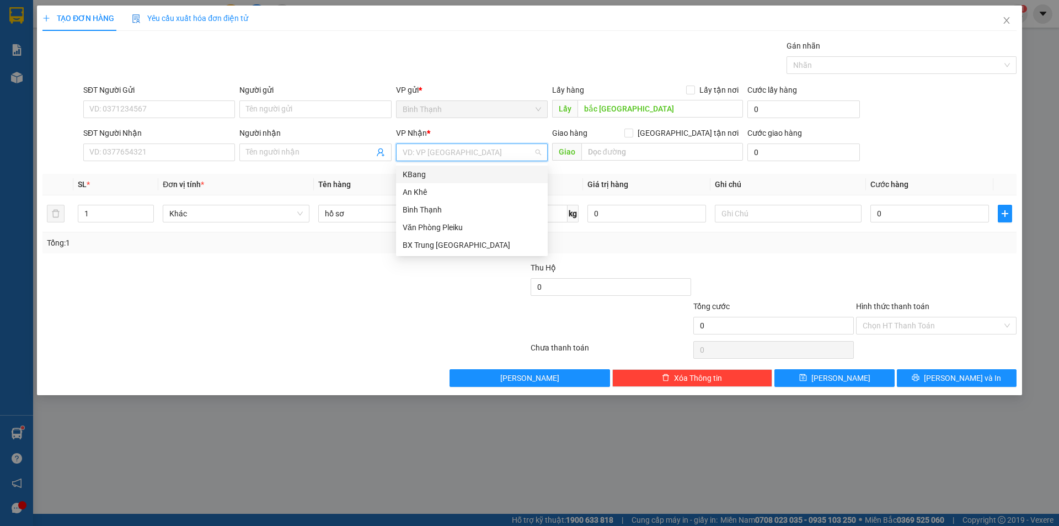
drag, startPoint x: 458, startPoint y: 179, endPoint x: 720, endPoint y: 173, distance: 262.6
click at [467, 176] on div "KBang" at bounding box center [472, 174] width 138 height 12
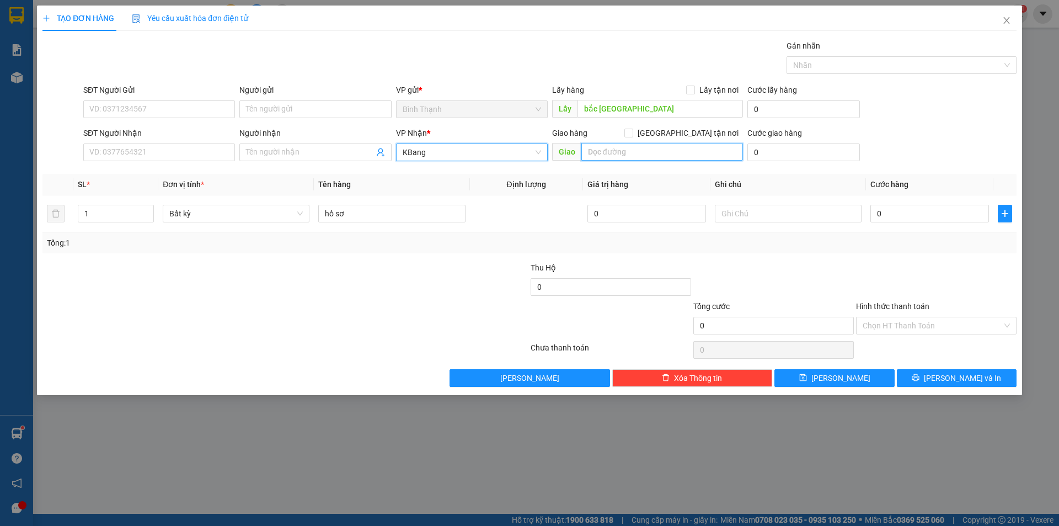
click at [687, 146] on input "text" at bounding box center [662, 152] width 162 height 18
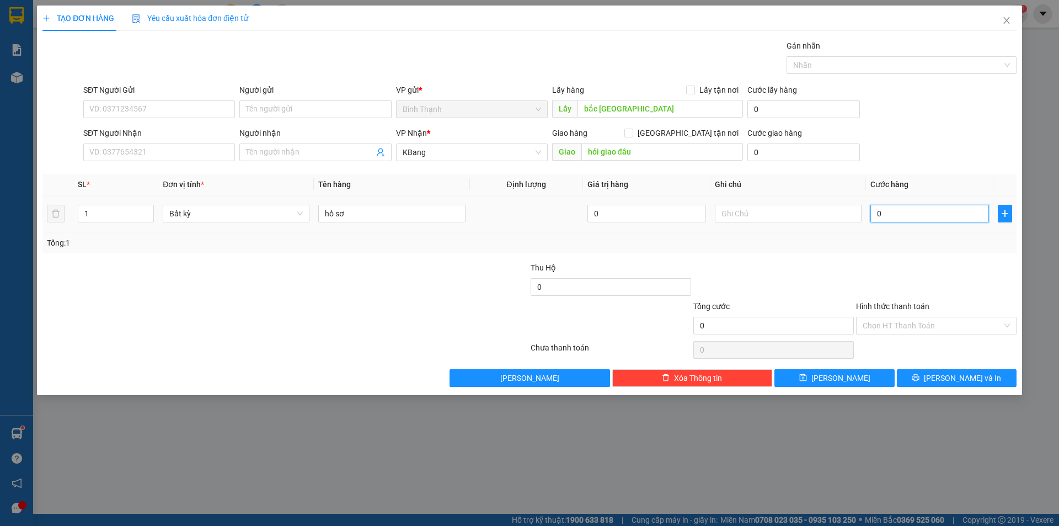
click at [890, 216] on input "0" at bounding box center [929, 214] width 119 height 18
click at [153, 109] on input "SĐT Người Gửi" at bounding box center [159, 109] width 152 height 18
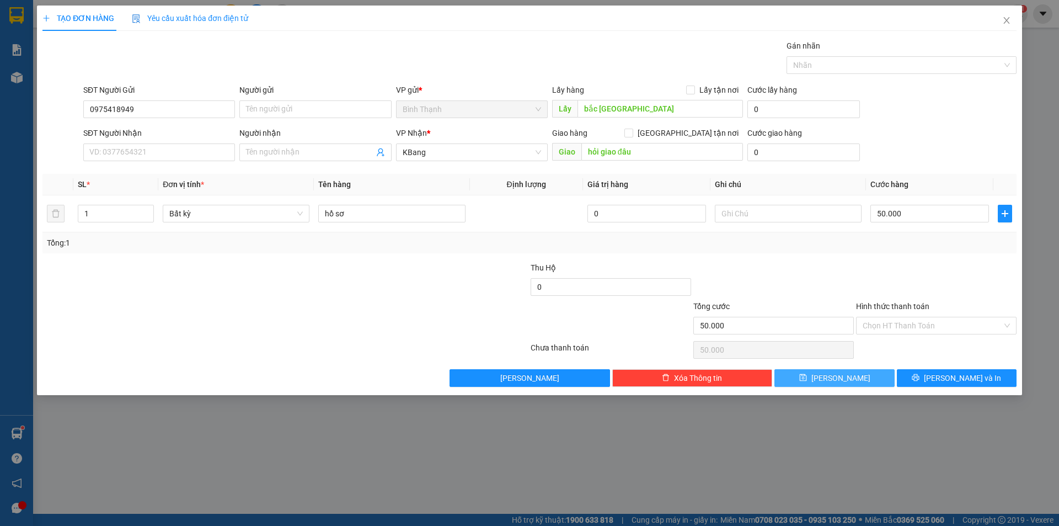
click at [842, 377] on span "[PERSON_NAME]" at bounding box center [840, 378] width 59 height 12
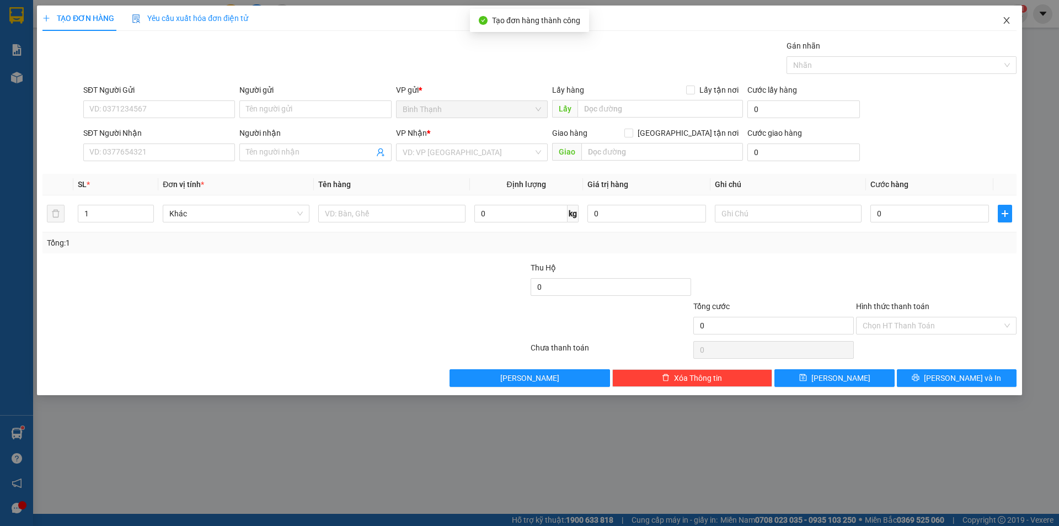
click at [1002, 22] on icon "close" at bounding box center [1006, 20] width 9 height 9
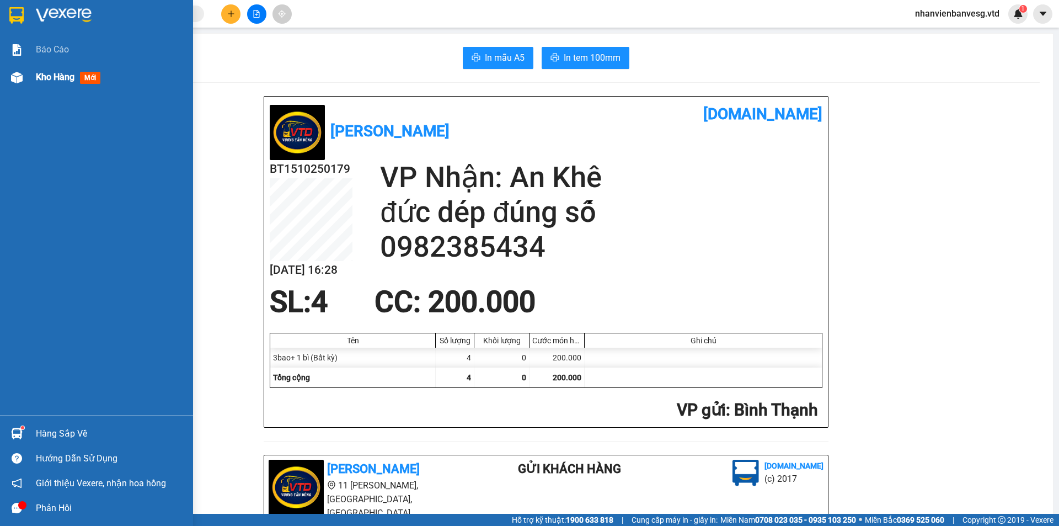
click at [36, 76] on span "Kho hàng" at bounding box center [55, 77] width 39 height 10
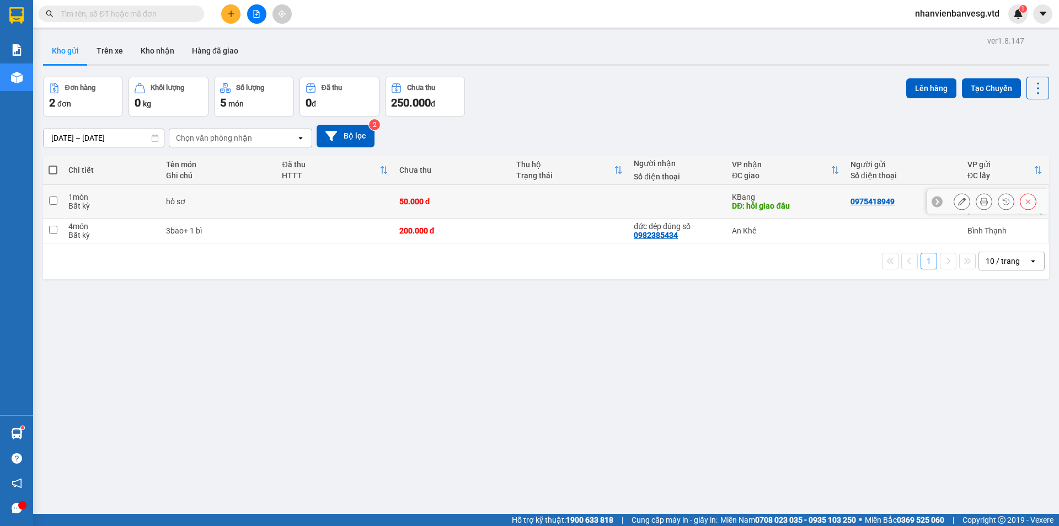
drag, startPoint x: 367, startPoint y: 201, endPoint x: 358, endPoint y: 201, distance: 8.8
click at [367, 201] on td at bounding box center [334, 202] width 117 height 34
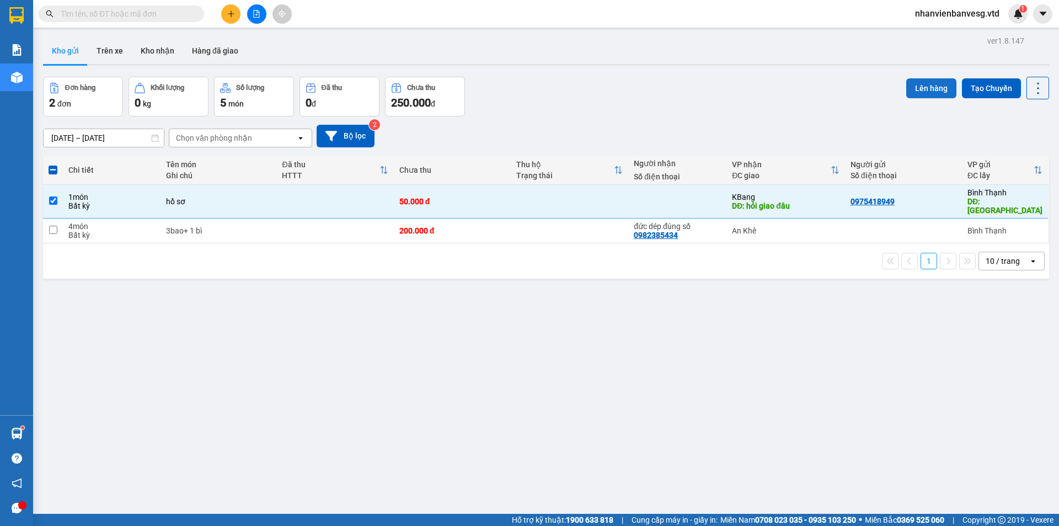
click at [927, 85] on button "Lên hàng" at bounding box center [931, 88] width 50 height 20
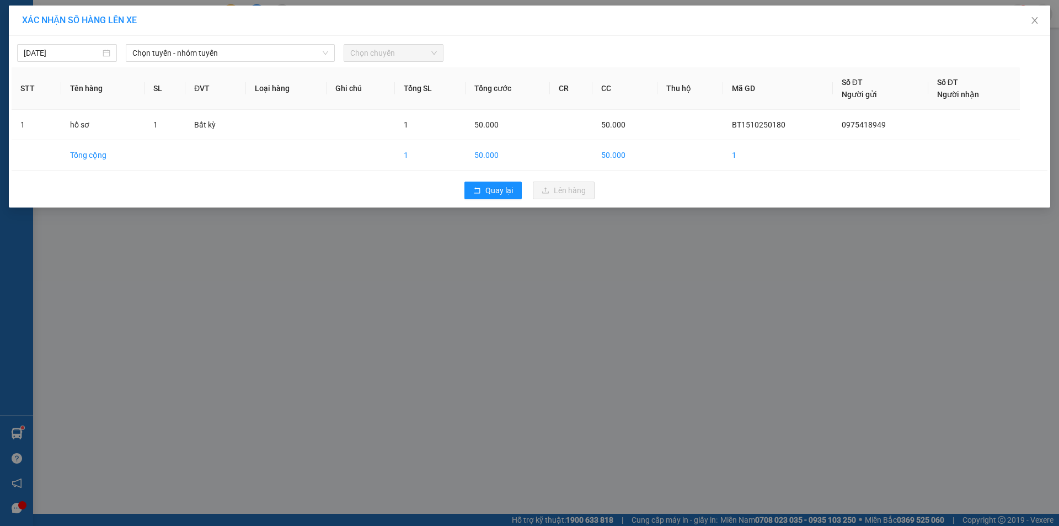
drag, startPoint x: 235, startPoint y: 52, endPoint x: 234, endPoint y: 63, distance: 11.7
click at [235, 56] on span "Chọn tuyến - nhóm tuyến" at bounding box center [230, 53] width 196 height 17
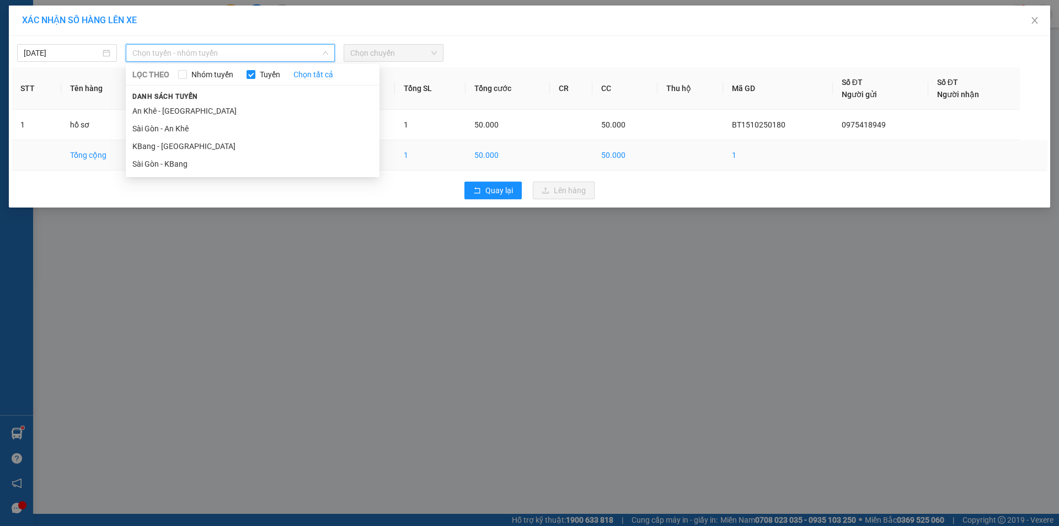
drag, startPoint x: 200, startPoint y: 167, endPoint x: 211, endPoint y: 165, distance: 10.7
click at [203, 167] on li "Sài Gòn - KBang" at bounding box center [253, 164] width 254 height 18
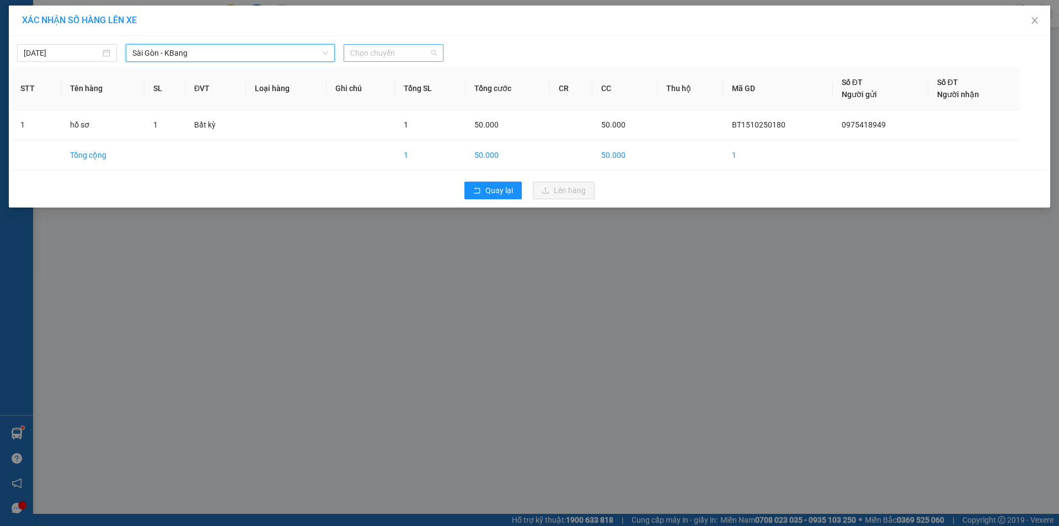
click at [399, 55] on span "Chọn chuyến" at bounding box center [393, 53] width 87 height 17
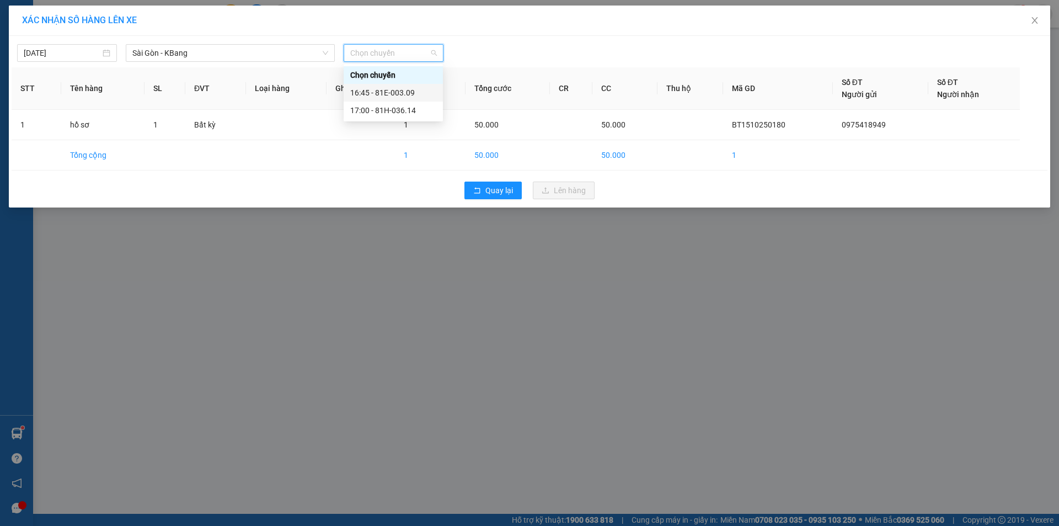
drag, startPoint x: 414, startPoint y: 92, endPoint x: 422, endPoint y: 92, distance: 8.3
click at [414, 92] on div "16:45 - 81E-003.09" at bounding box center [393, 93] width 86 height 12
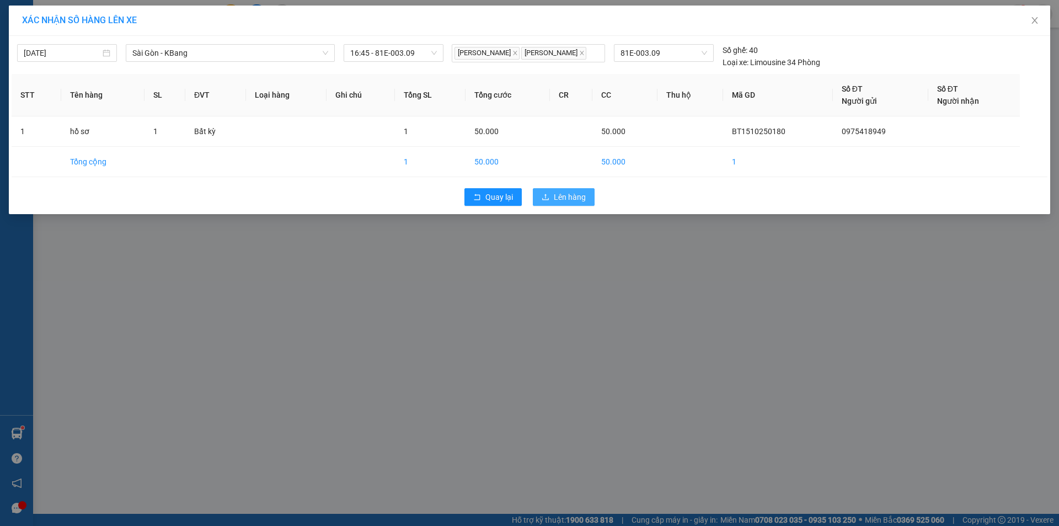
click at [584, 203] on span "Lên hàng" at bounding box center [570, 197] width 32 height 12
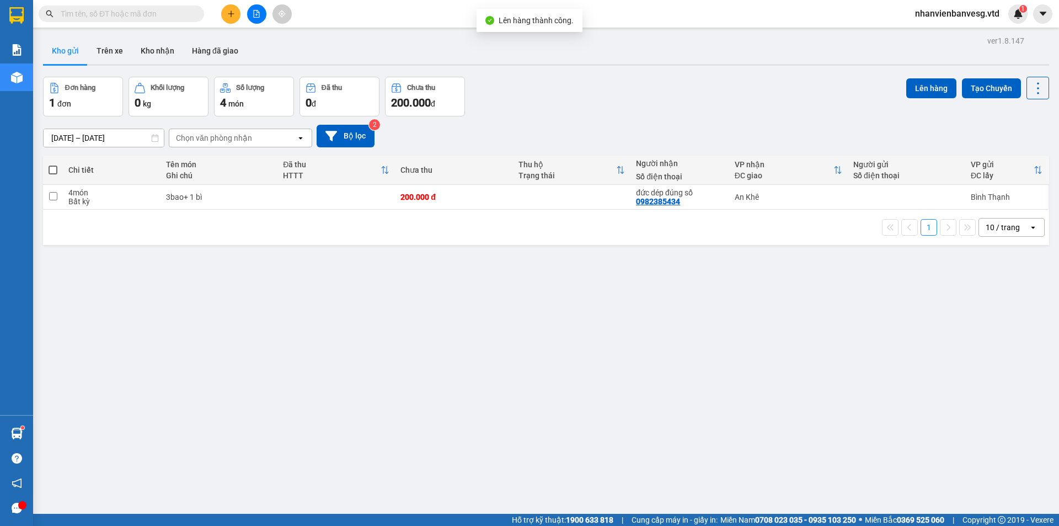
click at [262, 377] on div "ver 1.8.147 Kho gửi Trên xe Kho nhận Hàng đã giao Đơn hàng 1 đơn Khối lượng 0 k…" at bounding box center [546, 296] width 1015 height 526
click at [259, 17] on icon "file-add" at bounding box center [257, 14] width 6 height 8
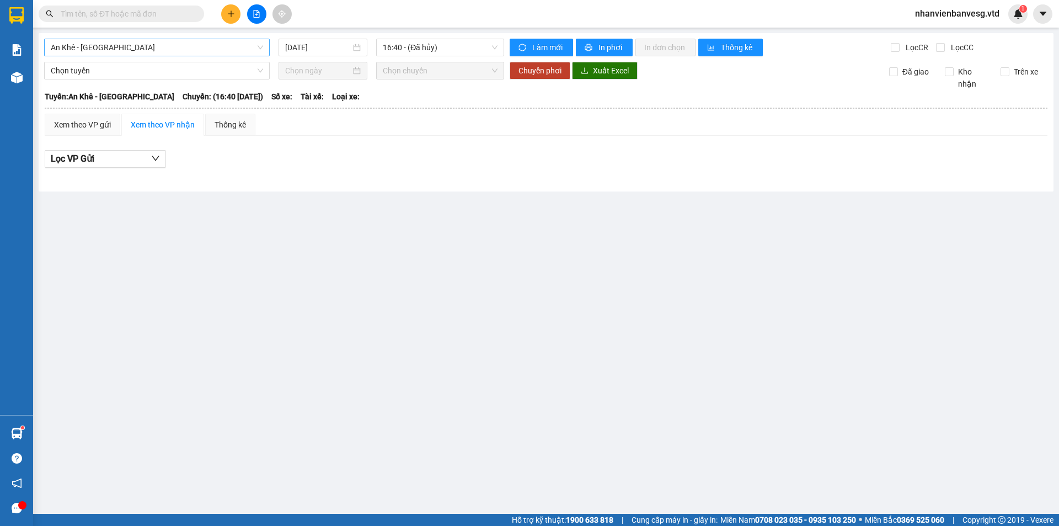
click at [205, 52] on span "An Khê - [GEOGRAPHIC_DATA]" at bounding box center [157, 47] width 212 height 17
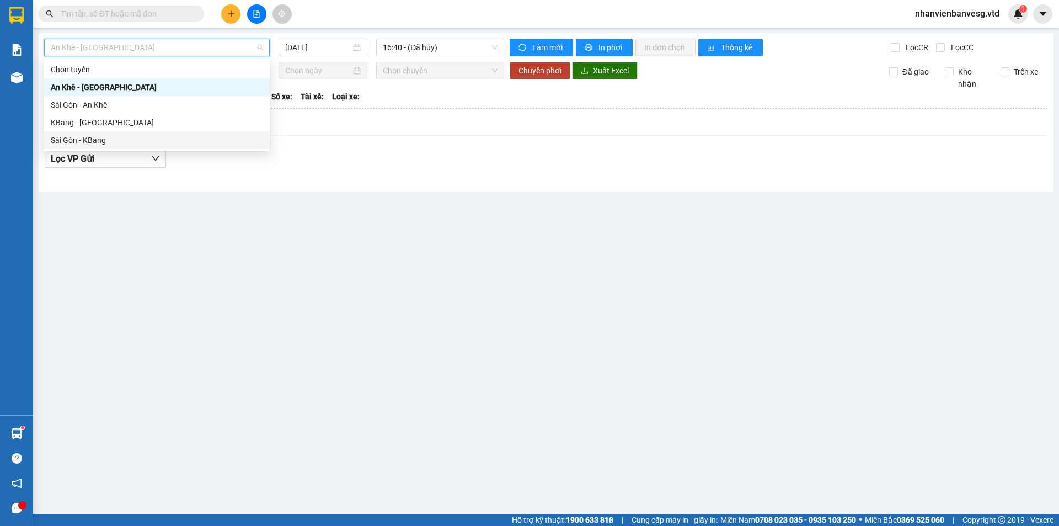
click at [174, 138] on div "Sài Gòn - KBang" at bounding box center [157, 140] width 212 height 12
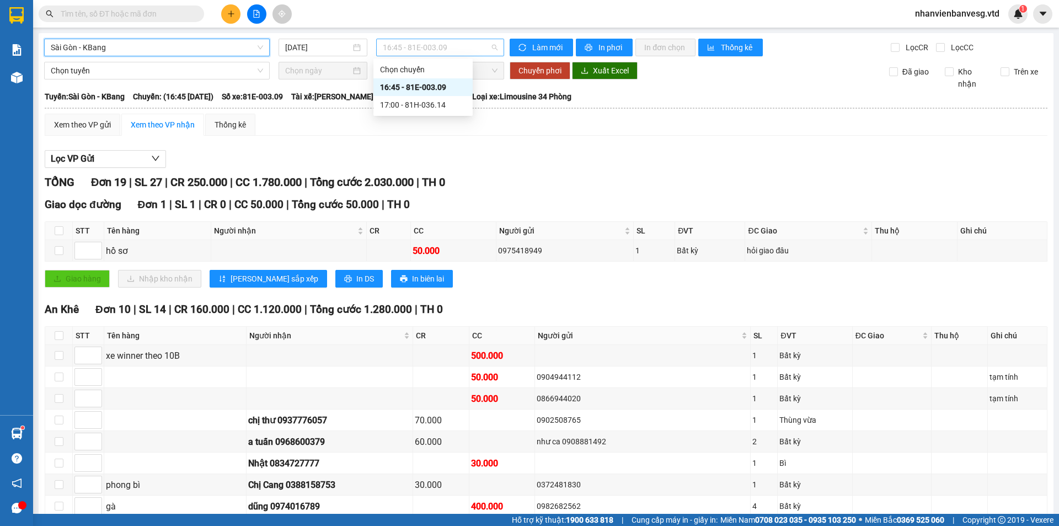
click at [443, 42] on span "16:45 - 81E-003.09" at bounding box center [440, 47] width 115 height 17
click at [445, 104] on div "17:00 - 81H-036.14" at bounding box center [423, 105] width 86 height 12
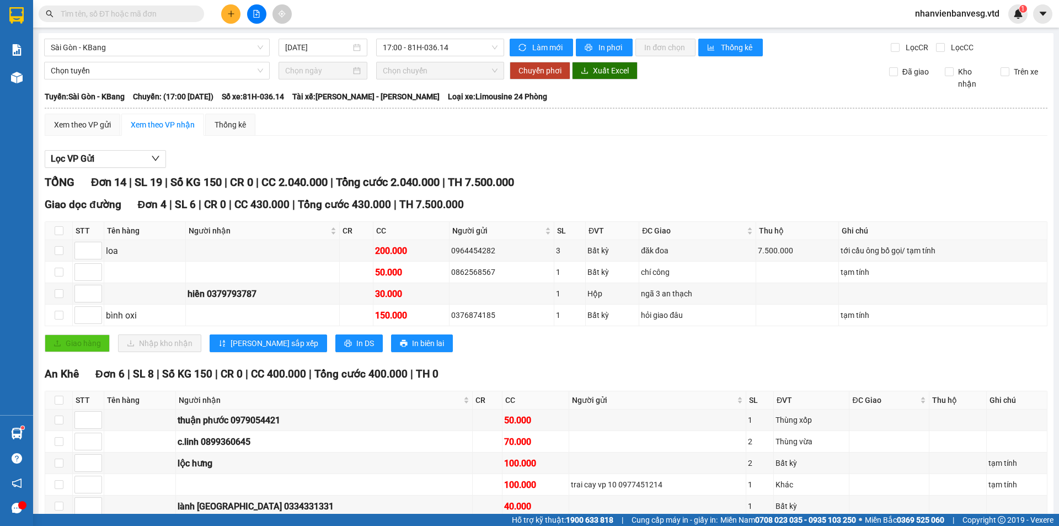
click at [311, 137] on div "Xem theo VP gửi Xem theo VP nhận Thống kê Lọc VP Gửi TỔNG Đơn 14 | SL 19 | Số …" at bounding box center [546, 431] width 1003 height 634
click at [238, 148] on div "Lọc VP Gửi TỔNG Đơn 14 | SL 19 | Số KG 150 | CR 0 | CC 2.040.000 | Tổng cước 2…" at bounding box center [546, 445] width 1003 height 603
click at [462, 50] on span "17:00 - 81H-036.14" at bounding box center [440, 47] width 115 height 17
click at [447, 85] on div "16:45 - 81E-003.09" at bounding box center [423, 87] width 86 height 12
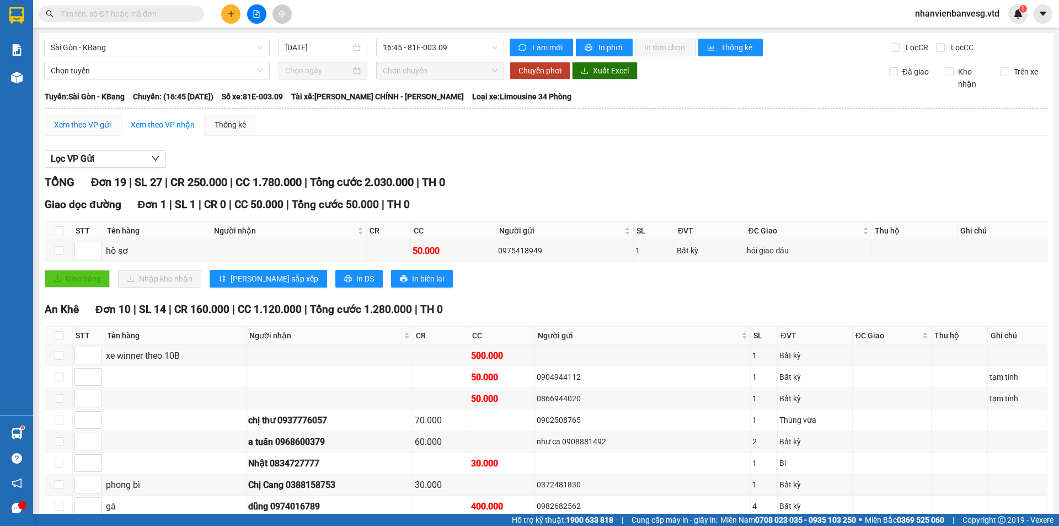
click at [92, 128] on div "Xem theo VP gửi" at bounding box center [82, 125] width 57 height 12
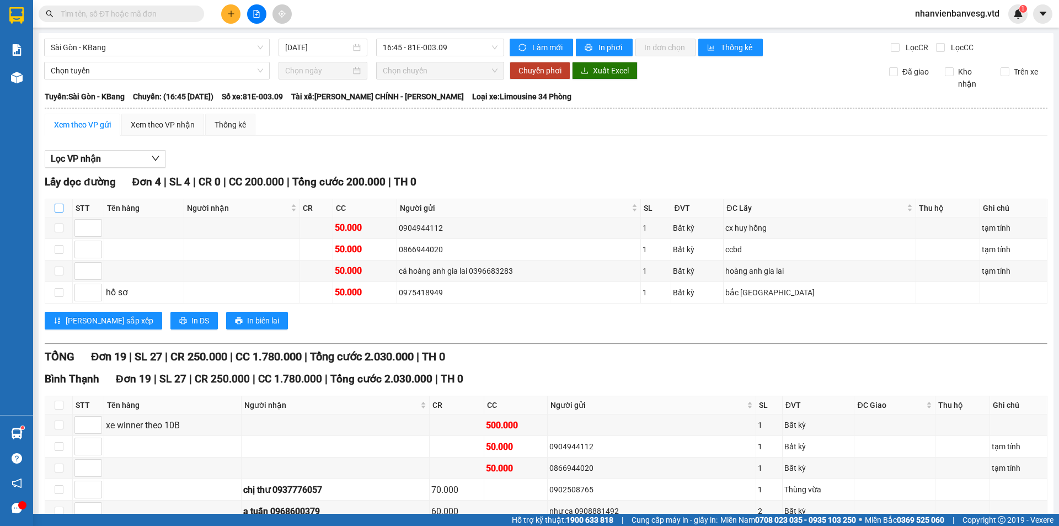
click at [55, 206] on input "checkbox" at bounding box center [59, 208] width 9 height 9
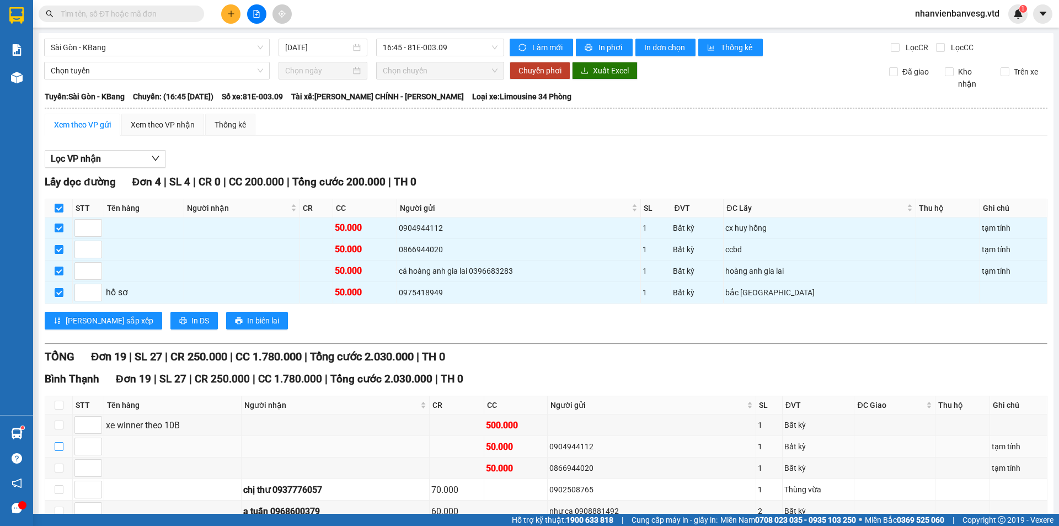
click at [61, 442] on input "checkbox" at bounding box center [59, 446] width 9 height 9
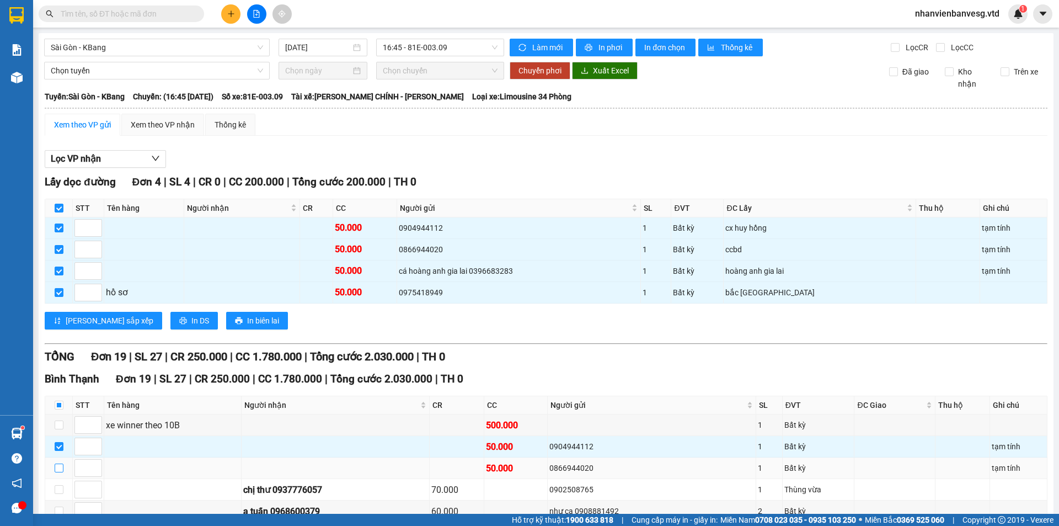
click at [60, 463] on input "checkbox" at bounding box center [59, 467] width 9 height 9
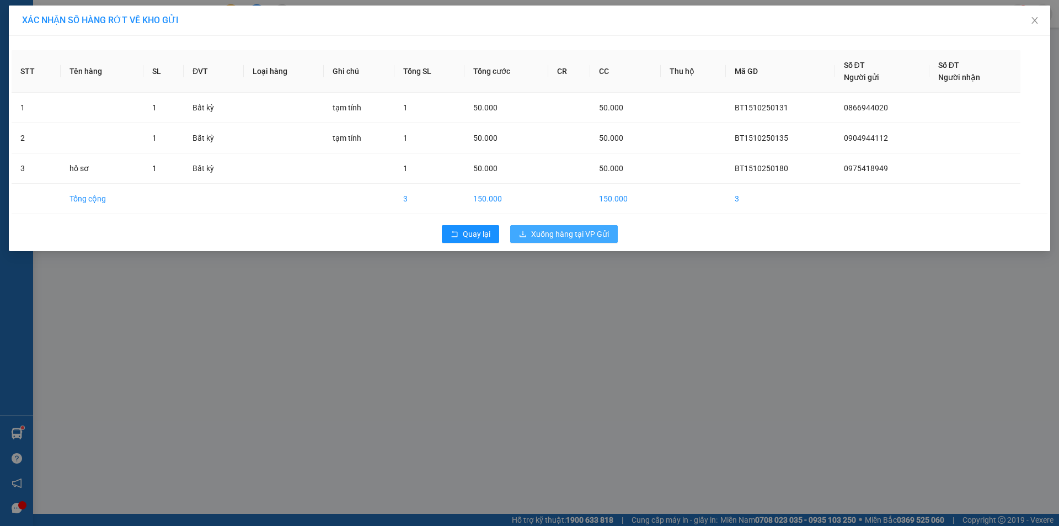
click at [565, 238] on span "Xuống hàng tại VP Gửi" at bounding box center [570, 234] width 78 height 12
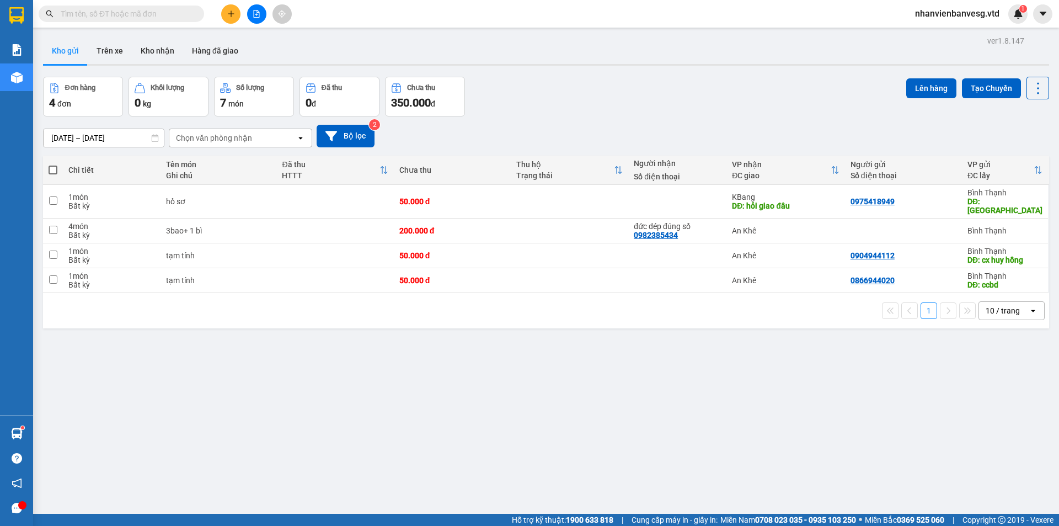
drag, startPoint x: 536, startPoint y: 449, endPoint x: 469, endPoint y: 416, distance: 74.0
click at [528, 447] on div "ver 1.8.147 Kho gửi Trên xe Kho nhận Hàng đã giao Đơn hàng 4 đơn Khối lượng 0 k…" at bounding box center [546, 296] width 1015 height 526
click at [83, 201] on div "Bất kỳ" at bounding box center [111, 205] width 86 height 9
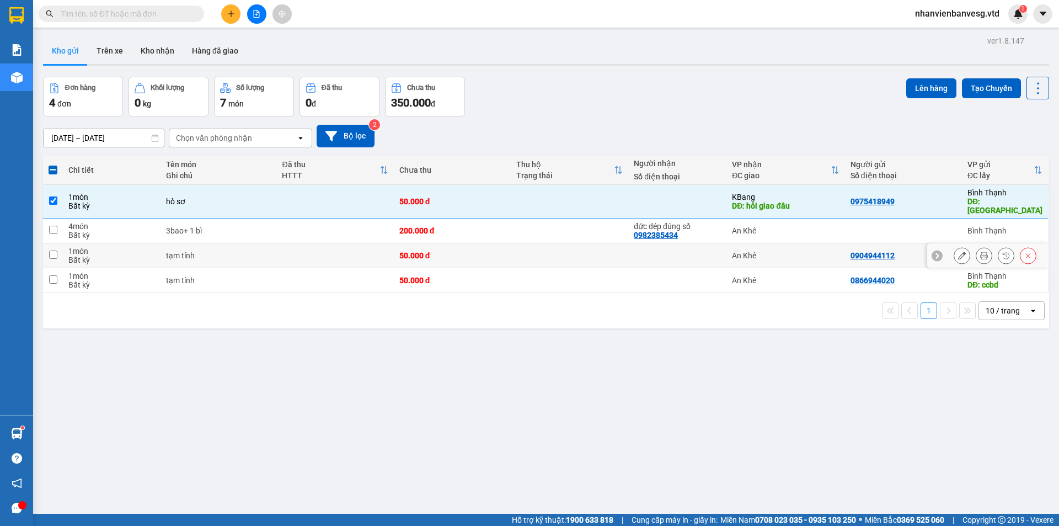
drag, startPoint x: 85, startPoint y: 239, endPoint x: 84, endPoint y: 270, distance: 30.9
click at [85, 247] on div "1 món" at bounding box center [111, 251] width 86 height 9
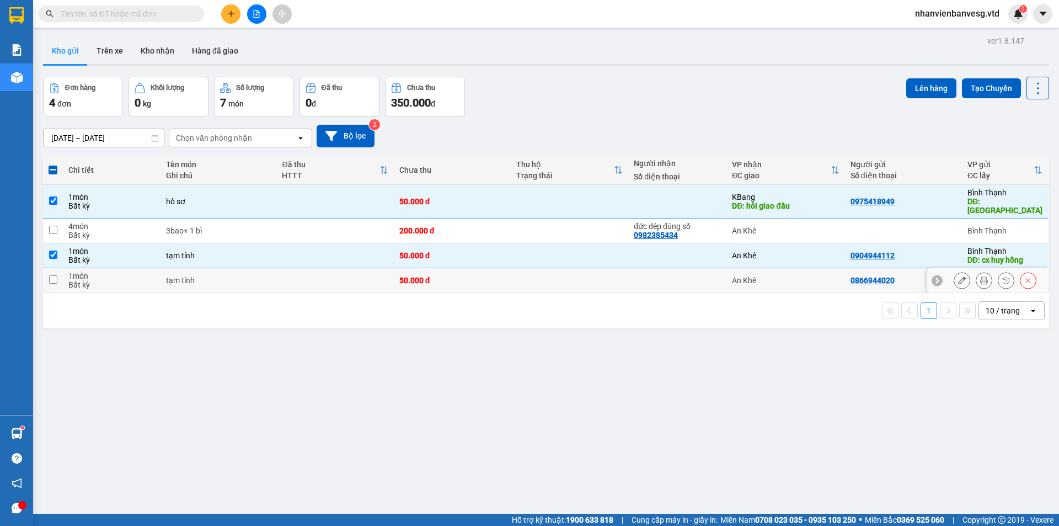
click at [83, 280] on div "Bất kỳ" at bounding box center [111, 284] width 86 height 9
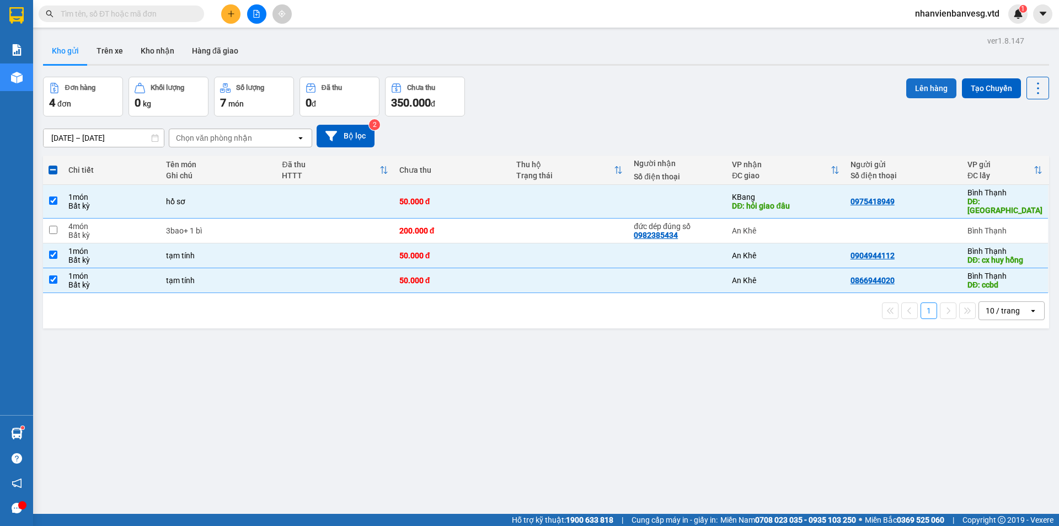
click at [928, 87] on button "Lên hàng" at bounding box center [931, 88] width 50 height 20
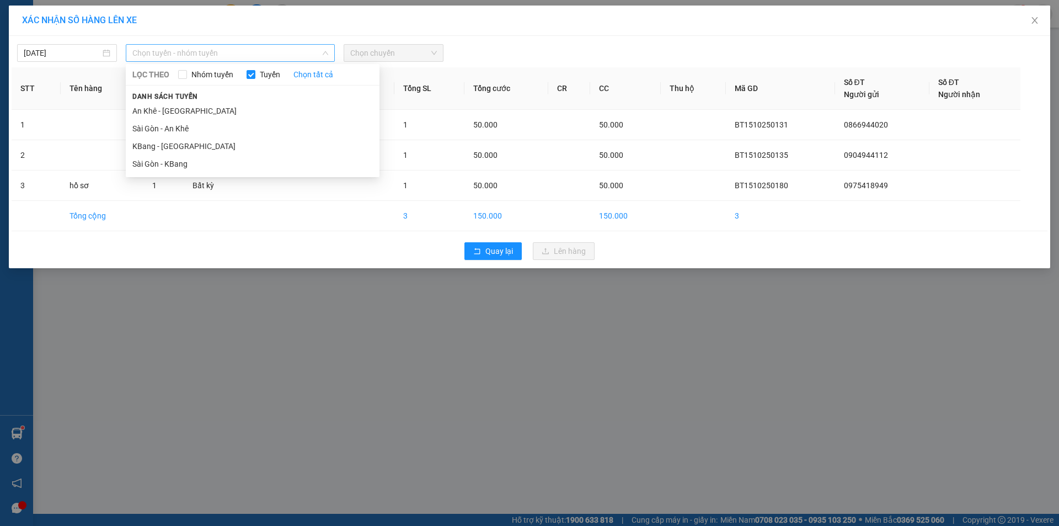
click at [160, 58] on span "Chọn tuyến - nhóm tuyến" at bounding box center [230, 53] width 196 height 17
click at [190, 169] on li "Sài Gòn - KBang" at bounding box center [253, 164] width 254 height 18
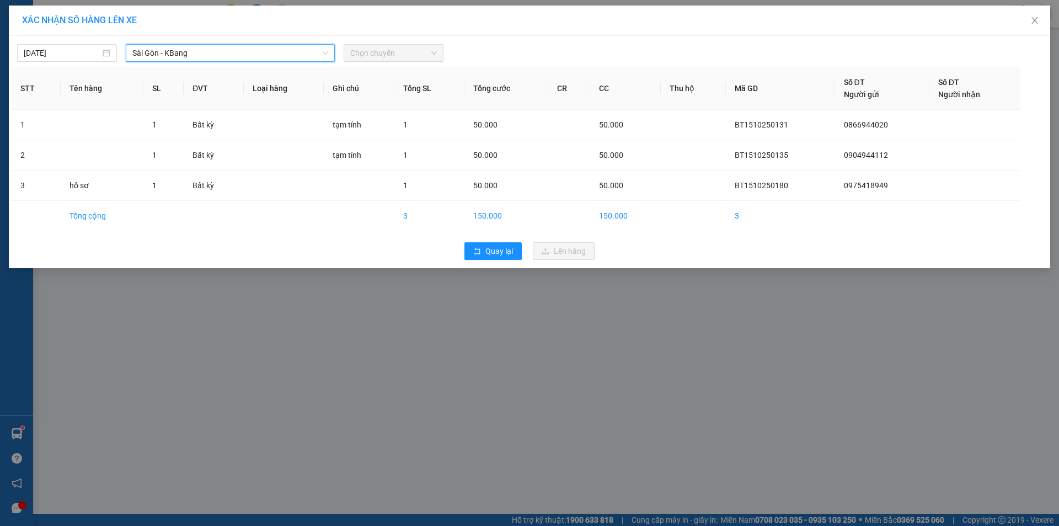
click at [382, 51] on span "Chọn chuyến" at bounding box center [393, 53] width 87 height 17
click at [212, 55] on span "Sài Gòn - KBang" at bounding box center [230, 53] width 196 height 17
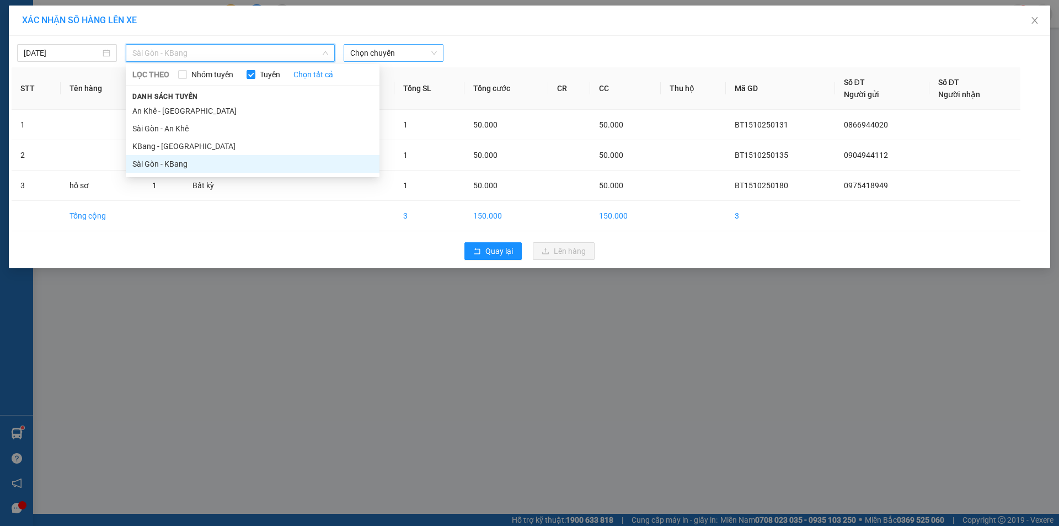
click at [402, 51] on span "Chọn chuyến" at bounding box center [393, 53] width 87 height 17
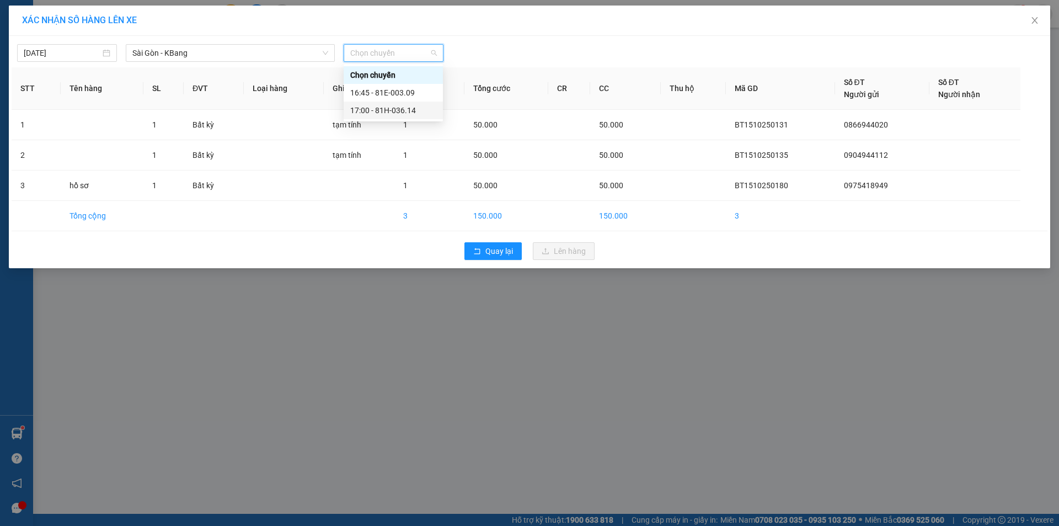
click at [417, 113] on div "17:00 - 81H-036.14" at bounding box center [393, 110] width 86 height 12
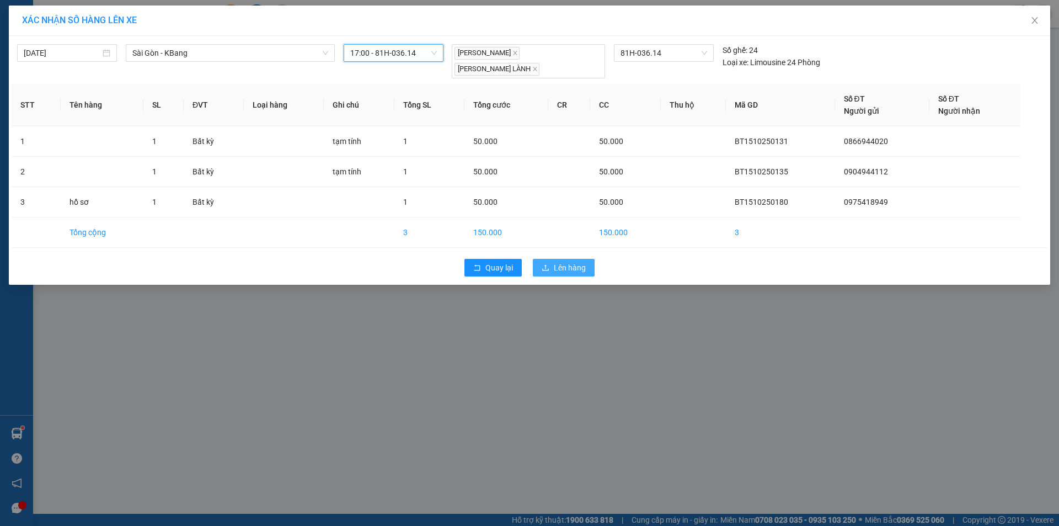
click at [554, 261] on span "Lên hàng" at bounding box center [570, 267] width 32 height 12
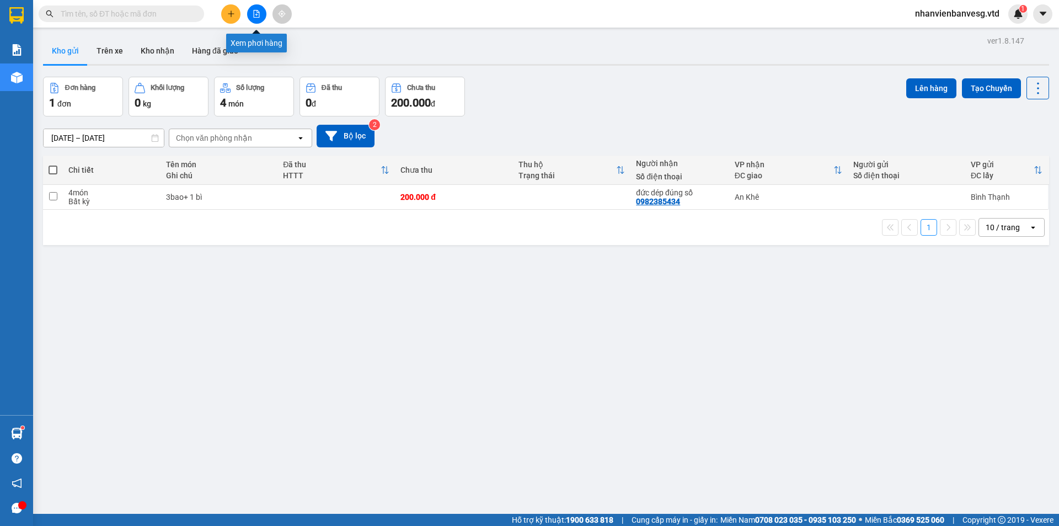
click at [254, 15] on icon "file-add" at bounding box center [257, 14] width 8 height 8
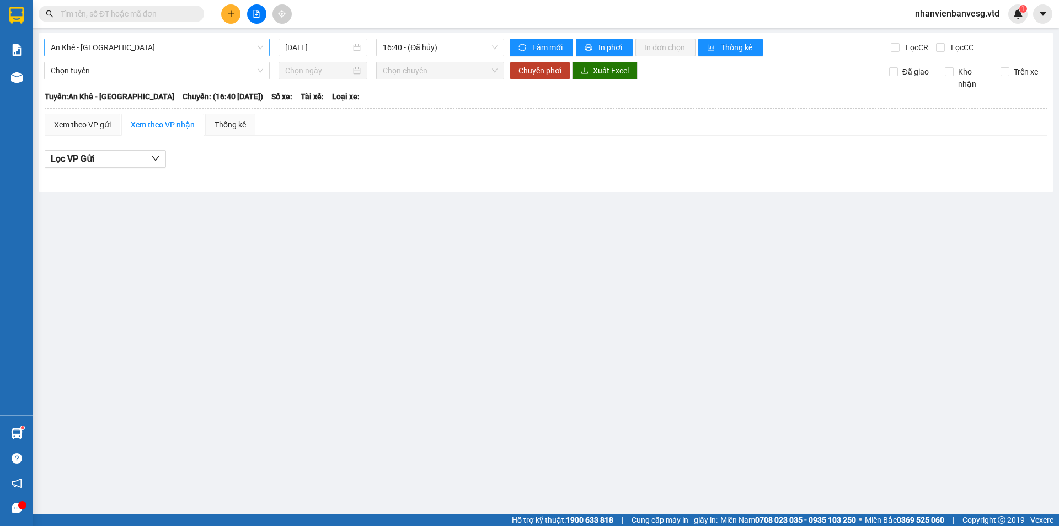
click at [193, 49] on span "An Khê - [GEOGRAPHIC_DATA]" at bounding box center [157, 47] width 212 height 17
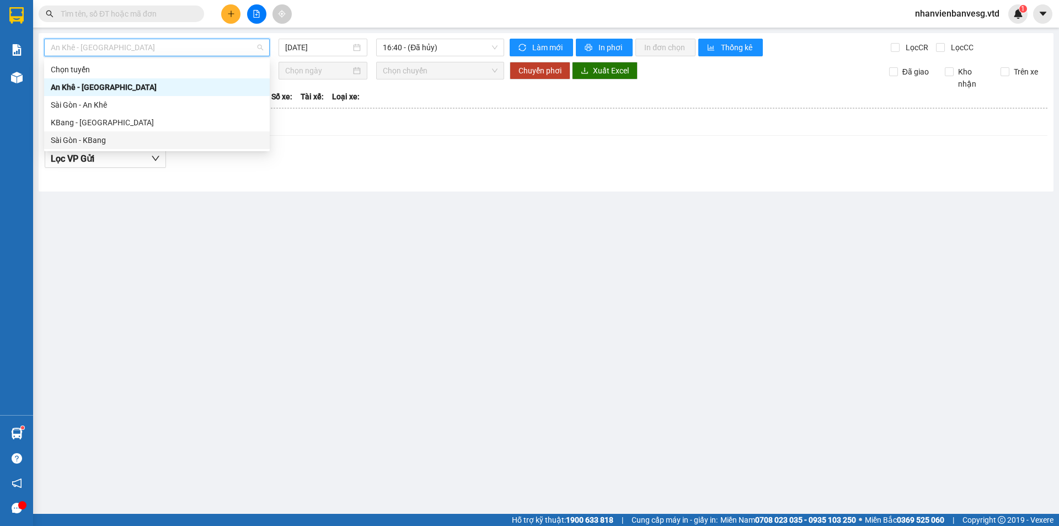
click at [138, 138] on div "Sài Gòn - KBang" at bounding box center [157, 140] width 212 height 12
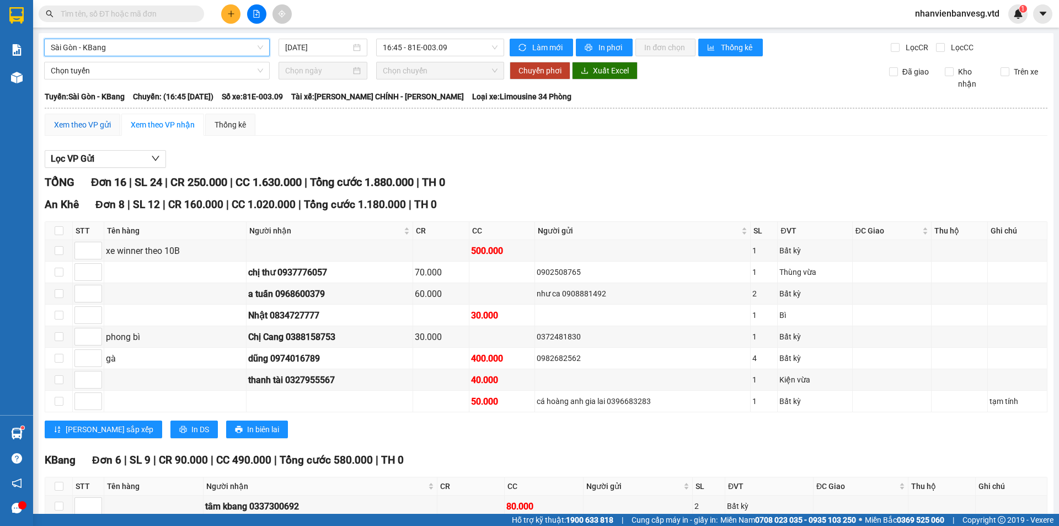
click at [100, 124] on div "Xem theo VP gửi" at bounding box center [82, 125] width 57 height 12
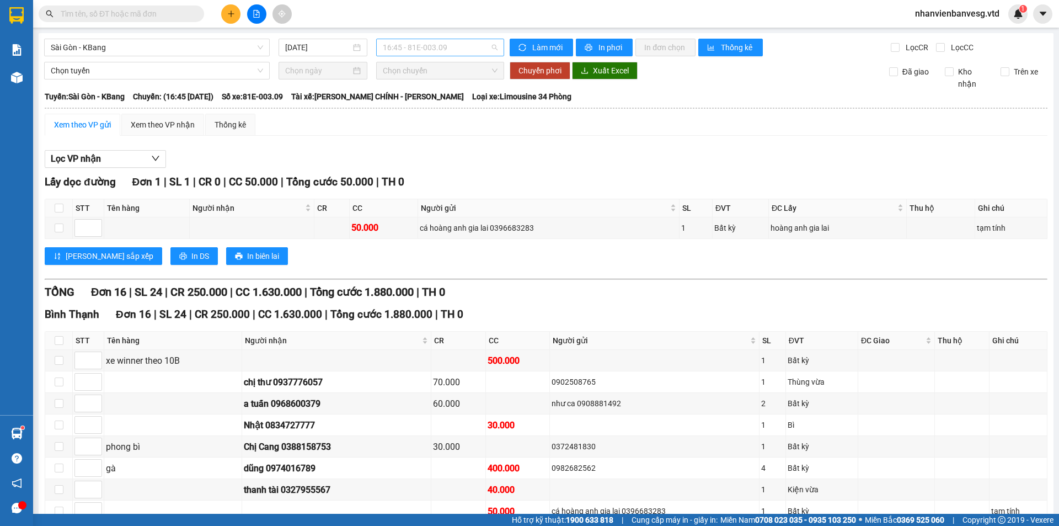
click at [397, 51] on span "16:45 - 81E-003.09" at bounding box center [440, 47] width 115 height 17
click at [424, 99] on div "17:00 - 81H-036.14" at bounding box center [423, 105] width 86 height 12
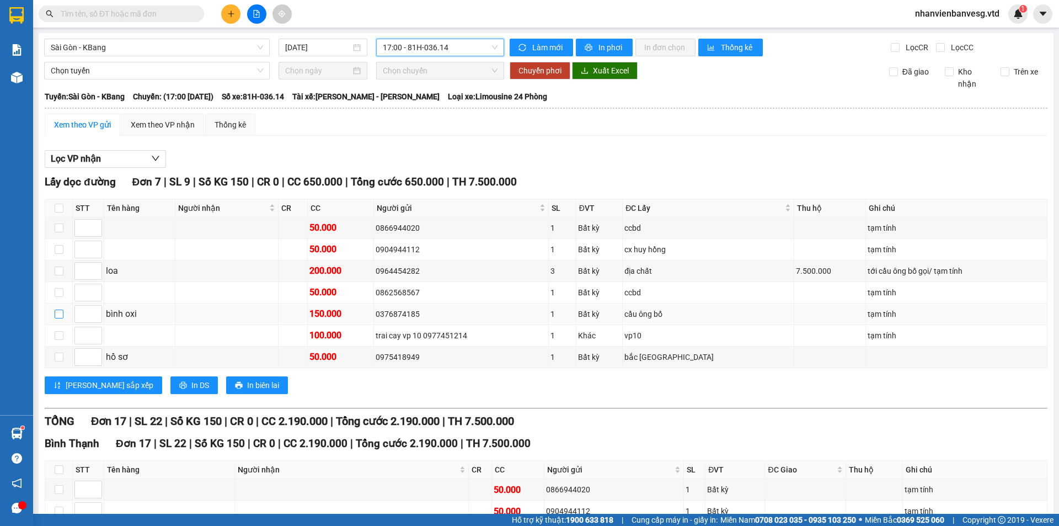
click at [62, 316] on input "checkbox" at bounding box center [59, 313] width 9 height 9
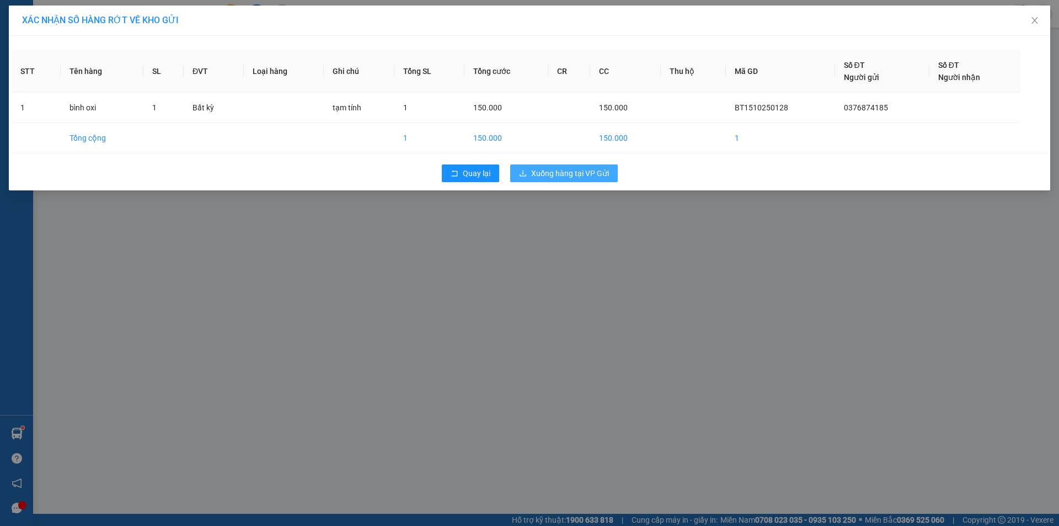
click at [585, 173] on span "Xuống hàng tại VP Gửi" at bounding box center [570, 173] width 78 height 12
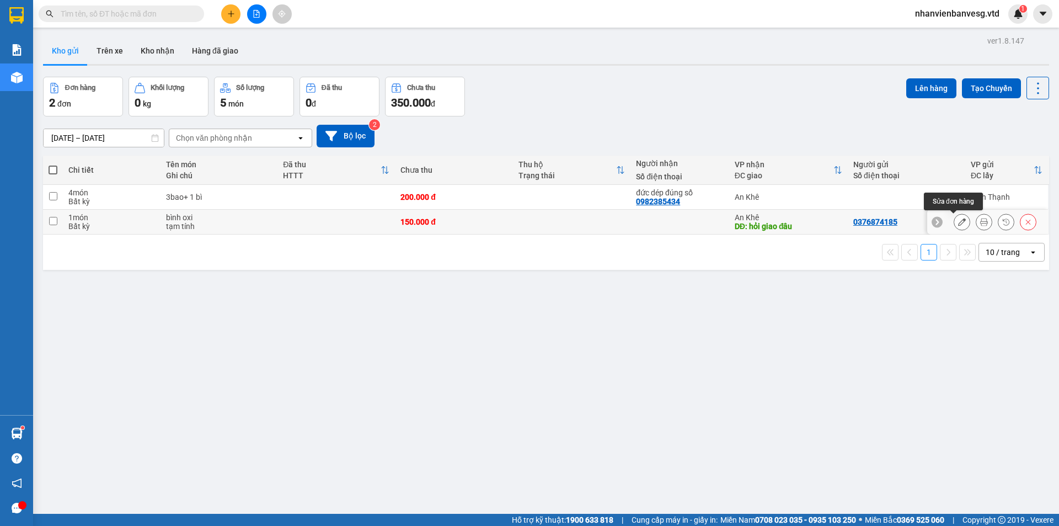
click at [958, 219] on icon at bounding box center [962, 222] width 8 height 8
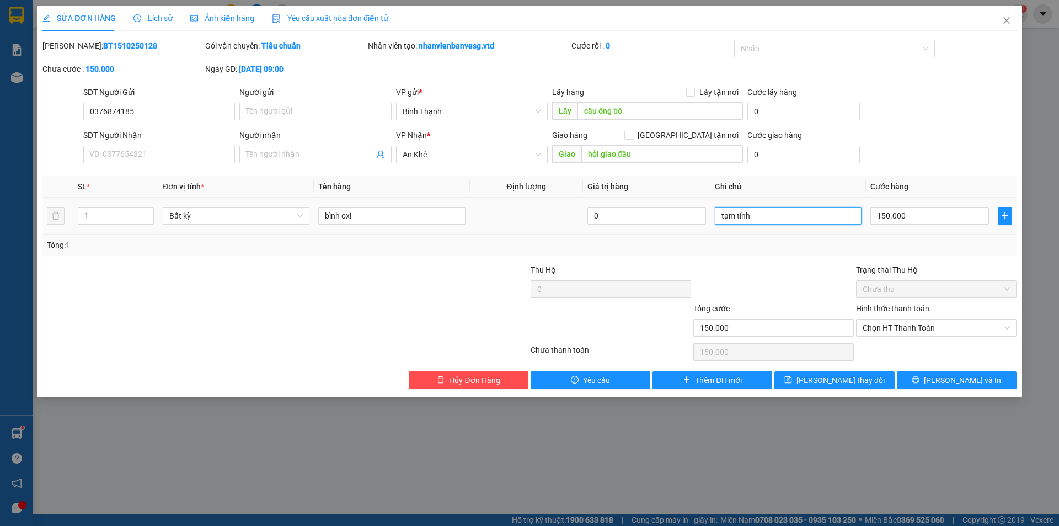
click at [786, 216] on input "tạm tính" at bounding box center [788, 216] width 147 height 18
type input "tạm tính/ PHẢI LẤY"
click at [830, 376] on span "[PERSON_NAME] thay đổi" at bounding box center [840, 380] width 88 height 12
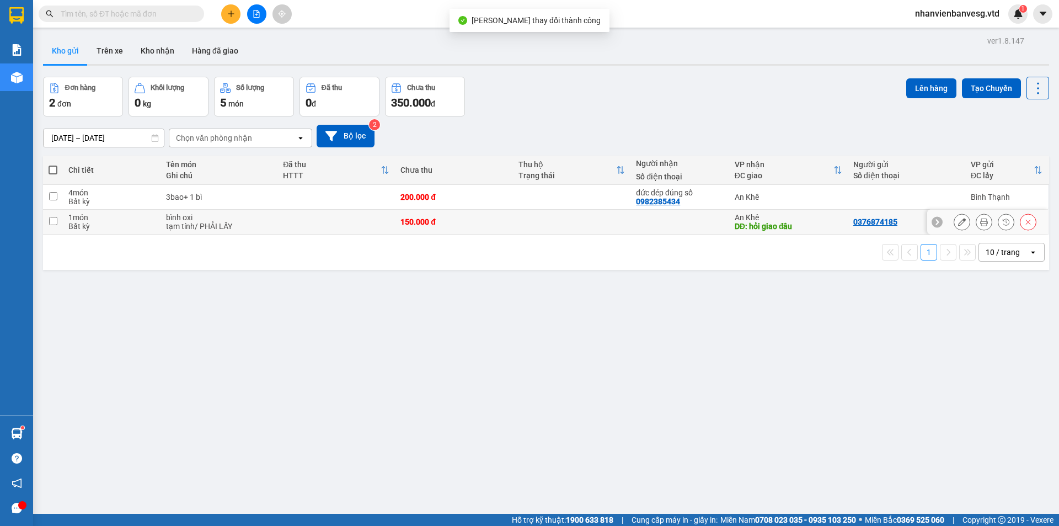
click at [231, 217] on div "bình oxi" at bounding box center [219, 217] width 106 height 9
checkbox input "true"
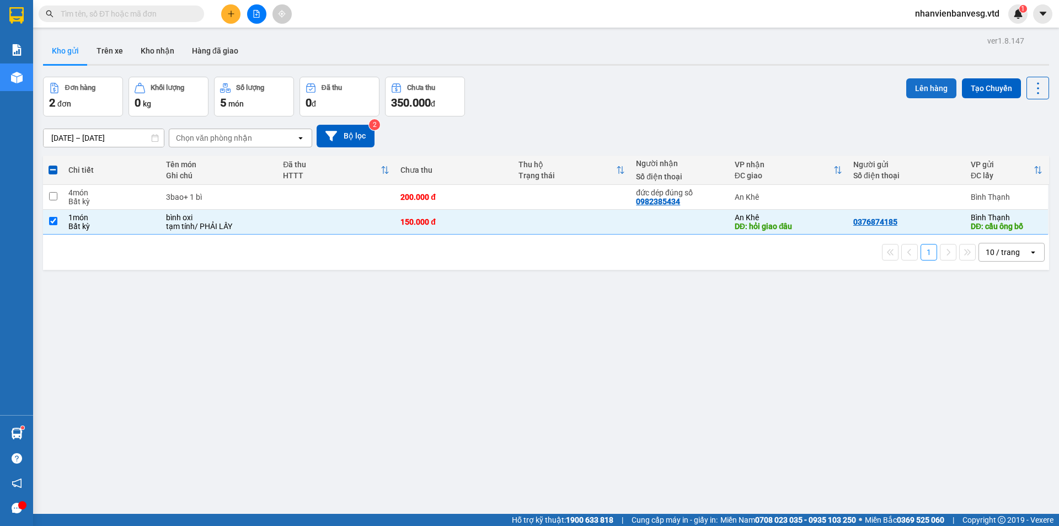
click at [919, 94] on button "Lên hàng" at bounding box center [931, 88] width 50 height 20
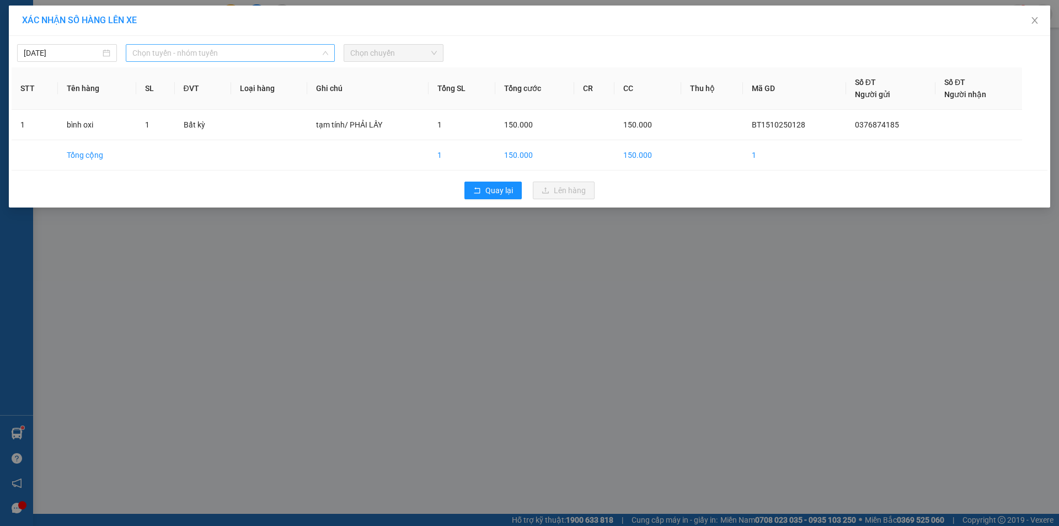
click at [253, 54] on span "Chọn tuyến - nhóm tuyến" at bounding box center [230, 53] width 196 height 17
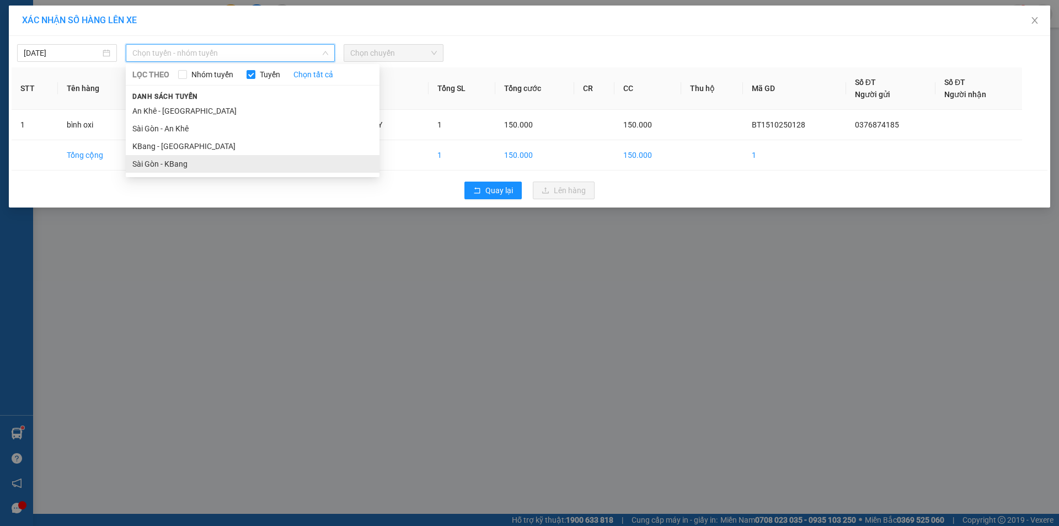
click at [251, 165] on li "Sài Gòn - KBang" at bounding box center [253, 164] width 254 height 18
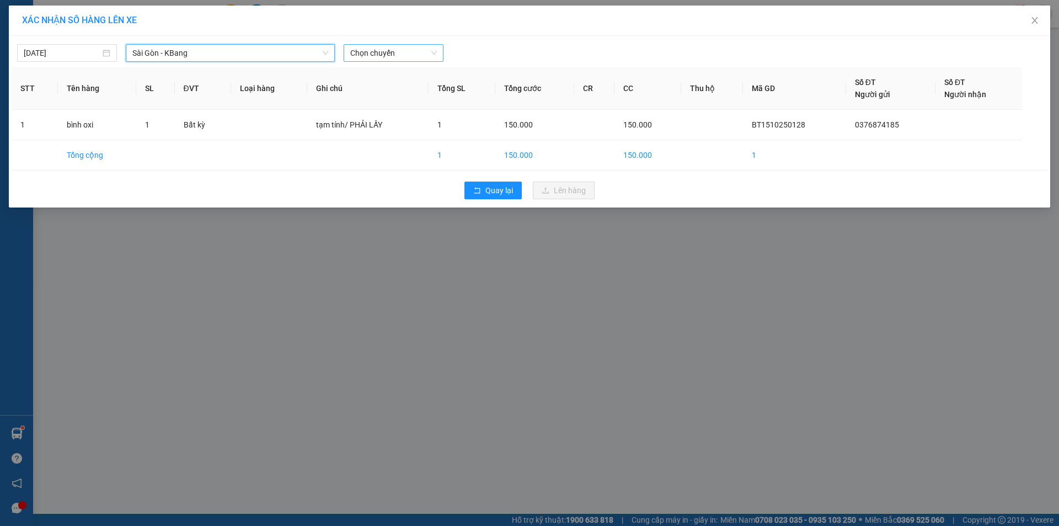
click at [378, 53] on span "Chọn chuyến" at bounding box center [393, 53] width 87 height 17
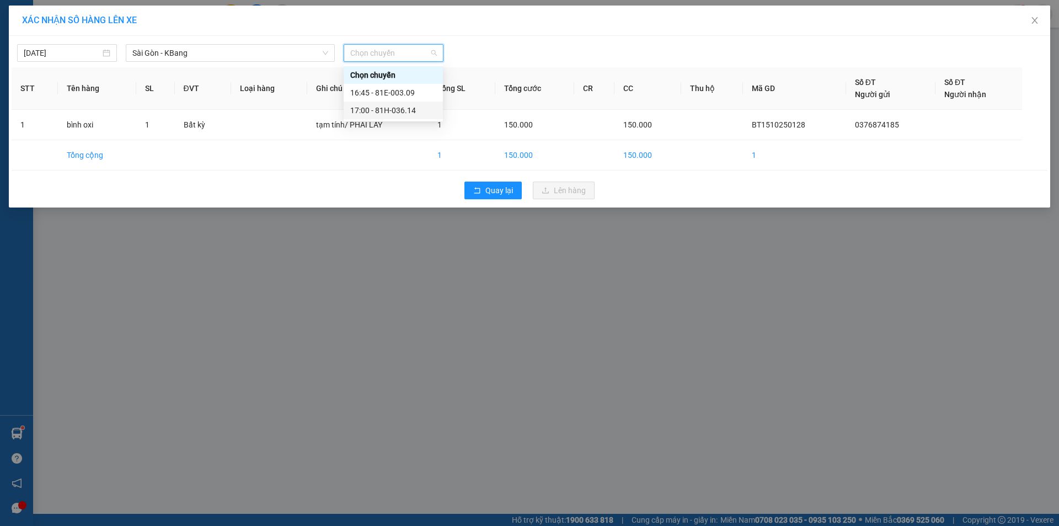
click at [405, 111] on div "17:00 - 81H-036.14" at bounding box center [393, 110] width 86 height 12
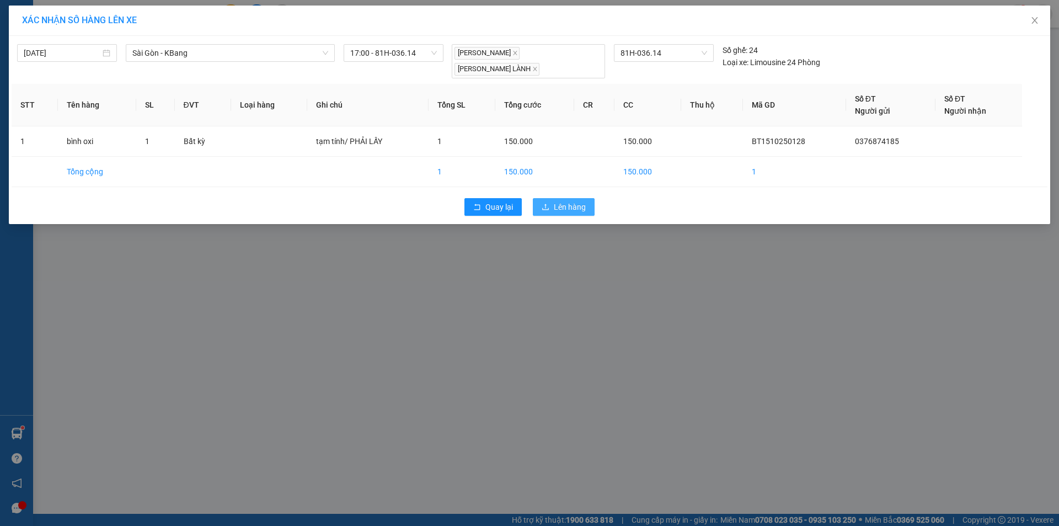
click at [579, 201] on span "Lên hàng" at bounding box center [570, 207] width 32 height 12
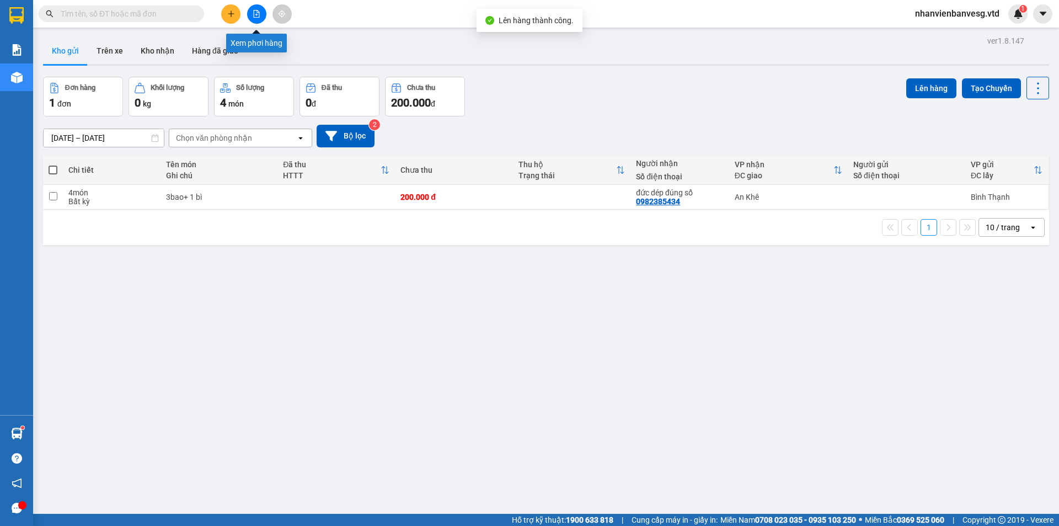
click at [263, 15] on button at bounding box center [256, 13] width 19 height 19
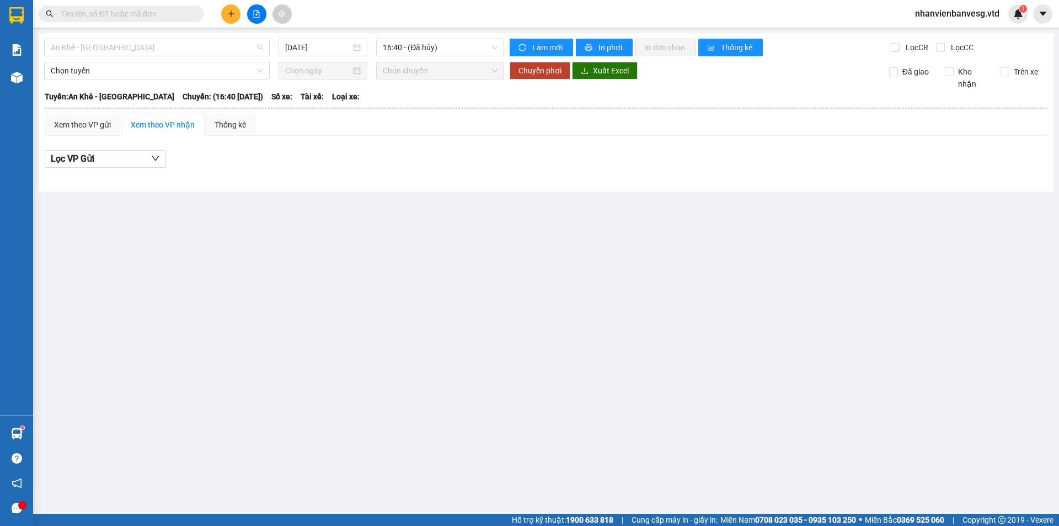
drag, startPoint x: 114, startPoint y: 47, endPoint x: 126, endPoint y: 110, distance: 63.9
click at [114, 49] on span "An Khê - [GEOGRAPHIC_DATA]" at bounding box center [157, 47] width 212 height 17
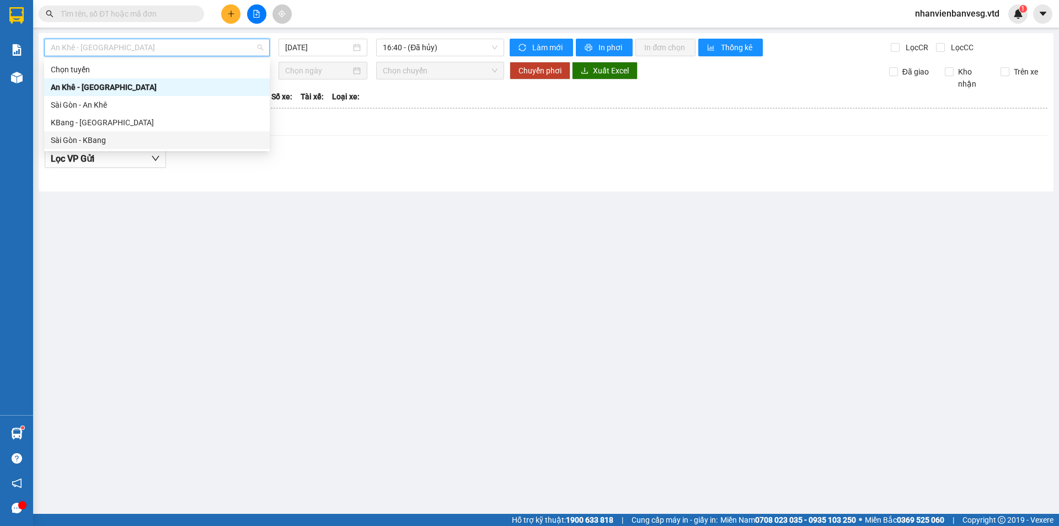
click at [120, 135] on div "Sài Gòn - KBang" at bounding box center [157, 140] width 212 height 12
type input "[DATE]"
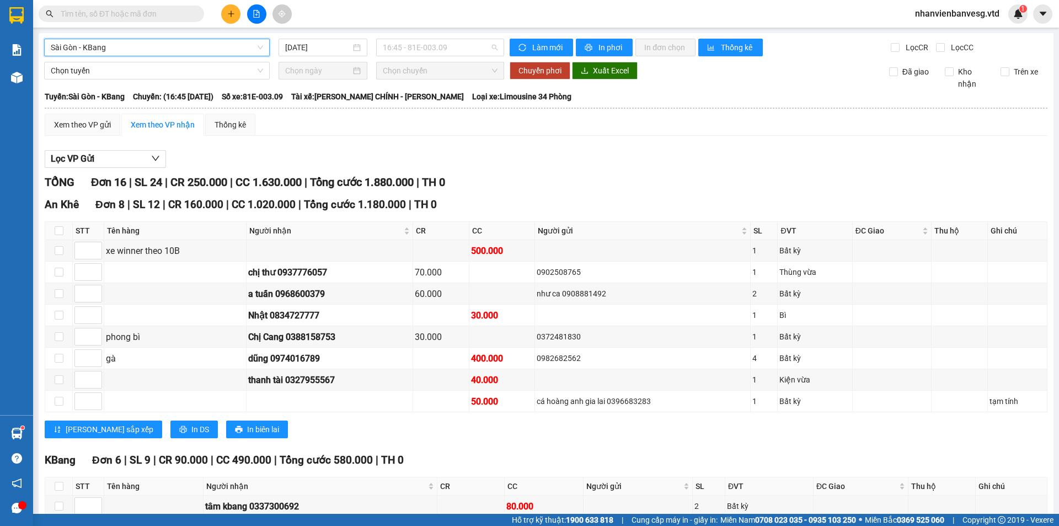
drag, startPoint x: 451, startPoint y: 45, endPoint x: 445, endPoint y: 73, distance: 29.3
click at [451, 45] on span "16:45 - 81E-003.09" at bounding box center [440, 47] width 115 height 17
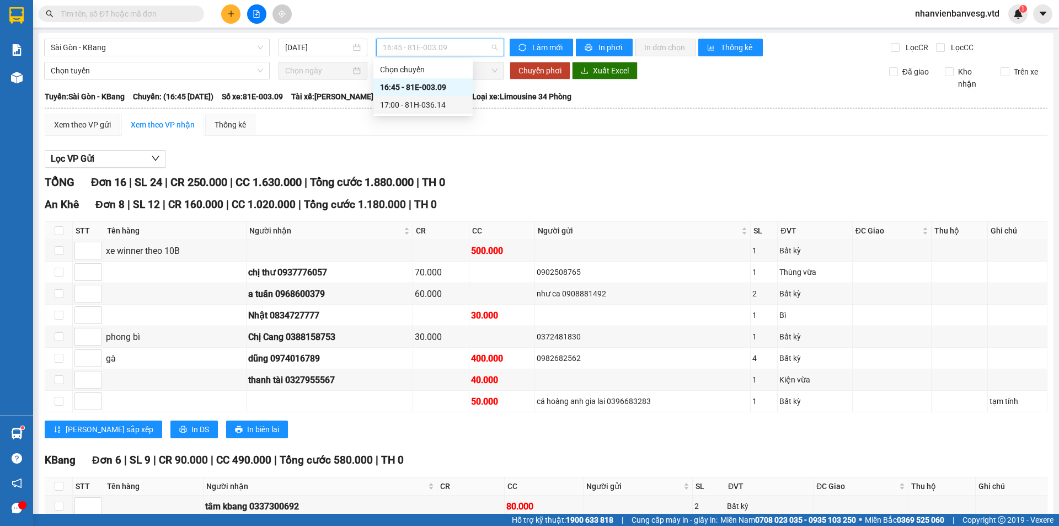
click at [434, 97] on div "17:00 - 81H-036.14" at bounding box center [422, 105] width 99 height 18
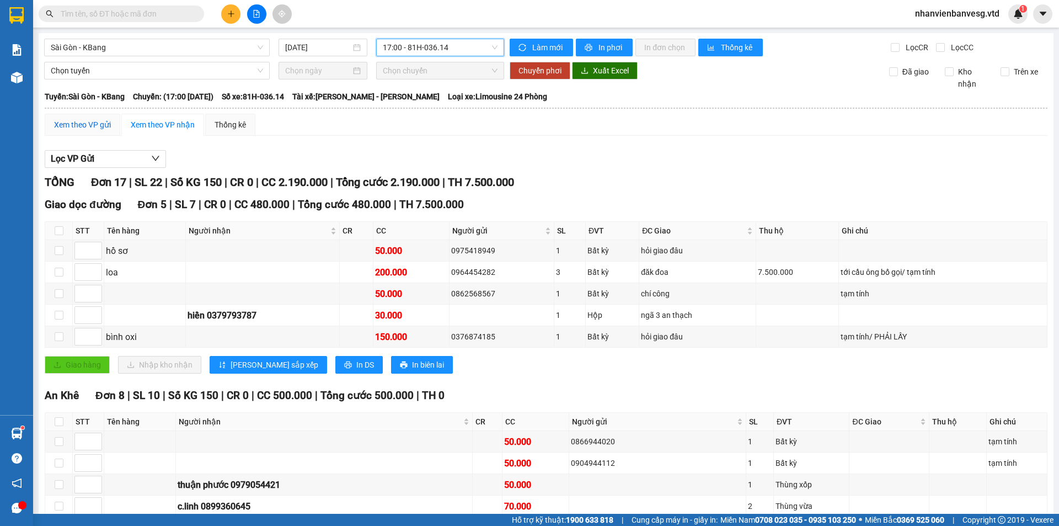
click at [72, 124] on div "Xem theo VP gửi" at bounding box center [82, 125] width 57 height 12
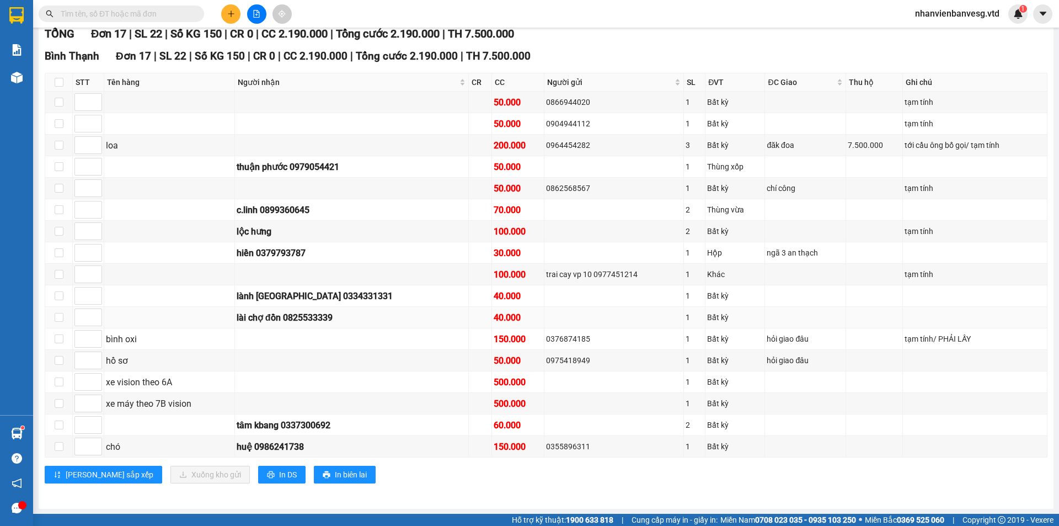
scroll to position [388, 0]
click at [59, 186] on input "checkbox" at bounding box center [59, 187] width 9 height 9
checkbox input "true"
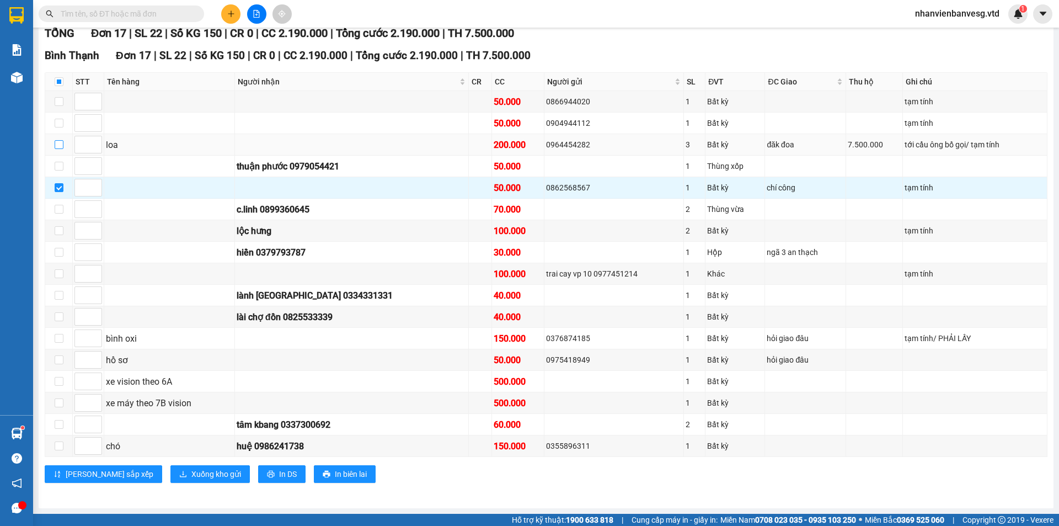
drag, startPoint x: 55, startPoint y: 144, endPoint x: 72, endPoint y: 169, distance: 30.3
click at [55, 144] on input "checkbox" at bounding box center [59, 144] width 9 height 9
checkbox input "true"
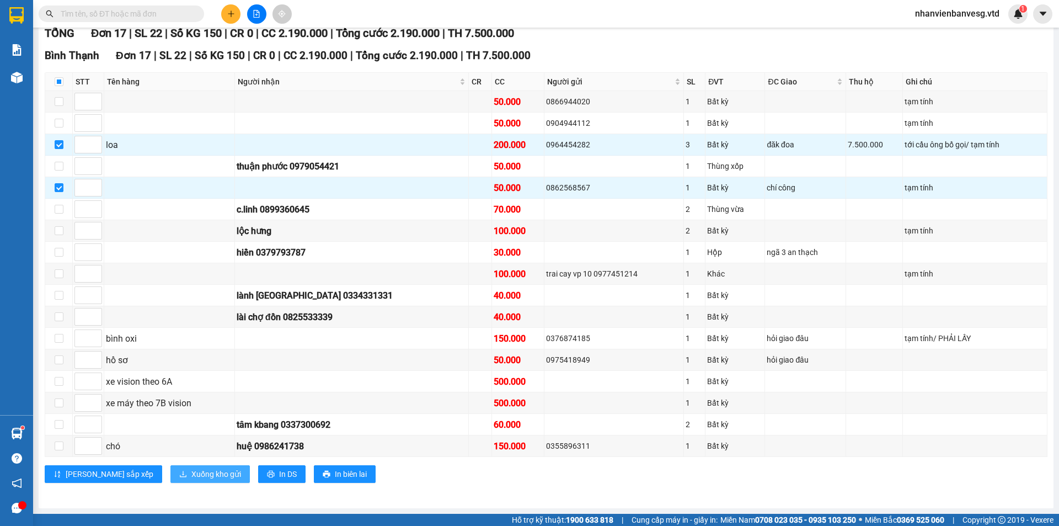
click at [191, 473] on span "Xuống kho gửi" at bounding box center [216, 474] width 50 height 12
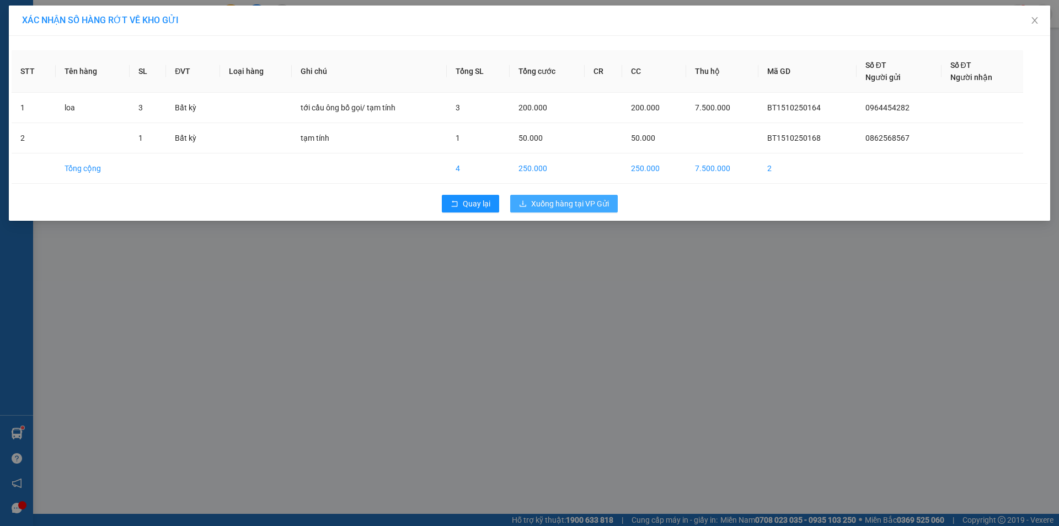
click at [580, 198] on span "Xuống hàng tại VP Gửi" at bounding box center [570, 203] width 78 height 12
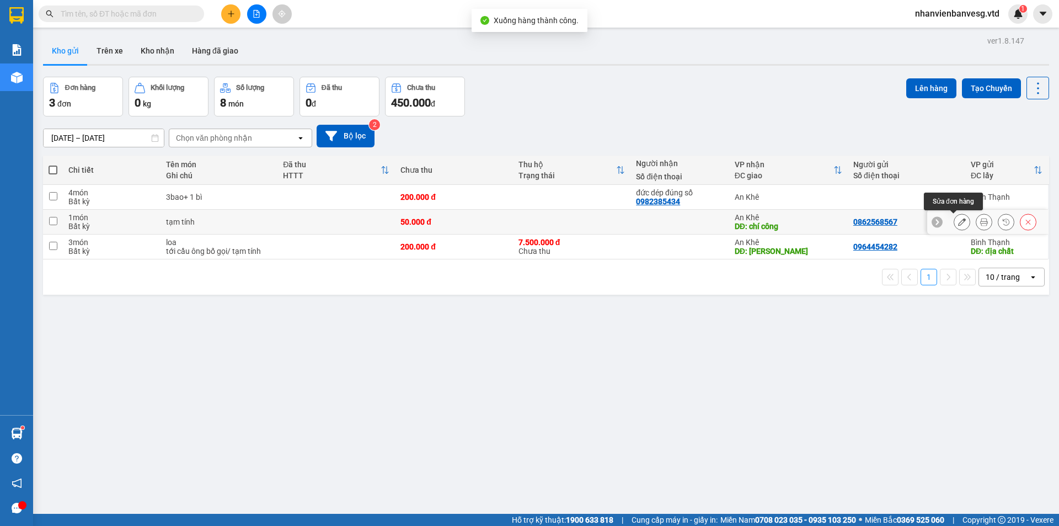
click at [959, 223] on button at bounding box center [961, 221] width 15 height 19
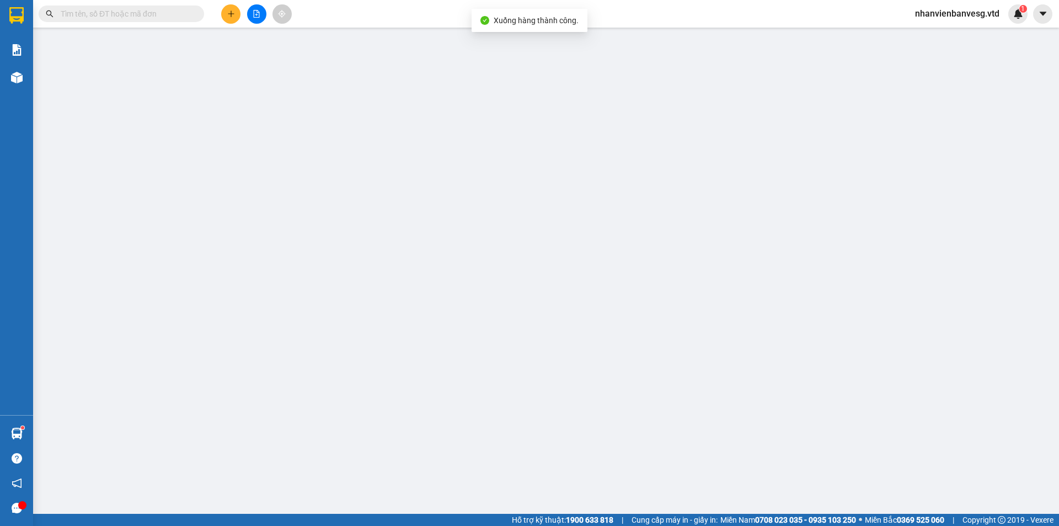
type input "0862568567"
type input "ccbd"
type input "chí công"
type input "50.000"
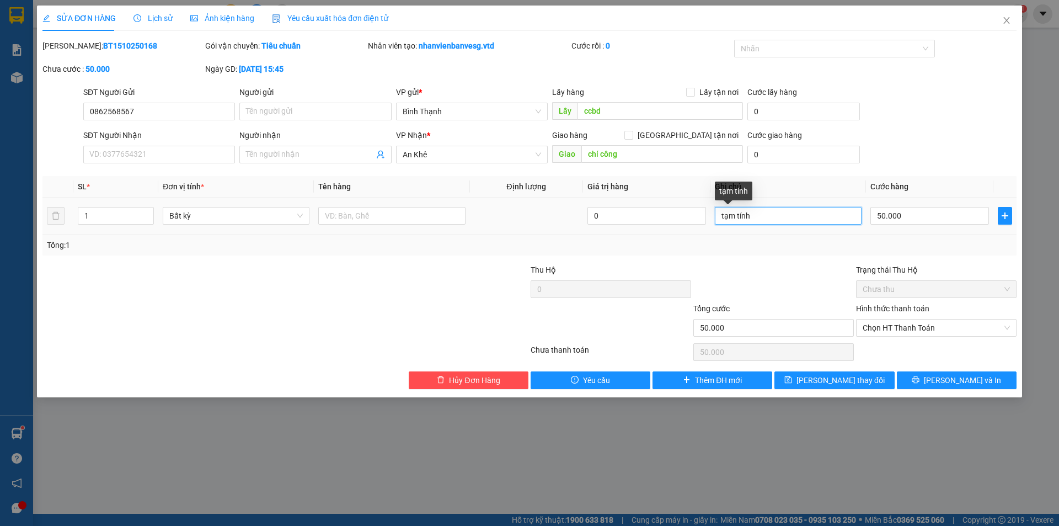
click at [778, 210] on input "tạm tính" at bounding box center [788, 216] width 147 height 18
type input "tạm tính/ HÀNG CÔ LIÊN"
click at [838, 384] on span "[PERSON_NAME] thay đổi" at bounding box center [840, 380] width 88 height 12
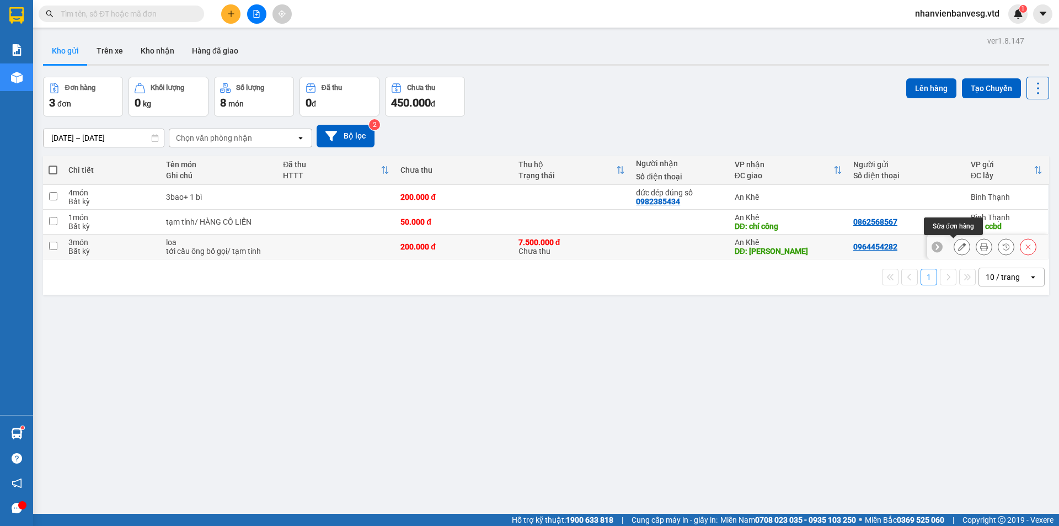
click at [958, 245] on icon at bounding box center [962, 247] width 8 height 8
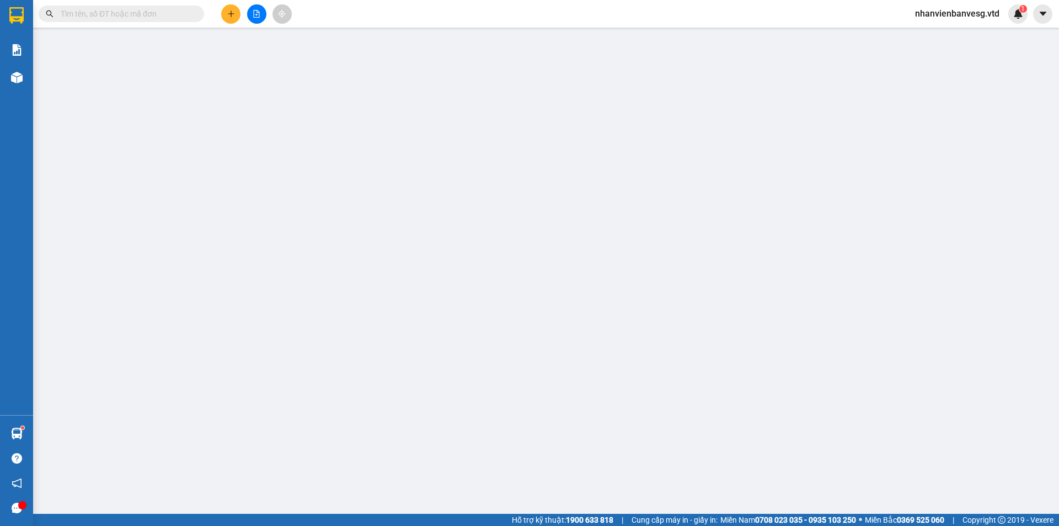
type input "0964454282"
type input "địa chất"
type input "đăk đoa"
type input "7.500.000"
type input "200.000"
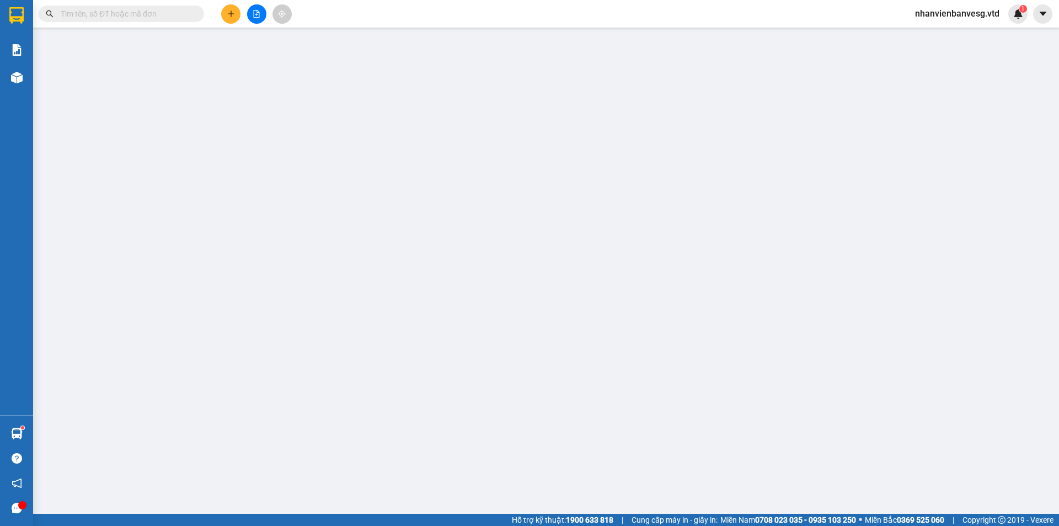
type input "200.000"
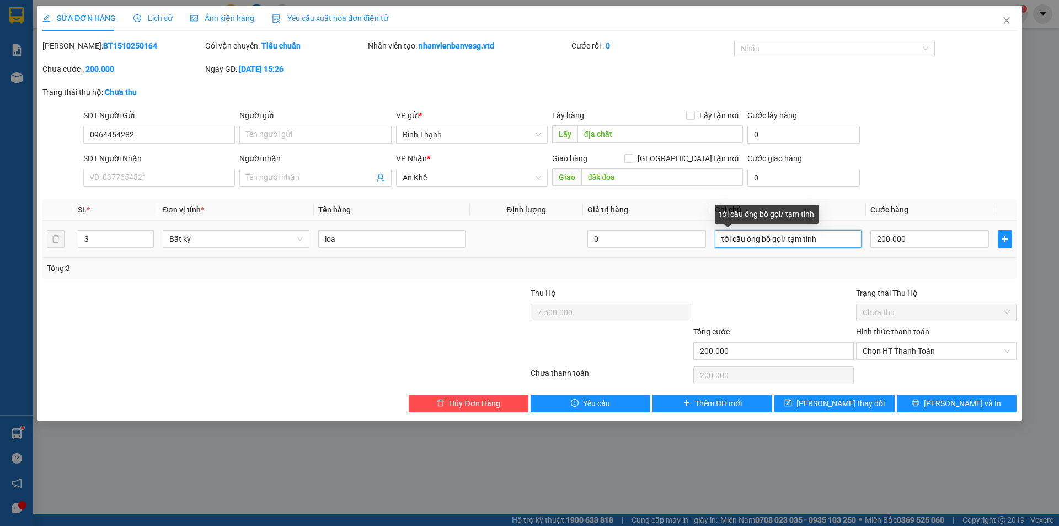
click at [834, 238] on input "tới cầu ông bố gọi/ tạm tính" at bounding box center [788, 239] width 147 height 18
type input "tới cầu ông bố gọi/ tạm tính/ HÀNG CÔ LIÊN"
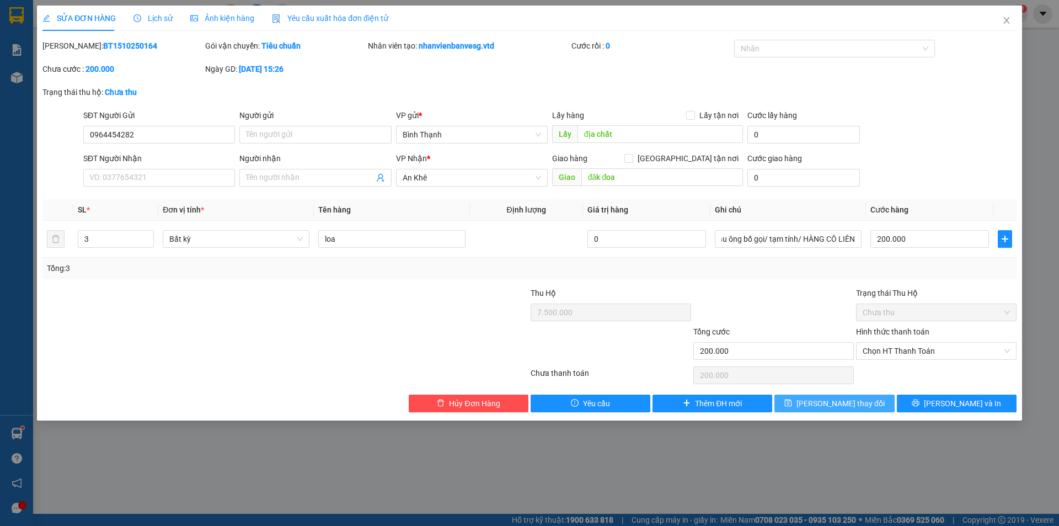
click at [872, 402] on button "[PERSON_NAME] thay đổi" at bounding box center [834, 403] width 120 height 18
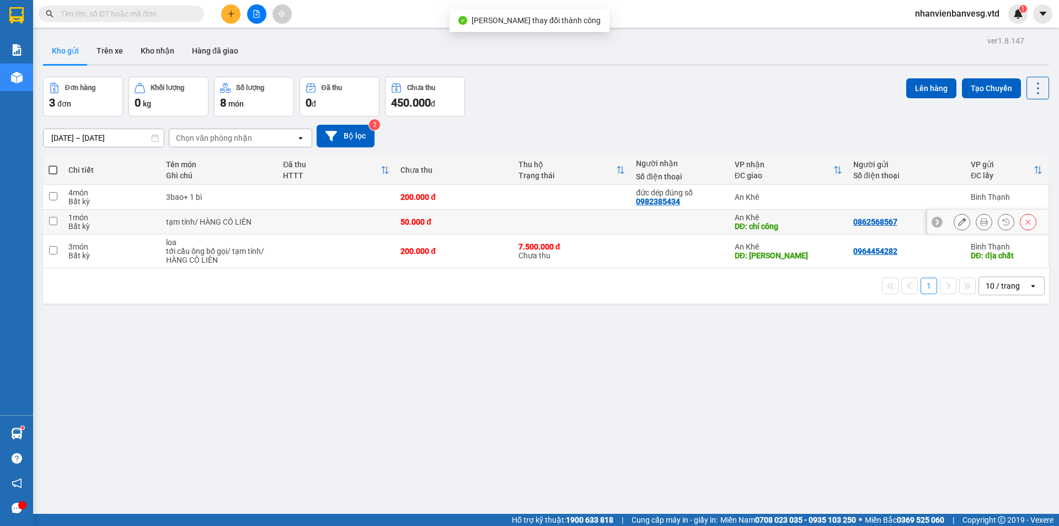
drag, startPoint x: 117, startPoint y: 225, endPoint x: 125, endPoint y: 257, distance: 32.8
click at [120, 231] on td "1 món Bất kỳ" at bounding box center [112, 222] width 98 height 25
checkbox input "true"
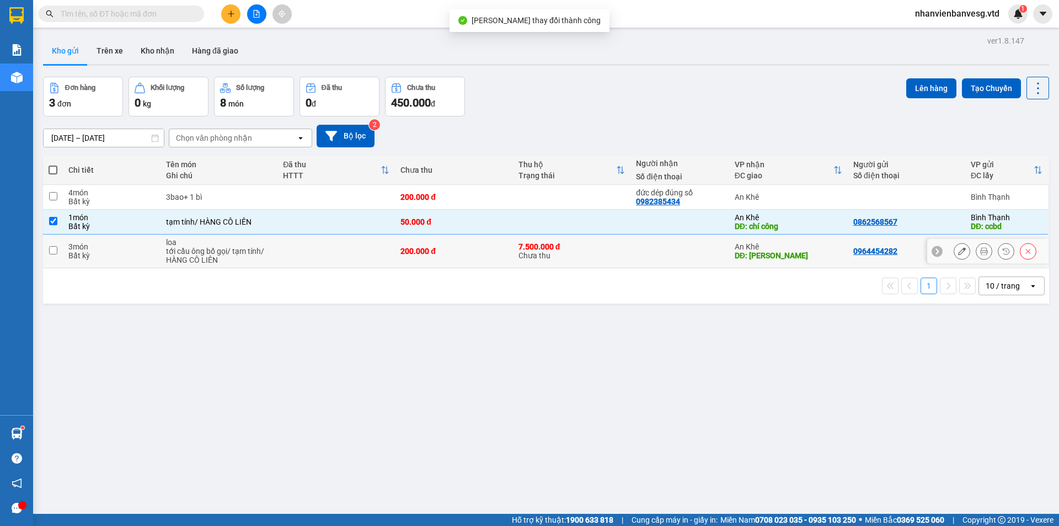
click at [124, 258] on div "Bất kỳ" at bounding box center [111, 255] width 87 height 9
checkbox input "true"
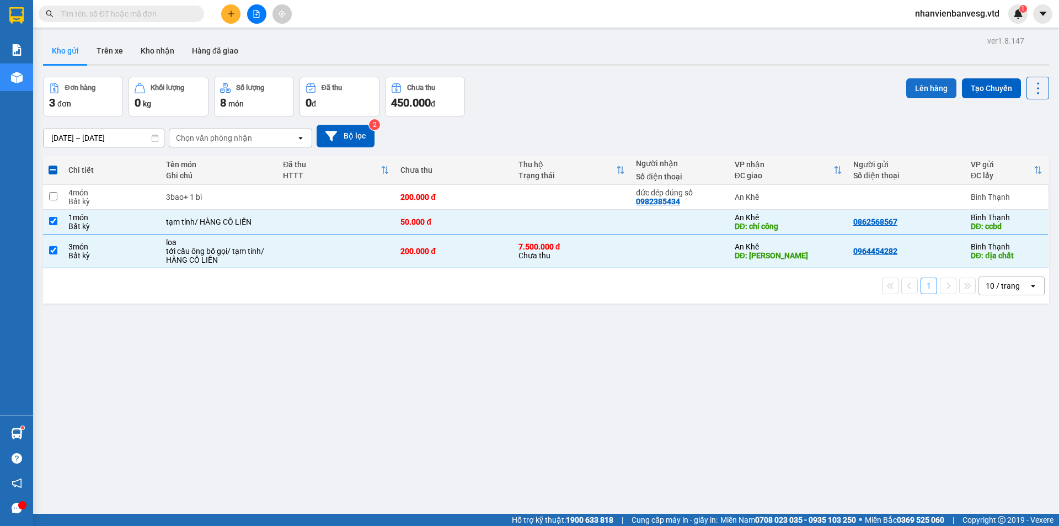
click at [943, 86] on button "Lên hàng" at bounding box center [931, 88] width 50 height 20
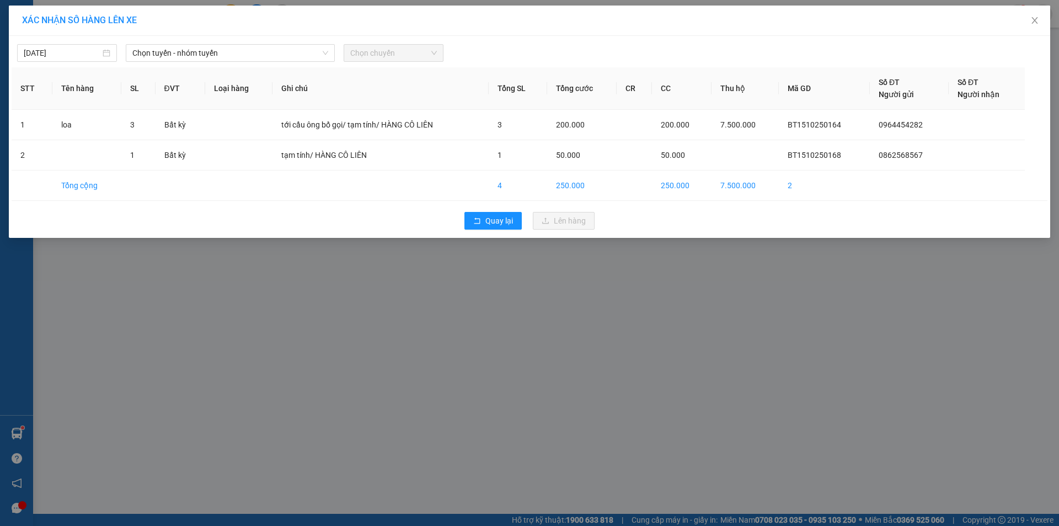
drag, startPoint x: 237, startPoint y: 51, endPoint x: 230, endPoint y: 62, distance: 12.9
click at [230, 62] on div "[DATE] Chọn tuyến - nhóm tuyến Chọn chuyến STT Tên hàng SL ĐVT Loại hàng Ghi ch…" at bounding box center [529, 137] width 1041 height 202
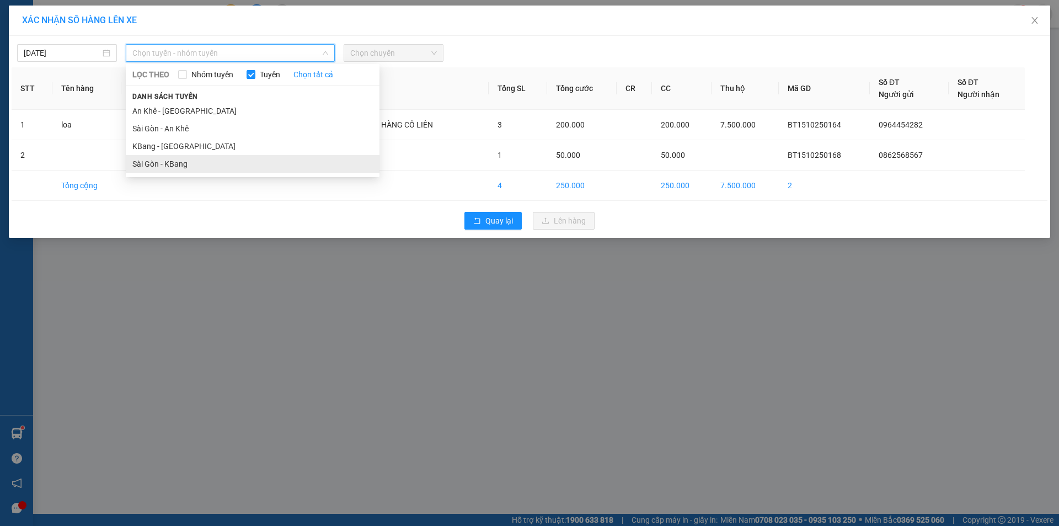
drag, startPoint x: 195, startPoint y: 159, endPoint x: 250, endPoint y: 134, distance: 60.2
click at [196, 159] on li "Sài Gòn - KBang" at bounding box center [253, 164] width 254 height 18
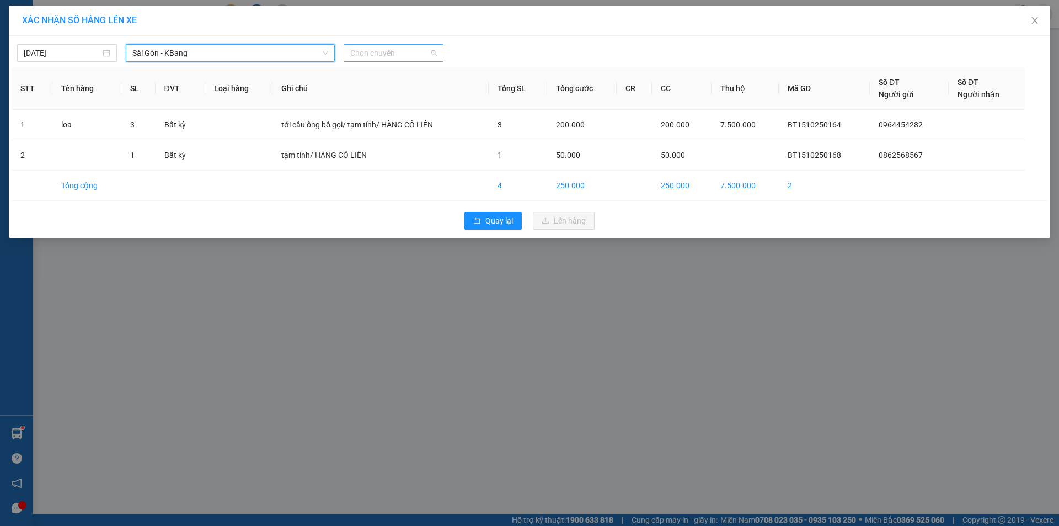
drag, startPoint x: 386, startPoint y: 45, endPoint x: 399, endPoint y: 89, distance: 45.5
click at [386, 46] on span "Chọn chuyến" at bounding box center [393, 53] width 87 height 17
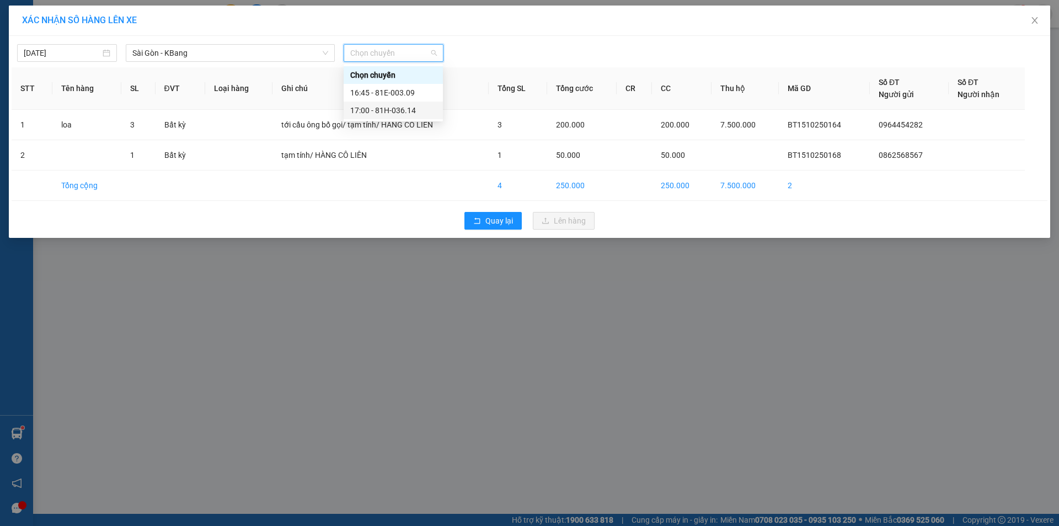
drag, startPoint x: 403, startPoint y: 110, endPoint x: 397, endPoint y: 101, distance: 11.0
click at [403, 109] on div "17:00 - 81H-036.14" at bounding box center [393, 110] width 86 height 12
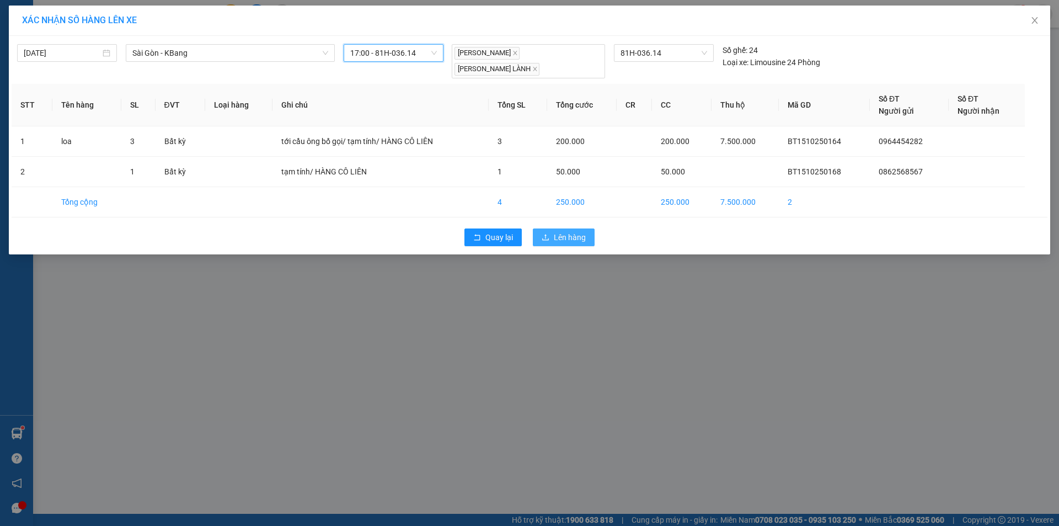
click at [581, 231] on span "Lên hàng" at bounding box center [570, 237] width 32 height 12
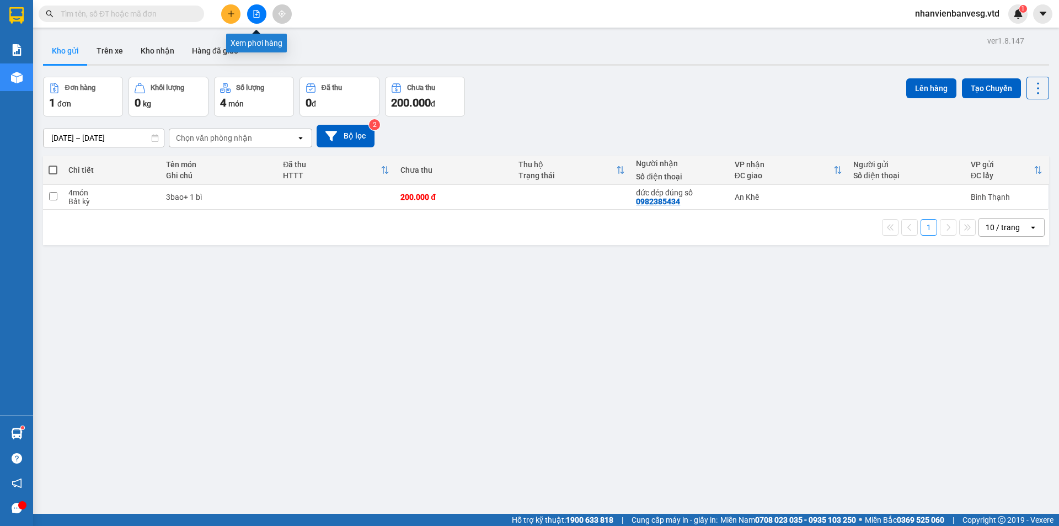
click at [250, 16] on button at bounding box center [256, 13] width 19 height 19
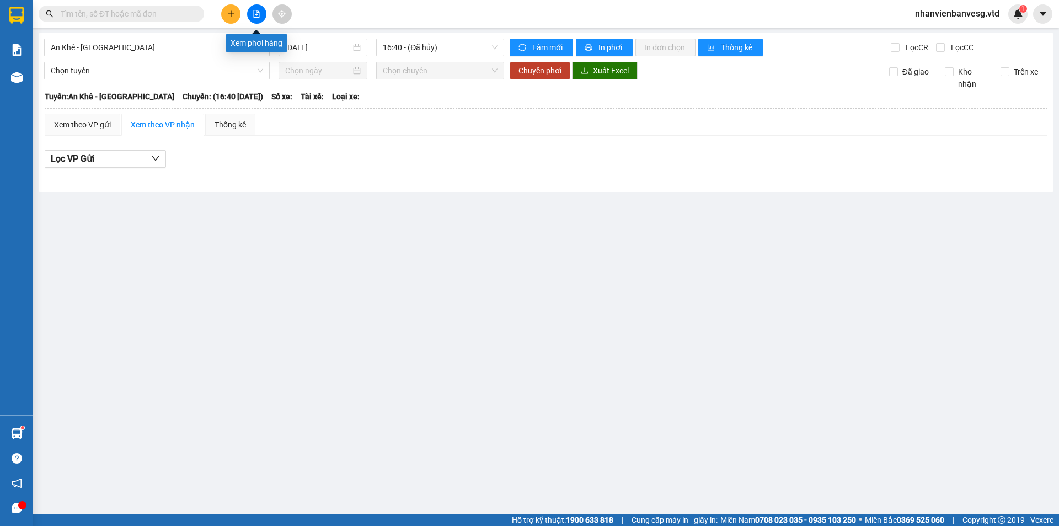
click at [264, 14] on button at bounding box center [256, 13] width 19 height 19
drag, startPoint x: 257, startPoint y: 12, endPoint x: 239, endPoint y: 45, distance: 38.2
click at [256, 13] on icon "file-add" at bounding box center [257, 14] width 8 height 8
click at [202, 51] on span "An Khê - [GEOGRAPHIC_DATA]" at bounding box center [157, 47] width 212 height 17
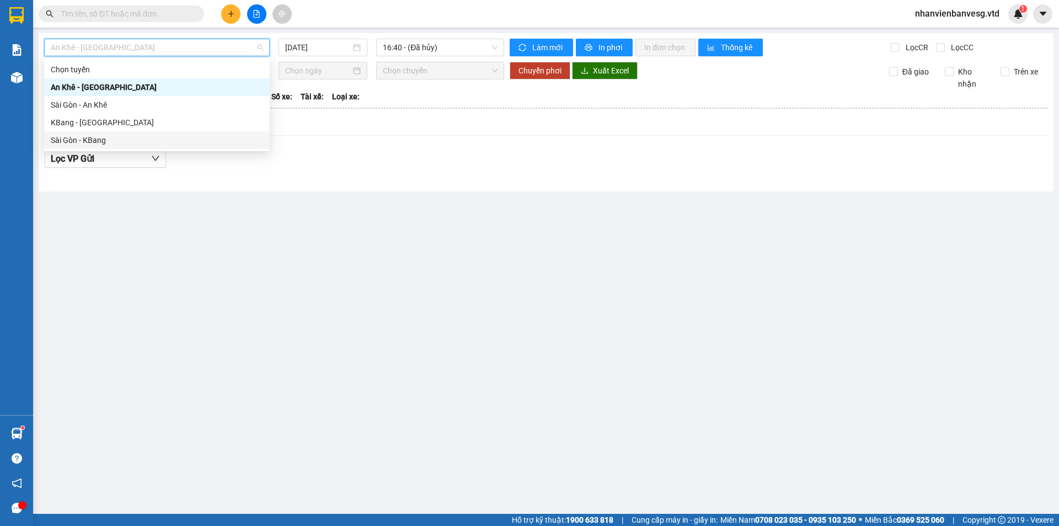
click at [165, 138] on div "Sài Gòn - KBang" at bounding box center [157, 140] width 212 height 12
type input "[DATE]"
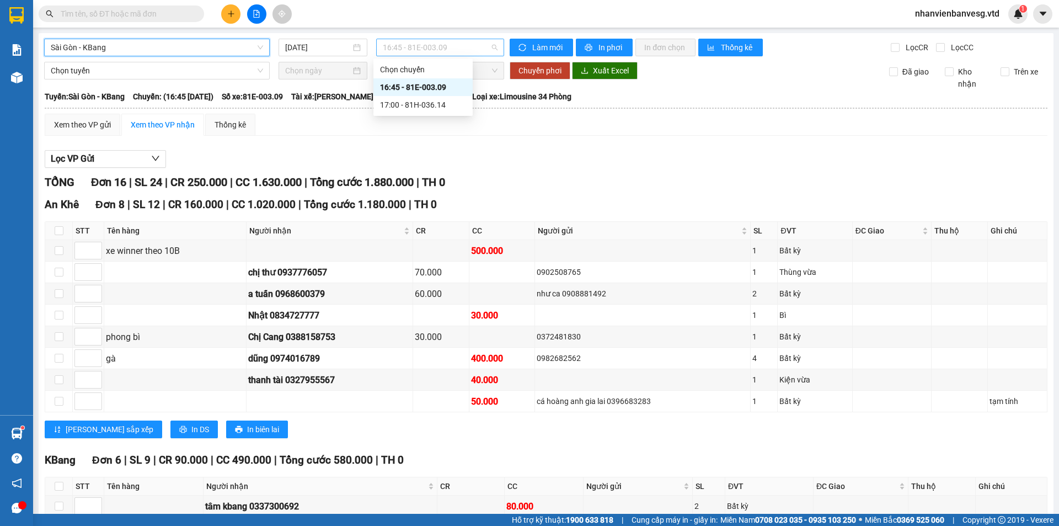
click at [426, 49] on span "16:45 - 81E-003.09" at bounding box center [440, 47] width 115 height 17
click at [424, 100] on div "17:00 - 81H-036.14" at bounding box center [423, 105] width 86 height 12
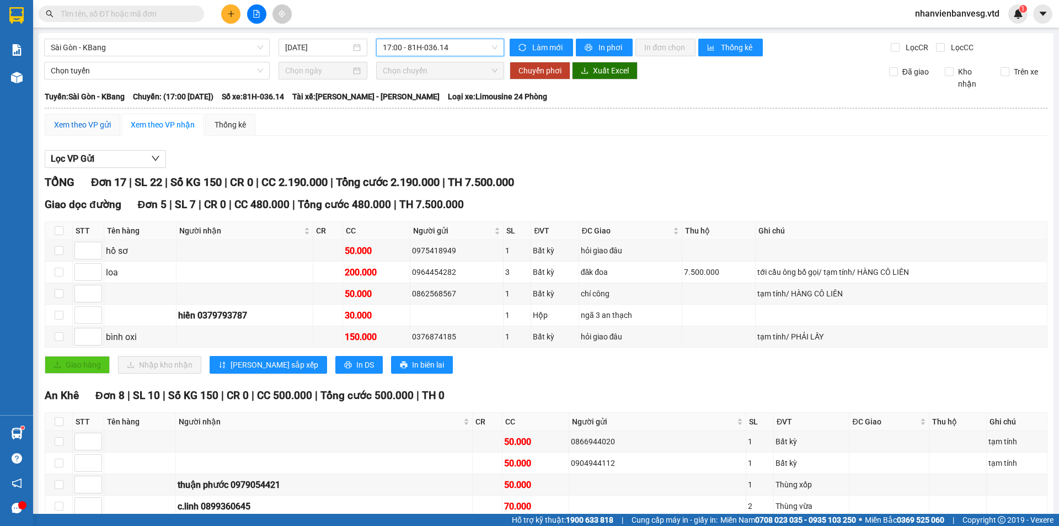
click at [108, 127] on div "Xem theo VP gửi" at bounding box center [82, 125] width 57 height 12
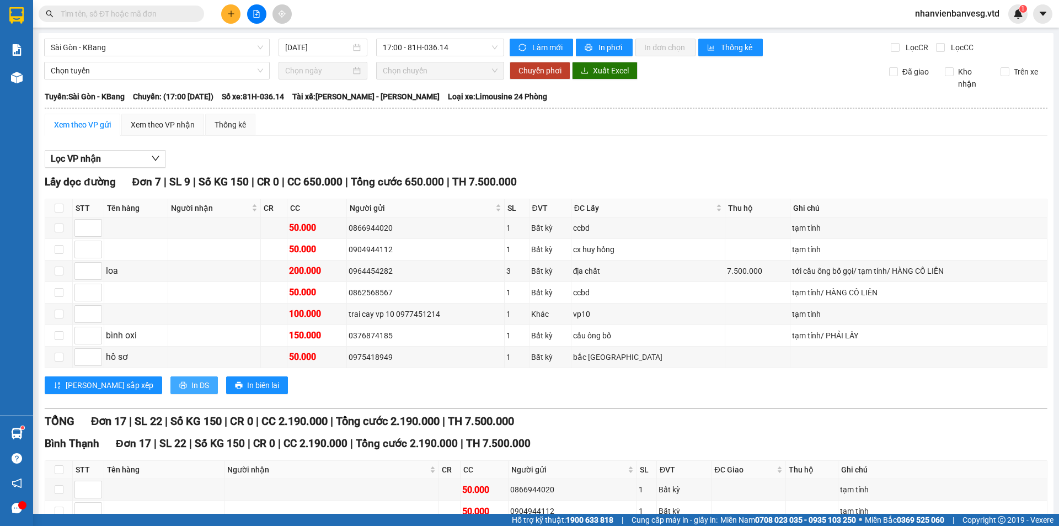
click at [170, 387] on button "In DS" at bounding box center [193, 385] width 47 height 18
click at [191, 382] on span "In DS" at bounding box center [200, 385] width 18 height 12
click at [191, 389] on span "In DS" at bounding box center [200, 385] width 18 height 12
click at [233, 15] on icon "plus" at bounding box center [231, 14] width 8 height 8
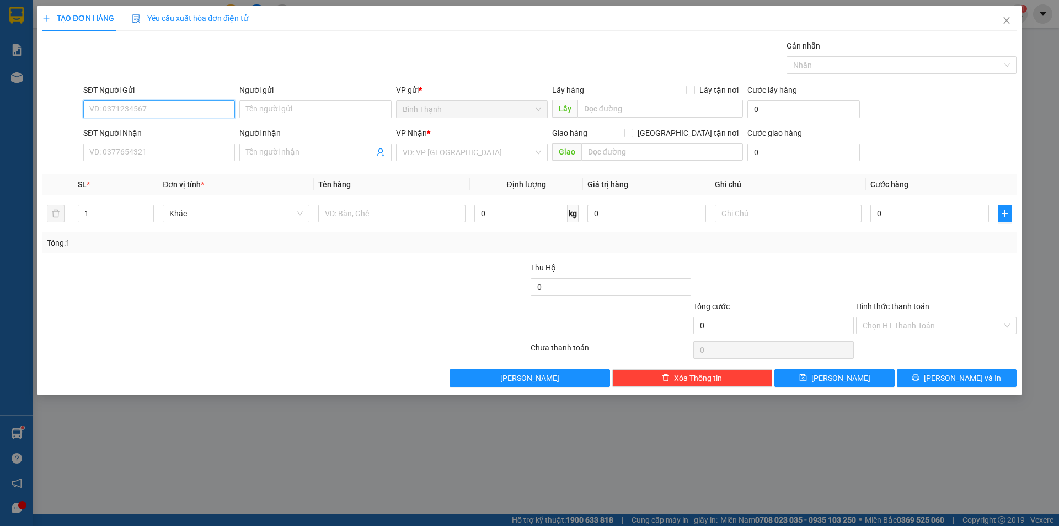
click at [146, 105] on input "SĐT Người Gửi" at bounding box center [159, 109] width 152 height 18
type input "0352155659"
click at [150, 152] on input "SĐT Người Nhận" at bounding box center [159, 152] width 152 height 18
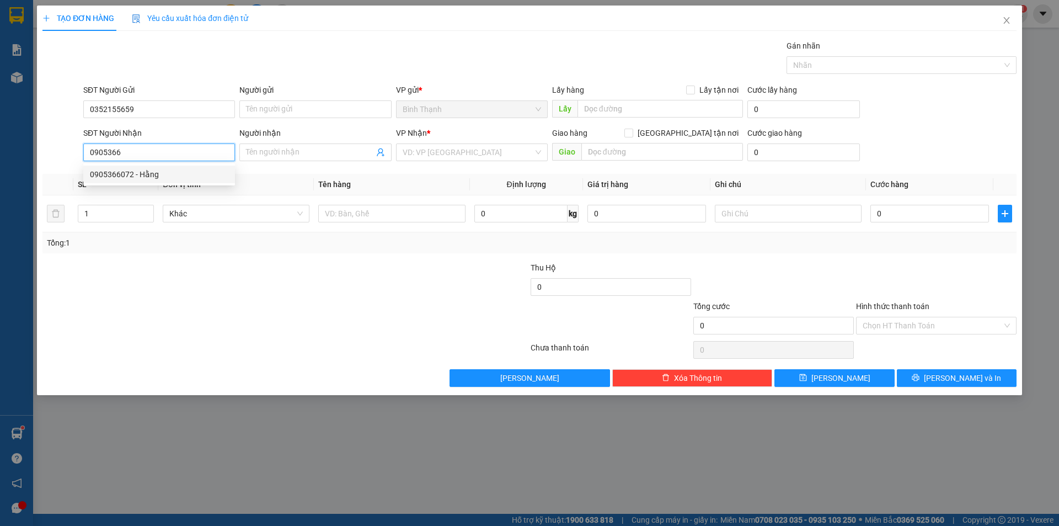
drag, startPoint x: 141, startPoint y: 170, endPoint x: 146, endPoint y: 175, distance: 7.0
click at [142, 172] on div "0905366072 - Hằng" at bounding box center [159, 174] width 138 height 12
type input "0905366072"
type input "Hằng"
drag, startPoint x: 279, startPoint y: 218, endPoint x: 280, endPoint y: 213, distance: 5.6
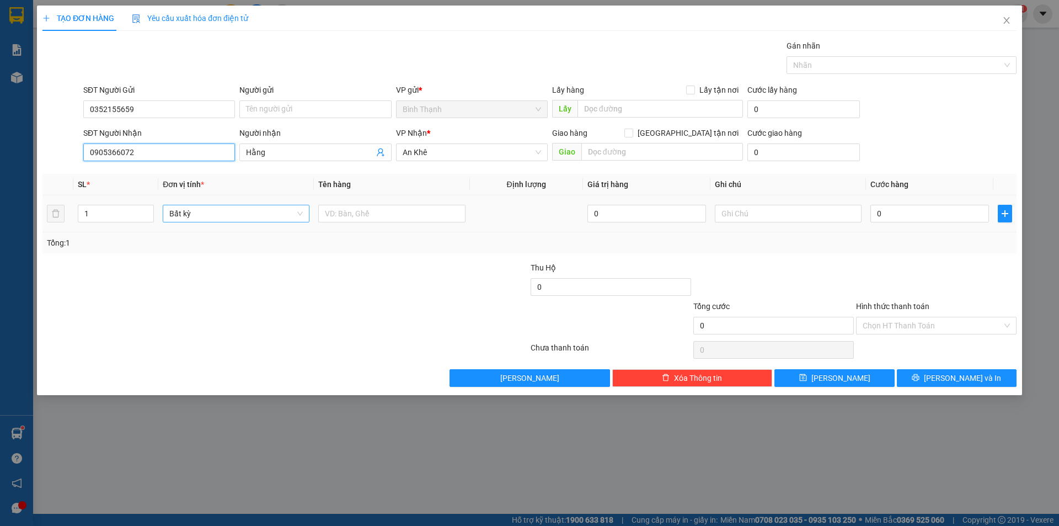
click at [280, 215] on span "Bất kỳ" at bounding box center [235, 213] width 133 height 17
type input "0905366072"
type input "CỤC"
click at [945, 212] on input "0" at bounding box center [929, 214] width 119 height 18
type input "4"
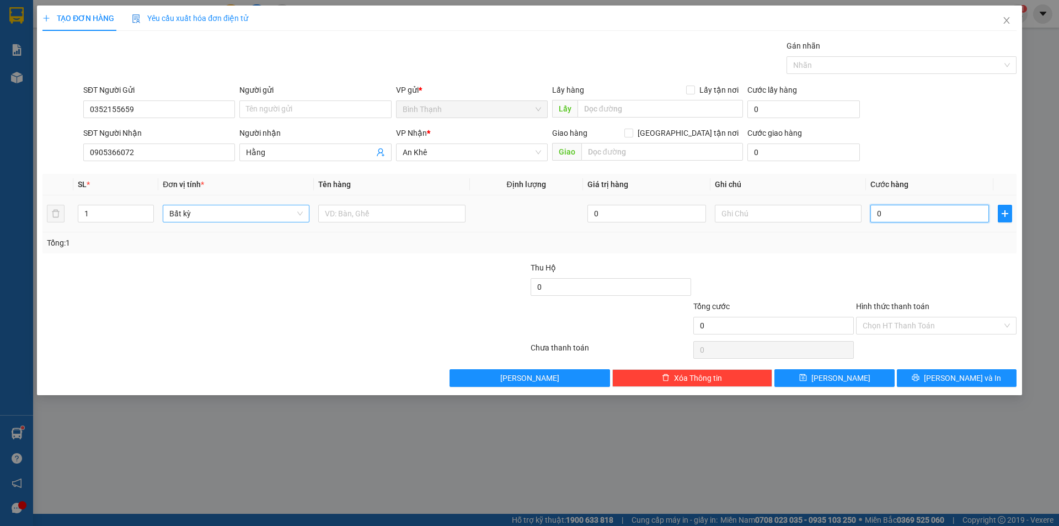
type input "4"
type input "40"
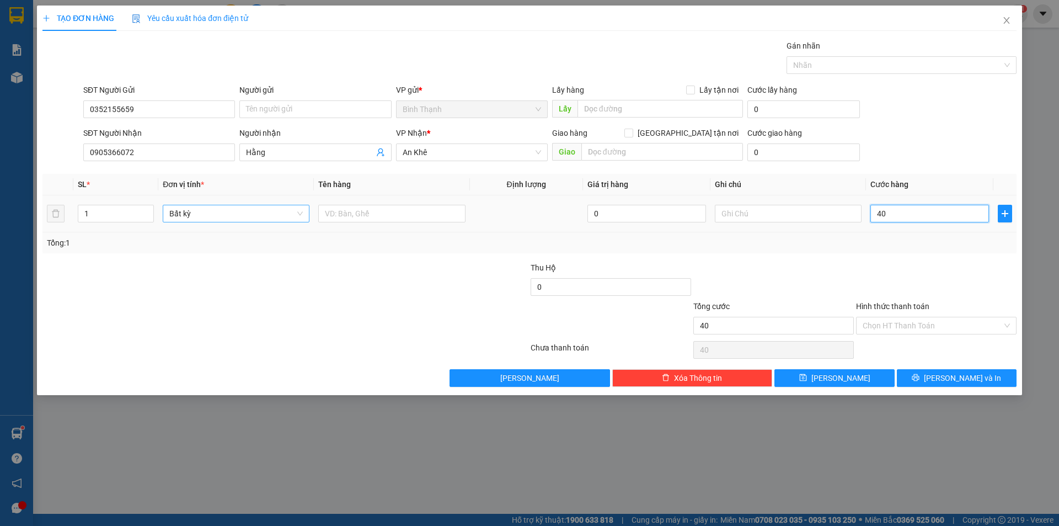
type input "400"
type input "4.000"
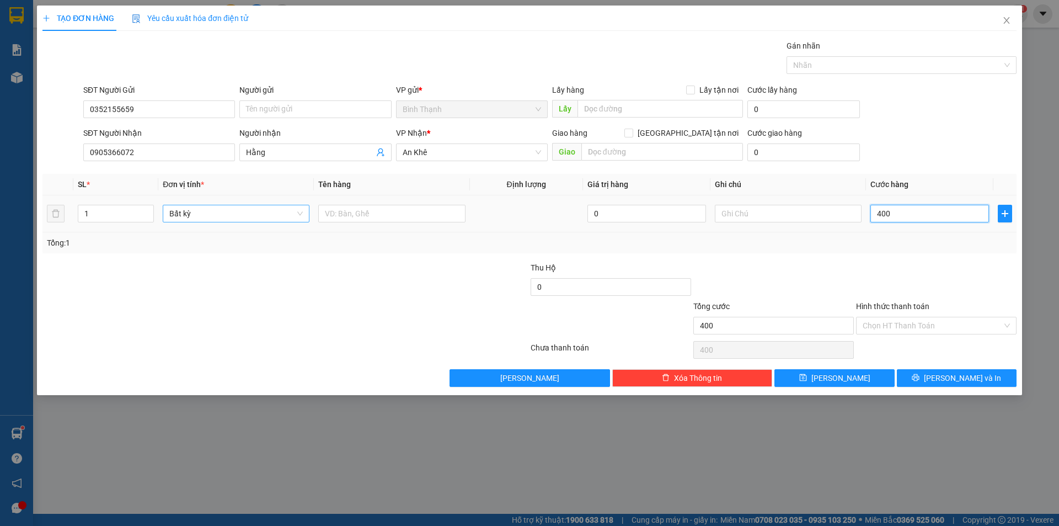
type input "4.000"
type input "40.000"
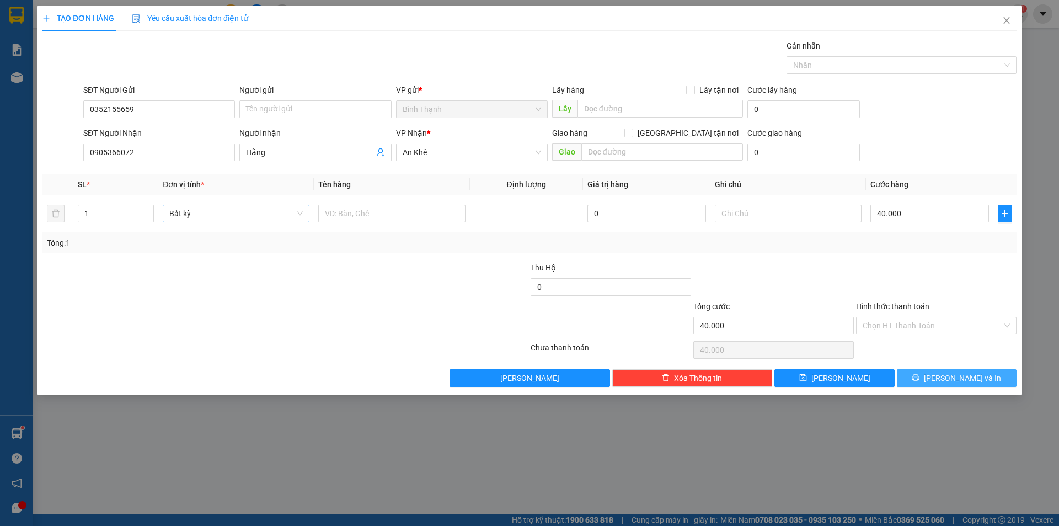
click at [988, 379] on button "[PERSON_NAME] và In" at bounding box center [957, 378] width 120 height 18
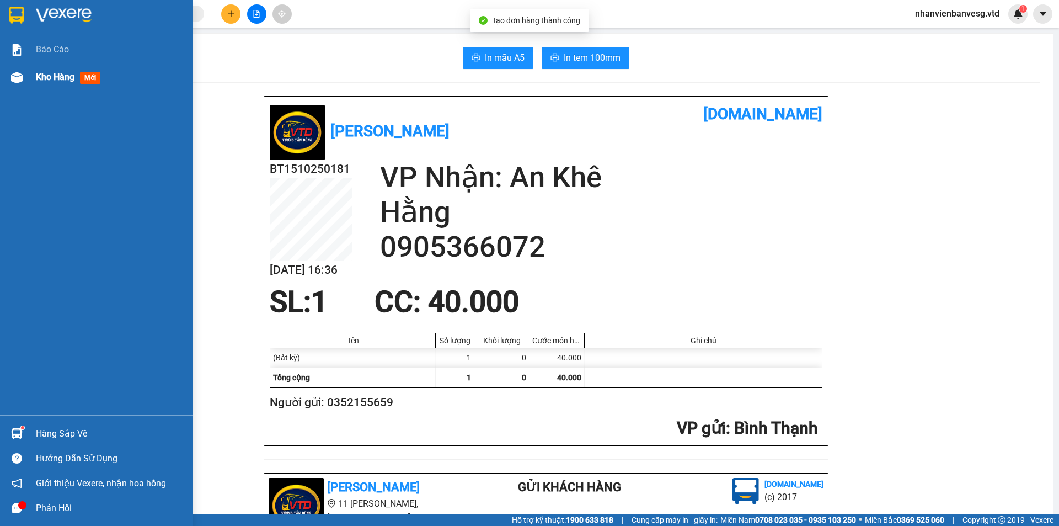
click at [29, 83] on div "Kho hàng mới" at bounding box center [96, 77] width 193 height 28
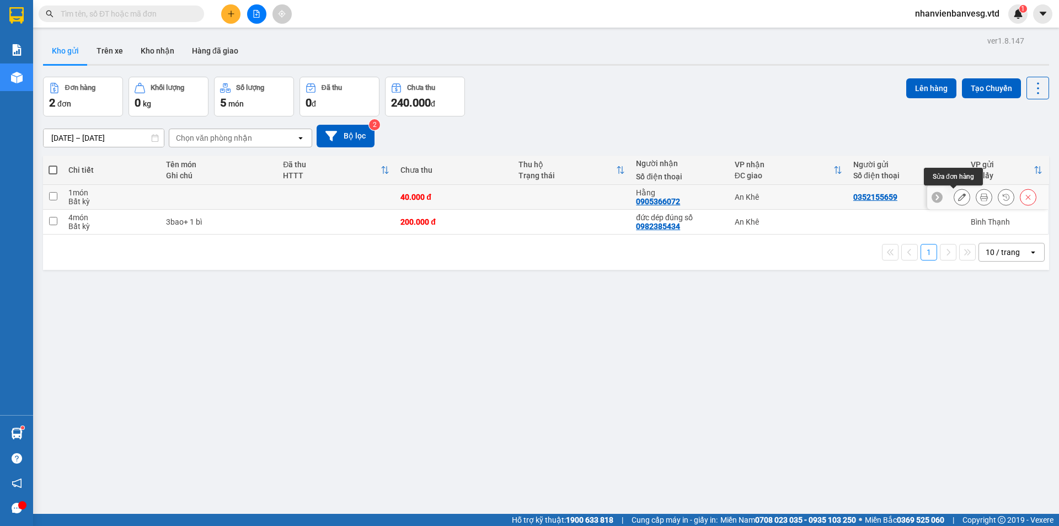
click at [959, 197] on button at bounding box center [961, 197] width 15 height 19
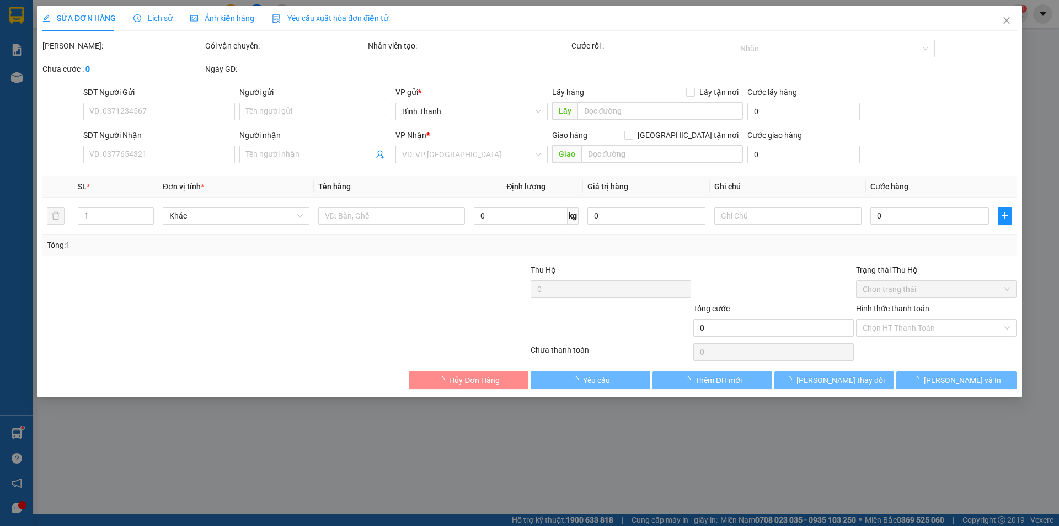
type input "0352155659"
type input "0905366072"
type input "Hằng"
type input "40.000"
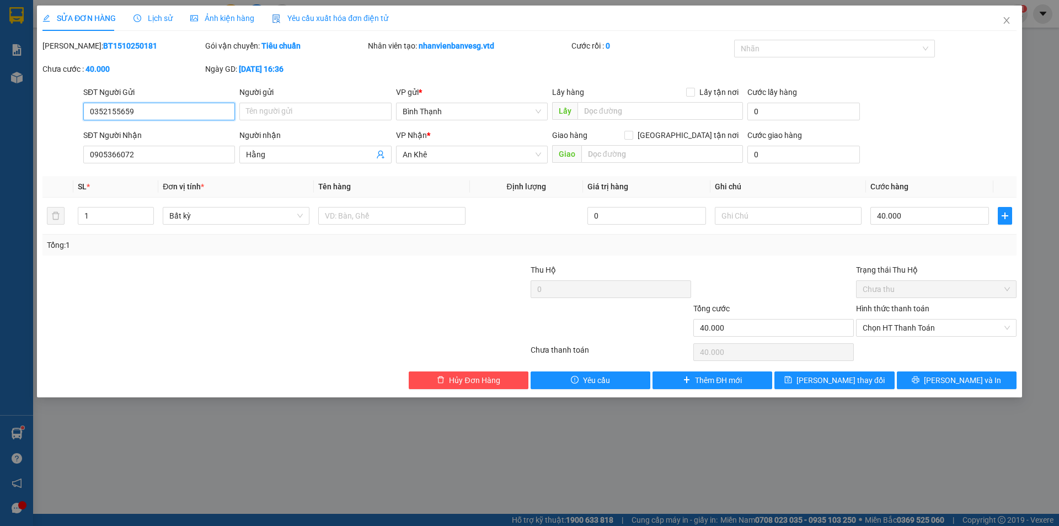
drag, startPoint x: 959, startPoint y: 322, endPoint x: 956, endPoint y: 337, distance: 15.1
click at [958, 326] on span "Chọn HT Thanh Toán" at bounding box center [936, 327] width 147 height 17
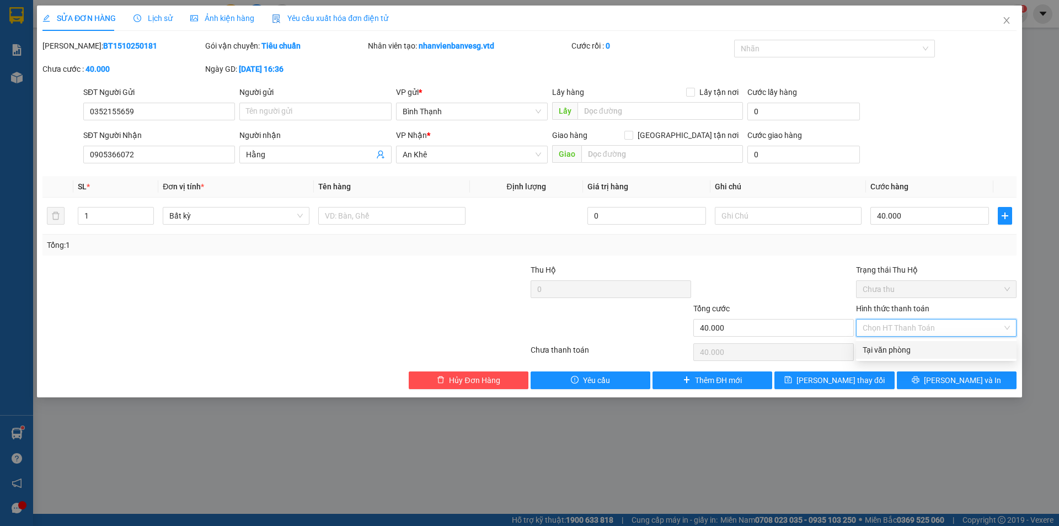
click at [952, 350] on div "Tại văn phòng" at bounding box center [936, 350] width 147 height 12
type input "0"
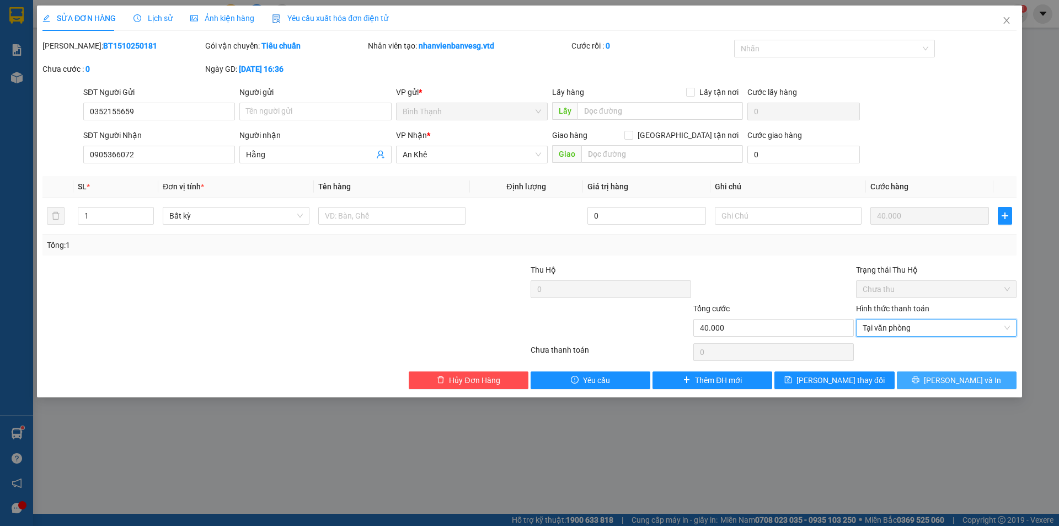
drag, startPoint x: 962, startPoint y: 376, endPoint x: 973, endPoint y: 380, distance: 11.7
click at [965, 377] on span "[PERSON_NAME] và In" at bounding box center [962, 380] width 77 height 12
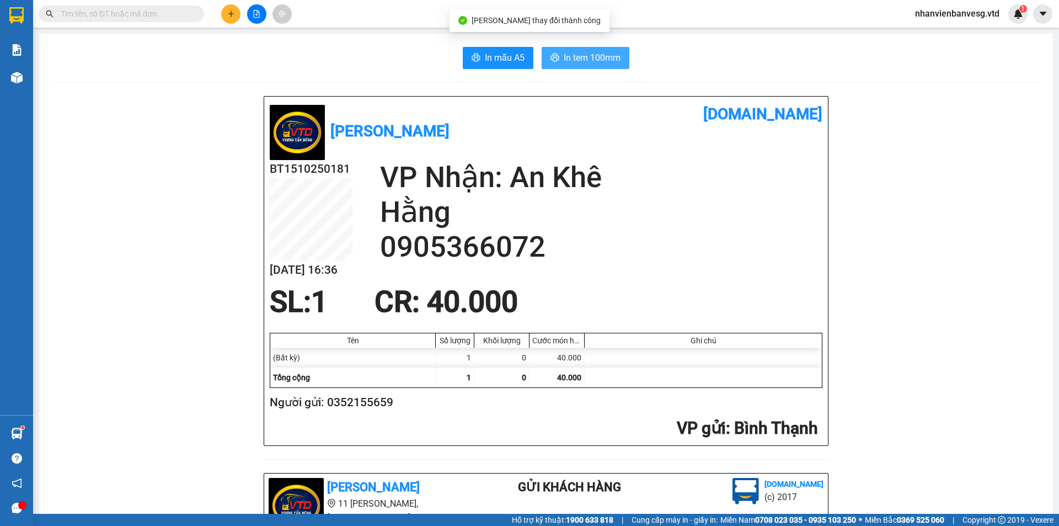
click at [595, 50] on button "In tem 100mm" at bounding box center [586, 58] width 88 height 22
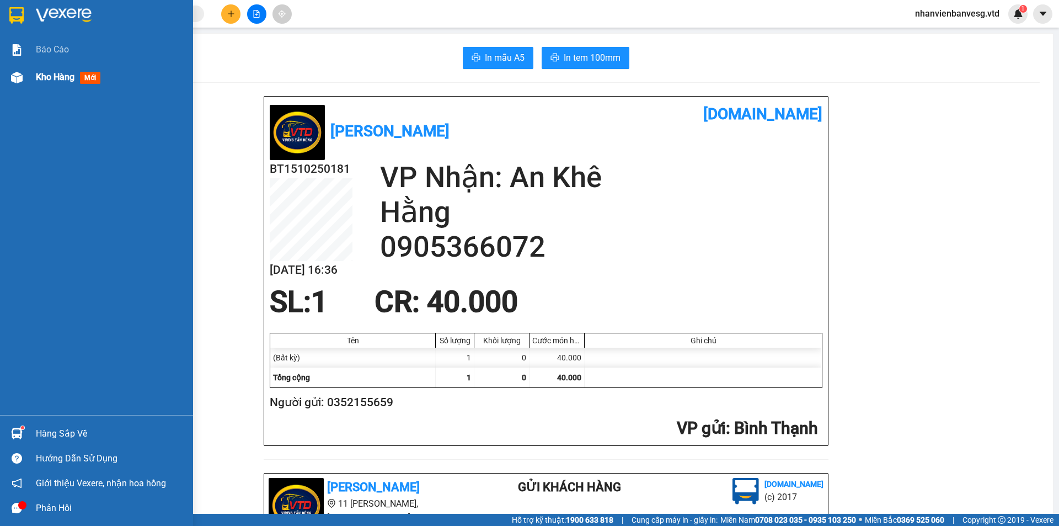
click at [46, 79] on span "Kho hàng" at bounding box center [55, 77] width 39 height 10
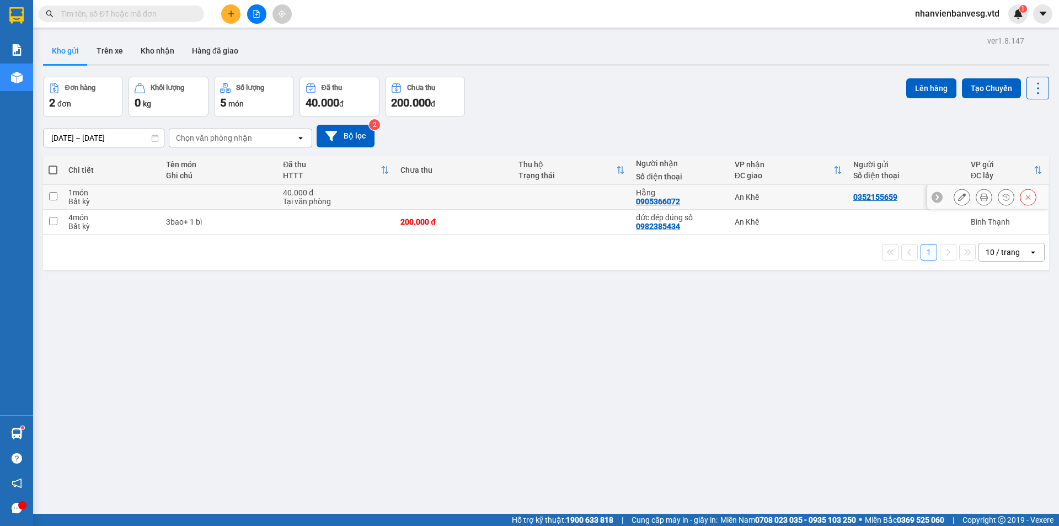
click at [229, 199] on td at bounding box center [218, 197] width 117 height 25
checkbox input "true"
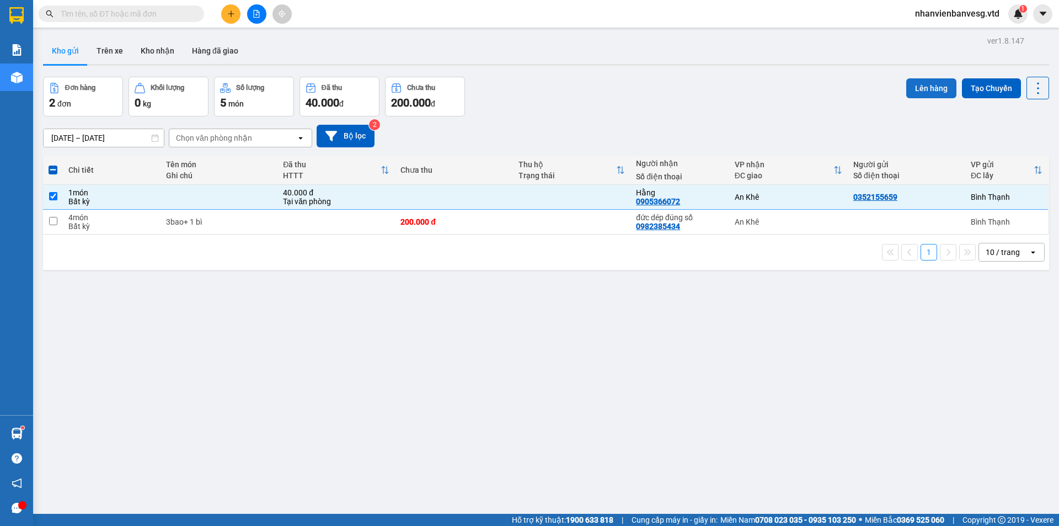
click at [919, 89] on button "Lên hàng" at bounding box center [931, 88] width 50 height 20
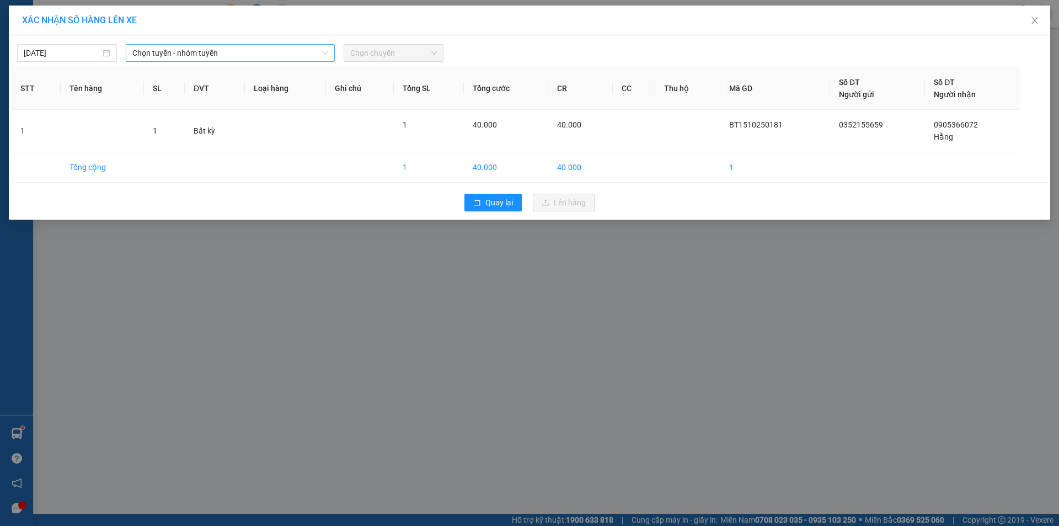
click at [184, 58] on span "Chọn tuyến - nhóm tuyến" at bounding box center [230, 53] width 196 height 17
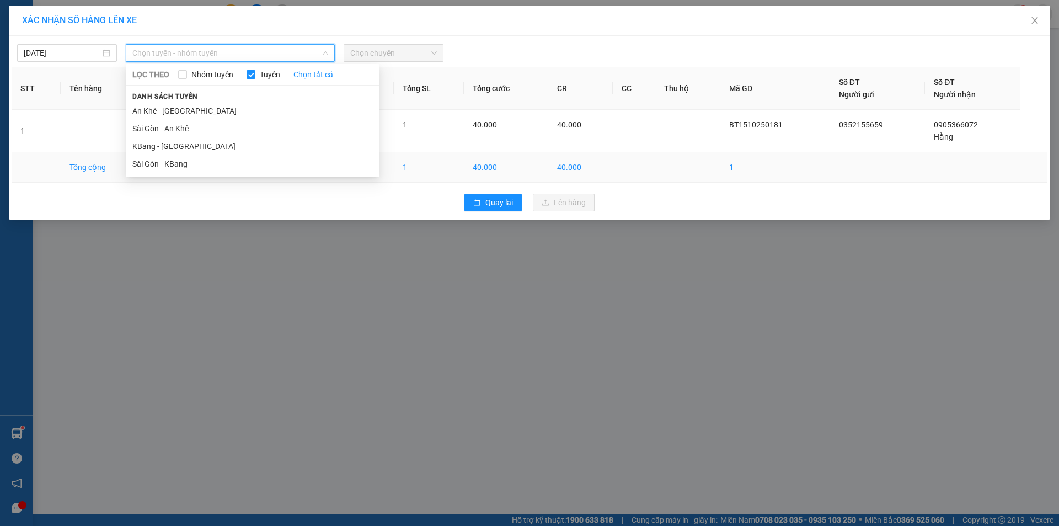
click at [200, 162] on li "Sài Gòn - KBang" at bounding box center [253, 164] width 254 height 18
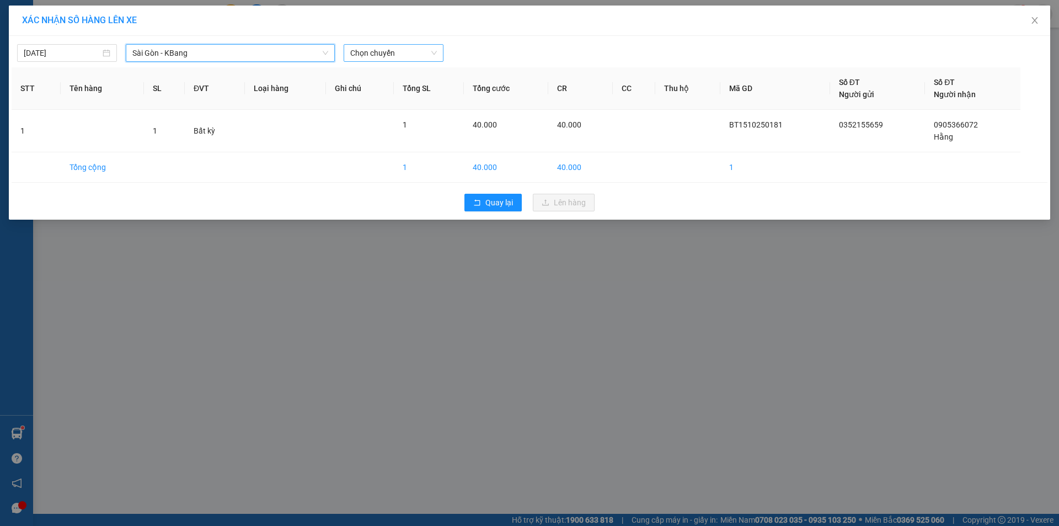
click at [389, 50] on span "Chọn chuyến" at bounding box center [393, 53] width 87 height 17
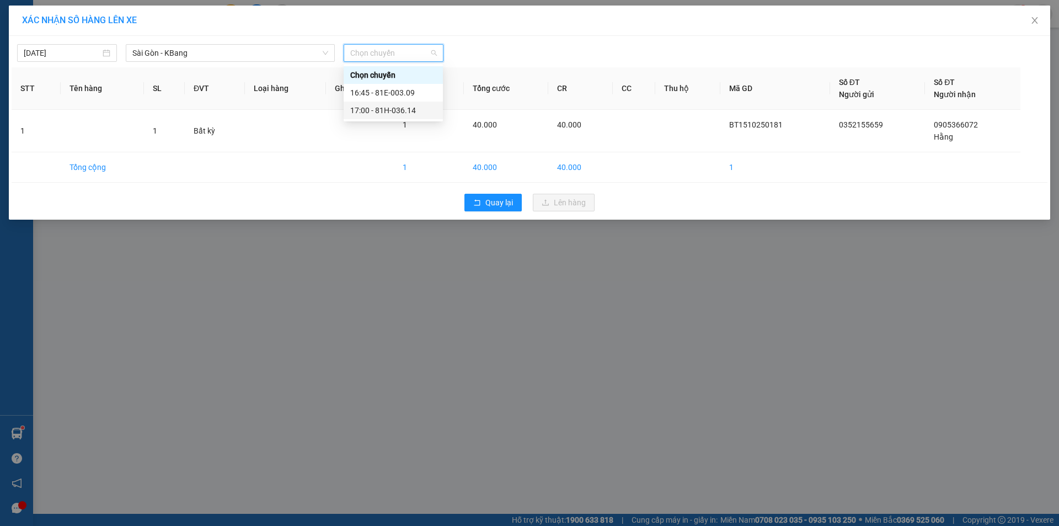
click at [411, 111] on div "17:00 - 81H-036.14" at bounding box center [393, 110] width 86 height 12
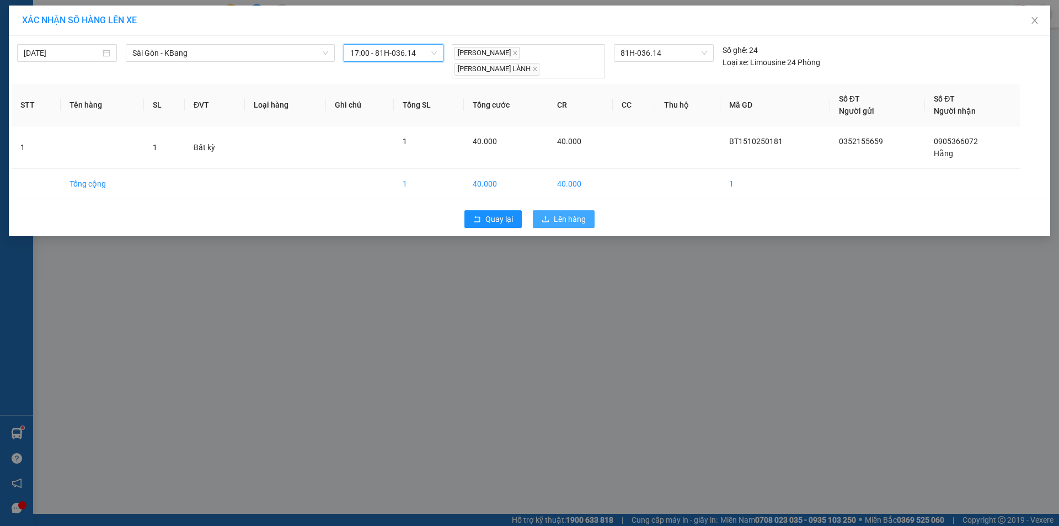
click at [565, 213] on span "Lên hàng" at bounding box center [570, 219] width 32 height 12
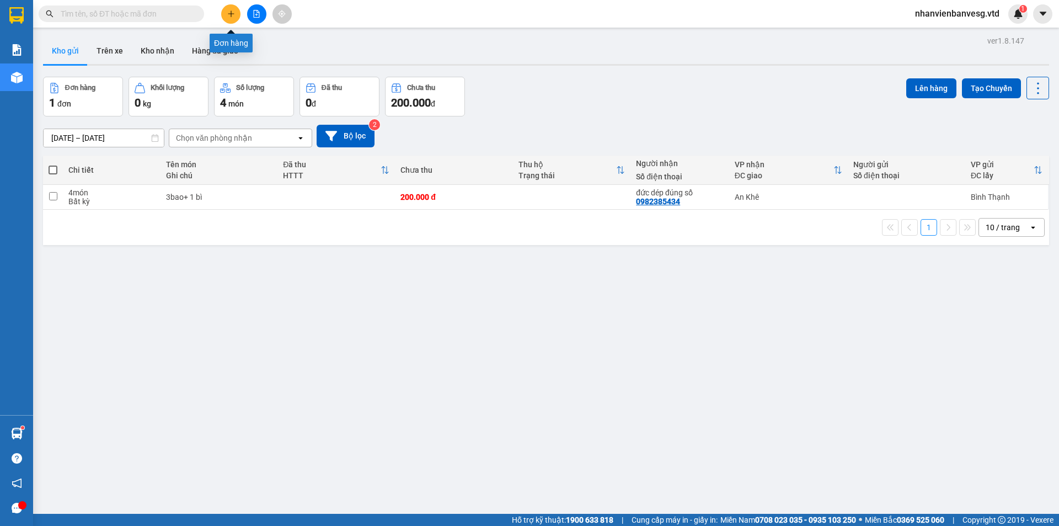
click at [234, 15] on icon "plus" at bounding box center [231, 14] width 8 height 8
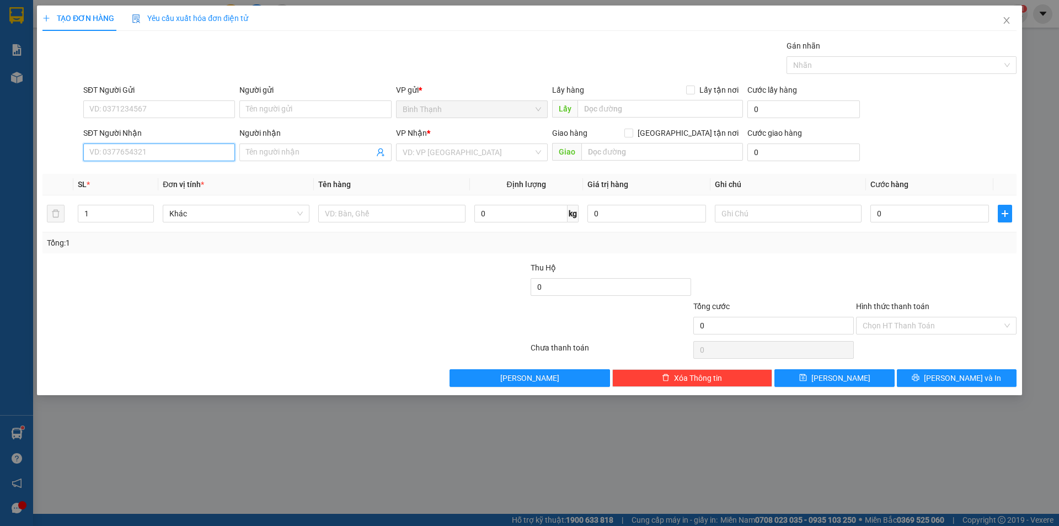
click at [188, 152] on input "SĐT Người Nhận" at bounding box center [159, 152] width 152 height 18
click at [160, 148] on input "SĐT Người Nhận" at bounding box center [159, 152] width 152 height 18
click at [186, 175] on div "0935039136 - cường nguyet" at bounding box center [159, 174] width 138 height 12
type input "0935039136"
type input "cường nguyet"
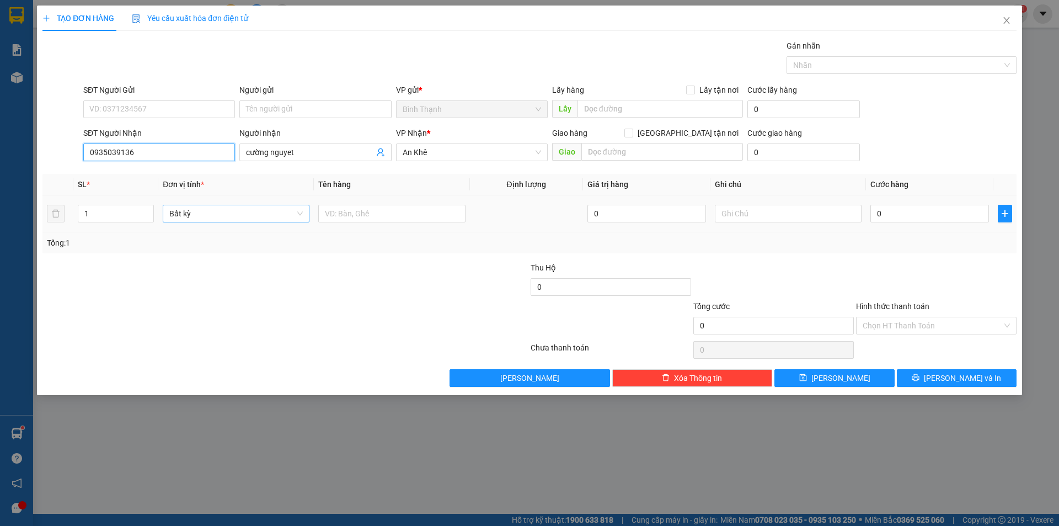
click at [201, 211] on span "Bất kỳ" at bounding box center [235, 213] width 133 height 17
type input "0935039136"
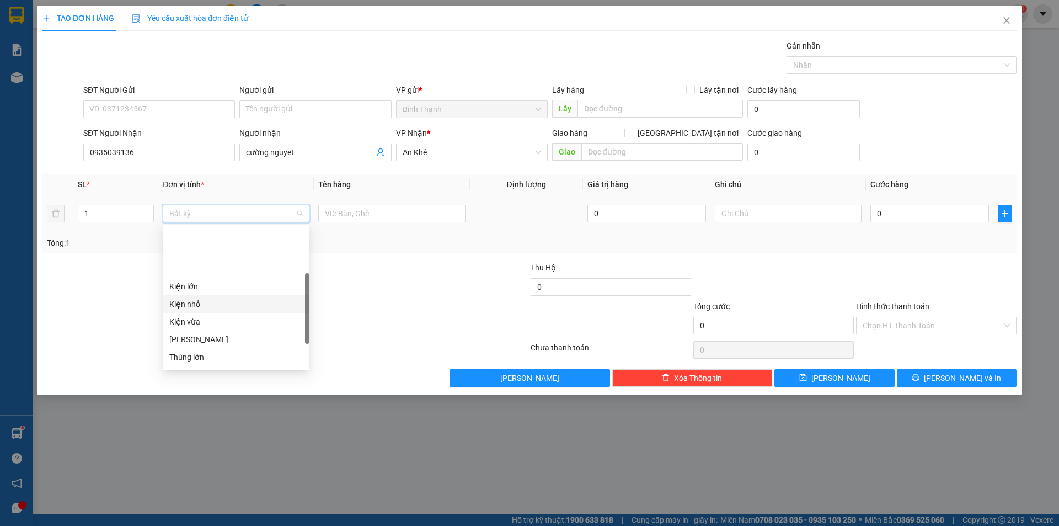
scroll to position [110, 0]
click at [235, 261] on div "Kiện vừa" at bounding box center [235, 266] width 133 height 12
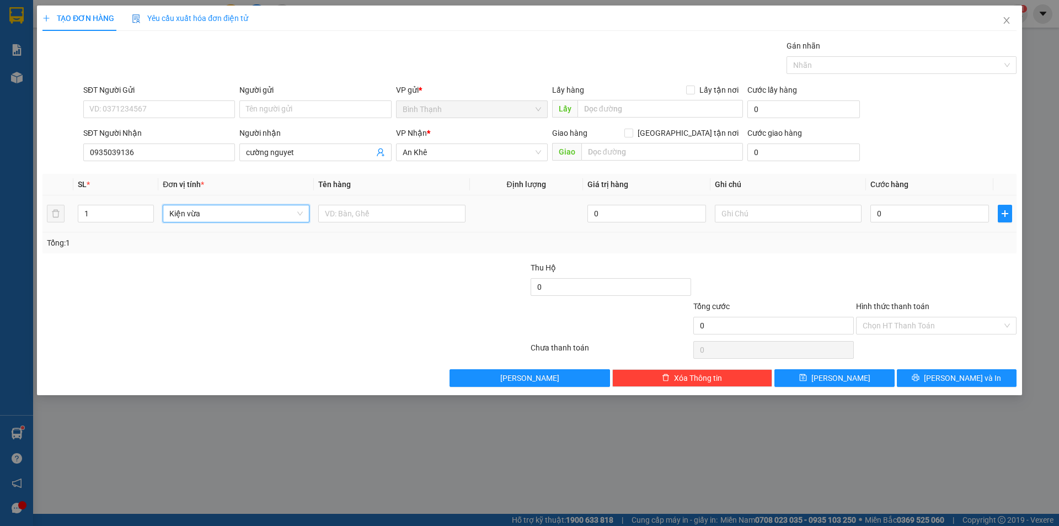
drag, startPoint x: 228, startPoint y: 208, endPoint x: 228, endPoint y: 251, distance: 42.5
click at [228, 210] on span "Kiện vừa" at bounding box center [235, 213] width 133 height 17
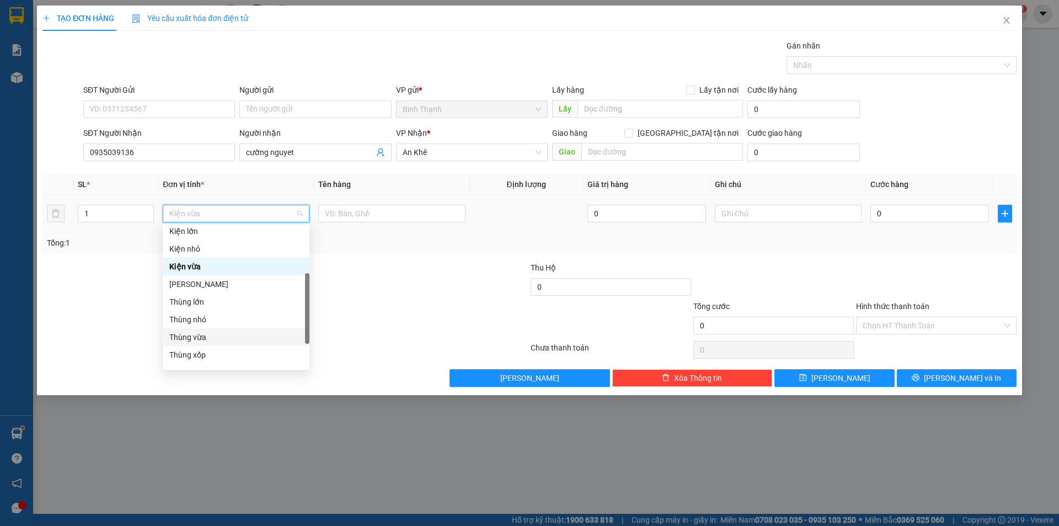
click at [215, 334] on div "Thùng vừa" at bounding box center [235, 337] width 133 height 12
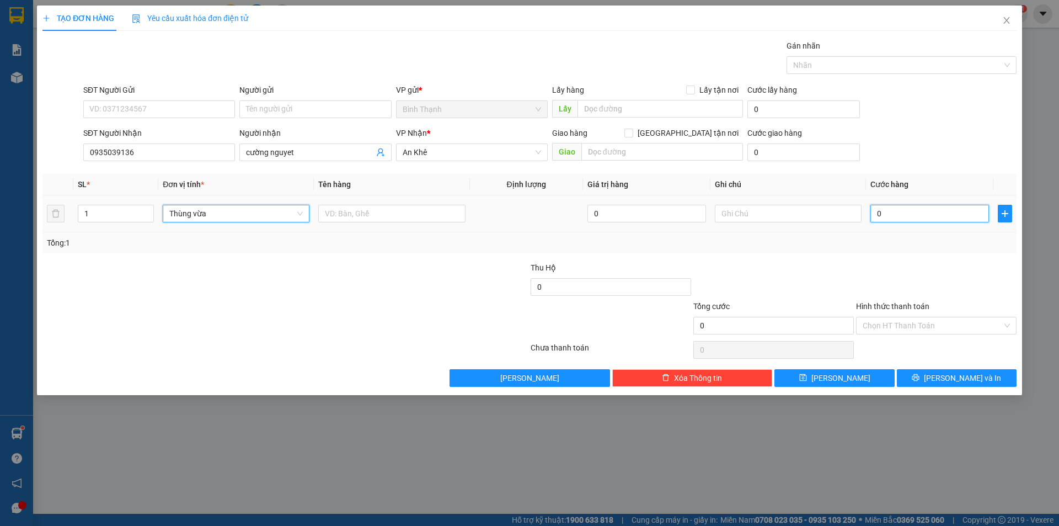
click at [903, 208] on input "0" at bounding box center [929, 214] width 119 height 18
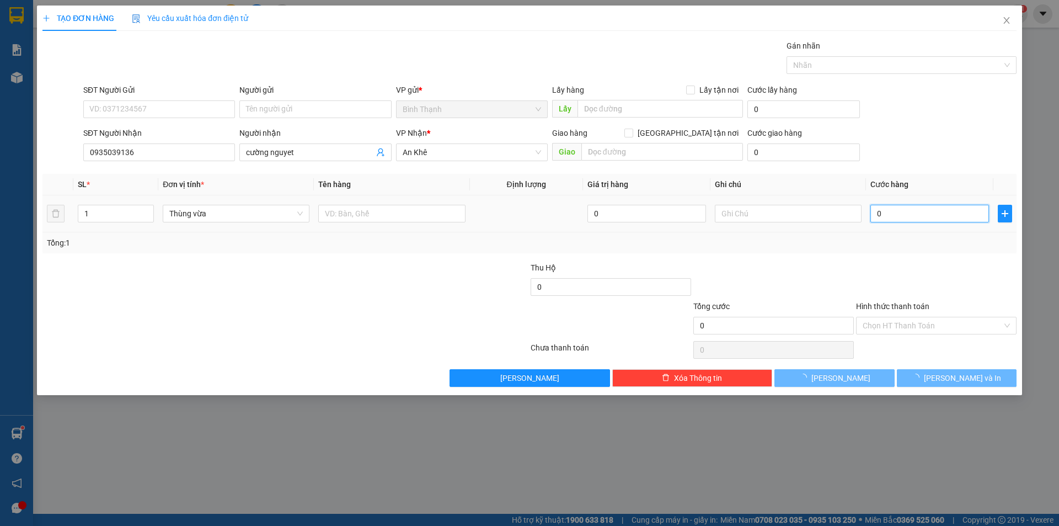
type input "5"
type input "50"
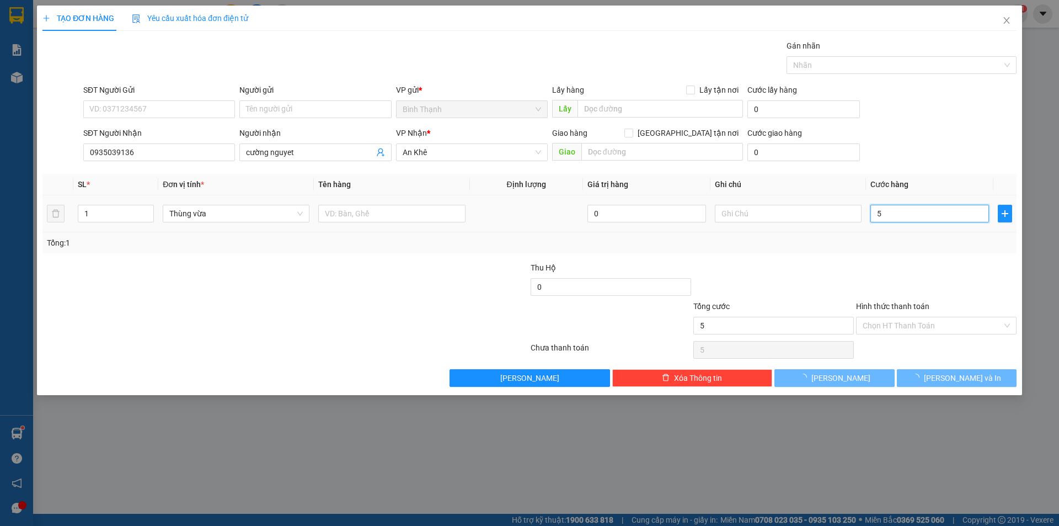
type input "50"
type input "500"
type input "5.000"
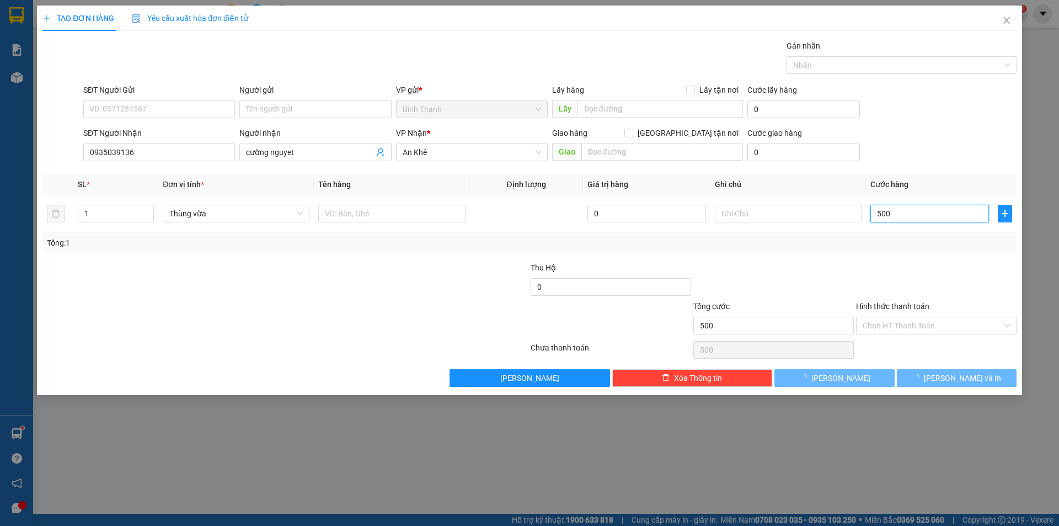
type input "5.000"
type input "50.000"
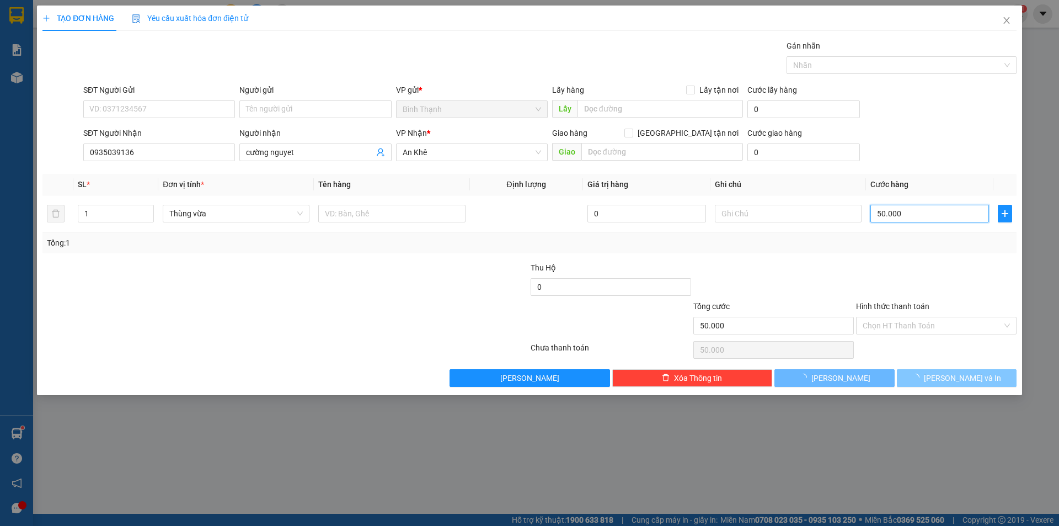
type input "0"
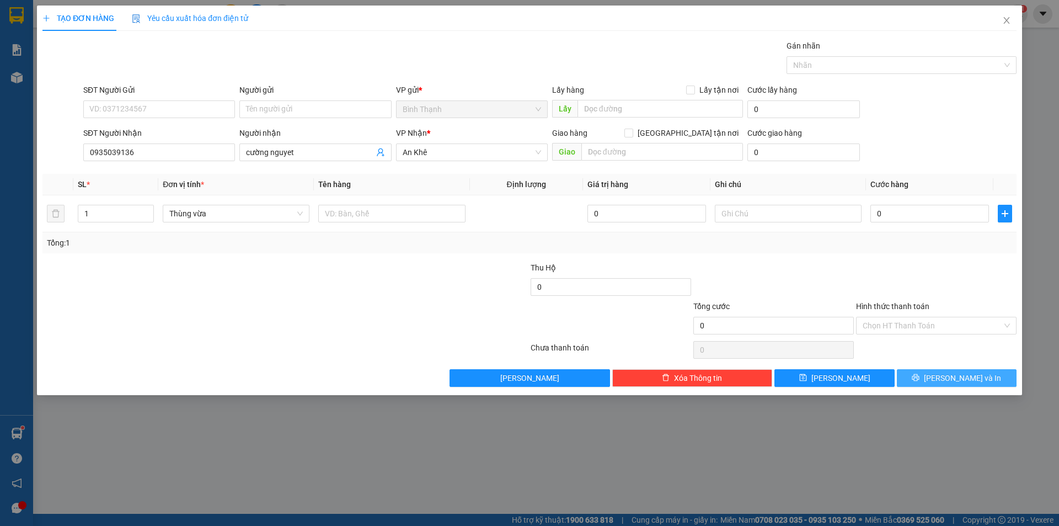
click at [934, 377] on button "[PERSON_NAME] và In" at bounding box center [957, 378] width 120 height 18
click at [961, 217] on input "0" at bounding box center [929, 214] width 119 height 18
type input "5"
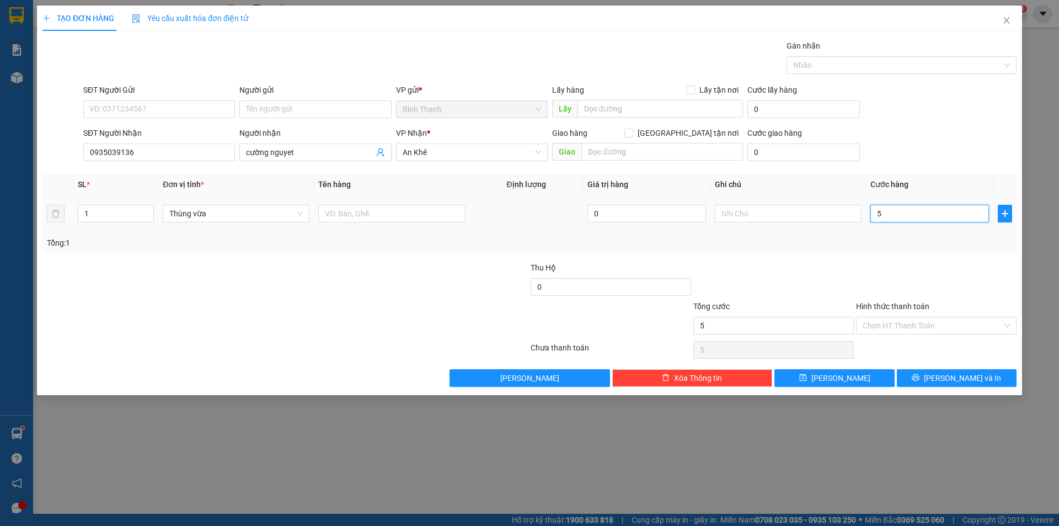
type input "50"
type input "500"
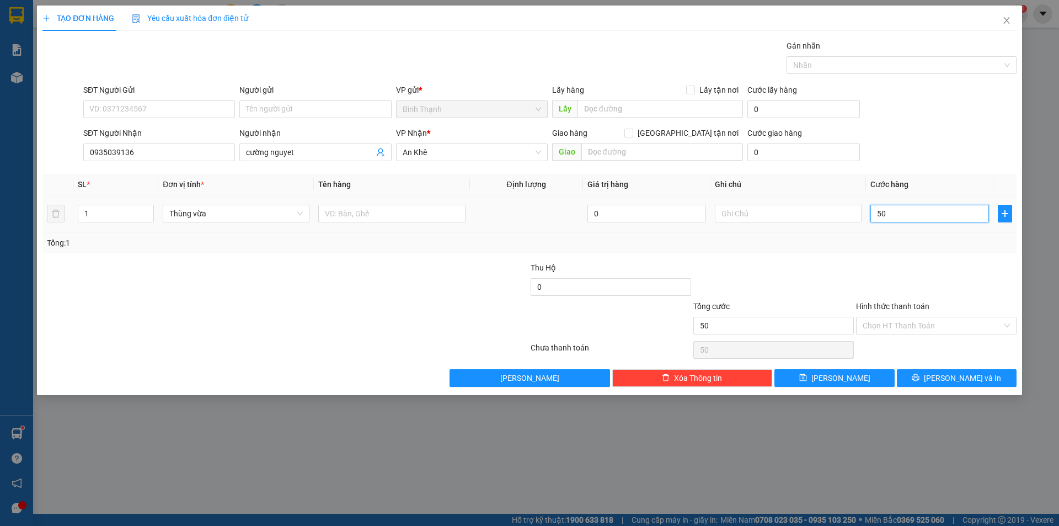
type input "500"
type input "5.000"
type input "50.000"
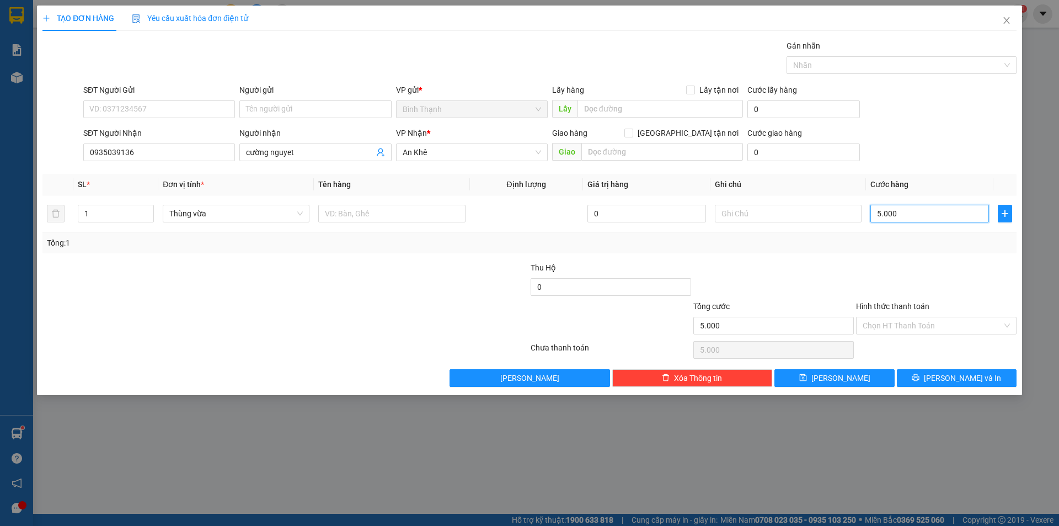
type input "50.000"
click at [946, 378] on button "[PERSON_NAME] và In" at bounding box center [957, 378] width 120 height 18
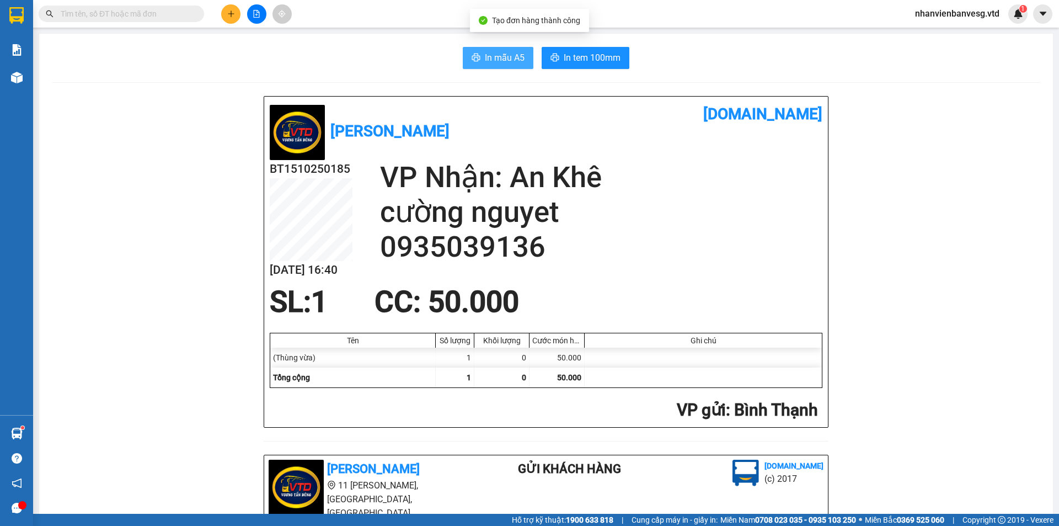
click at [518, 55] on span "In mẫu A5" at bounding box center [505, 58] width 40 height 14
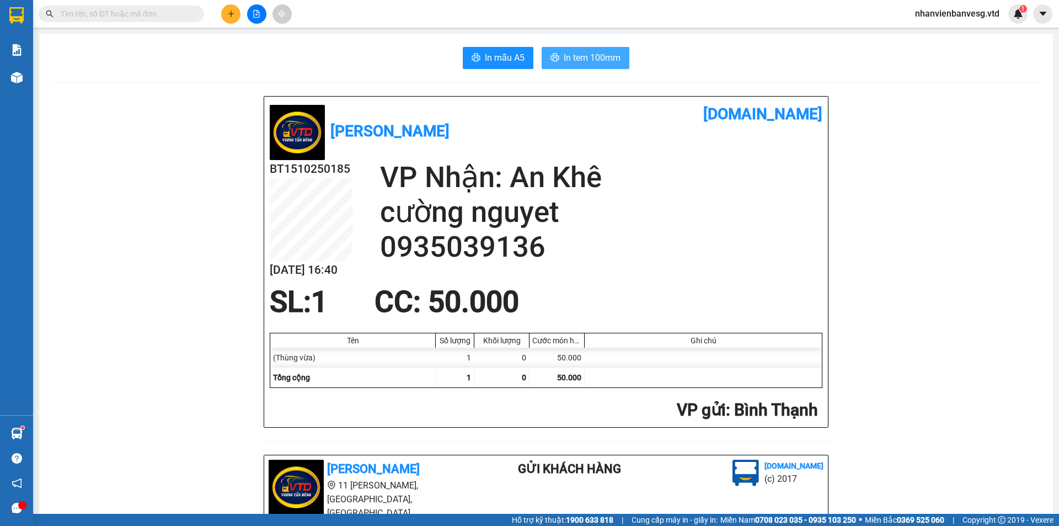
click at [582, 56] on span "In tem 100mm" at bounding box center [592, 58] width 57 height 14
click at [230, 11] on icon "plus" at bounding box center [231, 14] width 8 height 8
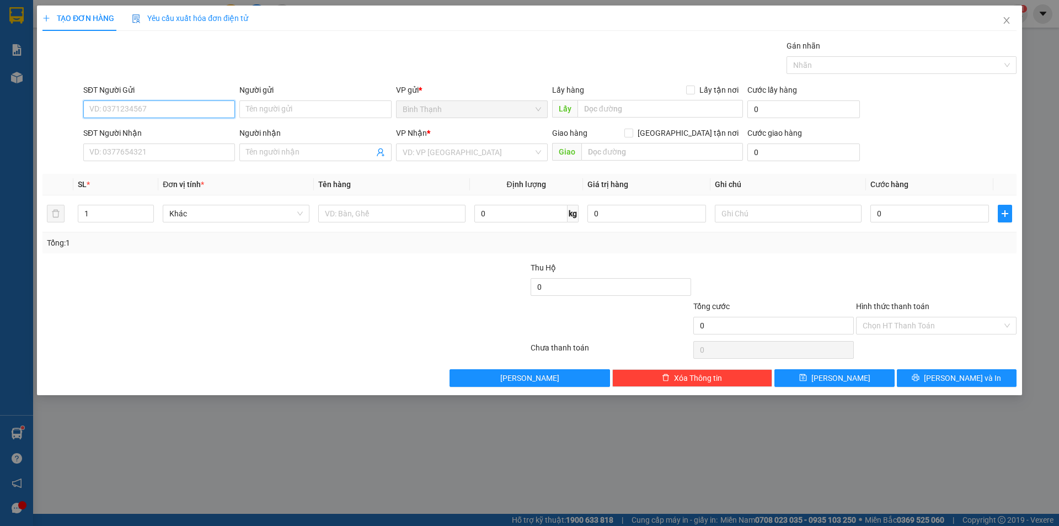
click at [127, 103] on input "SĐT Người Gửi" at bounding box center [159, 109] width 152 height 18
click at [190, 101] on input "SĐT Người Gửi" at bounding box center [159, 109] width 152 height 18
click at [184, 127] on div "0398295337 - Cổng chào Bình Dương" at bounding box center [159, 131] width 138 height 12
type input "0398295337"
type input "Cổng chào Bình Dương"
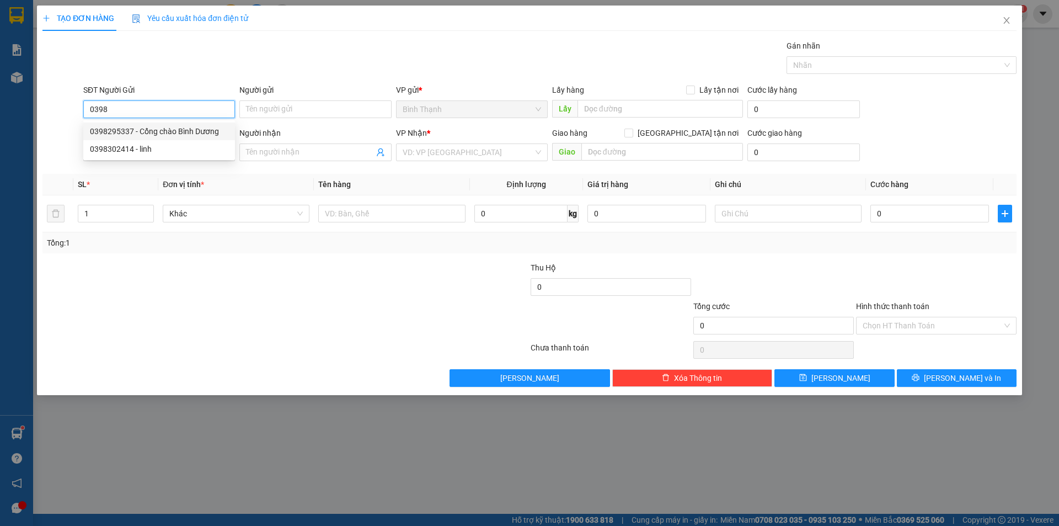
type input "ccbd"
type input "lài cđ"
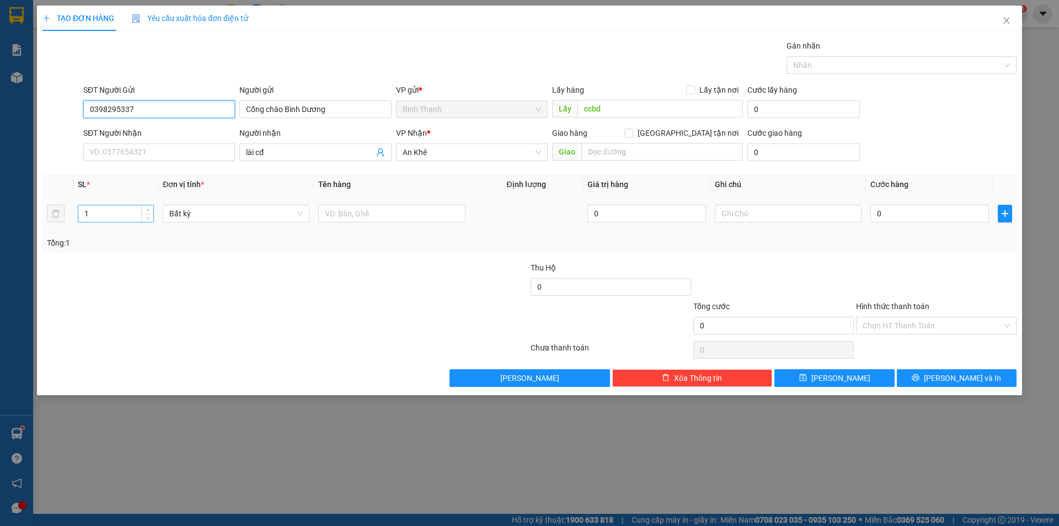
type input "0398295337"
drag, startPoint x: 101, startPoint y: 205, endPoint x: 2, endPoint y: 246, distance: 107.3
click at [2, 246] on div "TẠO ĐƠN HÀNG Yêu cầu xuất hóa đơn điện tử Transit Pickup Surcharge Ids Transit …" at bounding box center [529, 263] width 1059 height 526
type input "3"
click at [887, 214] on input "0" at bounding box center [929, 214] width 119 height 18
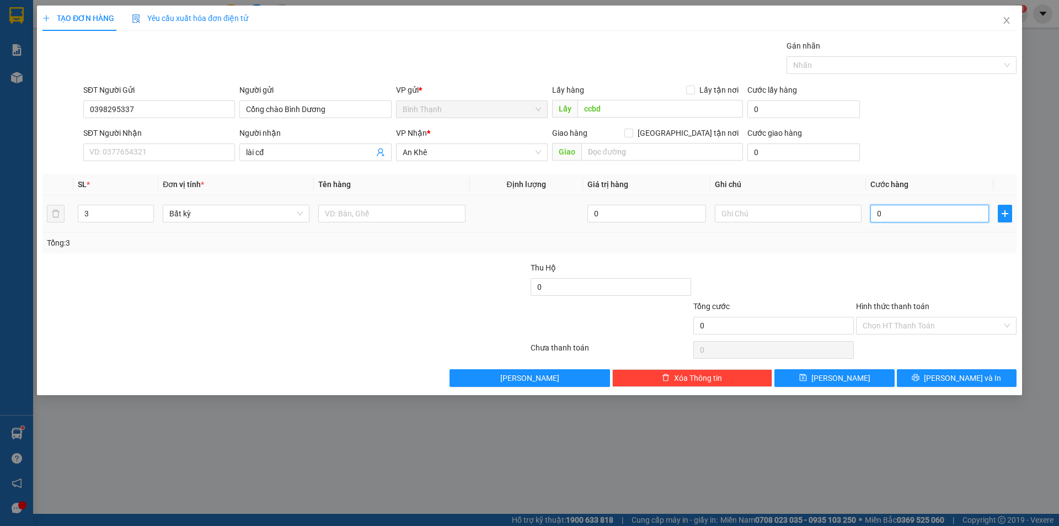
type input "9"
type input "90"
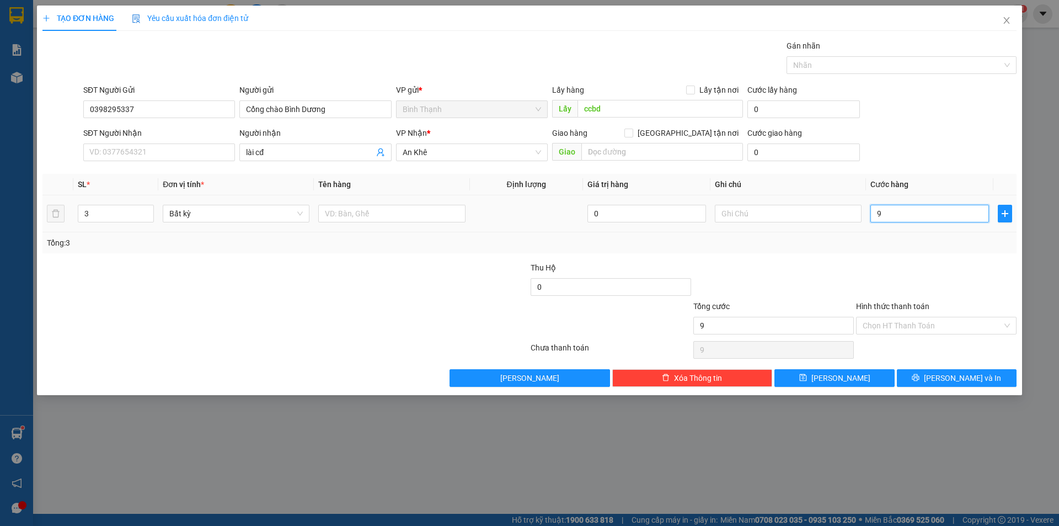
type input "90"
type input "900"
type input "9.000"
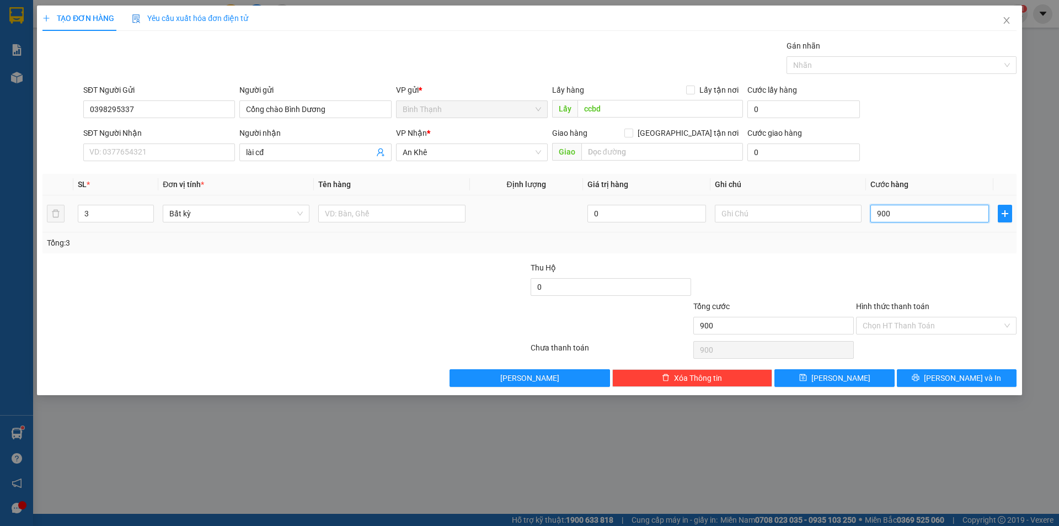
type input "9.000"
type input "90.000"
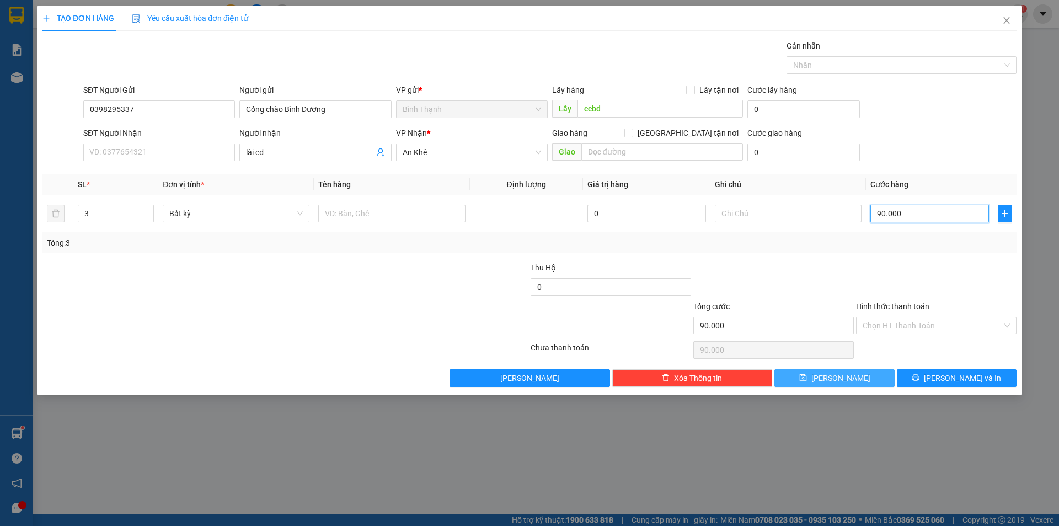
type input "90.000"
drag, startPoint x: 871, startPoint y: 383, endPoint x: 871, endPoint y: 373, distance: 10.5
click at [871, 373] on button "[PERSON_NAME]" at bounding box center [834, 378] width 120 height 18
type input "1"
type input "0"
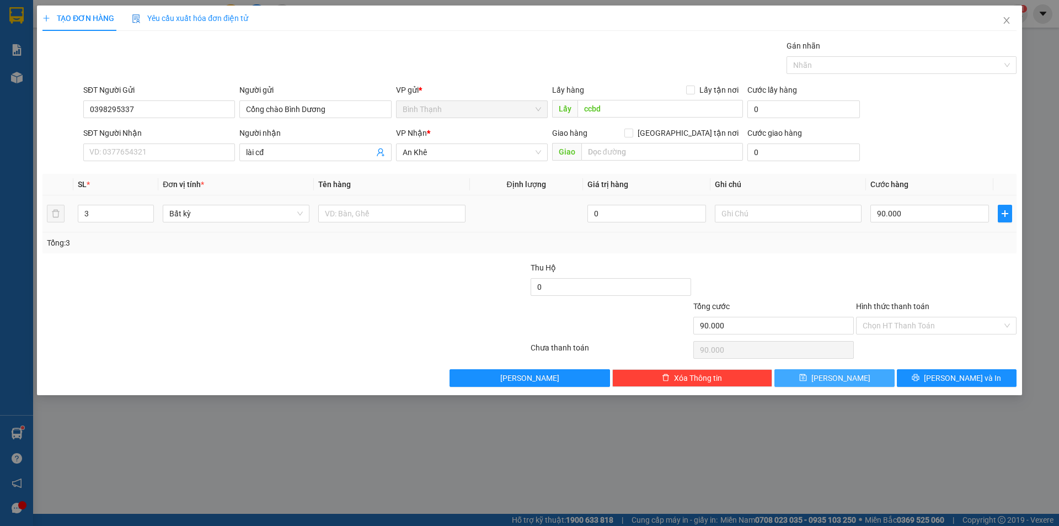
type input "0"
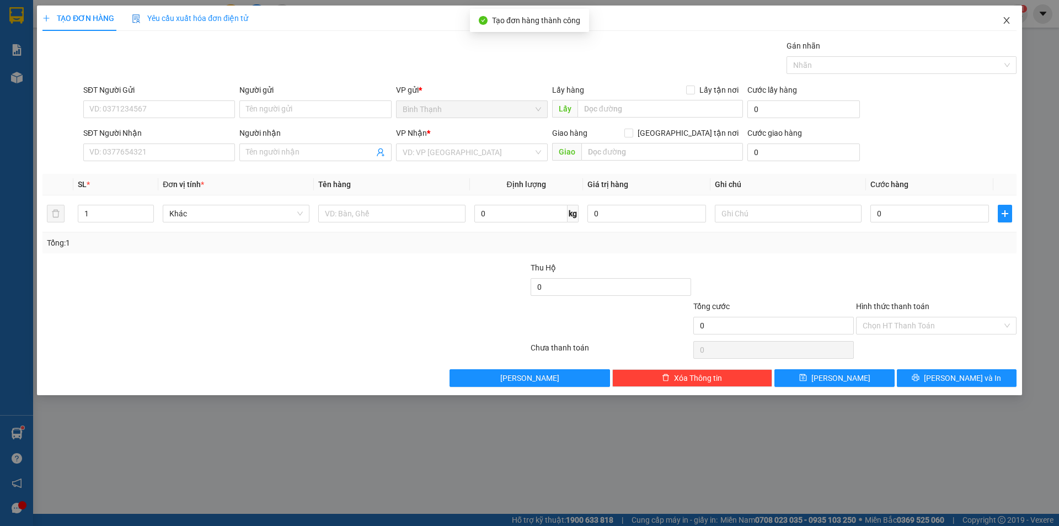
click at [1008, 27] on span "Close" at bounding box center [1006, 21] width 31 height 31
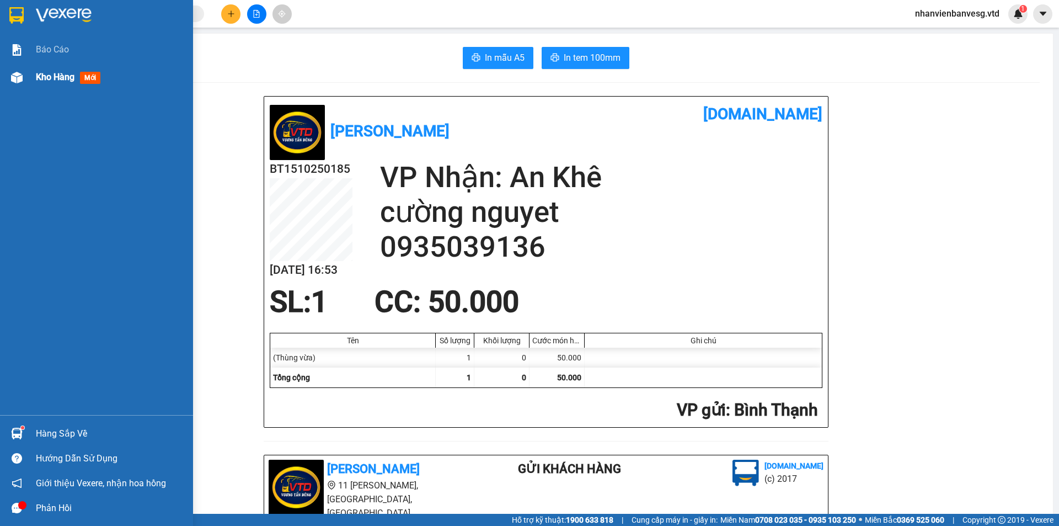
click at [52, 72] on span "Kho hàng" at bounding box center [55, 77] width 39 height 10
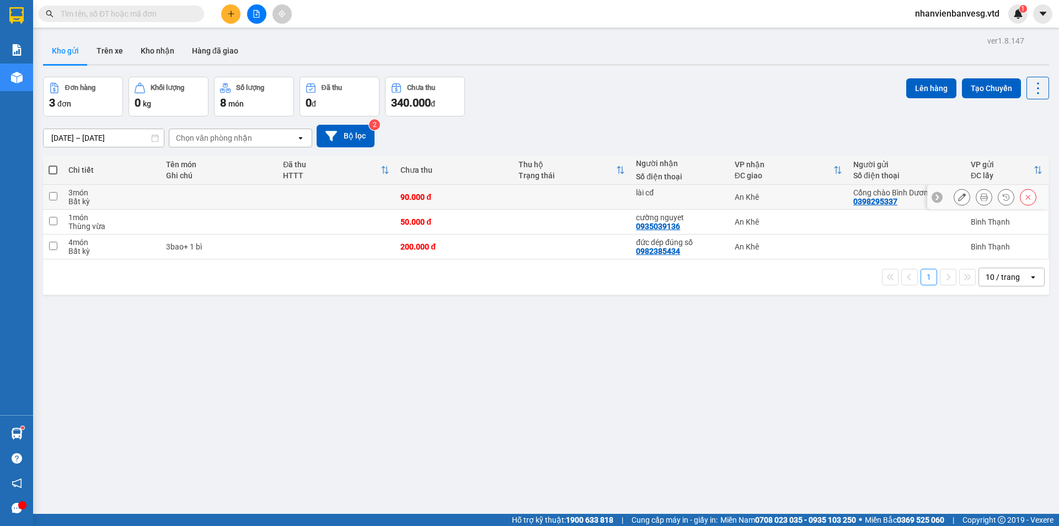
drag, startPoint x: 160, startPoint y: 194, endPoint x: 491, endPoint y: 133, distance: 336.0
click at [160, 193] on td at bounding box center [218, 197] width 117 height 25
checkbox input "true"
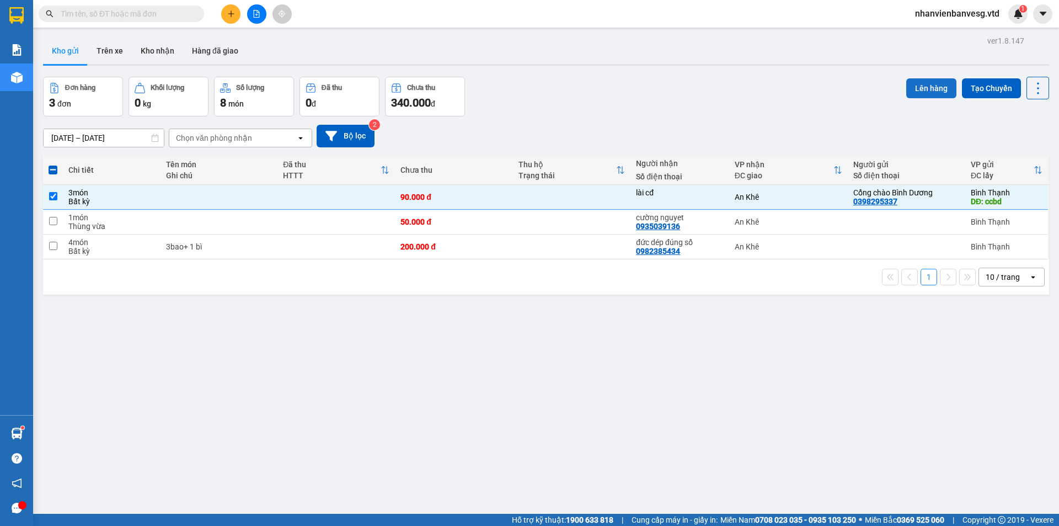
click at [933, 86] on button "Lên hàng" at bounding box center [931, 88] width 50 height 20
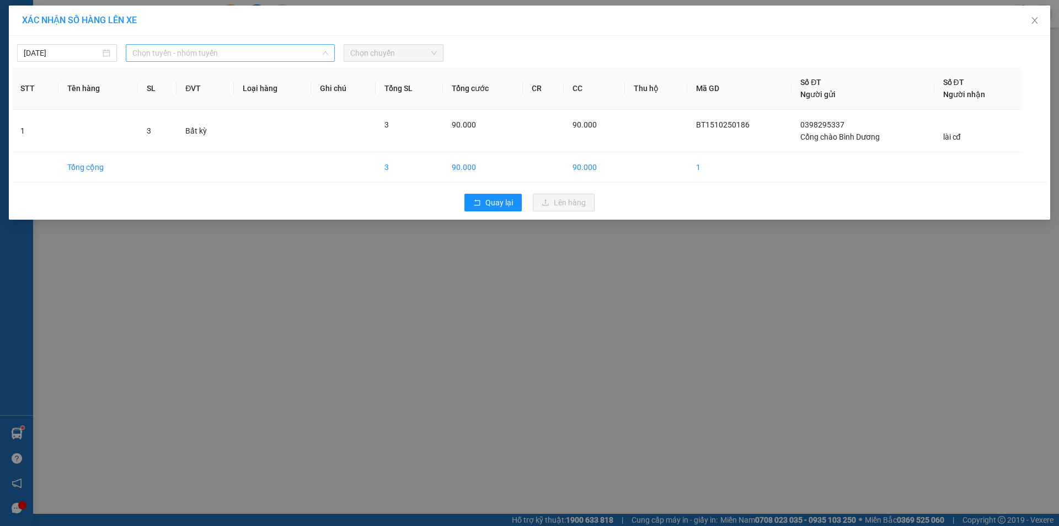
drag, startPoint x: 197, startPoint y: 50, endPoint x: 207, endPoint y: 121, distance: 71.8
click at [201, 62] on div "Chọn tuyến - nhóm tuyến LỌC THEO Nhóm tuyến Tuyến Chọn tất cả Danh sách tuyến A…" at bounding box center [230, 53] width 209 height 18
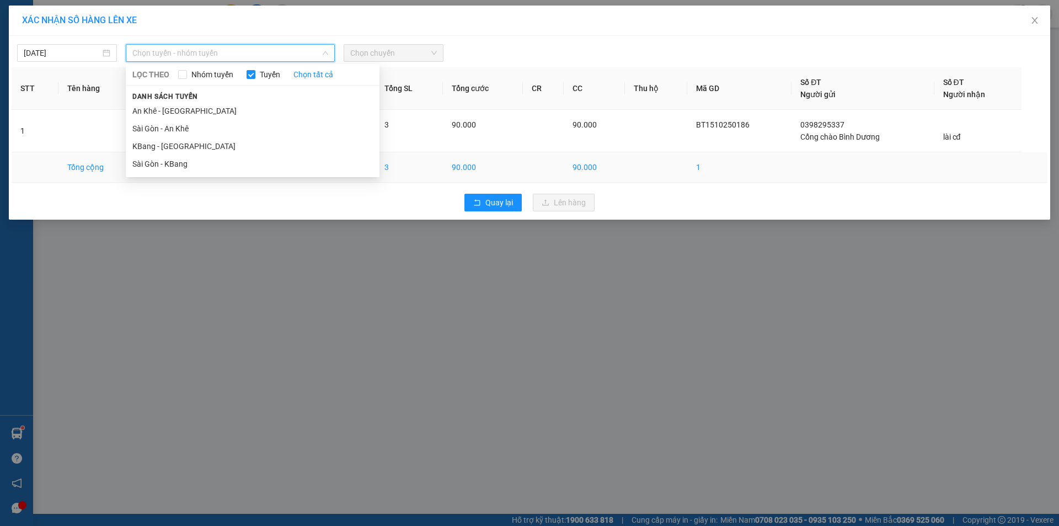
drag, startPoint x: 205, startPoint y: 160, endPoint x: 216, endPoint y: 153, distance: 12.9
click at [208, 158] on li "Sài Gòn - KBang" at bounding box center [253, 164] width 254 height 18
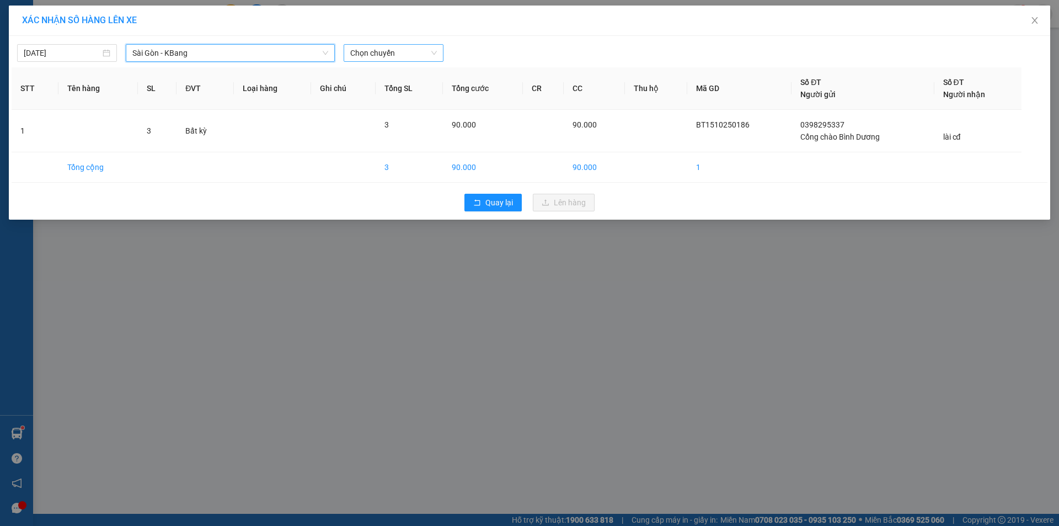
drag, startPoint x: 385, startPoint y: 48, endPoint x: 387, endPoint y: 58, distance: 10.6
click at [385, 50] on span "Chọn chuyến" at bounding box center [393, 53] width 87 height 17
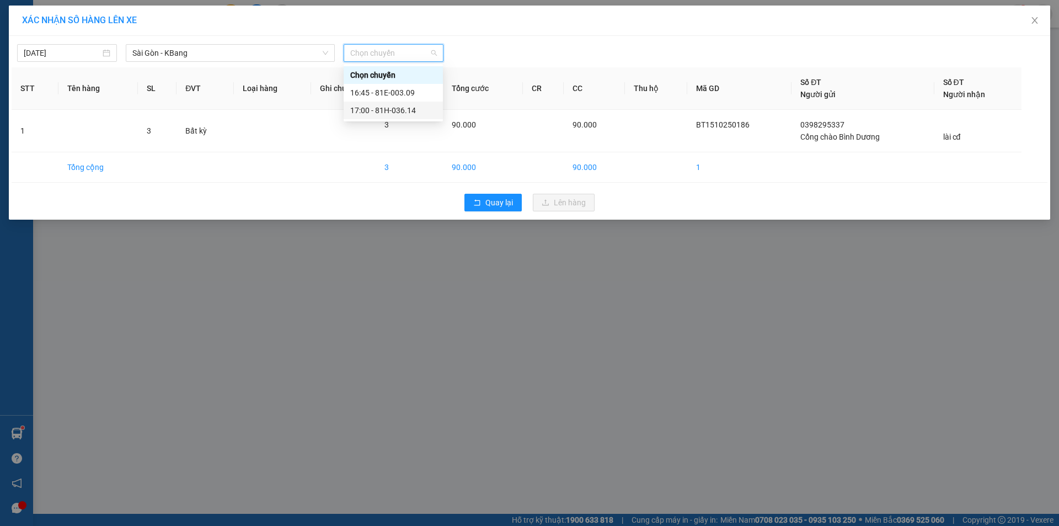
click at [416, 115] on div "17:00 - 81H-036.14" at bounding box center [393, 110] width 86 height 12
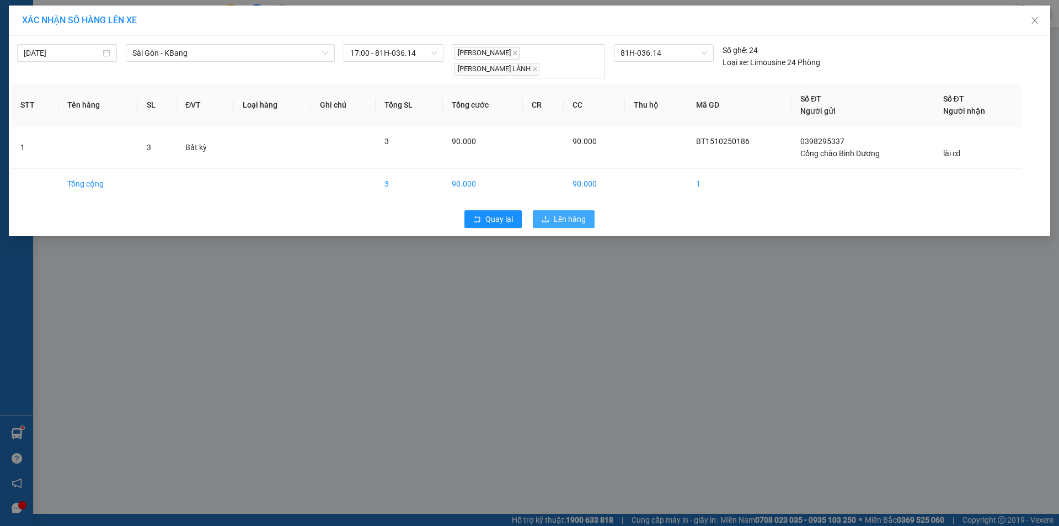
click at [554, 210] on button "Lên hàng" at bounding box center [564, 219] width 62 height 18
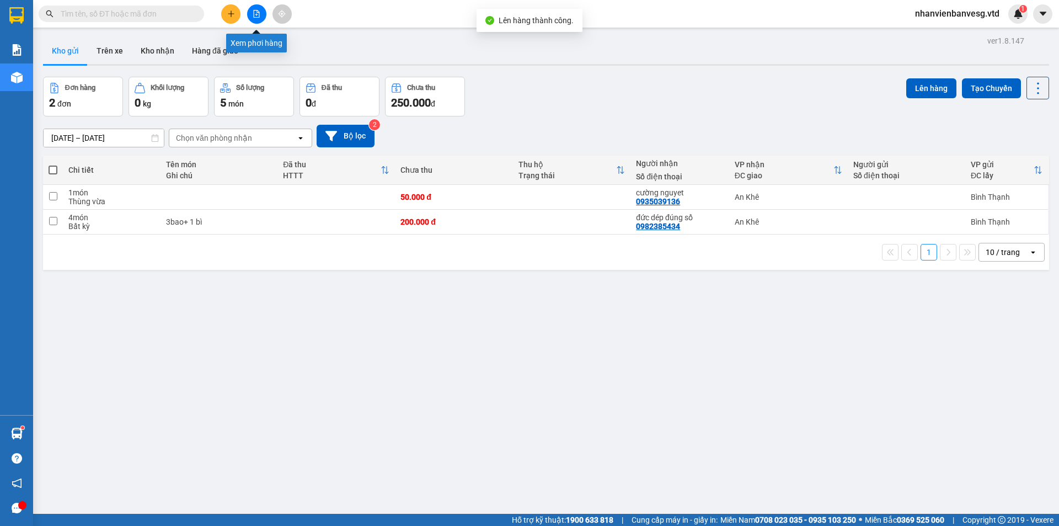
drag, startPoint x: 253, startPoint y: 9, endPoint x: 231, endPoint y: 31, distance: 30.8
click at [253, 11] on button at bounding box center [256, 13] width 19 height 19
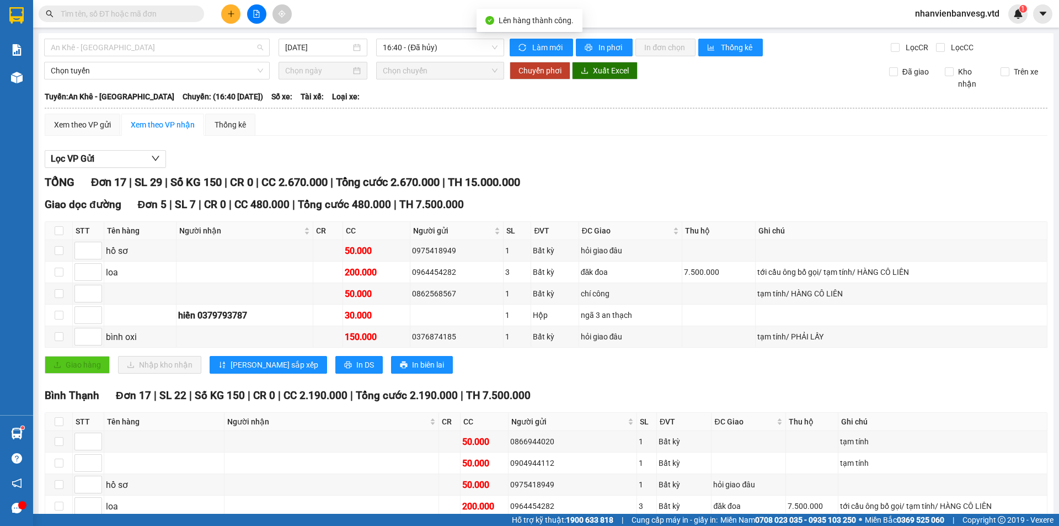
drag, startPoint x: 123, startPoint y: 50, endPoint x: 135, endPoint y: 122, distance: 73.7
click at [123, 53] on span "An Khê - [GEOGRAPHIC_DATA]" at bounding box center [157, 47] width 212 height 17
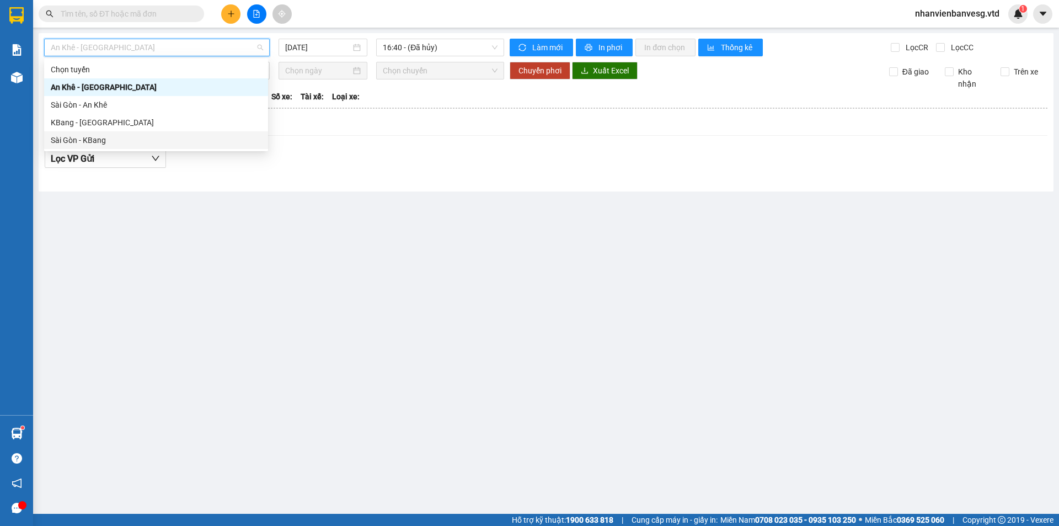
click at [128, 140] on div "Sài Gòn - KBang" at bounding box center [156, 140] width 211 height 12
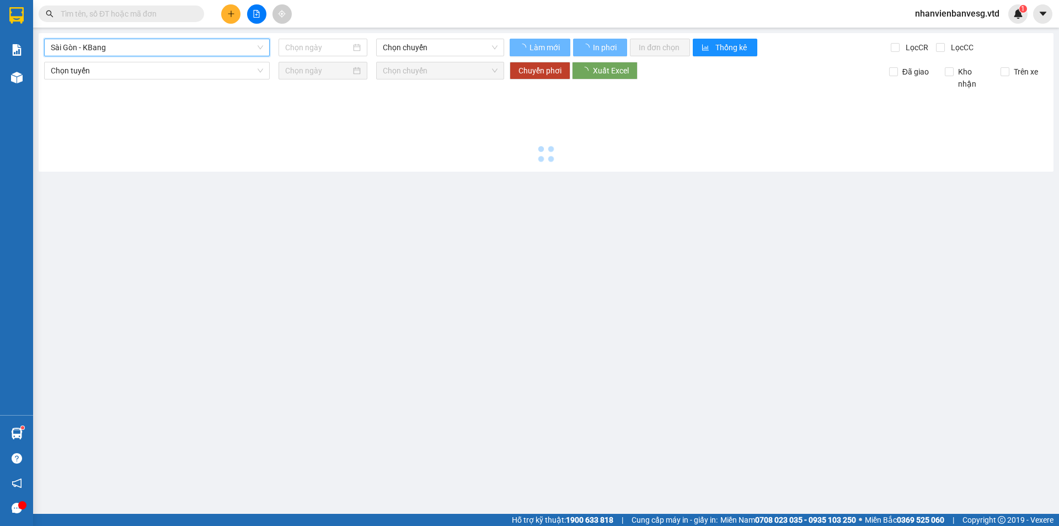
type input "[DATE]"
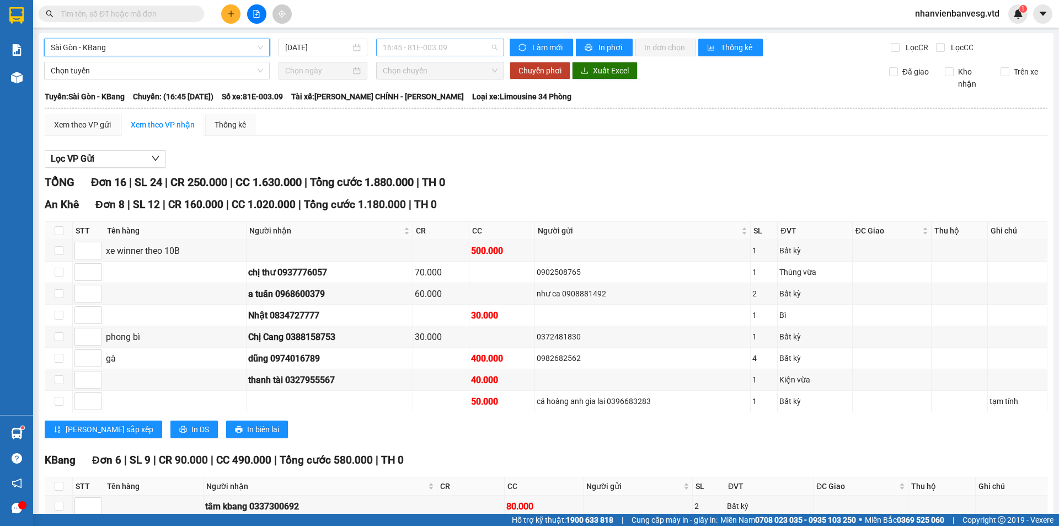
drag, startPoint x: 443, startPoint y: 46, endPoint x: 448, endPoint y: 88, distance: 42.2
click at [443, 48] on span "16:45 - 81E-003.09" at bounding box center [440, 47] width 115 height 17
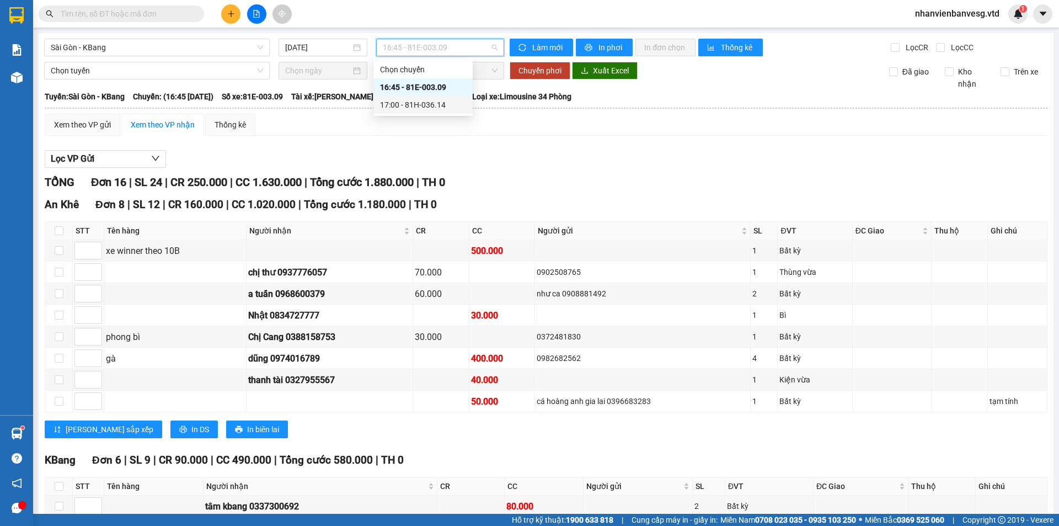
click at [447, 101] on div "17:00 - 81H-036.14" at bounding box center [423, 105] width 86 height 12
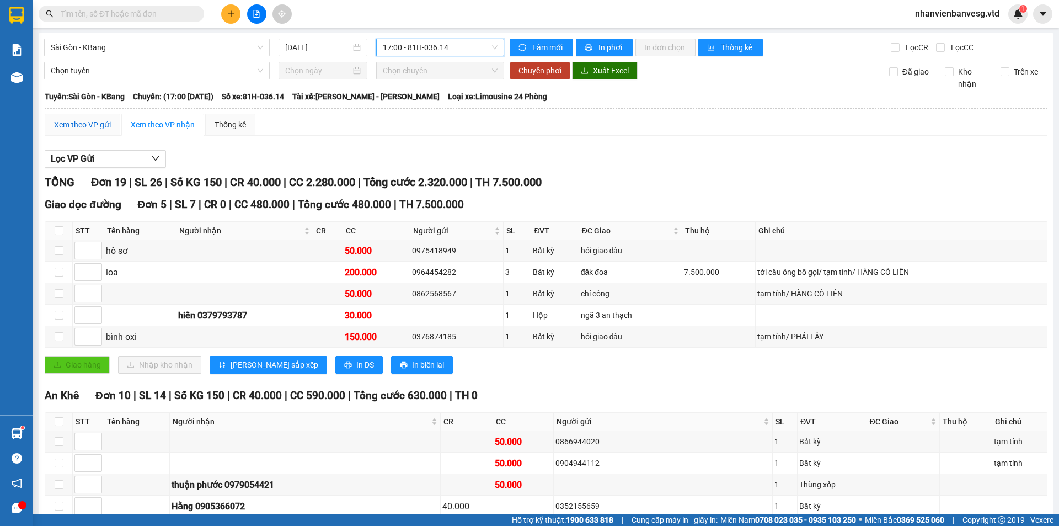
click at [89, 120] on div "Xem theo VP gửi" at bounding box center [82, 125] width 57 height 12
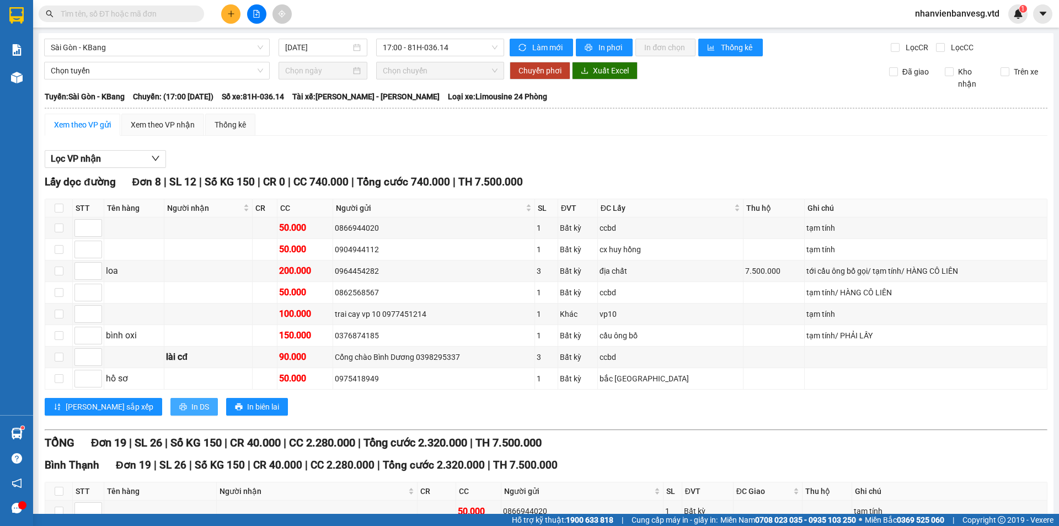
click at [191, 407] on span "In DS" at bounding box center [200, 406] width 18 height 12
click at [191, 411] on span "In DS" at bounding box center [200, 406] width 18 height 12
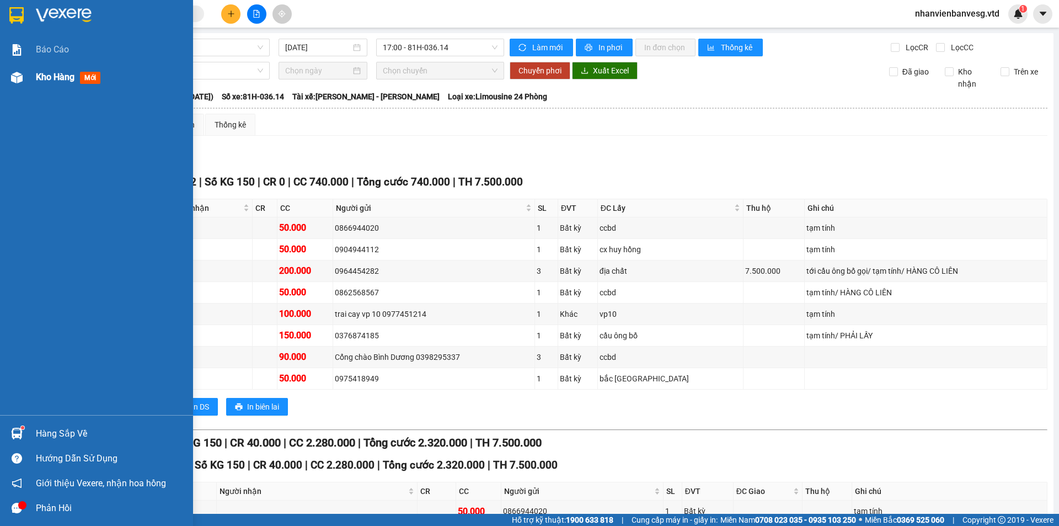
click at [49, 73] on span "Kho hàng" at bounding box center [55, 77] width 39 height 10
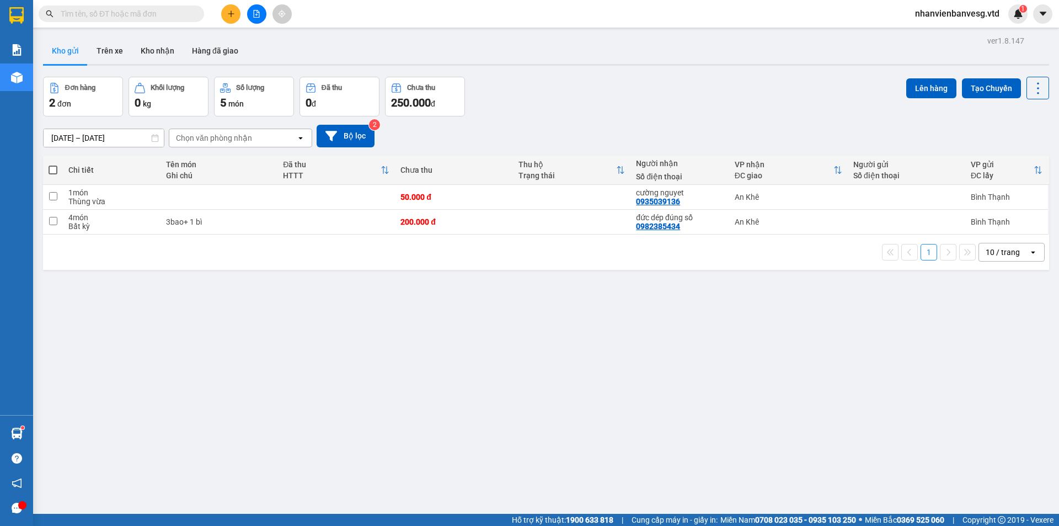
click at [53, 170] on span at bounding box center [53, 169] width 9 height 9
click at [53, 164] on input "checkbox" at bounding box center [53, 164] width 0 height 0
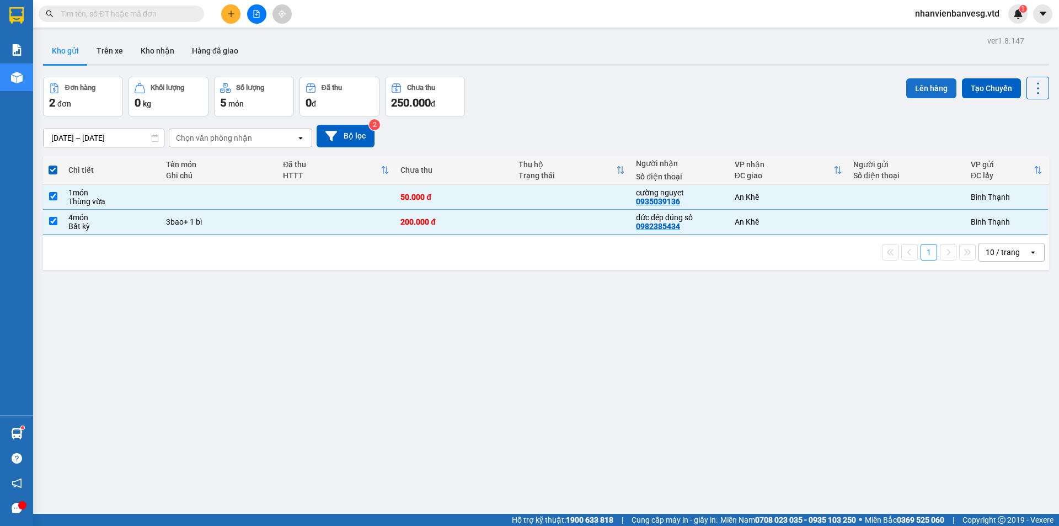
click at [914, 90] on button "Lên hàng" at bounding box center [931, 88] width 50 height 20
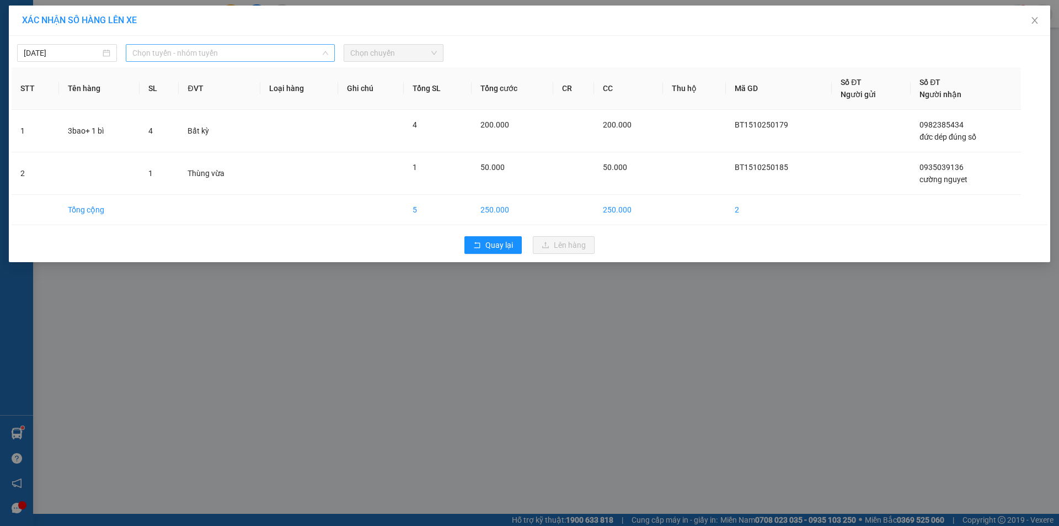
drag, startPoint x: 266, startPoint y: 45, endPoint x: 263, endPoint y: 57, distance: 12.7
click at [266, 52] on span "Chọn tuyến - nhóm tuyến" at bounding box center [230, 53] width 196 height 17
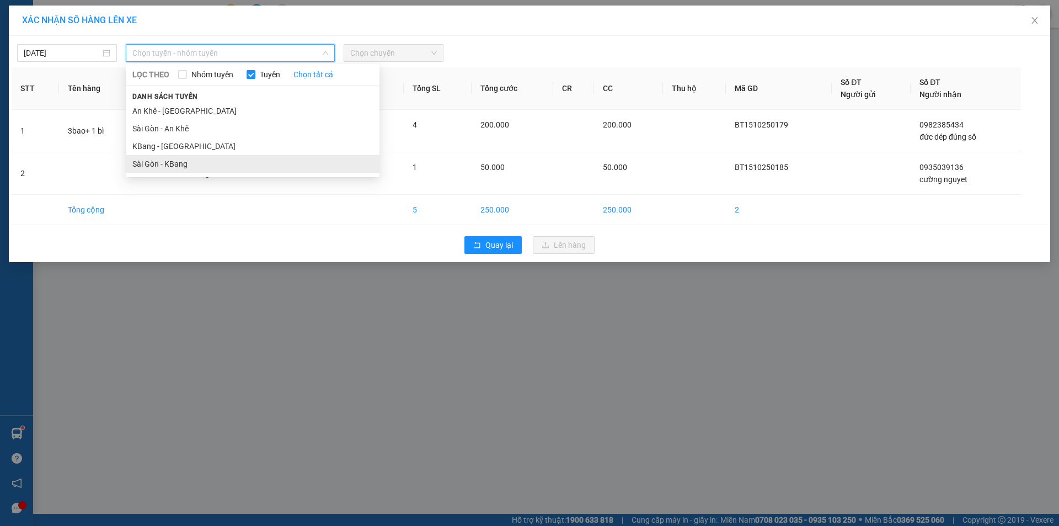
click at [201, 163] on li "Sài Gòn - KBang" at bounding box center [253, 164] width 254 height 18
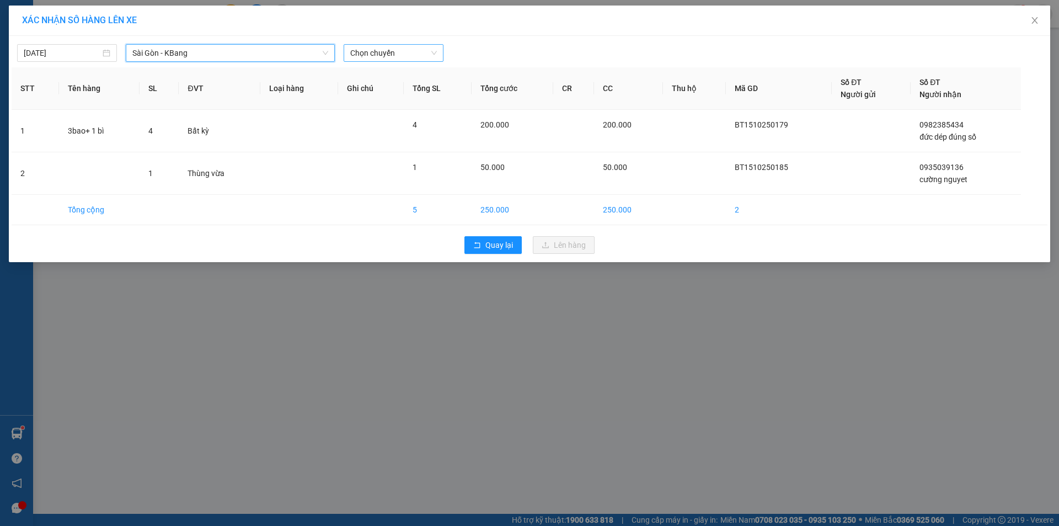
click at [392, 55] on span "Chọn chuyến" at bounding box center [393, 53] width 87 height 17
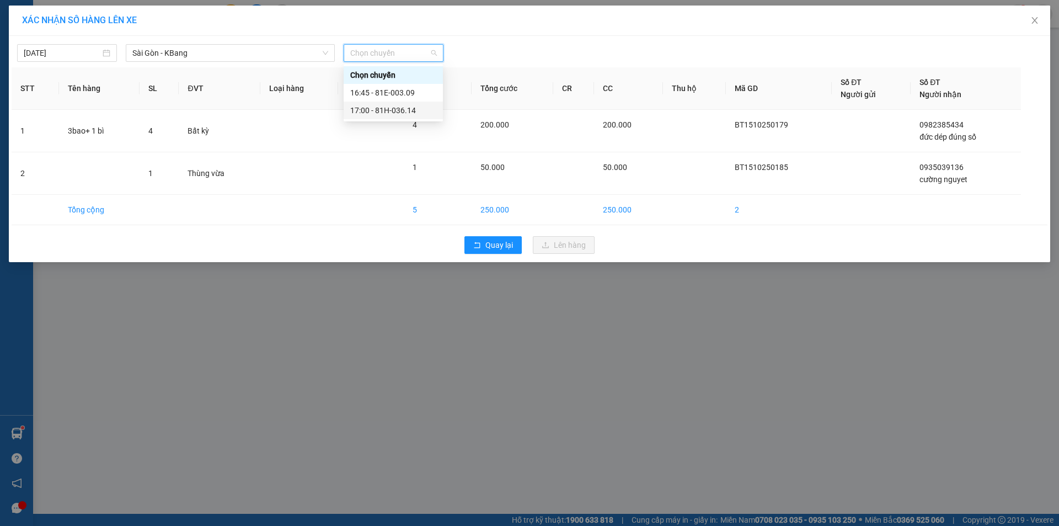
click at [398, 108] on div "17:00 - 81H-036.14" at bounding box center [393, 110] width 86 height 12
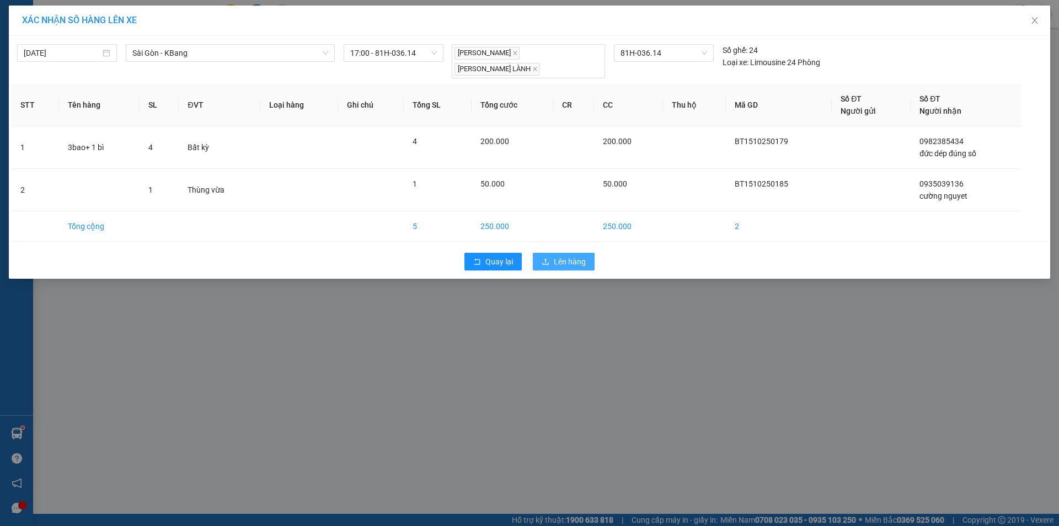
click at [553, 253] on button "Lên hàng" at bounding box center [564, 262] width 62 height 18
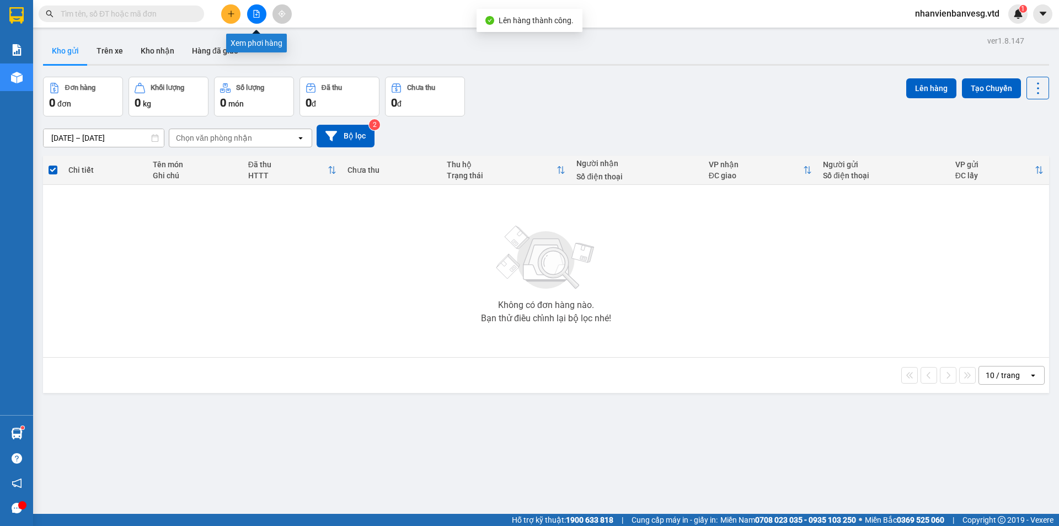
click at [255, 14] on icon "file-add" at bounding box center [257, 14] width 8 height 8
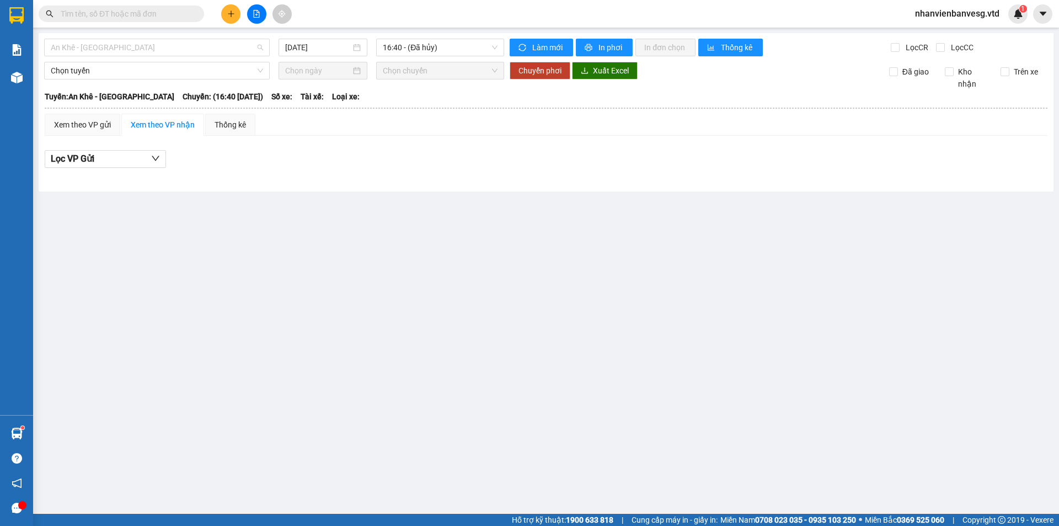
drag, startPoint x: 167, startPoint y: 49, endPoint x: 156, endPoint y: 91, distance: 43.3
click at [167, 50] on span "An Khê - [GEOGRAPHIC_DATA]" at bounding box center [157, 47] width 212 height 17
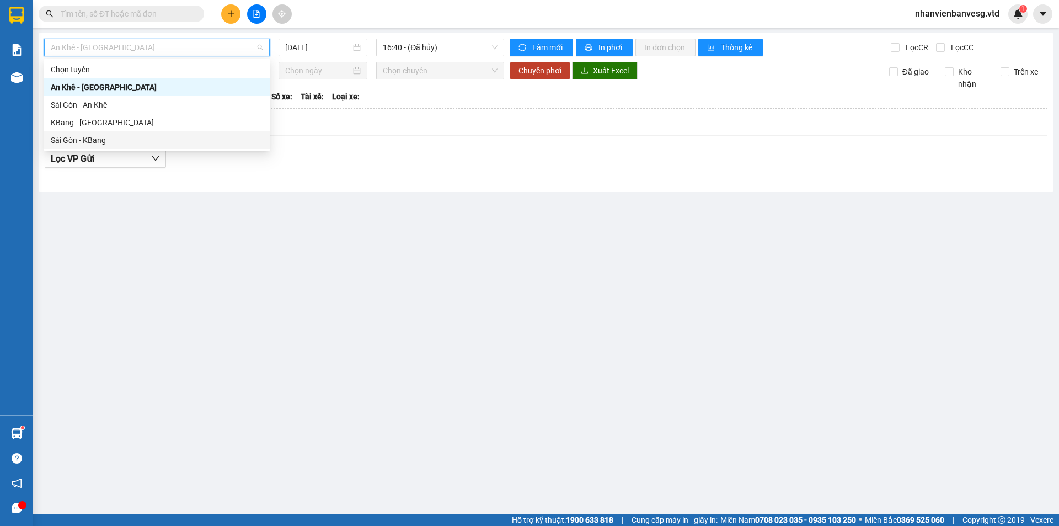
click at [151, 135] on div "Sài Gòn - KBang" at bounding box center [157, 140] width 212 height 12
type input "[DATE]"
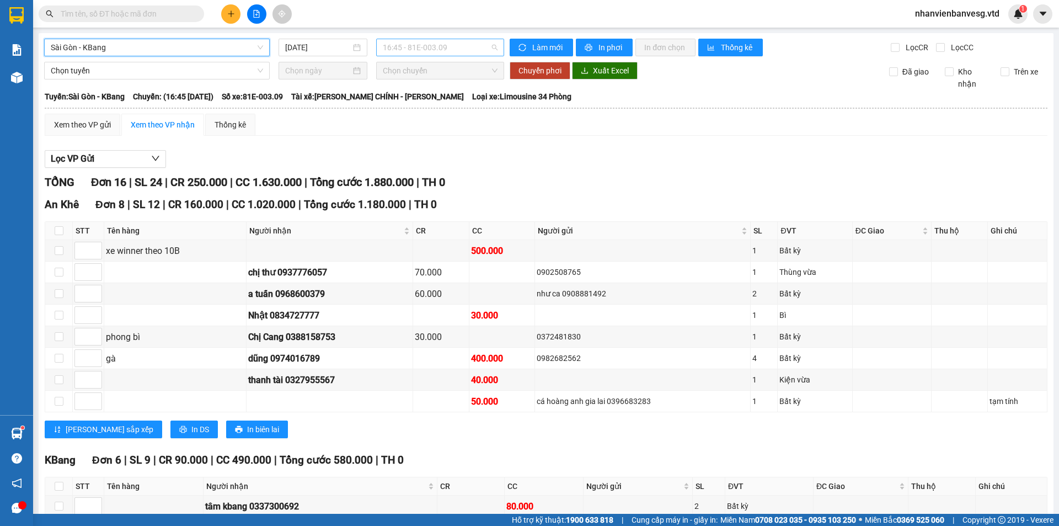
drag, startPoint x: 437, startPoint y: 45, endPoint x: 442, endPoint y: 84, distance: 39.5
click at [437, 45] on span "16:45 - 81E-003.09" at bounding box center [440, 47] width 115 height 17
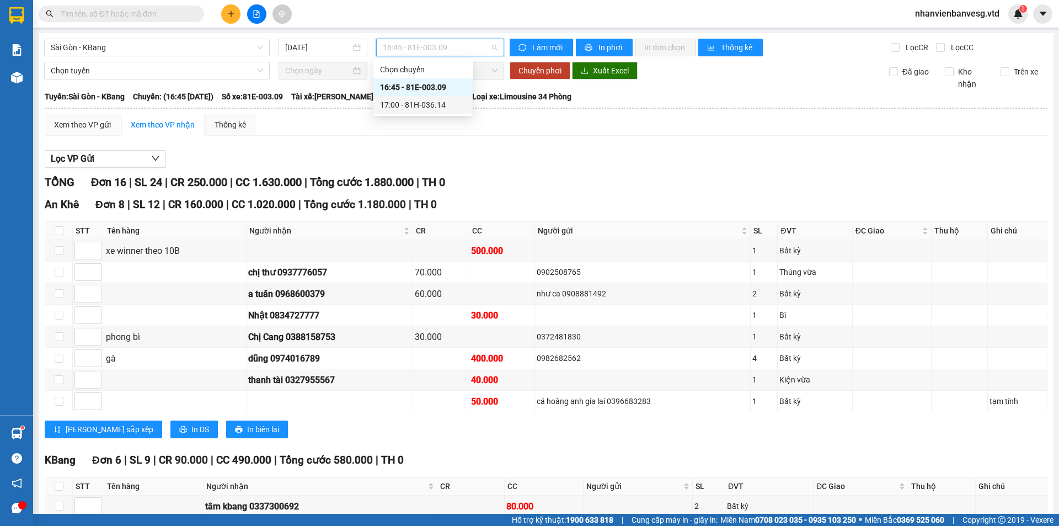
click at [444, 102] on div "17:00 - 81H-036.14" at bounding box center [423, 105] width 86 height 12
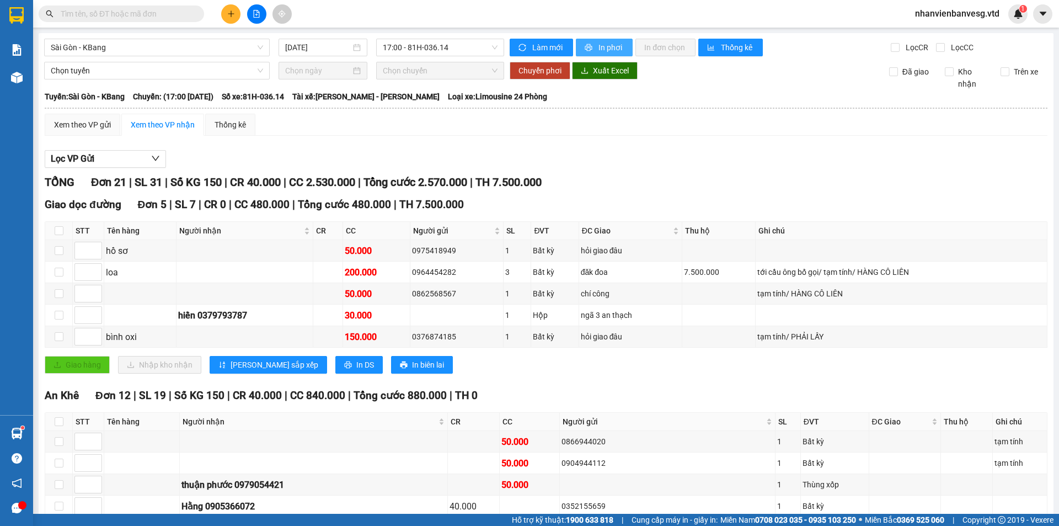
click at [602, 50] on span "In phơi" at bounding box center [610, 47] width 25 height 12
click at [269, 157] on div "Lọc VP Gửi" at bounding box center [546, 159] width 1003 height 18
click at [95, 126] on div "Xem theo VP gửi" at bounding box center [82, 125] width 57 height 12
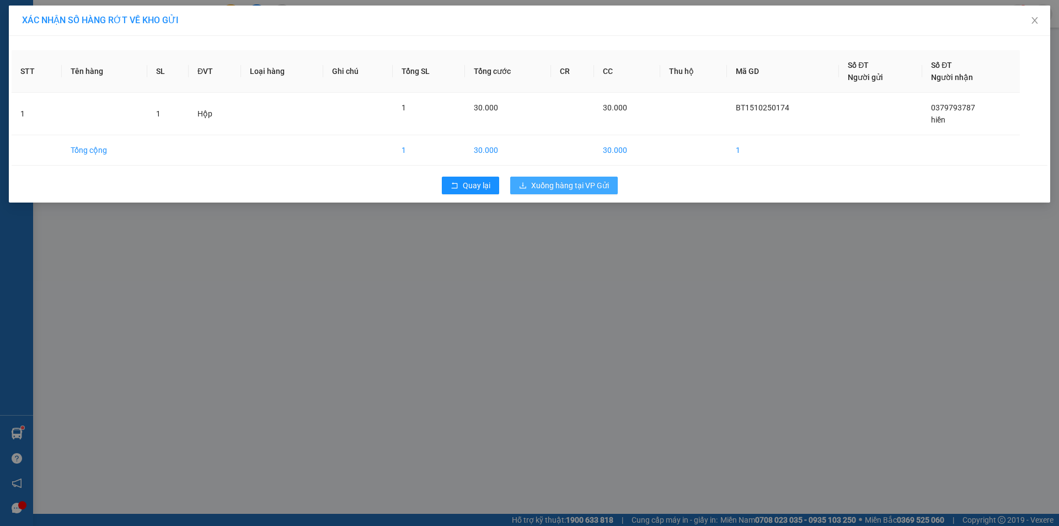
click at [552, 181] on span "Xuống hàng tại VP Gửi" at bounding box center [570, 185] width 78 height 12
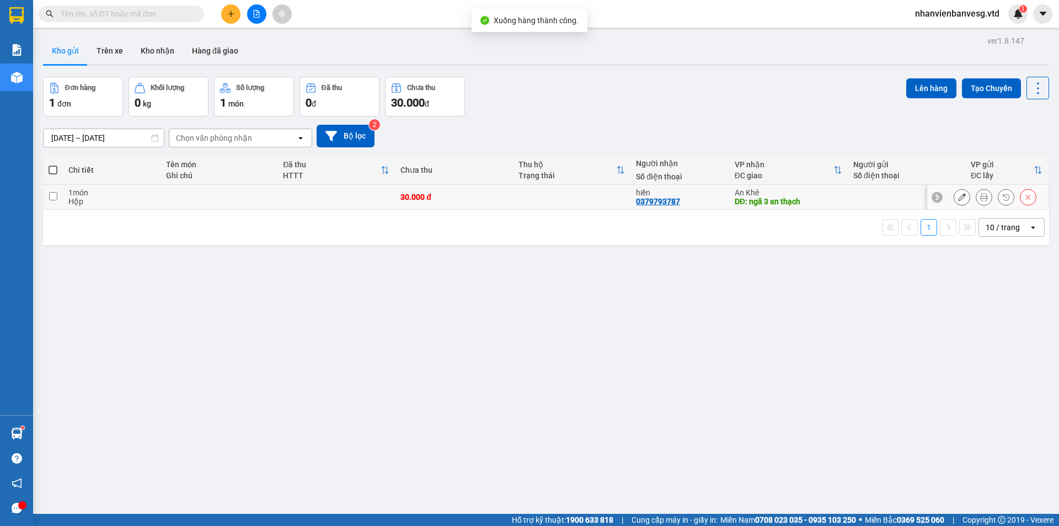
click at [143, 191] on div "1 món" at bounding box center [111, 192] width 87 height 9
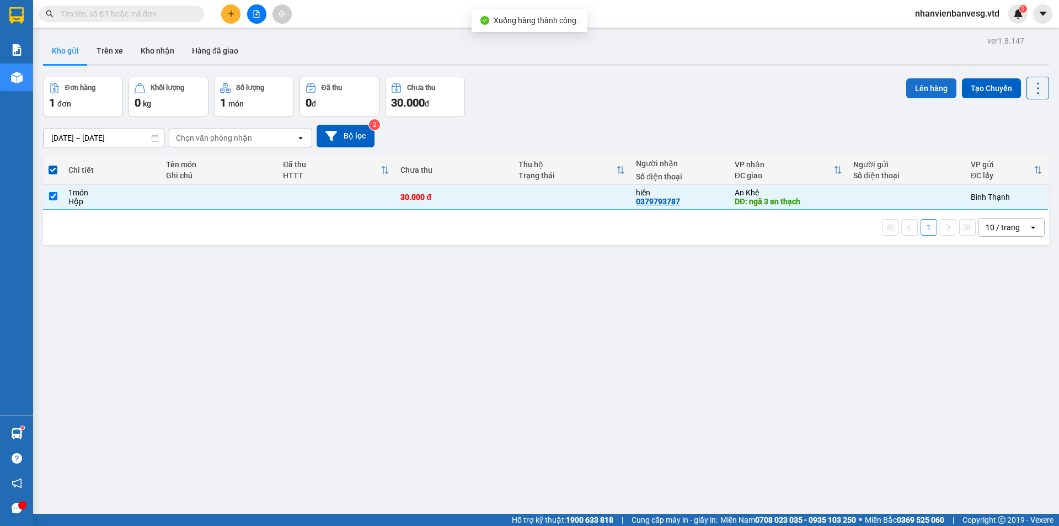
click at [930, 92] on button "Lên hàng" at bounding box center [931, 88] width 50 height 20
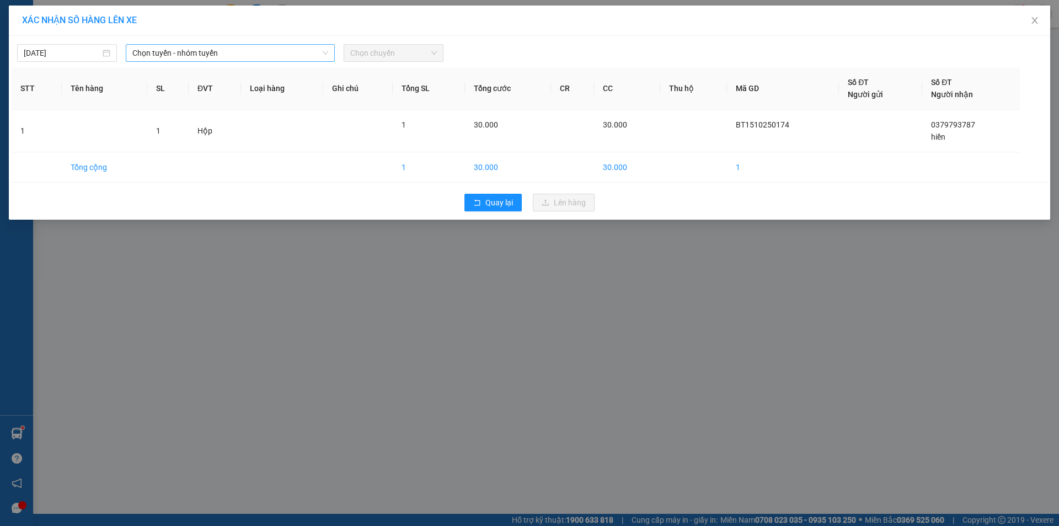
click at [281, 57] on span "Chọn tuyến - nhóm tuyến" at bounding box center [230, 53] width 196 height 17
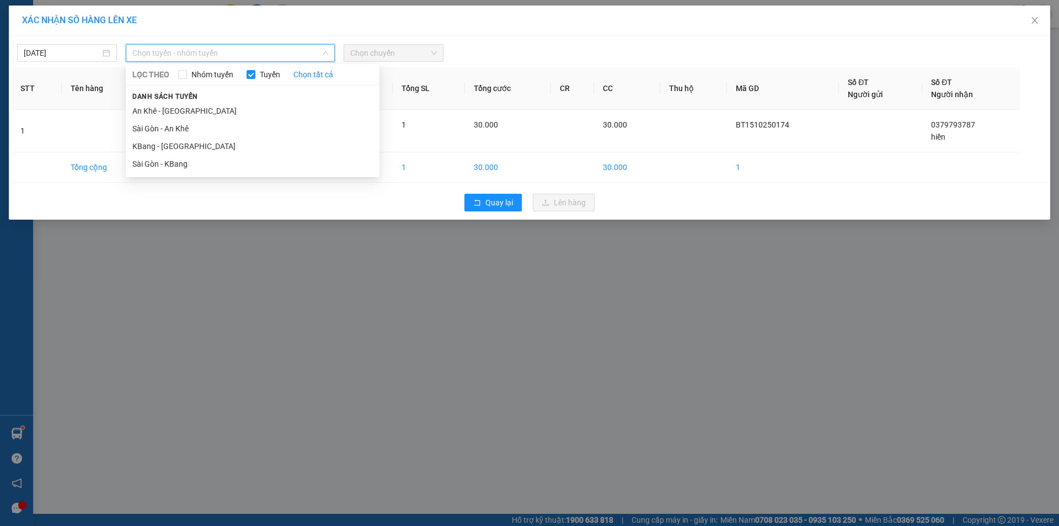
drag, startPoint x: 292, startPoint y: 163, endPoint x: 396, endPoint y: 72, distance: 138.7
click at [293, 161] on li "Sài Gòn - KBang" at bounding box center [253, 164] width 254 height 18
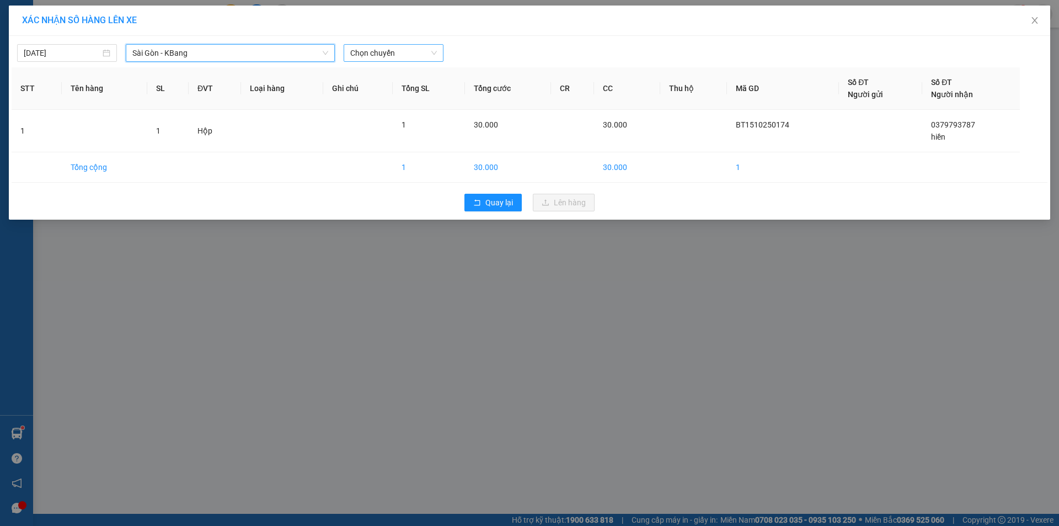
click at [417, 53] on span "Chọn chuyến" at bounding box center [393, 53] width 87 height 17
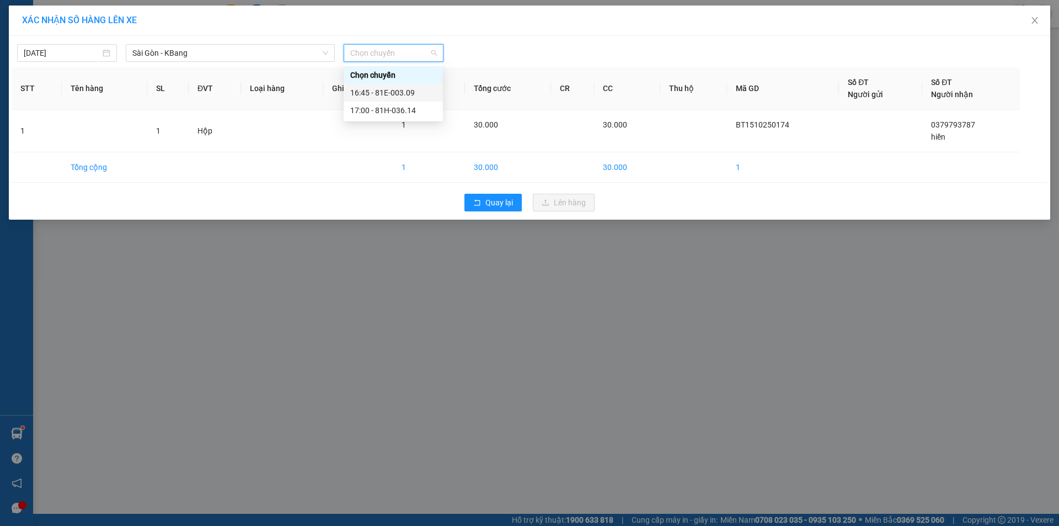
click at [414, 88] on div "16:45 - 81E-003.09" at bounding box center [393, 93] width 86 height 12
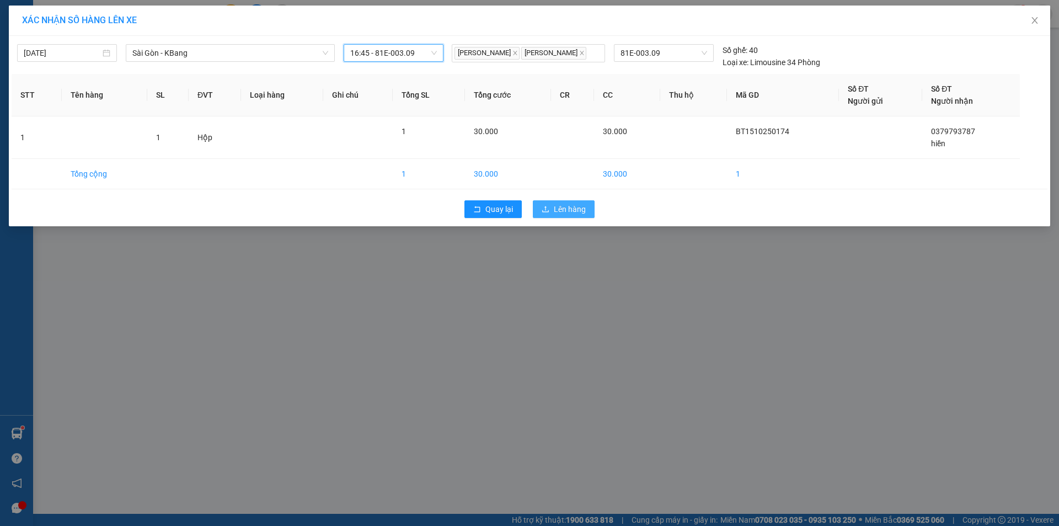
click at [559, 215] on span "Lên hàng" at bounding box center [570, 209] width 32 height 12
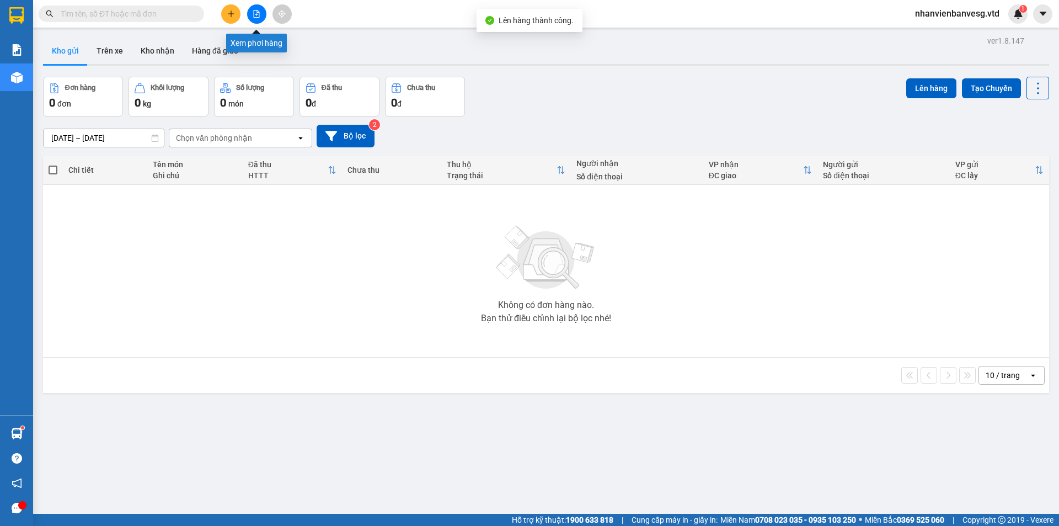
click at [254, 12] on icon "file-add" at bounding box center [257, 14] width 8 height 8
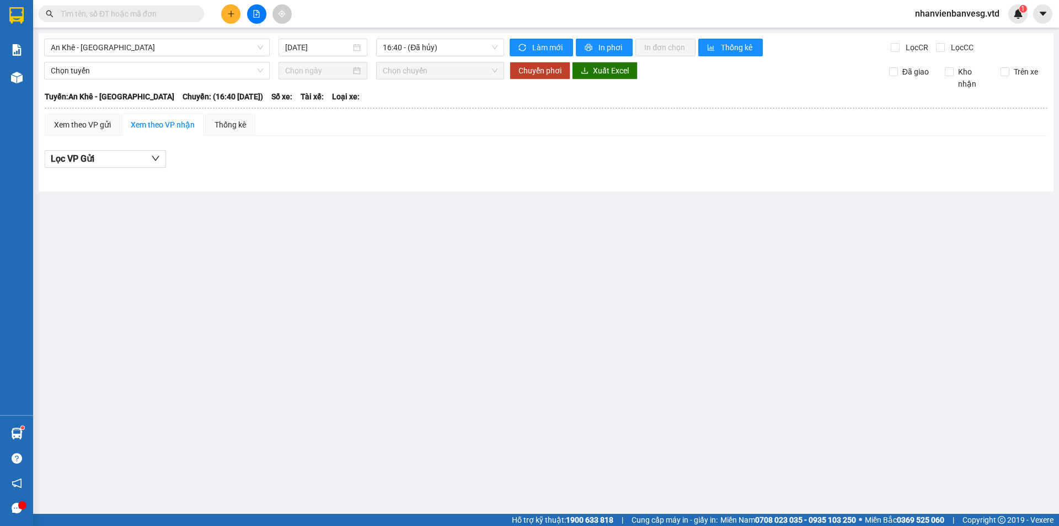
click at [150, 15] on input "text" at bounding box center [126, 14] width 130 height 12
drag, startPoint x: 231, startPoint y: 45, endPoint x: 158, endPoint y: 45, distance: 72.8
click at [223, 45] on body "Kết quả tìm kiếm ( 3 ) Bộ lọc Mã ĐH Trạng thái Món hàng Thu hộ Tổng cước Chưa c…" at bounding box center [529, 263] width 1059 height 526
click at [152, 45] on span "An Khê - [GEOGRAPHIC_DATA]" at bounding box center [157, 47] width 212 height 17
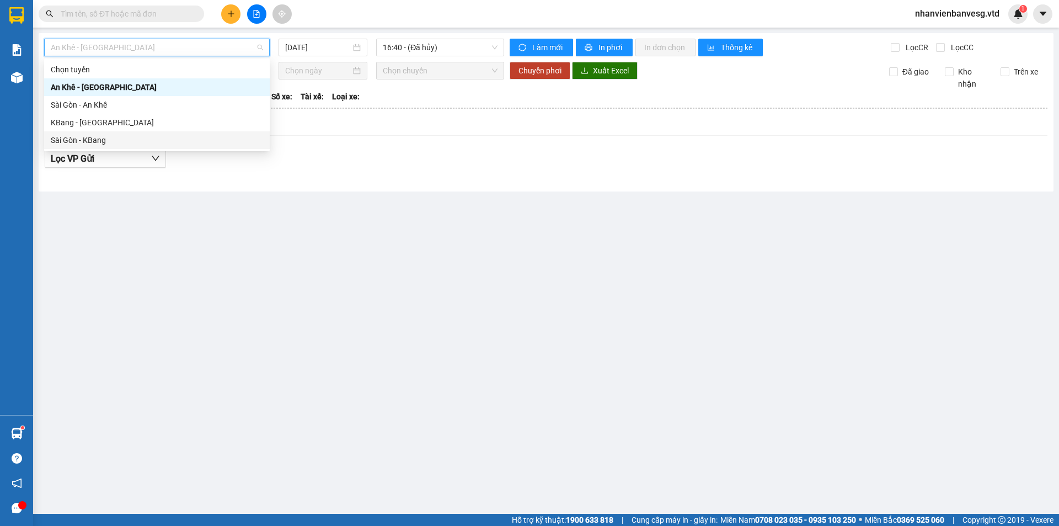
click at [165, 141] on div "Sài Gòn - KBang" at bounding box center [157, 140] width 212 height 12
type input "[DATE]"
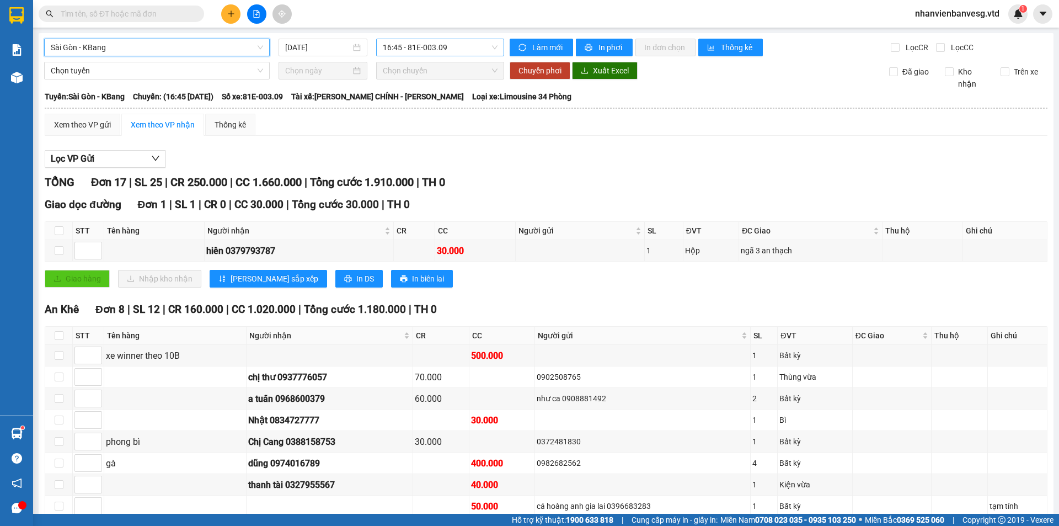
click at [406, 41] on span "16:45 - 81E-003.09" at bounding box center [440, 47] width 115 height 17
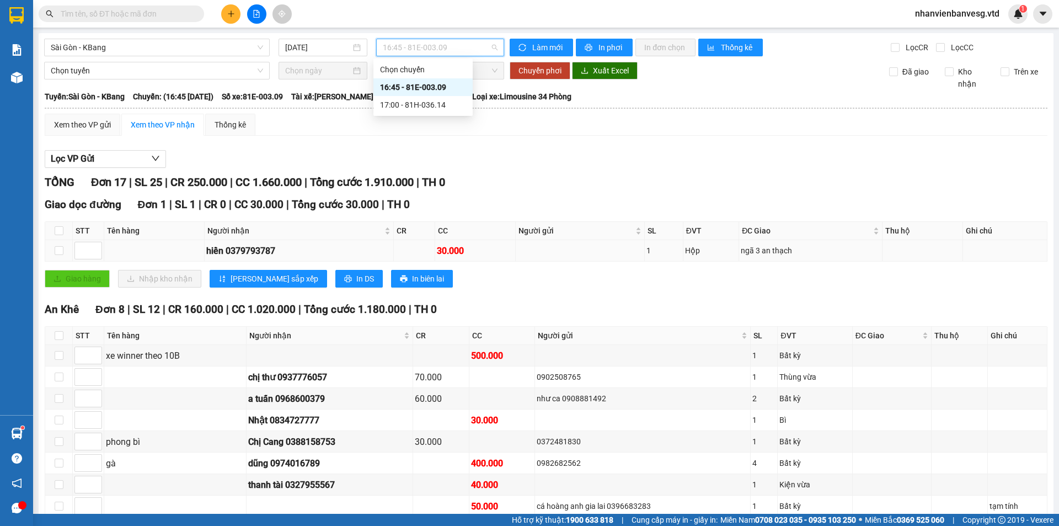
click at [221, 260] on td "hiền 0379793787" at bounding box center [299, 251] width 189 height 22
drag, startPoint x: 435, startPoint y: 45, endPoint x: 435, endPoint y: 52, distance: 7.7
click at [435, 45] on span "16:45 - 81E-003.09" at bounding box center [440, 47] width 115 height 17
click at [440, 103] on div "17:00 - 81H-036.14" at bounding box center [423, 105] width 86 height 12
